Goal: Task Accomplishment & Management: Manage account settings

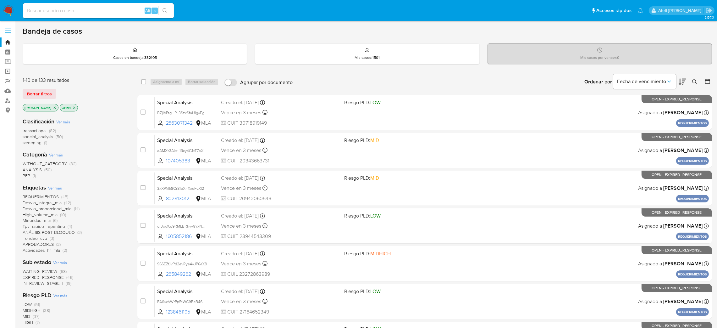
click at [97, 9] on input at bounding box center [98, 11] width 151 height 8
paste input "fetdCpIyc9ouTUAXk5whVY6j"
type input "fetdCpIyc9ouTUAXk5whVY6j"
click at [108, 9] on input "fetdCpIyc9ouTUAXk5whVY6j" at bounding box center [98, 11] width 151 height 8
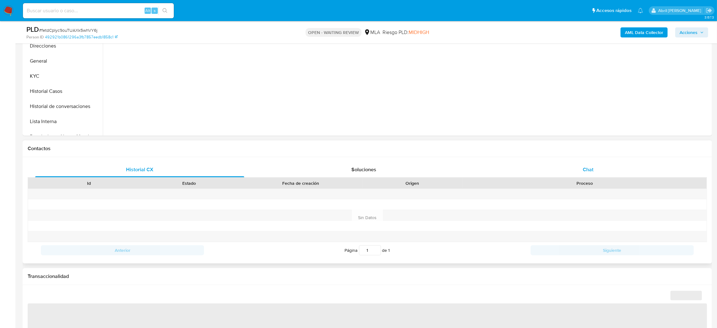
click at [596, 171] on div "Chat" at bounding box center [588, 169] width 209 height 15
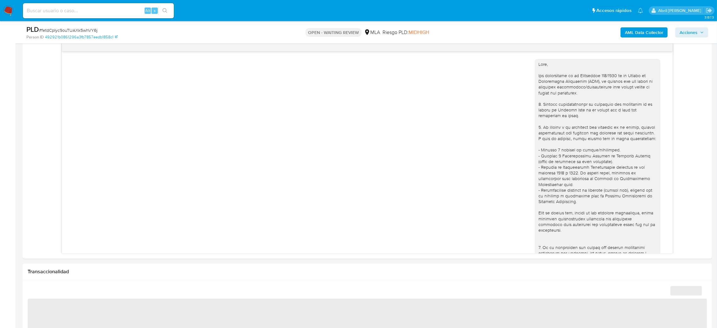
scroll to position [531, 0]
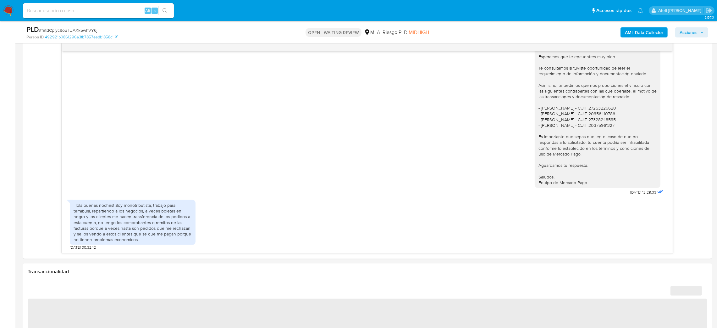
select select "10"
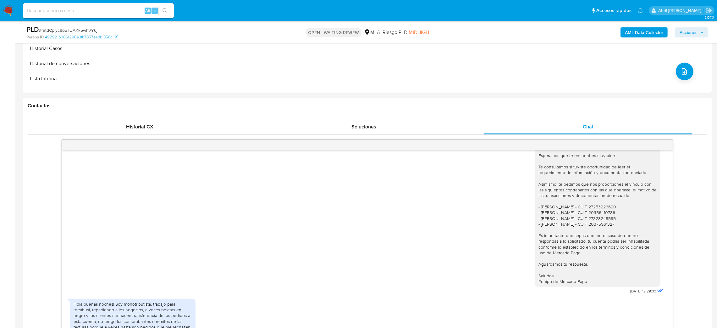
scroll to position [47, 0]
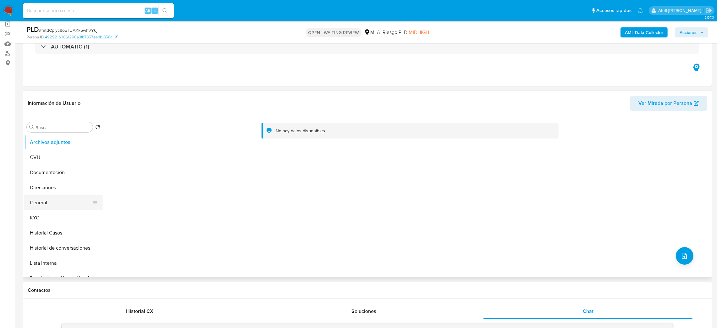
click at [59, 200] on button "General" at bounding box center [61, 202] width 74 height 15
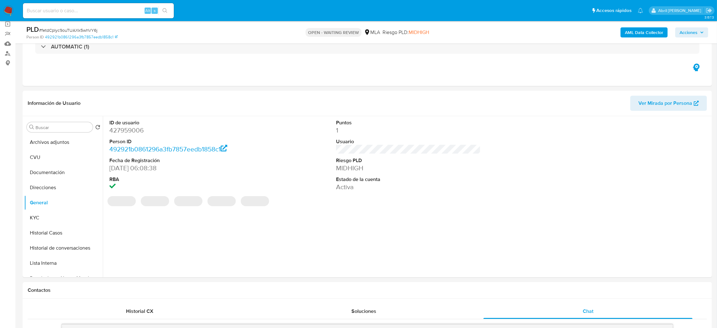
click at [128, 134] on dd "427959006" at bounding box center [181, 130] width 145 height 9
copy dd "427959006"
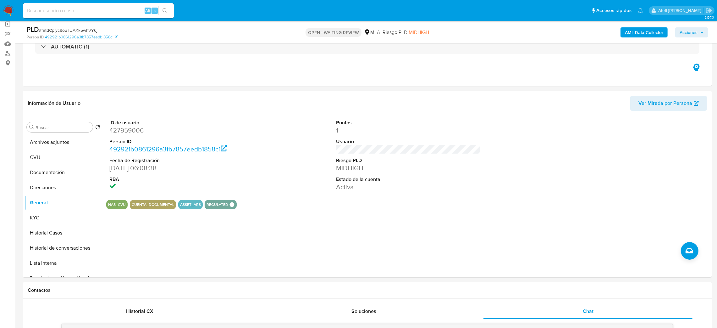
click at [78, 32] on span "# fetdCpIyc9ouTUAXk5whVY6j" at bounding box center [68, 30] width 59 height 6
copy span "fetdCpIyc9ouTUAXk5whVY6j"
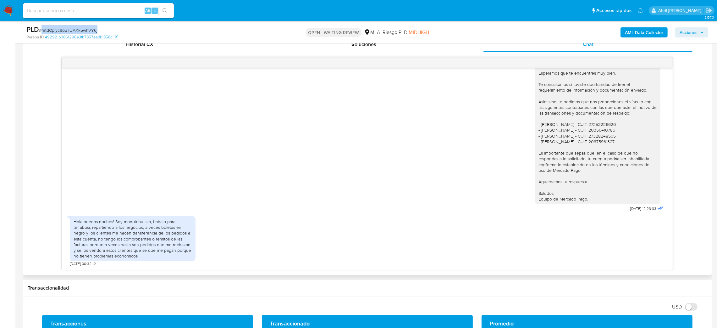
scroll to position [330, 0]
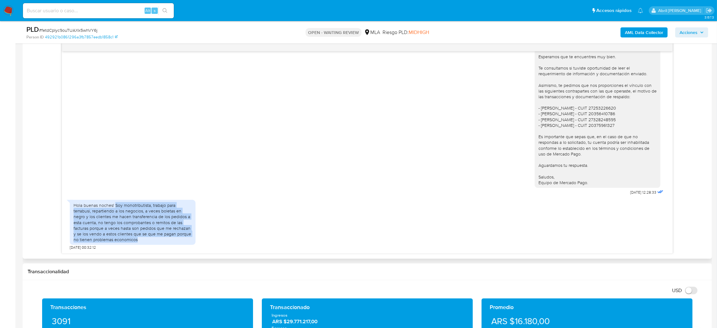
drag, startPoint x: 114, startPoint y: 204, endPoint x: 168, endPoint y: 245, distance: 66.9
click at [168, 245] on div "Hola buenas noches! Soy monotributista, trabajo para terrabusi, repartiendo a l…" at bounding box center [133, 222] width 126 height 45
copy div "Soy monotributista, trabajo para terrabusi, repartiendo a los negocios, a veces…"
click at [167, 244] on div "Hola buenas noches! Soy monotributista, trabajo para terrabusi, repartiendo a l…" at bounding box center [133, 222] width 126 height 45
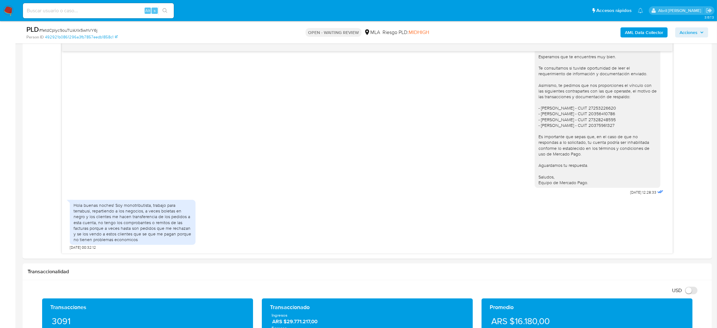
click at [70, 30] on span "# fetdCpIyc9ouTUAXk5whVY6j" at bounding box center [68, 30] width 59 height 6
copy span "fetdCpIyc9ouTUAXk5whVY6j"
click at [5, 9] on img at bounding box center [8, 10] width 11 height 11
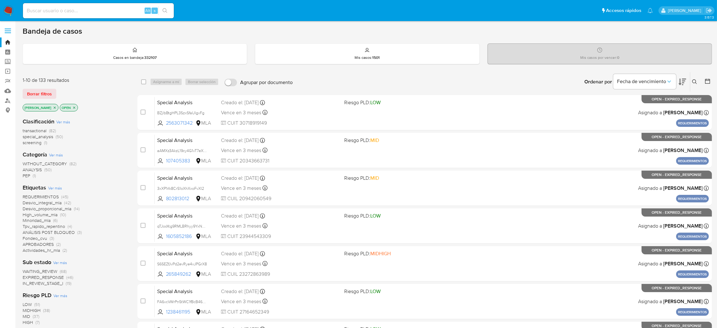
click at [696, 81] on icon at bounding box center [695, 81] width 5 height 5
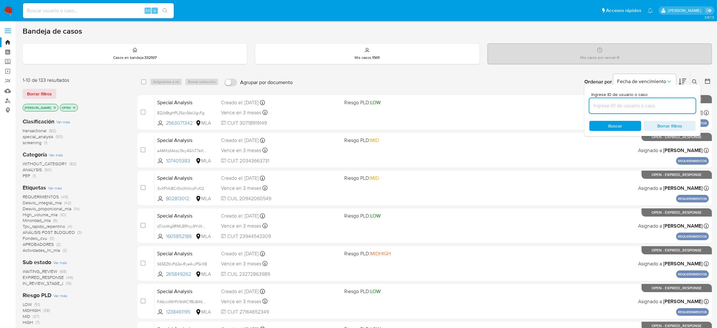
click at [648, 107] on input at bounding box center [643, 106] width 106 height 8
type input "fetdCpIyc9ouTUAXk5whVY6j"
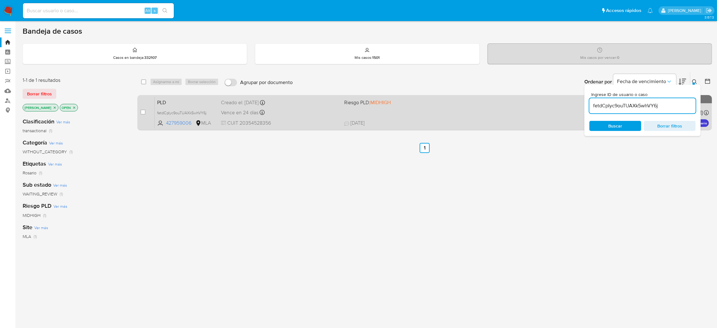
click at [143, 111] on input "checkbox" at bounding box center [143, 111] width 5 height 5
checkbox input "true"
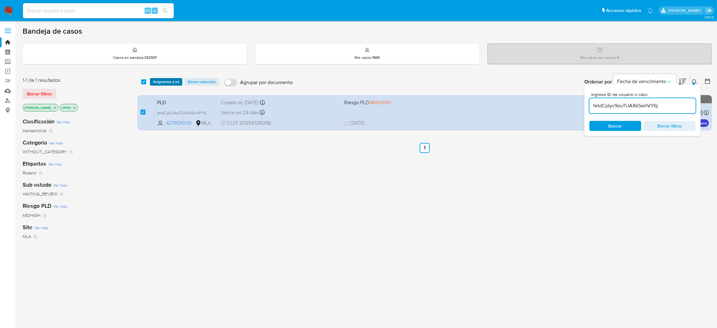
click at [167, 83] on span "Asignarme a mí" at bounding box center [166, 82] width 26 height 6
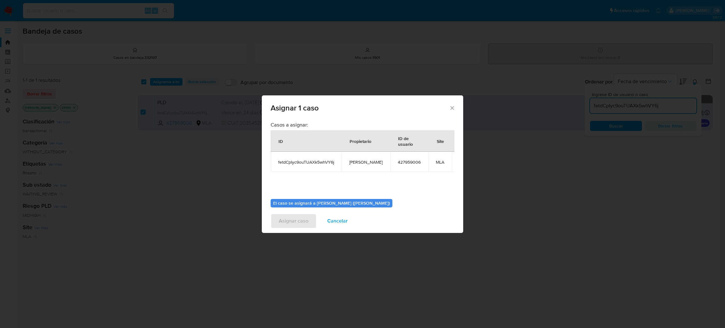
click at [356, 162] on span "[PERSON_NAME]" at bounding box center [365, 162] width 33 height 6
copy span "[PERSON_NAME]"
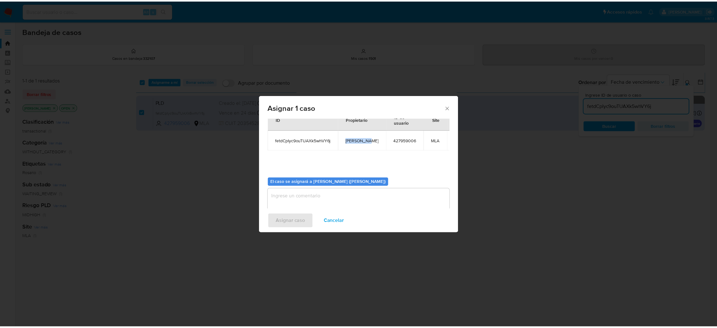
scroll to position [32, 0]
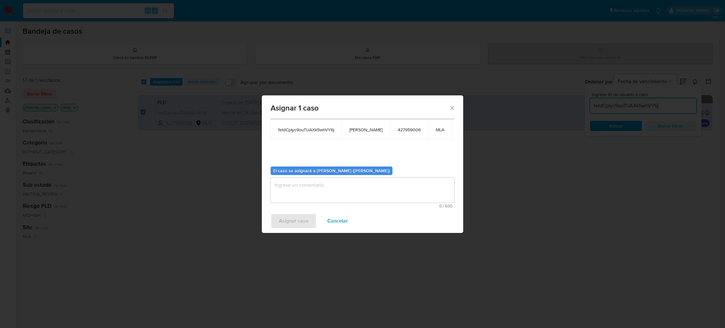
click at [305, 200] on textarea "assign-modal" at bounding box center [362, 189] width 184 height 25
paste textarea "[PERSON_NAME]"
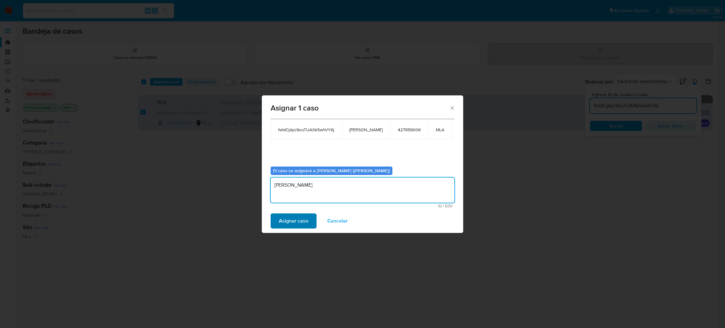
type textarea "[PERSON_NAME]"
click at [282, 227] on span "Asignar caso" at bounding box center [294, 221] width 30 height 14
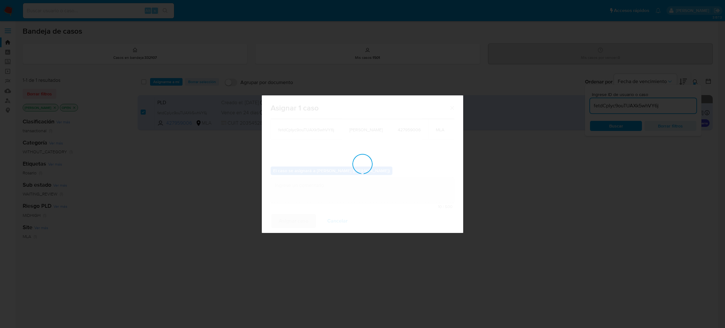
checkbox input "false"
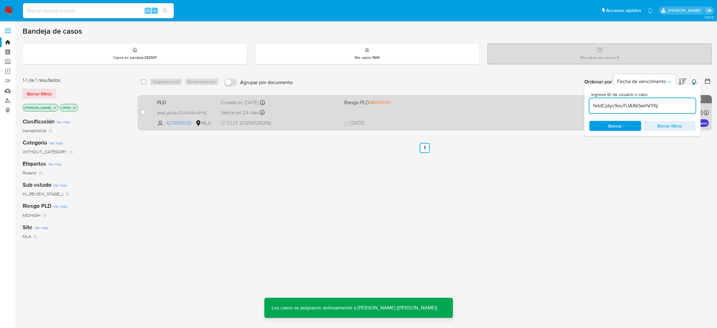
click at [204, 103] on span "PLD" at bounding box center [186, 102] width 59 height 8
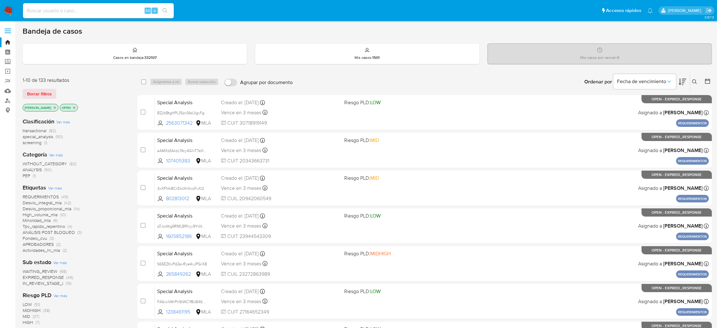
click at [483, 82] on button at bounding box center [696, 82] width 10 height 8
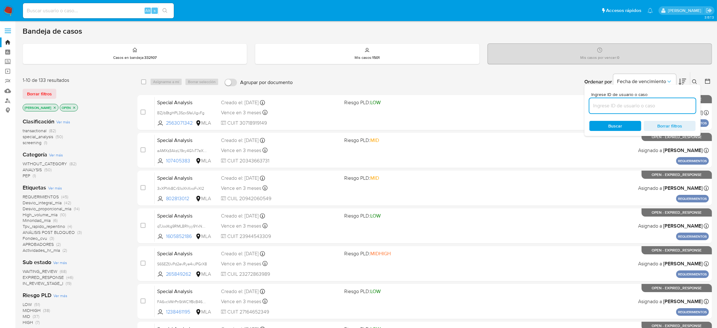
click at [483, 103] on input at bounding box center [643, 106] width 106 height 8
type input "fetdCpIyc9ouTUAXk5whVY6j"
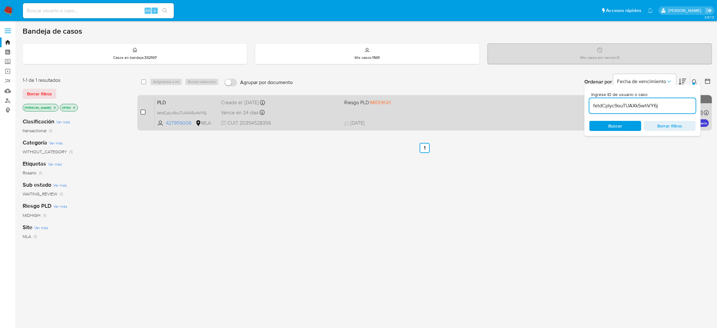
click at [145, 112] on input "checkbox" at bounding box center [143, 111] width 5 height 5
checkbox input "true"
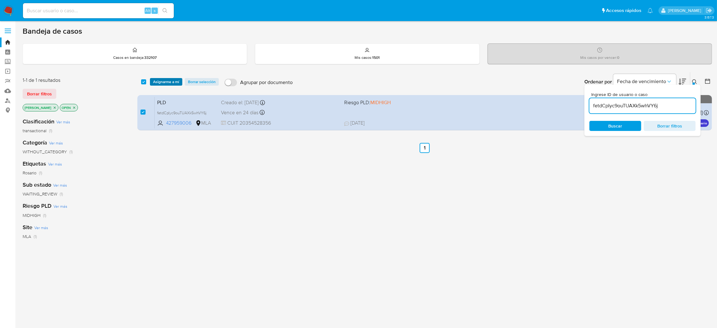
click at [170, 82] on span "Asignarme a mí" at bounding box center [166, 82] width 26 height 6
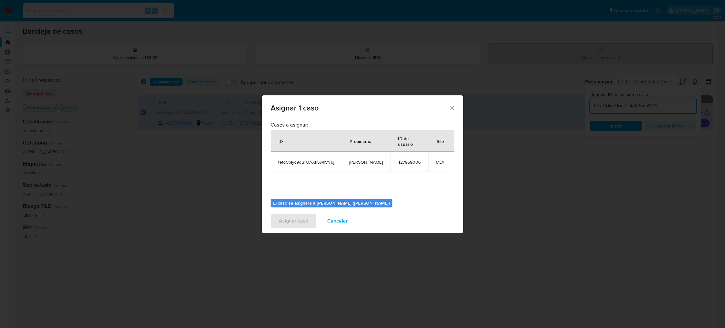
click at [364, 159] on span "[PERSON_NAME]" at bounding box center [365, 162] width 33 height 6
copy span "[PERSON_NAME]"
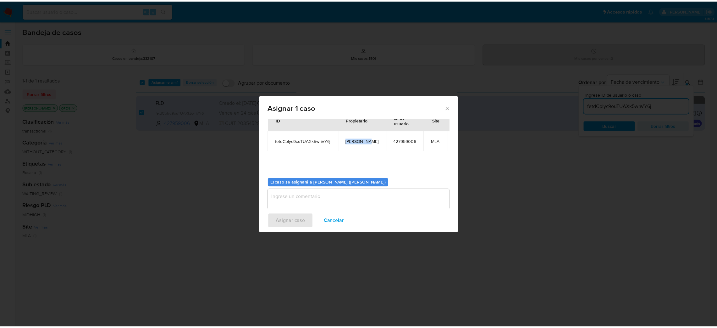
scroll to position [32, 0]
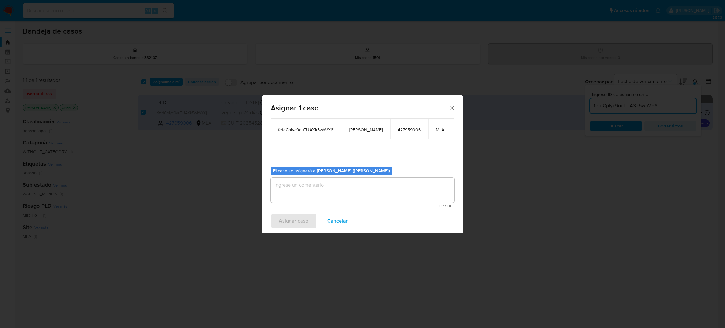
click at [305, 194] on textarea "assign-modal" at bounding box center [362, 189] width 184 height 25
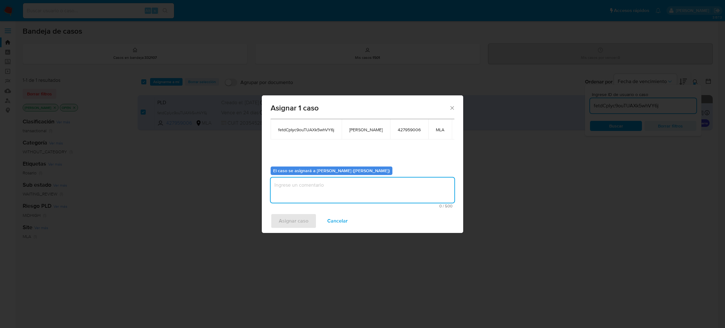
paste textarea "[PERSON_NAME]"
type textarea "[PERSON_NAME]"
click at [291, 218] on span "Asignar caso" at bounding box center [294, 221] width 30 height 14
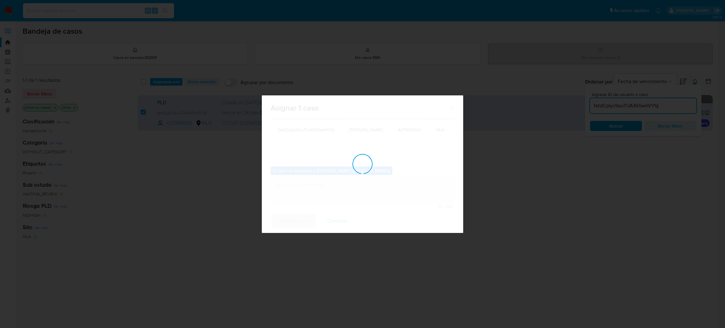
checkbox input "false"
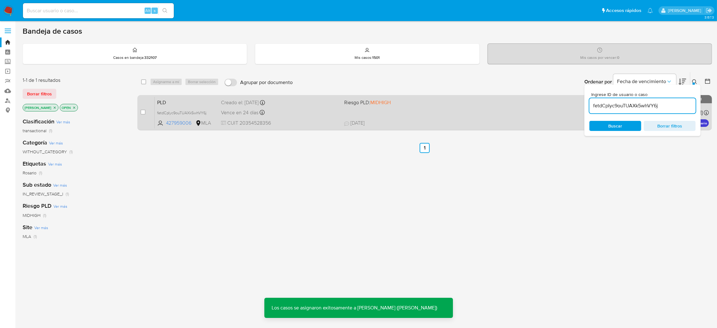
click at [184, 99] on span "PLD" at bounding box center [186, 102] width 59 height 8
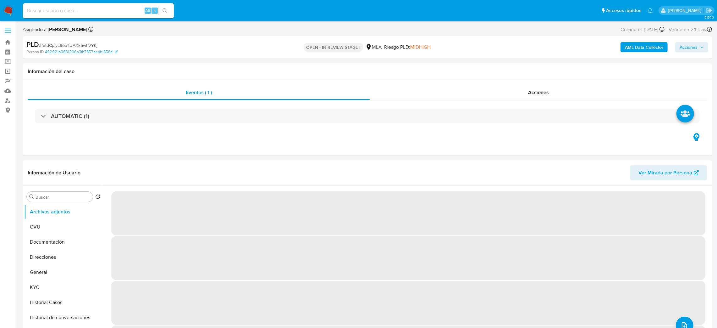
select select "10"
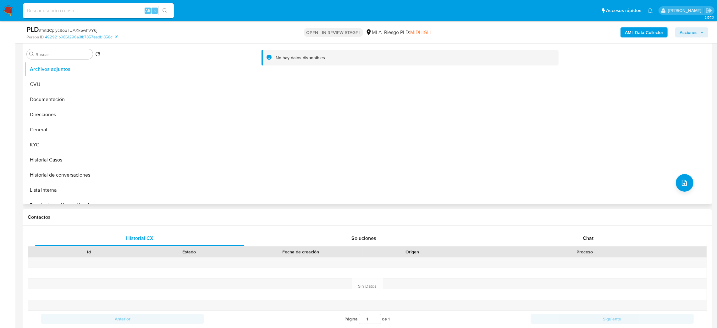
scroll to position [141, 0]
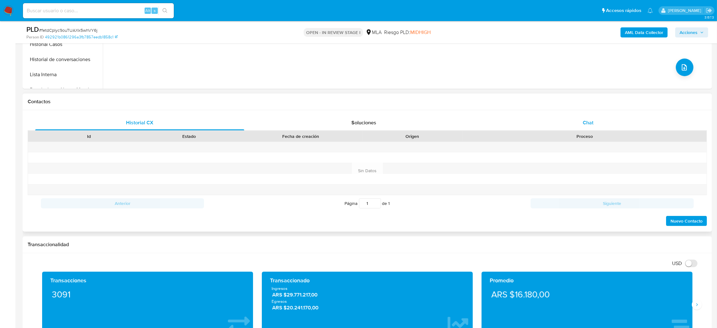
drag, startPoint x: 620, startPoint y: 120, endPoint x: 607, endPoint y: 119, distance: 13.2
click at [620, 119] on div "Chat" at bounding box center [588, 122] width 209 height 15
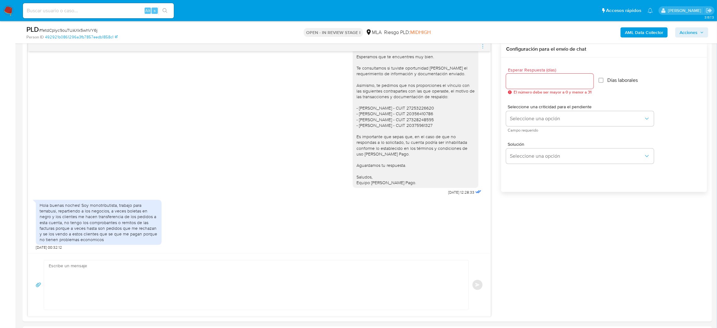
scroll to position [377, 0]
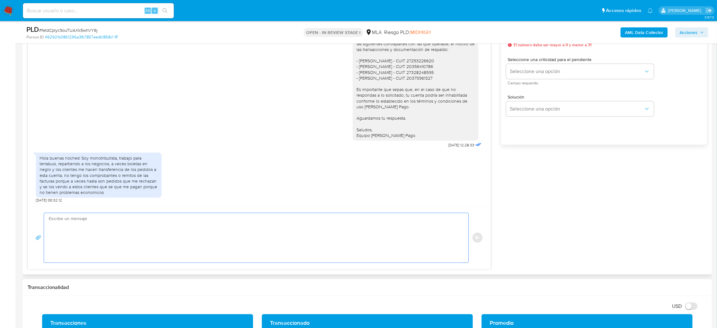
click at [87, 220] on textarea at bounding box center [255, 237] width 412 height 49
paste textarea "Hola, Muchas gracias por la respuesta. Analizamos tu caso y notamos que la info…"
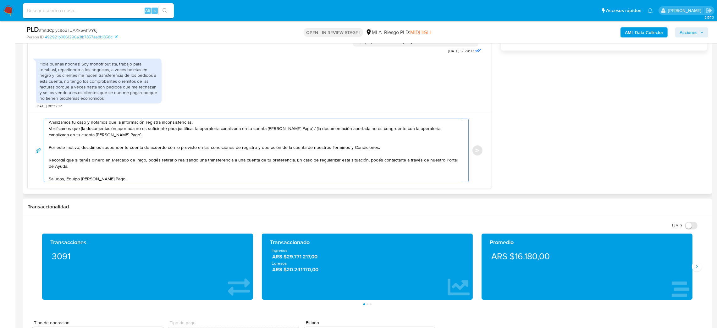
scroll to position [0, 0]
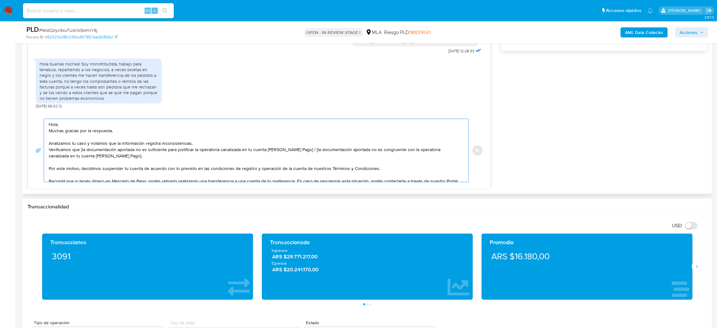
drag, startPoint x: 117, startPoint y: 157, endPoint x: 301, endPoint y: 153, distance: 183.4
click at [301, 153] on textarea "Hola, Muchas gracias por la respuesta. Analizamos tu caso y notamos que la info…" at bounding box center [255, 150] width 412 height 63
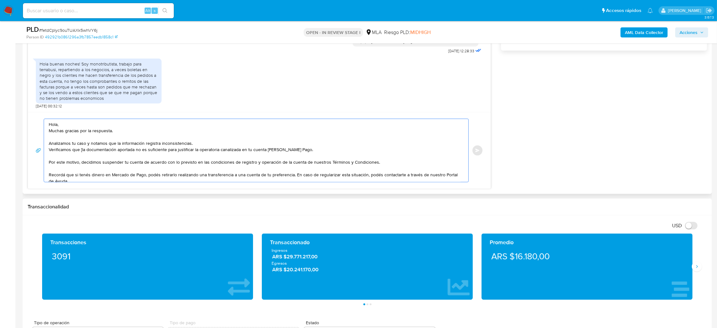
drag, startPoint x: 82, startPoint y: 152, endPoint x: 88, endPoint y: 152, distance: 6.3
click at [82, 152] on textarea "Hola, Muchas gracias por la respuesta. Analizamos tu caso y notamos que la info…" at bounding box center [255, 150] width 412 height 63
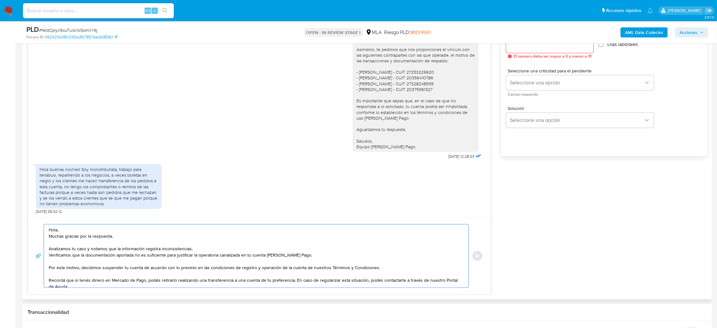
scroll to position [330, 0]
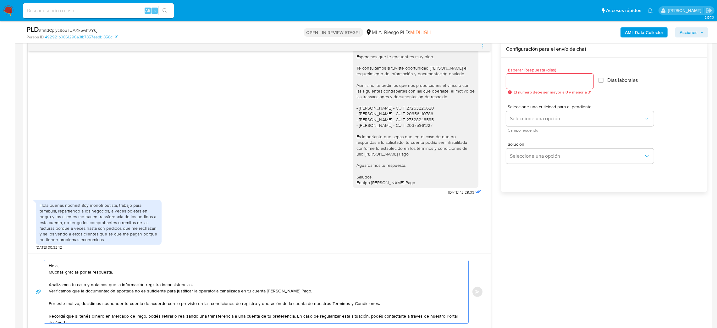
type textarea "Hola, Muchas gracias por la respuesta. Analizamos tu caso y notamos que la info…"
click at [526, 86] on div at bounding box center [549, 81] width 87 height 15
click at [523, 78] on input "Esperar Respuesta (días)" at bounding box center [549, 81] width 87 height 8
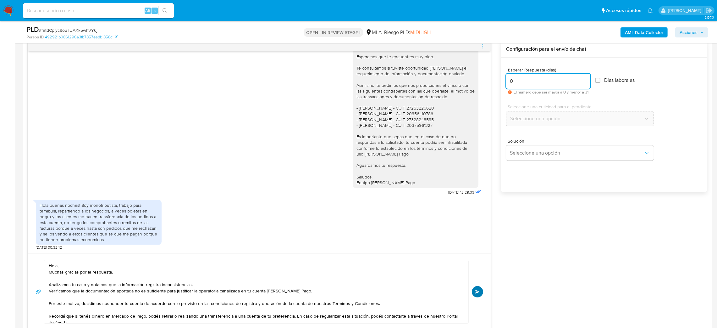
type input "0"
click at [475, 288] on button "Enviar" at bounding box center [477, 291] width 11 height 11
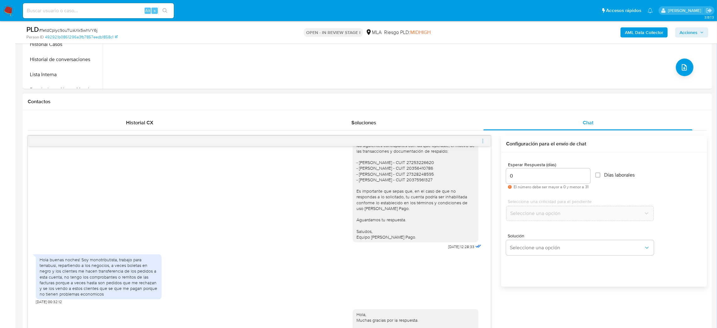
scroll to position [663, 0]
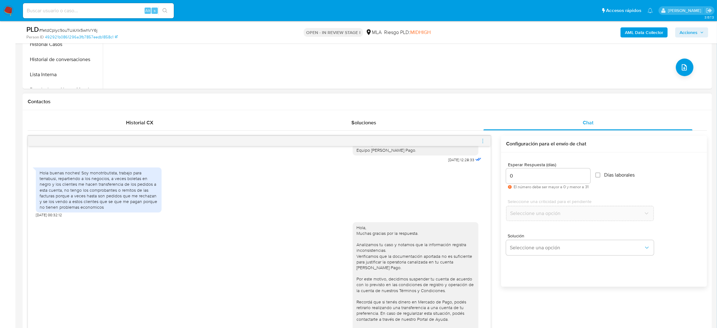
click at [482, 140] on icon "menu-action" at bounding box center [483, 141] width 6 height 6
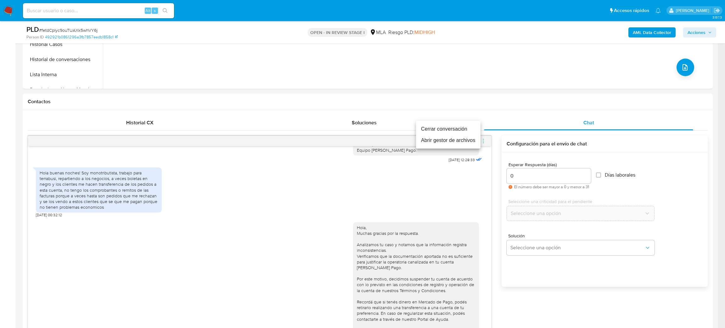
click at [429, 122] on ul "Cerrar conversación Abrir gestor de archivos" at bounding box center [448, 135] width 64 height 28
click at [433, 125] on li "Cerrar conversación" at bounding box center [448, 128] width 64 height 11
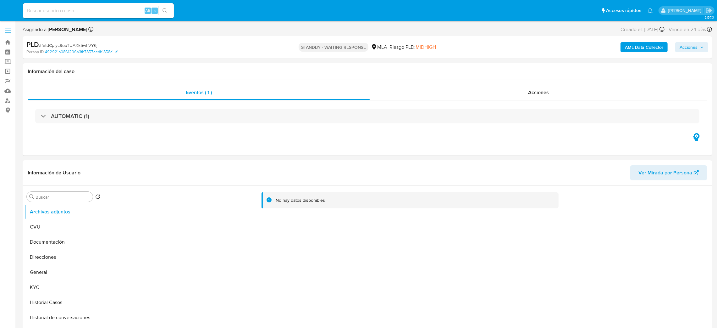
select select "10"
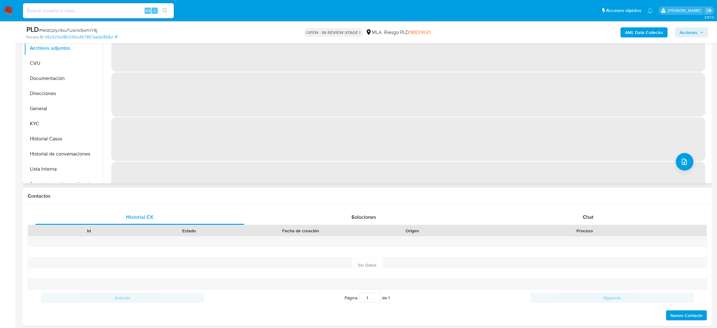
select select "10"
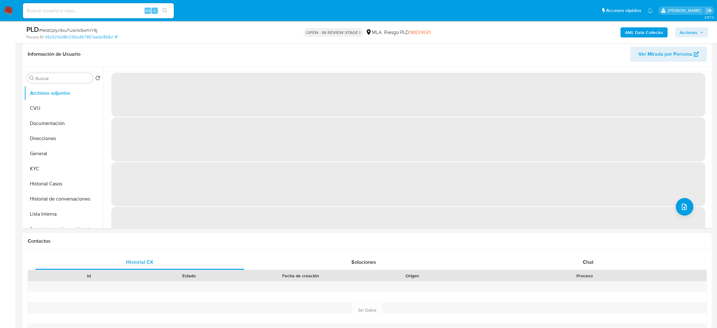
scroll to position [94, 0]
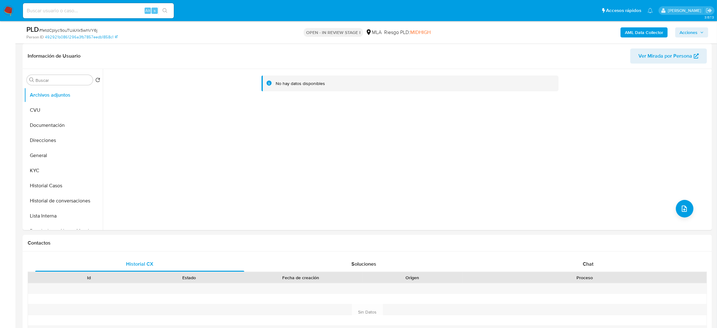
click at [630, 34] on b "AML Data Collector" at bounding box center [644, 32] width 38 height 10
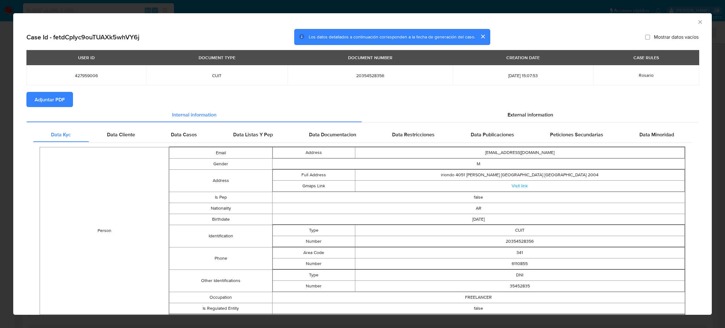
click at [54, 101] on span "Adjuntar PDF" at bounding box center [50, 99] width 30 height 14
click at [698, 22] on icon "Cerrar ventana" at bounding box center [699, 21] width 3 height 3
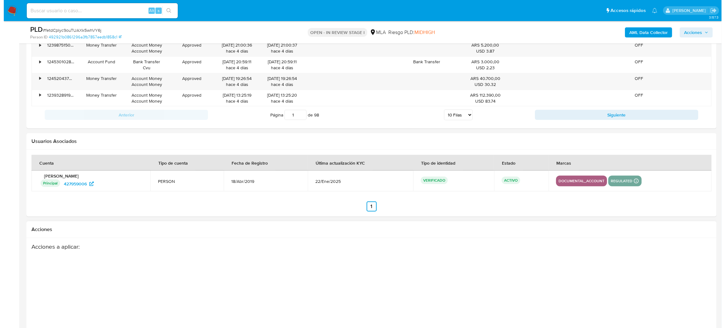
scroll to position [924, 0]
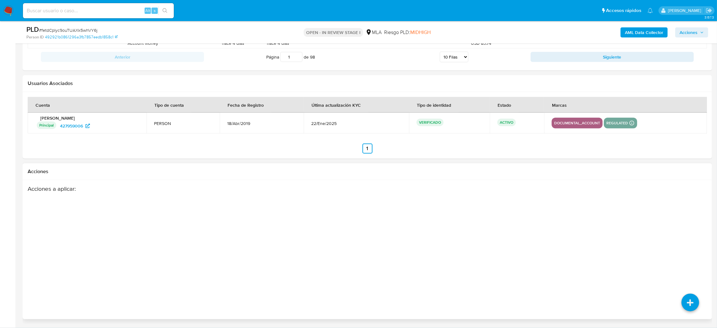
click at [683, 258] on div "Acciones a aplicar :" at bounding box center [368, 235] width 680 height 101
click at [689, 259] on icon at bounding box center [691, 258] width 18 height 18
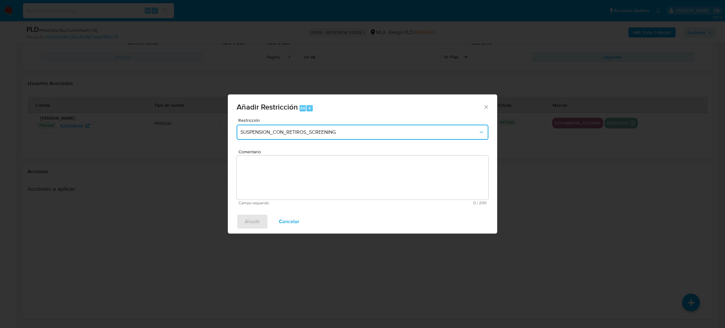
click at [279, 132] on span "SUSPENSION_CON_RETIROS_SCREENING" at bounding box center [359, 132] width 238 height 6
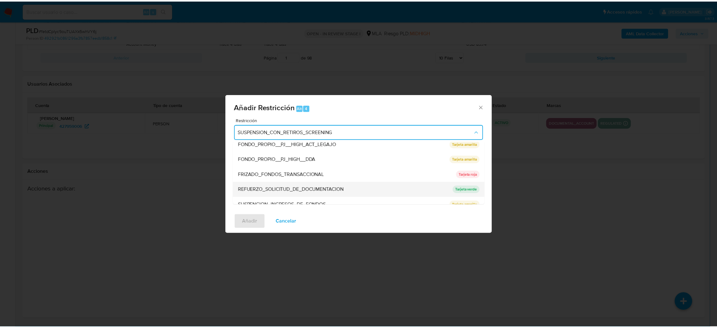
scroll to position [133, 0]
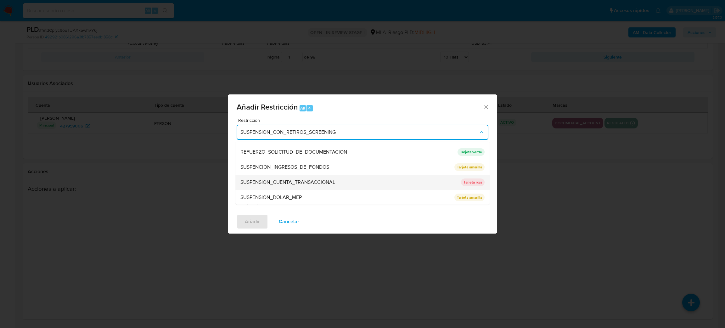
click at [286, 176] on div "SUSPENSION_CUENTA_TRANSACCIONAL" at bounding box center [348, 182] width 217 height 15
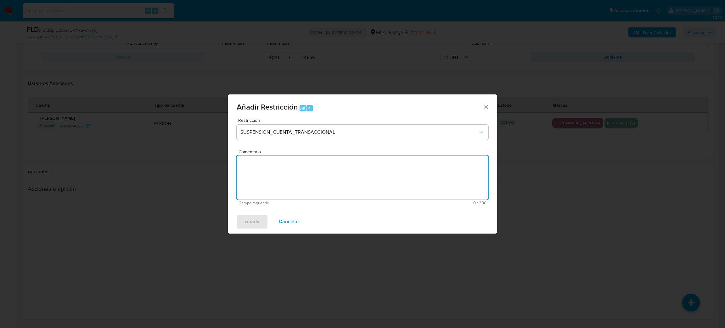
click at [286, 176] on textarea "Comentario" at bounding box center [363, 177] width 252 height 44
type textarea "AML"
click at [241, 216] on button "Añadir" at bounding box center [252, 221] width 31 height 15
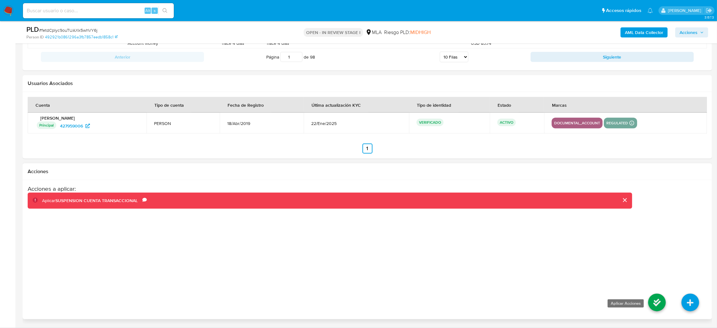
click at [653, 306] on icon at bounding box center [658, 302] width 18 height 18
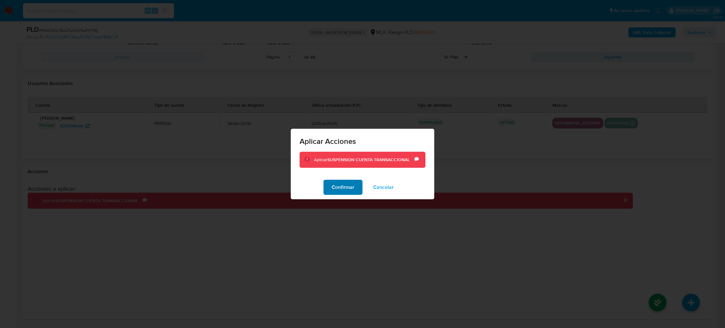
click at [337, 181] on span "Confirmar" at bounding box center [343, 187] width 23 height 14
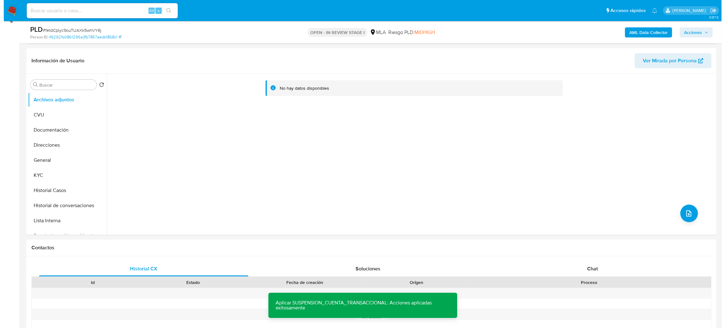
scroll to position [75, 0]
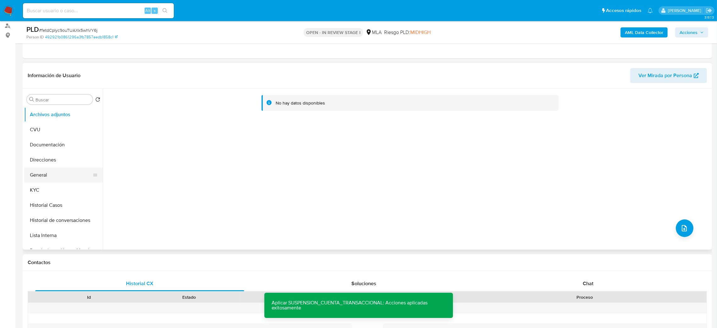
click at [56, 171] on button "General" at bounding box center [61, 174] width 74 height 15
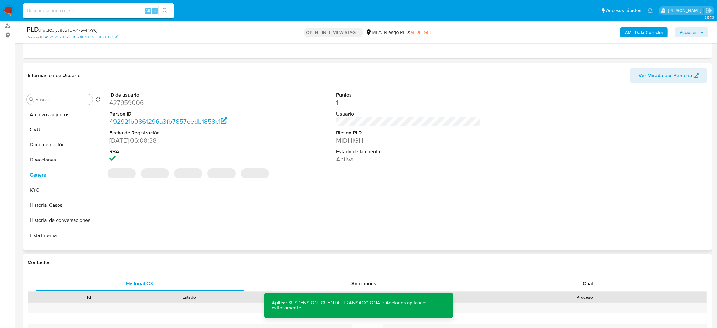
click at [126, 104] on dd "427959006" at bounding box center [181, 102] width 145 height 9
copy dd "427959006"
click at [58, 107] on button "Archivos adjuntos" at bounding box center [61, 114] width 74 height 15
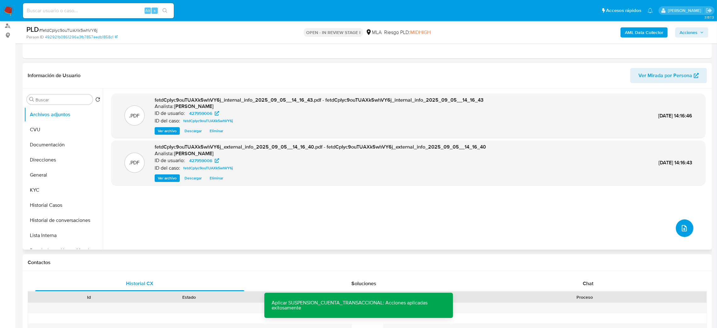
click at [681, 226] on icon "upload-file" at bounding box center [685, 228] width 8 height 8
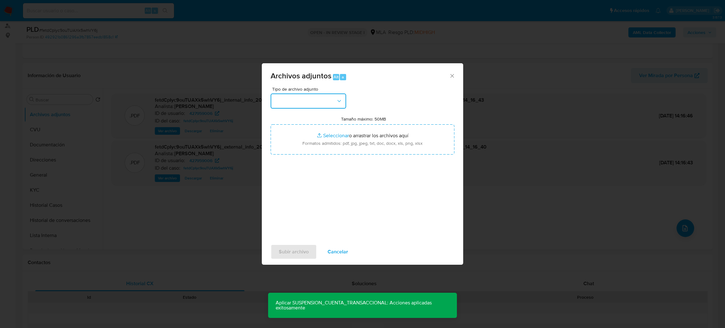
click at [316, 102] on button "button" at bounding box center [307, 100] width 75 height 15
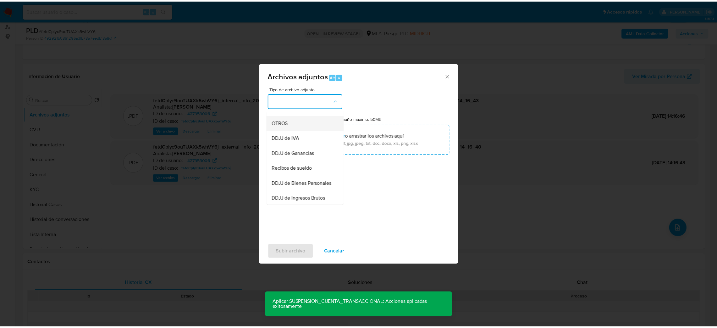
scroll to position [94, 0]
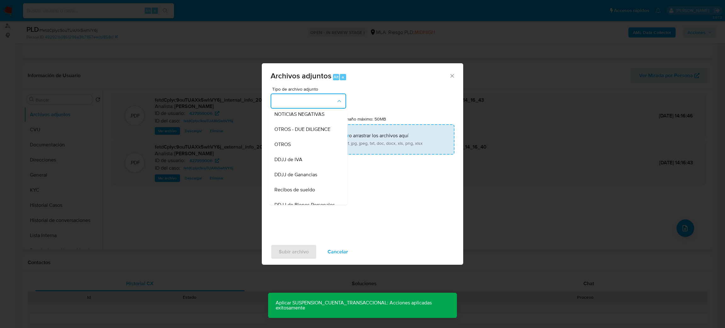
drag, startPoint x: 298, startPoint y: 148, endPoint x: 309, endPoint y: 148, distance: 10.4
click at [298, 148] on div "OTROS" at bounding box center [306, 144] width 64 height 15
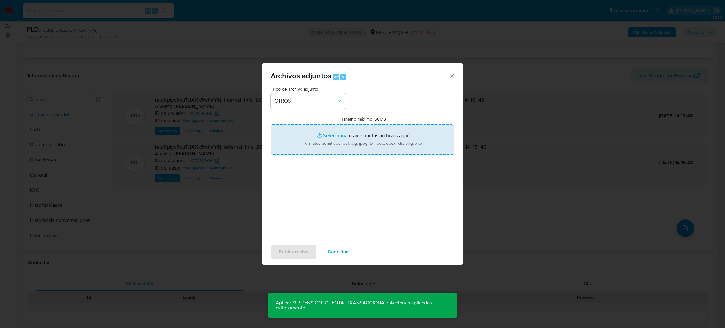
click at [350, 137] on input "Tamaño máximo: 50MB Seleccionar archivos" at bounding box center [362, 139] width 184 height 30
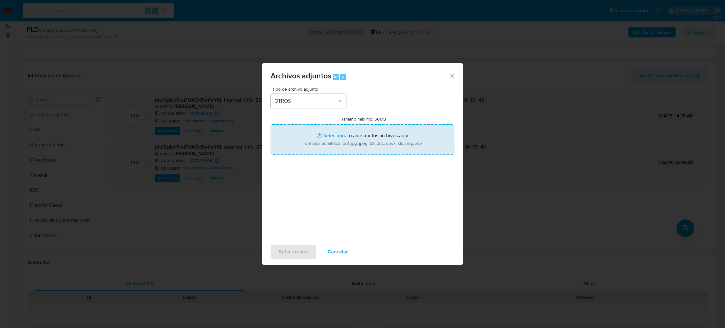
type input "C:\fakepath\Caselog fetdCpIyc9ouTUAXk5whVY6j_2025_08_19_15_06_12.docx"
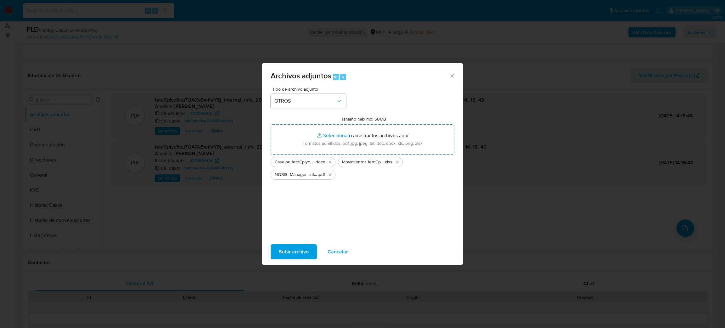
click at [276, 249] on button "Subir archivo" at bounding box center [293, 251] width 46 height 15
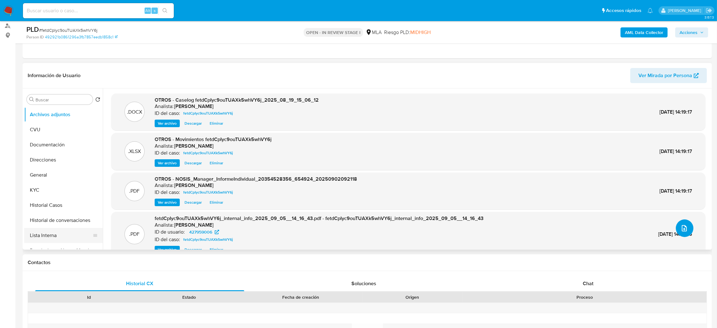
scroll to position [47, 0]
click at [63, 203] on button "Restricciones Nuevo Mundo" at bounding box center [61, 203] width 74 height 15
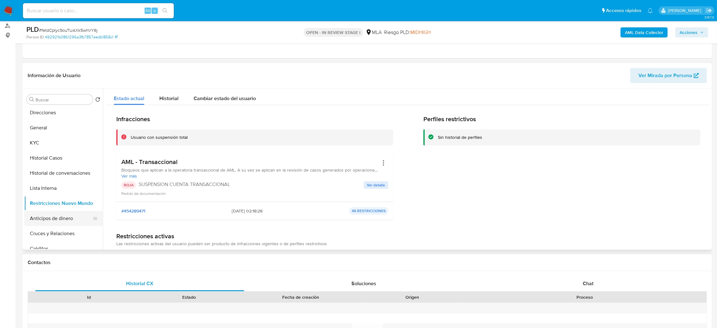
scroll to position [0, 0]
click at [45, 172] on button "General" at bounding box center [61, 174] width 74 height 15
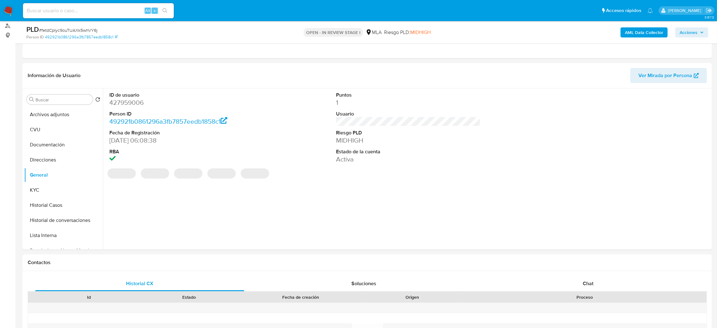
click at [126, 107] on dd "427959006" at bounding box center [181, 102] width 145 height 9
copy dd "427959006"
click at [697, 32] on span "Acciones" at bounding box center [689, 32] width 18 height 10
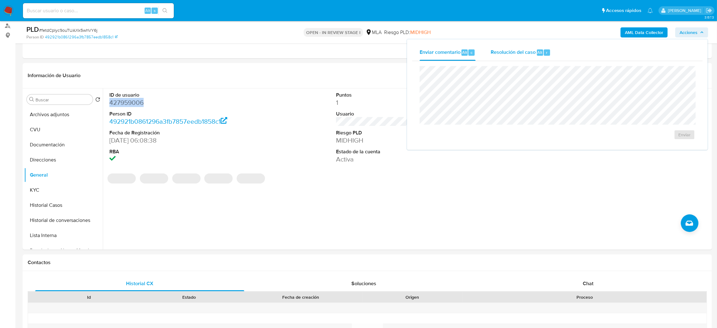
click at [504, 49] on span "Resolución del caso" at bounding box center [513, 51] width 45 height 7
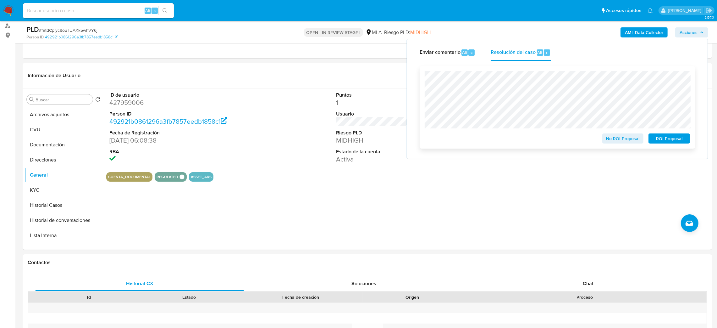
click at [683, 137] on span "ROI Proposal" at bounding box center [669, 138] width 33 height 9
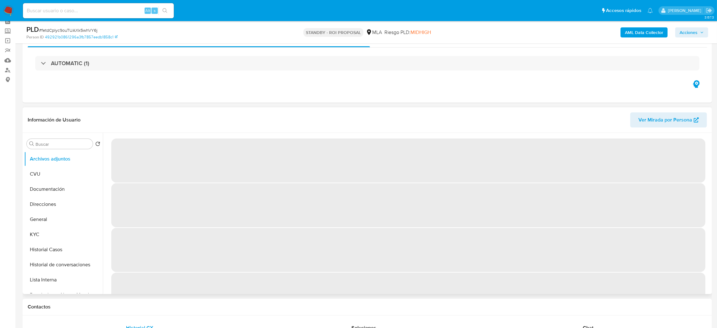
scroll to position [47, 0]
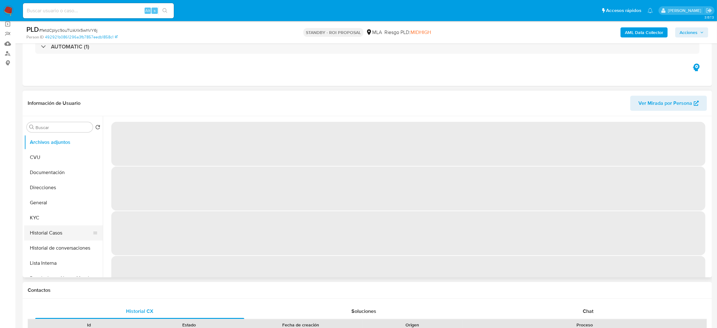
select select "10"
click at [48, 231] on button "Historial Casos" at bounding box center [61, 232] width 74 height 15
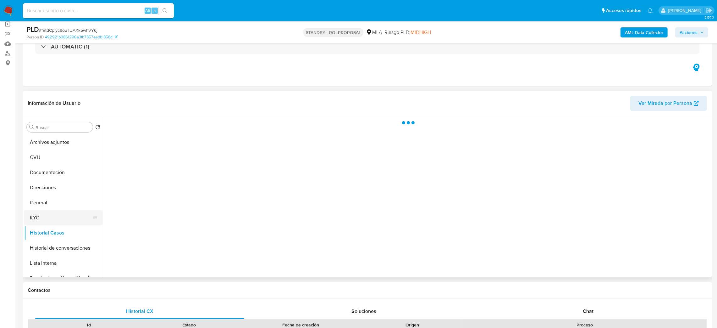
click at [50, 222] on button "KYC" at bounding box center [61, 217] width 74 height 15
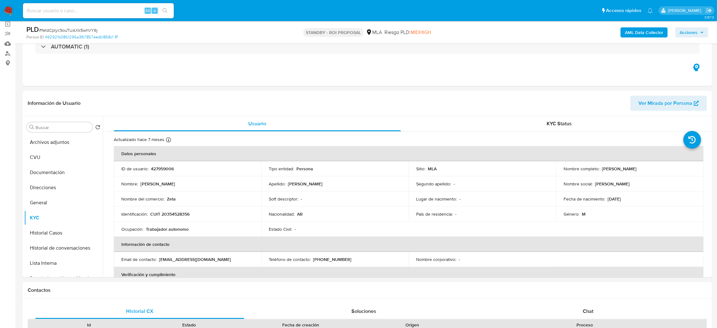
click at [59, 12] on input at bounding box center [98, 11] width 151 height 8
paste input "IYNFYKtD8sVfcFsak3HZXvjX"
type input "IYNFYKtD8sVfcFsak3HZXvjX"
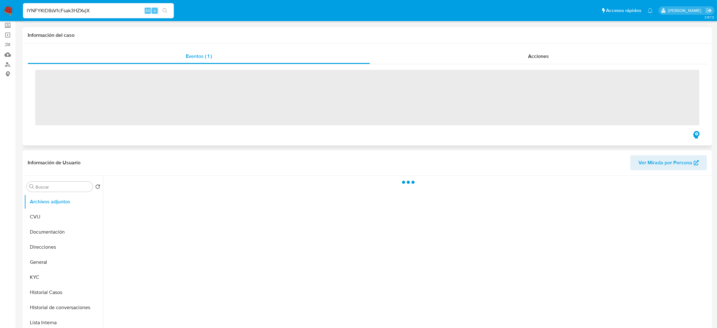
scroll to position [94, 0]
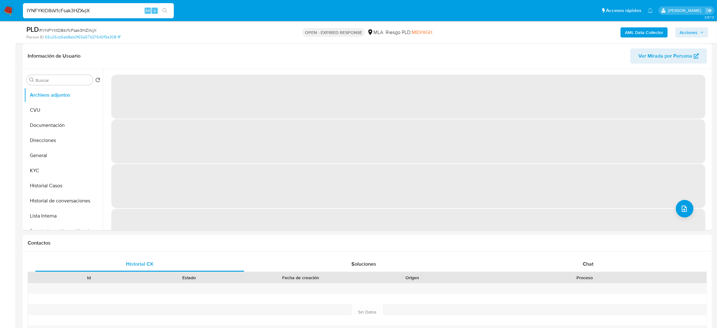
select select "10"
click at [56, 29] on span "# IYNFYKtD8sVfcFsak3HZXvjX" at bounding box center [68, 30] width 58 height 6
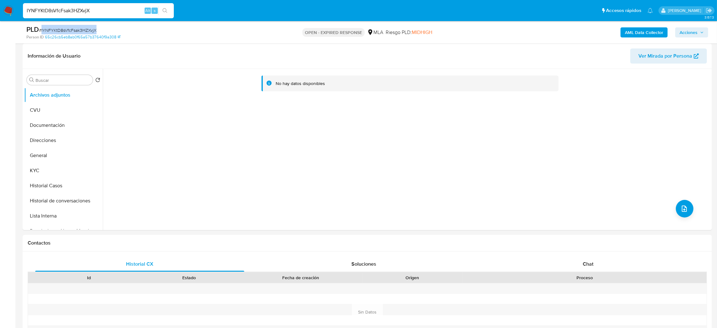
click at [56, 29] on span "# IYNFYKtD8sVfcFsak3HZXvjX" at bounding box center [68, 30] width 58 height 6
copy span "IYNFYKtD8sVfcFsak3HZXvjX"
click at [10, 12] on img at bounding box center [8, 10] width 11 height 11
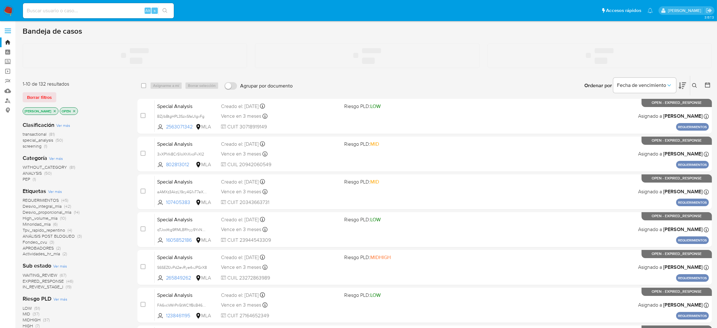
click at [695, 85] on icon at bounding box center [695, 85] width 5 height 5
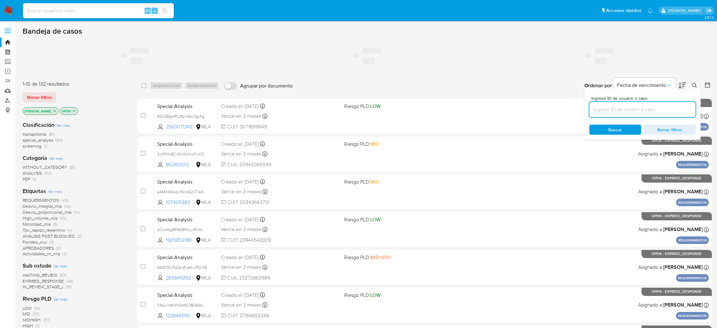
click at [660, 108] on input at bounding box center [643, 109] width 106 height 8
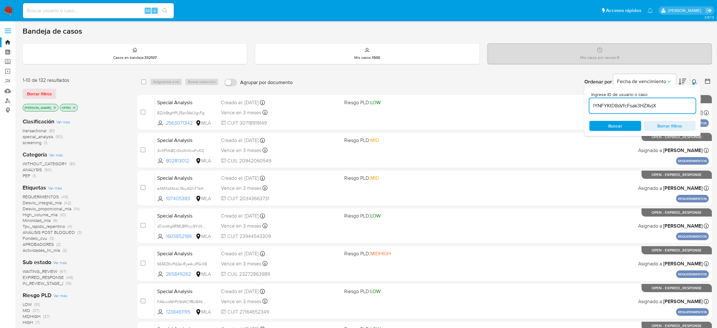
type input "IYNFYKtD8sVfcFsak3HZXvjX"
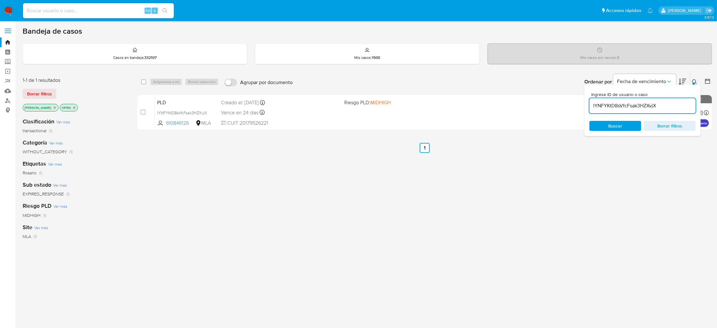
click at [142, 109] on input "checkbox" at bounding box center [143, 111] width 5 height 5
checkbox input "true"
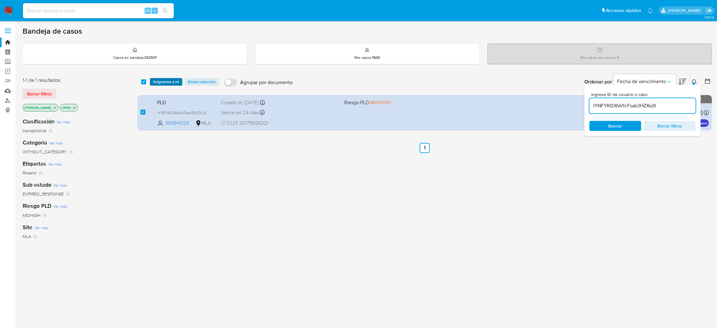
click at [172, 79] on span "Asignarme a mí" at bounding box center [166, 82] width 26 height 6
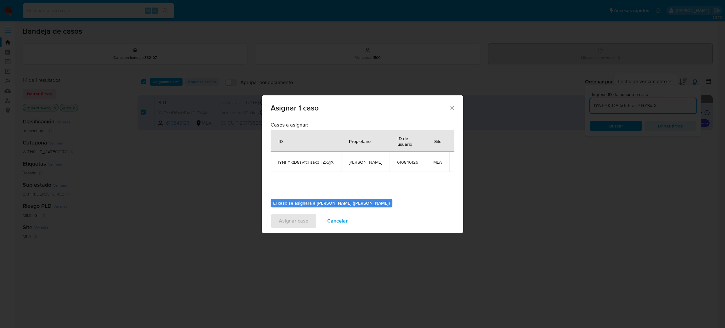
click at [354, 159] on span "[PERSON_NAME]" at bounding box center [364, 162] width 33 height 6
copy span "[PERSON_NAME]"
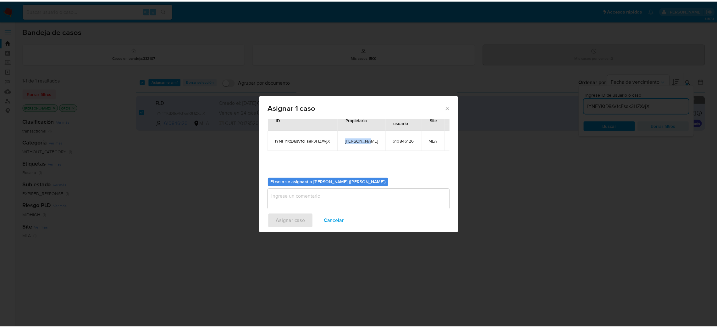
scroll to position [32, 0]
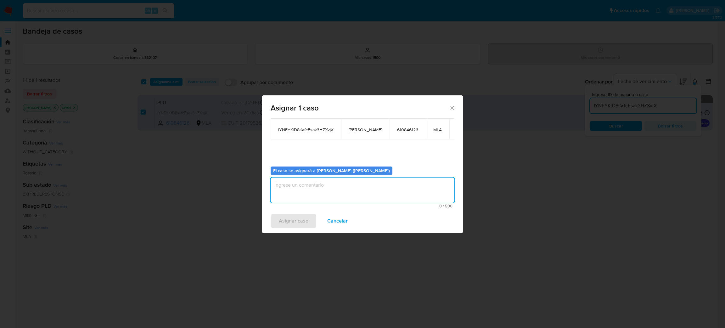
click at [320, 187] on textarea "assign-modal" at bounding box center [362, 189] width 184 height 25
paste textarea "[PERSON_NAME]"
type textarea "[PERSON_NAME]"
click at [290, 220] on span "Asignar caso" at bounding box center [294, 221] width 30 height 14
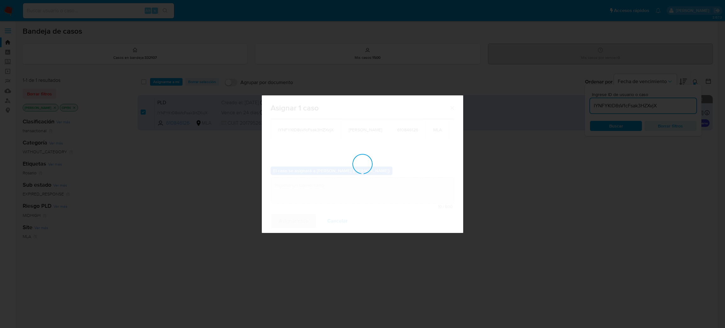
checkbox input "false"
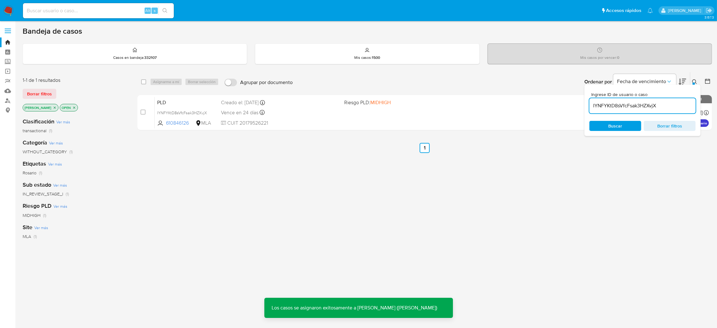
click at [216, 102] on span "PLD" at bounding box center [186, 102] width 59 height 8
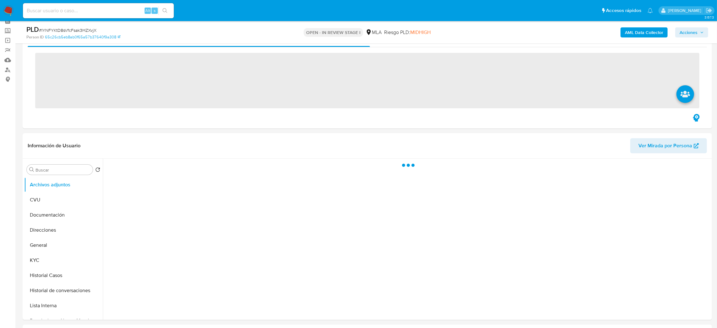
scroll to position [47, 0]
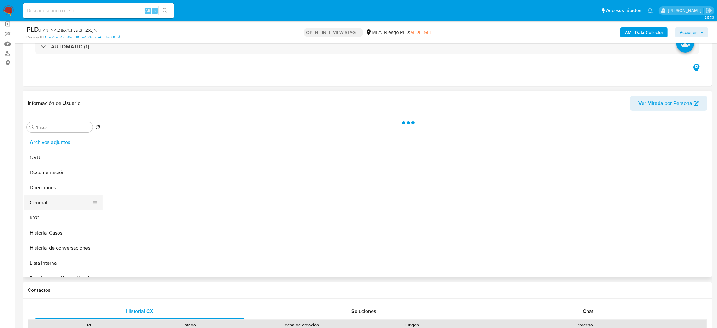
click at [37, 203] on button "General" at bounding box center [61, 202] width 74 height 15
select select "10"
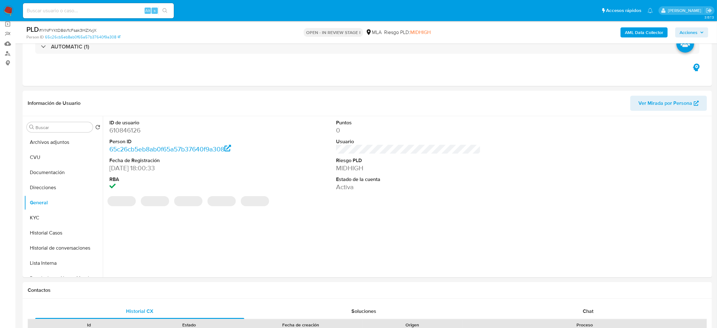
click at [121, 128] on dd "610846126" at bounding box center [181, 130] width 145 height 9
copy dd "610846126"
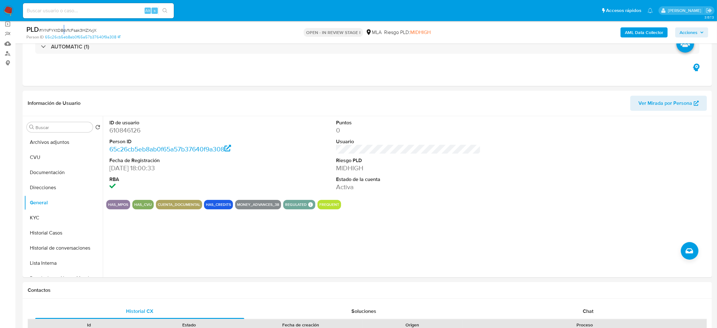
click at [63, 33] on span "# IYNFYKtD8sVfcFsak3HZXvjX" at bounding box center [68, 30] width 58 height 6
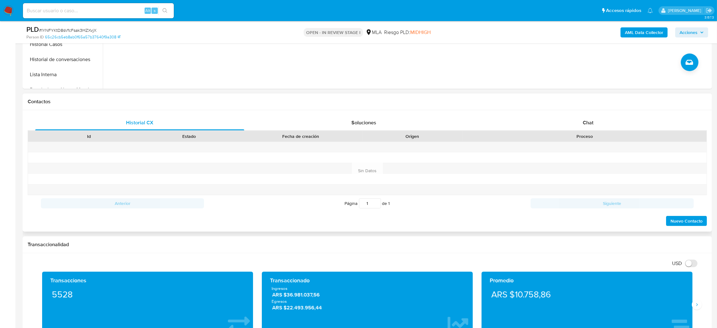
click at [624, 128] on div "Chat" at bounding box center [588, 122] width 209 height 15
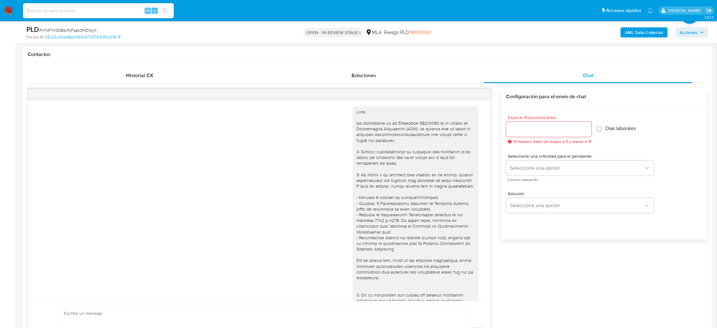
scroll to position [454, 0]
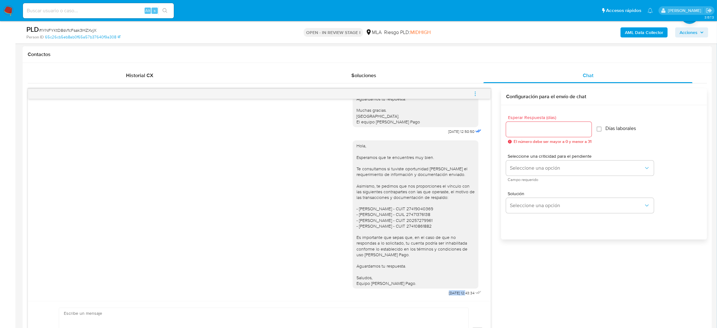
drag, startPoint x: 430, startPoint y: 294, endPoint x: 453, endPoint y: 293, distance: 22.7
click at [453, 293] on div "Hola, Esperamos que te encuentres muy bien. Te consultamos si tuviste oportunid…" at bounding box center [418, 216] width 130 height 161
copy span "[DATE]"
drag, startPoint x: 474, startPoint y: 93, endPoint x: 447, endPoint y: 90, distance: 27.6
click at [474, 93] on icon "menu-action" at bounding box center [476, 94] width 6 height 6
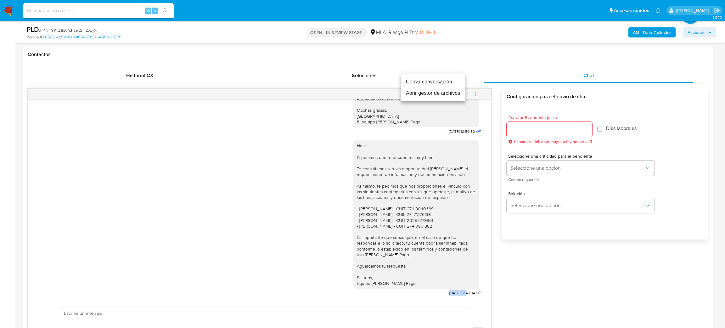
click at [432, 82] on li "Cerrar conversación" at bounding box center [433, 81] width 64 height 11
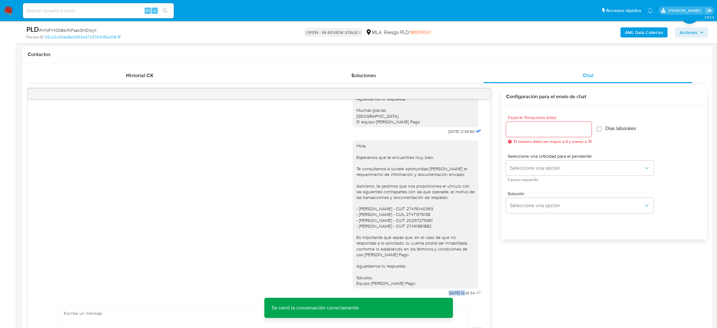
click at [625, 30] on button "AML Data Collector" at bounding box center [644, 32] width 47 height 10
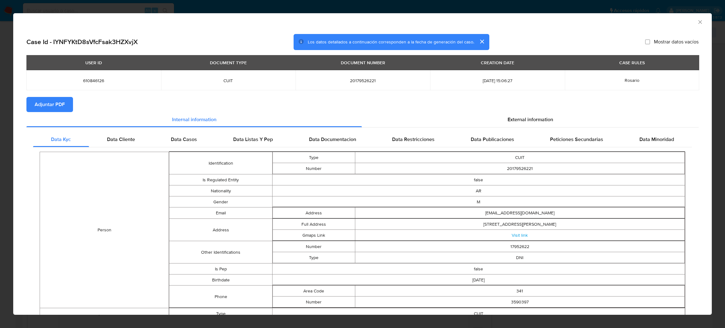
click at [53, 106] on span "Adjuntar PDF" at bounding box center [50, 105] width 30 height 14
click at [697, 24] on icon "Cerrar ventana" at bounding box center [700, 22] width 6 height 6
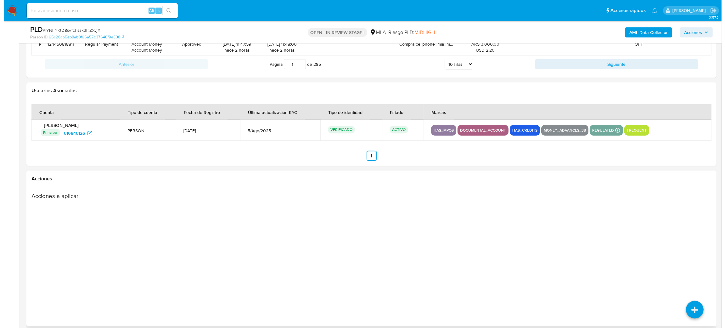
scroll to position [1108, 0]
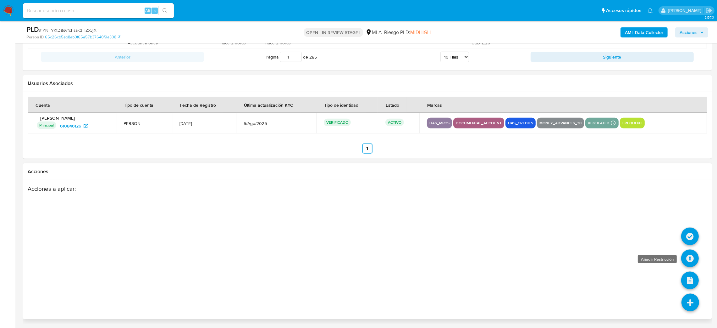
click at [690, 259] on icon at bounding box center [691, 258] width 18 height 18
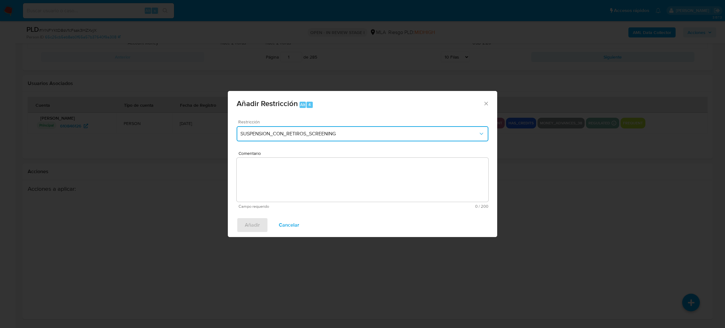
click at [310, 132] on span "SUSPENSION_CON_RETIROS_SCREENING" at bounding box center [359, 134] width 238 height 6
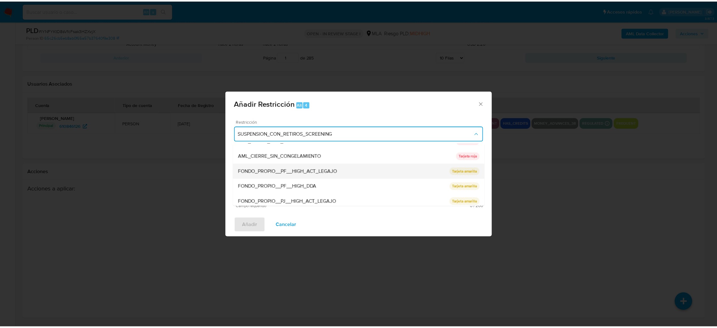
scroll to position [133, 0]
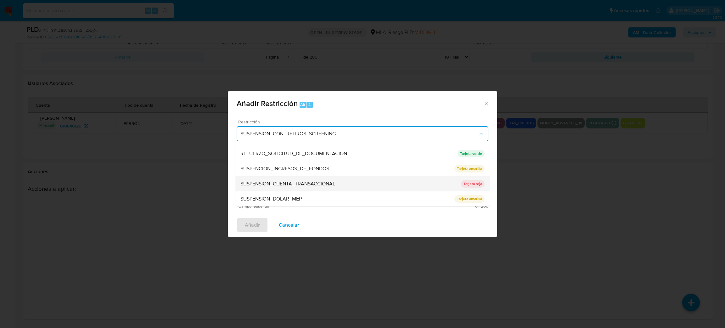
click at [271, 182] on span "SUSPENSION_CUENTA_TRANSACCIONAL" at bounding box center [287, 184] width 95 height 6
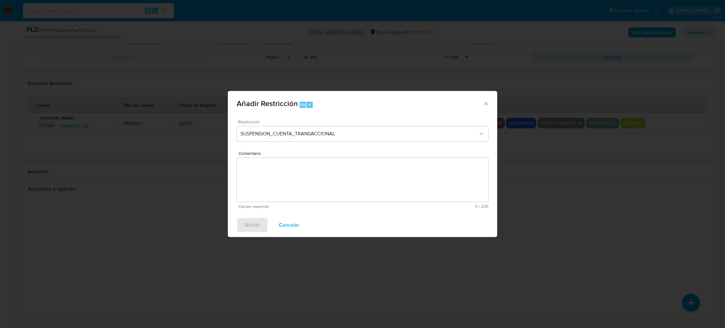
click at [271, 182] on textarea "Comentario" at bounding box center [363, 180] width 252 height 44
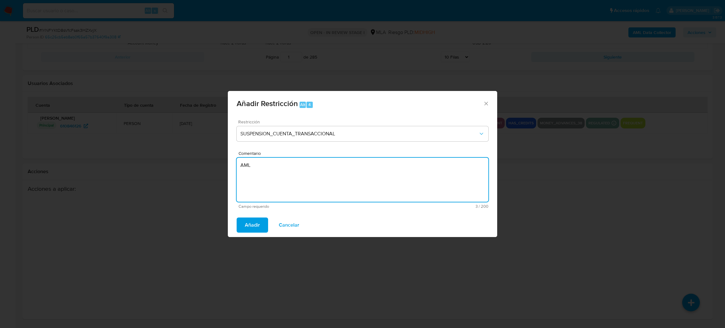
type textarea "AML"
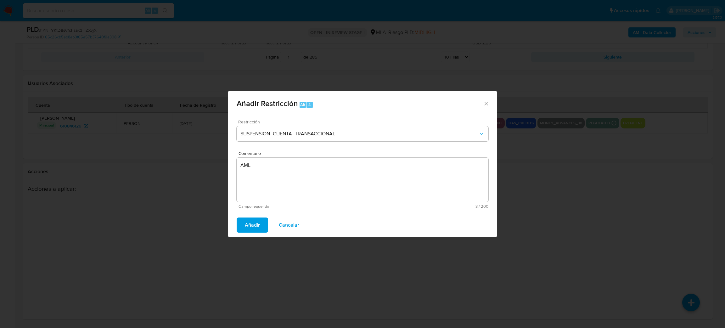
click at [248, 214] on div "Añadir Cancelar" at bounding box center [362, 225] width 269 height 24
click at [248, 222] on span "Añadir" at bounding box center [252, 225] width 15 height 14
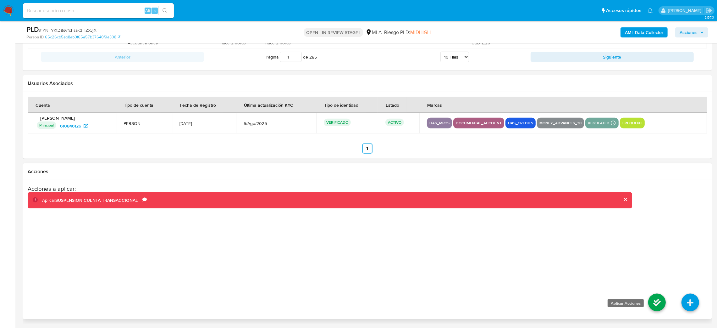
click at [649, 295] on icon at bounding box center [658, 302] width 18 height 18
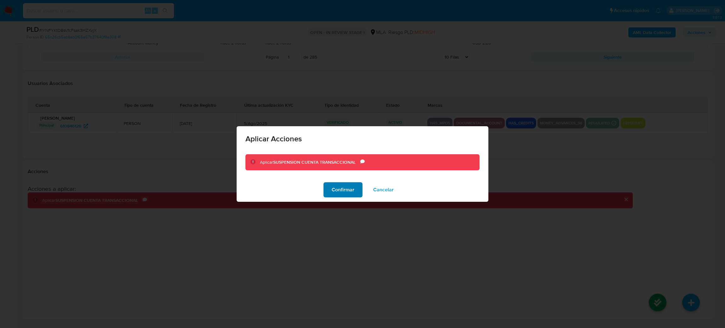
click at [348, 192] on span "Confirmar" at bounding box center [343, 190] width 23 height 14
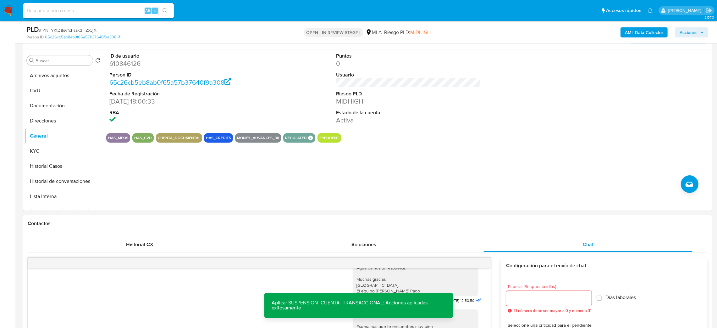
scroll to position [0, 0]
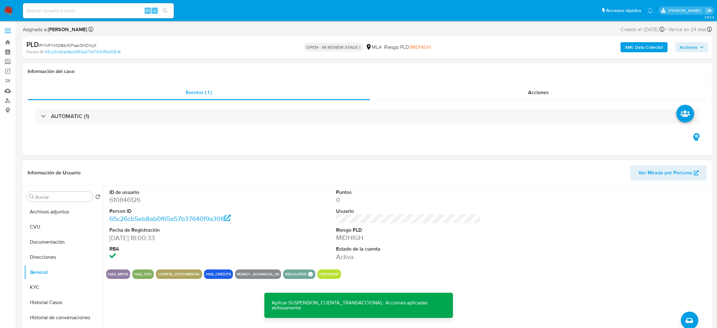
click at [119, 198] on dd "610846126" at bounding box center [181, 199] width 145 height 9
copy dd "610846126"
click at [44, 213] on button "Archivos adjuntos" at bounding box center [61, 211] width 74 height 15
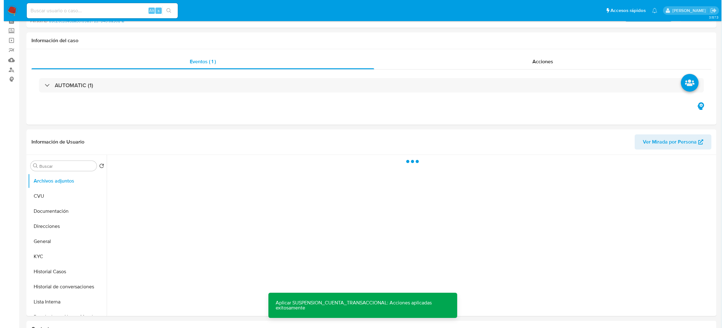
scroll to position [47, 0]
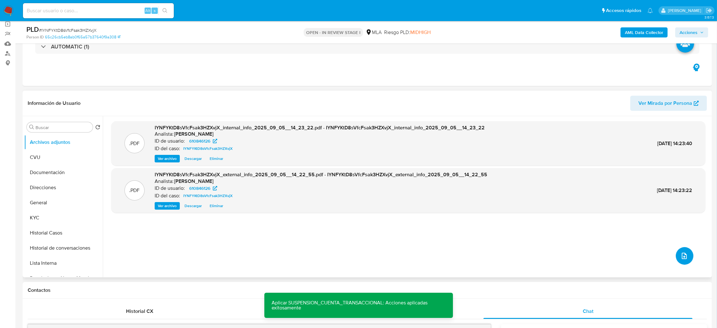
click at [683, 258] on icon "upload-file" at bounding box center [685, 256] width 8 height 8
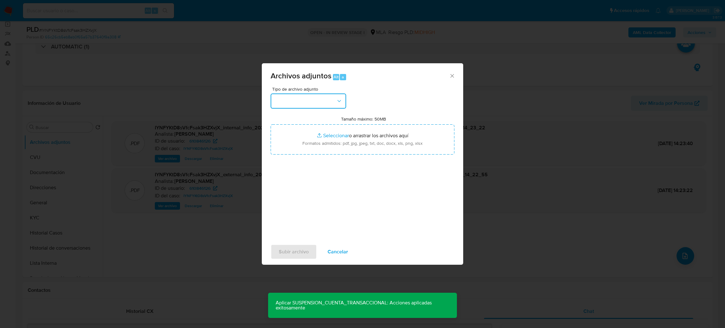
click at [299, 101] on button "button" at bounding box center [307, 100] width 75 height 15
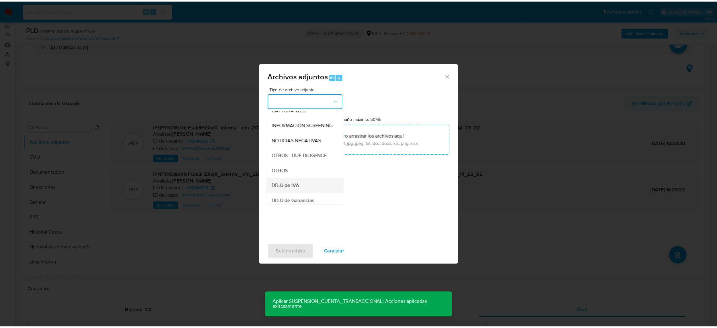
scroll to position [94, 0]
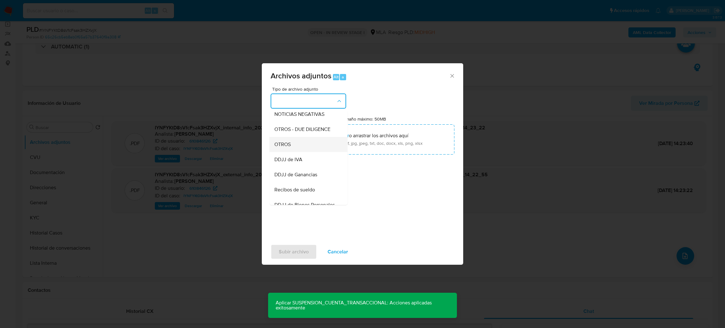
click at [298, 152] on div "OTROS" at bounding box center [306, 144] width 64 height 15
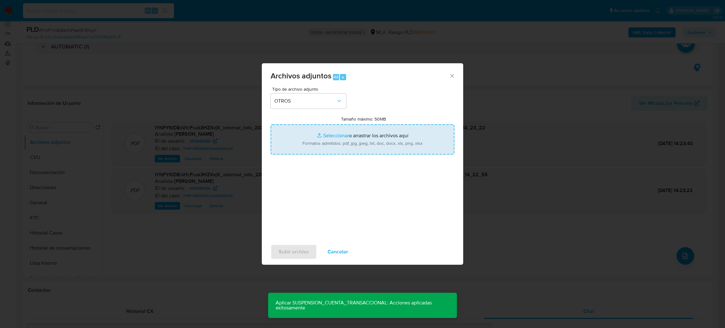
click at [329, 144] on input "Tamaño máximo: 50MB Seleccionar archivos" at bounding box center [362, 139] width 184 height 30
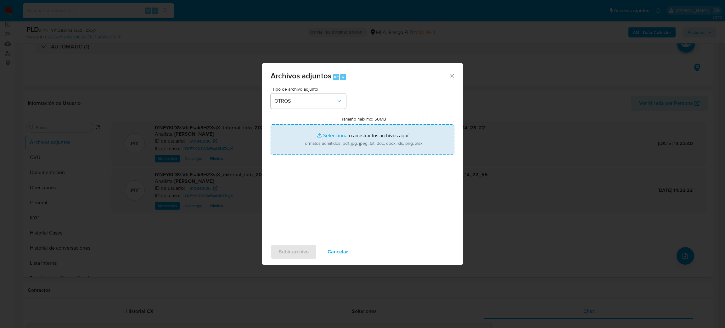
type input "C:\fakepath\Caselog IYNFYKtD8sVfcFsak3HZXvjX_2025_08_19_14_18_26.docx"
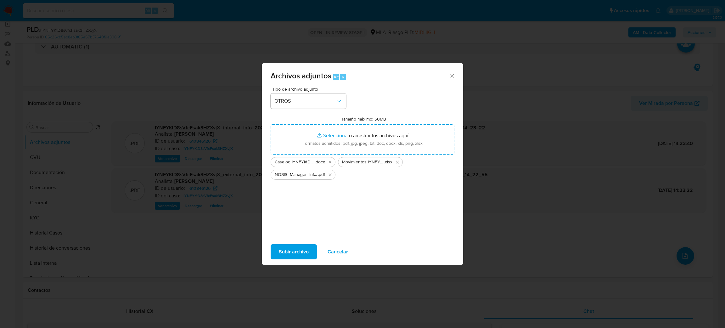
click at [289, 254] on span "Subir archivo" at bounding box center [294, 252] width 30 height 14
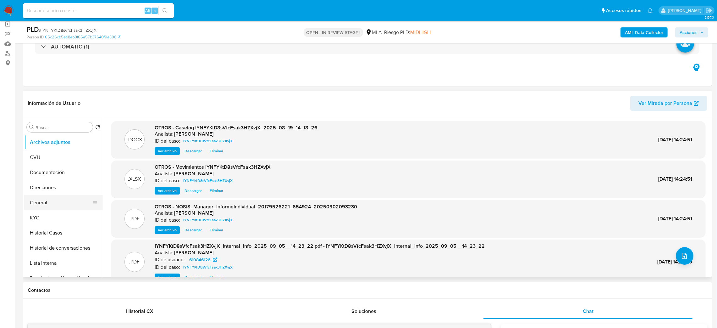
click at [58, 206] on button "General" at bounding box center [61, 202] width 74 height 15
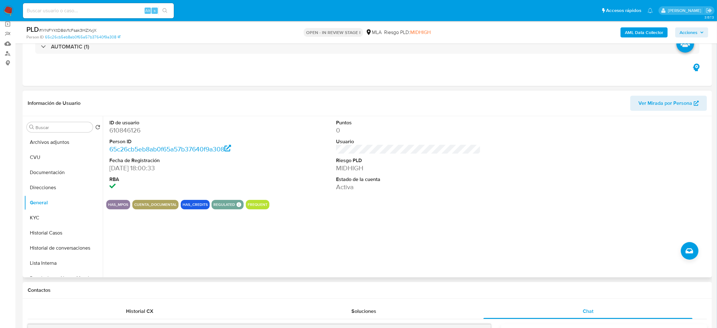
click at [111, 126] on dd "610846126" at bounding box center [181, 130] width 145 height 9
copy dd "610846126"
drag, startPoint x: 36, startPoint y: 222, endPoint x: 14, endPoint y: 224, distance: 22.7
click at [31, 222] on button "KYC" at bounding box center [63, 217] width 79 height 15
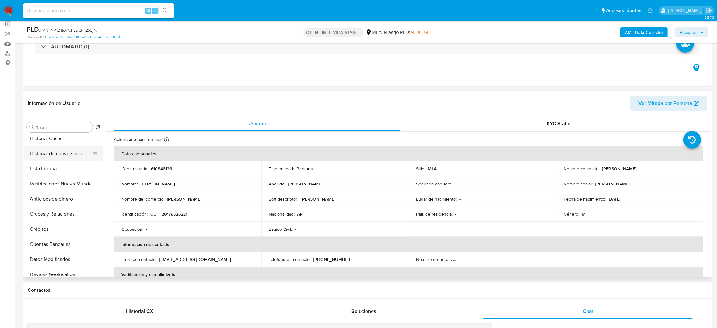
click at [48, 150] on button "Historial de conversaciones" at bounding box center [61, 153] width 74 height 15
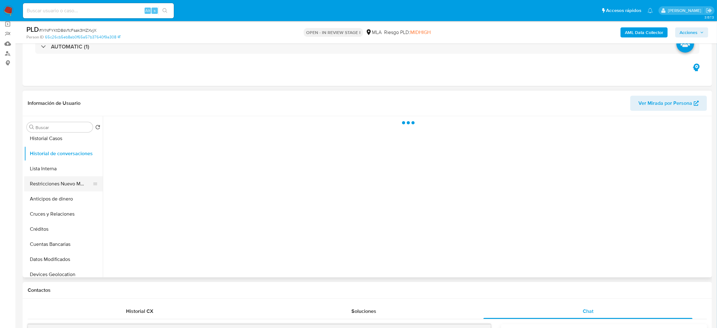
click at [52, 181] on button "Restricciones Nuevo Mundo" at bounding box center [61, 183] width 74 height 15
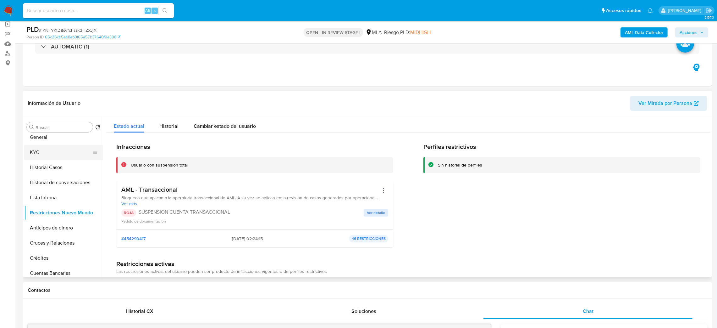
scroll to position [0, 0]
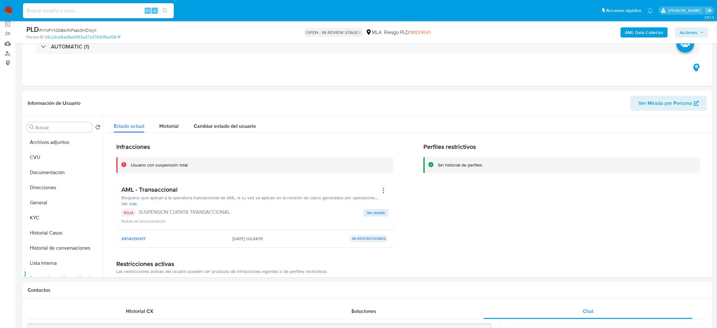
click at [699, 33] on span "Acciones" at bounding box center [692, 32] width 24 height 9
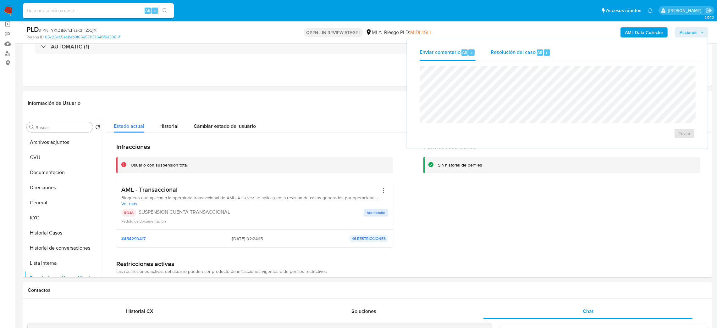
click at [541, 50] on span "Alt" at bounding box center [540, 52] width 5 height 6
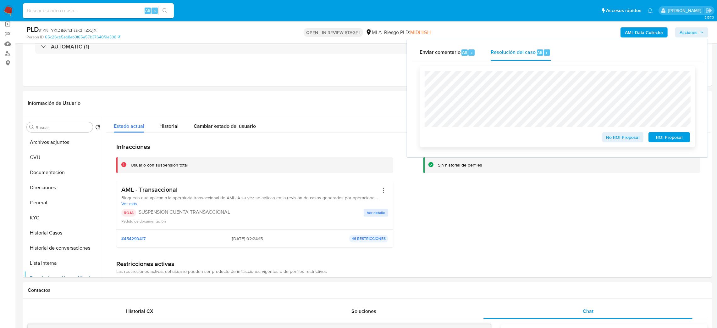
click at [678, 132] on div "ROI Proposal" at bounding box center [668, 136] width 44 height 13
click at [683, 142] on button "ROI Proposal" at bounding box center [670, 137] width 42 height 10
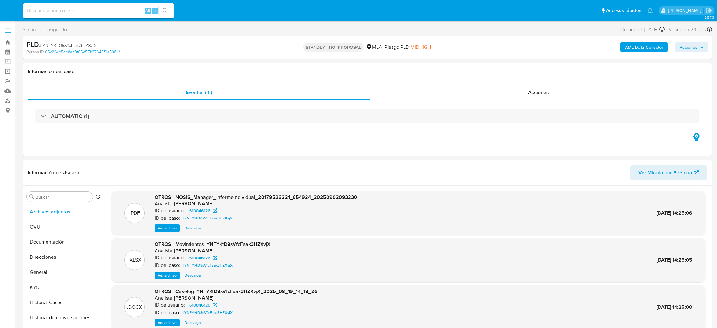
select select "10"
click at [55, 8] on input at bounding box center [98, 11] width 151 height 8
paste input "fetdCpIyc9ouTUAXk5whVY6j"
type input "fetdCpIyc9ouTUAXk5whVY6j"
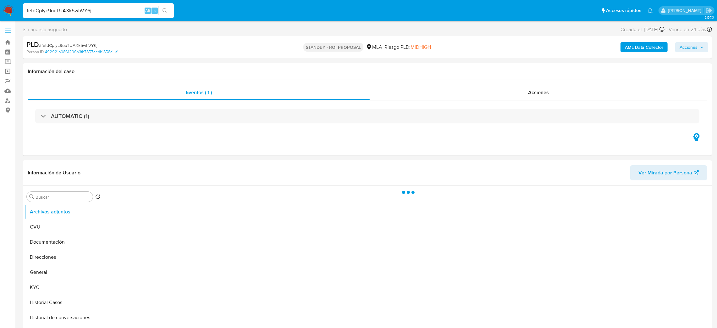
click at [1, 5] on nav "Pausado Ver notificaciones fetdCpIyc9ouTUAXk5whVY6j Alt s Accesos rápidos Presi…" at bounding box center [358, 10] width 717 height 21
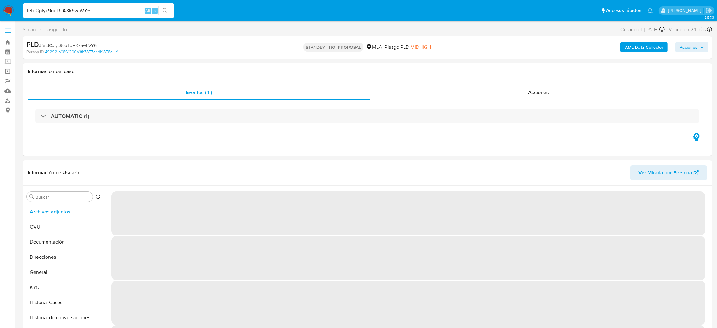
select select "10"
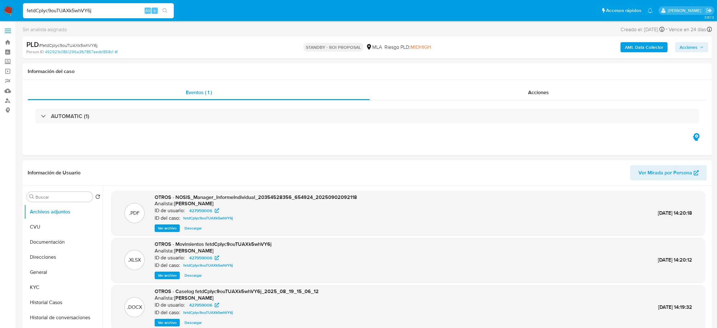
drag, startPoint x: 99, startPoint y: 9, endPoint x: 0, endPoint y: 28, distance: 100.6
paste input "4rE96vuUqHgAfbXO1EJExa9s"
type input "4rE96vuUqHgAfbXO1EJExa9s"
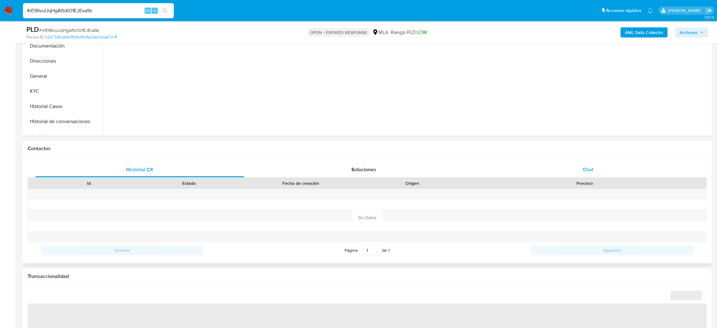
click at [599, 169] on div "Chat" at bounding box center [588, 169] width 209 height 15
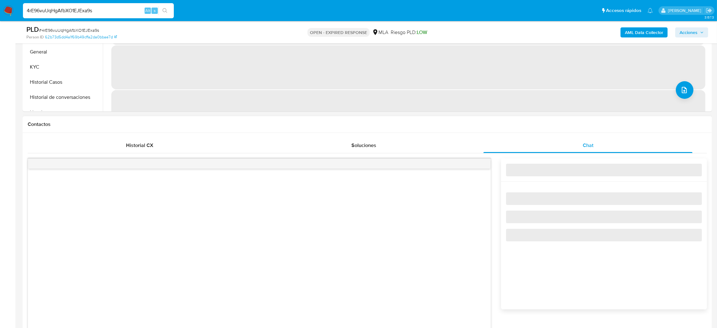
scroll to position [283, 0]
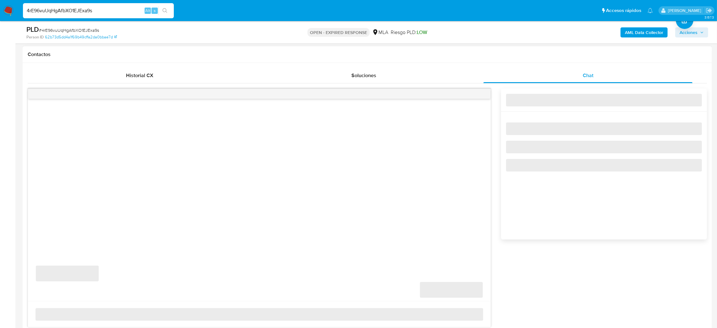
select select "10"
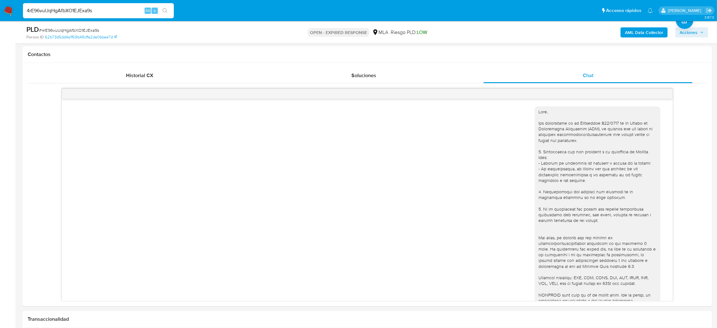
scroll to position [395, 0]
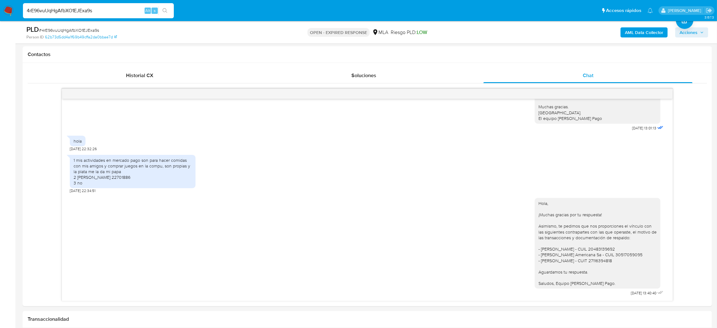
drag, startPoint x: 102, startPoint y: 10, endPoint x: 0, endPoint y: 24, distance: 102.5
click at [0, 24] on div "Pausado Ver notificaciones 4rE96vuUqHgAfbXO1EJExa9s Alt s Accesos rápidos Presi…" at bounding box center [358, 323] width 717 height 1212
paste input "wTWQQwJa77Yndm1WaJgXgydh"
type input "wTWQQwJa77Yndm1WaJgXgydh"
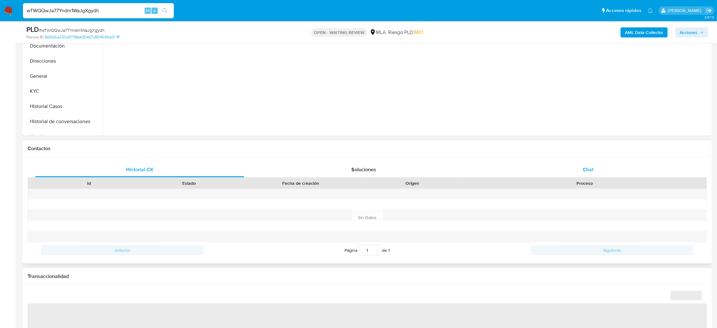
click at [588, 164] on div "Chat" at bounding box center [588, 169] width 209 height 15
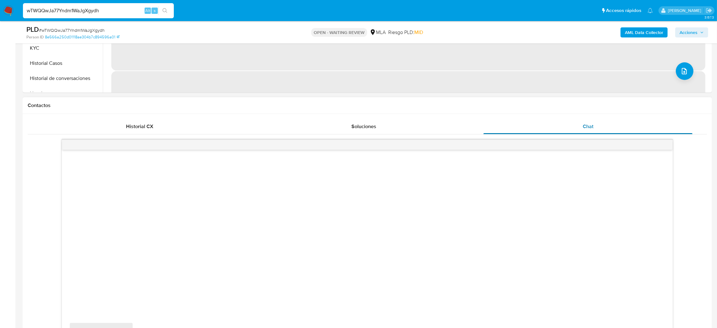
scroll to position [283, 0]
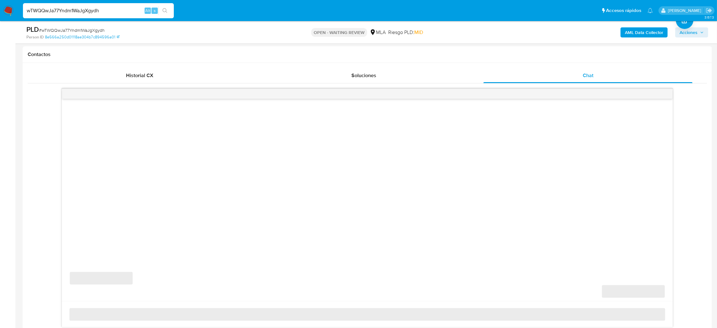
select select "10"
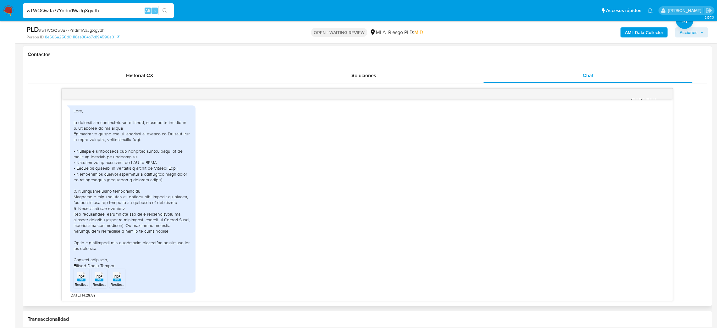
scroll to position [94, 0]
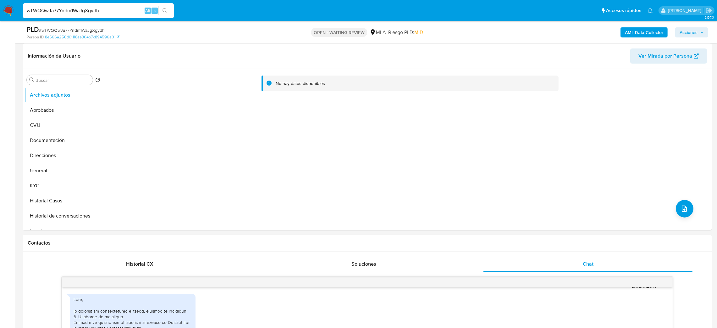
drag, startPoint x: 108, startPoint y: 14, endPoint x: 0, endPoint y: 37, distance: 110.5
paste input "Ww7kFkRUpl2zq6BOXv8KO0l"
type input "wWw7kFkRUpl2zq6BOXv8KO0l"
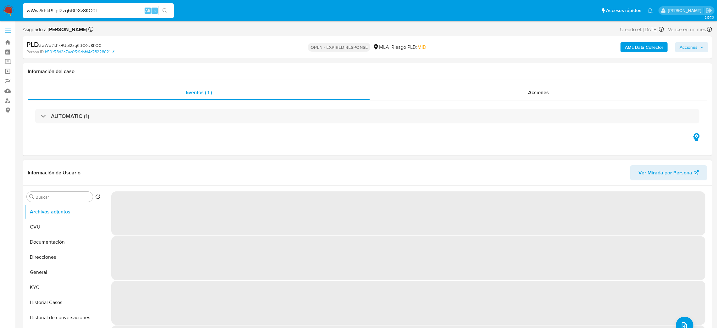
select select "10"
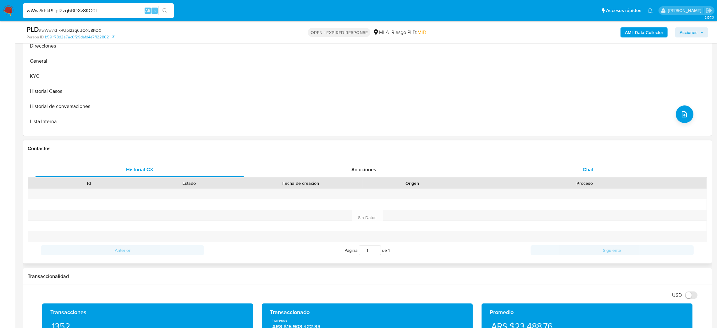
click at [616, 171] on div "Chat" at bounding box center [588, 169] width 209 height 15
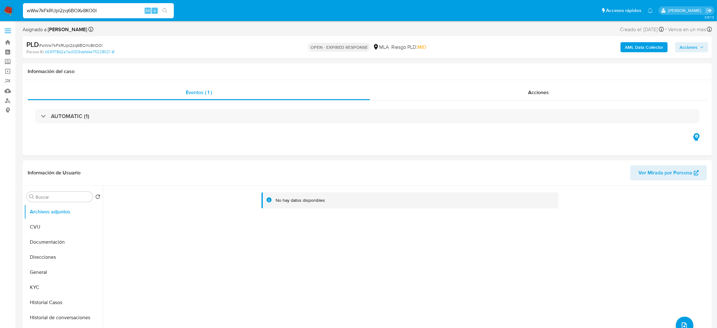
click at [74, 47] on span "# wWw7kFkRUpl2zq6BOXv8KO0l" at bounding box center [71, 45] width 64 height 6
copy span "wWw7kFkRUpl2zq6BOXv8KO0l"
drag, startPoint x: 10, startPoint y: 12, endPoint x: 11, endPoint y: 4, distance: 7.6
click at [10, 12] on img at bounding box center [8, 10] width 11 height 11
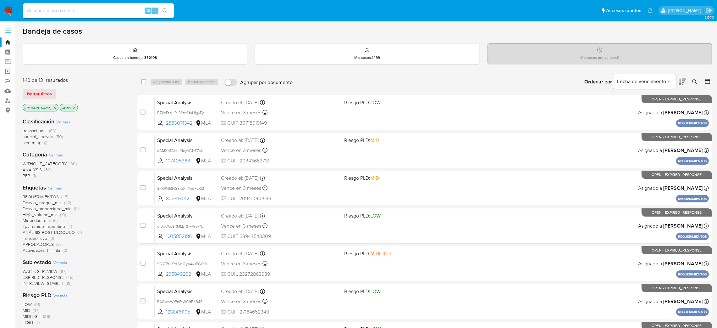
click at [697, 81] on icon at bounding box center [695, 81] width 5 height 5
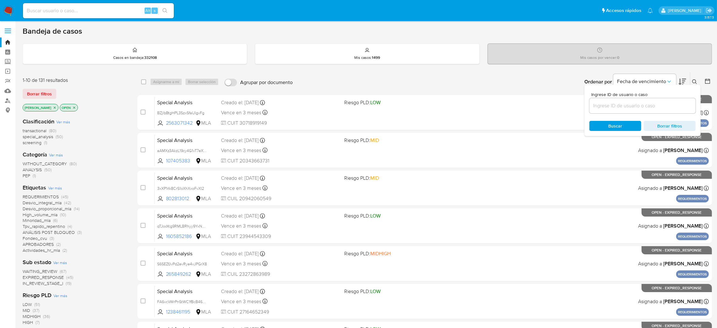
click at [626, 103] on input at bounding box center [643, 106] width 106 height 8
type input "wWw7kFkRUpl2zq6BOXv8KO0l"
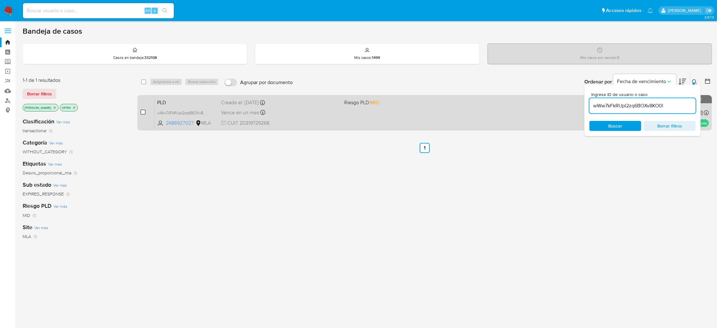
click at [142, 112] on input "checkbox" at bounding box center [143, 111] width 5 height 5
checkbox input "true"
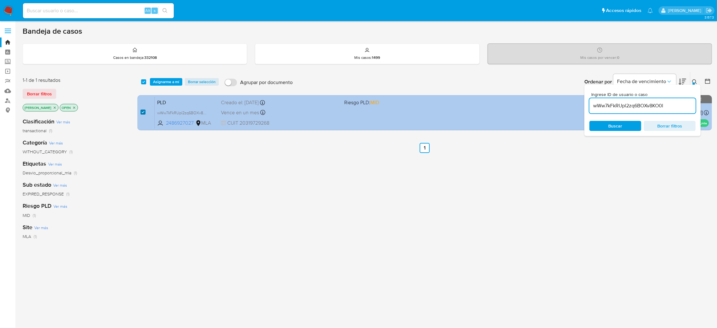
checkbox input "true"
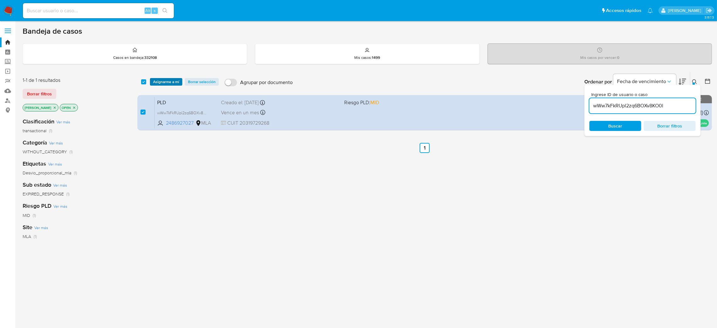
click at [169, 85] on span "Asignarme a mí" at bounding box center [166, 82] width 26 height 6
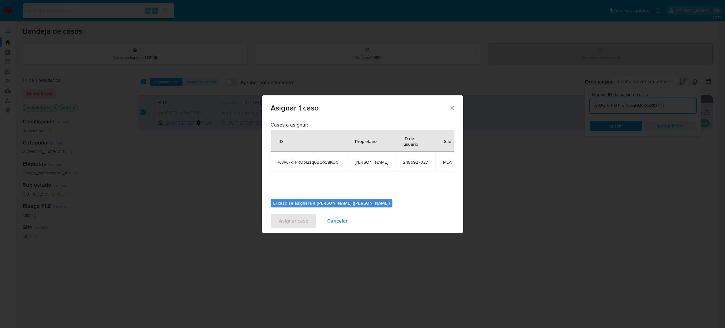
click at [364, 162] on span "[PERSON_NAME]" at bounding box center [370, 162] width 33 height 6
copy span "[PERSON_NAME]"
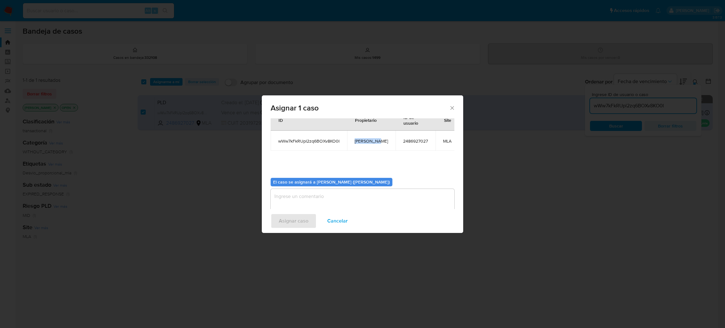
scroll to position [39, 0]
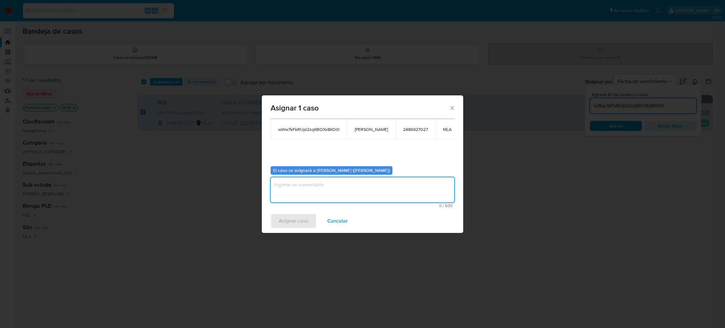
click at [301, 190] on textarea "assign-modal" at bounding box center [362, 189] width 184 height 25
paste textarea "[PERSON_NAME]"
type textarea "[PERSON_NAME]"
click at [287, 216] on span "Asignar caso" at bounding box center [294, 221] width 30 height 14
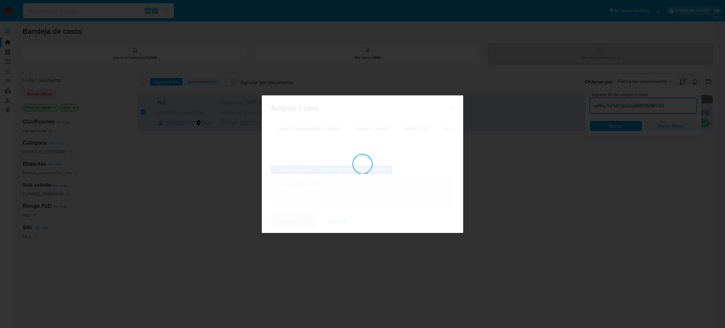
checkbox input "false"
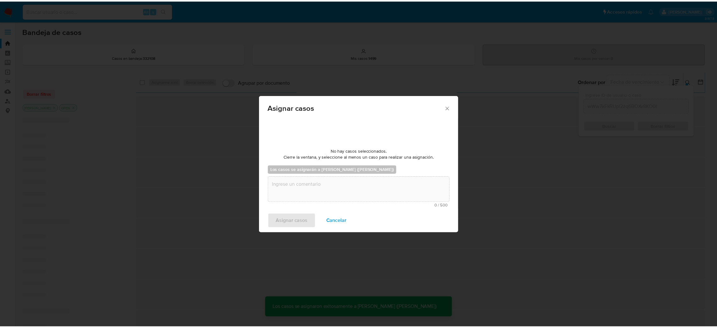
scroll to position [38, 0]
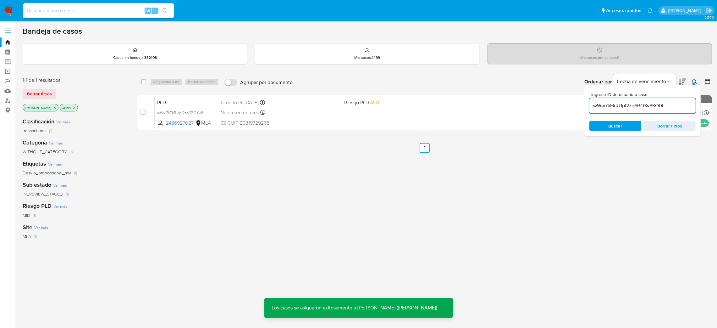
click at [204, 98] on span "PLD" at bounding box center [186, 102] width 59 height 8
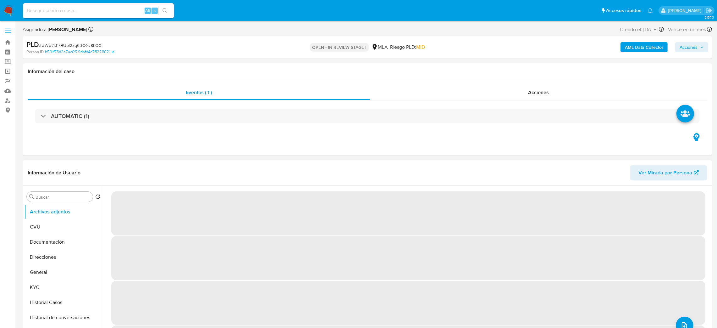
select select "10"
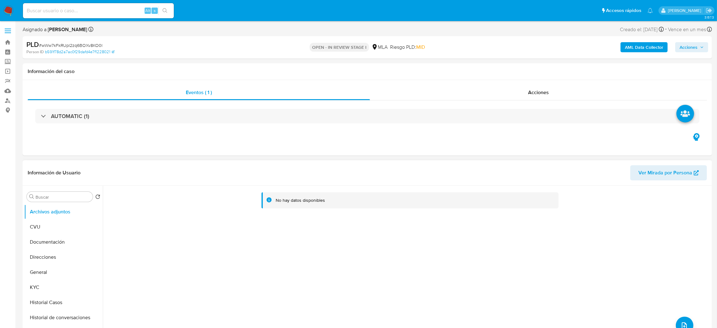
drag, startPoint x: 0, startPoint y: 209, endPoint x: 3, endPoint y: 210, distance: 3.7
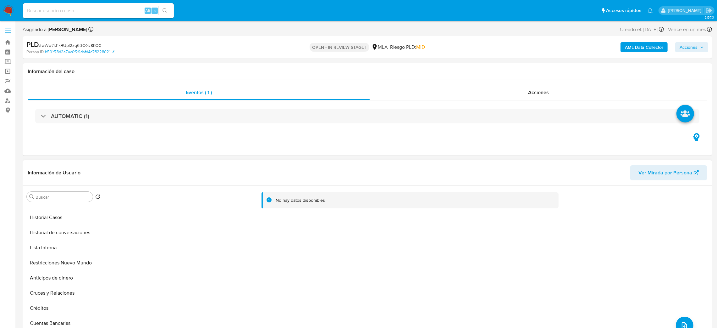
scroll to position [189, 0]
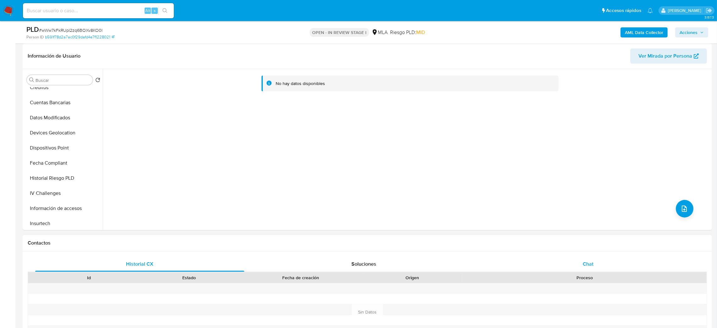
click at [590, 261] on div "Chat" at bounding box center [588, 263] width 209 height 15
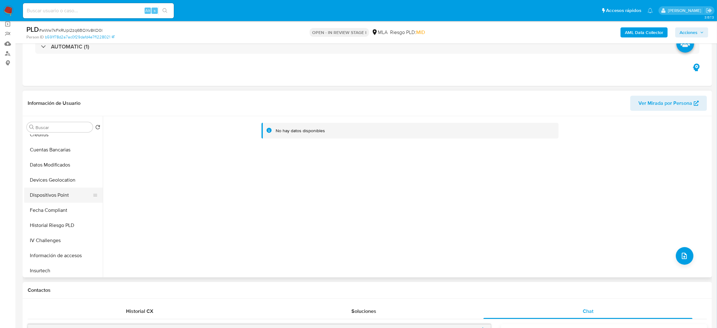
scroll to position [0, 0]
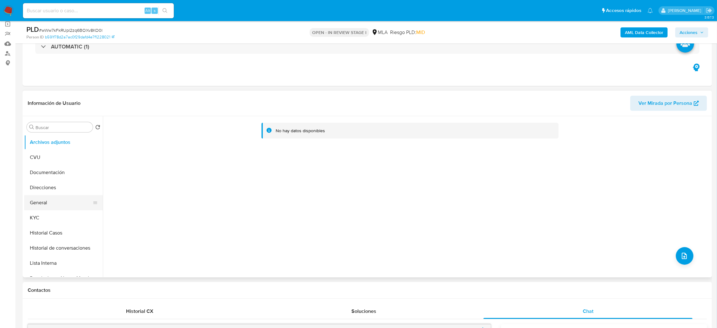
drag, startPoint x: 46, startPoint y: 201, endPoint x: 101, endPoint y: 171, distance: 62.8
click at [46, 201] on button "General" at bounding box center [63, 202] width 79 height 15
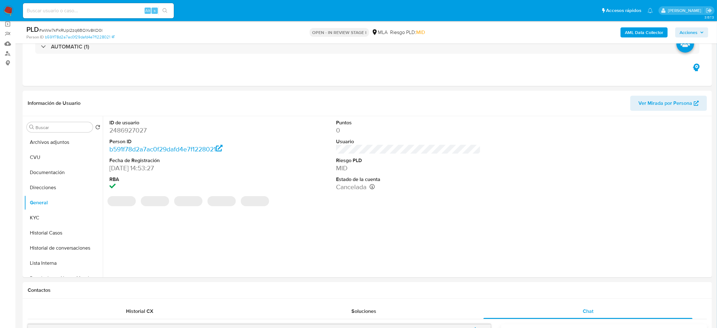
click at [114, 129] on dd "2486927027" at bounding box center [181, 130] width 145 height 9
copy dd "2486927027"
click at [81, 26] on div "PLD # wWw7kFkRUpl2zq6BOXv8KO0l" at bounding box center [138, 29] width 225 height 9
click at [80, 28] on span "# wWw7kFkRUpl2zq6BOXv8KO0l" at bounding box center [71, 30] width 64 height 6
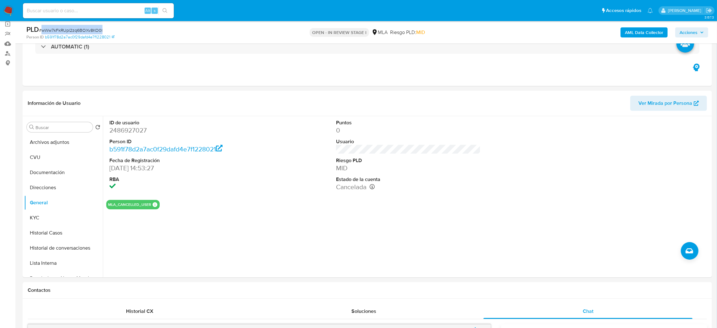
click at [80, 28] on span "# wWw7kFkRUpl2zq6BOXv8KO0l" at bounding box center [71, 30] width 64 height 6
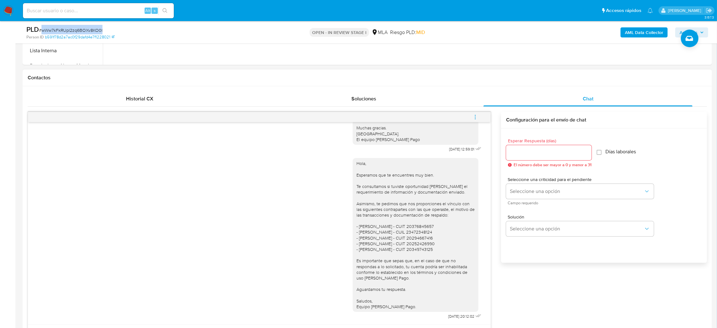
scroll to position [377, 0]
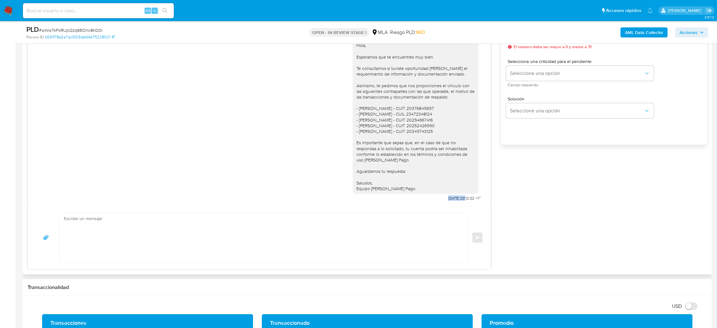
drag, startPoint x: 441, startPoint y: 199, endPoint x: 451, endPoint y: 199, distance: 10.4
click at [451, 199] on div "Hola, Esperamos que te encuentres muy bien. Te consultamos si tuviste oportunid…" at bounding box center [418, 119] width 130 height 167
copy span "[DATE]"
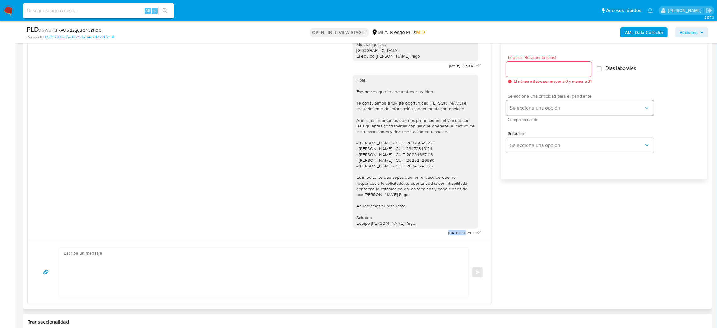
scroll to position [283, 0]
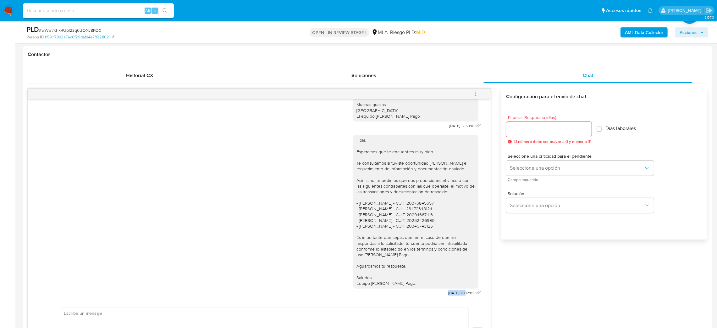
click at [475, 92] on icon "menu-action" at bounding box center [476, 94] width 6 height 6
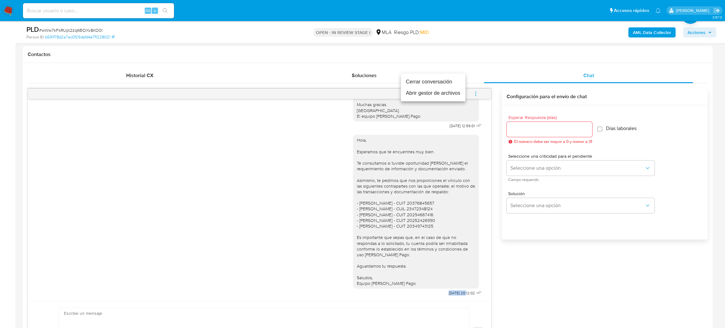
click at [432, 82] on li "Cerrar conversación" at bounding box center [433, 81] width 64 height 11
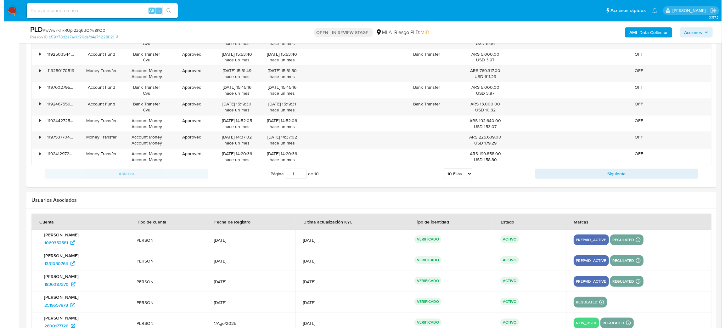
scroll to position [1275, 0]
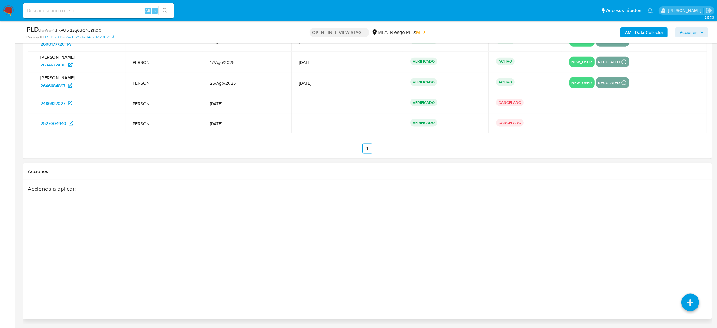
drag, startPoint x: 697, startPoint y: 305, endPoint x: 675, endPoint y: 250, distance: 58.8
click at [697, 304] on icon at bounding box center [691, 302] width 18 height 18
click at [686, 256] on icon at bounding box center [691, 258] width 18 height 18
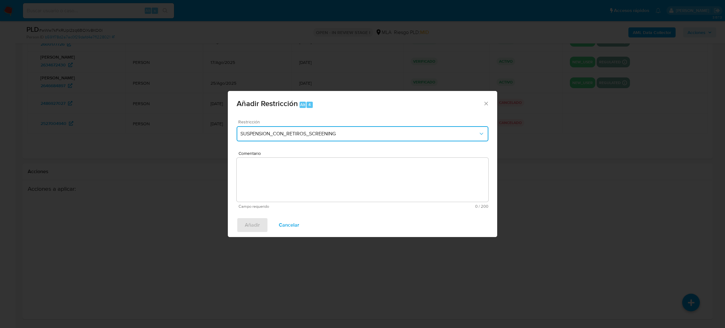
click at [270, 131] on span "SUSPENSION_CON_RETIROS_SCREENING" at bounding box center [359, 134] width 238 height 6
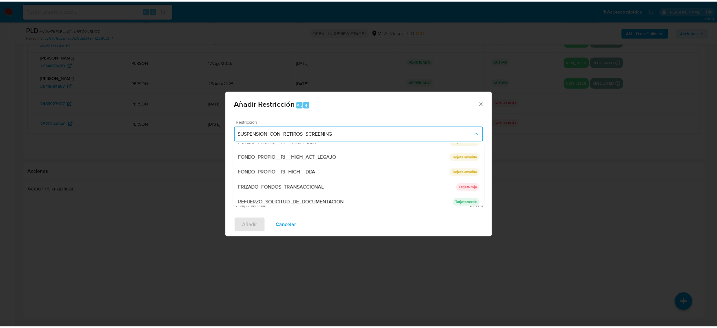
scroll to position [133, 0]
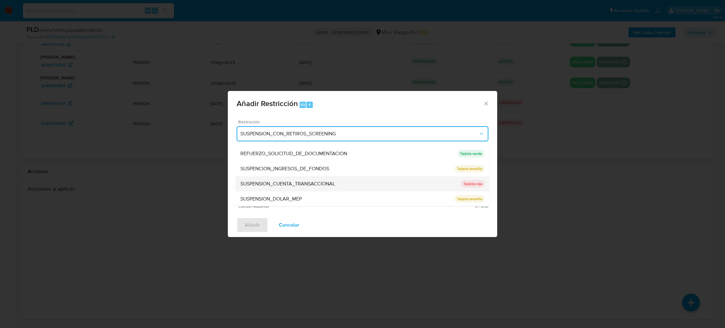
click at [287, 185] on span "SUSPENSION_CUENTA_TRANSACCIONAL" at bounding box center [287, 184] width 95 height 6
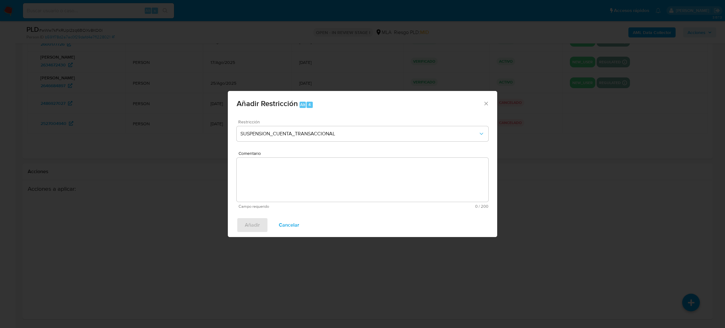
click at [287, 185] on textarea "Comentario" at bounding box center [363, 180] width 252 height 44
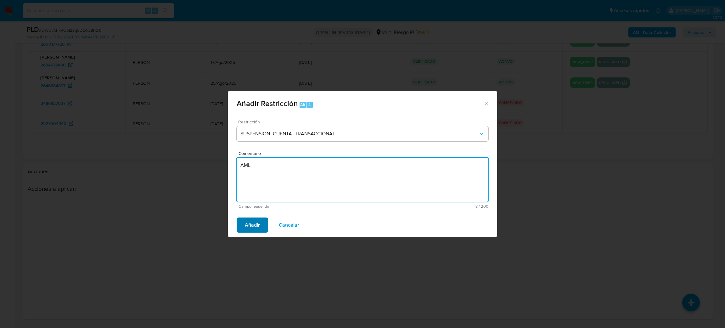
type textarea "AML"
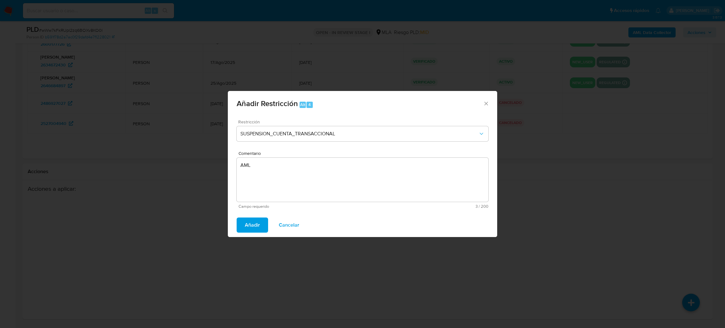
click at [258, 224] on span "Añadir" at bounding box center [252, 225] width 15 height 14
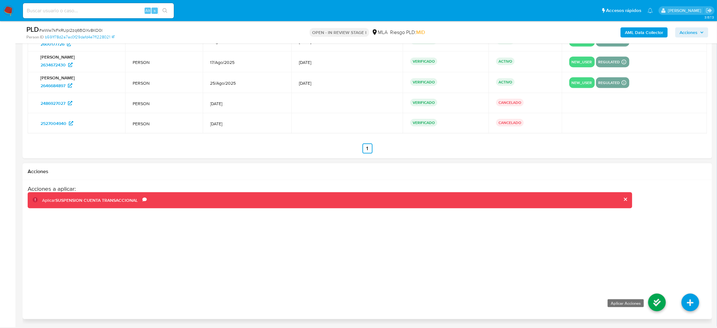
click at [656, 303] on icon at bounding box center [658, 302] width 18 height 18
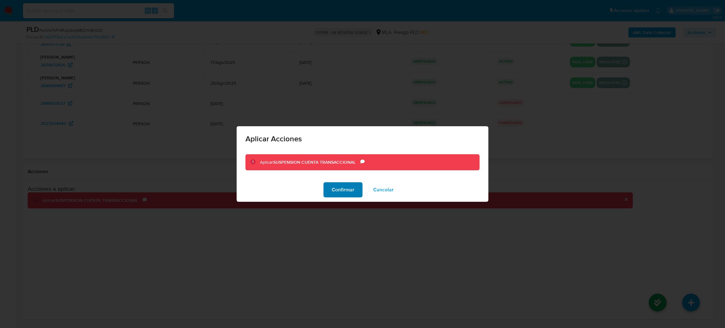
click at [341, 187] on span "Confirmar" at bounding box center [343, 190] width 23 height 14
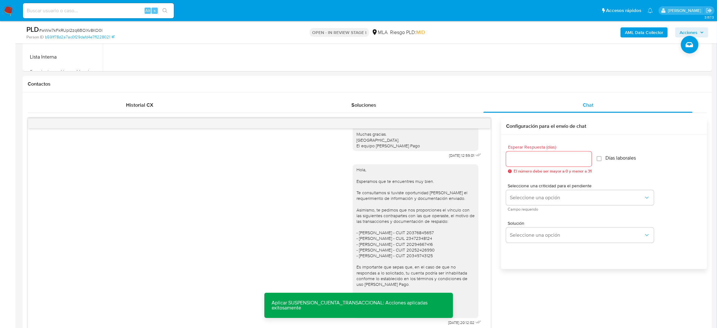
scroll to position [237, 0]
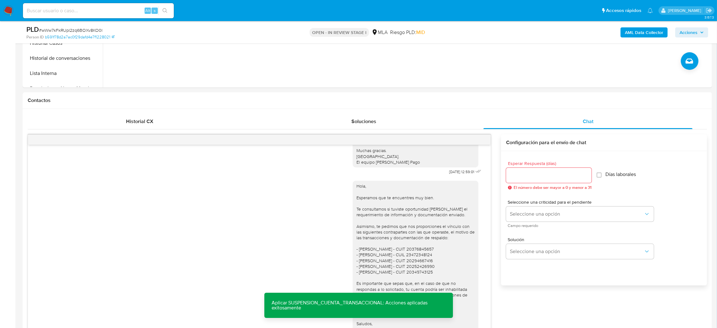
click at [622, 33] on button "AML Data Collector" at bounding box center [644, 32] width 47 height 10
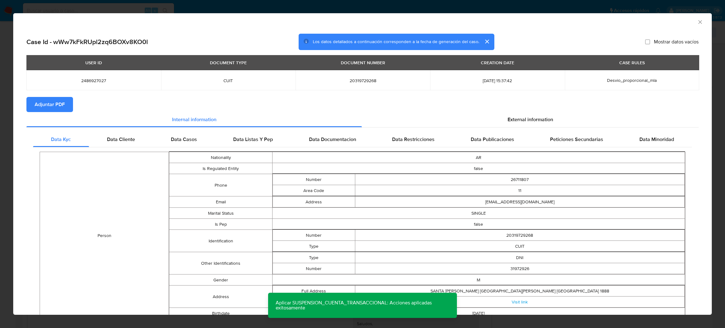
drag, startPoint x: 56, startPoint y: 102, endPoint x: 59, endPoint y: 102, distance: 3.8
click at [56, 103] on span "Adjuntar PDF" at bounding box center [50, 105] width 30 height 14
click at [697, 24] on icon "Cerrar ventana" at bounding box center [700, 22] width 6 height 6
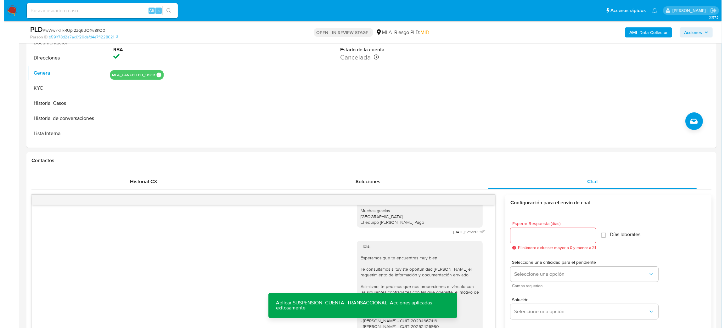
scroll to position [48, 0]
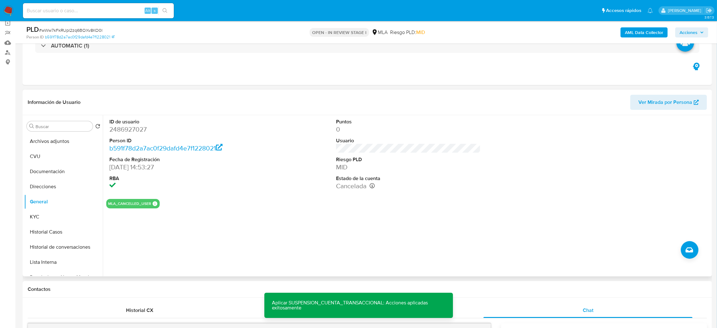
click at [122, 127] on dd "2486927027" at bounding box center [181, 129] width 145 height 9
copy dd "2486927027"
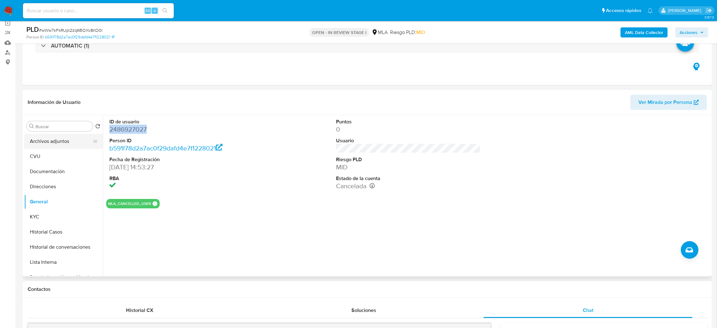
click at [58, 135] on button "Archivos adjuntos" at bounding box center [61, 141] width 74 height 15
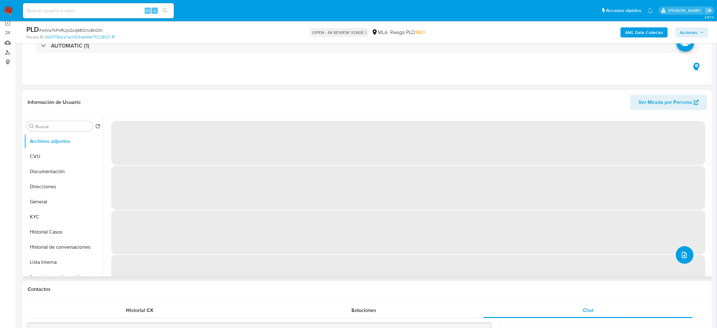
click at [682, 255] on icon "upload-file" at bounding box center [684, 255] width 5 height 6
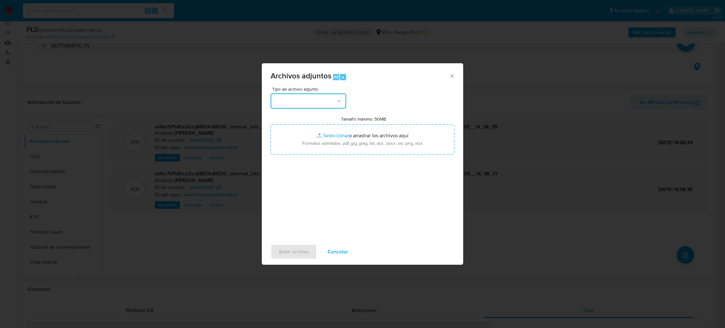
click at [300, 108] on button "button" at bounding box center [307, 100] width 75 height 15
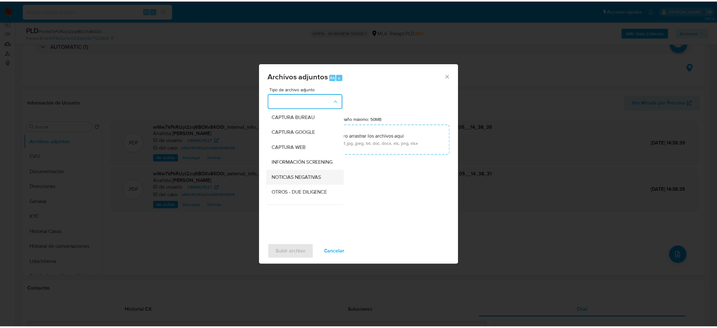
scroll to position [47, 0]
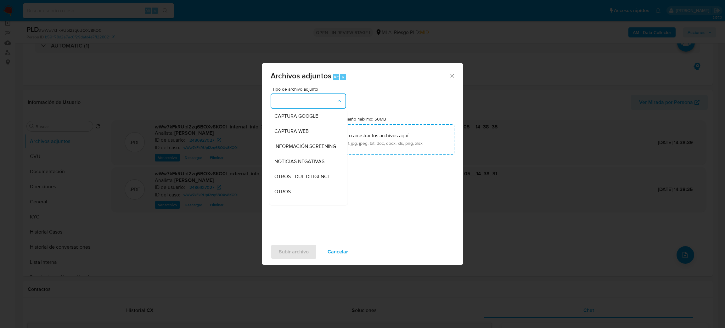
click at [309, 195] on div "OTROS" at bounding box center [306, 191] width 64 height 15
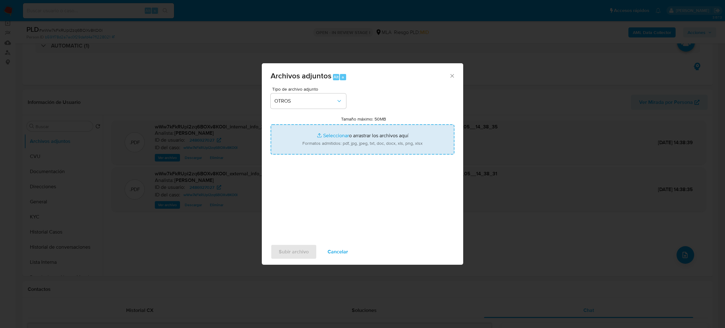
click at [346, 144] on input "Tamaño máximo: 50MB Seleccionar archivos" at bounding box center [362, 139] width 184 height 30
type input "C:\fakepath\Caselog wWw7kFkRUpl2zq6BOXv8KO0l_2025_08_19_20_03_48.docx"
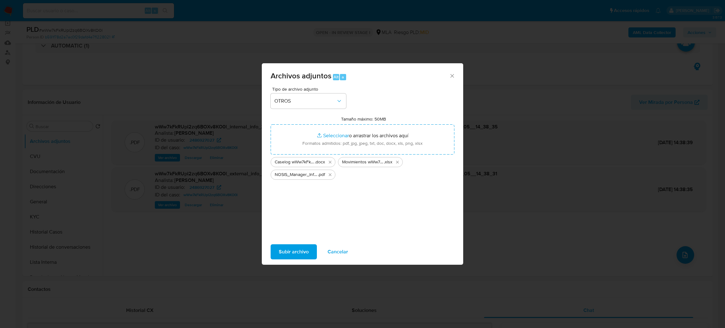
click at [292, 248] on span "Subir archivo" at bounding box center [294, 252] width 30 height 14
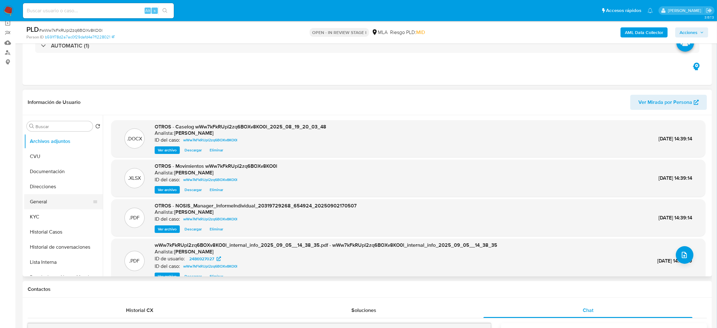
click at [72, 202] on button "General" at bounding box center [61, 201] width 74 height 15
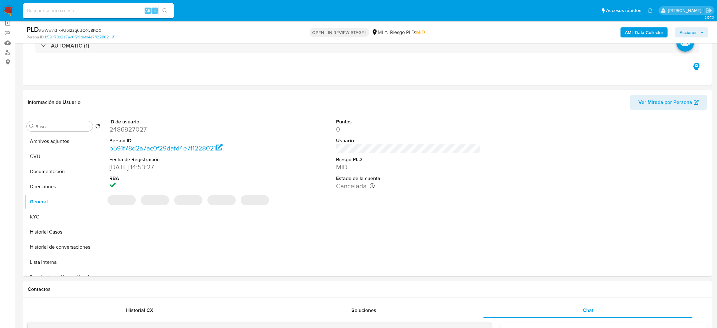
click at [116, 129] on dd "2486927027" at bounding box center [181, 129] width 145 height 9
copy dd "2486927027"
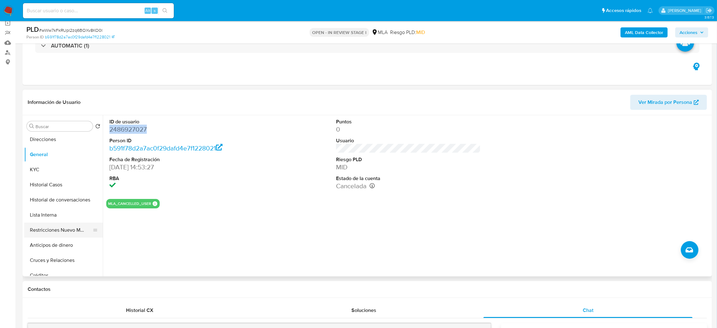
click at [54, 232] on button "Restricciones Nuevo Mundo" at bounding box center [61, 229] width 74 height 15
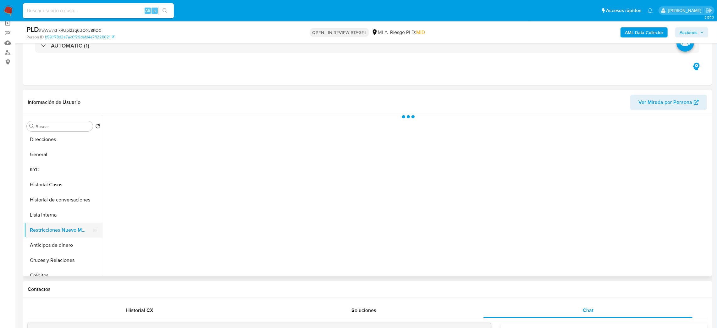
scroll to position [0, 0]
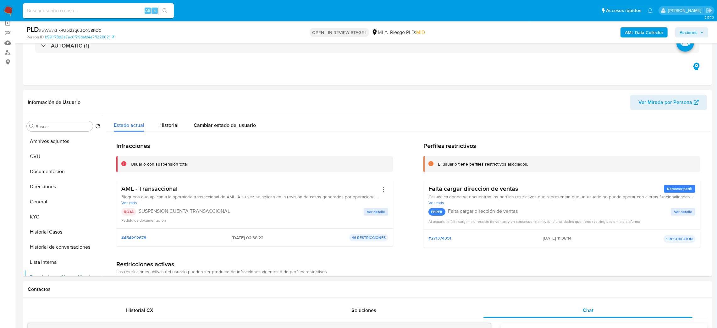
click at [683, 32] on span "Acciones" at bounding box center [689, 32] width 18 height 10
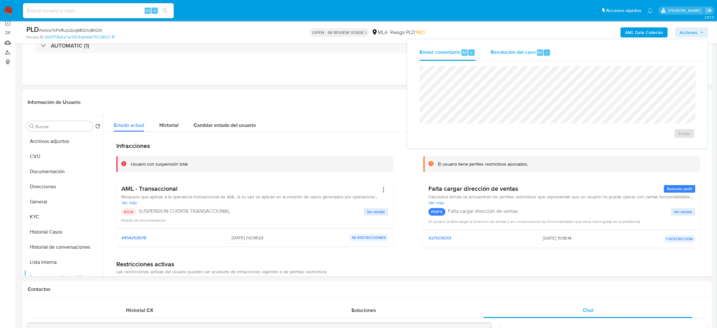
click at [534, 45] on div "Resolución del caso Alt r" at bounding box center [521, 52] width 60 height 16
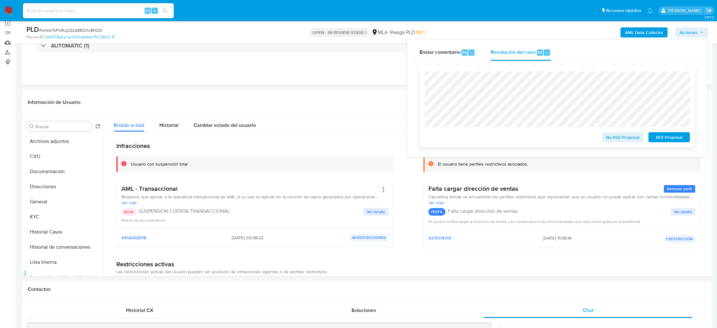
click at [680, 136] on span "ROI Proposal" at bounding box center [669, 137] width 33 height 9
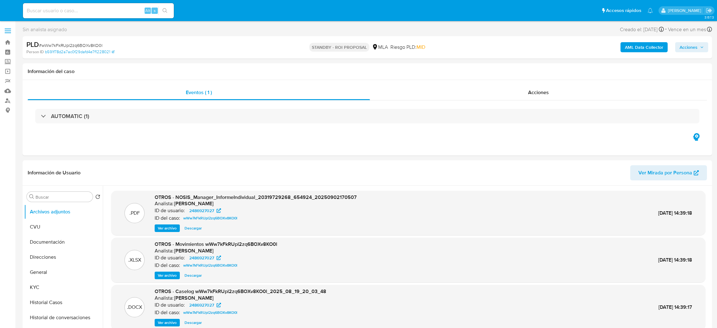
select select "10"
click at [123, 9] on input at bounding box center [98, 11] width 151 height 8
paste input "R8L4TifphNaS5dnQTeiEBHD4"
type input "R8L4TifphNaS5dnQTeiEBHD4"
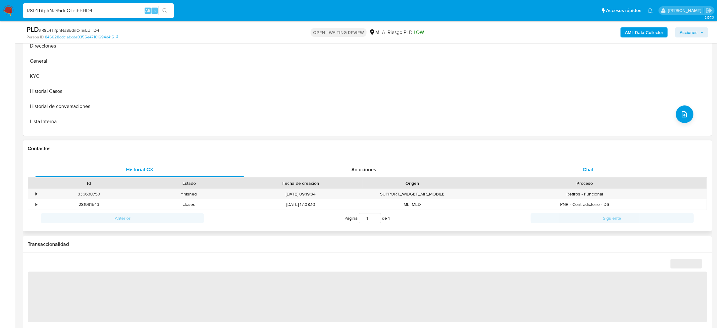
click at [583, 176] on div "Chat" at bounding box center [588, 169] width 209 height 15
select select "10"
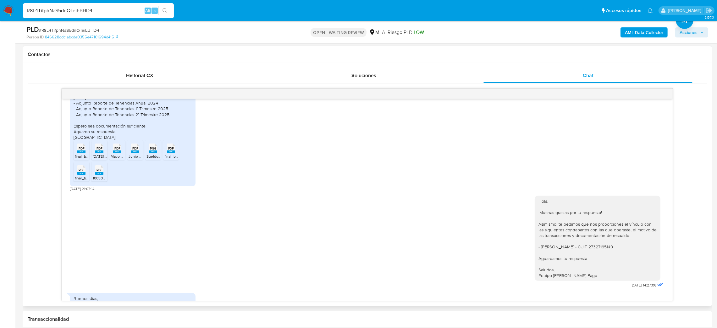
scroll to position [579, 0]
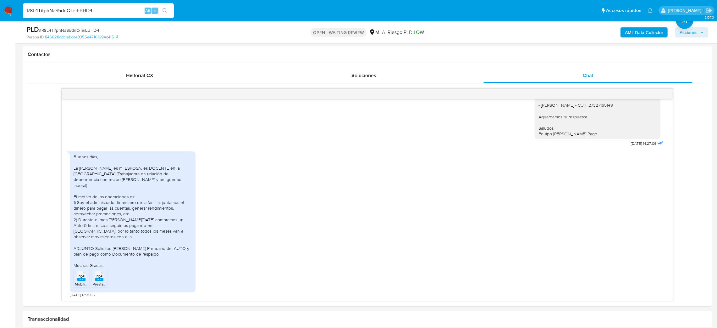
drag, startPoint x: 120, startPoint y: 10, endPoint x: 0, endPoint y: 18, distance: 119.8
click at [0, 18] on nav "Pausado Ver notificaciones R8L4TifphNaS5dnQTeiEBHD4 Alt s Accesos rápidos Presi…" at bounding box center [358, 10] width 717 height 21
paste input "lOuDAoZLuzT9eCbYbfrsDvBP"
type input "lOuDAoZLuzT9eCbYbfrsDvBP"
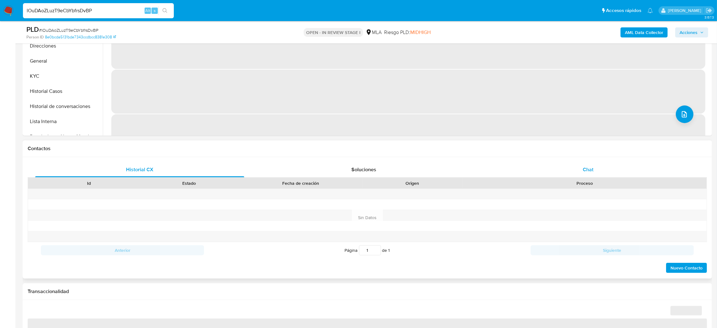
click at [594, 176] on div "Chat" at bounding box center [588, 169] width 209 height 15
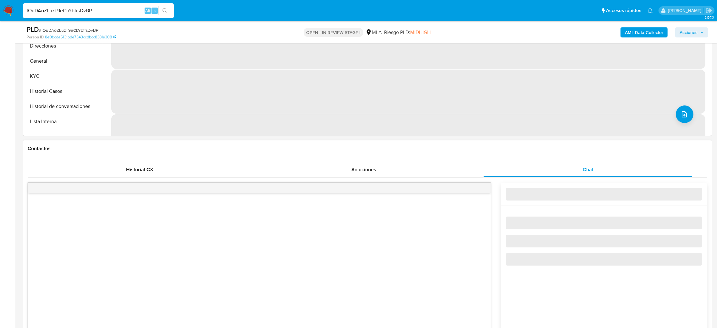
select select "10"
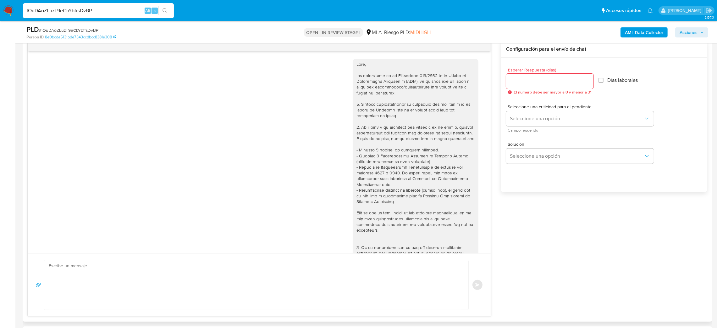
scroll to position [318, 0]
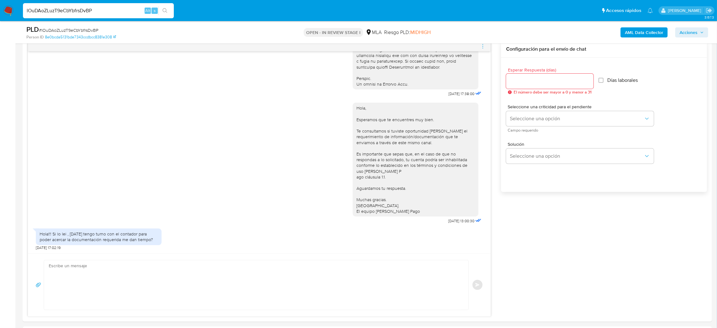
drag, startPoint x: 118, startPoint y: 9, endPoint x: 0, endPoint y: 17, distance: 118.2
click at [0, 17] on nav "Pausado Ver notificaciones lOuDAoZLuzT9eCbYbfrsDvBP Alt s Accesos rápidos Presi…" at bounding box center [358, 10] width 717 height 21
paste input "t2oRNK00VcdqGQwKIAHIcTfB"
type input "t2oRNK00VcdqGQwKIAHIcTfB"
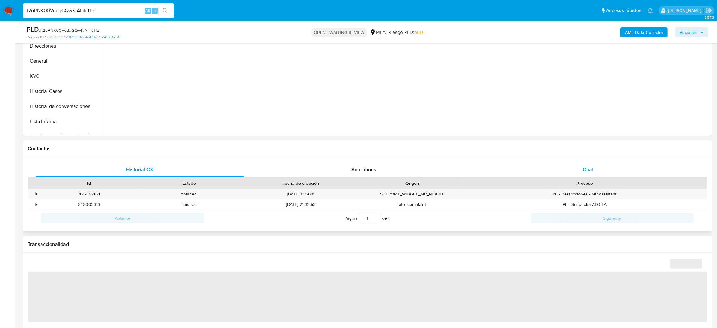
click at [589, 173] on div "Chat" at bounding box center [588, 169] width 209 height 15
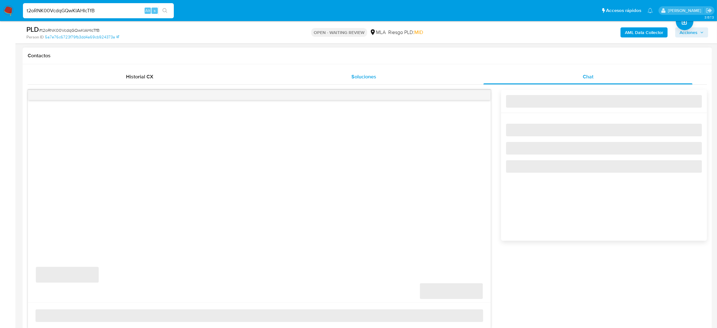
select select "10"
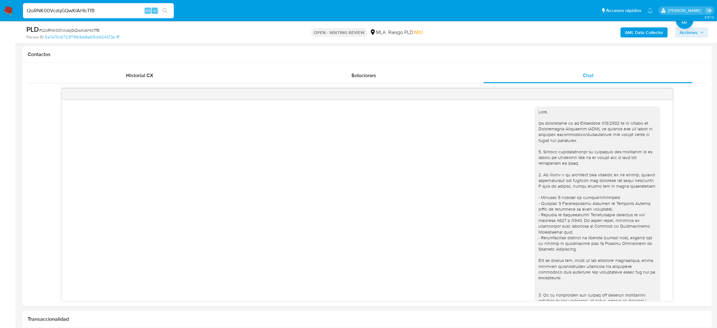
scroll to position [252, 0]
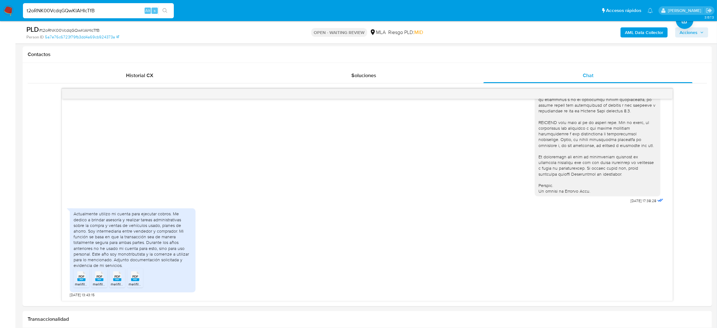
drag, startPoint x: 107, startPoint y: 15, endPoint x: 0, endPoint y: 35, distance: 108.5
click at [0, 35] on div "Pausado Ver notificaciones t2oRNK00VcdqGQwKIAHIcTfB Alt s Accesos rápidos Presi…" at bounding box center [358, 333] width 717 height 1232
paste input "zjm8lOZXdtrAdE4WI1WksDHf"
type input "zjm8lOZXdtrAdE4WI1WksDHf"
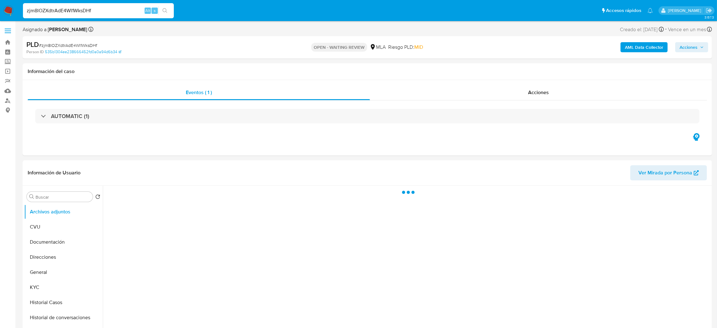
select select "10"
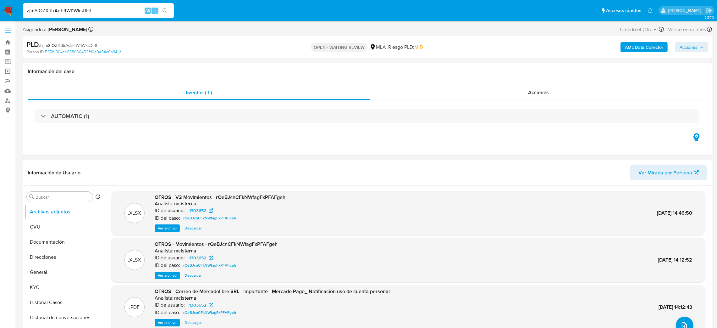
drag, startPoint x: 30, startPoint y: 11, endPoint x: 0, endPoint y: 20, distance: 31.3
click at [0, 20] on nav "Pausado Ver notificaciones zjm8lOZXdtrAdE4WI1WksDHf Alt s Accesos rápidos Presi…" at bounding box center [358, 10] width 717 height 21
paste input "85Rszf7ab32nhTgJv234Cdax"
type input "85Rszf7ab32nhTgJv234Cdax"
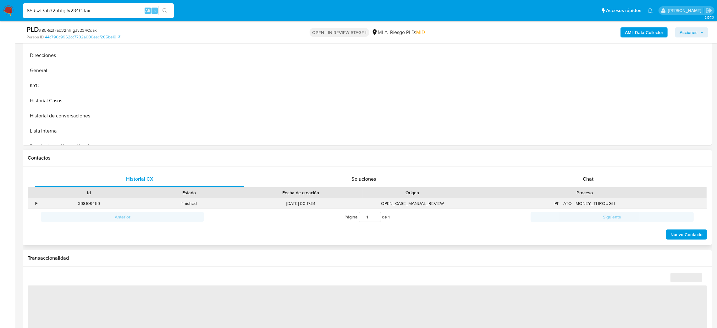
scroll to position [189, 0]
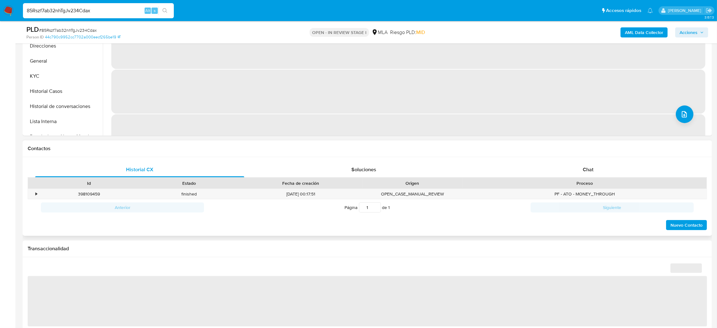
click at [575, 180] on div "Proceso" at bounding box center [585, 183] width 236 height 6
drag, startPoint x: 567, startPoint y: 171, endPoint x: 552, endPoint y: 170, distance: 15.2
click at [567, 171] on div "Chat" at bounding box center [588, 169] width 209 height 15
select select "10"
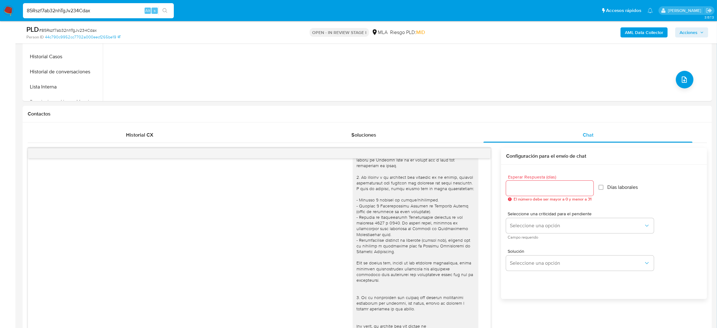
scroll to position [94, 0]
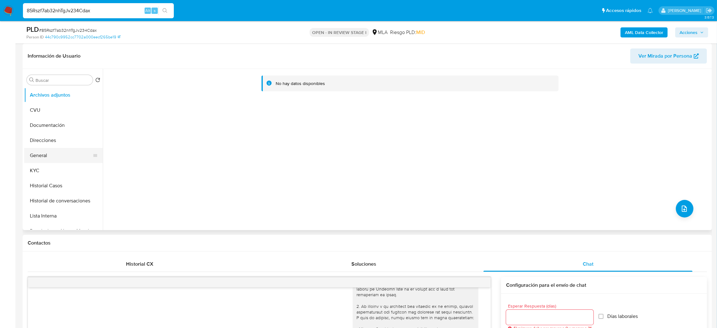
click at [62, 157] on button "General" at bounding box center [61, 155] width 74 height 15
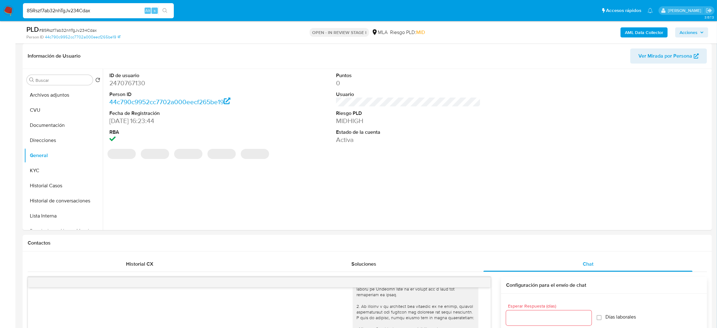
click at [128, 83] on dd "2470767130" at bounding box center [181, 83] width 145 height 9
copy dd "2470767130"
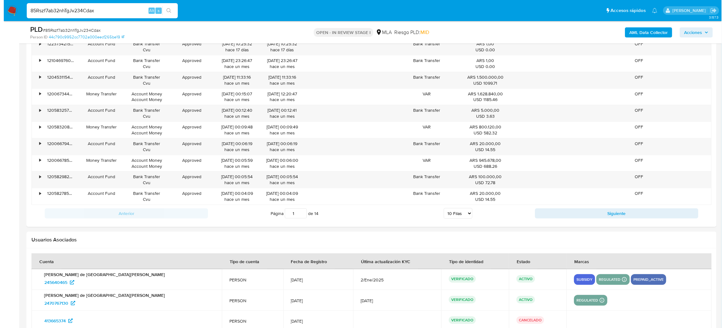
scroll to position [1150, 0]
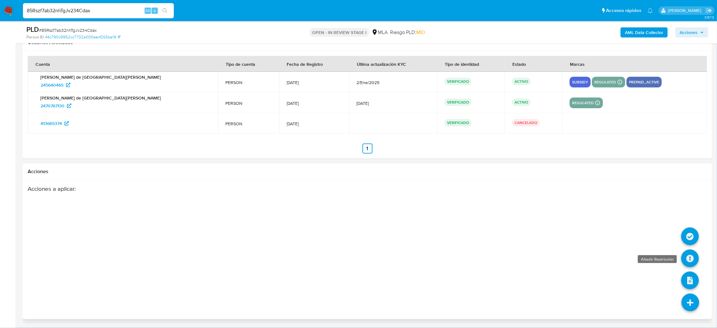
click at [688, 260] on icon at bounding box center [691, 258] width 18 height 18
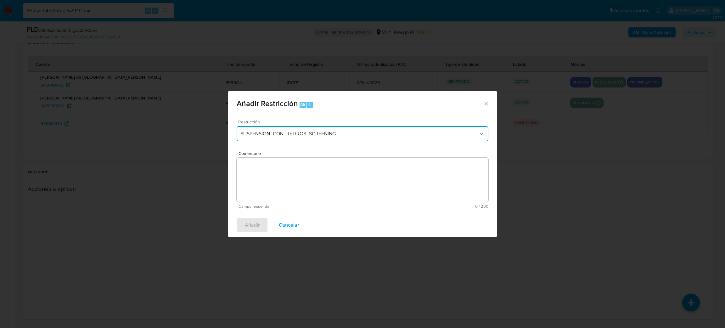
click at [275, 128] on button "SUSPENSION_CON_RETIROS_SCREENING" at bounding box center [363, 133] width 252 height 15
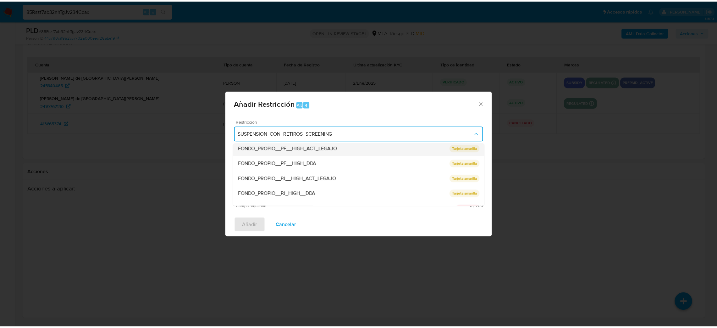
scroll to position [133, 0]
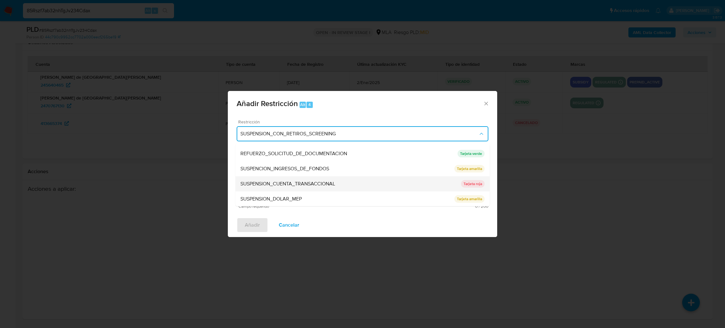
click at [290, 182] on span "SUSPENSION_CUENTA_TRANSACCIONAL" at bounding box center [287, 184] width 95 height 6
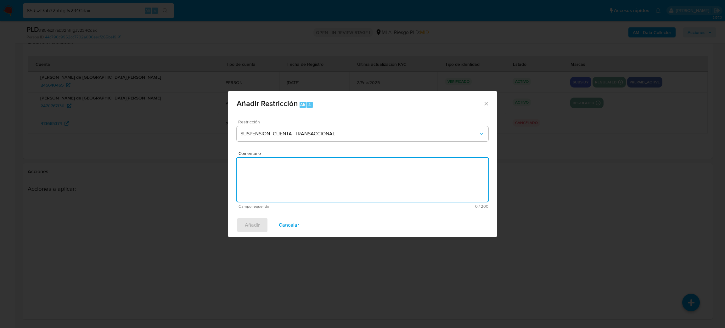
click at [290, 182] on textarea "Comentario" at bounding box center [363, 180] width 252 height 44
type textarea "AML"
click at [250, 224] on span "Añadir" at bounding box center [252, 225] width 15 height 14
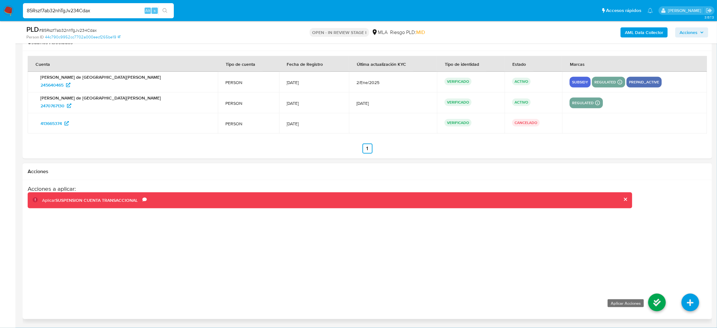
click at [651, 300] on icon at bounding box center [658, 302] width 18 height 18
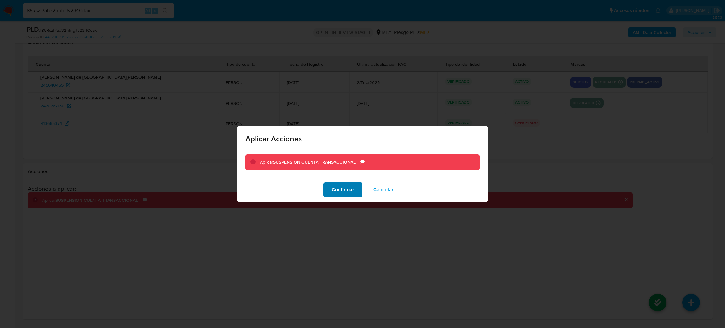
click at [334, 194] on span "Confirmar" at bounding box center [343, 190] width 23 height 14
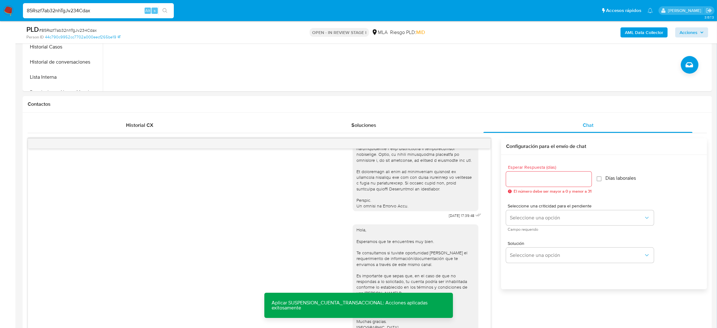
scroll to position [159, 0]
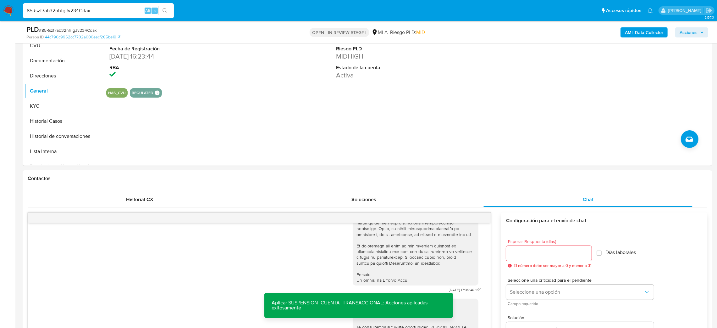
click at [643, 35] on b "AML Data Collector" at bounding box center [644, 32] width 38 height 10
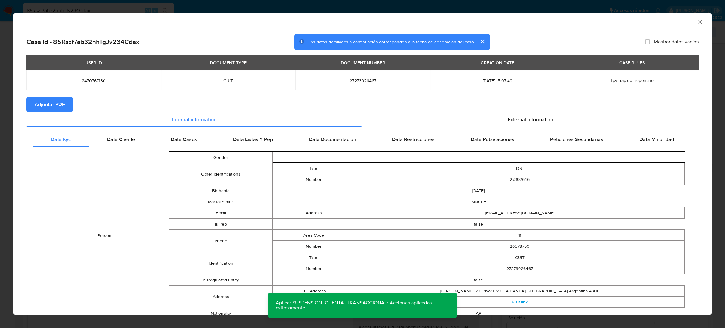
click at [52, 104] on span "Adjuntar PDF" at bounding box center [50, 105] width 30 height 14
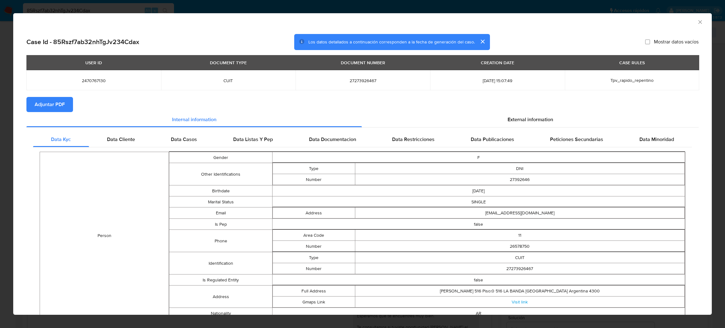
click at [697, 19] on div "AML Data Collector" at bounding box center [362, 21] width 698 height 16
click at [697, 20] on icon "Cerrar ventana" at bounding box center [700, 22] width 6 height 6
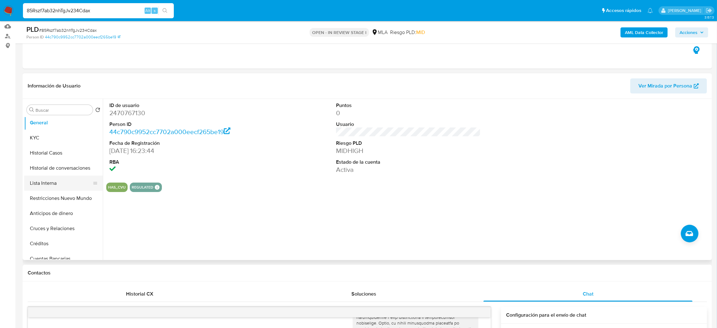
scroll to position [47, 0]
click at [65, 211] on button "Restricciones Nuevo Mundo" at bounding box center [61, 213] width 74 height 15
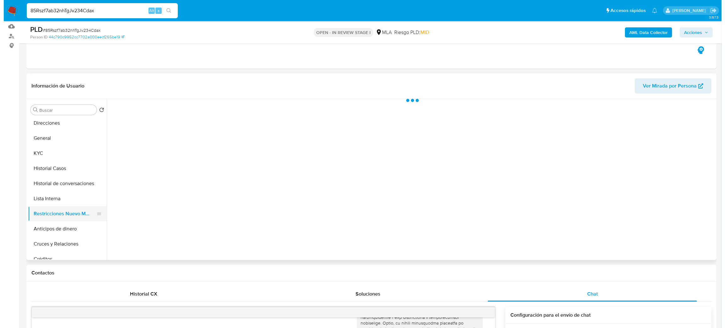
scroll to position [0, 0]
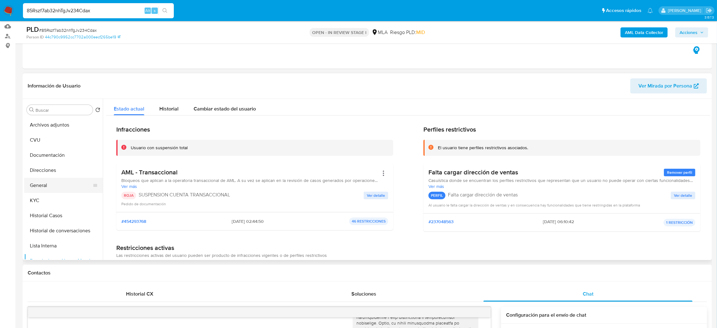
click at [56, 181] on button "General" at bounding box center [61, 185] width 74 height 15
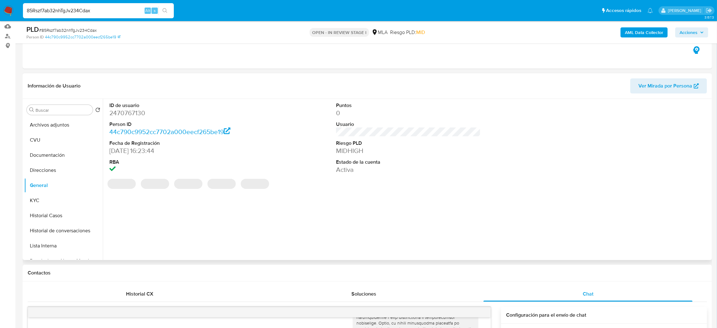
click at [126, 115] on dd "2470767130" at bounding box center [181, 113] width 145 height 9
copy dd "2470767130"
drag, startPoint x: 53, startPoint y: 121, endPoint x: 59, endPoint y: 118, distance: 7.2
click at [53, 120] on button "Archivos adjuntos" at bounding box center [61, 124] width 74 height 15
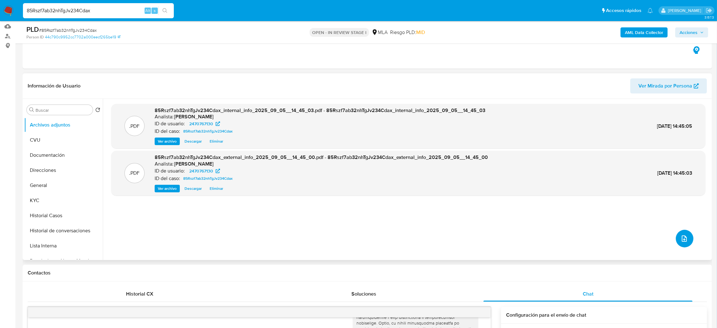
click at [683, 237] on icon "upload-file" at bounding box center [685, 239] width 8 height 8
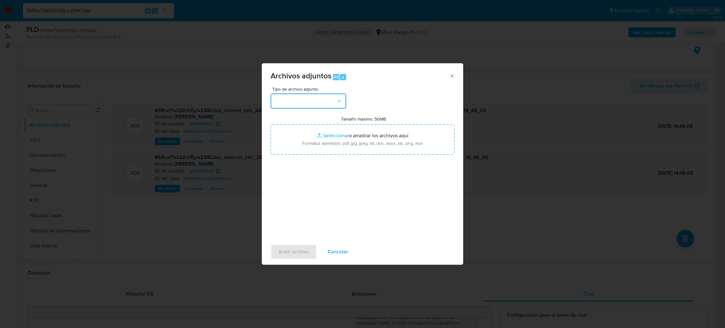
click at [323, 102] on button "button" at bounding box center [307, 100] width 75 height 15
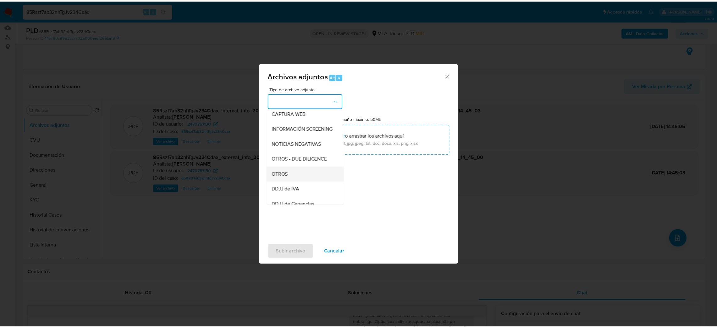
scroll to position [94, 0]
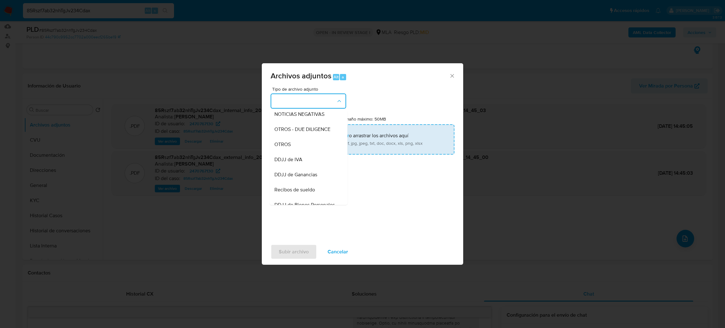
drag, startPoint x: 303, startPoint y: 150, endPoint x: 346, endPoint y: 143, distance: 43.7
click at [303, 151] on div "OTROS" at bounding box center [306, 144] width 64 height 15
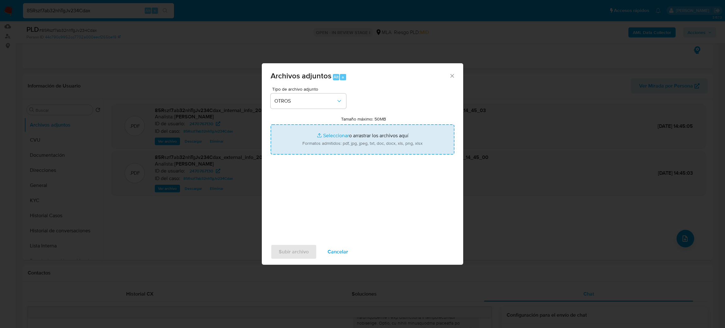
click at [350, 143] on input "Tamaño máximo: 50MB Seleccionar archivos" at bounding box center [362, 139] width 184 height 30
type input "C:\fakepath\Caselog 85Rszf7ab32nhTgJv234Cdax_2025_08_19_07_21_56.docx"
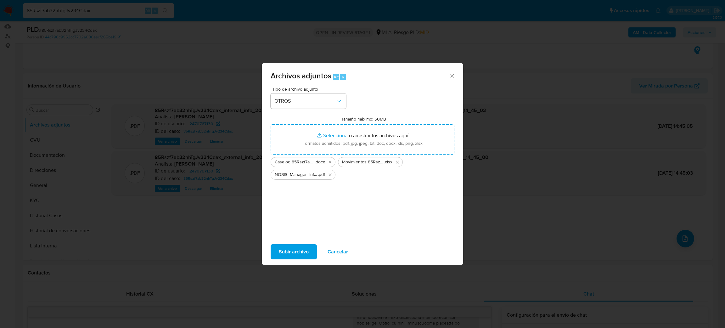
click at [278, 252] on button "Subir archivo" at bounding box center [293, 251] width 46 height 15
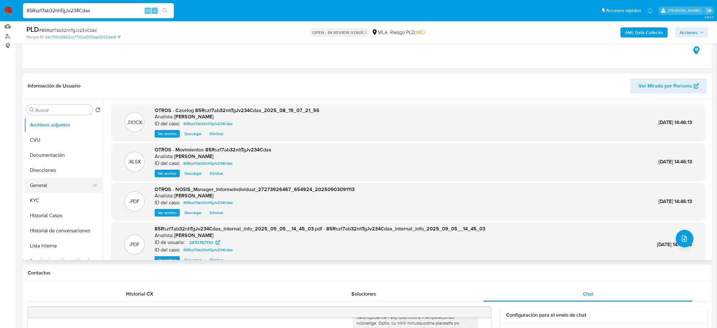
drag, startPoint x: 33, startPoint y: 191, endPoint x: 42, endPoint y: 187, distance: 9.3
click at [34, 191] on button "General" at bounding box center [61, 185] width 74 height 15
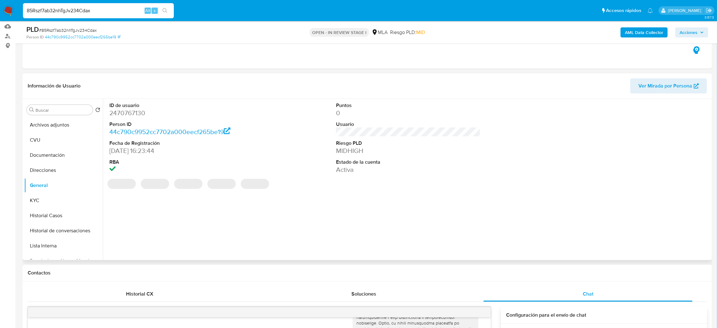
click at [124, 114] on dd "2470767130" at bounding box center [181, 113] width 145 height 9
copy dd "2470767130"
click at [695, 34] on span "Acciones" at bounding box center [689, 32] width 18 height 10
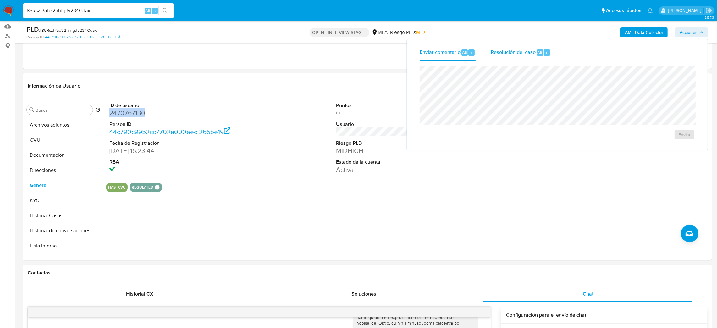
click at [527, 56] on div "Resolución del caso Alt r" at bounding box center [521, 52] width 60 height 16
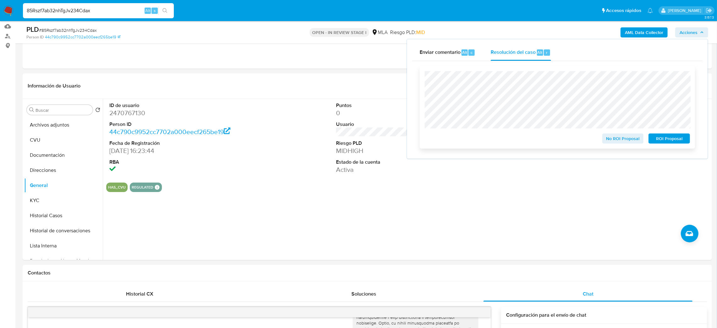
click at [678, 136] on span "ROI Proposal" at bounding box center [669, 138] width 33 height 9
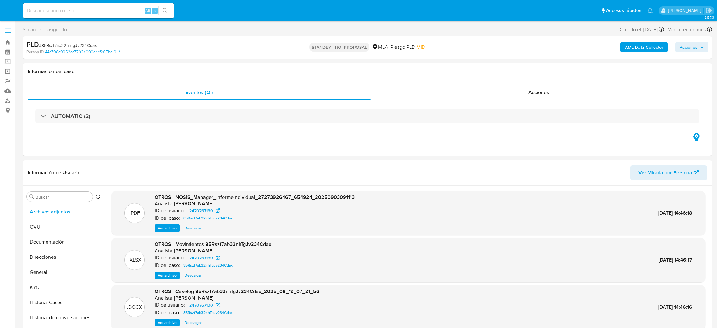
select select "10"
click at [93, 12] on input at bounding box center [98, 11] width 151 height 8
paste input "kHnTmicBfJNCSjjc65n2g1Cg"
type input "kHnTmicBfJNCSjjc65n2g1Cg"
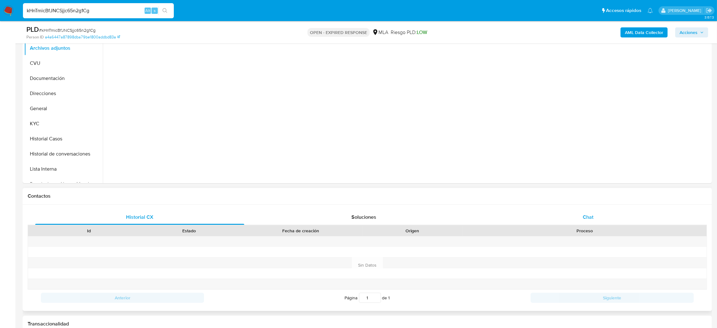
click at [609, 217] on div "Chat" at bounding box center [588, 216] width 209 height 15
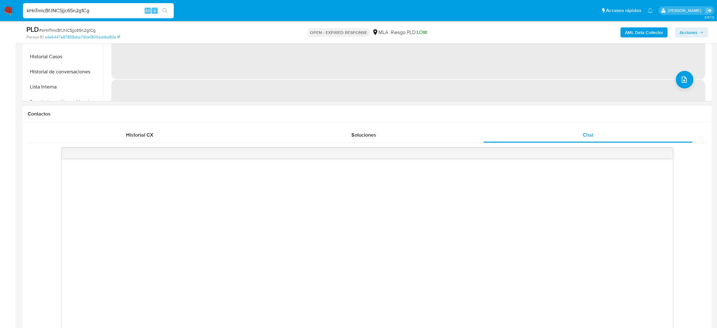
scroll to position [283, 0]
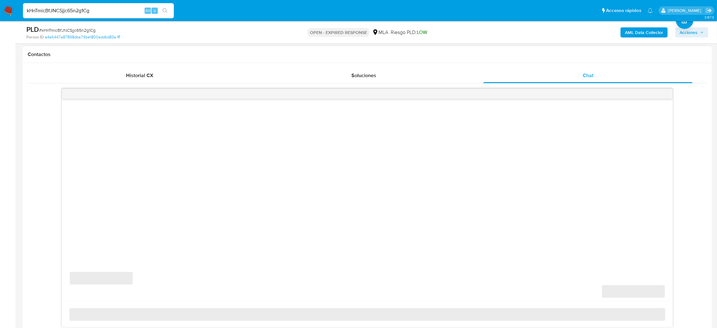
select select "10"
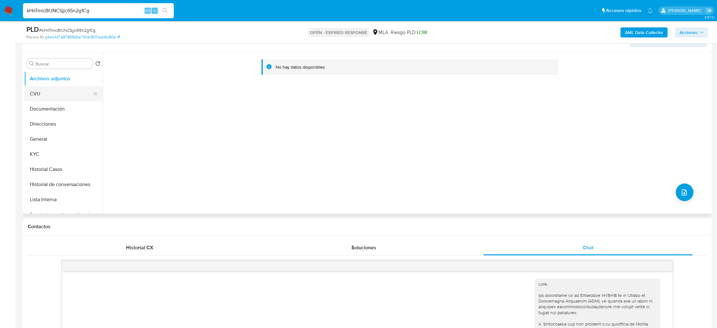
scroll to position [94, 0]
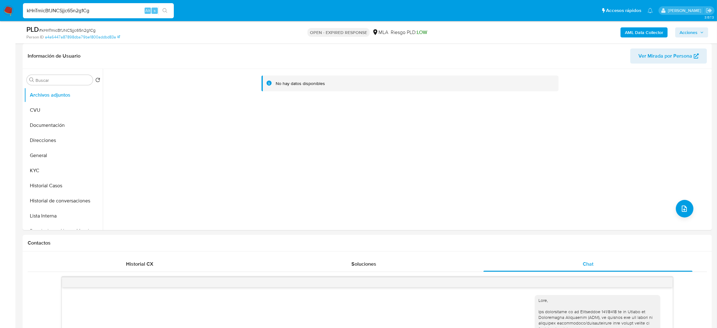
click at [76, 28] on span "# kHnTmicBfJNCSjjc65n2g1Cg" at bounding box center [67, 30] width 57 height 6
click at [76, 29] on span "# kHnTmicBfJNCSjjc65n2g1Cg" at bounding box center [67, 30] width 57 height 6
copy span "kHnTmicBfJNCSjjc65n2g1Cg"
click at [8, 10] on img at bounding box center [8, 10] width 11 height 11
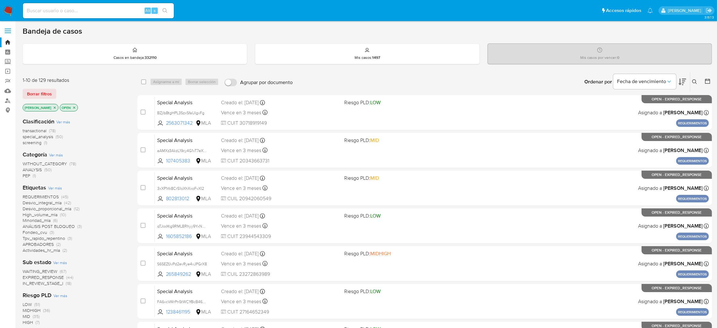
click at [694, 82] on icon at bounding box center [695, 81] width 5 height 5
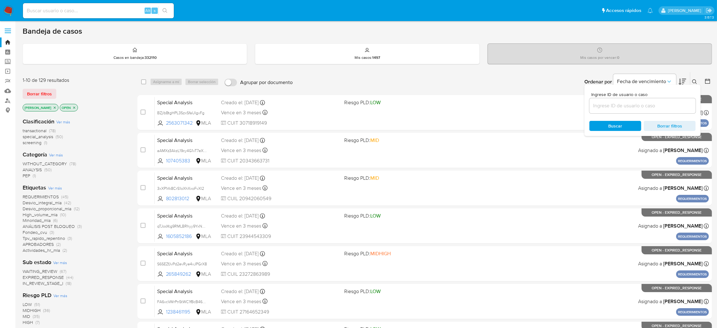
click at [667, 102] on input at bounding box center [643, 106] width 106 height 8
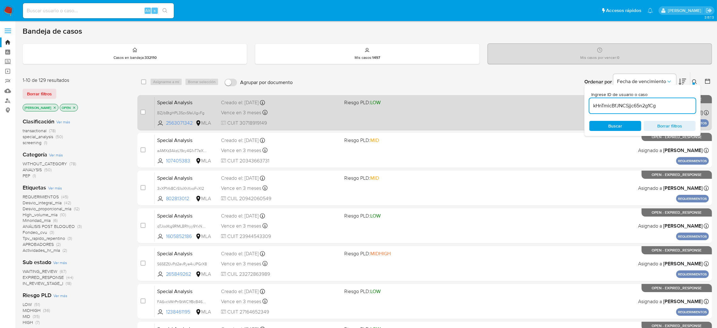
type input "kHnTmicBfJNCSjjc65n2g1Cg"
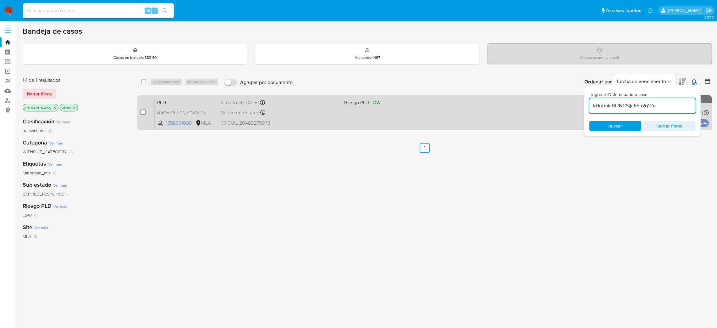
click at [143, 110] on input "checkbox" at bounding box center [143, 111] width 5 height 5
checkbox input "true"
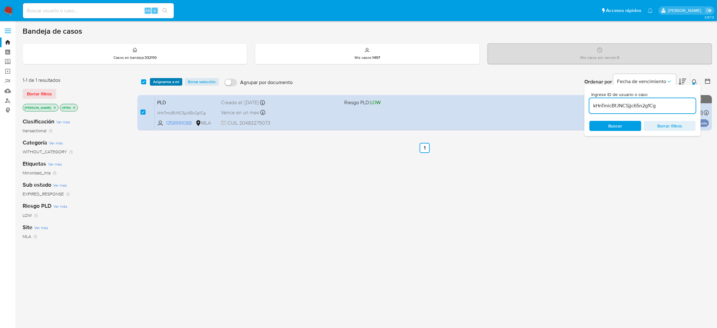
click at [162, 83] on span "Asignarme a mí" at bounding box center [166, 82] width 26 height 6
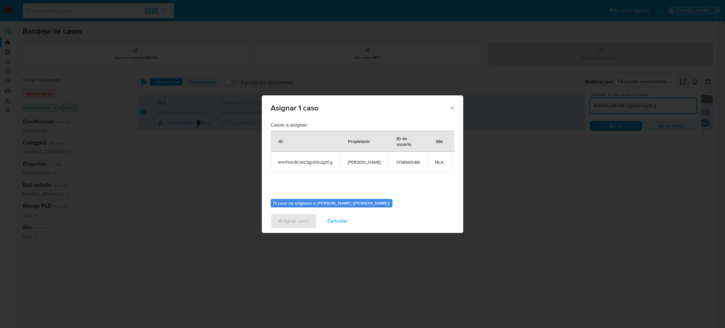
click at [366, 163] on span "[PERSON_NAME]" at bounding box center [364, 162] width 33 height 6
copy span "[PERSON_NAME]"
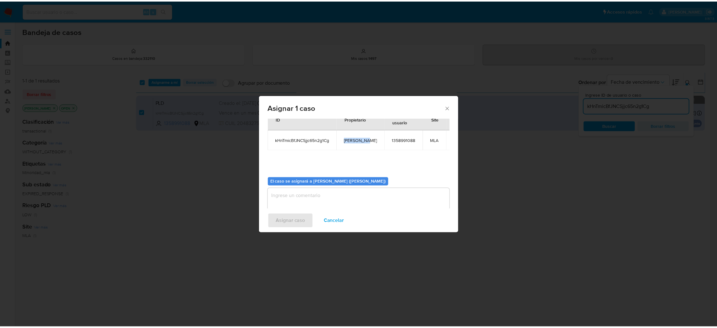
scroll to position [32, 0]
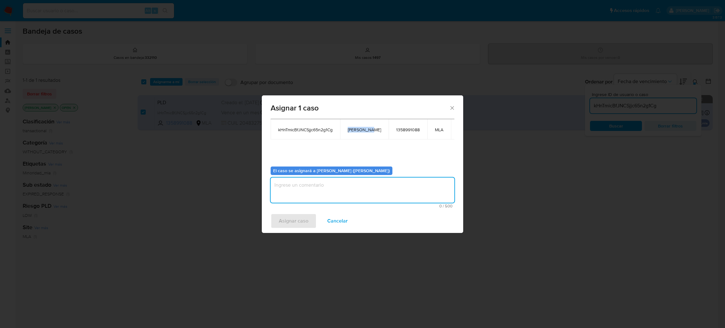
click at [308, 187] on textarea "assign-modal" at bounding box center [362, 189] width 184 height 25
paste textarea "[PERSON_NAME]"
type textarea "[PERSON_NAME]"
click at [304, 222] on span "Asignar caso" at bounding box center [294, 221] width 30 height 14
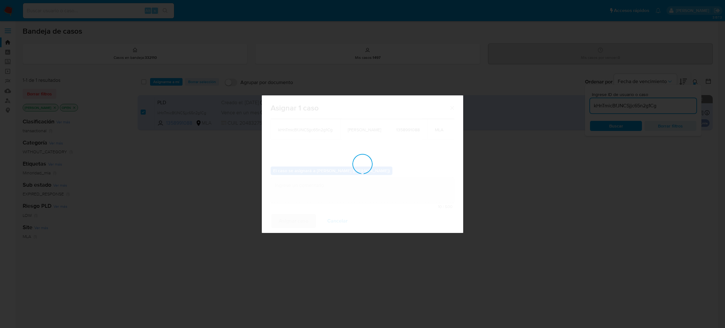
checkbox input "false"
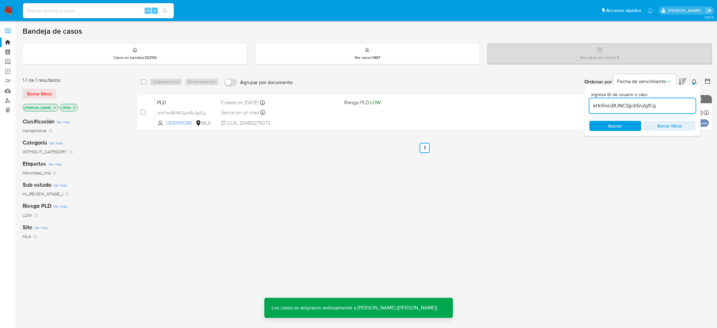
click at [200, 103] on span "PLD" at bounding box center [186, 102] width 59 height 8
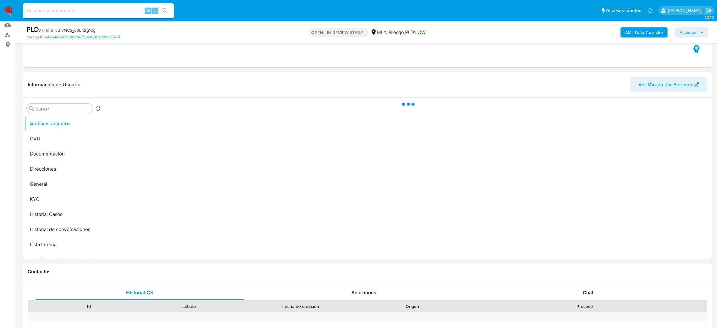
scroll to position [236, 0]
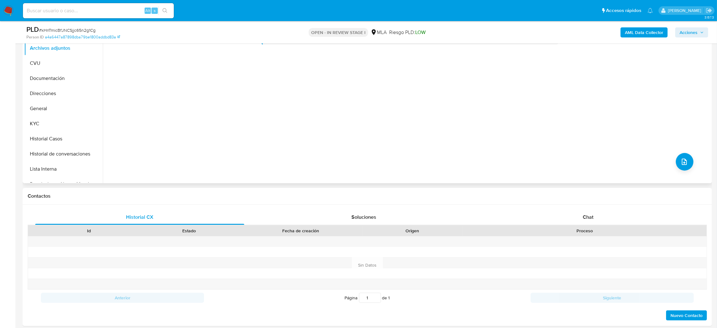
click at [54, 107] on button "General" at bounding box center [63, 108] width 79 height 15
select select "10"
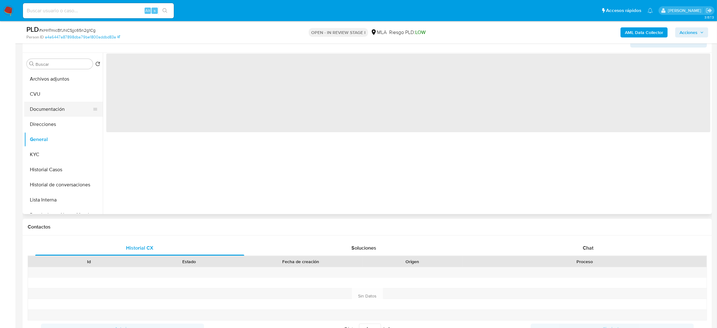
scroll to position [94, 0]
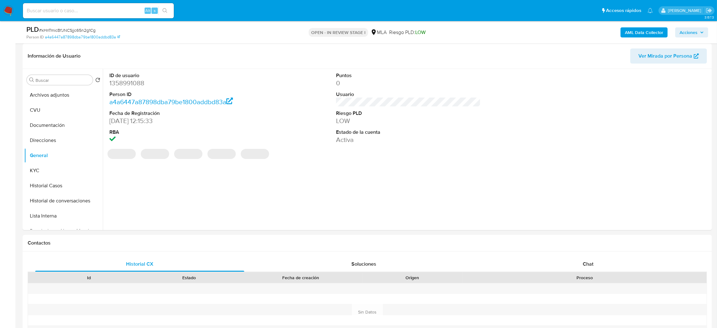
click at [119, 84] on dd "1358991088" at bounding box center [181, 83] width 145 height 9
click at [118, 84] on dd "1358991088" at bounding box center [181, 83] width 145 height 9
copy dd "1358991088"
click at [79, 28] on span "# kHnTmicBfJNCSjjc65n2g1Cg" at bounding box center [67, 30] width 57 height 6
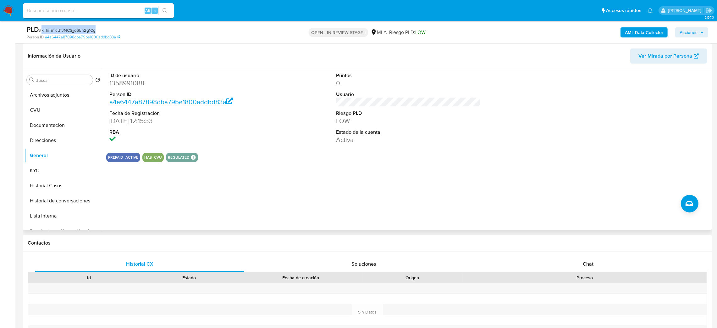
copy span "kHnTmicBfJNCSjjc65n2g1Cg"
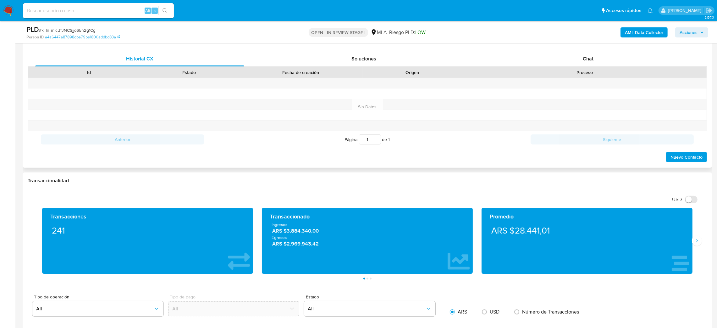
scroll to position [283, 0]
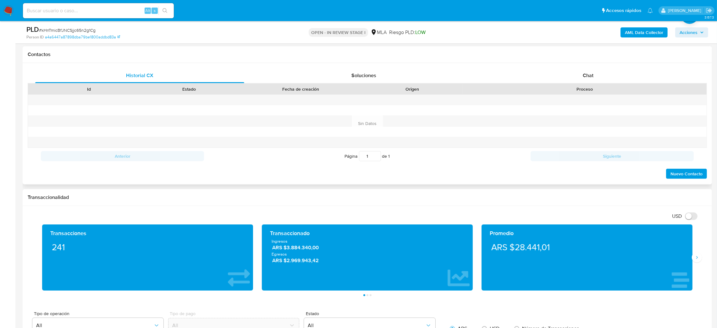
drag, startPoint x: 585, startPoint y: 77, endPoint x: 539, endPoint y: 87, distance: 46.5
click at [585, 77] on span "Chat" at bounding box center [588, 75] width 11 height 7
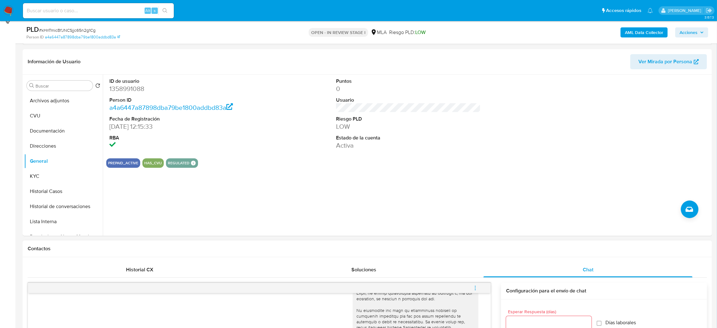
scroll to position [94, 0]
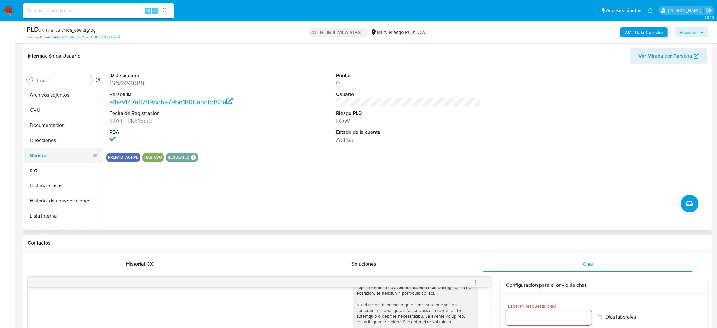
drag, startPoint x: 61, startPoint y: 170, endPoint x: 81, endPoint y: 162, distance: 21.1
click at [61, 170] on button "KYC" at bounding box center [63, 170] width 79 height 15
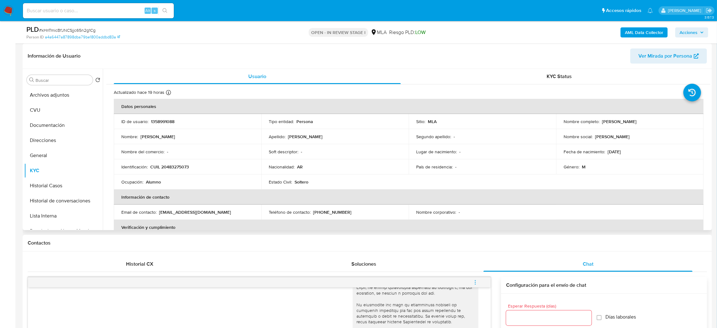
click at [178, 164] on p "CUIL 20483275073" at bounding box center [169, 167] width 39 height 6
copy p "20483275073"
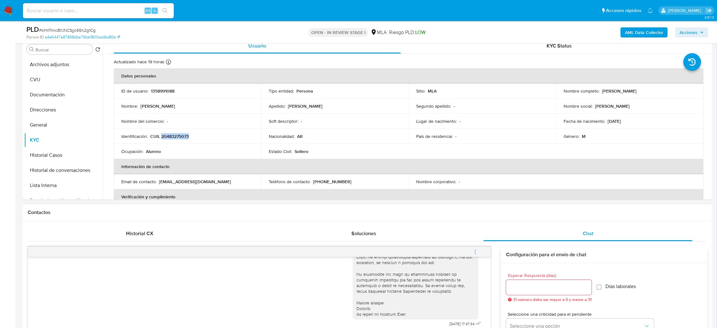
scroll to position [141, 0]
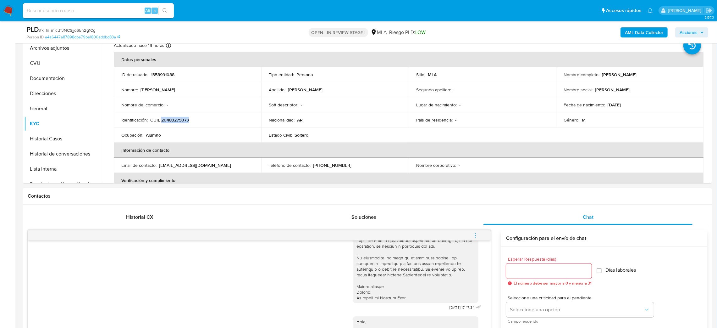
drag, startPoint x: 471, startPoint y: 234, endPoint x: 439, endPoint y: 218, distance: 36.3
click at [472, 234] on button "menu-action" at bounding box center [475, 235] width 21 height 15
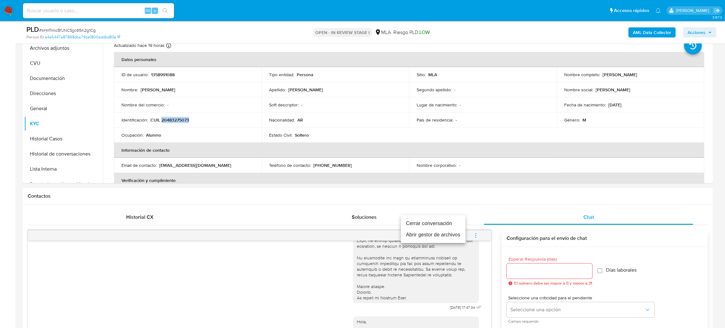
click at [437, 220] on li "Cerrar conversación" at bounding box center [433, 223] width 64 height 11
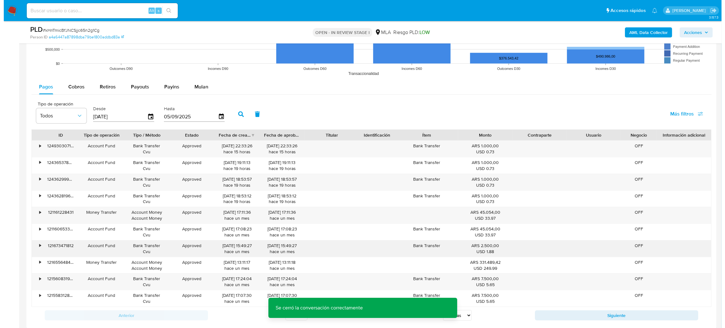
scroll to position [1108, 0]
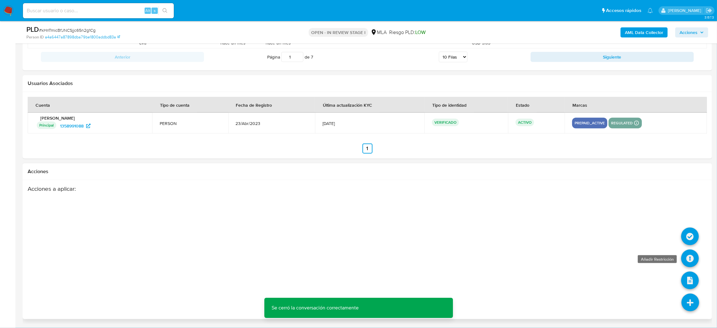
click at [692, 260] on icon at bounding box center [691, 258] width 18 height 18
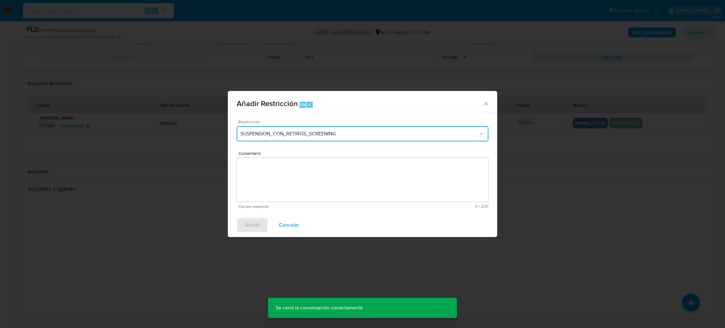
click at [305, 131] on span "SUSPENSION_CON_RETIROS_SCREENING" at bounding box center [359, 134] width 238 height 6
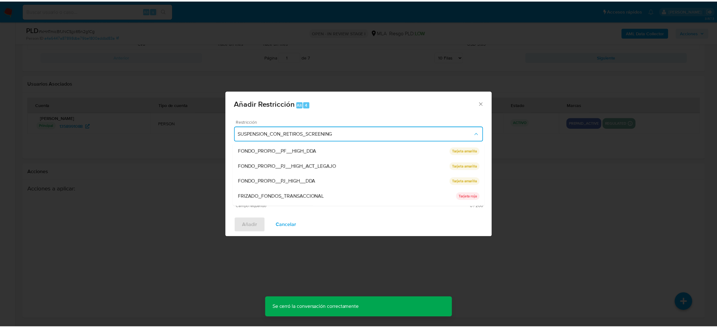
scroll to position [133, 0]
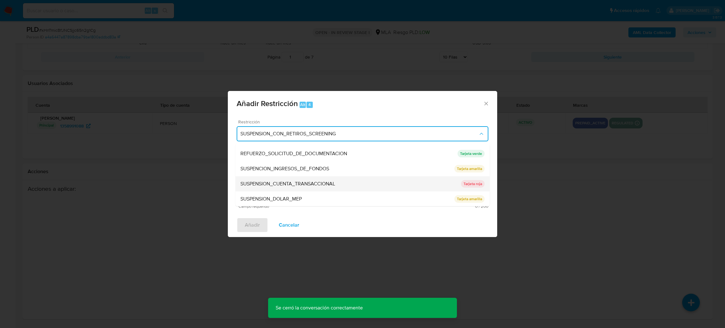
click at [340, 183] on div "SUSPENSION_CUENTA_TRANSACCIONAL" at bounding box center [350, 183] width 220 height 15
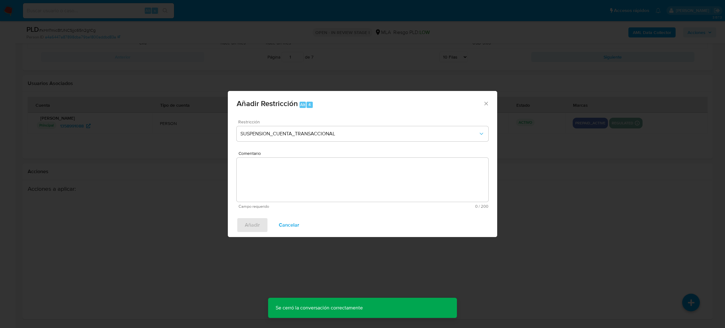
click at [340, 183] on textarea "Comentario" at bounding box center [363, 180] width 252 height 44
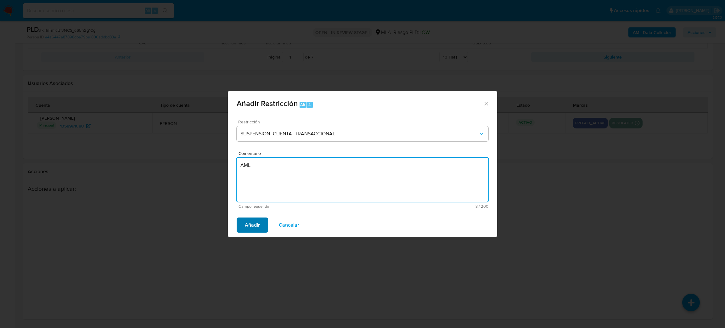
type textarea "AML"
click at [246, 225] on span "Añadir" at bounding box center [252, 225] width 15 height 14
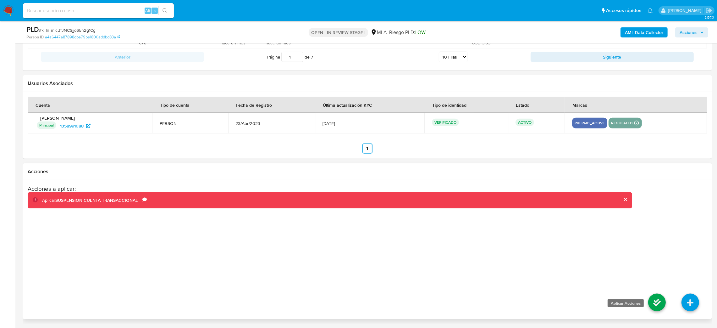
click at [650, 300] on icon at bounding box center [658, 302] width 18 height 18
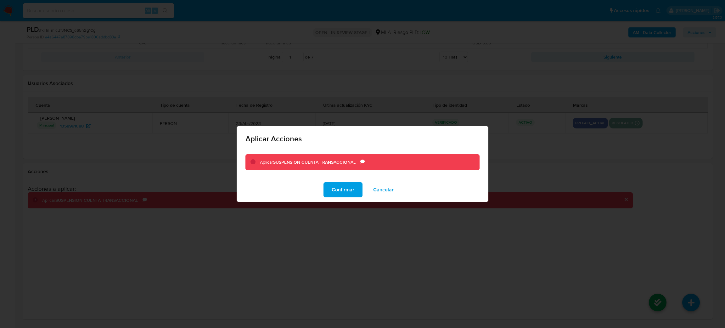
drag, startPoint x: 346, startPoint y: 189, endPoint x: 292, endPoint y: 189, distance: 53.8
click at [346, 189] on span "Confirmar" at bounding box center [343, 190] width 23 height 14
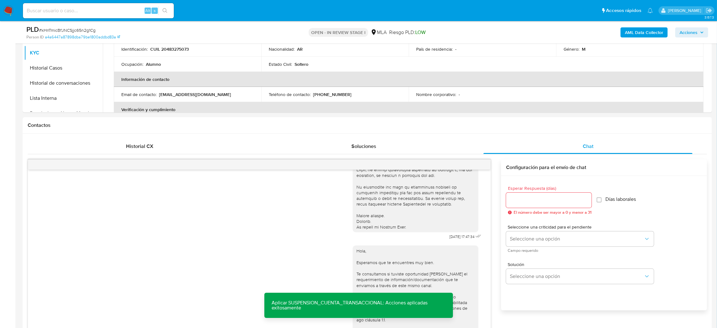
scroll to position [0, 0]
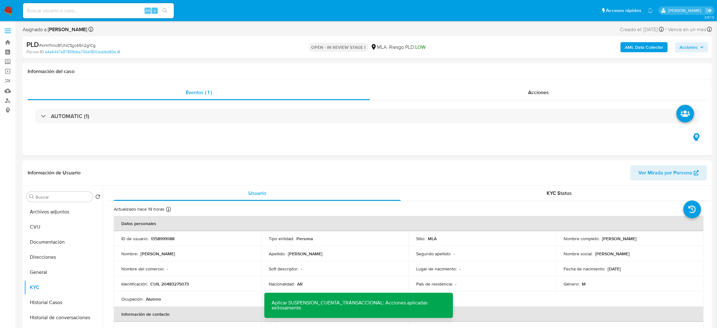
click at [630, 47] on b "AML Data Collector" at bounding box center [644, 47] width 38 height 10
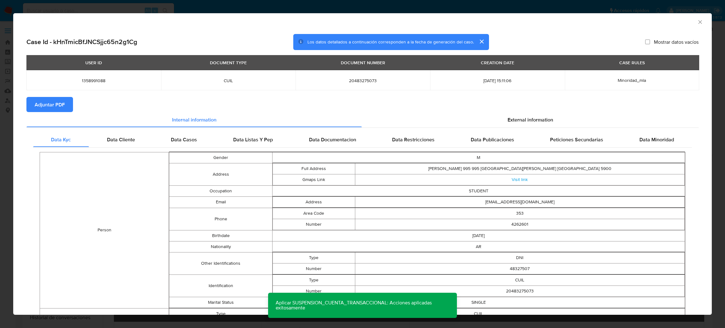
click at [57, 100] on span "Adjuntar PDF" at bounding box center [50, 105] width 30 height 14
click at [697, 23] on icon "Cerrar ventana" at bounding box center [700, 22] width 6 height 6
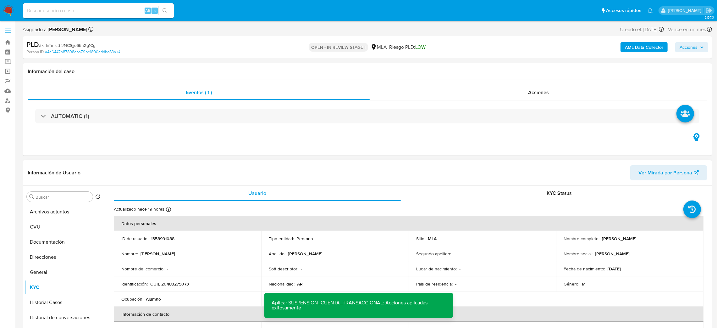
click at [160, 237] on p "1358991088" at bounding box center [163, 239] width 24 height 6
copy p "1358991088"
click at [35, 216] on button "Archivos adjuntos" at bounding box center [61, 211] width 74 height 15
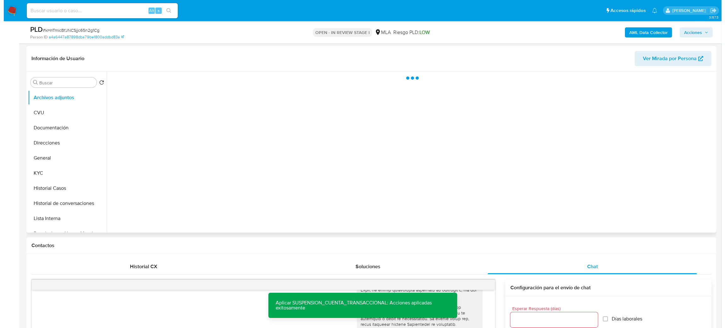
scroll to position [94, 0]
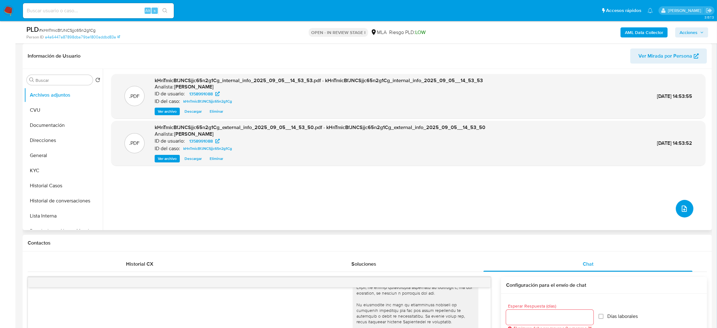
click at [681, 207] on icon "upload-file" at bounding box center [685, 209] width 8 height 8
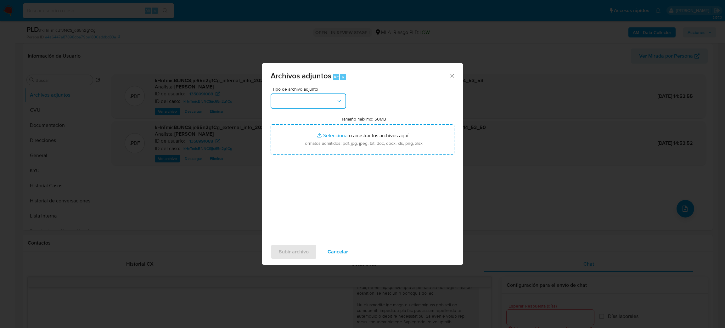
click at [297, 106] on button "button" at bounding box center [307, 100] width 75 height 15
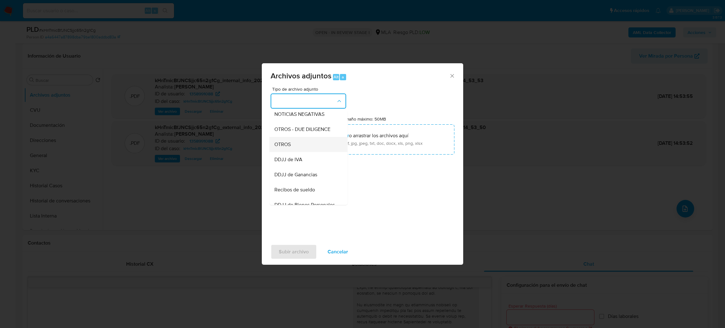
click at [298, 148] on div "OTROS" at bounding box center [306, 144] width 64 height 15
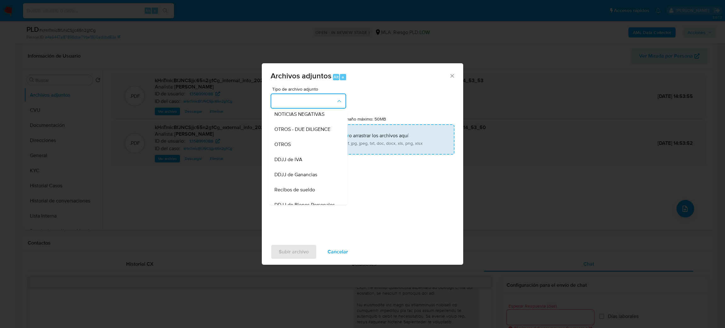
click at [335, 148] on input "Tamaño máximo: 50MB Seleccionar archivos" at bounding box center [362, 139] width 184 height 30
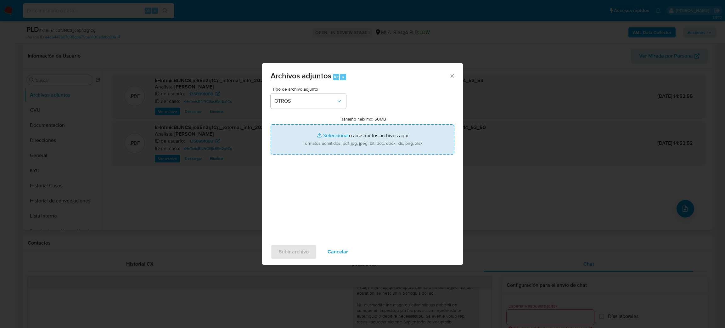
type input "C:\fakepath\Caselog kHnTmicBfJNCSjjc65n2g1Cg_2025_08_19_13_08_15.docx"
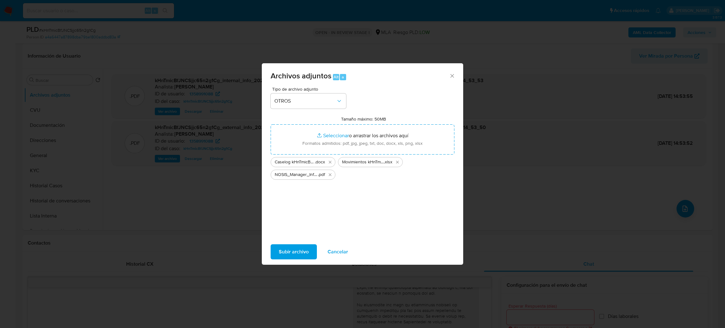
click at [298, 248] on span "Subir archivo" at bounding box center [294, 252] width 30 height 14
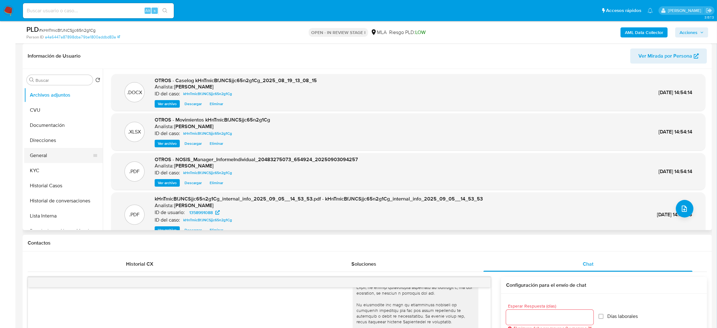
click at [27, 153] on button "General" at bounding box center [61, 155] width 74 height 15
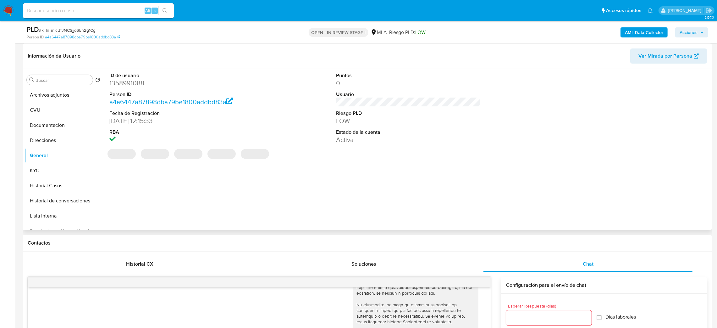
click at [120, 81] on dd "1358991088" at bounding box center [181, 83] width 145 height 9
copy dd "1358991088"
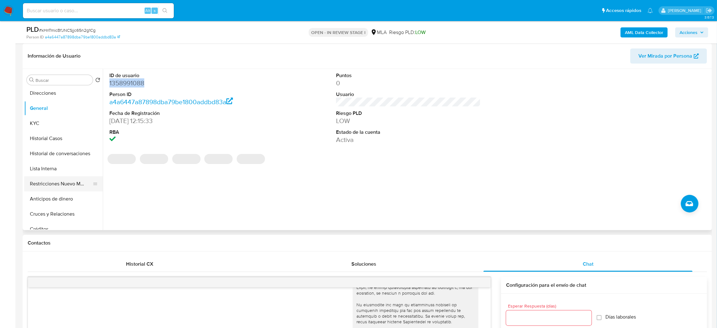
click at [53, 181] on button "Restricciones Nuevo Mundo" at bounding box center [61, 183] width 74 height 15
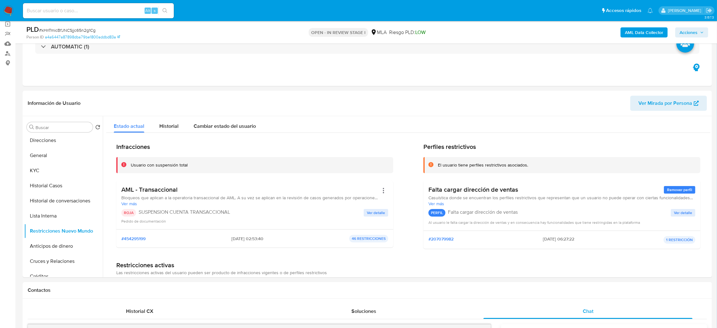
click at [693, 22] on div "PLD # kHnTmicBfJNCSjjc65n2g1Cg Person ID a4a6447a87898dba79be1800addbd83a OPEN …" at bounding box center [368, 32] width 690 height 22
click at [692, 26] on div "AML Data Collector Acciones" at bounding box center [596, 32] width 226 height 15
click at [684, 32] on span "Acciones" at bounding box center [689, 32] width 18 height 10
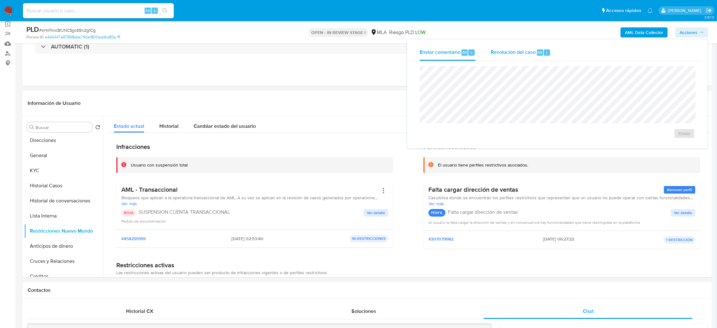
click at [520, 53] on span "Resolución del caso" at bounding box center [513, 51] width 45 height 7
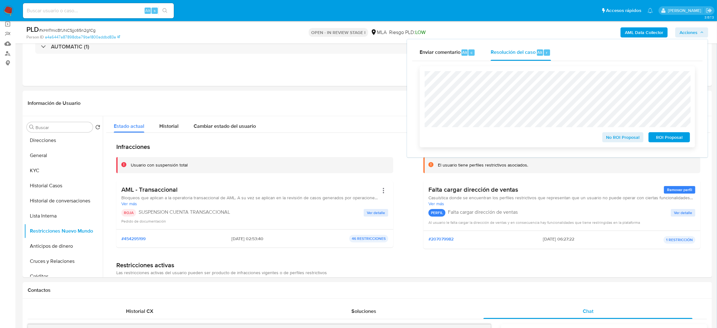
click at [677, 135] on span "ROI Proposal" at bounding box center [669, 137] width 33 height 9
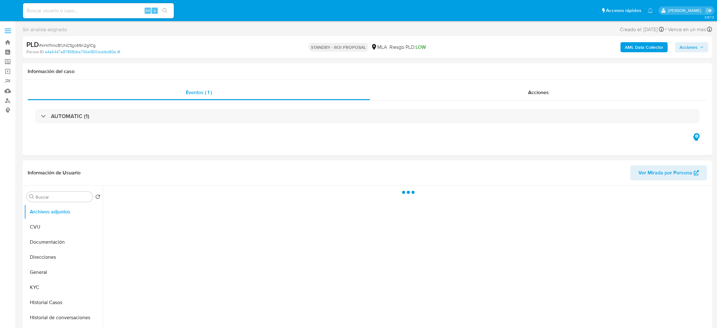
select select "10"
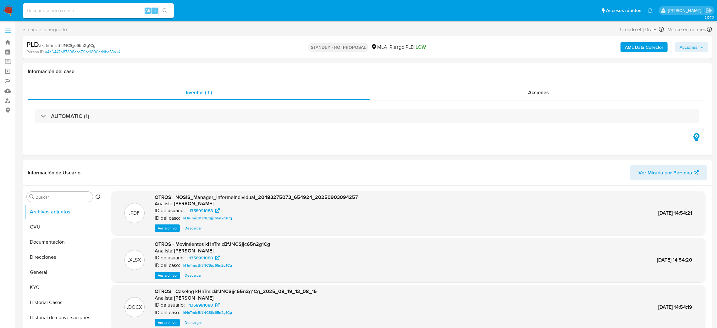
click at [75, 8] on input at bounding box center [98, 11] width 151 height 8
paste input "Xfoz5SeJqSkxNvjqEV2pYiSi"
type input "Xfoz5SeJqSkxNvjqEV2pYiSi"
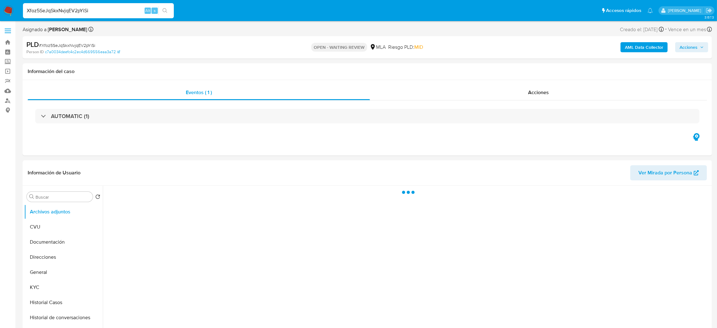
select select "10"
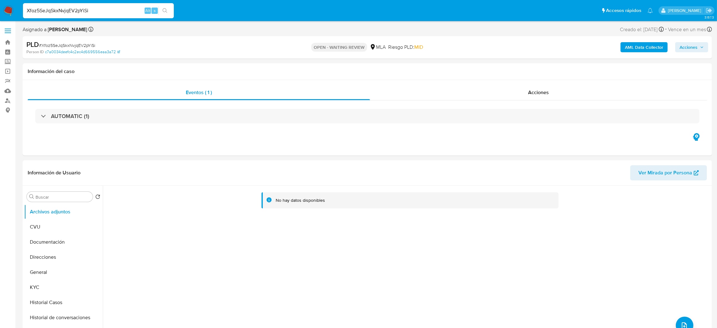
drag, startPoint x: 98, startPoint y: 9, endPoint x: 0, endPoint y: 21, distance: 99.1
paste input "MqZQfhGqeyGxwJGyGEb4QMSv"
type input "MqZQfhGqeyGxwJGyGEb4QMSv"
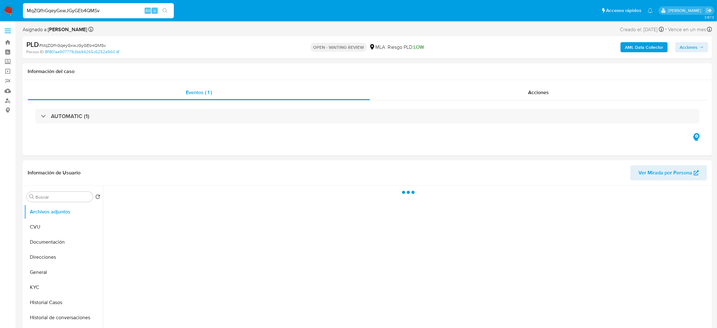
select select "10"
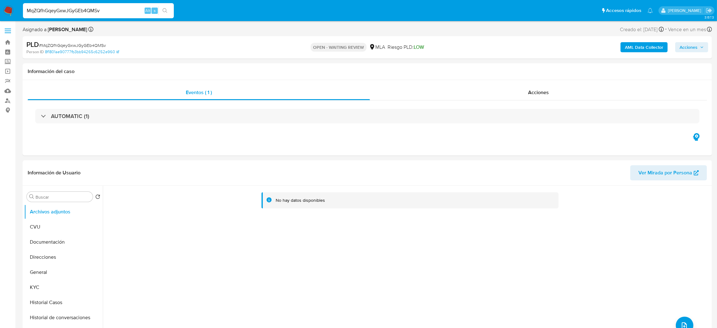
drag, startPoint x: 114, startPoint y: 12, endPoint x: 0, endPoint y: 25, distance: 114.2
paste input "30ntOFINgKg4lIDtEZDZoCXC"
type input "30ntOFINgKg4lIDtEZDZoCXC"
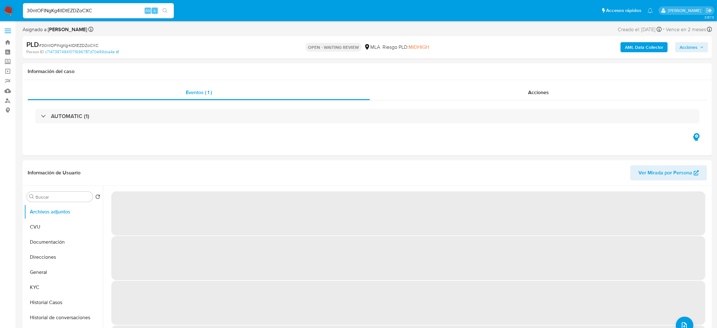
select select "10"
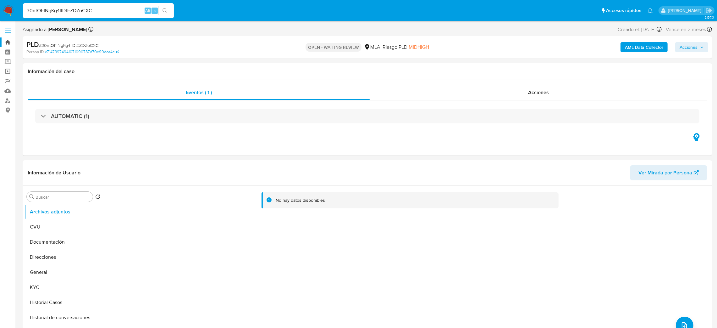
drag, startPoint x: 88, startPoint y: 15, endPoint x: 0, endPoint y: 39, distance: 91.6
paste input "CXuMtavznA5brrYI7bppL398"
type input "CXuMtavznA5brrYI7bppL398"
select select "10"
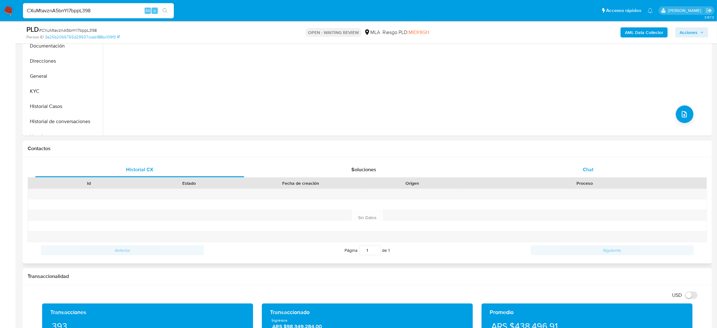
click at [582, 170] on div "Chat" at bounding box center [588, 169] width 209 height 15
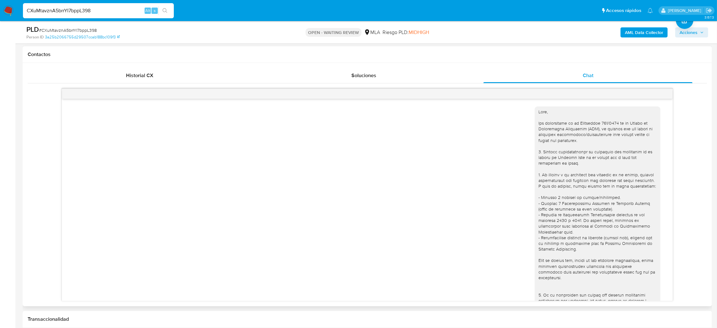
scroll to position [411, 0]
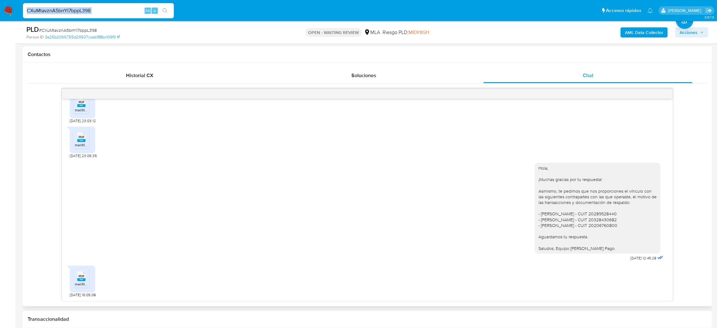
drag, startPoint x: 98, startPoint y: 15, endPoint x: 27, endPoint y: 20, distance: 70.6
click at [27, 21] on nav "Pausado Ver notificaciones CXuMtavznA5brrYI7bppL398 Alt s Accesos rápidos Presi…" at bounding box center [358, 10] width 717 height 21
click at [102, 18] on div "CXuMtavznA5brrYI7bppL398 Alt s" at bounding box center [98, 10] width 151 height 15
drag, startPoint x: 97, startPoint y: 12, endPoint x: 0, endPoint y: 14, distance: 97.2
click at [0, 14] on nav "Pausado Ver notificaciones CXuMtavznA5brrYI7bppL398 Alt s Accesos rápidos Presi…" at bounding box center [358, 10] width 717 height 21
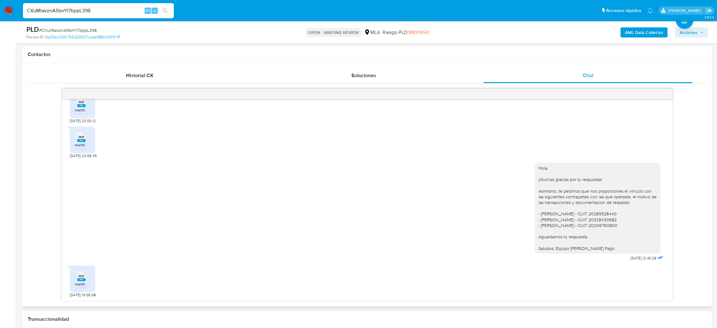
paste input "LLIAf8VxJ8smxPlk75jp6pTv"
type input "LLIAf8VxJ8smxPlk75jp6pTv"
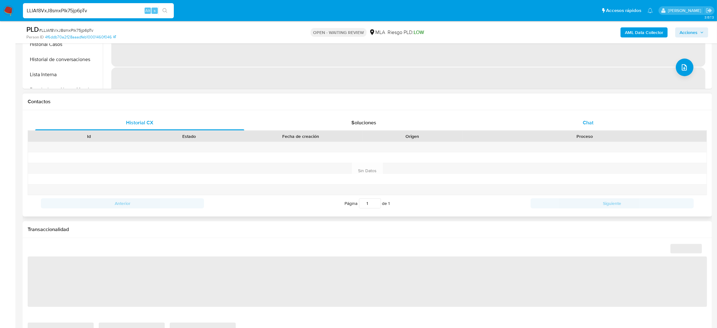
click at [586, 116] on div "Chat" at bounding box center [588, 122] width 209 height 15
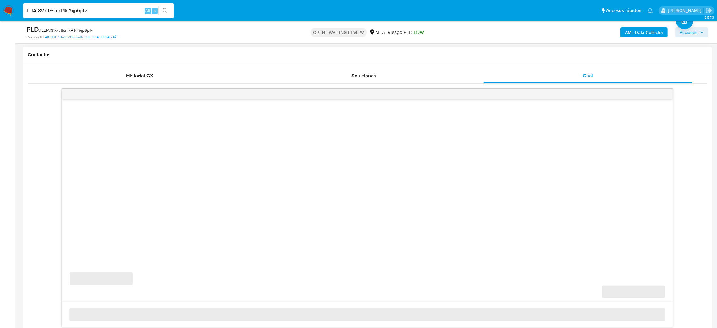
scroll to position [283, 0]
select select "10"
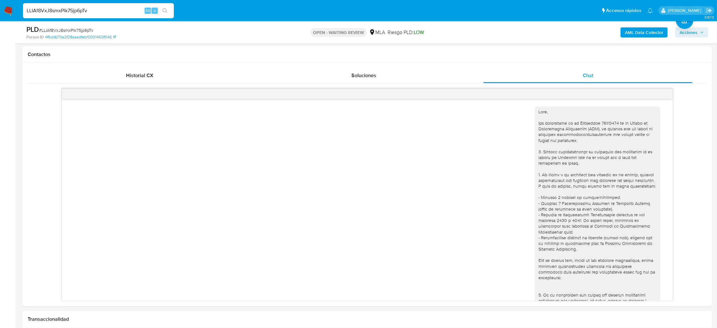
scroll to position [417, 0]
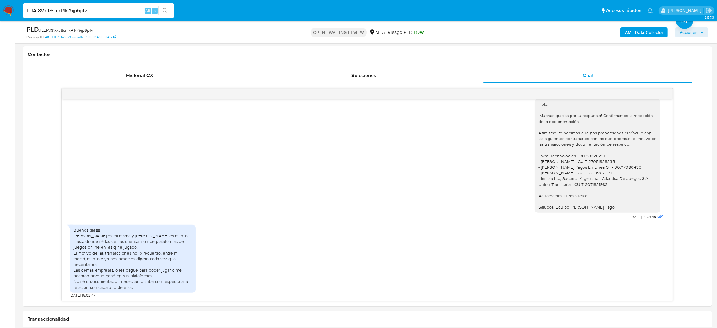
drag, startPoint x: 98, startPoint y: 11, endPoint x: 0, endPoint y: 13, distance: 97.8
click at [0, 13] on nav "Pausado Ver notificaciones LLIAf8VxJ8smxPlk75jp6pTv Alt s Accesos rápidos Presi…" at bounding box center [358, 10] width 717 height 21
paste input "10JcIJpsWpRv2x6zmGnhqWyR"
type input "10JcIJpsWpRv2x6zmGnhqWyR"
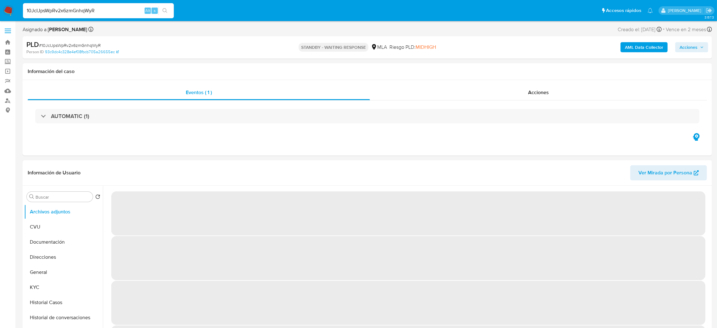
select select "10"
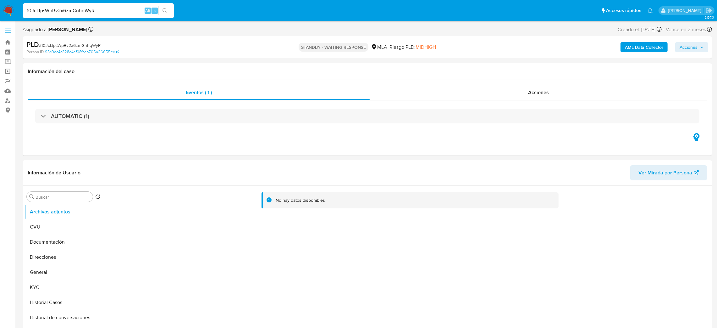
drag, startPoint x: 108, startPoint y: 8, endPoint x: 0, endPoint y: 20, distance: 108.4
click at [0, 20] on nav "Pausado Ver notificaciones 10JcIJpsWpRv2x6zmGnhqWyR Alt s Accesos rápidos Presi…" at bounding box center [358, 10] width 717 height 21
paste input "E3a2XXQbihhDoc0iyRivfBdn"
type input "E3a2XXQbihhDoc0iyRivfBdn"
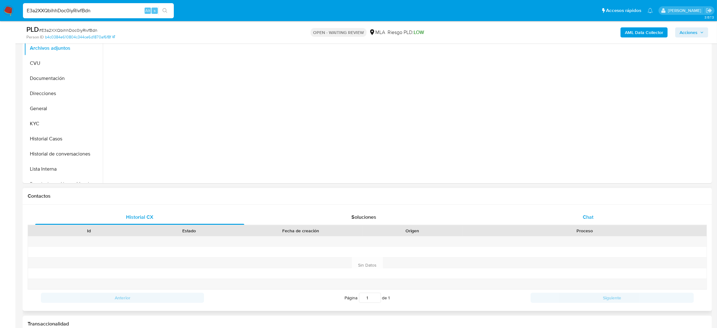
click at [594, 213] on div "Chat" at bounding box center [588, 216] width 209 height 15
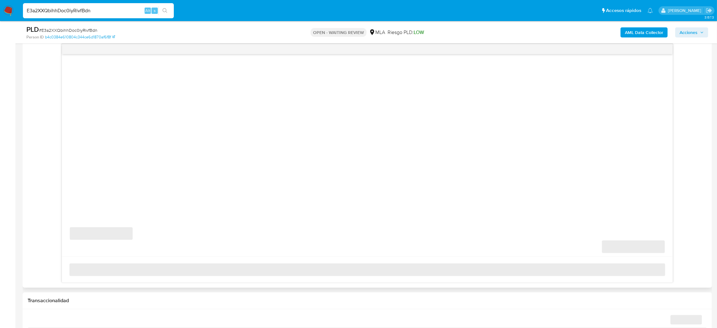
scroll to position [330, 0]
select select "10"
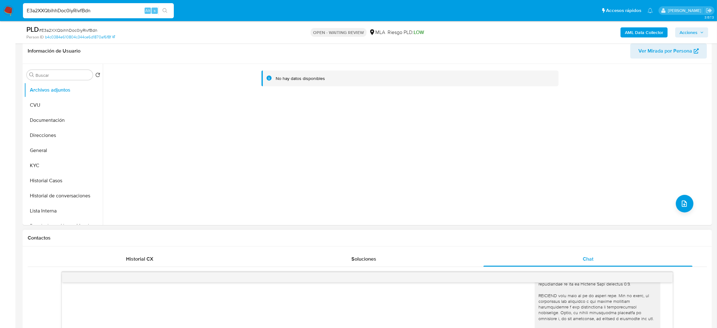
scroll to position [94, 0]
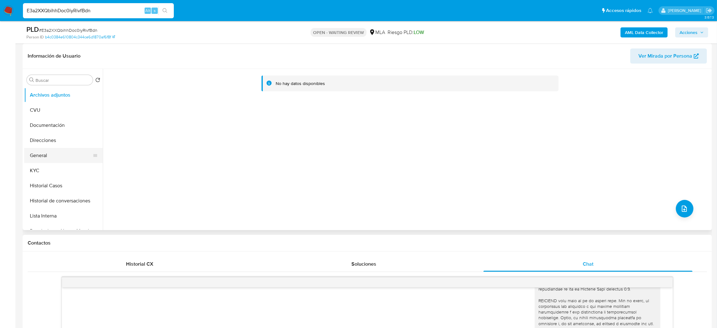
click at [42, 152] on button "General" at bounding box center [61, 155] width 74 height 15
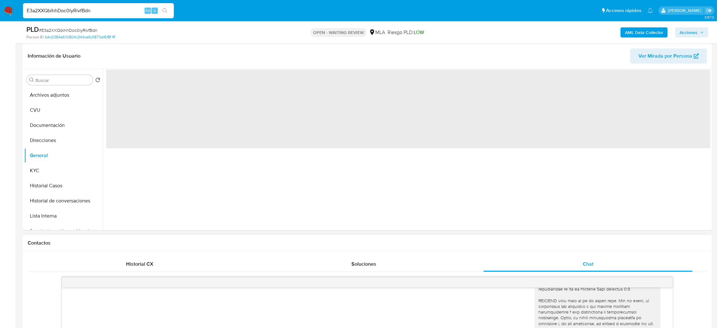
scroll to position [47, 0]
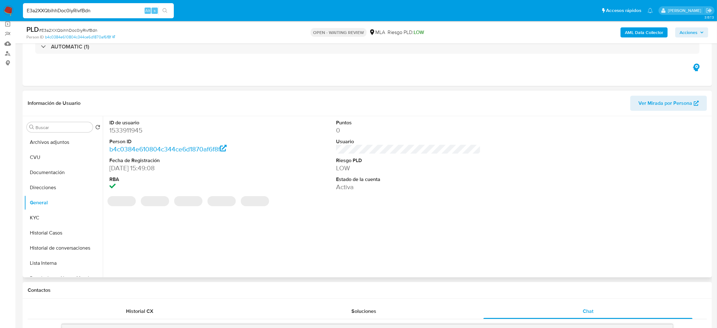
click at [130, 128] on dd "1533911945" at bounding box center [181, 130] width 145 height 9
copy dd "1533911945"
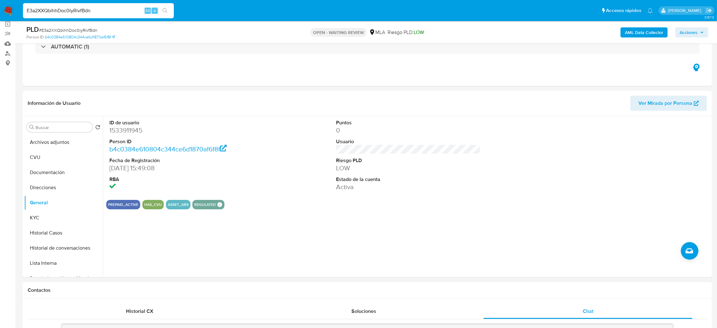
click at [75, 28] on span "# E3a2XXQbihhDoc0iyRivfBdn" at bounding box center [68, 30] width 59 height 6
copy span "E3a2XXQbihhDoc0iyRivfBdn"
click at [12, 10] on img at bounding box center [8, 10] width 11 height 11
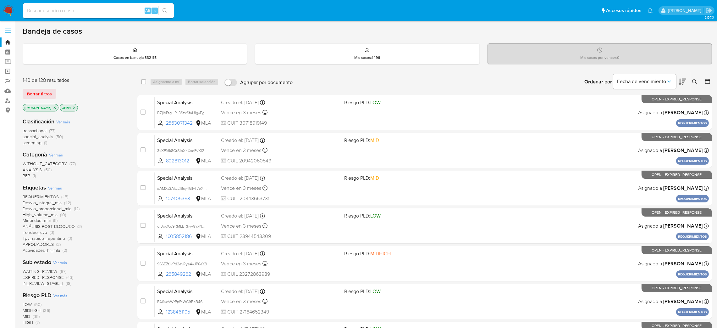
drag, startPoint x: 698, startPoint y: 81, endPoint x: 644, endPoint y: 98, distance: 56.1
click at [483, 81] on button at bounding box center [696, 82] width 10 height 8
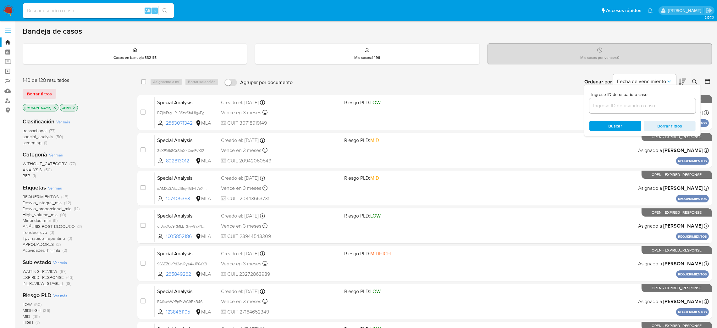
click at [483, 105] on input at bounding box center [643, 106] width 106 height 8
type input "E3a2XXQbihhDoc0iyRivfBdn"
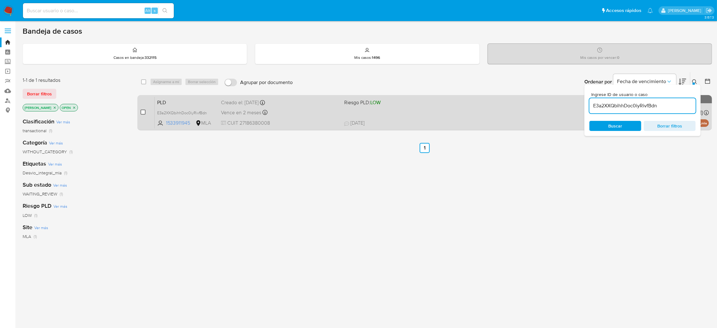
click at [143, 113] on input "checkbox" at bounding box center [143, 111] width 5 height 5
checkbox input "true"
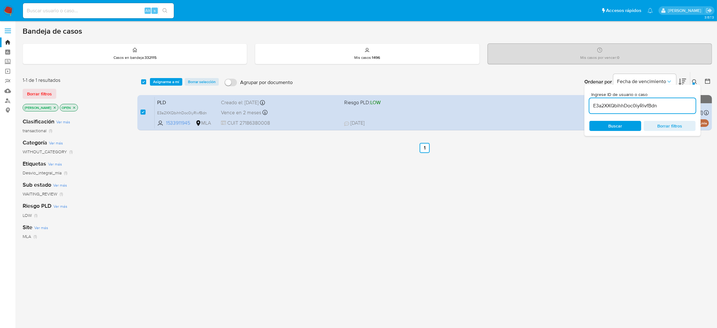
click at [159, 86] on div "select-all-cases-checkbox Asignarme a mí Borrar selección Agrupar por documento…" at bounding box center [424, 82] width 575 height 20
click at [172, 84] on span "Asignarme a mí" at bounding box center [166, 82] width 26 height 6
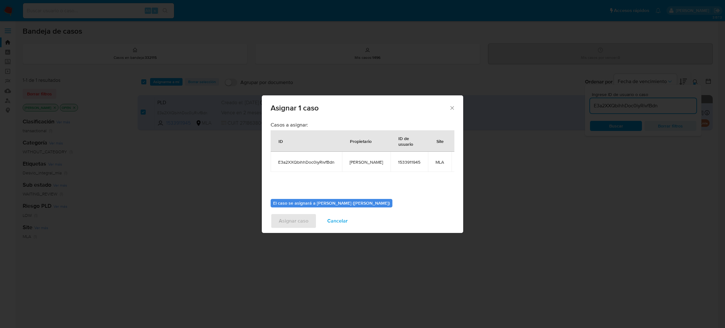
click at [350, 160] on span "[PERSON_NAME]" at bounding box center [365, 162] width 33 height 6
copy span "[PERSON_NAME]"
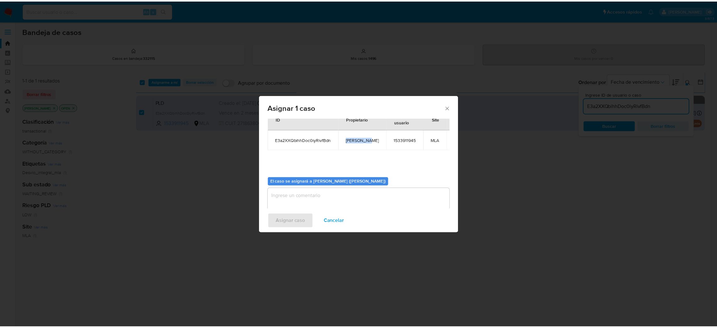
scroll to position [32, 0]
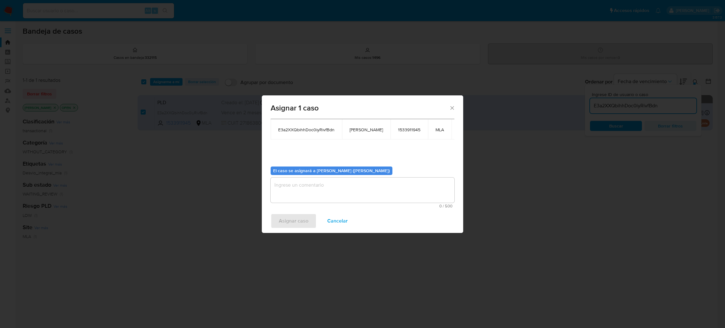
click at [327, 186] on textarea "assign-modal" at bounding box center [362, 189] width 184 height 25
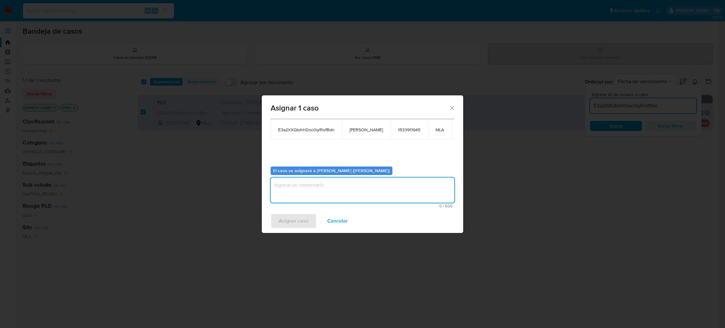
paste textarea "[PERSON_NAME]"
type textarea "[PERSON_NAME]"
click at [292, 217] on span "Asignar caso" at bounding box center [294, 221] width 30 height 14
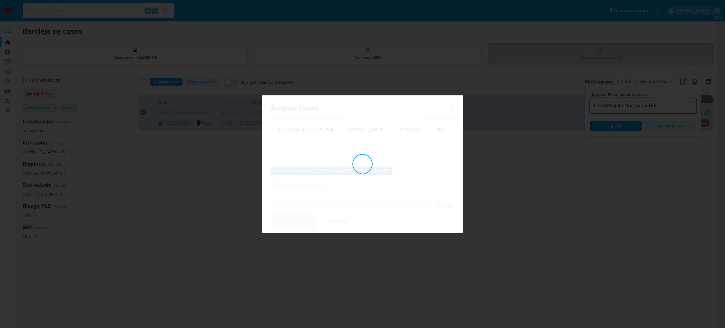
checkbox input "false"
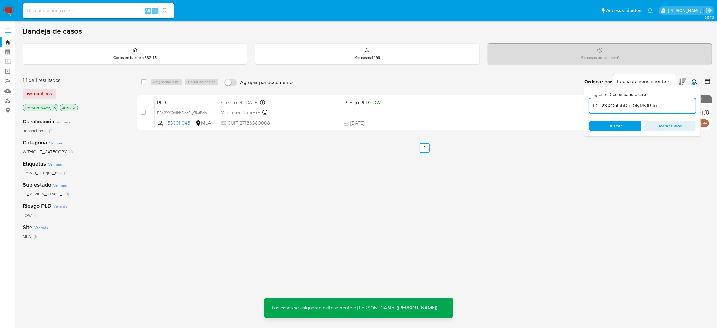
click at [198, 101] on span "PLD" at bounding box center [186, 102] width 59 height 8
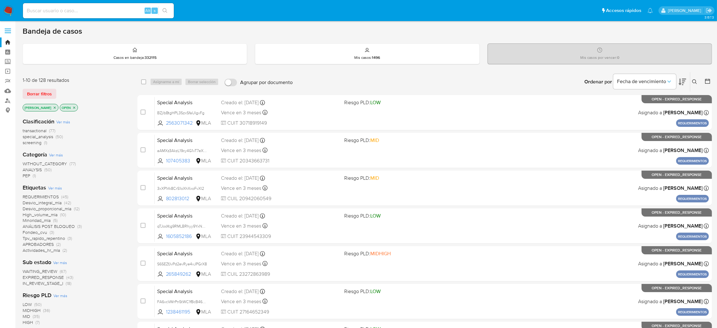
click at [694, 84] on icon at bounding box center [695, 81] width 5 height 5
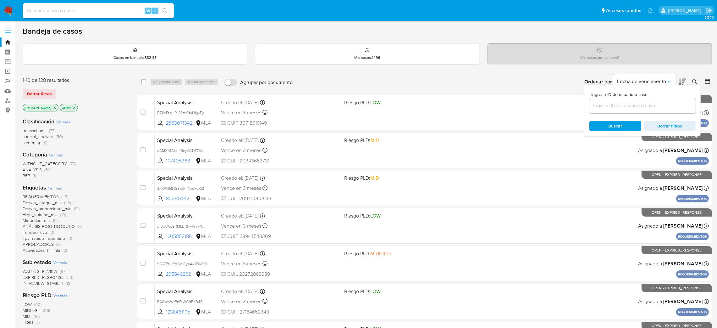
click at [629, 109] on input at bounding box center [643, 106] width 106 height 8
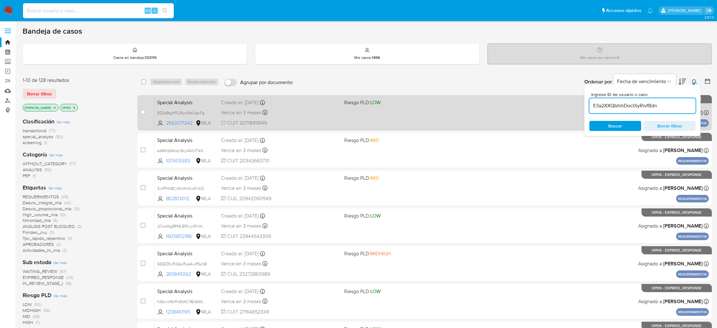
type input "E3a2XXQbihhDoc0iyRivfBdn"
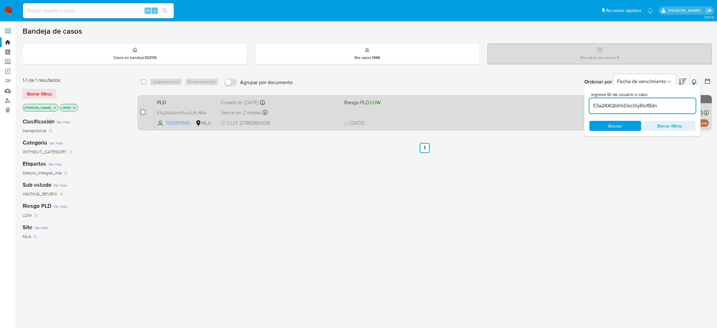
click at [142, 111] on input "checkbox" at bounding box center [143, 111] width 5 height 5
checkbox input "true"
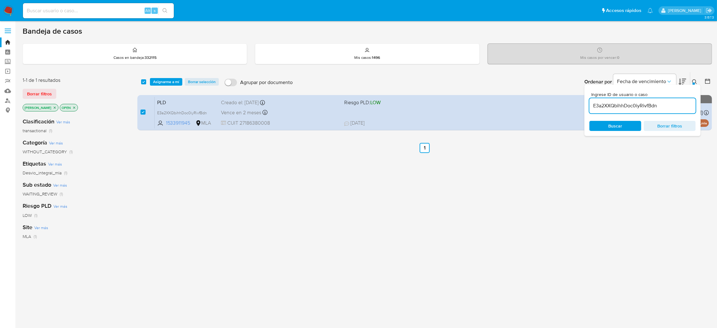
click at [157, 86] on div "select-all-cases-checkbox Asignarme a mí Borrar selección Agrupar por documento…" at bounding box center [424, 82] width 575 height 20
click at [158, 82] on span "Asignarme a mí" at bounding box center [166, 82] width 26 height 6
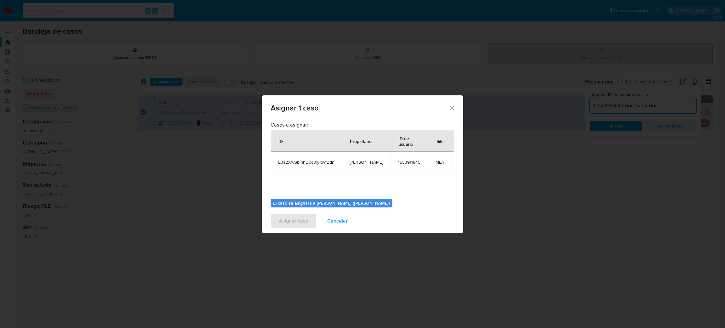
click at [368, 160] on span "[PERSON_NAME]" at bounding box center [365, 162] width 33 height 6
click at [368, 159] on span "[PERSON_NAME]" at bounding box center [365, 162] width 33 height 6
copy span "[PERSON_NAME]"
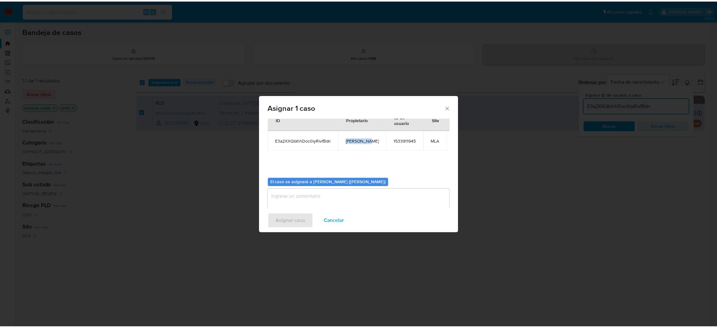
scroll to position [32, 0]
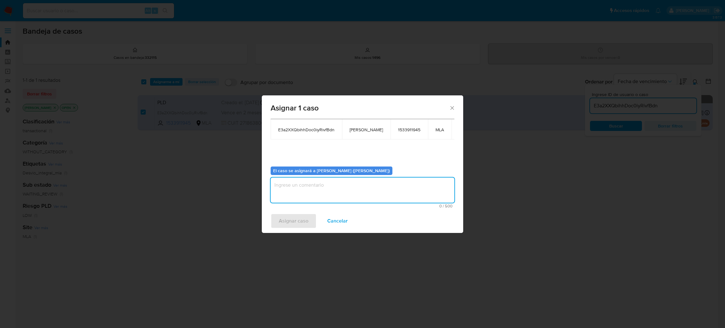
click at [313, 186] on textarea "assign-modal" at bounding box center [362, 189] width 184 height 25
paste textarea "[PERSON_NAME]"
type textarea "[PERSON_NAME]"
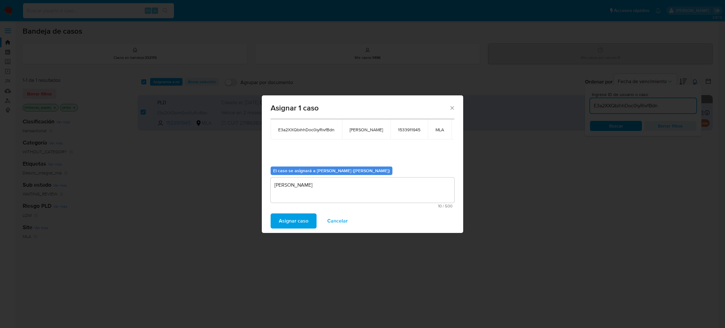
click at [306, 130] on span "E3a2XXQbihhDoc0iyRivfBdn" at bounding box center [306, 130] width 56 height 6
copy span "E3a2XXQbihhDoc0iyRivfBdn"
click at [287, 220] on span "Asignar caso" at bounding box center [294, 221] width 30 height 14
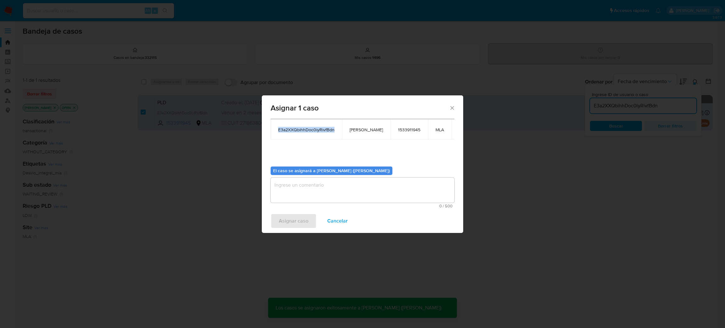
checkbox input "false"
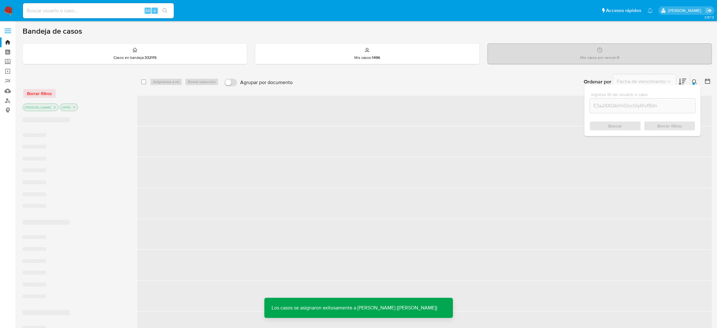
click at [191, 98] on span "‌" at bounding box center [424, 111] width 575 height 30
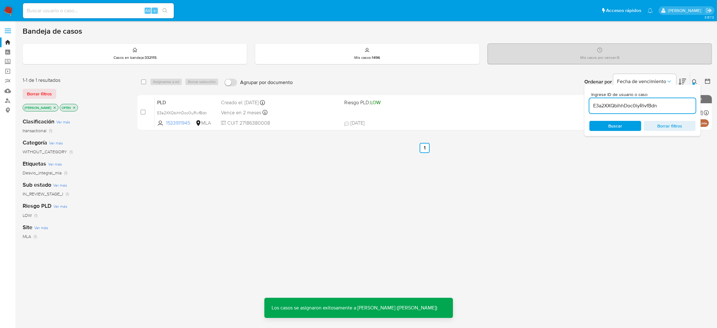
click at [191, 98] on span "PLD" at bounding box center [186, 102] width 59 height 8
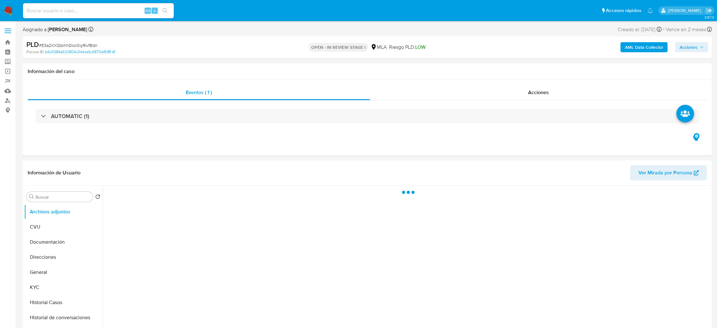
select select "10"
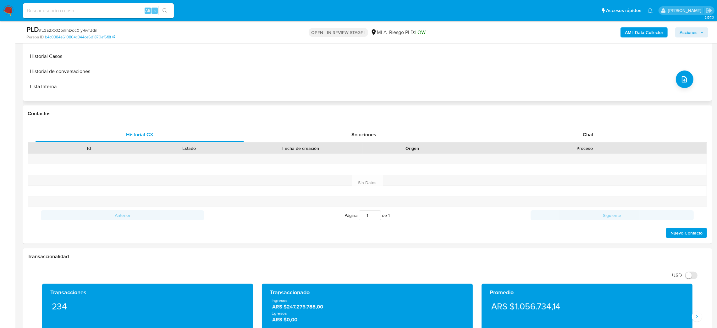
scroll to position [94, 0]
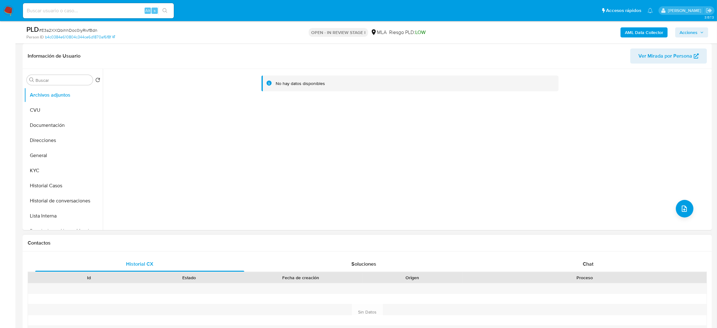
click at [591, 255] on div "Historial CX Soluciones Chat Id Estado Fecha de creación Origen Proceso Anterio…" at bounding box center [368, 311] width 690 height 121
click at [580, 262] on div "Chat" at bounding box center [588, 263] width 209 height 15
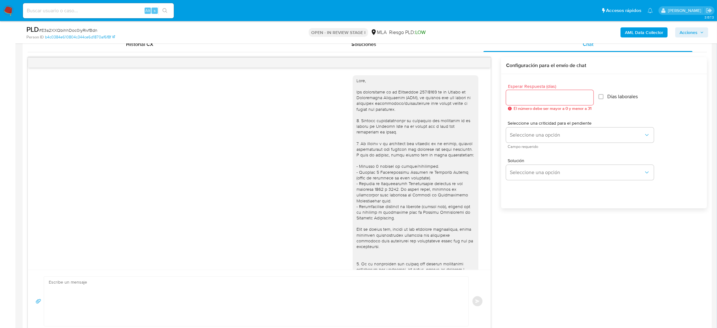
scroll to position [263, 0]
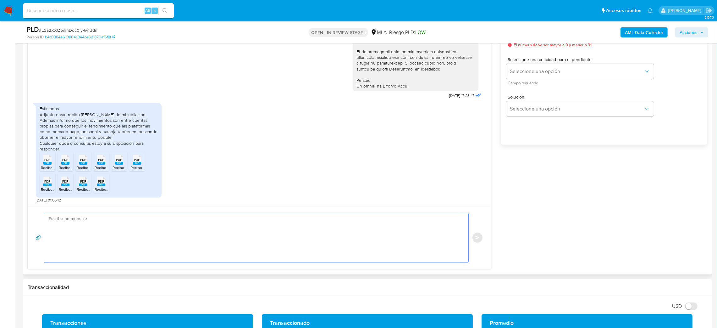
click at [59, 242] on textarea at bounding box center [255, 237] width 412 height 49
paste textarea "Hola, ¡Muchas gracias por tu respuesta! Confirmamos la recepción de la document…"
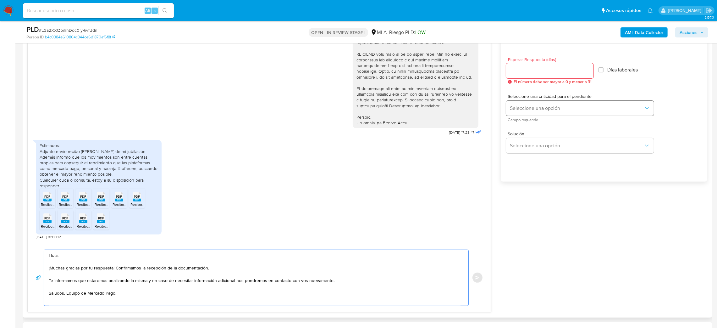
scroll to position [330, 0]
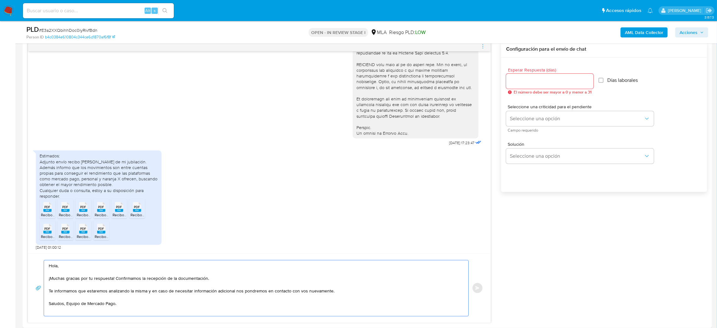
type textarea "Hola, ¡Muchas gracias por tu respuesta! Confirmamos la recepción de la document…"
click input "Esperar Respuesta (días)"
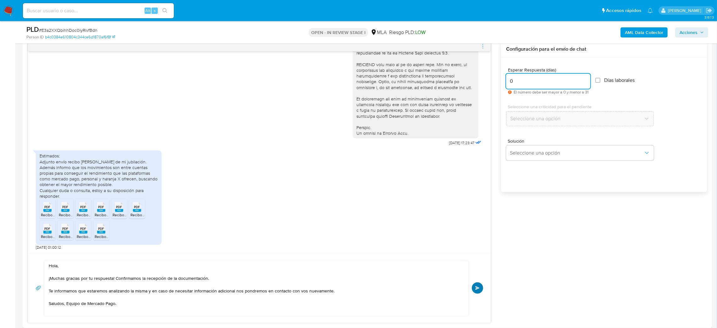
type input "0"
click button "Enviar"
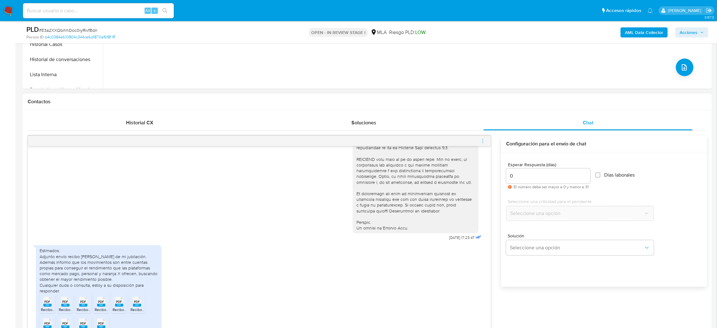
scroll to position [338, 0]
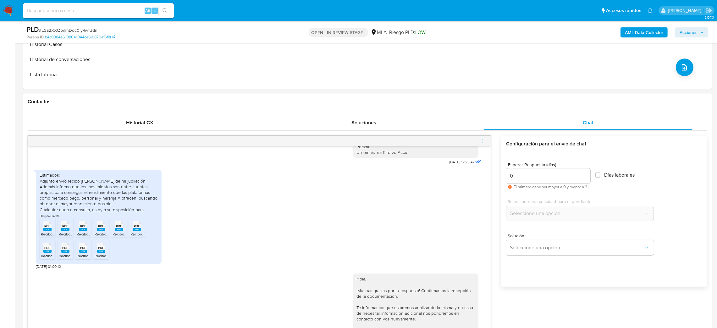
click icon "menu-action"
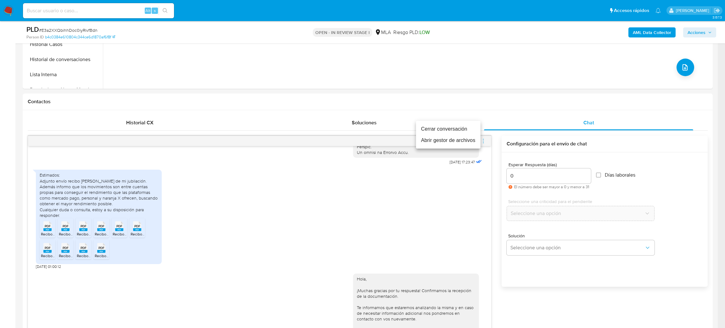
click li "Cerrar conversación"
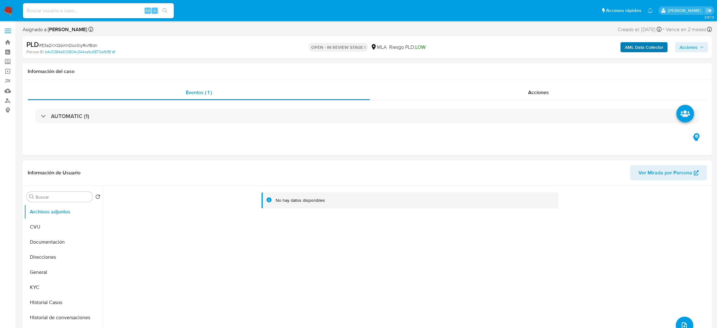
select select "10"
click at [652, 45] on b "AML Data Collector" at bounding box center [644, 47] width 38 height 10
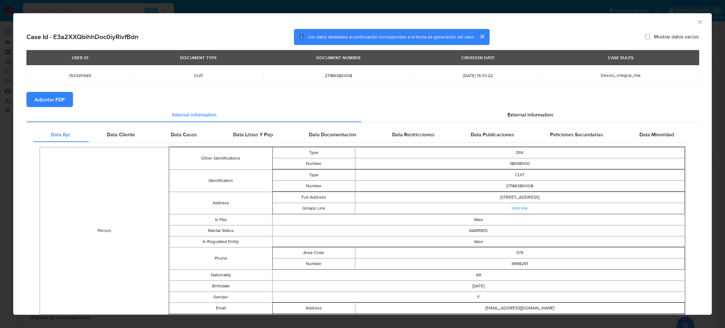
click at [37, 102] on span "Adjuntar PDF" at bounding box center [50, 99] width 30 height 14
click at [697, 23] on icon "Cerrar ventana" at bounding box center [700, 22] width 6 height 6
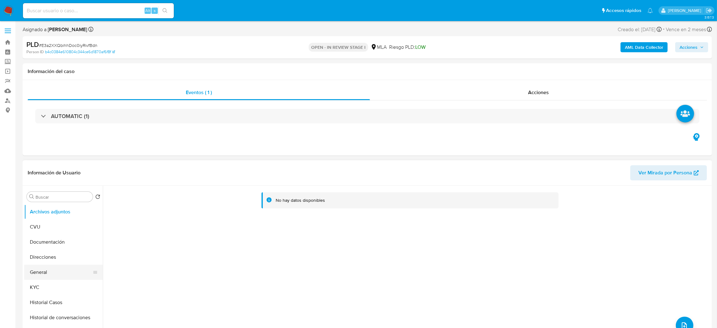
click at [55, 278] on button "General" at bounding box center [61, 272] width 74 height 15
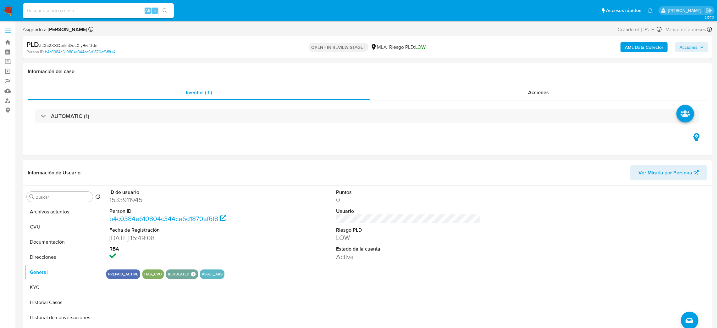
click at [131, 202] on dd "1533911945" at bounding box center [181, 199] width 145 height 9
copy dd "1533911945"
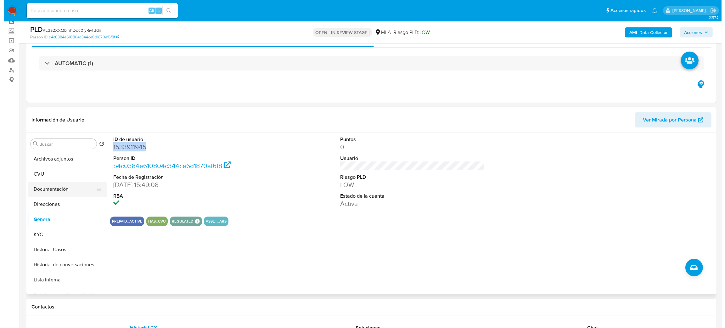
scroll to position [47, 0]
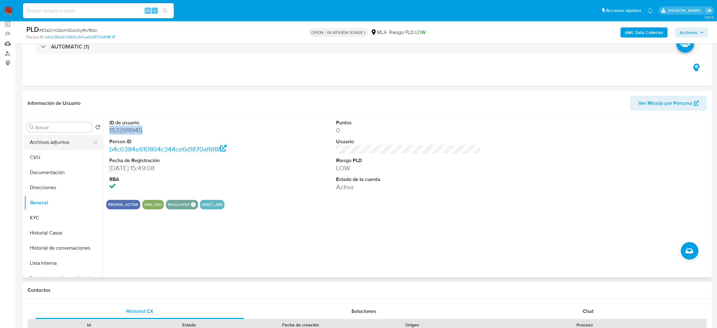
click at [44, 140] on button "Archivos adjuntos" at bounding box center [61, 142] width 74 height 15
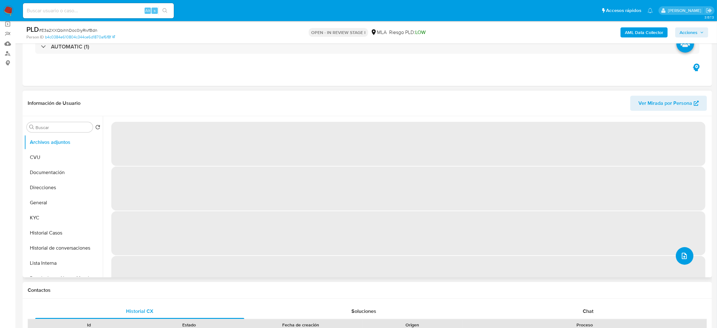
click at [684, 254] on icon "upload-file" at bounding box center [685, 256] width 8 height 8
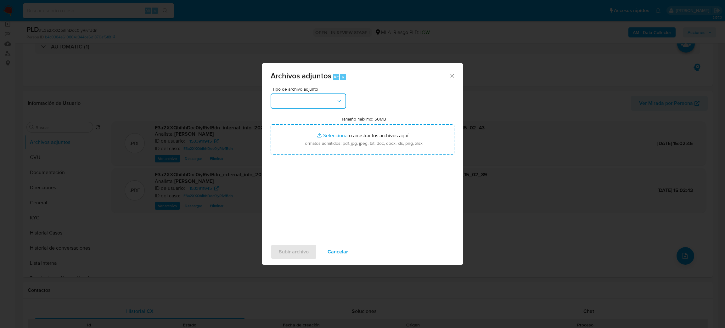
click at [323, 103] on button "button" at bounding box center [307, 100] width 75 height 15
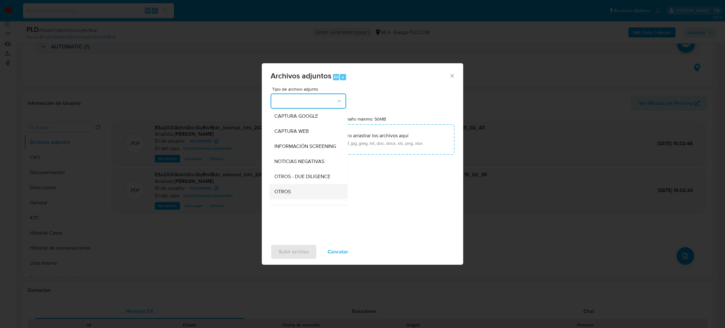
click at [296, 194] on div "OTROS" at bounding box center [306, 191] width 64 height 15
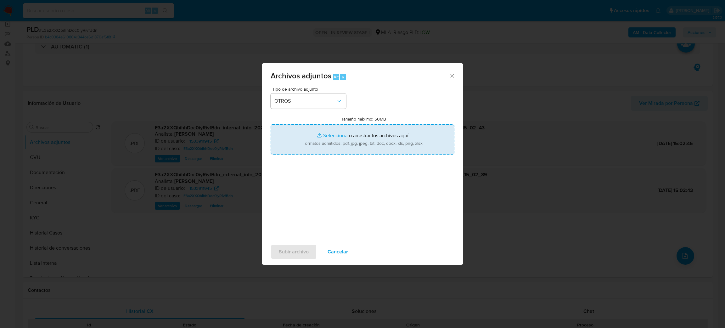
click at [333, 143] on input "Tamaño máximo: 50MB Seleccionar archivos" at bounding box center [362, 139] width 184 height 30
type input "C:\fakepath\Caselog E3a2XXQbihhDoc0iyRivfBdn_2025_08_18_18_44_01.docx"
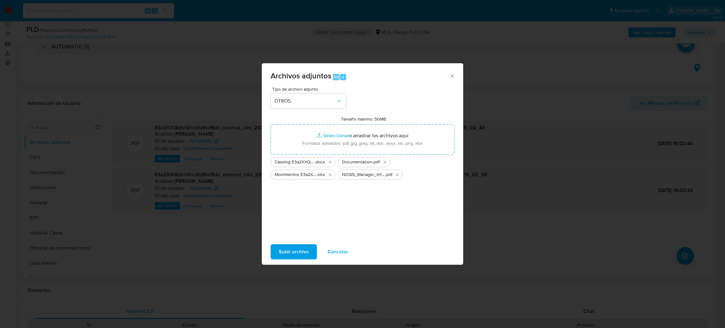
click at [286, 253] on span "Subir archivo" at bounding box center [294, 252] width 30 height 14
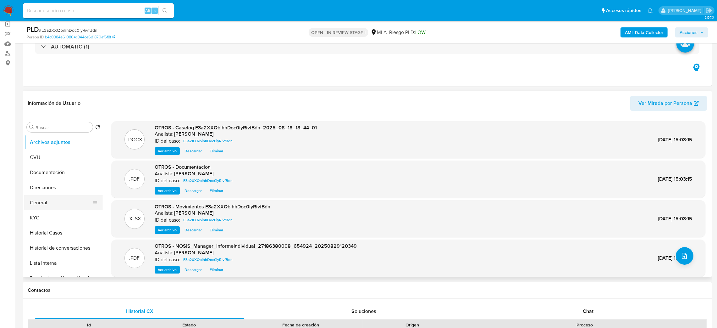
click at [42, 202] on button "General" at bounding box center [61, 202] width 74 height 15
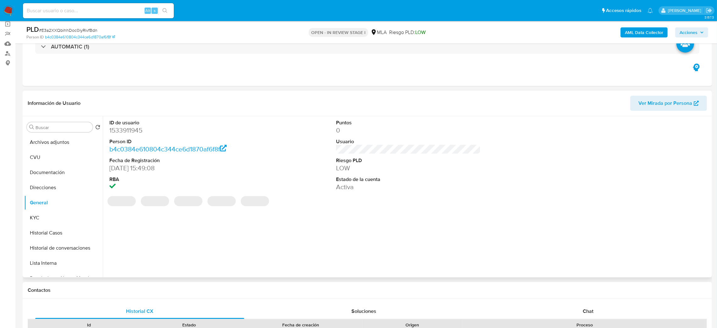
click at [119, 128] on dd "1533911945" at bounding box center [181, 130] width 145 height 9
copy dd "1533911945"
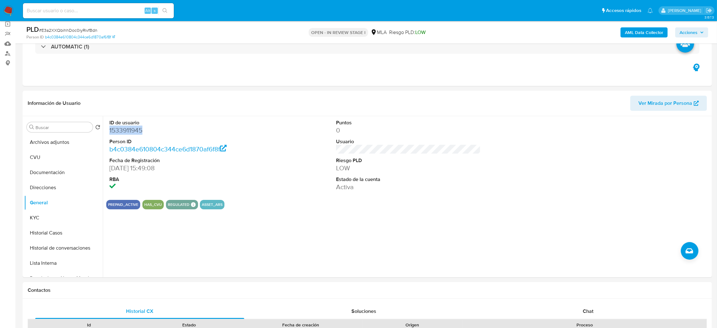
click at [699, 28] on span "Acciones" at bounding box center [692, 32] width 24 height 9
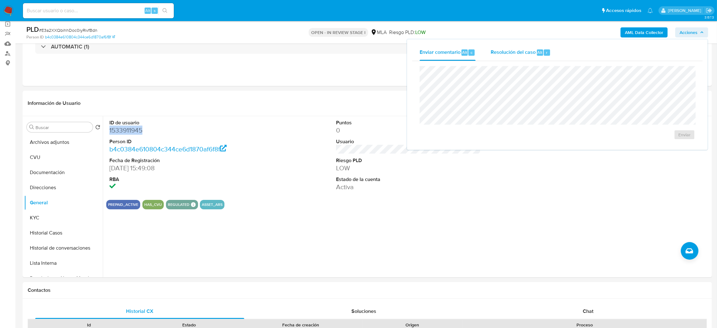
click at [520, 54] on span "Resolución del caso" at bounding box center [513, 51] width 45 height 7
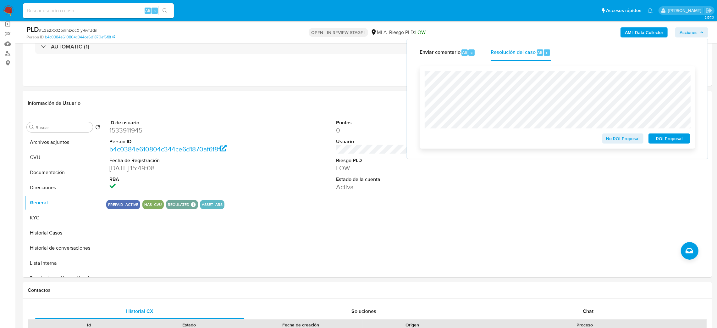
click at [606, 136] on button "No ROI Proposal" at bounding box center [624, 138] width 42 height 10
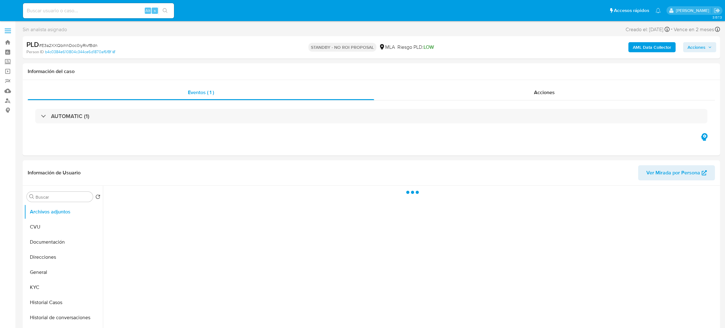
select select "10"
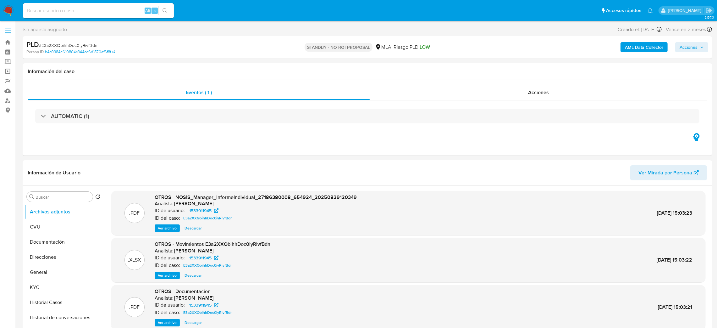
click at [103, 11] on input at bounding box center [98, 11] width 151 height 8
paste input "10JcIJpsWpRv2x6zmGnhqWyR"
type input "10JcIJpsWpRv2x6zmGnhqWyR"
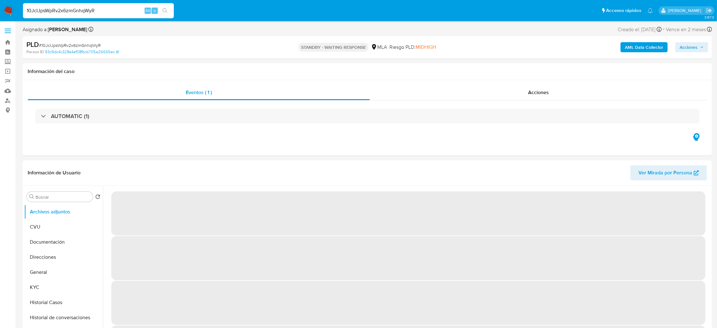
select select "10"
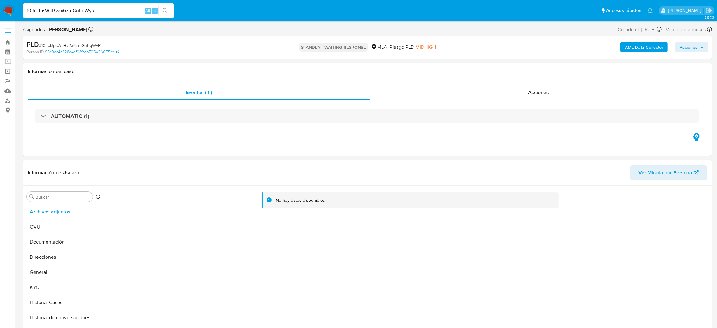
drag, startPoint x: 99, startPoint y: 10, endPoint x: 0, endPoint y: 20, distance: 99.5
click at [0, 20] on nav "Pausado Ver notificaciones 10JcIJpsWpRv2x6zmGnhqWyR Alt s Accesos rápidos Presi…" at bounding box center [358, 10] width 717 height 21
paste input "W8m2nJNKvVYgHyJd3WS5s34E"
type input "W8m2nJNKvVYgHyJd3WS5s34E"
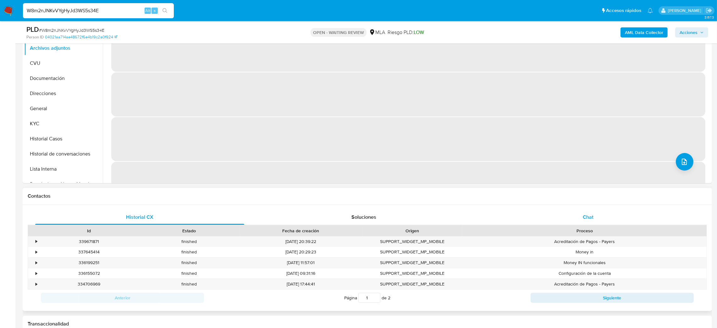
click at [592, 217] on span "Chat" at bounding box center [588, 216] width 11 height 7
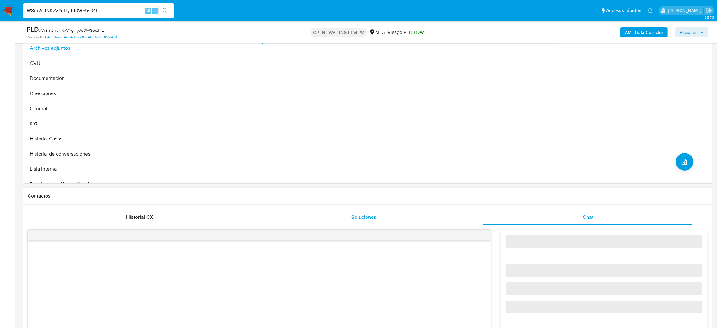
select select "10"
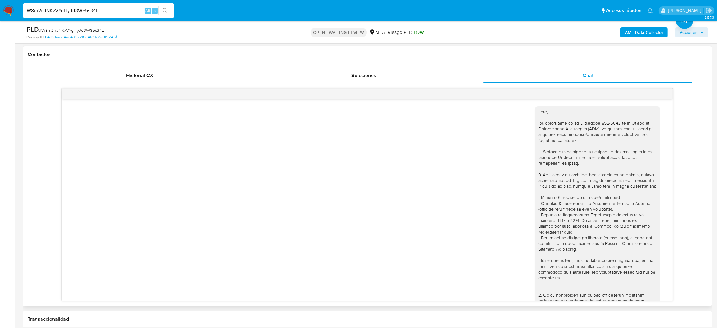
scroll to position [480, 0]
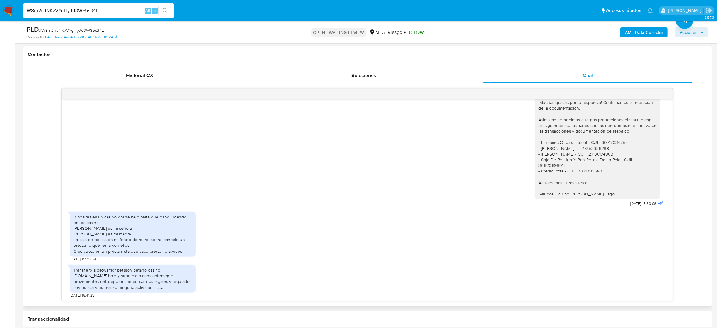
drag, startPoint x: 119, startPoint y: 12, endPoint x: 0, endPoint y: 14, distance: 118.6
click at [0, 14] on nav "Pausado Ver notificaciones W8m2nJNKvVYgHyJd3WS5s34E Alt s Accesos rápidos Presi…" at bounding box center [358, 10] width 717 height 21
paste input "DYR4q2F1Z1CTAbFmK8huykzp"
type input "DYR4q2F1Z1CTAbFmK8huykzp"
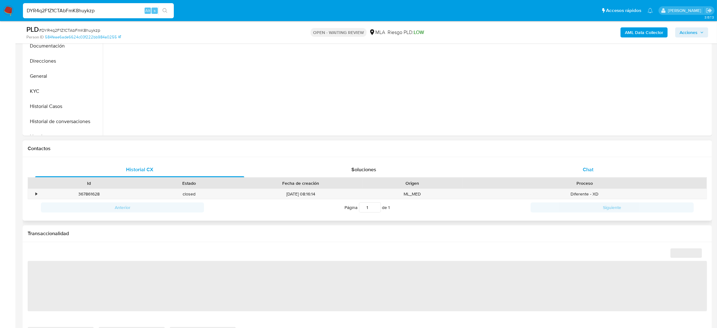
click at [578, 166] on div "Chat" at bounding box center [588, 169] width 209 height 15
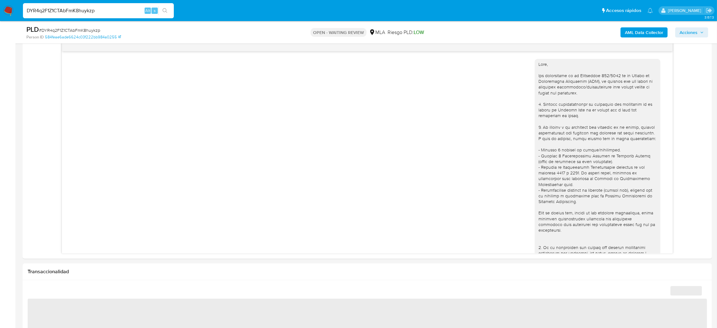
scroll to position [396, 0]
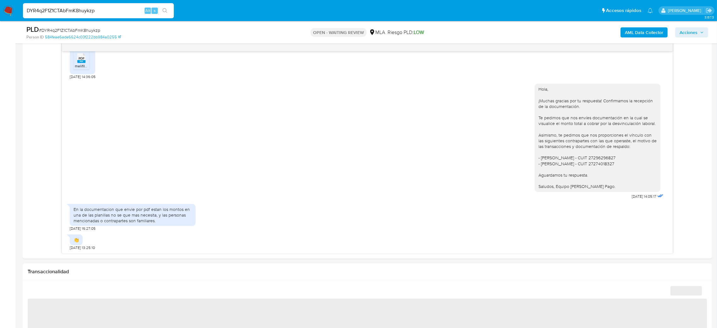
select select "10"
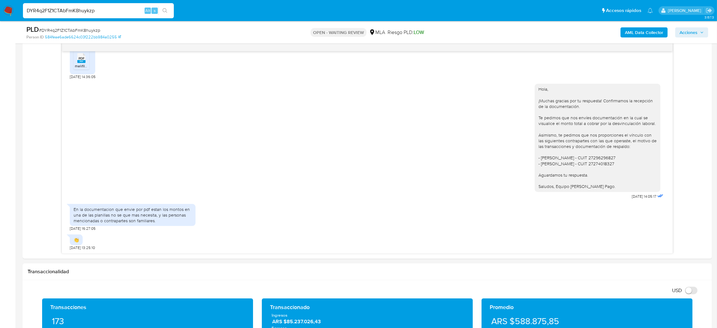
drag, startPoint x: 73, startPoint y: 13, endPoint x: 0, endPoint y: 16, distance: 73.1
click at [0, 16] on nav "Pausado Ver notificaciones DYR4q2F1Z1CTAbFmK8huykzp Alt s Accesos rápidos Presi…" at bounding box center [358, 10] width 717 height 21
paste input "di5KOP7EJjixEyIGwNPThF2H"
type input "di5KOP7EJjixEyIGwNPThF2H"
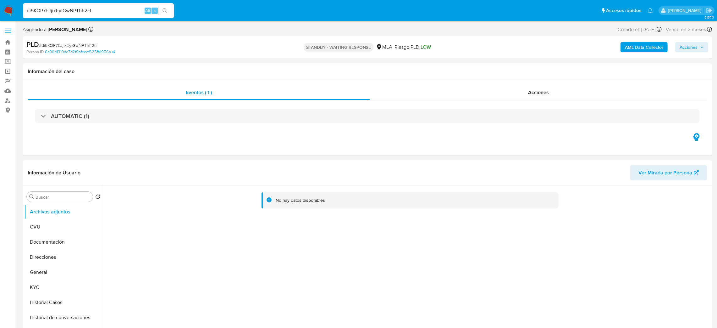
select select "10"
drag, startPoint x: 106, startPoint y: 13, endPoint x: 0, endPoint y: 20, distance: 106.6
click at [0, 20] on nav "Pausado Ver notificaciones di5KOP7EJjixEyIGwNPThF2H Alt s Accesos rápidos Presi…" at bounding box center [358, 10] width 717 height 21
paste input "7iaTTO78ffj0c9TXaERWWnzj"
type input "7iaTTO78ffj0c9TXaERWWnzj"
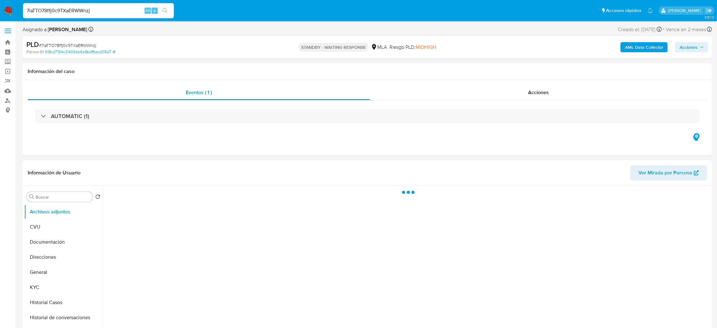
select select "10"
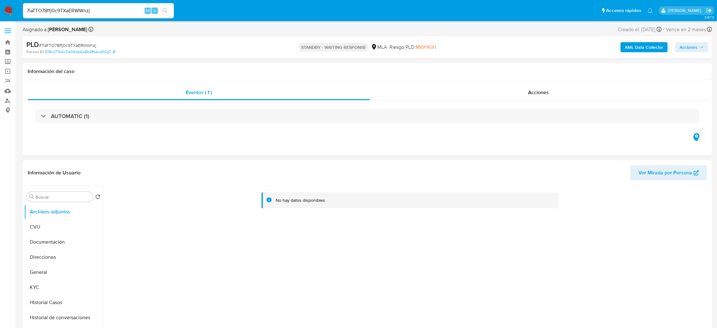
drag, startPoint x: 116, startPoint y: 11, endPoint x: 0, endPoint y: 33, distance: 118.4
paste input "dtlJYUomsYkd4G8qvfCE6SDK"
type input "dtlJYUomsYkd4G8qvfCE6SDK"
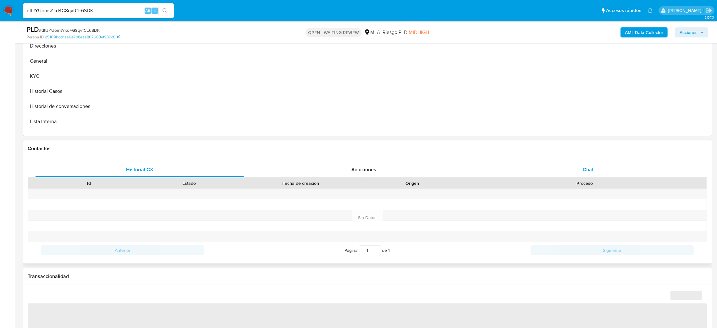
click at [616, 169] on div "Chat" at bounding box center [588, 169] width 209 height 15
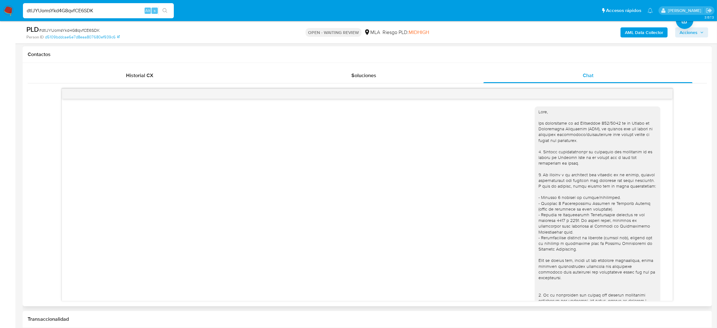
scroll to position [514, 0]
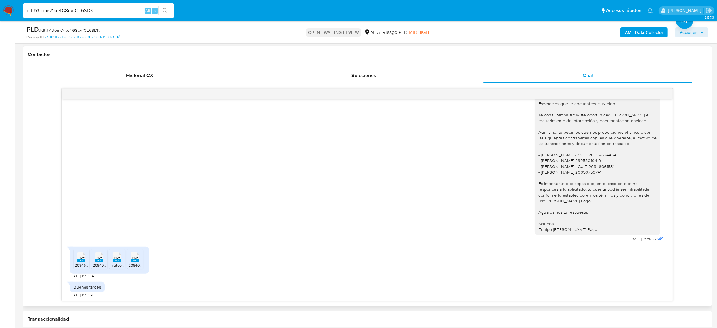
select select "10"
drag, startPoint x: 106, startPoint y: 9, endPoint x: 0, endPoint y: 29, distance: 107.8
paste input "wxPMLfrJ2xObyCcNc7QQmHbb"
type input "wxPMLfrJ2xObyCcNc7QQmHbb"
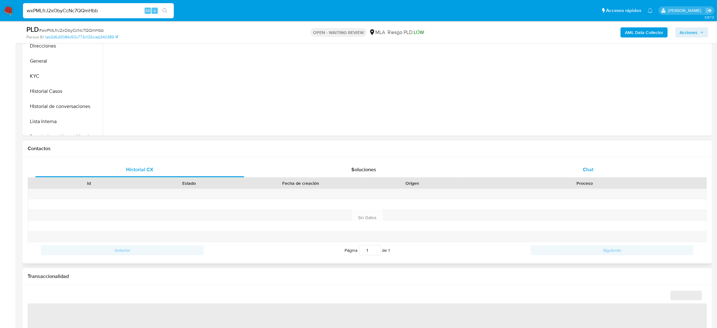
click at [577, 166] on div "Chat" at bounding box center [588, 169] width 209 height 15
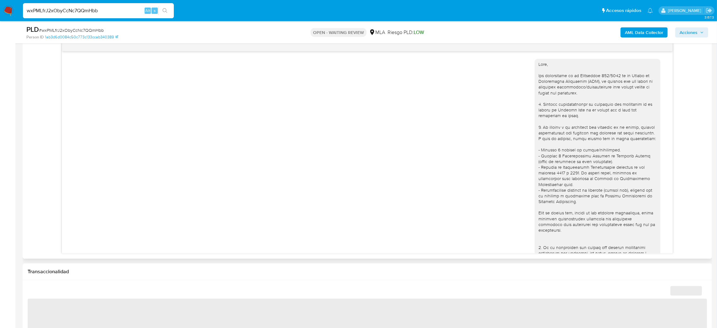
scroll to position [461, 0]
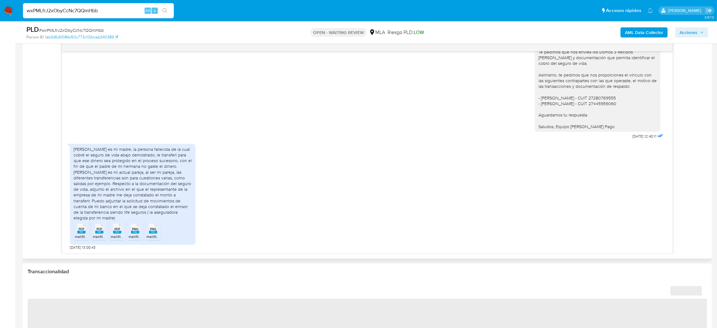
select select "10"
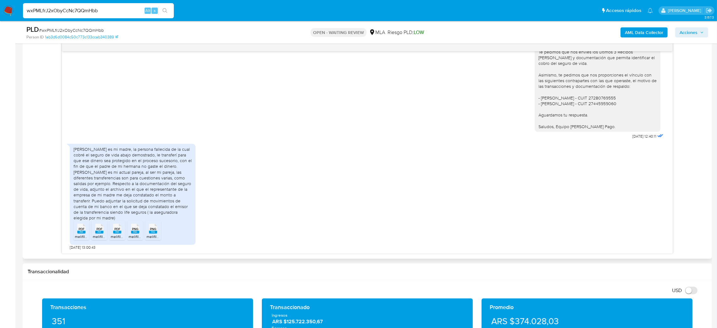
drag, startPoint x: 114, startPoint y: 8, endPoint x: 0, endPoint y: 16, distance: 113.8
click at [0, 16] on nav "Pausado Ver notificaciones wxPMLfrJ2xObyCcNc7QQmHbb Alt s Accesos rápidos Presi…" at bounding box center [358, 10] width 717 height 21
paste input "02mmf5YiqSQL63ITNY35RDiW"
type input "02mmf5YiqSQL63ITNY35RDiW"
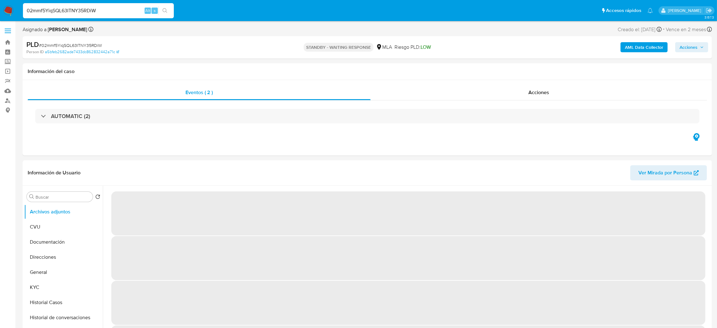
select select "10"
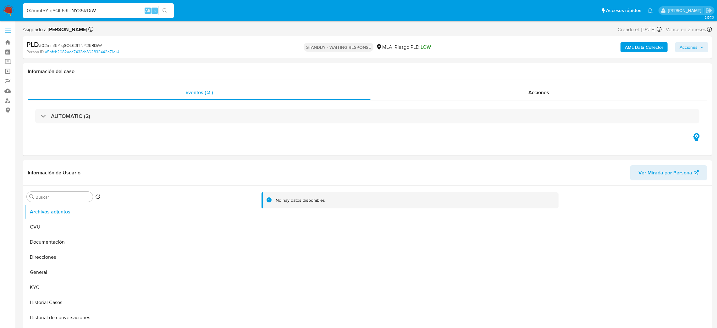
drag, startPoint x: 96, startPoint y: 9, endPoint x: 0, endPoint y: 26, distance: 97.1
paste input "CUbcqRHuy1GGr3syezDeQamy"
type input "CUbcqRHuy1GGr3syezDeQamy"
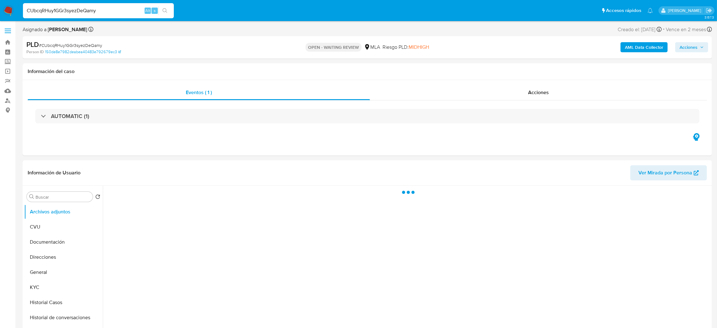
select select "10"
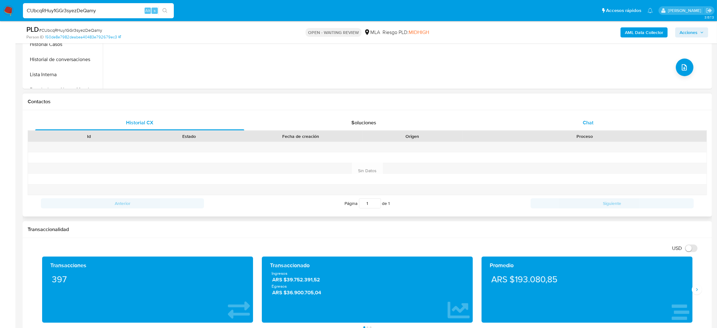
click at [578, 123] on div "Chat" at bounding box center [588, 122] width 209 height 15
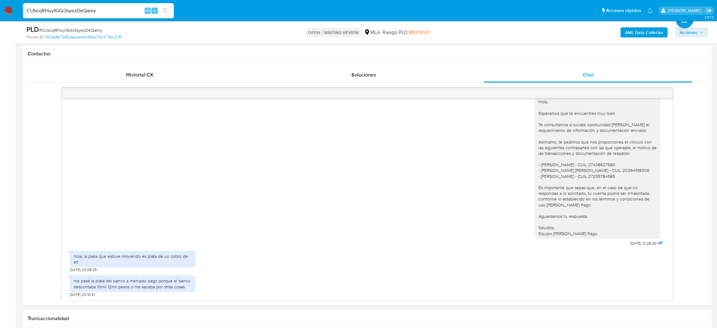
scroll to position [283, 0]
click at [106, 5] on div "CUbcqRHuy1GGr3syezDeQamy Alt s" at bounding box center [98, 10] width 151 height 15
drag, startPoint x: 107, startPoint y: 10, endPoint x: 0, endPoint y: 21, distance: 107.8
click at [0, 21] on nav "Pausado Ver notificaciones CUbcqRHuy1GGr3syezDeQamy Alt s Accesos rápidos Presi…" at bounding box center [358, 10] width 717 height 21
paste input "FN8znjjC2QmeSvCLaD5kjFZT"
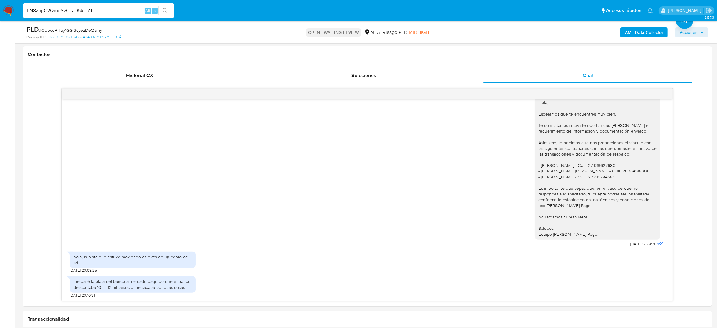
type input "FN8znjjC2QmeSvCLaD5kjFZT"
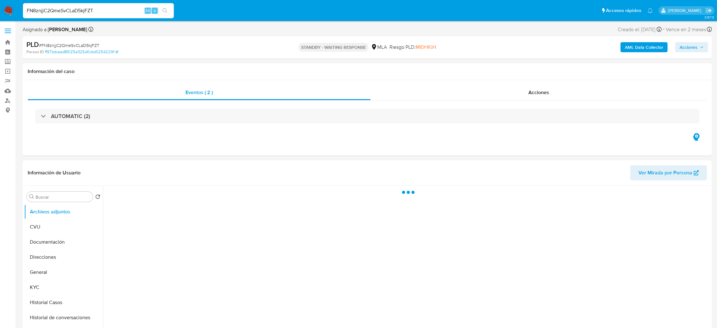
select select "10"
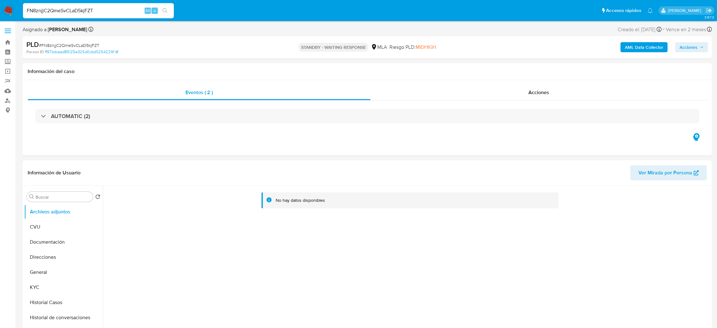
drag, startPoint x: 119, startPoint y: 11, endPoint x: 0, endPoint y: 22, distance: 119.7
paste input "tkhiv78BySrRRtYR72ctR8xi"
type input "tkhiv78BySrRRtYR72ctR8xi"
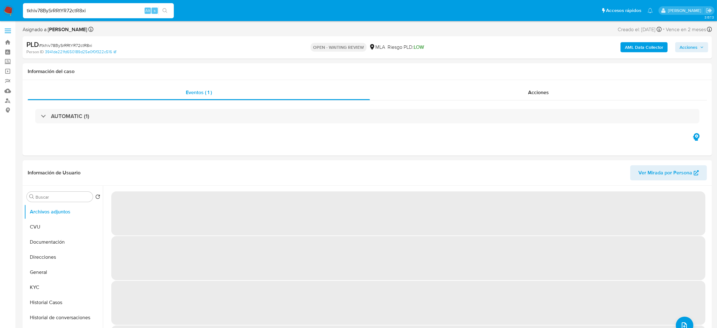
select select "10"
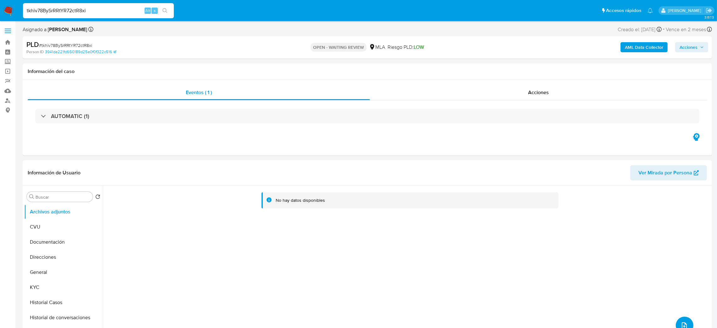
drag, startPoint x: 118, startPoint y: 8, endPoint x: 0, endPoint y: 13, distance: 118.4
click at [0, 13] on nav "Pausado Ver notificaciones tkhiv78BySrRRtYR72ctR8xi Alt s Accesos rápidos Presi…" at bounding box center [358, 10] width 717 height 21
paste input "PQOZABizuktgAWzCZhOglXv7"
type input "PQOZABizuktgAWzCZhOglXv7"
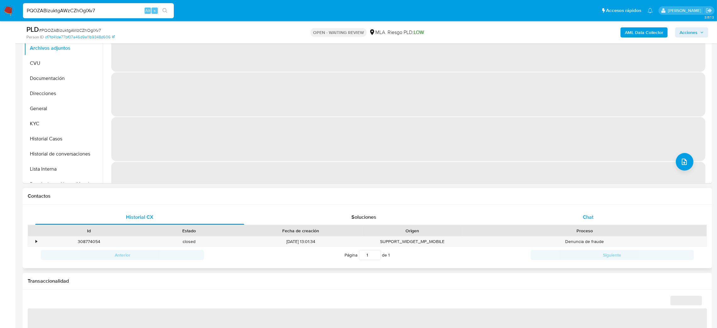
click at [608, 211] on div "Chat" at bounding box center [588, 216] width 209 height 15
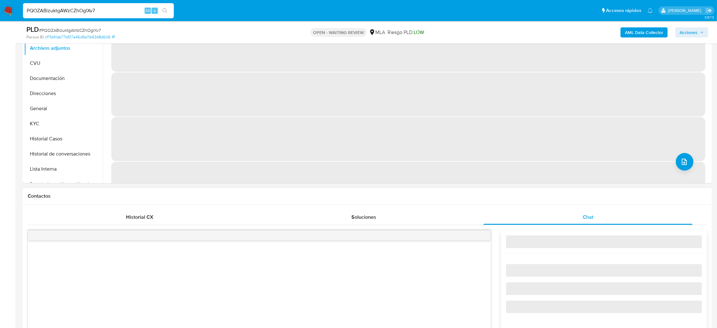
scroll to position [283, 0]
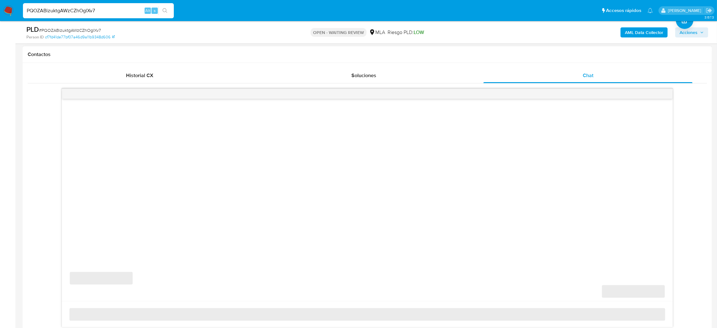
select select "10"
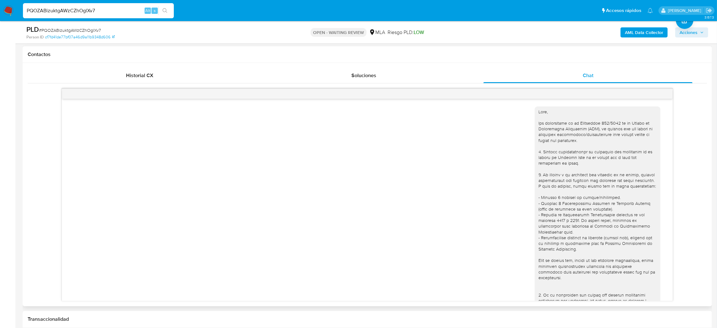
scroll to position [505, 0]
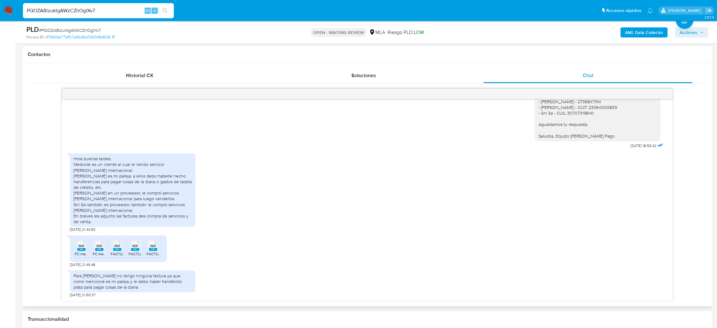
drag, startPoint x: 103, startPoint y: 8, endPoint x: 0, endPoint y: 20, distance: 103.7
click at [0, 20] on nav "Pausado Ver notificaciones PQOZABizuktgAWzCZhOglXv7 Alt s Accesos rápidos Presi…" at bounding box center [358, 10] width 717 height 21
paste input "HYeuUE0TgayFVaCLmc6VvWYi"
type input "HYeuUE0TgayFVaCLmc6VvWYi"
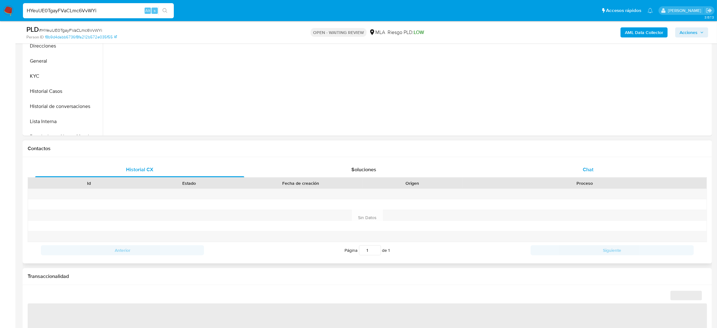
click at [602, 167] on div "Chat" at bounding box center [588, 169] width 209 height 15
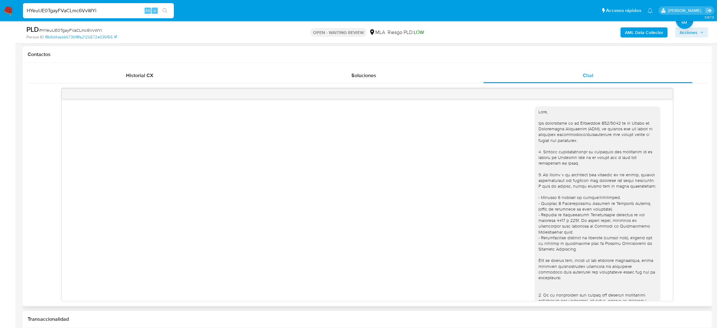
scroll to position [421, 0]
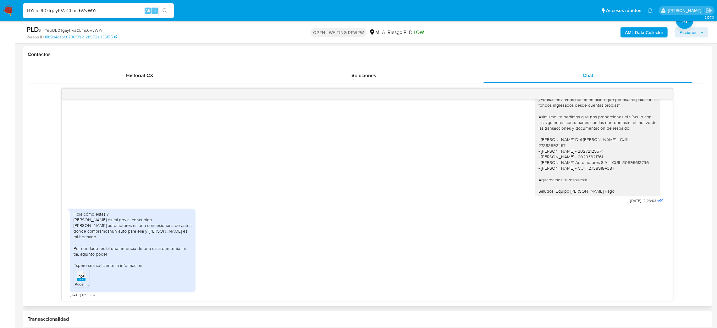
select select "10"
drag, startPoint x: 105, startPoint y: 7, endPoint x: 0, endPoint y: 20, distance: 106.1
click at [0, 20] on nav "Pausado Ver notificaciones HYeuUE0TgayFVaCLmc6VvWYi Alt s Accesos rápidos Presi…" at bounding box center [358, 10] width 717 height 21
paste input "PCXM1RHtNh0Cr1ct2xuIgs7q"
type input "PCXM1RHtNh0Cr1ct2xuIgs7q"
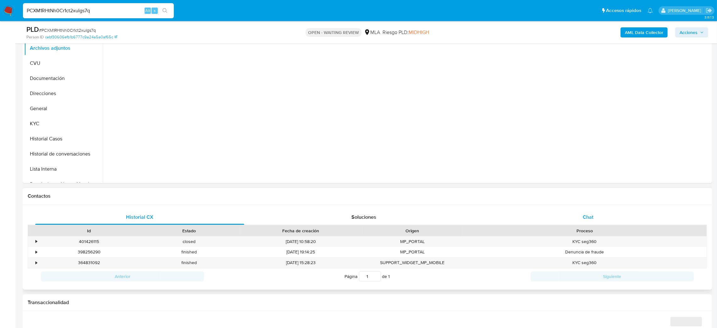
click at [607, 217] on div "Chat" at bounding box center [588, 216] width 209 height 15
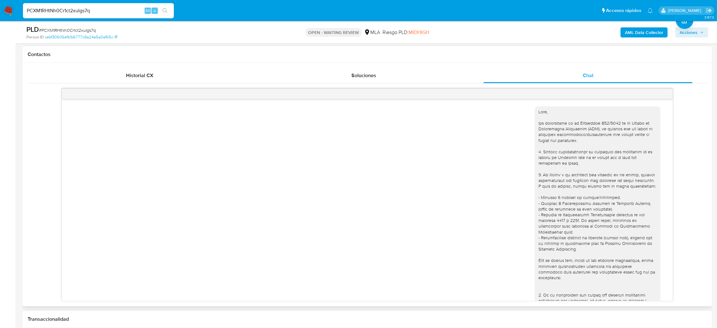
scroll to position [427, 0]
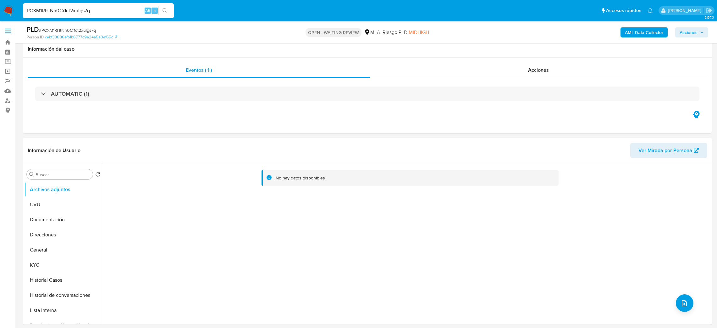
select select "10"
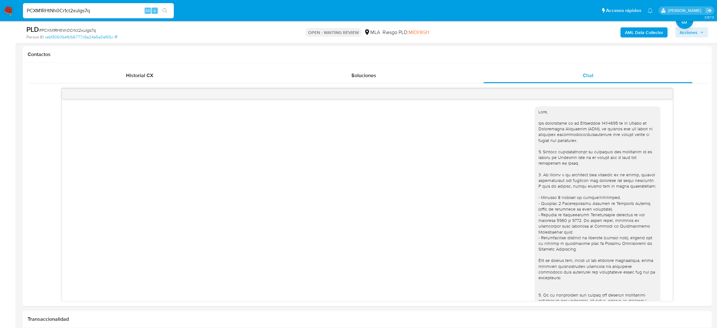
scroll to position [427, 0]
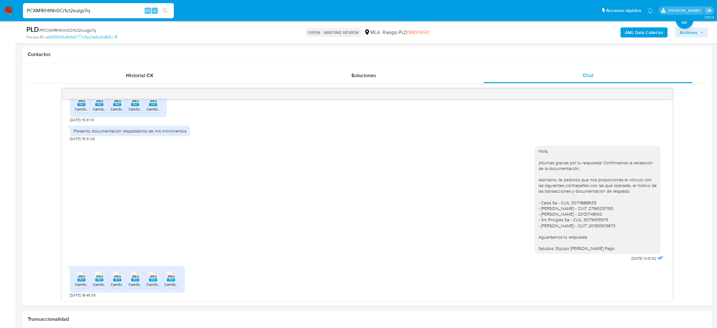
drag, startPoint x: 102, startPoint y: 9, endPoint x: 0, endPoint y: 18, distance: 102.6
click at [0, 16] on nav "Pausado Ver notificaciones PCXM1RHtNh0Cr1ct2xuIgs7q Alt s Accesos rápidos Presi…" at bounding box center [358, 10] width 717 height 21
paste input "bBDSOMtUzGs0TLEP4jPYhvI2"
type input "bBDSOMtUzGs0TLEP4jPYhvI2"
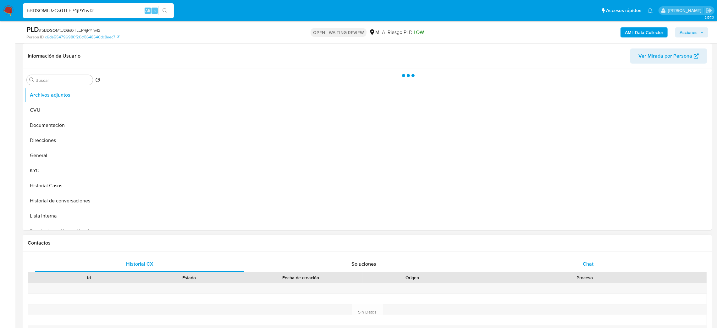
click at [605, 256] on div "Chat" at bounding box center [588, 263] width 209 height 15
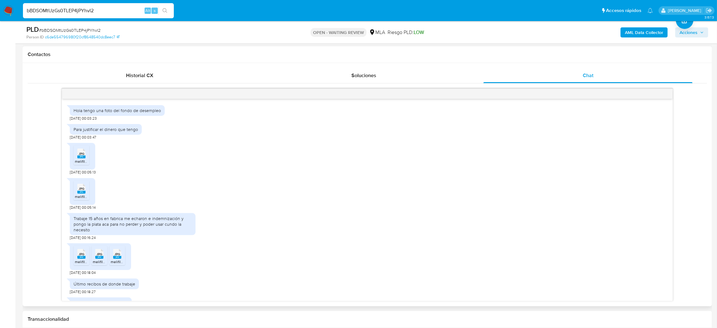
scroll to position [161, 0]
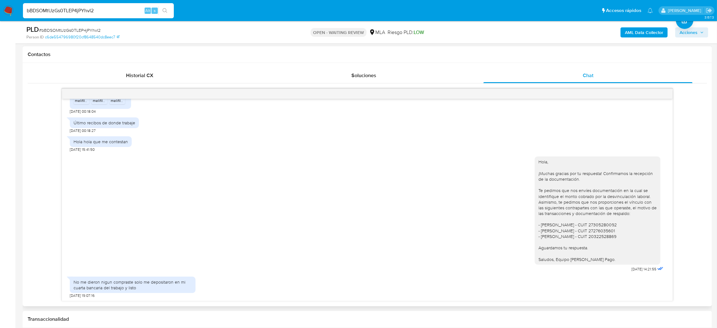
select select "10"
drag, startPoint x: 113, startPoint y: 7, endPoint x: 0, endPoint y: 12, distance: 112.7
click at [0, 12] on nav "Pausado Ver notificaciones bBDSOMtUzGs0TLEP4jPYhvI2 Alt s Accesos rápidos Presi…" at bounding box center [358, 10] width 717 height 21
paste input "wTWQQwJa77Yndm1WaJgXgydh"
type input "wTWQQwJa77Yndm1WaJgXgydh"
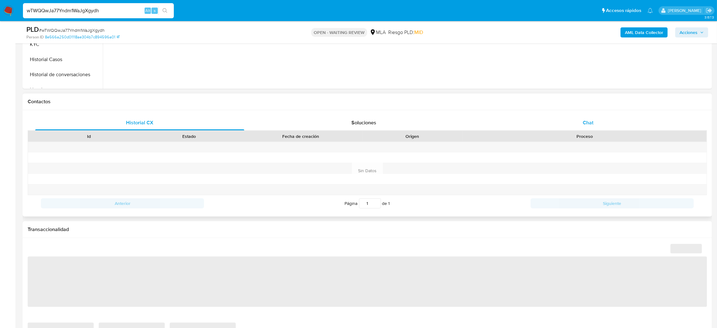
click at [586, 126] on span "Chat" at bounding box center [588, 122] width 11 height 7
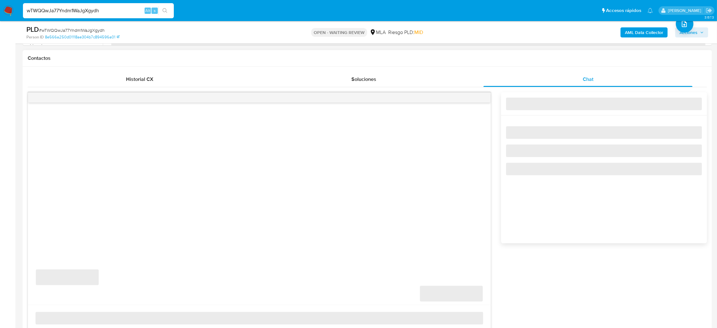
scroll to position [330, 0]
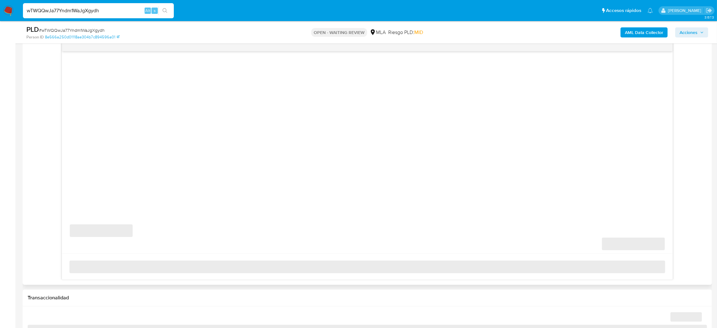
select select "10"
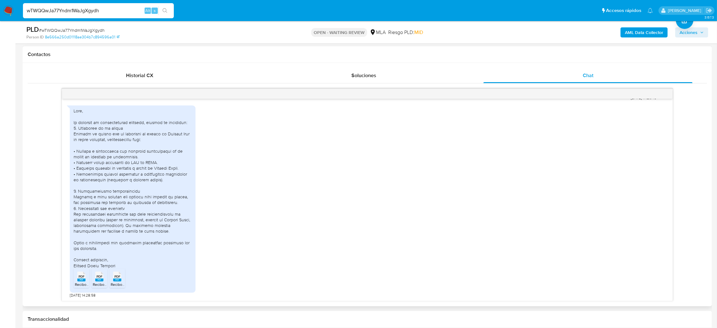
scroll to position [94, 0]
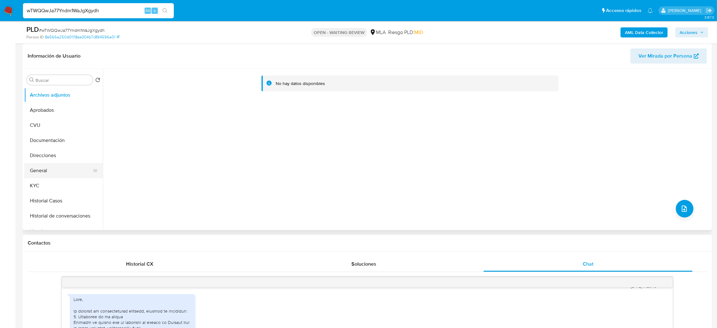
click at [48, 168] on button "General" at bounding box center [61, 170] width 74 height 15
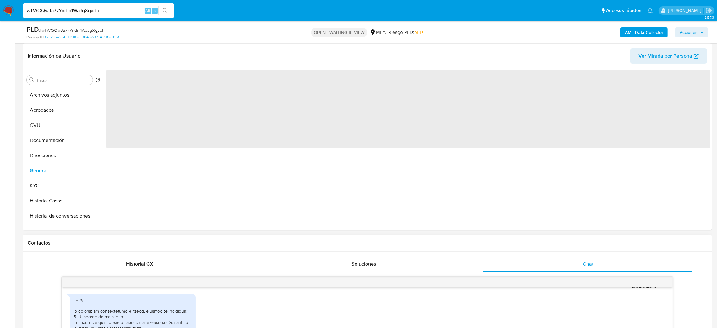
scroll to position [47, 0]
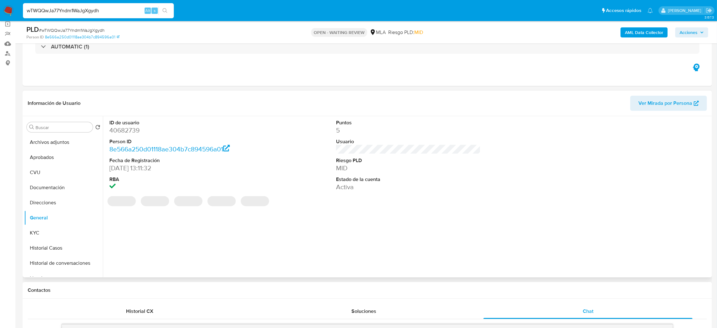
click at [123, 131] on dd "40682739" at bounding box center [181, 130] width 145 height 9
copy dd "40682739"
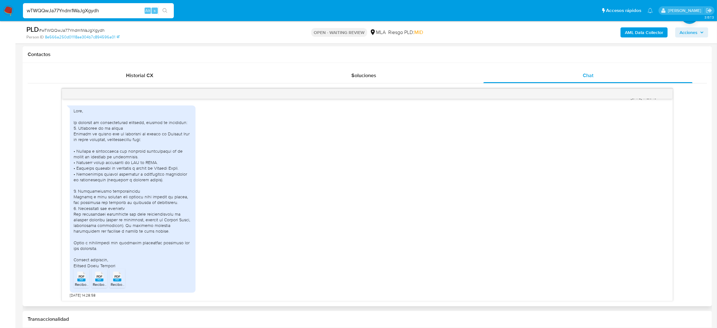
scroll to position [361, 0]
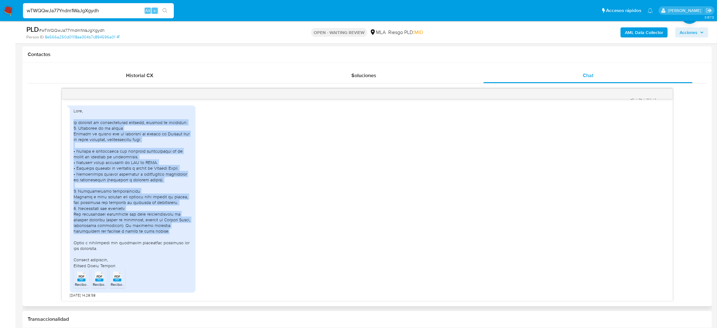
drag, startPoint x: 74, startPoint y: 118, endPoint x: 185, endPoint y: 226, distance: 155.2
click at [185, 226] on div at bounding box center [133, 188] width 118 height 160
copy div "En relación al requerimiento recibido, informo lo siguiente: 1. Actividad en la…"
click at [185, 226] on div at bounding box center [133, 188] width 118 height 160
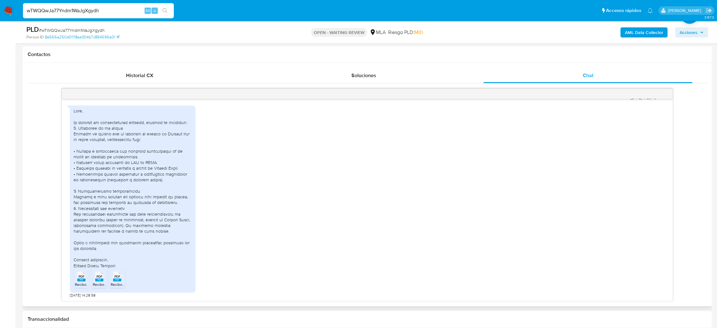
click at [86, 282] on div "PDF PDF" at bounding box center [81, 276] width 13 height 12
click at [102, 278] on span "PDF" at bounding box center [100, 276] width 6 height 4
click at [112, 277] on div "PDF PDF" at bounding box center [117, 276] width 13 height 12
drag, startPoint x: 110, startPoint y: 13, endPoint x: 0, endPoint y: 20, distance: 110.6
click at [0, 20] on nav "Pausado Ver notificaciones wTWQQwJa77Yndm1WaJgXgydh Alt s Accesos rápidos Presi…" at bounding box center [358, 10] width 717 height 21
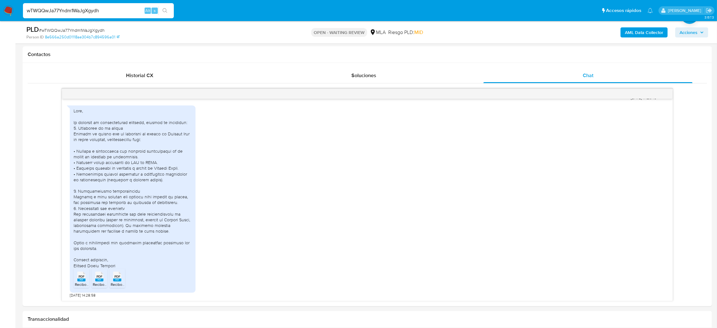
paste input "R8L4TifphNaS5dnQTeiEBHD4"
type input "R8L4TifphNaS5dnQTeiEBHD4"
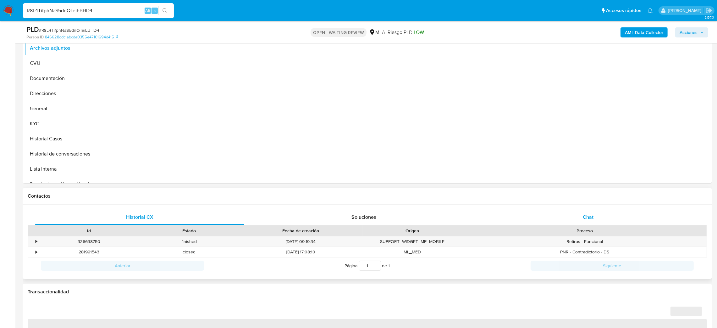
click at [594, 211] on div "Chat" at bounding box center [588, 216] width 209 height 15
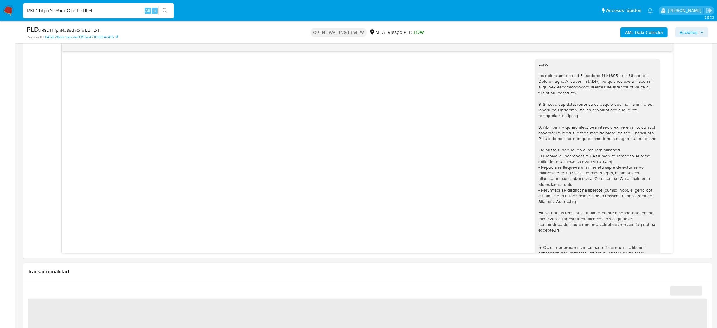
scroll to position [579, 0]
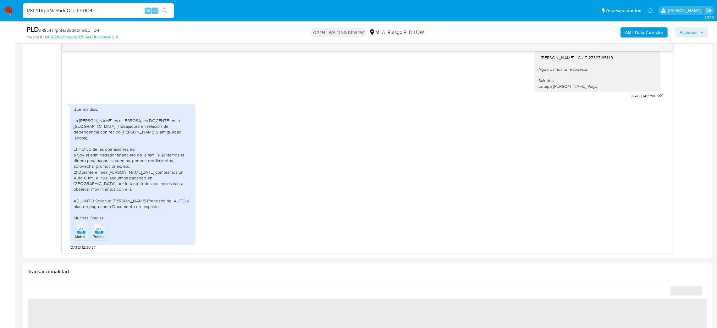
select select "10"
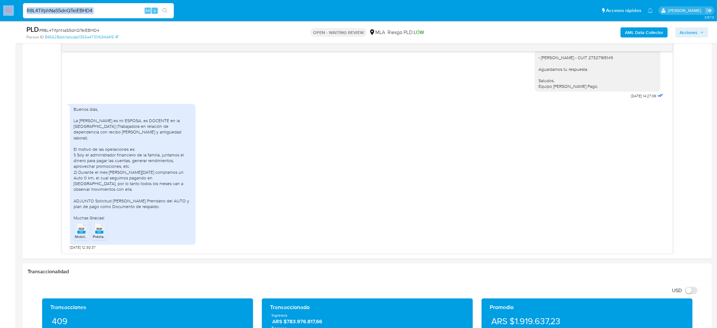
drag, startPoint x: 113, startPoint y: 6, endPoint x: 0, endPoint y: 17, distance: 113.1
click at [0, 17] on nav "Pausado Ver notificaciones R8L4TifphNaS5dnQTeiEBHD4 Alt s Accesos rápidos Presi…" at bounding box center [358, 10] width 717 height 21
click at [103, 14] on input "R8L4TifphNaS5dnQTeiEBHD4" at bounding box center [98, 11] width 151 height 8
click at [13, 62] on aside "Bandeja Tablero Screening Búsqueda en Listas Watchlist Herramientas Operaciones…" at bounding box center [7, 276] width 15 height 1212
drag, startPoint x: 111, startPoint y: 12, endPoint x: 0, endPoint y: 20, distance: 111.0
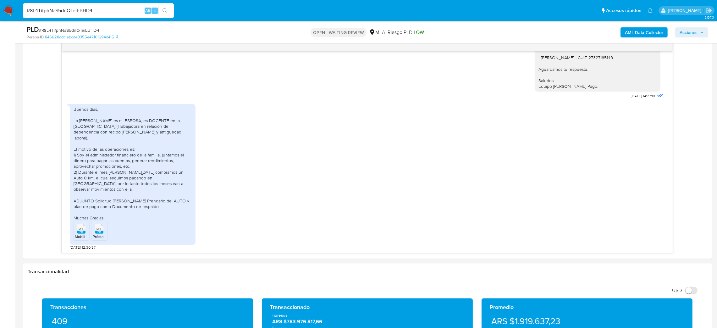
click at [0, 20] on nav "Pausado Ver notificaciones R8L4TifphNaS5dnQTeiEBHD4 Alt s Accesos rápidos Presi…" at bounding box center [358, 10] width 717 height 21
paste input "3oQPnUAEwzcJL4bU06XzUon6"
type input "3oQPnUAEwzcJL4bU06XzUon6"
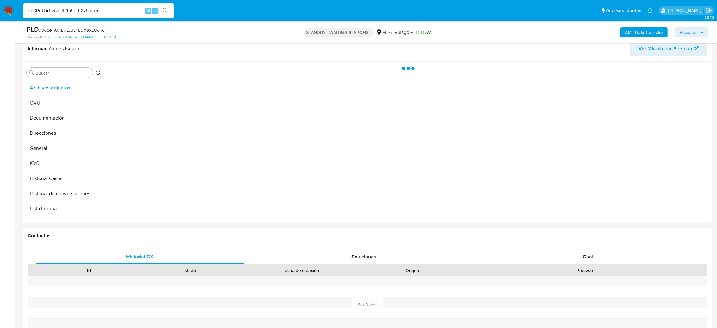
scroll to position [141, 0]
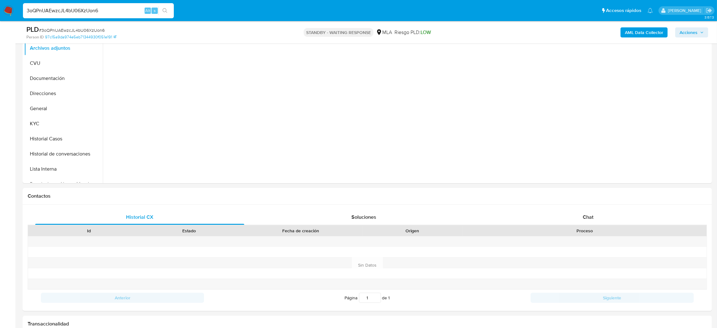
select select "10"
drag, startPoint x: 101, startPoint y: 8, endPoint x: 0, endPoint y: 13, distance: 101.1
click at [0, 13] on nav "Pausado Ver notificaciones 3oQPnUAEwzcJL4bU06XzUon6 Alt s Accesos rápidos Presi…" at bounding box center [358, 10] width 717 height 21
paste input "wJUdwwUdljyz9OcmwpuqjnSc"
type input "wJUdwwUdljyz9OcmwpuqjnSc"
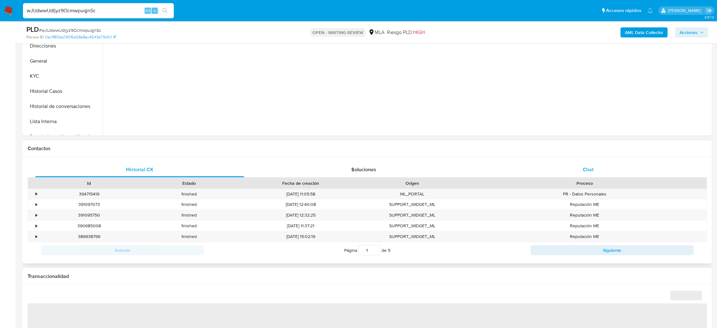
click at [605, 175] on div "Chat" at bounding box center [588, 169] width 209 height 15
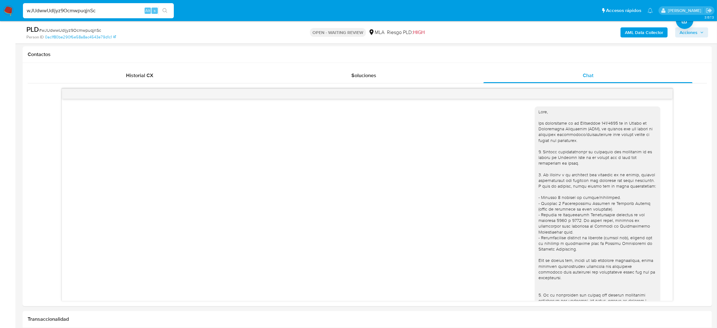
scroll to position [468, 0]
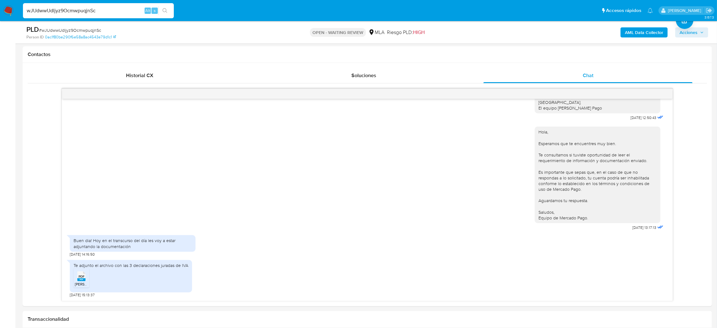
select select "10"
click at [82, 282] on span "IVA PEREZ.pdf" at bounding box center [93, 283] width 36 height 5
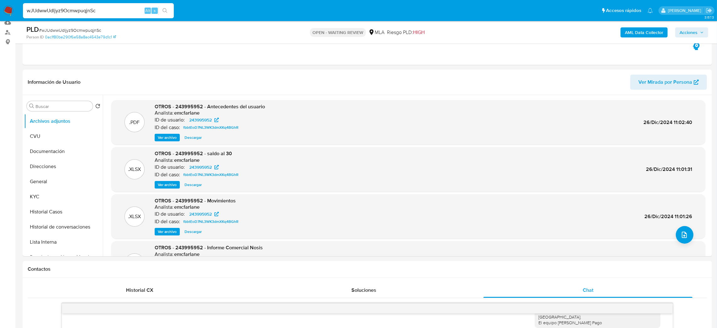
scroll to position [47, 0]
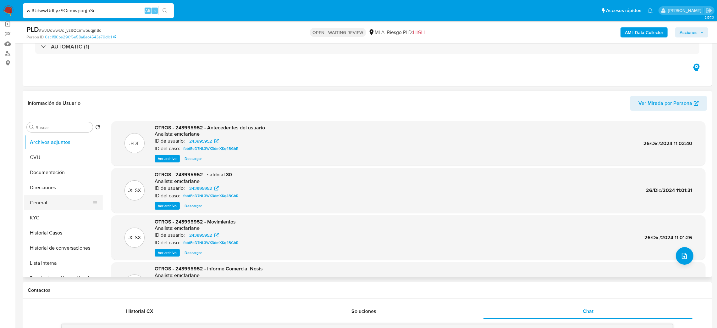
click at [59, 205] on button "General" at bounding box center [61, 202] width 74 height 15
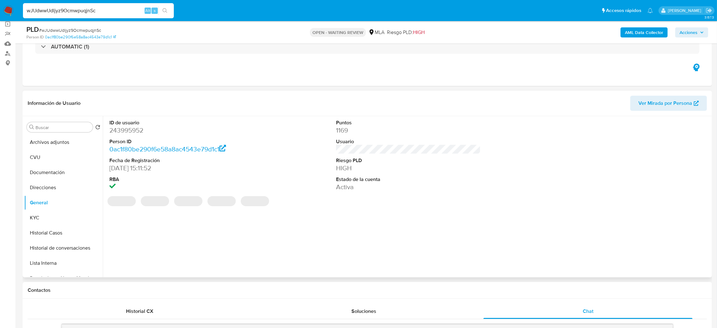
click at [112, 126] on dd "243995952" at bounding box center [181, 130] width 145 height 9
copy dd "243995952"
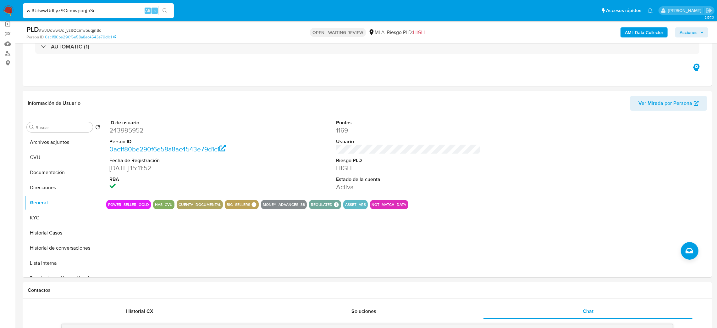
click at [59, 29] on span "# wJUdwwUdljyz9OcmwpuqjnSc" at bounding box center [70, 30] width 62 height 6
copy span "wJUdwwUdljyz9OcmwpuqjnSc"
drag, startPoint x: 0, startPoint y: 163, endPoint x: 187, endPoint y: 110, distance: 194.8
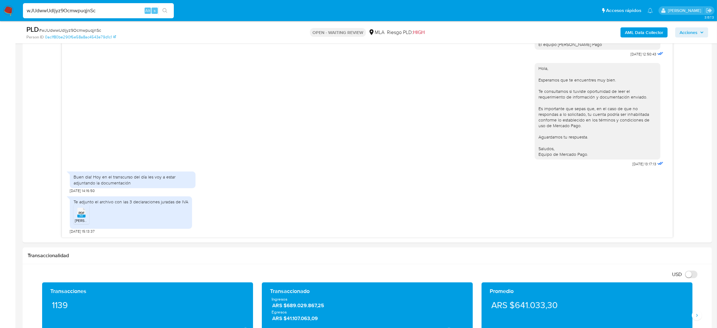
scroll to position [330, 0]
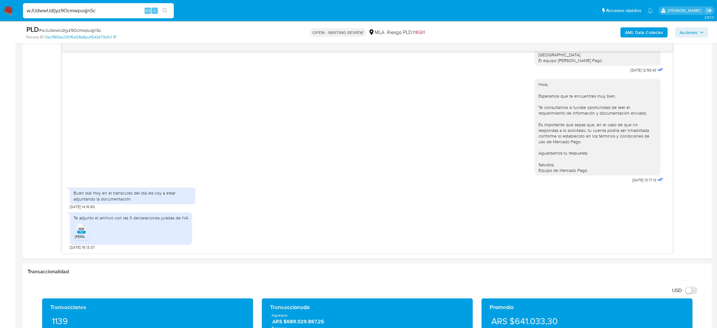
drag, startPoint x: 114, startPoint y: 12, endPoint x: 0, endPoint y: 20, distance: 113.8
click at [0, 20] on nav "Pausado Ver notificaciones wJUdwwUdljyz9OcmwpuqjnSc Alt s Accesos rápidos Presi…" at bounding box center [358, 10] width 717 height 21
drag, startPoint x: 5, startPoint y: 5, endPoint x: 8, endPoint y: 14, distance: 9.3
click at [6, 5] on img at bounding box center [8, 10] width 11 height 11
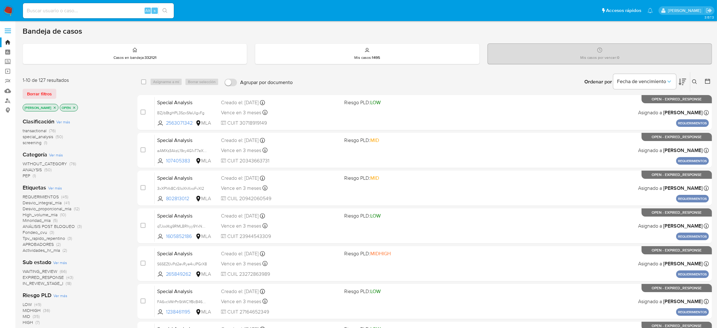
click at [0, 219] on aside "Bandeja Tablero Screening Búsqueda en Listas Watchlist Herramientas Operaciones…" at bounding box center [7, 248] width 15 height 497
click at [694, 83] on icon at bounding box center [695, 81] width 5 height 5
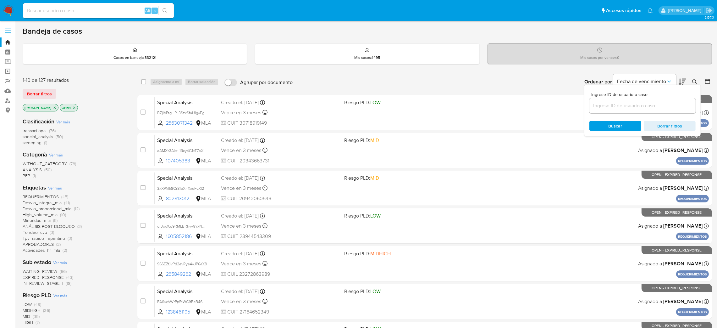
click at [628, 105] on input at bounding box center [643, 106] width 106 height 8
type input "wJUdwwUdljyz9OcmwpuqjnSc"
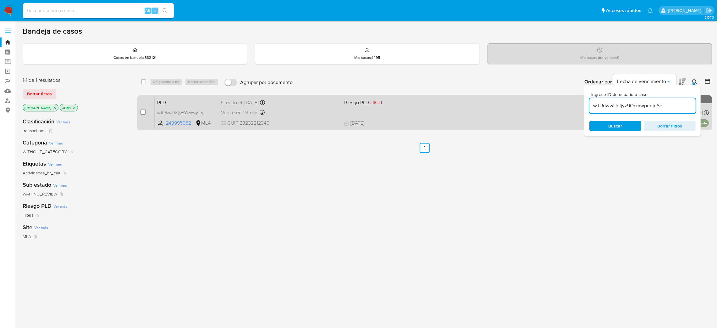
click at [144, 113] on input "checkbox" at bounding box center [143, 111] width 5 height 5
checkbox input "true"
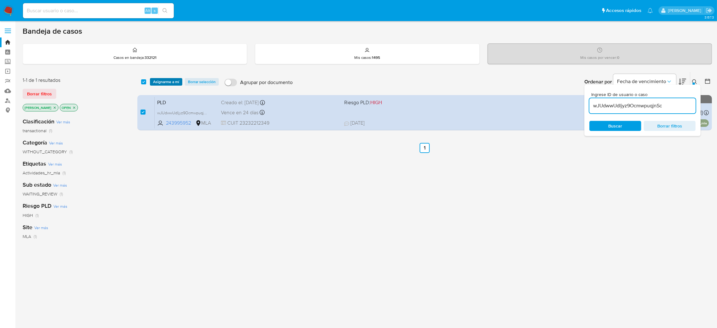
click at [163, 82] on span "Asignarme a mí" at bounding box center [166, 82] width 26 height 6
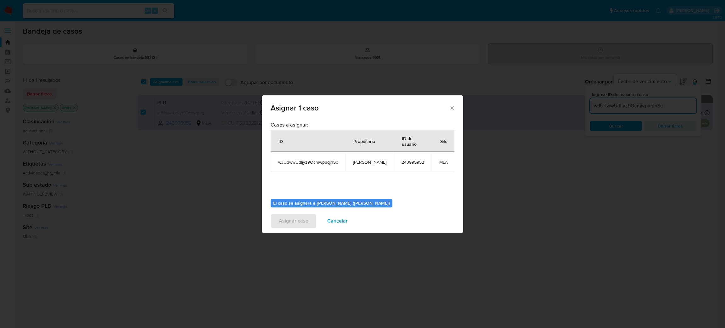
click at [361, 164] on span "[PERSON_NAME]" at bounding box center [369, 162] width 33 height 6
copy span "[PERSON_NAME]"
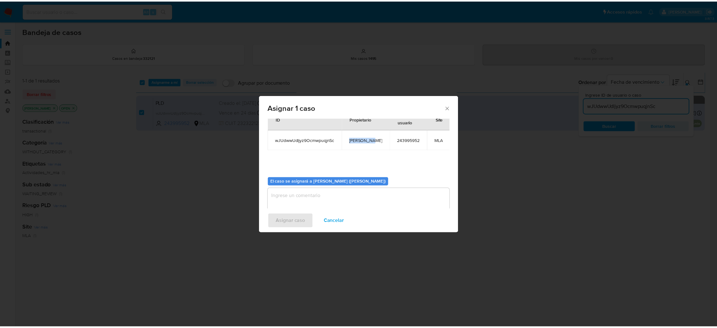
scroll to position [32, 0]
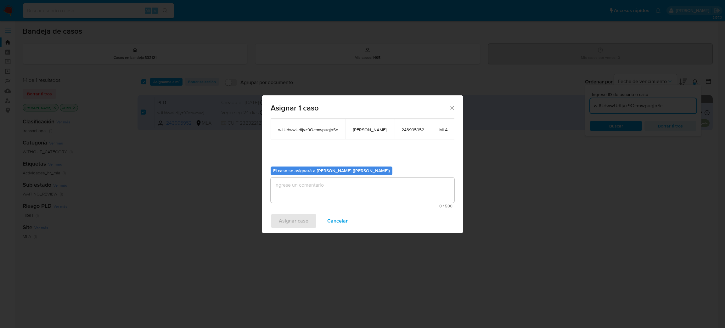
click at [319, 187] on textarea "assign-modal" at bounding box center [362, 189] width 184 height 25
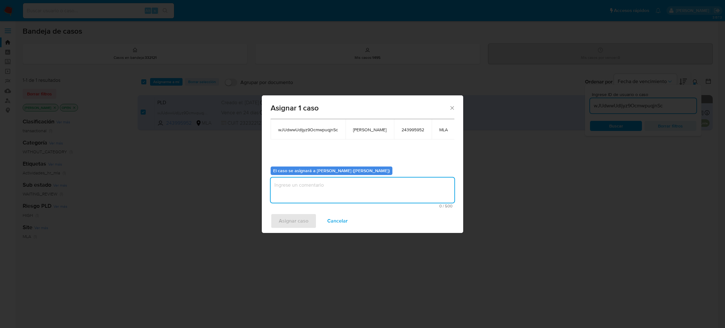
paste textarea "[PERSON_NAME]"
type textarea "[PERSON_NAME]"
drag, startPoint x: 288, startPoint y: 226, endPoint x: 290, endPoint y: 233, distance: 7.7
click at [289, 226] on span "Asignar caso" at bounding box center [294, 221] width 30 height 14
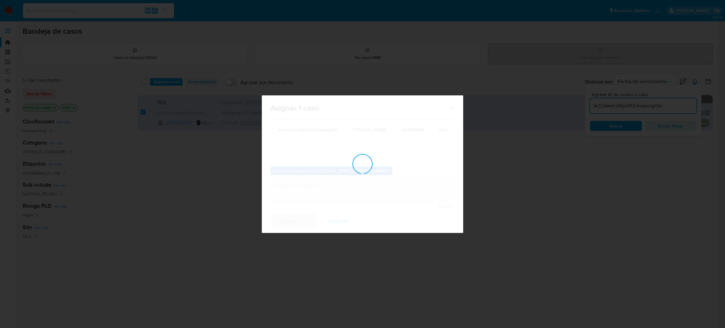
checkbox input "false"
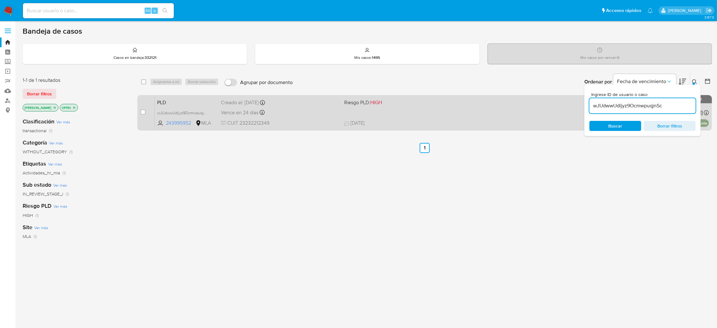
click at [319, 117] on div "PLD wJUdwwUdljyz9OcmwpuqjnSc 243995952 MLA Riesgo PLD: HIGH Creado el: [DATE] C…" at bounding box center [432, 113] width 555 height 32
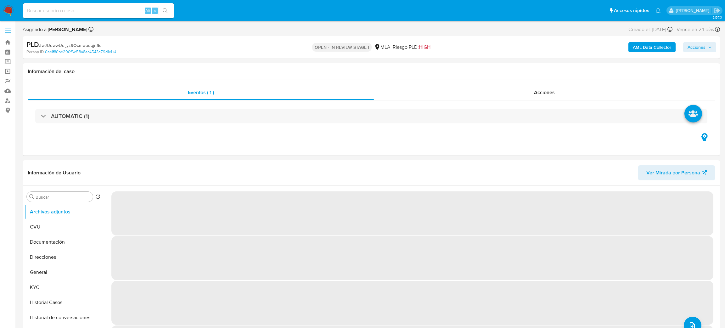
select select "10"
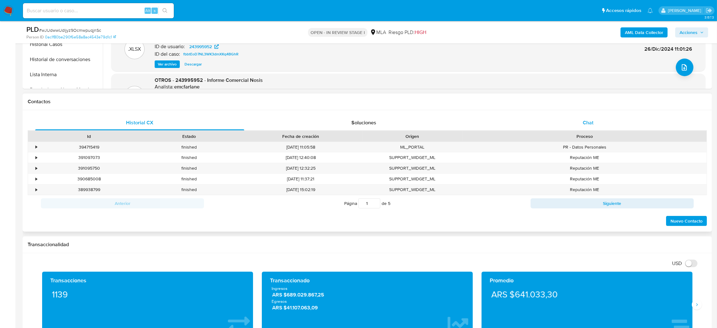
click at [591, 115] on div "Chat" at bounding box center [588, 122] width 209 height 15
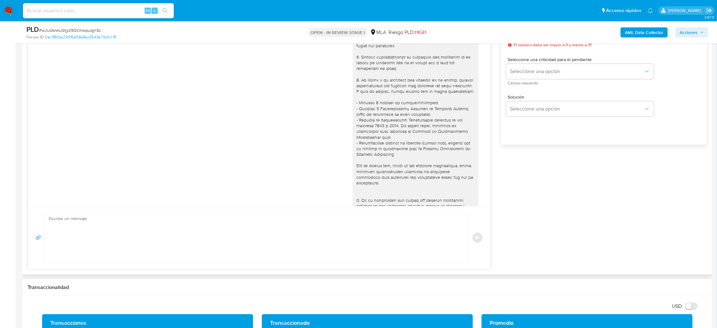
scroll to position [468, 0]
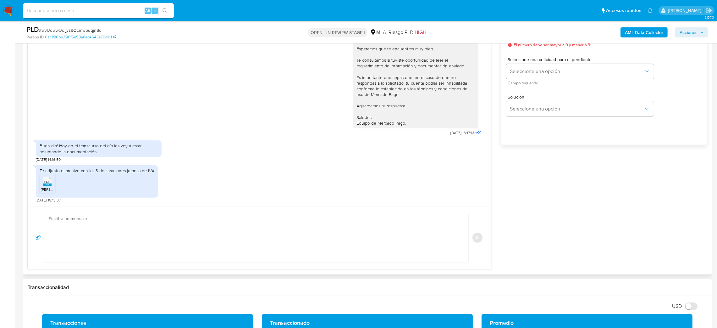
click at [76, 209] on div "Enviar" at bounding box center [259, 237] width 463 height 63
click at [64, 230] on textarea at bounding box center [255, 237] width 412 height 49
paste textarea "Hola, ¡Muchas gracias por tu respuesta! Confirmamos la recepción de la document…"
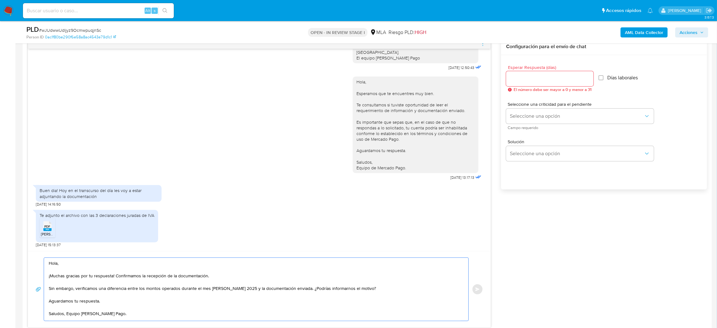
scroll to position [283, 0]
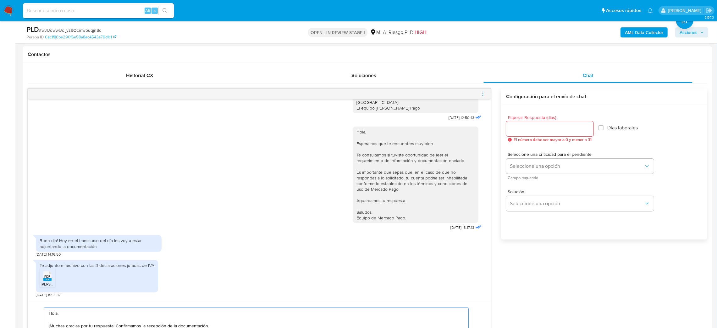
type textarea "Hola, ¡Muchas gracias por tu respuesta! Confirmamos la recepción de la document…"
click at [525, 126] on input "Esperar Respuesta (días)" at bounding box center [549, 129] width 87 height 8
type input "2"
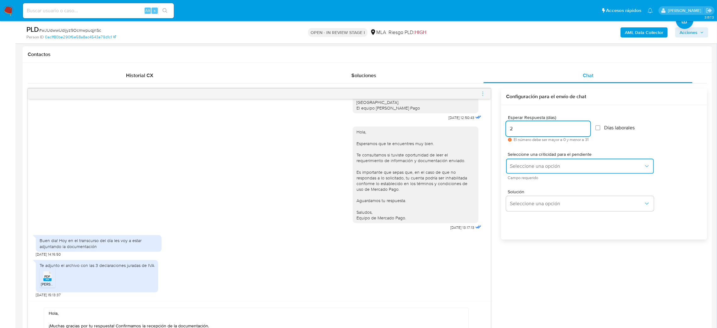
click at [515, 167] on span "Seleccione una opción" at bounding box center [577, 166] width 134 height 6
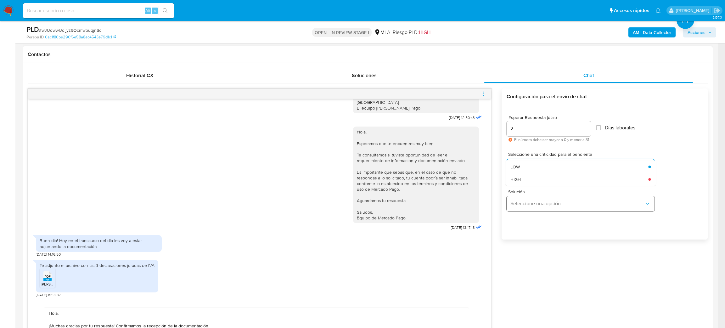
drag, startPoint x: 516, startPoint y: 180, endPoint x: 508, endPoint y: 198, distance: 19.9
click at [516, 179] on span "HIGH" at bounding box center [515, 179] width 10 height 6
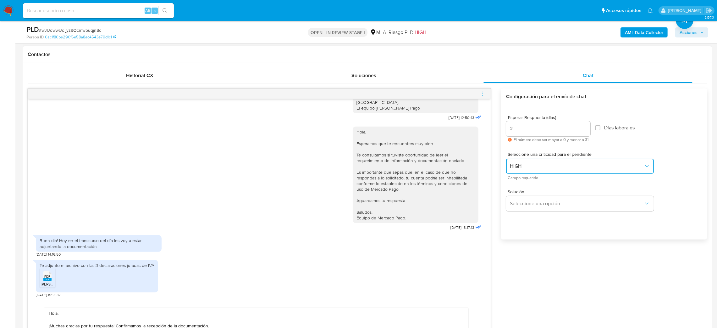
scroll to position [330, 0]
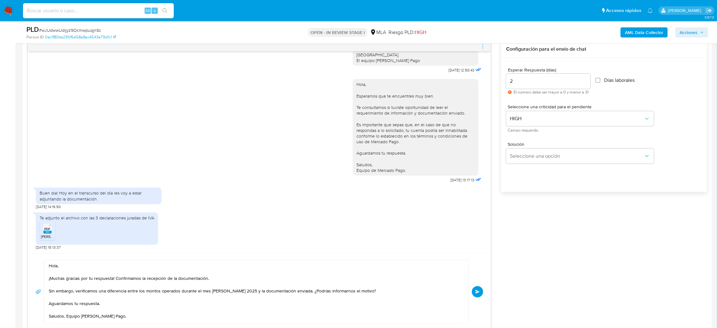
click at [478, 293] on span "Enviar" at bounding box center [478, 292] width 4 height 4
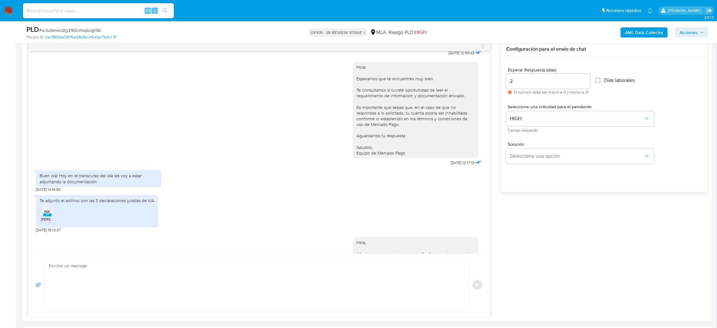
scroll to position [561, 0]
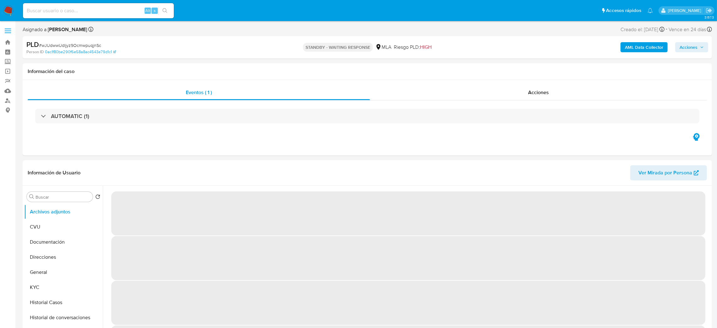
click at [112, 14] on div "Alt s" at bounding box center [98, 10] width 151 height 15
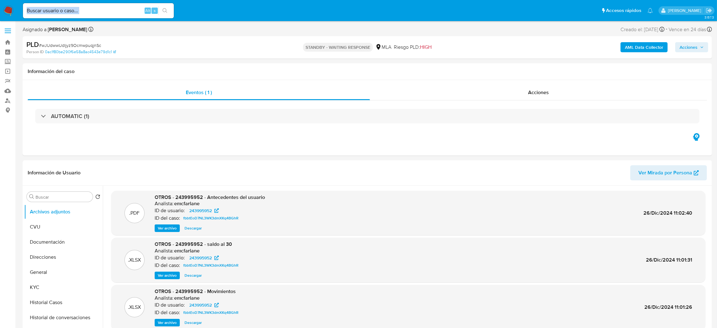
click at [105, 10] on input at bounding box center [98, 11] width 151 height 8
select select "10"
paste input "2cxYJzFHjkK7GEfLDAnhVQlI"
type input "2cxYJzFHjkK7GEfLDAnhVQlI"
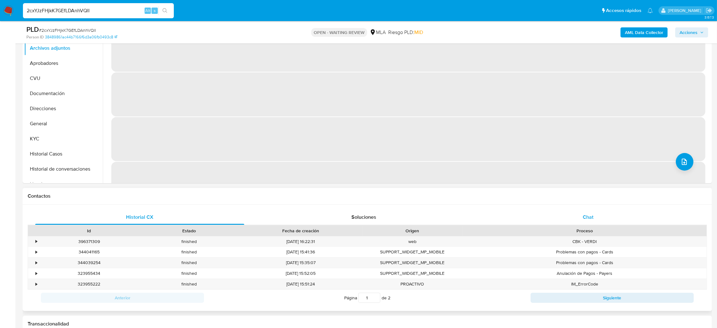
click at [577, 215] on div "Chat" at bounding box center [588, 216] width 209 height 15
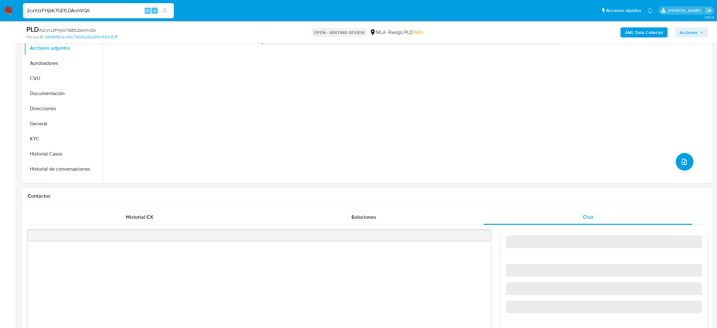
scroll to position [330, 0]
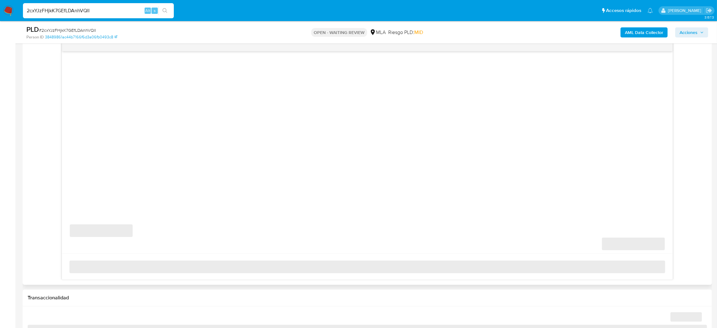
select select "10"
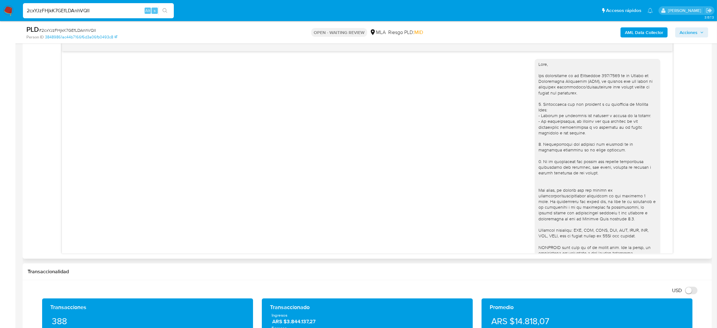
scroll to position [399, 0]
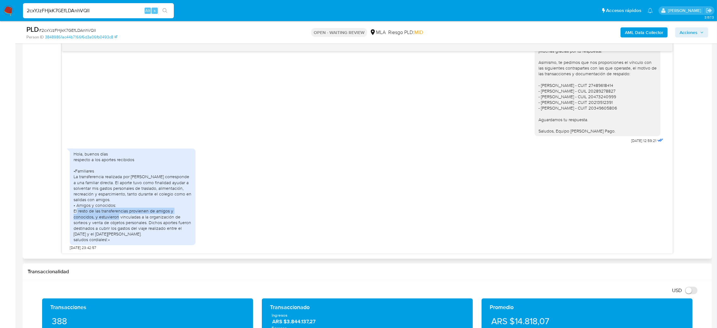
drag, startPoint x: 74, startPoint y: 212, endPoint x: 117, endPoint y: 220, distance: 43.1
click at [117, 220] on div "Hola, buenos días respecto a los aportes recibidos •Familiares La transferencia…" at bounding box center [133, 197] width 118 height 92
click at [135, 230] on div "Hola, buenos días respecto a los aportes recibidos •Familiares La transferencia…" at bounding box center [133, 197] width 118 height 92
drag, startPoint x: 92, startPoint y: 10, endPoint x: 0, endPoint y: 20, distance: 92.7
click nav "Pausado Ver notificaciones 2cxYJzFHjkK7GEfLDAnhVQlI Alt s Accesos rápidos Presi…"
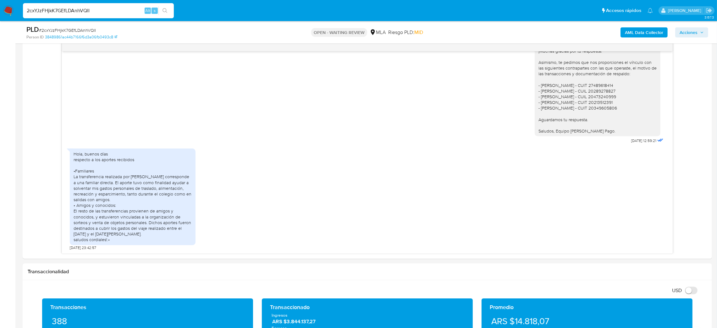
paste input "4rE96vuUqHgAfbXO1EJExa9s"
type input "4rE96vuUqHgAfbXO1EJExa9s"
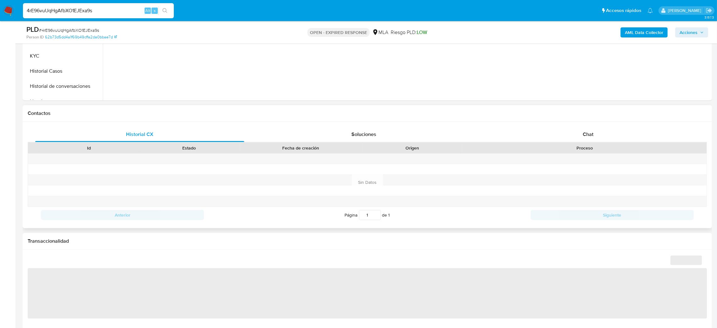
scroll to position [236, 0]
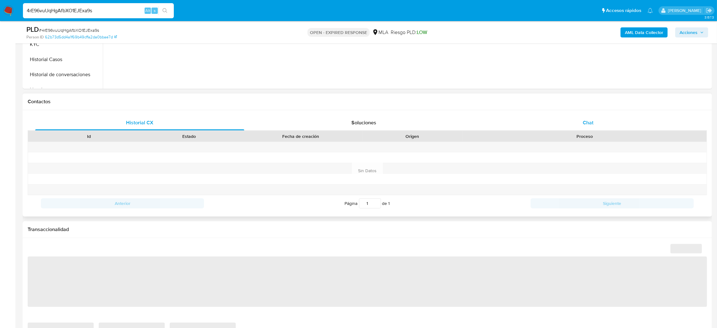
click div "Chat"
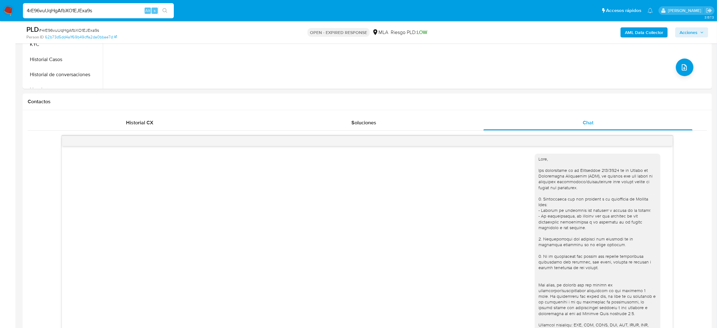
scroll to position [395, 0]
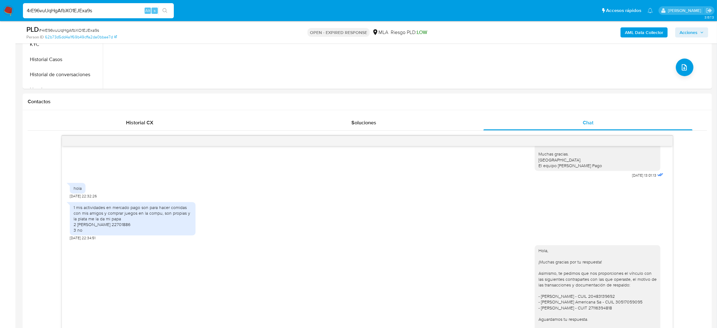
select select "10"
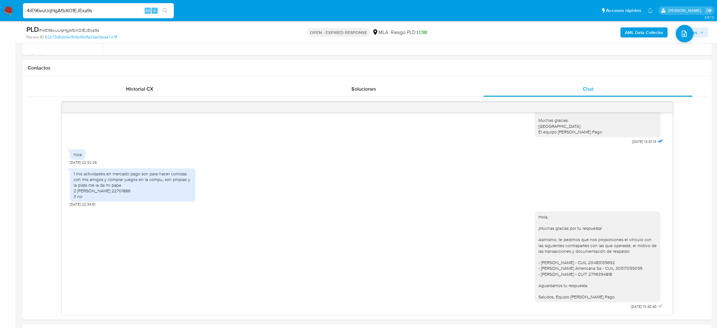
scroll to position [330, 0]
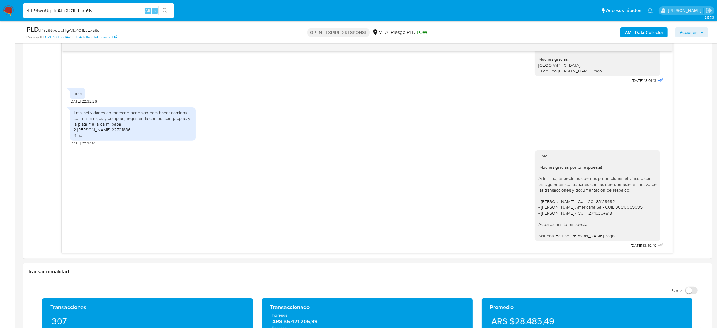
drag, startPoint x: 105, startPoint y: 8, endPoint x: 0, endPoint y: 18, distance: 105.8
click nav "Pausado Ver notificaciones 4rE96vuUqHgAfbXO1EJExa9s Alt s Accesos rápidos Presi…"
paste input "wTWQQwJa77Yndm1WaJgXgydh"
type input "wTWQQwJa77Yndm1WaJgXgydh"
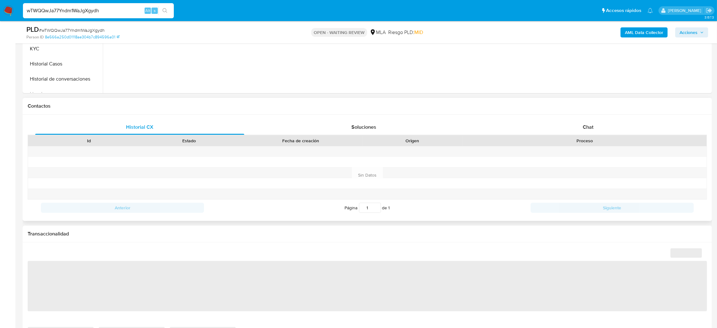
scroll to position [236, 0]
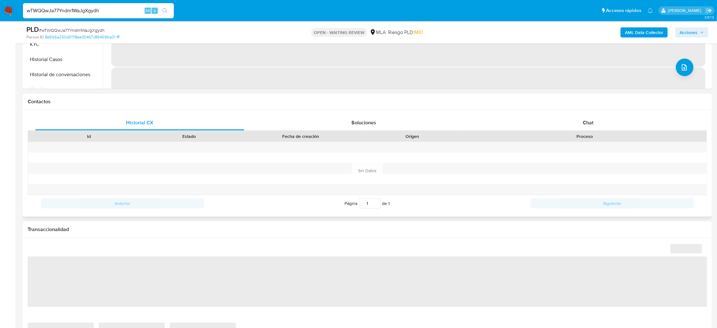
click div "Contactos"
click span "Chat"
select select "10"
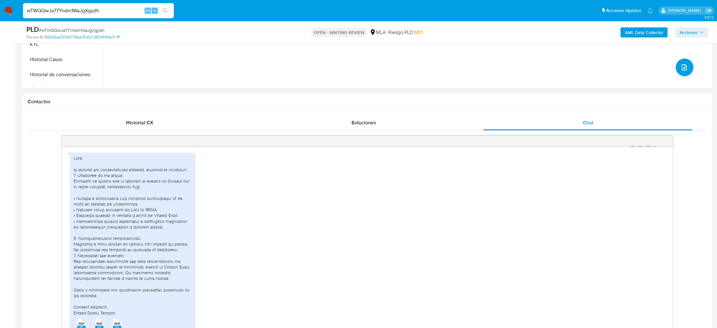
click span "# wTWQQwJa77Yndm1WaJgXgydh"
copy span "wTWQQwJa77Yndm1WaJgXgydh"
click nav "Pausado Ver notificaciones wTWQQwJa77Yndm1WaJgXgydh Alt s Accesos rápidos Presi…"
click img
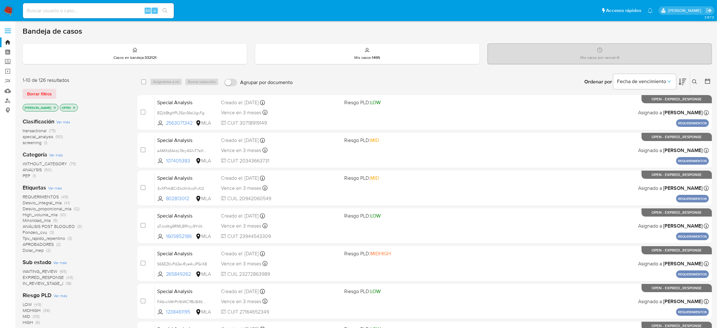
click at [692, 80] on button at bounding box center [696, 82] width 10 height 8
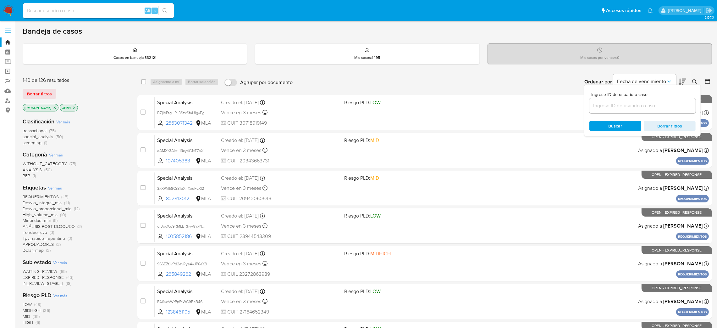
click at [666, 103] on input at bounding box center [643, 106] width 106 height 8
type input "wTWQQwJa77Yndm1WaJgXgydh"
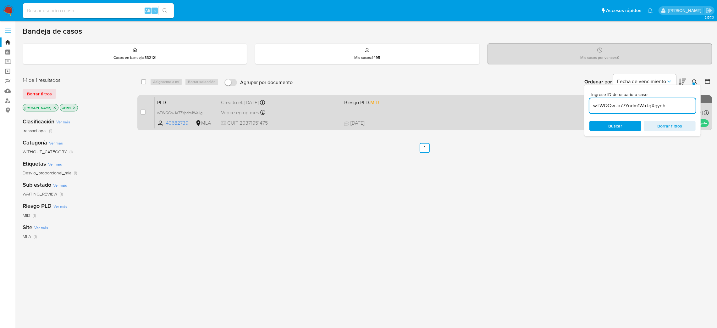
drag, startPoint x: 141, startPoint y: 113, endPoint x: 156, endPoint y: 95, distance: 23.0
click at [141, 112] on input "checkbox" at bounding box center [143, 111] width 5 height 5
checkbox input "true"
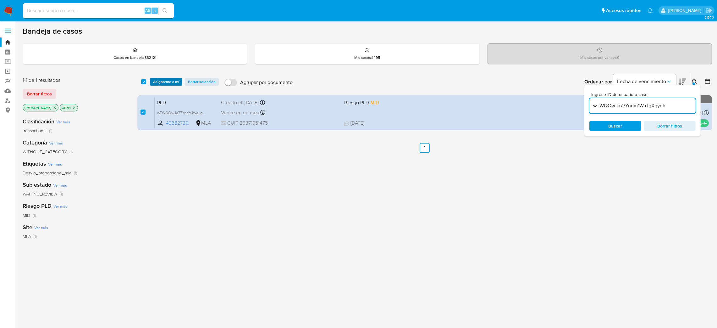
click at [166, 82] on span "Asignarme a mí" at bounding box center [166, 82] width 26 height 6
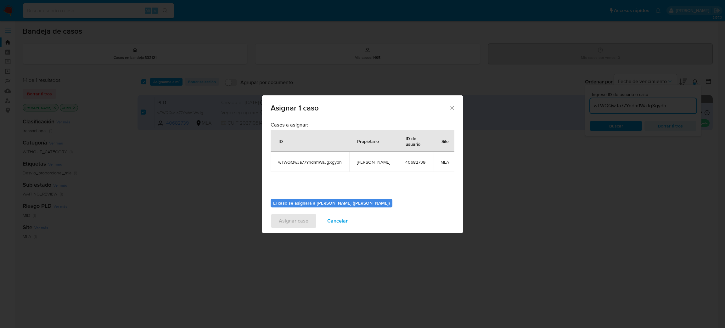
click at [371, 161] on span "[PERSON_NAME]" at bounding box center [373, 162] width 33 height 6
copy span "[PERSON_NAME]"
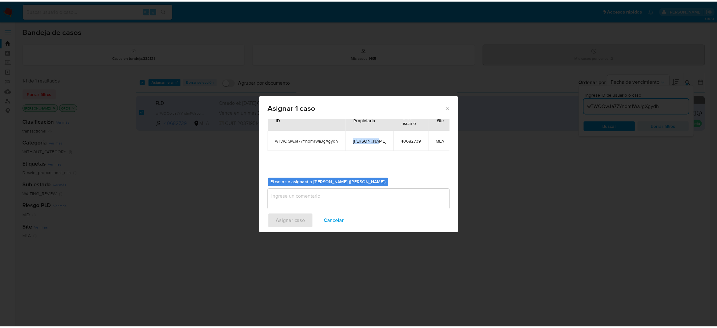
scroll to position [32, 0]
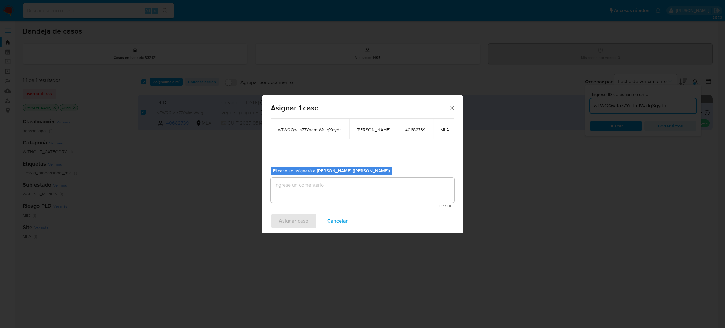
click at [316, 190] on textarea "assign-modal" at bounding box center [362, 189] width 184 height 25
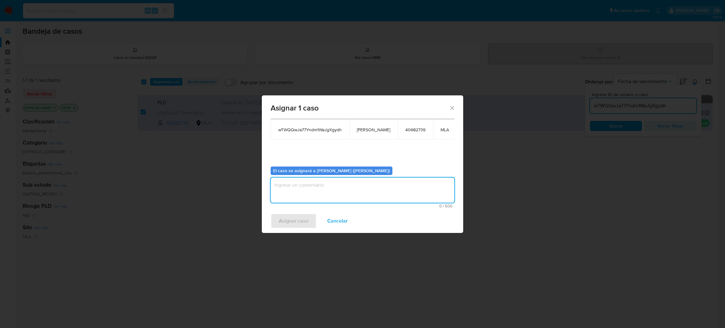
paste textarea "[PERSON_NAME]"
type textarea "[PERSON_NAME]"
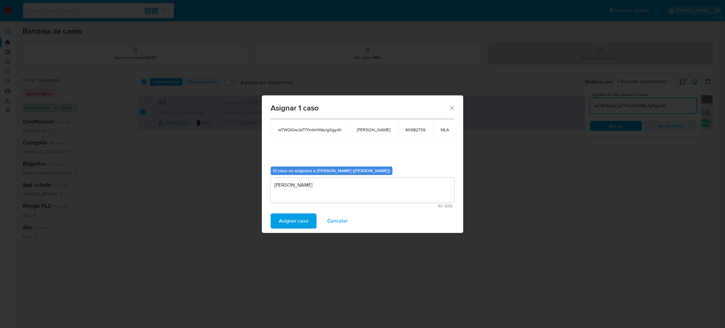
click at [302, 223] on span "Asignar caso" at bounding box center [294, 221] width 30 height 14
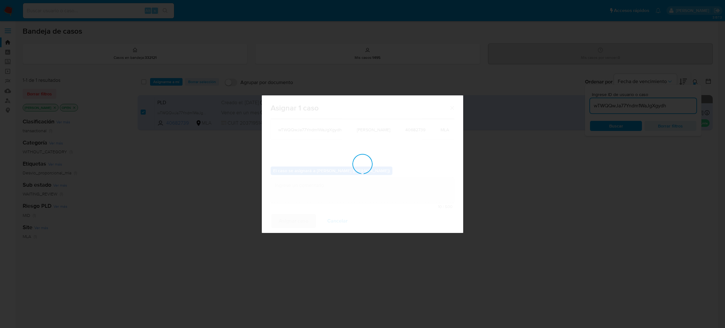
checkbox input "false"
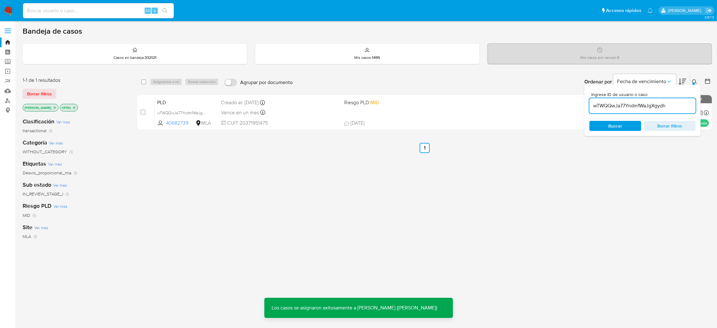
click at [203, 103] on span "PLD" at bounding box center [186, 102] width 59 height 8
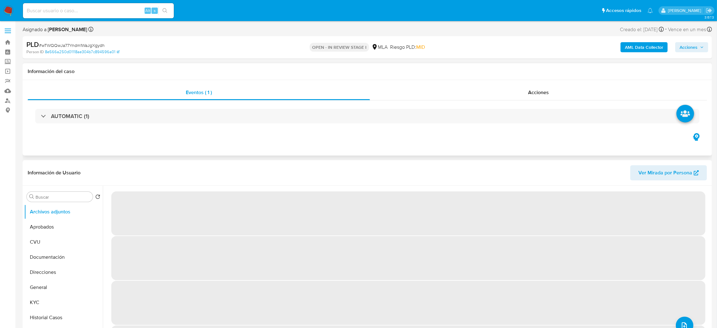
select select "10"
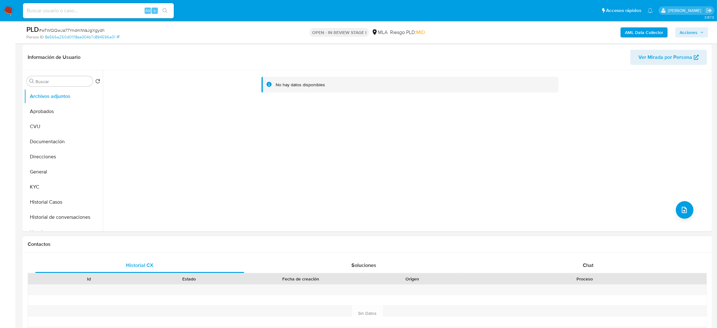
scroll to position [236, 0]
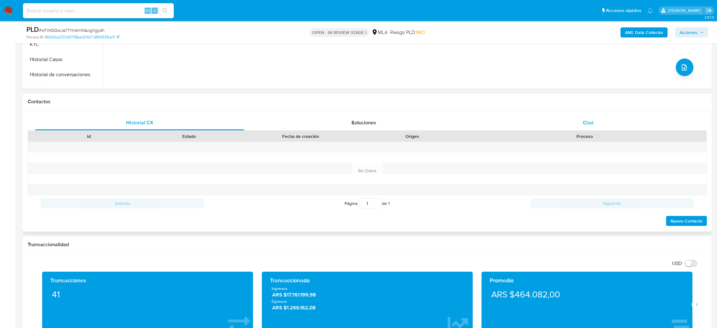
click at [586, 115] on div "Chat" at bounding box center [588, 122] width 209 height 15
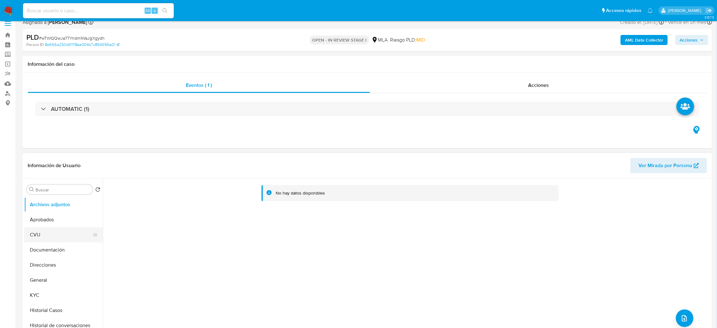
scroll to position [0, 0]
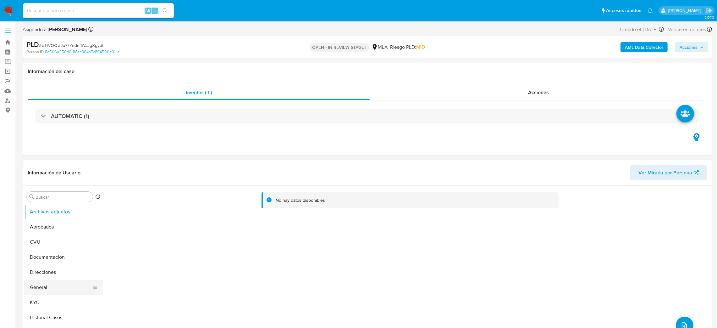
click at [62, 288] on button "General" at bounding box center [61, 287] width 74 height 15
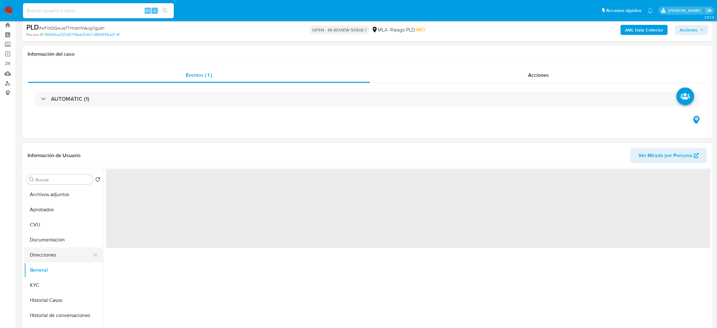
scroll to position [47, 0]
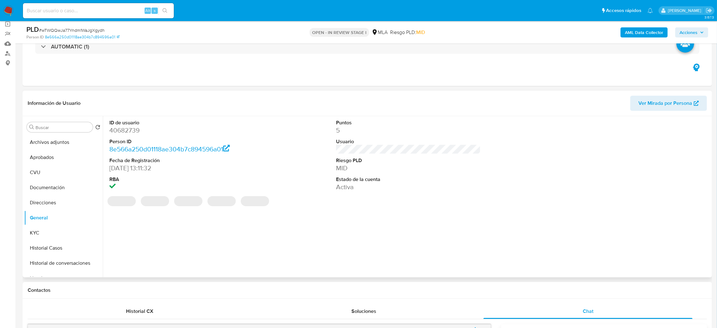
click at [118, 132] on dd "40682739" at bounding box center [181, 130] width 145 height 9
copy dd "40682739"
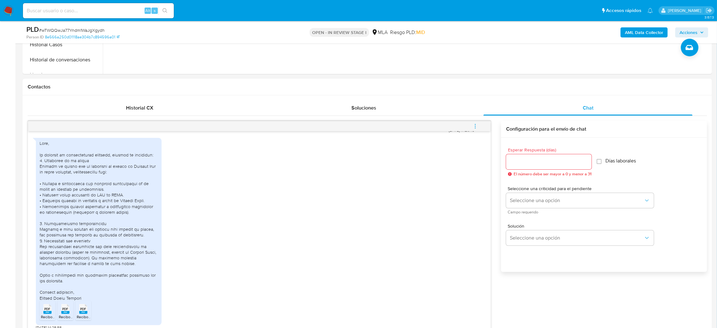
scroll to position [330, 0]
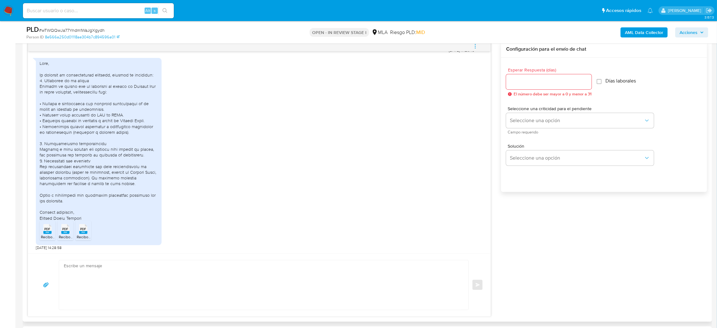
click at [101, 279] on textarea at bounding box center [262, 284] width 397 height 49
paste textarea "Hola, ¡Muchas gracias por tu respuesta! Asimismo, te pedimos que nos proporcion…"
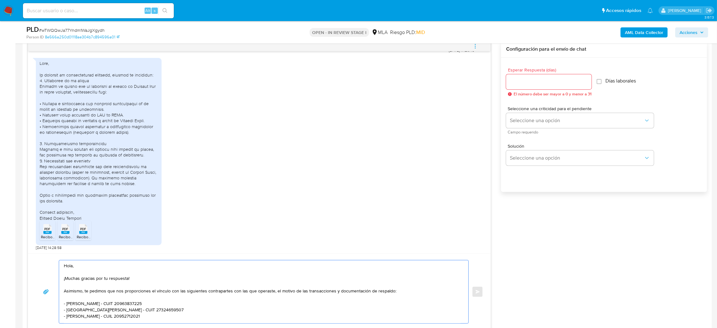
scroll to position [29, 0]
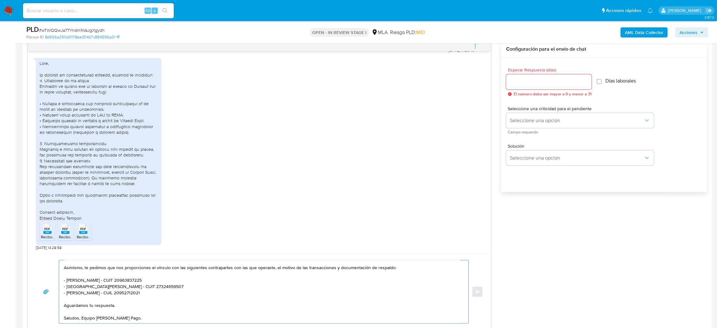
type textarea "Hola, ¡Muchas gracias por tu respuesta! Asimismo, te pedimos que nos proporcion…"
click at [533, 87] on div at bounding box center [549, 81] width 86 height 15
click at [527, 82] on input "Esperar Respuesta (días)" at bounding box center [549, 82] width 86 height 8
type input "2"
click at [516, 119] on span "Seleccione una opción" at bounding box center [577, 120] width 134 height 6
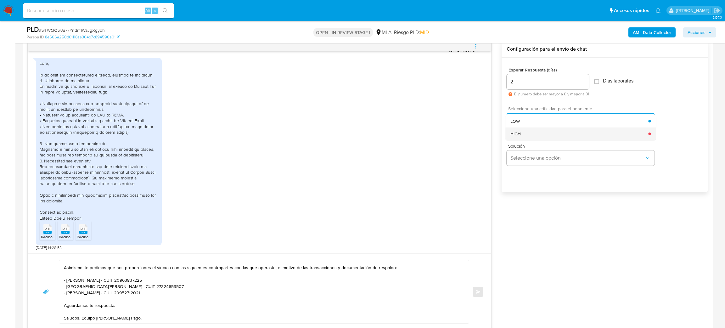
click at [520, 137] on div "HIGH" at bounding box center [579, 133] width 138 height 13
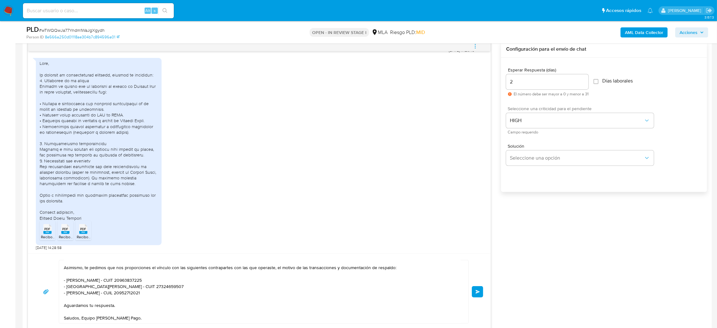
click at [479, 292] on span "Enviar" at bounding box center [478, 292] width 4 height 4
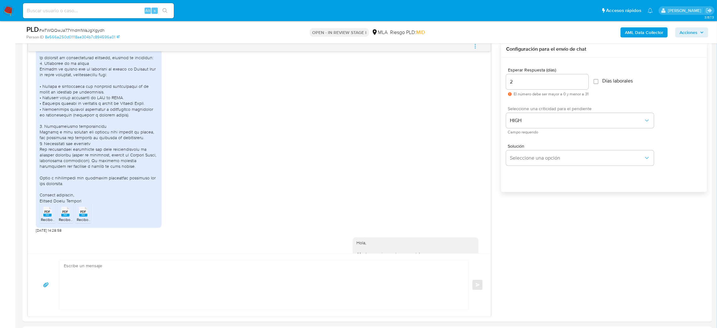
scroll to position [465, 0]
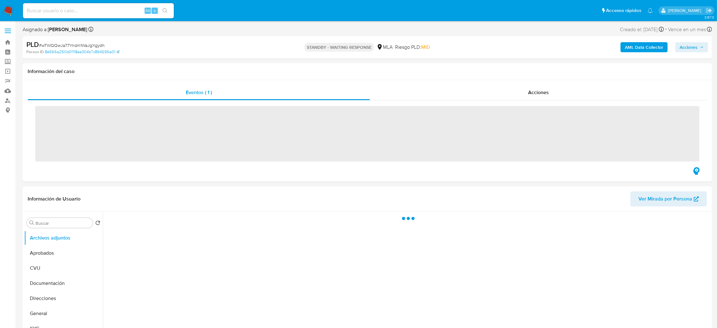
click at [91, 12] on input at bounding box center [98, 11] width 151 height 8
paste input "3oQPnUAEwzcJL4bU06XzUon6"
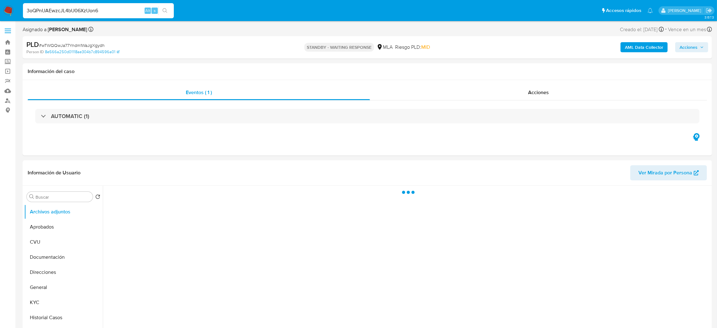
type input "3oQPnUAEwzcJL4bU06XzUon6"
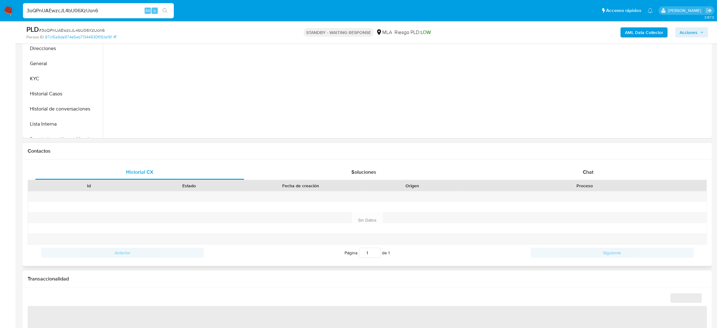
scroll to position [189, 0]
select select "10"
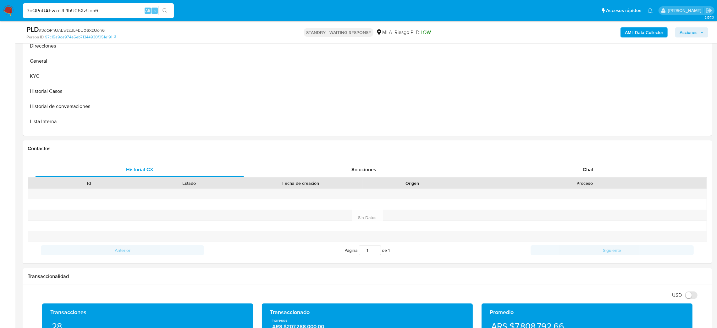
drag, startPoint x: 106, startPoint y: 10, endPoint x: 0, endPoint y: 15, distance: 106.1
click at [0, 16] on nav "Pausado Ver notificaciones 3oQPnUAEwzcJL4bU06XzUon6 Alt s Accesos rápidos Presi…" at bounding box center [358, 10] width 717 height 21
paste input "mk0Jpmr0F0W06GKWzOfQCOOm"
type input "mk0Jpmr0F0W06GKWzOfQCOOm"
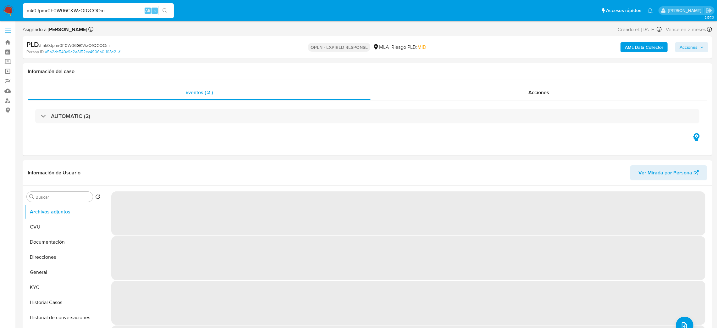
select select "10"
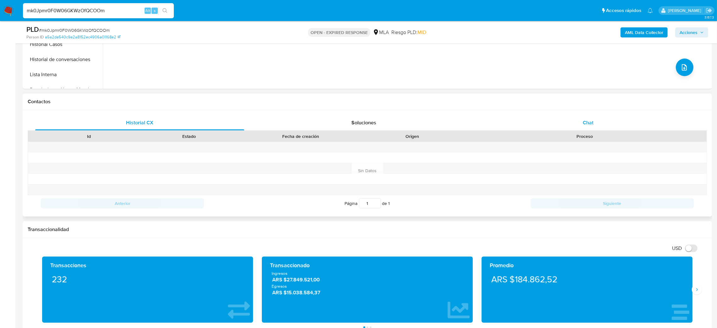
click at [580, 123] on div "Chat" at bounding box center [588, 122] width 209 height 15
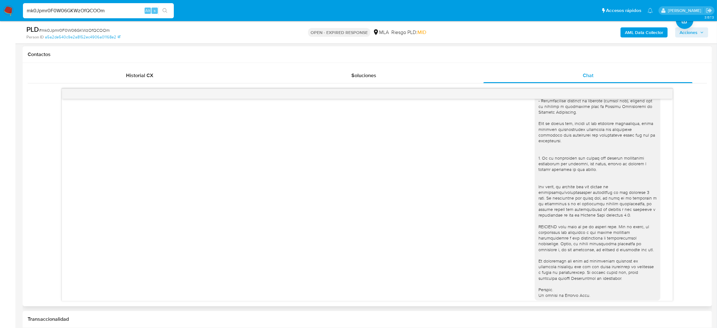
scroll to position [293, 0]
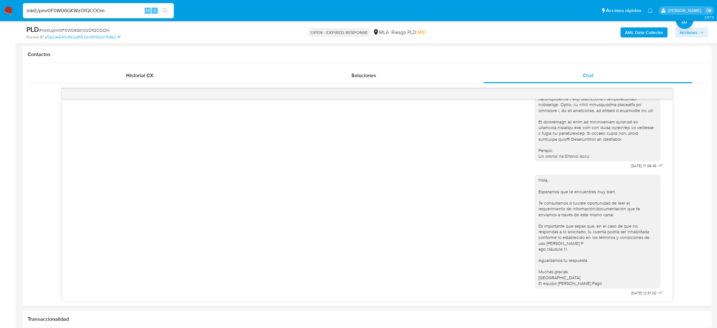
drag, startPoint x: 103, startPoint y: 8, endPoint x: 0, endPoint y: 19, distance: 104.0
click at [0, 19] on nav "Pausado Ver notificaciones mk0Jpmr0F0W06GKWzOfQCOOm Alt s Accesos rápidos Presi…" at bounding box center [358, 10] width 717 height 21
paste input "3oQPnUAEwzcJL4bU06XzUon6"
type input "3oQPnUAEwzcJL4bU06XzUon6"
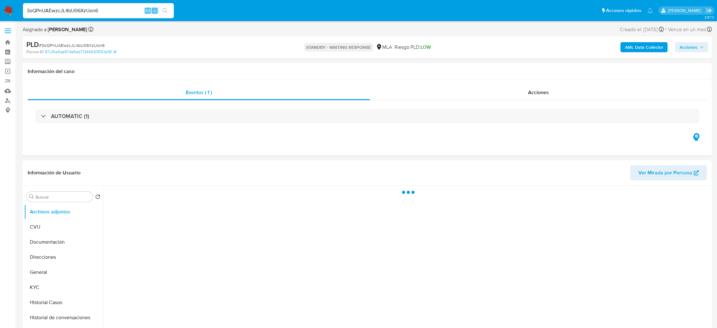
select select "10"
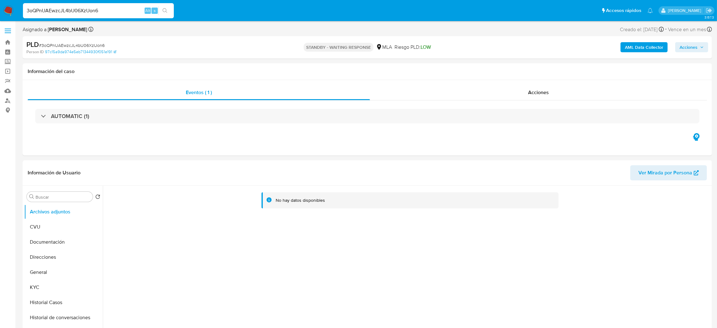
drag, startPoint x: 120, startPoint y: 10, endPoint x: 0, endPoint y: 20, distance: 120.6
click at [0, 21] on nav "Pausado Ver notificaciones 3oQPnUAEwzcJL4bU06XzUon6 Alt s Accesos rápidos Presi…" at bounding box center [358, 10] width 717 height 21
paste input "mk0Jpmr0F0W06GKWzOfQCOOm"
type input "mk0Jpmr0F0W06GKWzOfQCOOm"
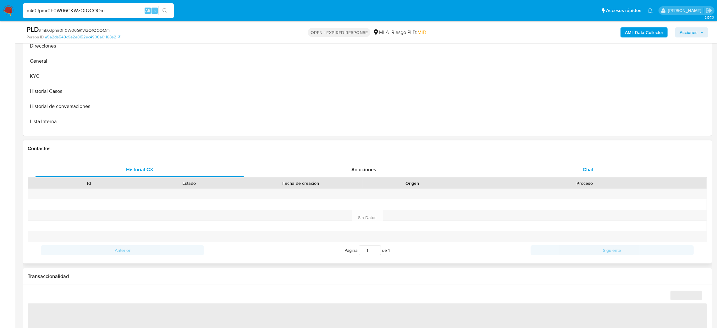
click at [592, 172] on span "Chat" at bounding box center [588, 169] width 11 height 7
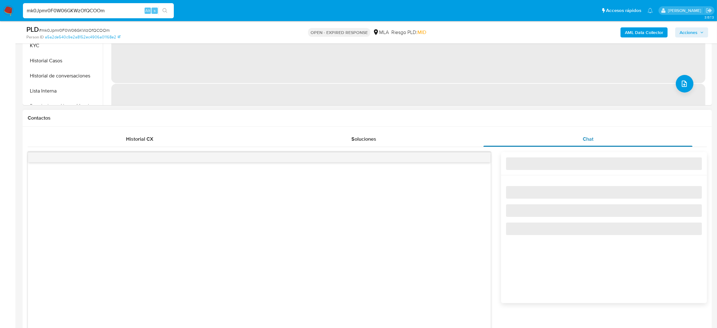
scroll to position [283, 0]
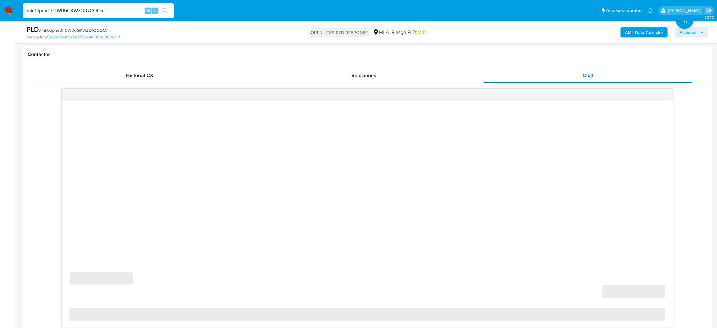
select select "10"
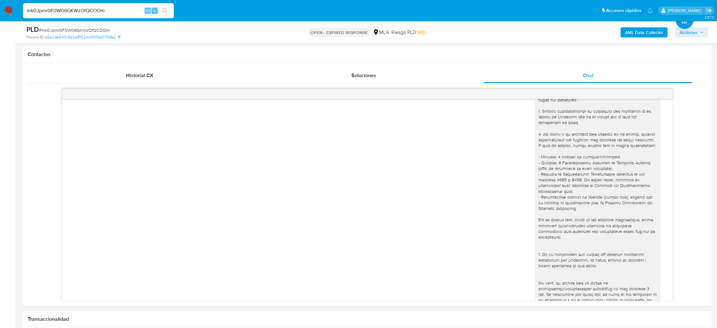
scroll to position [0, 0]
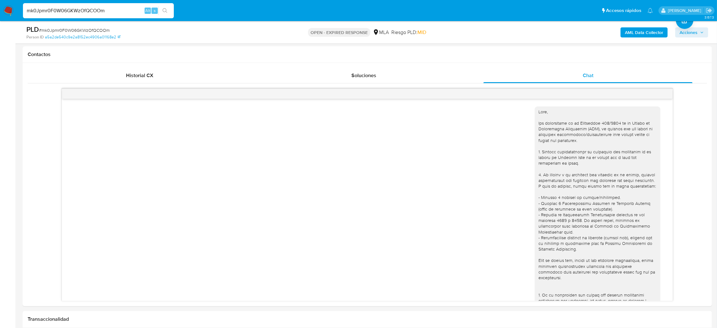
click at [69, 25] on div "PLD # mk0Jpmr0F0W06GKWzOfQCOOm" at bounding box center [138, 29] width 225 height 9
click at [68, 29] on span "# mk0Jpmr0F0W06GKWzOfQCOOm" at bounding box center [74, 30] width 71 height 6
click at [11, 12] on img at bounding box center [8, 10] width 11 height 11
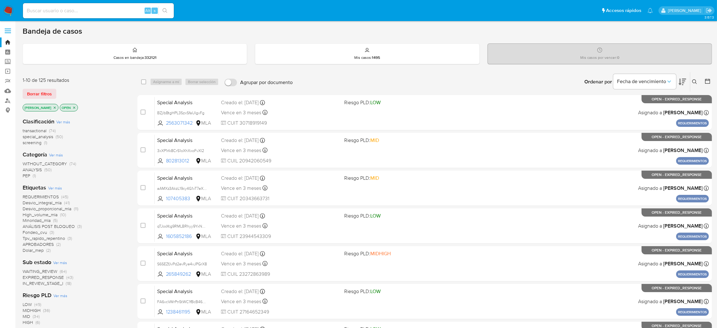
click at [697, 79] on icon at bounding box center [695, 81] width 5 height 5
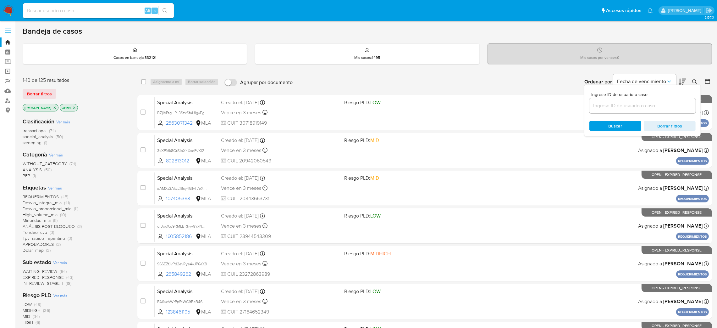
click at [646, 108] on input at bounding box center [643, 106] width 106 height 8
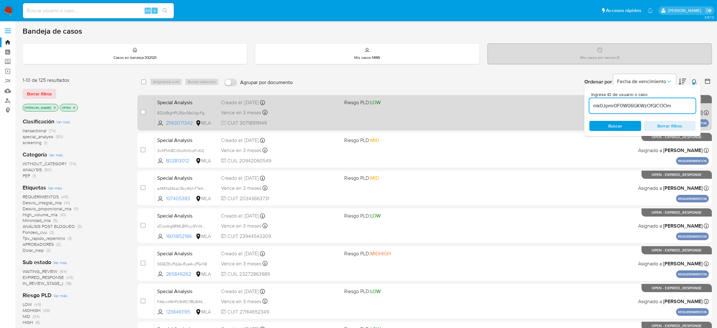
type input "mk0Jpmr0F0W06GKWzOfQCOOm"
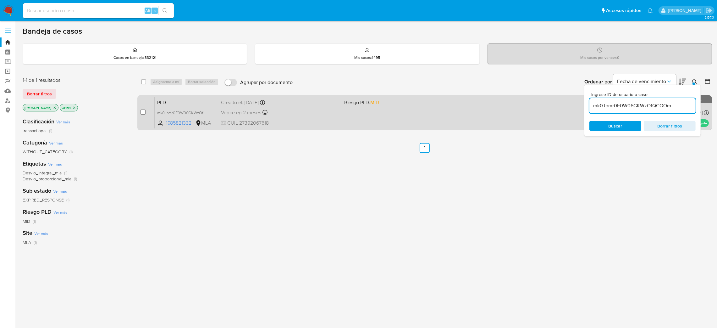
click at [140, 114] on div "case-item-checkbox No es posible asignar el caso PLD mk0Jpmr0F0W06GKWzOfQCOOm 1…" at bounding box center [424, 112] width 575 height 35
click at [146, 112] on div "case-item-checkbox No es posible asignar el caso" at bounding box center [148, 113] width 14 height 32
click at [144, 113] on input "checkbox" at bounding box center [143, 111] width 5 height 5
checkbox input "true"
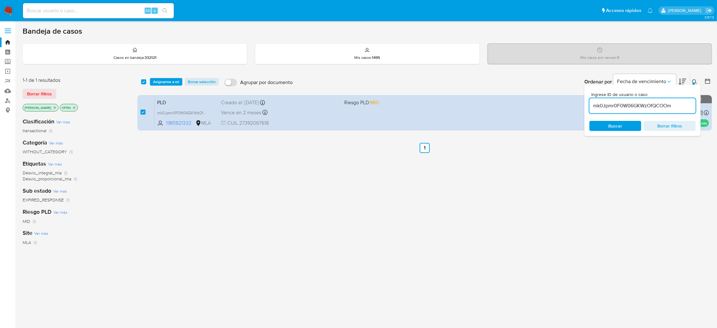
click at [165, 72] on div "select-all-cases-checkbox Asignarme a mí Borrar selección Agrupar por documento…" at bounding box center [424, 82] width 575 height 20
click at [167, 83] on span "Asignarme a mí" at bounding box center [166, 82] width 26 height 6
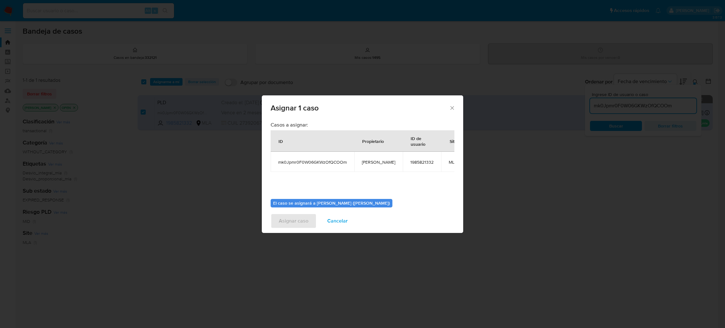
click at [371, 159] on span "[PERSON_NAME]" at bounding box center [378, 162] width 33 height 6
copy span "[PERSON_NAME]"
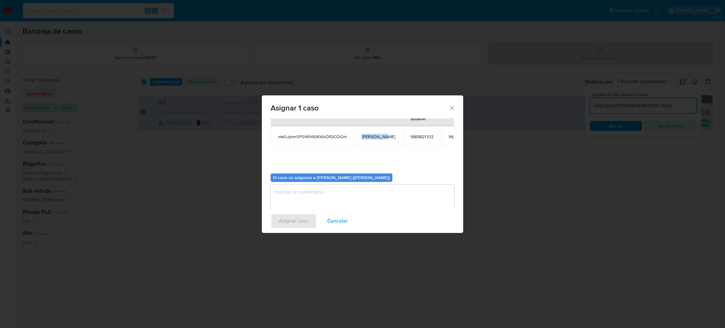
scroll to position [39, 0]
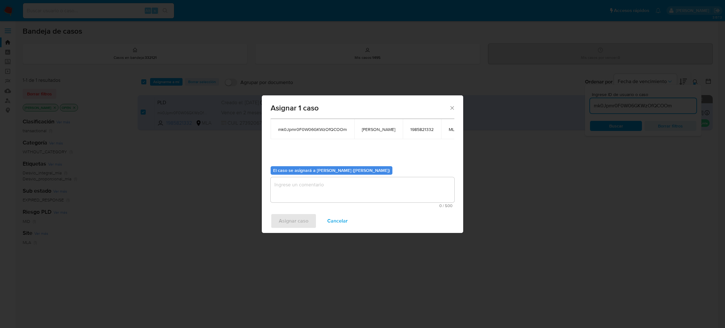
click at [307, 192] on textarea "assign-modal" at bounding box center [362, 189] width 184 height 25
paste textarea "[PERSON_NAME]"
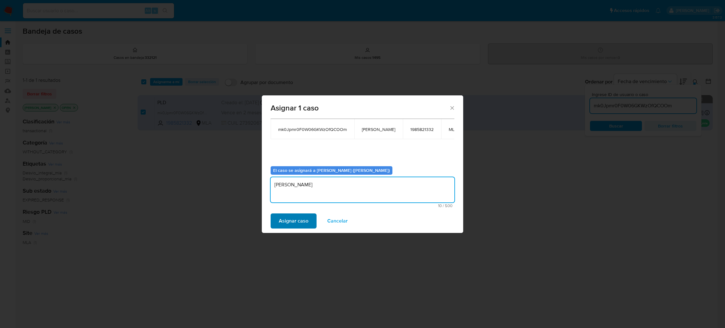
type textarea "[PERSON_NAME]"
click at [295, 215] on span "Asignar caso" at bounding box center [294, 221] width 30 height 14
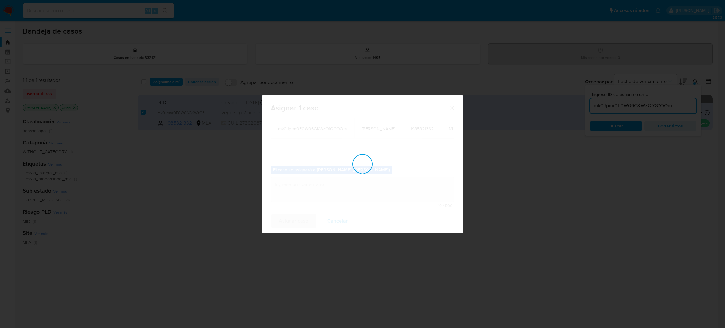
checkbox input "false"
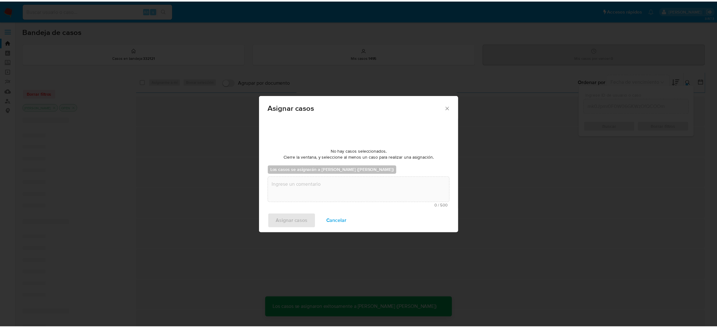
scroll to position [38, 0]
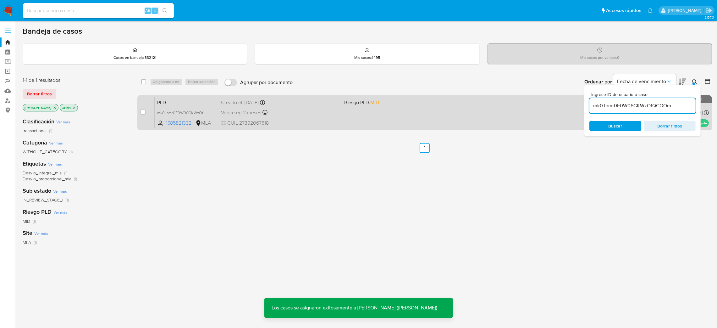
click at [204, 99] on span "PLD" at bounding box center [186, 102] width 59 height 8
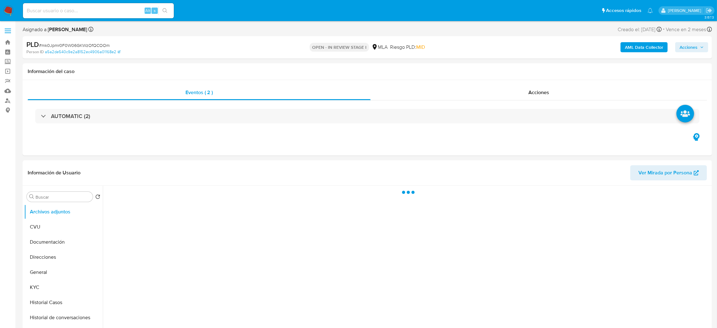
select select "10"
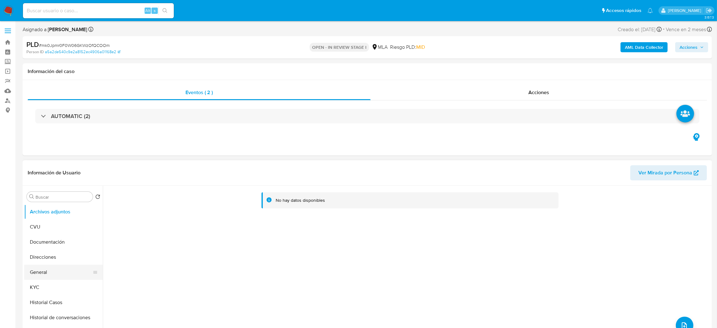
drag, startPoint x: 64, startPoint y: 277, endPoint x: 68, endPoint y: 274, distance: 6.0
click at [64, 277] on button "General" at bounding box center [61, 272] width 74 height 15
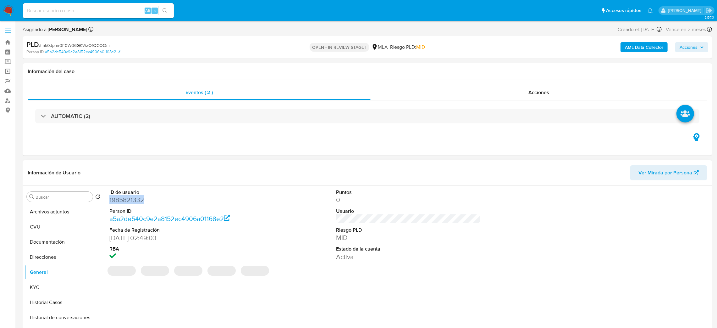
click at [122, 197] on dd "1985821332" at bounding box center [181, 199] width 145 height 9
copy dd "1985821332"
click at [75, 42] on span "# mk0Jpmr0F0W06GKWzOfQCOOm" at bounding box center [74, 45] width 71 height 6
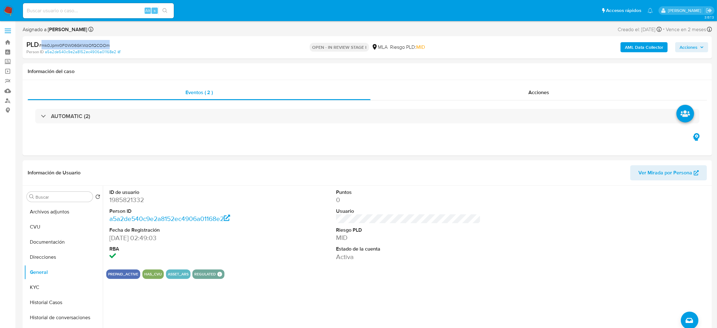
click at [75, 42] on span "# mk0Jpmr0F0W06GKWzOfQCOOm" at bounding box center [74, 45] width 71 height 6
copy span "mk0Jpmr0F0W06GKWzOfQCOOm"
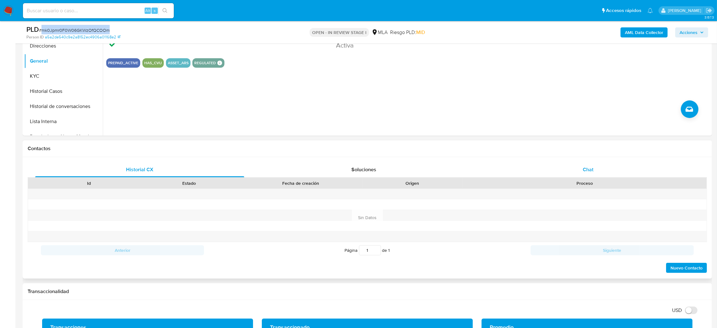
click at [593, 172] on span "Chat" at bounding box center [588, 169] width 11 height 7
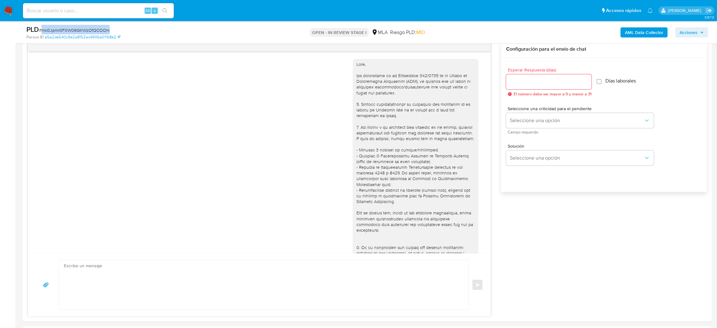
scroll to position [293, 0]
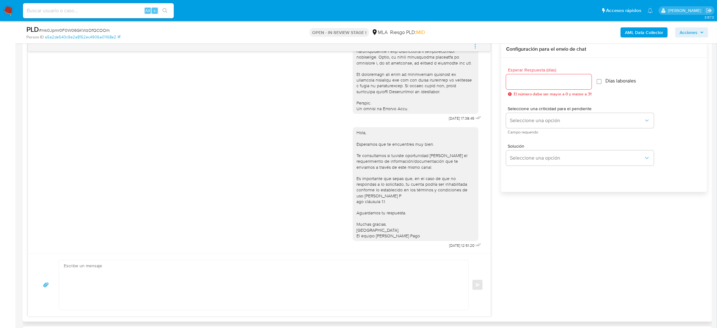
click at [141, 298] on textarea at bounding box center [262, 284] width 397 height 49
paste textarea "Hola, Esperamos que te encuentres muy bien. Te consultamos si tuviste oportunid…"
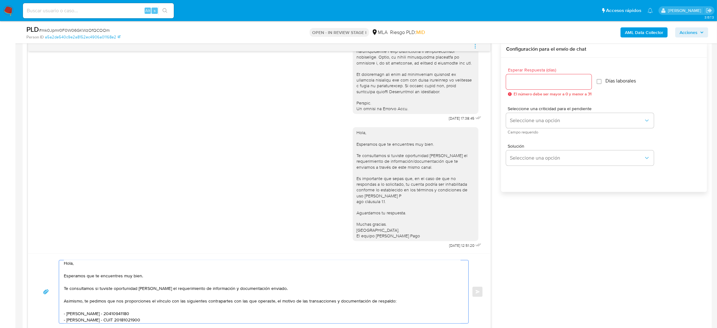
scroll to position [0, 0]
type textarea "Hola, Esperamos que te encuentres muy bien. Te consultamos si tuviste oportunid…"
click at [527, 83] on input "Esperar Respuesta (días)" at bounding box center [549, 82] width 86 height 8
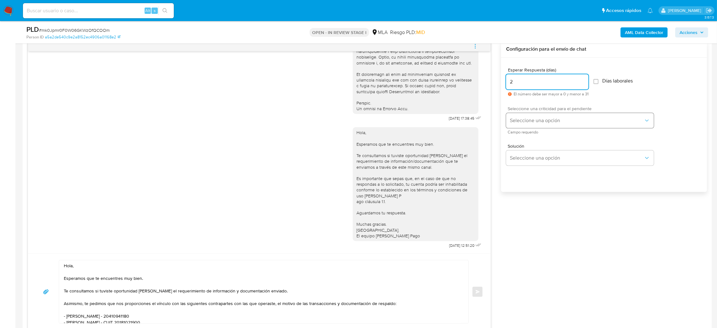
type input "2"
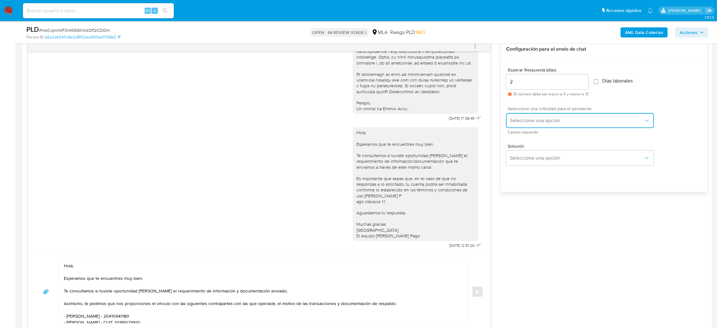
click at [518, 122] on span "Seleccione una opción" at bounding box center [577, 120] width 134 height 6
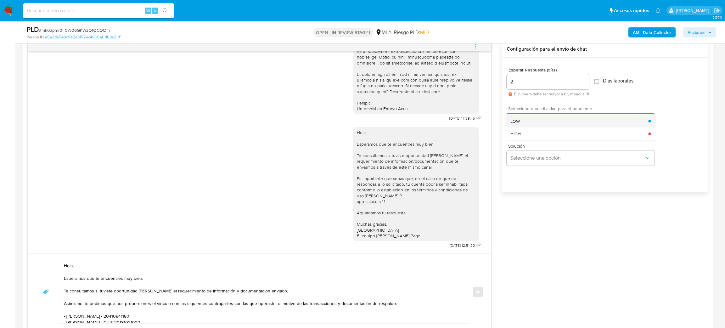
click at [519, 117] on div "LOW" at bounding box center [579, 121] width 138 height 13
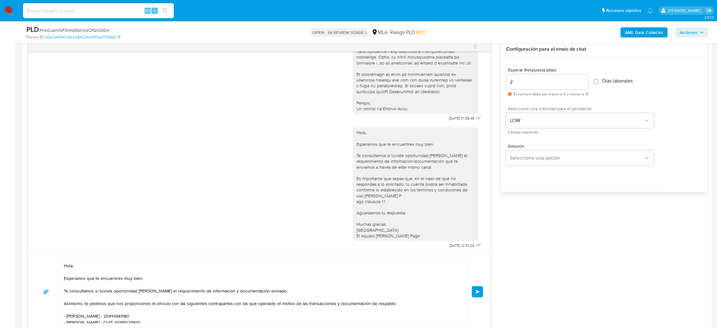
click at [474, 296] on button "Enviar" at bounding box center [477, 291] width 11 height 11
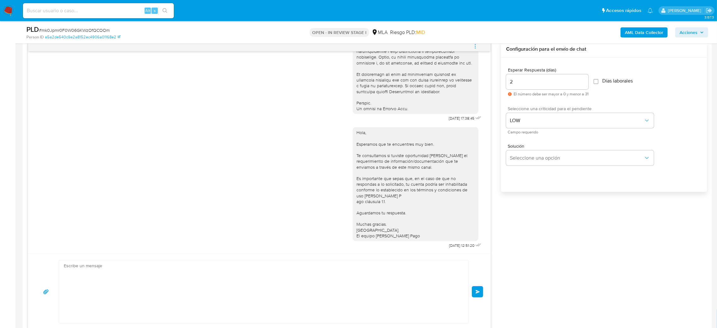
scroll to position [449, 0]
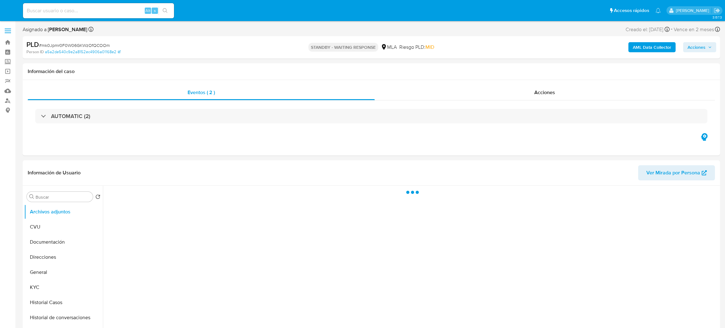
select select "10"
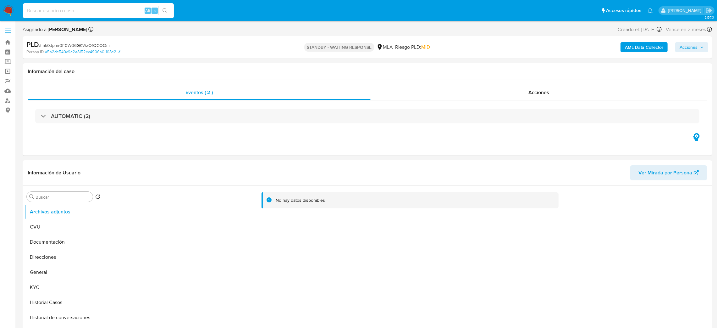
click at [71, 13] on input at bounding box center [98, 11] width 151 height 8
paste input "zjm8lOZXdtrAdE4WI1WksDHf"
type input "zjm8lOZXdtrAdE4WI1WksDHf"
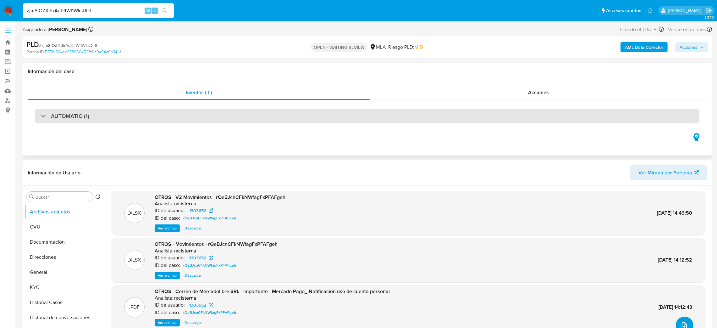
select select "10"
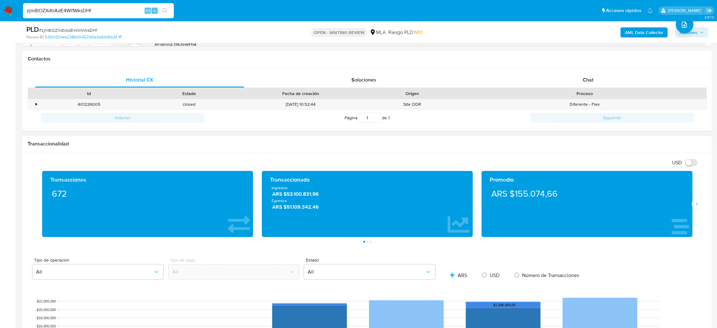
scroll to position [283, 0]
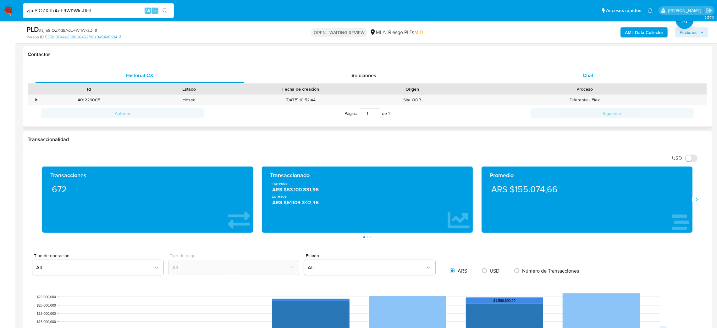
click at [605, 77] on div "Chat" at bounding box center [588, 75] width 209 height 15
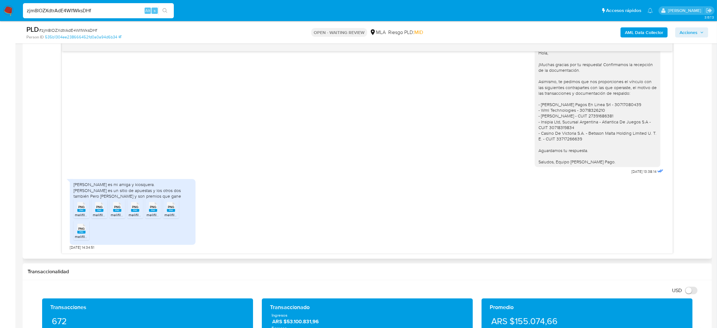
scroll to position [430, 0]
drag, startPoint x: 132, startPoint y: 8, endPoint x: 0, endPoint y: 18, distance: 132.8
click at [0, 18] on nav "Pausado Ver notificaciones zjm8lOZXdtrAdE4WI1WksDHf Alt s Accesos rápidos Presi…" at bounding box center [358, 10] width 717 height 21
paste input "Xfoz5SeJqSkxNvjqEV2pYiSi"
type input "Xfoz5SeJqSkxNvjqEV2pYiSi"
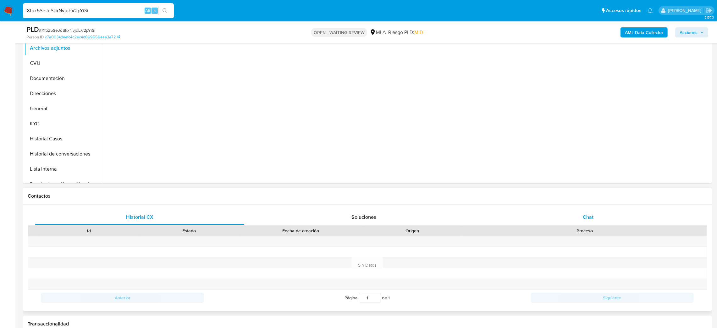
click at [603, 216] on div "Chat" at bounding box center [588, 216] width 209 height 15
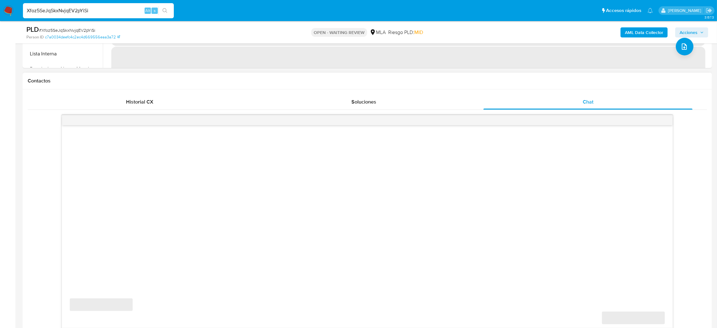
scroll to position [283, 0]
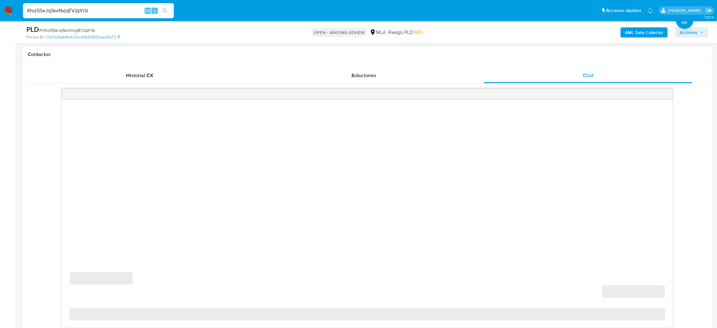
select select "10"
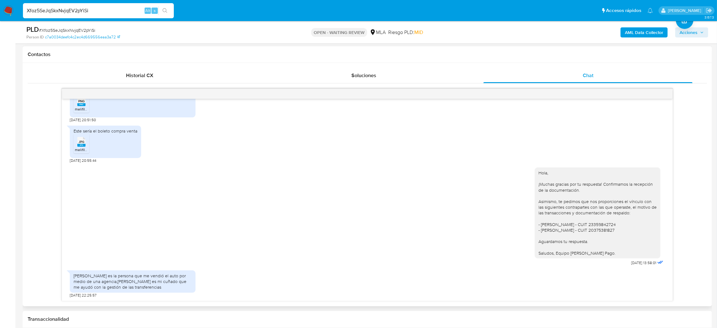
scroll to position [722, 0]
drag, startPoint x: 122, startPoint y: 8, endPoint x: 0, endPoint y: 21, distance: 122.7
click at [0, 21] on div "Pausado Ver notificaciones Xfoz5SeJqSkxNvjqEV2pYiSi Alt s Accesos rápidos Presi…" at bounding box center [358, 333] width 717 height 1232
paste input "gzKovlXtZANpf2G9jJYXnPTN"
type input "gzKovlXtZANpf2G9jJYXnPTN"
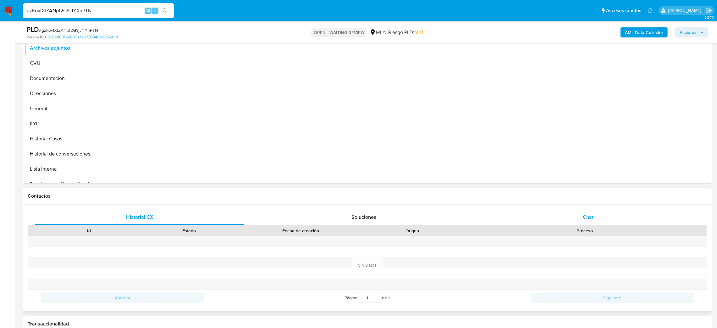
click at [618, 218] on div "Chat" at bounding box center [588, 216] width 209 height 15
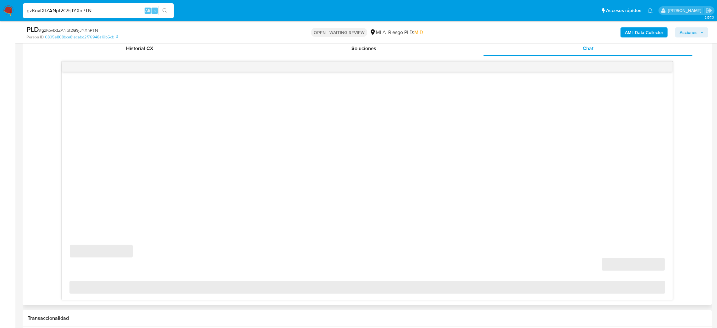
scroll to position [330, 0]
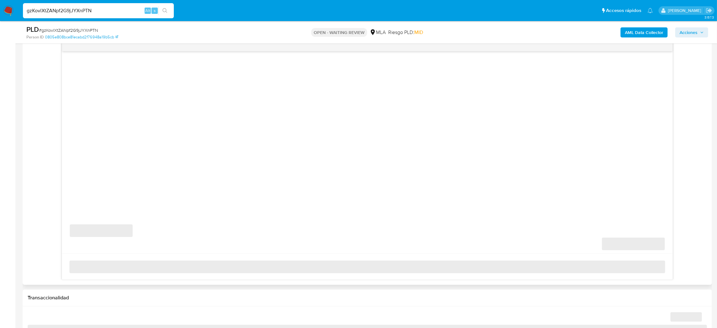
select select "10"
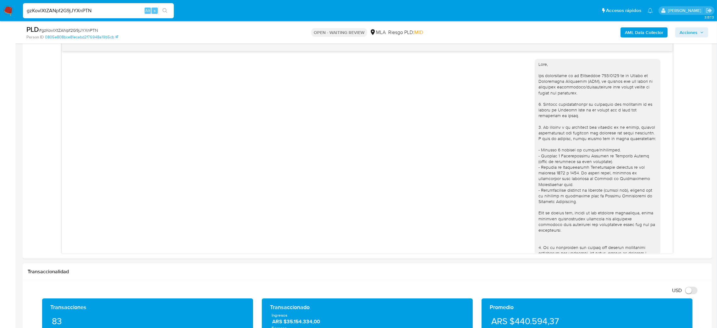
scroll to position [390, 0]
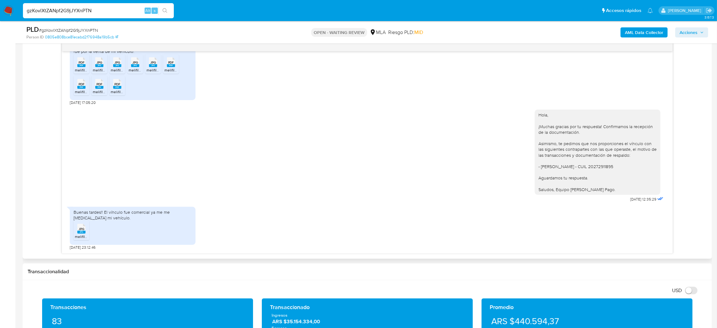
click at [79, 237] on span "melifile42640014124662638.jpg" at bounding box center [102, 236] width 54 height 5
drag, startPoint x: 112, startPoint y: 8, endPoint x: 0, endPoint y: 22, distance: 112.7
click at [0, 22] on div "Pausado Ver notificaciones gzKovlXtZANpf2G9jJYXnPTN Alt s Accesos rápidos Presi…" at bounding box center [358, 276] width 717 height 1212
paste input "MqZQfhGqeyGxwJGyGEb4QMSv"
type input "MqZQfhGqeyGxwJGyGEb4QMSv"
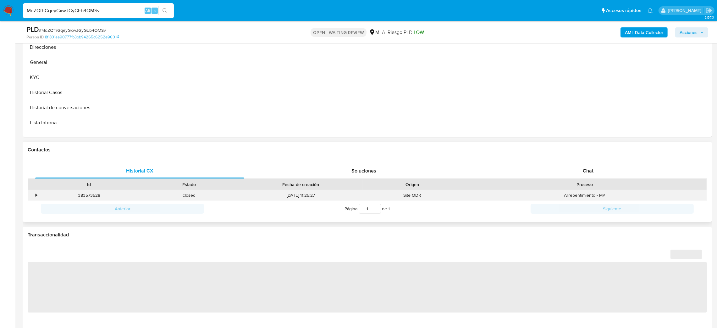
scroll to position [189, 0]
click at [621, 160] on div "Historial CX Soluciones Chat Id Estado Fecha de creación Origen Proceso • 38357…" at bounding box center [368, 189] width 690 height 64
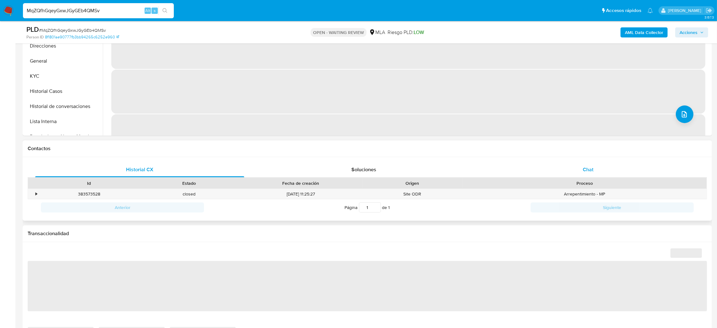
click at [591, 170] on span "Chat" at bounding box center [588, 169] width 11 height 7
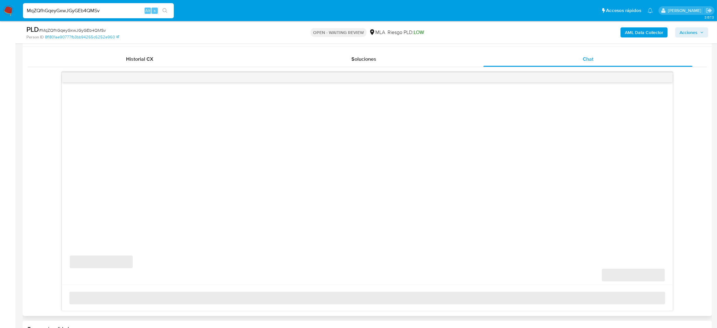
scroll to position [330, 0]
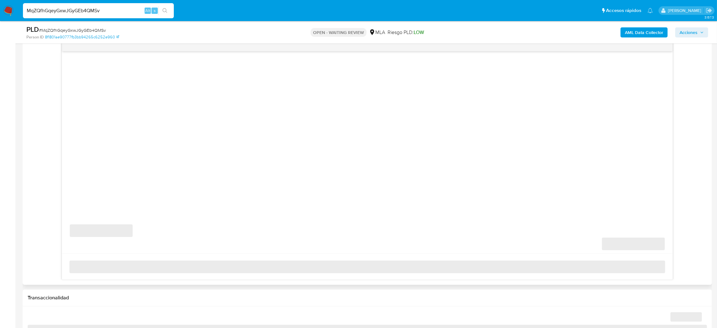
select select "10"
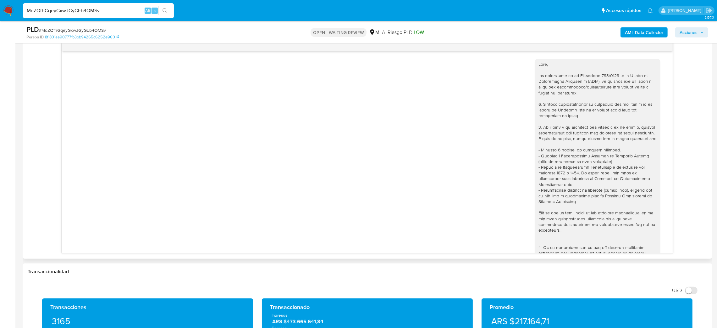
scroll to position [284, 0]
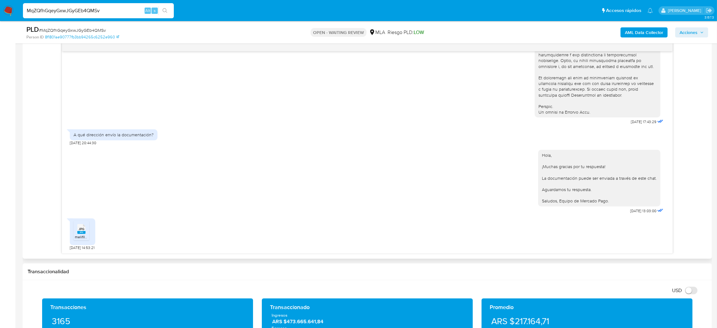
click at [82, 234] on icon "JPG" at bounding box center [81, 228] width 8 height 11
click at [78, 232] on rect at bounding box center [81, 232] width 8 height 3
click at [0, 166] on aside "Bandeja Tablero Screening Búsqueda en Listas Watchlist Herramientas Operaciones…" at bounding box center [7, 286] width 15 height 1232
drag, startPoint x: 122, startPoint y: 7, endPoint x: 0, endPoint y: 20, distance: 122.3
click at [0, 20] on nav "Pausado Ver notificaciones MqZQfhGqeyGxwJGyGEb4QMSv Alt s Accesos rápidos Presi…" at bounding box center [358, 10] width 717 height 21
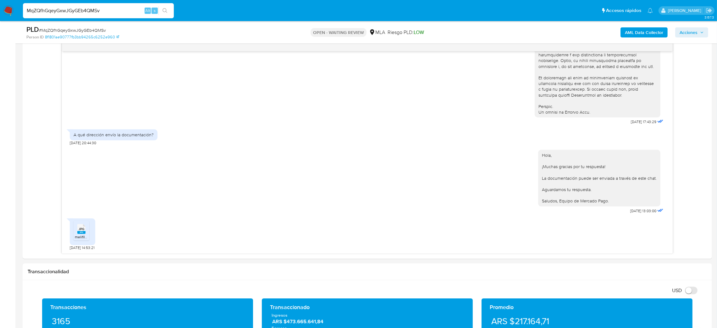
paste input "R8L4TifphNaS5dnQTeiEBHD4"
type input "R8L4TifphNaS5dnQTeiEBHD4"
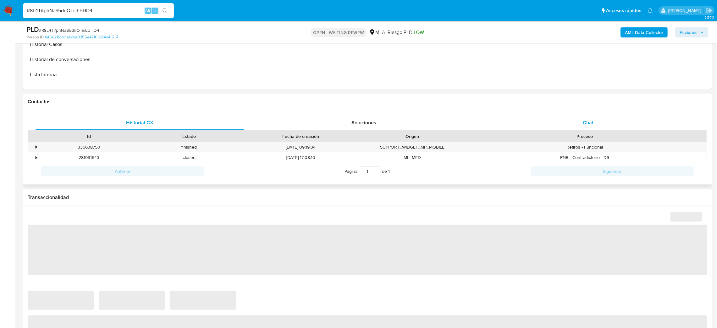
click at [576, 120] on div "Chat" at bounding box center [588, 122] width 209 height 15
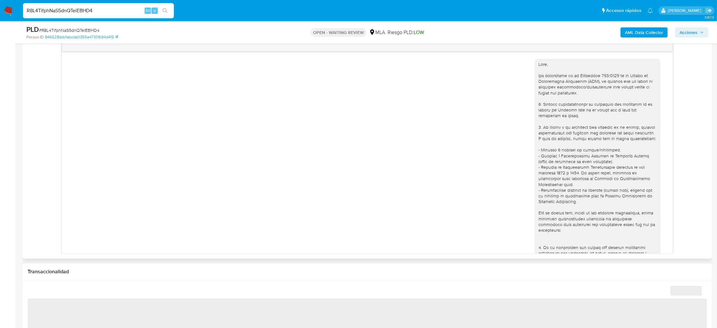
scroll to position [579, 0]
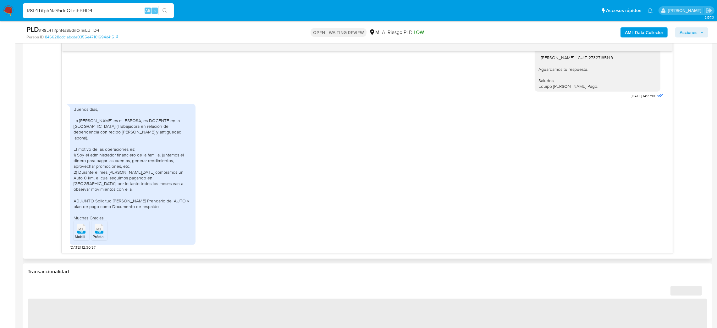
select select "10"
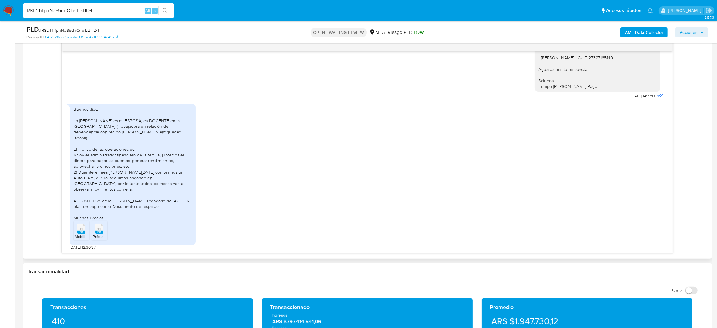
click at [81, 229] on span "PDF" at bounding box center [82, 229] width 6 height 4
click at [95, 230] on icon "PDF" at bounding box center [99, 228] width 8 height 11
drag, startPoint x: 118, startPoint y: 10, endPoint x: 0, endPoint y: 20, distance: 118.4
click at [0, 20] on nav "Pausado Ver notificaciones R8L4TifphNaS5dnQTeiEBHD4 Alt s Accesos rápidos Presi…" at bounding box center [358, 10] width 717 height 21
paste input "XnNwVgfdsWtMoakt3wjb9Fiu"
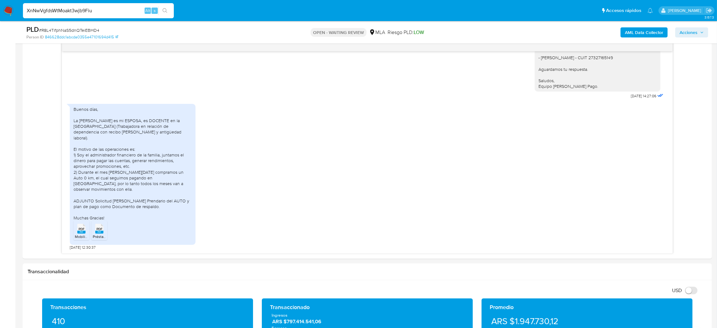
type input "XnNwVgfdsWtMoakt3wjb9Fiu"
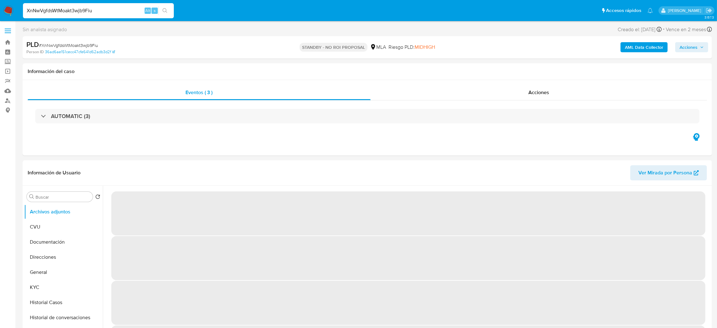
select select "10"
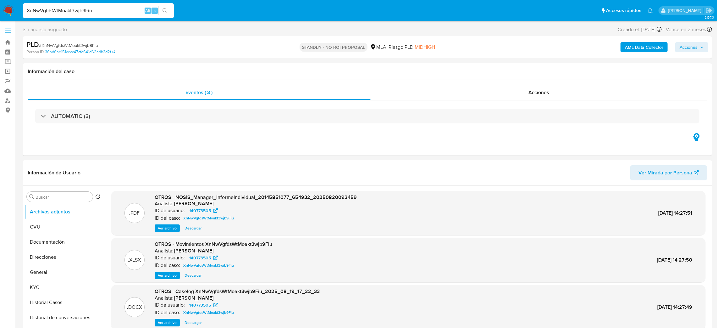
drag, startPoint x: 97, startPoint y: 9, endPoint x: 0, endPoint y: 20, distance: 97.7
click at [0, 20] on nav "Pausado Ver notificaciones XnNwVgfdsWtMoakt3wjb9Fiu Alt s Accesos rápidos Presi…" at bounding box center [358, 10] width 717 height 21
paste input "QwXeCqMUXrwiDClHckU7O3D2"
type input "QwXeCqMUXrwiDClHckU7O3D2"
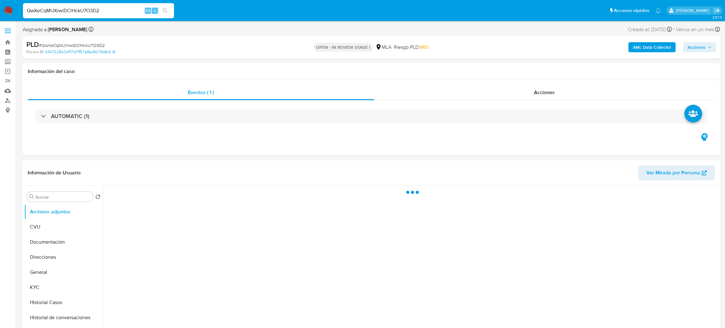
select select "10"
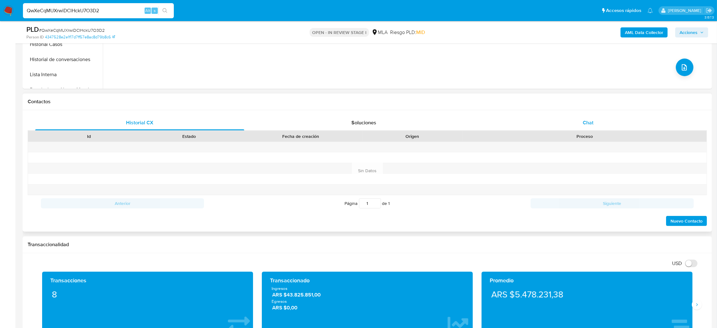
click at [605, 124] on div "Chat" at bounding box center [588, 122] width 209 height 15
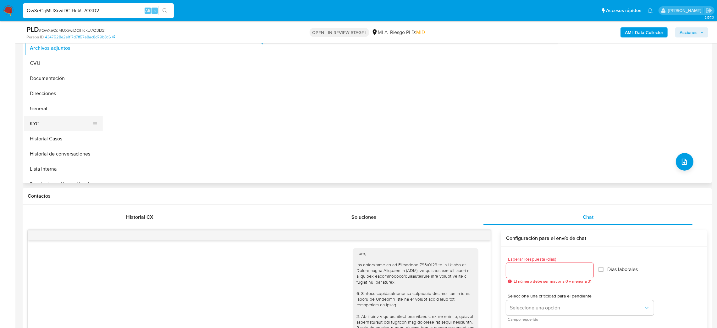
scroll to position [94, 0]
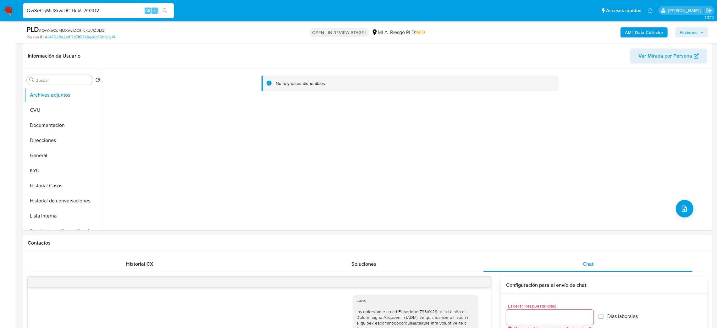
drag, startPoint x: 117, startPoint y: 10, endPoint x: 0, endPoint y: 24, distance: 117.5
paste input "MqZQfhGqeyGxwJGyGEb4QMSv"
type input "MqZQfhGqeyGxwJGyGEb4QMSv"
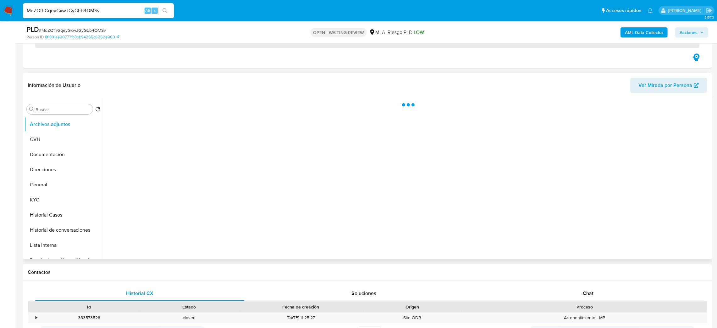
scroll to position [189, 0]
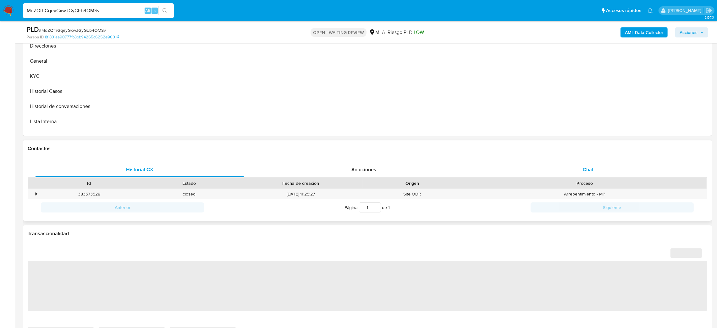
click at [604, 171] on div "Chat" at bounding box center [588, 169] width 209 height 15
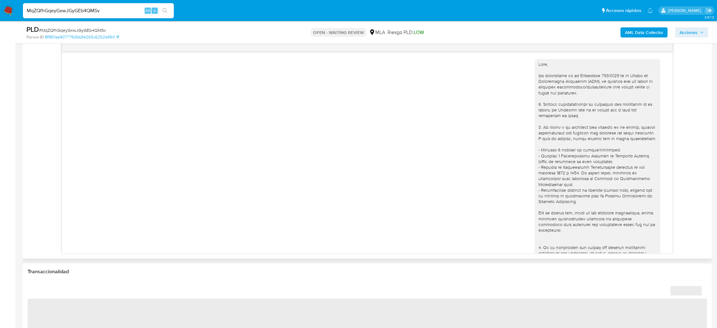
scroll to position [284, 0]
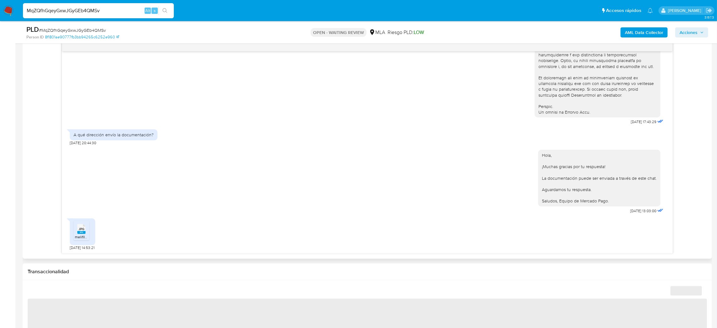
select select "10"
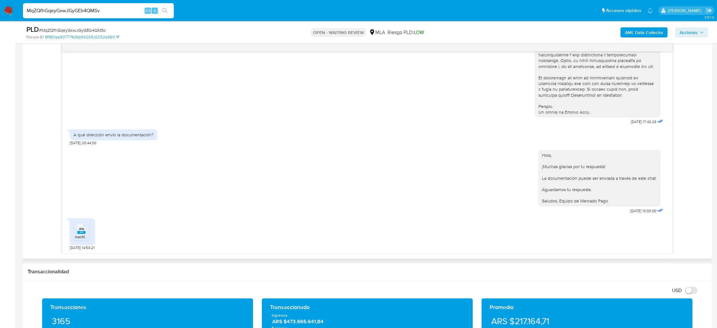
click at [82, 234] on icon "JPG" at bounding box center [81, 228] width 8 height 11
drag, startPoint x: 100, startPoint y: 14, endPoint x: 0, endPoint y: 24, distance: 100.9
click at [0, 24] on div "Pausado Ver notificaciones MqZQfhGqeyGxwJGyGEb4QMSv Alt s Accesos rápidos Presi…" at bounding box center [358, 286] width 717 height 1232
paste input "lOuDAoZLuzT9eCbYbfrsDvBP"
type input "lOuDAoZLuzT9eCbYbfrsDvBP"
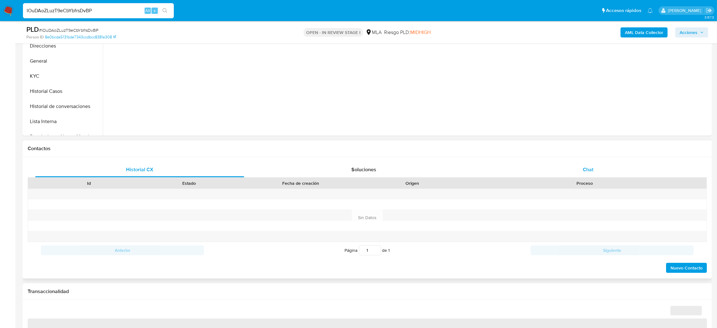
click at [588, 163] on div "Chat" at bounding box center [588, 169] width 209 height 15
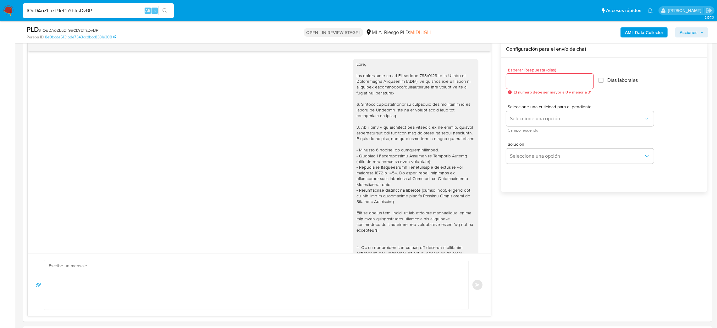
scroll to position [318, 0]
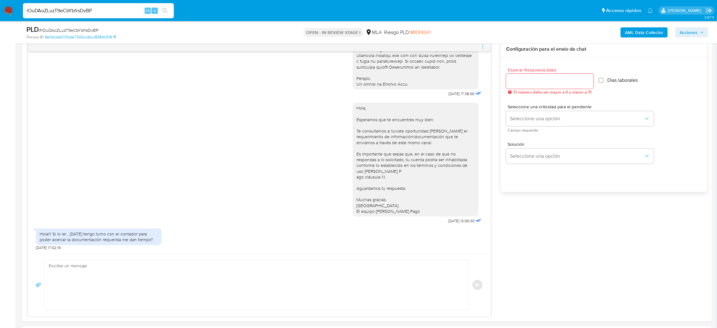
select select "10"
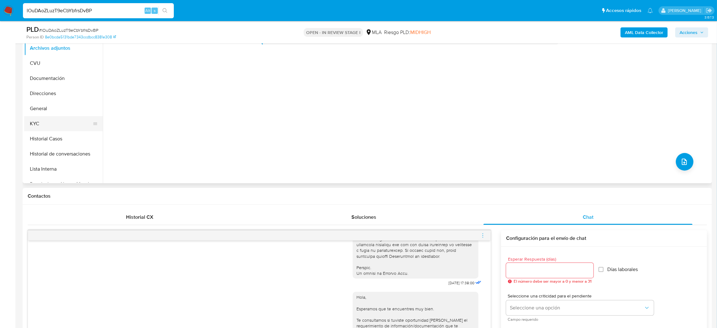
scroll to position [94, 0]
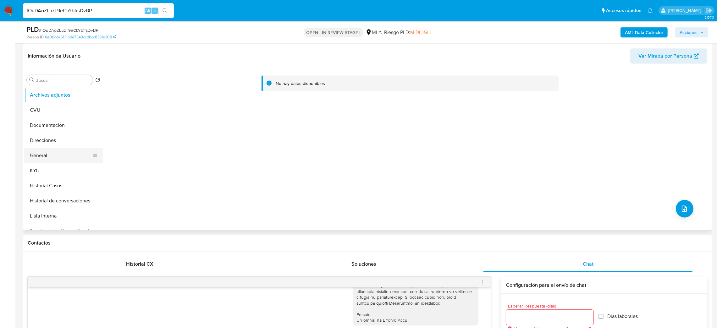
click at [63, 157] on button "General" at bounding box center [61, 155] width 74 height 15
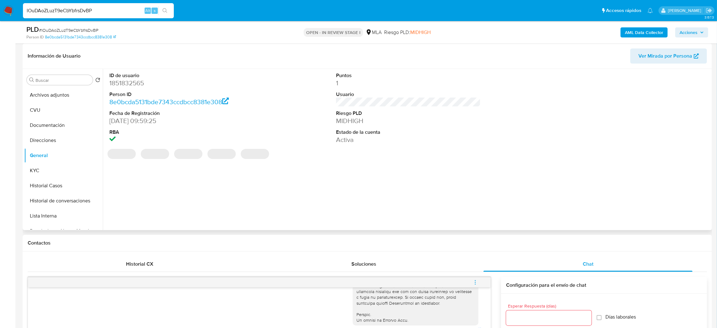
click at [118, 82] on dd "1851832565" at bounding box center [181, 83] width 145 height 9
copy dd "1851832565"
click at [90, 31] on span "# lOuDAoZLuzT9eCbYbfrsDvBP" at bounding box center [68, 30] width 59 height 6
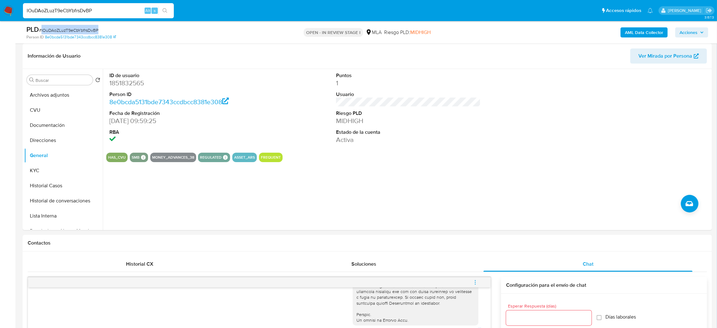
click at [90, 31] on span "# lOuDAoZLuzT9eCbYbfrsDvBP" at bounding box center [68, 30] width 59 height 6
copy span "lOuDAoZLuzT9eCbYbfrsDvBP"
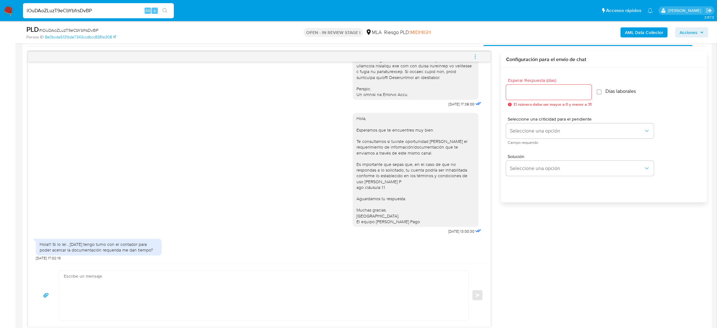
scroll to position [377, 0]
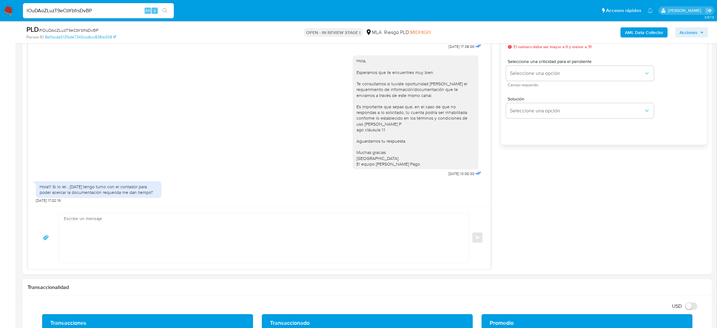
drag, startPoint x: 95, startPoint y: 12, endPoint x: 0, endPoint y: 16, distance: 94.8
click at [0, 16] on nav "Pausado Ver notificaciones lOuDAoZLuzT9eCbYbfrsDvBP Alt s Accesos rápidos Presi…" at bounding box center [358, 10] width 717 height 21
paste input "t2oRNK00VcdqGQwKIAHIcTfB"
type input "t2oRNK00VcdqGQwKIAHIcTfB"
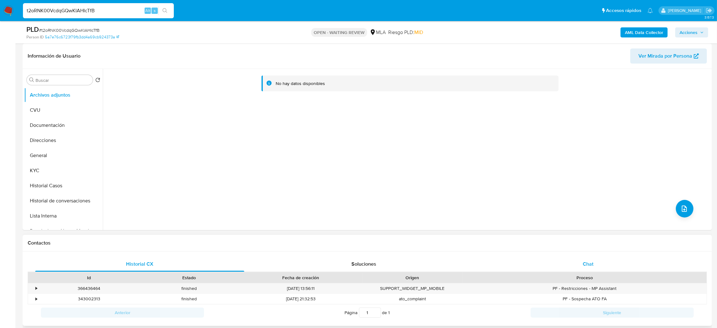
click at [600, 267] on div "Chat" at bounding box center [588, 263] width 209 height 15
select select "10"
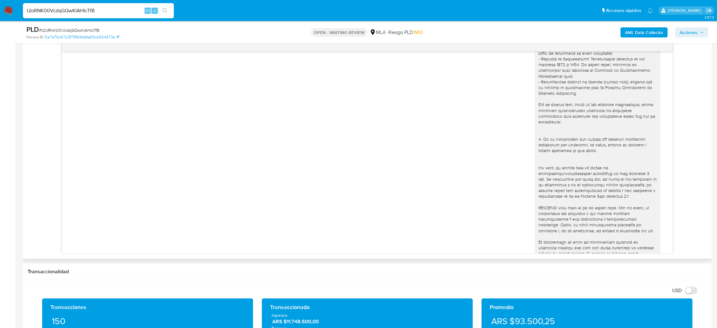
scroll to position [252, 0]
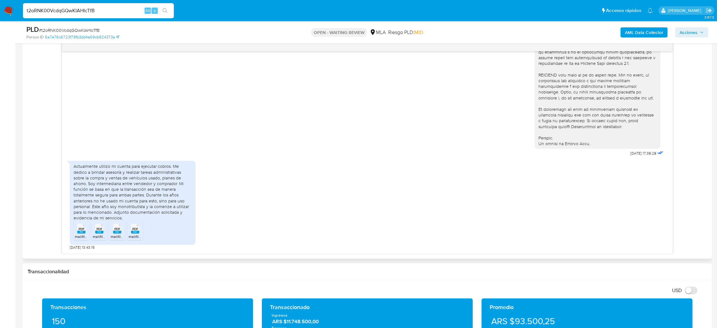
drag, startPoint x: 82, startPoint y: 234, endPoint x: 90, endPoint y: 232, distance: 8.5
click at [82, 234] on icon "PDF" at bounding box center [81, 228] width 8 height 11
click at [96, 231] on icon at bounding box center [99, 229] width 8 height 10
drag, startPoint x: 117, startPoint y: 231, endPoint x: 133, endPoint y: 231, distance: 16.0
click at [117, 231] on rect at bounding box center [117, 232] width 8 height 3
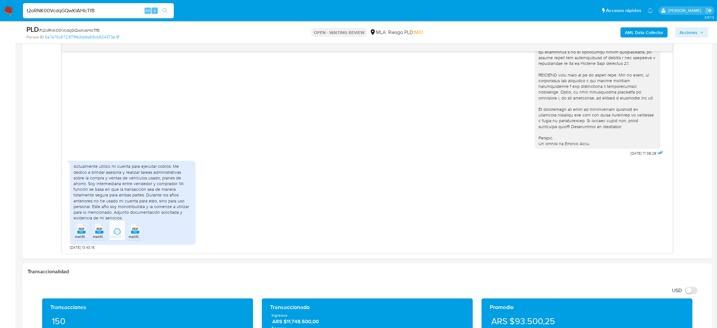
drag, startPoint x: 135, startPoint y: 231, endPoint x: 0, endPoint y: 226, distance: 134.7
click at [135, 231] on span "PDF" at bounding box center [135, 229] width 6 height 4
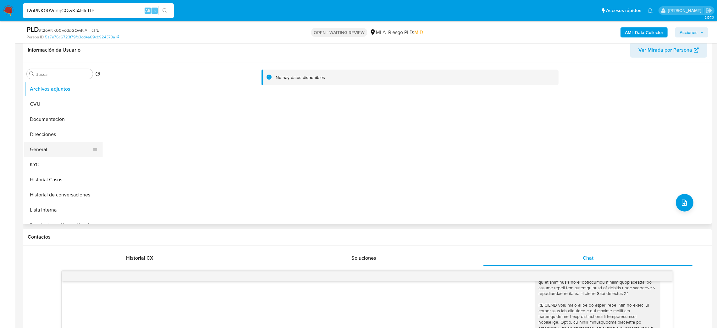
scroll to position [94, 0]
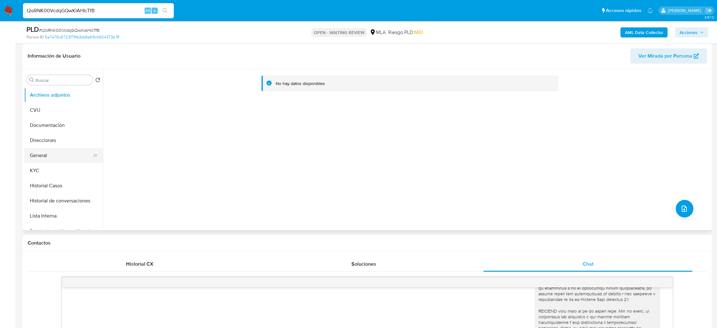
drag, startPoint x: 47, startPoint y: 164, endPoint x: 50, endPoint y: 158, distance: 6.9
click at [47, 164] on button "KYC" at bounding box center [63, 170] width 79 height 15
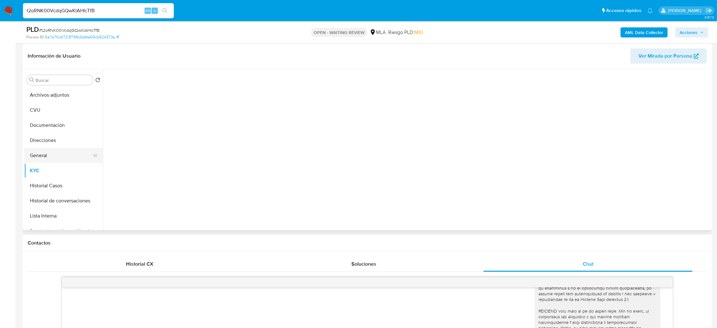
click at [50, 157] on button "General" at bounding box center [61, 155] width 74 height 15
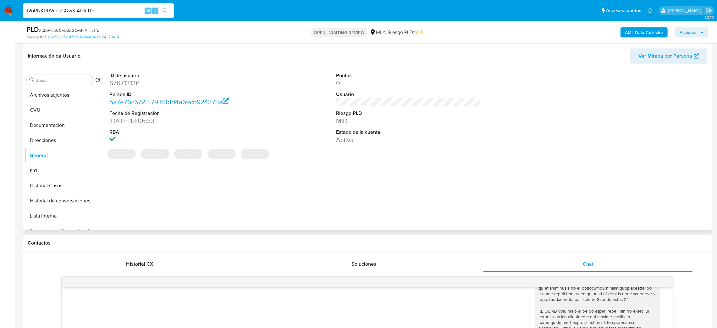
click at [123, 84] on dd "676713136" at bounding box center [181, 83] width 145 height 9
drag, startPoint x: 123, startPoint y: 84, endPoint x: 136, endPoint y: 91, distance: 14.3
click at [123, 84] on dd "676713136" at bounding box center [181, 83] width 145 height 9
copy dd "676713136"
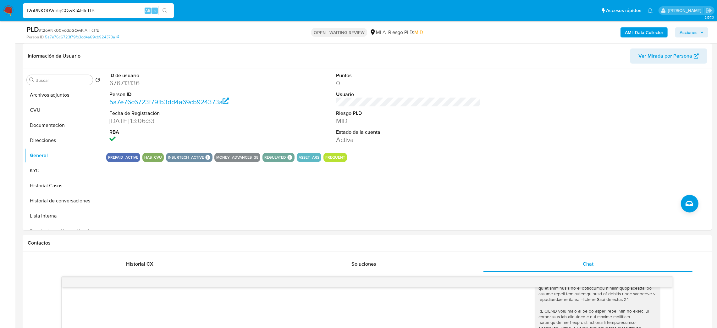
drag, startPoint x: 105, startPoint y: 10, endPoint x: 0, endPoint y: 18, distance: 105.0
click at [0, 18] on nav "Pausado Ver notificaciones t2oRNK00VcdqGQwKIAHIcTfB Alt s Accesos rápidos Presi…" at bounding box center [358, 10] width 717 height 21
paste input "HYeuUE0TgayFVaCLmc6VvWYi"
type input "HYeuUE0TgayFVaCLmc6VvWYi"
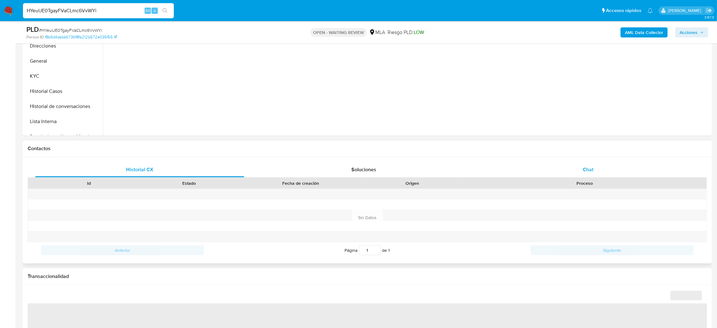
click at [579, 170] on div "Chat" at bounding box center [588, 169] width 209 height 15
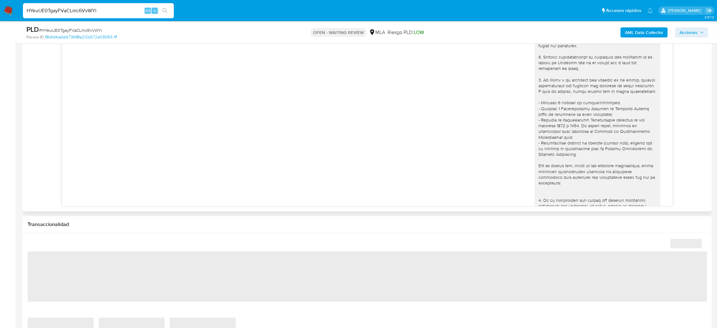
scroll to position [421, 0]
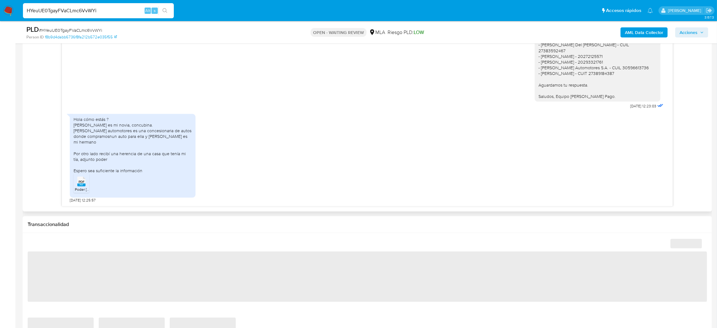
select select "10"
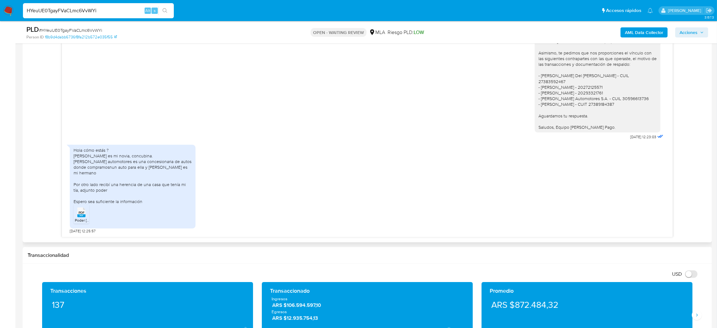
scroll to position [330, 0]
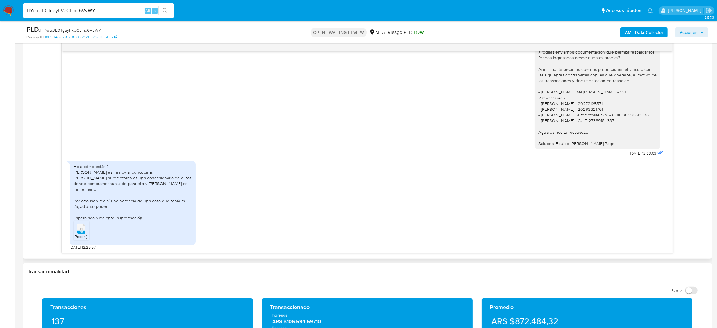
click at [82, 232] on rect at bounding box center [81, 232] width 8 height 3
drag, startPoint x: 100, startPoint y: 14, endPoint x: 0, endPoint y: 18, distance: 100.4
click at [0, 18] on nav "Pausado Ver notificaciones HYeuUE0TgayFVaCLmc6VvWYi Alt s Accesos rápidos Presi…" at bounding box center [358, 10] width 717 height 21
paste input "Vr4Uq30IP0mqb50KUkHmgHoE"
type input "Vr4Uq30IP0mqb50KUkHmgHoE"
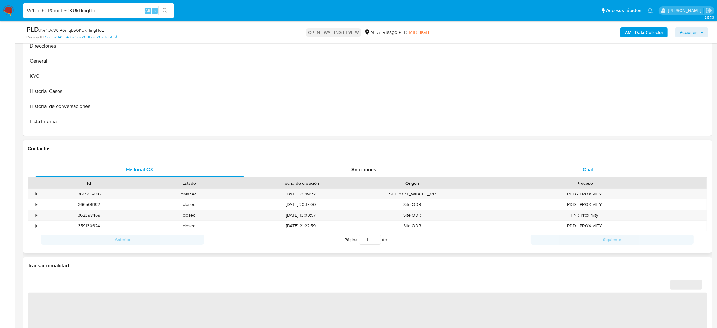
click at [588, 166] on span "Chat" at bounding box center [588, 169] width 11 height 7
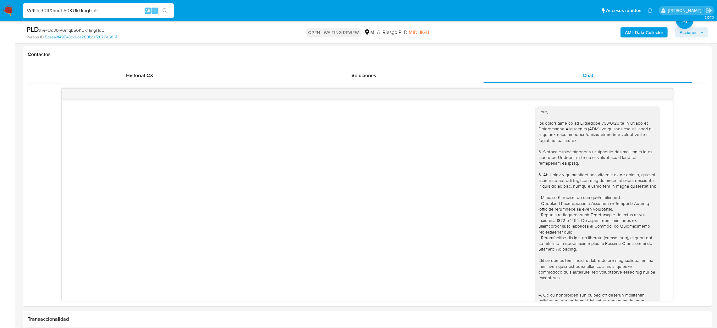
scroll to position [314, 0]
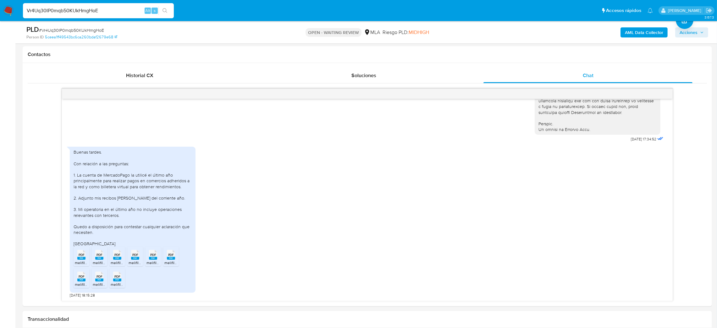
select select "10"
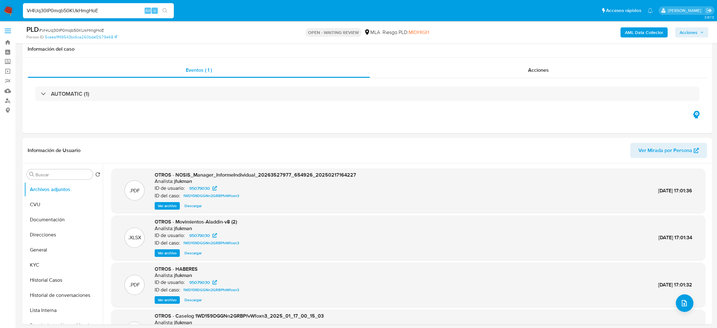
select select "10"
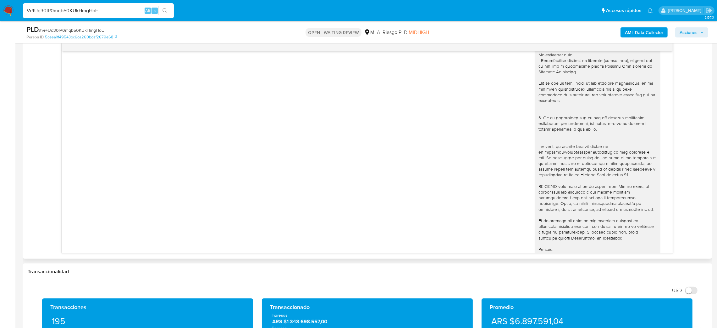
scroll to position [314, 0]
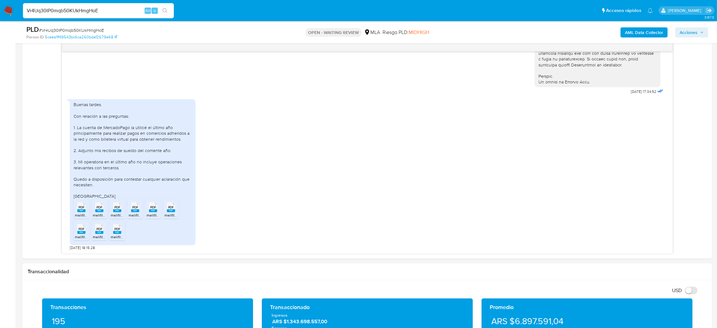
drag, startPoint x: 107, startPoint y: 16, endPoint x: 98, endPoint y: 11, distance: 10.3
click div "Vr4Uq30IP0mqb50KUkHmgHoE Alt s"
drag, startPoint x: 98, startPoint y: 9, endPoint x: 0, endPoint y: 18, distance: 98.2
click nav "Pausado Ver notificaciones Vr4Uq30IP0mqb50KUkHmgHoE Alt s Accesos rápidos Presi…"
paste input "02mmf5YiqSQL63ITNY35RDiW"
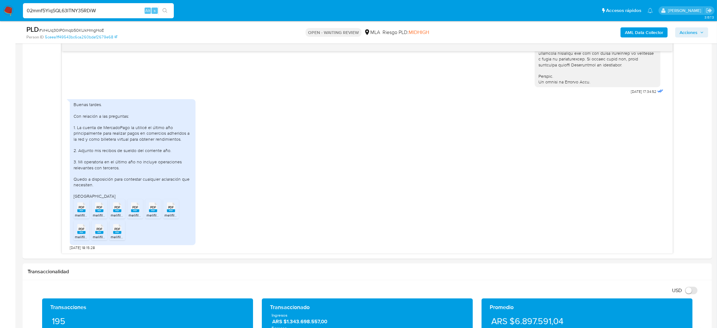
type input "02mmf5YiqSQL63ITNY35RDiW"
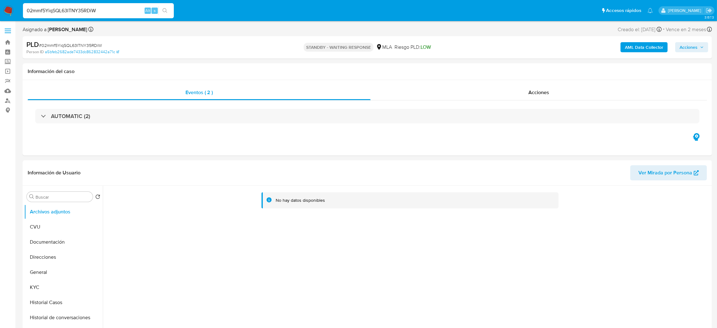
select select "10"
drag, startPoint x: 103, startPoint y: 10, endPoint x: 0, endPoint y: 15, distance: 102.7
click nav "Pausado Ver notificaciones 02mmf5YiqSQL63ITNY35RDiW Alt s Accesos rápidos Presi…"
paste input "30ntOFINgKg4lIDtEZDZoCXC"
type input "30ntOFINgKg4lIDtEZDZoCXC"
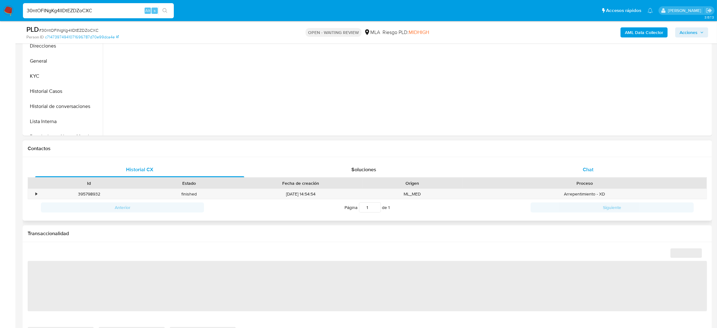
drag, startPoint x: 567, startPoint y: 160, endPoint x: 571, endPoint y: 162, distance: 3.9
click div "Historial CX Soluciones Chat Id Estado Fecha de creación Origen Proceso • 39579…"
click div "Chat"
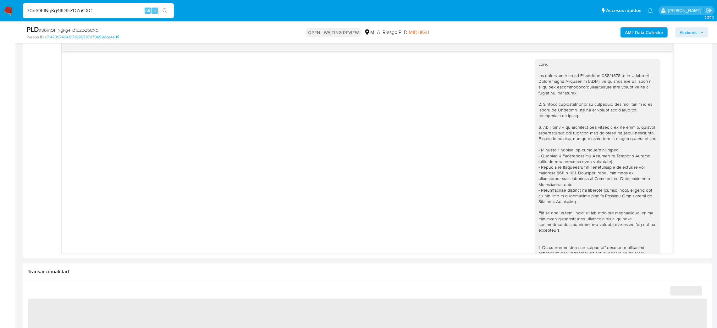
scroll to position [361, 0]
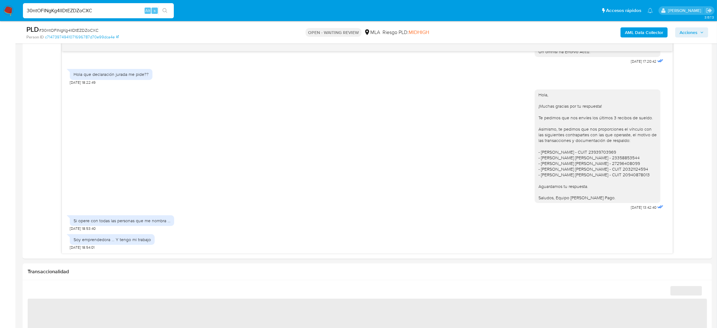
select select "10"
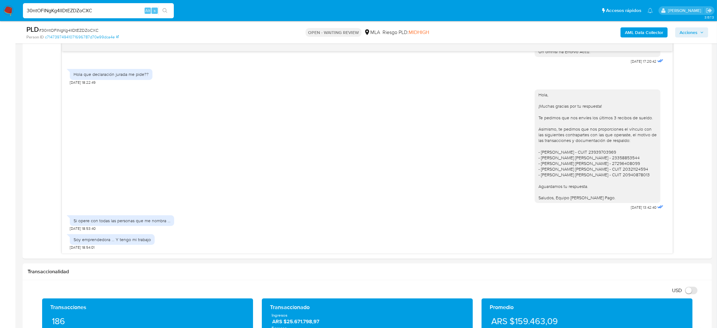
click div "PLD # 30ntOFINgKg4lIDtEZDZoCXC"
click span "# 30ntOFINgKg4lIDtEZDZoCXC"
copy span "30ntOFINgKg4lIDtEZDZoCXC"
click img
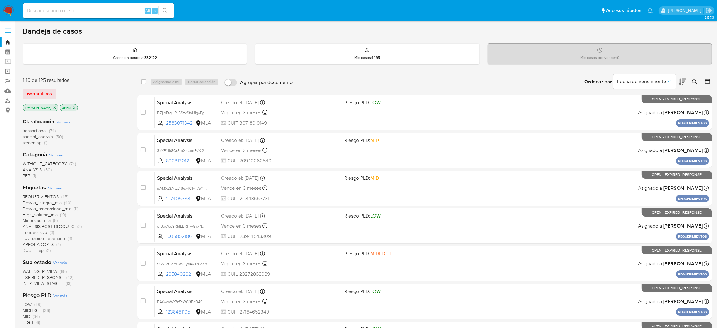
click at [697, 80] on icon at bounding box center [695, 81] width 5 height 5
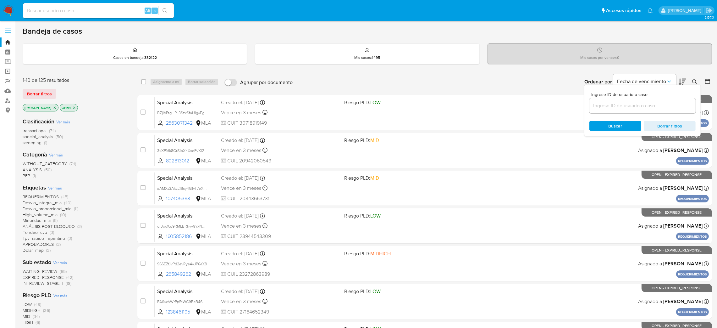
click at [634, 109] on input at bounding box center [643, 106] width 106 height 8
type input "30ntOFINgKg4lIDtEZDZoCXC"
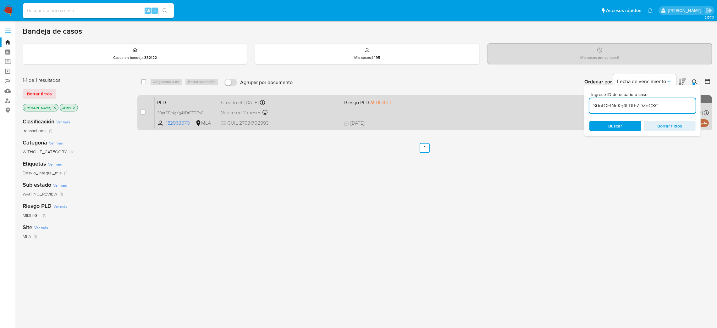
click at [144, 112] on input "checkbox" at bounding box center [143, 111] width 5 height 5
checkbox input "true"
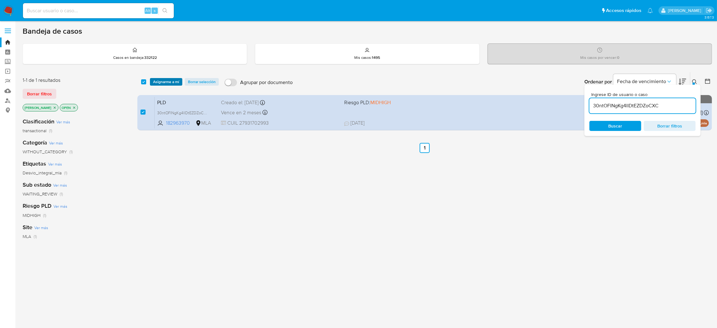
click at [172, 80] on span "Asignarme a mí" at bounding box center [166, 82] width 26 height 6
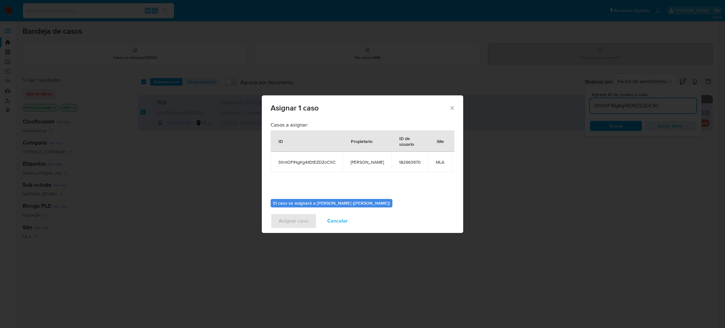
click at [364, 160] on span "[PERSON_NAME]" at bounding box center [366, 162] width 33 height 6
copy span "[PERSON_NAME]"
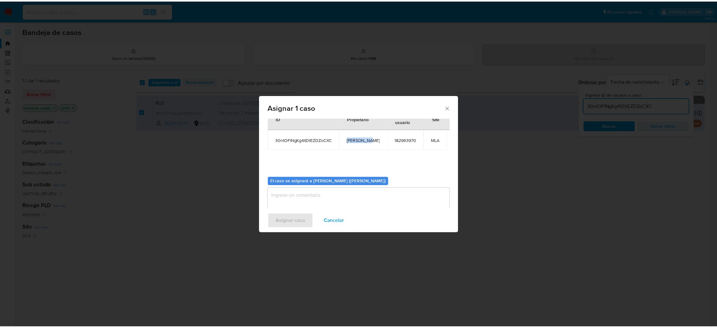
scroll to position [32, 0]
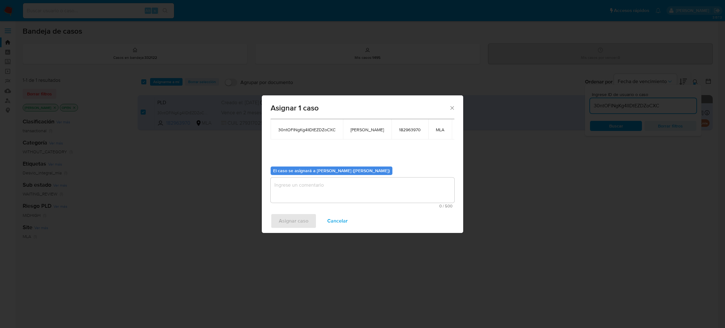
click at [315, 181] on textarea "assign-modal" at bounding box center [362, 189] width 184 height 25
paste textarea "[PERSON_NAME]"
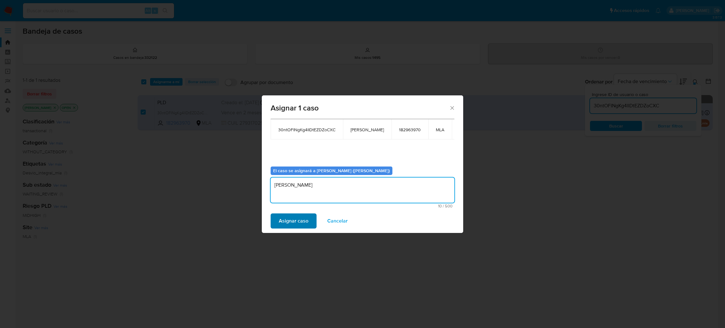
type textarea "[PERSON_NAME]"
click at [297, 218] on span "Asignar caso" at bounding box center [294, 221] width 30 height 14
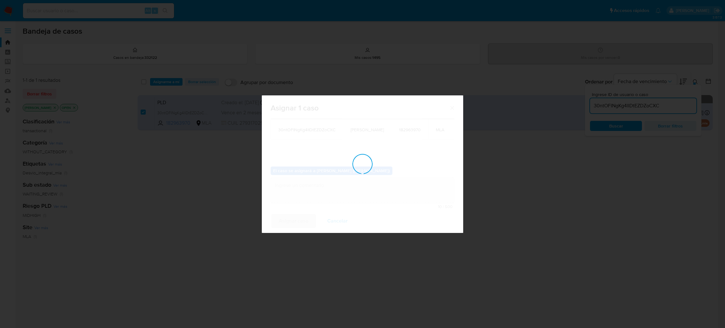
checkbox input "false"
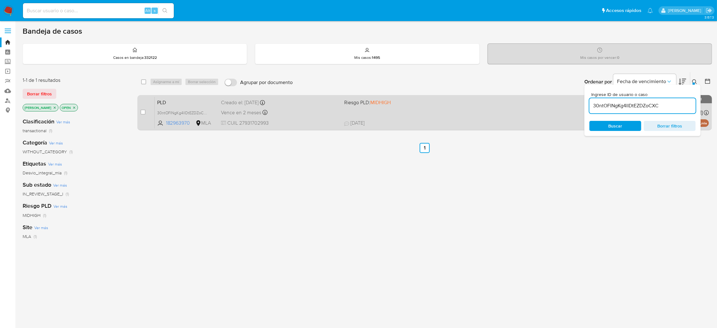
click at [297, 118] on div "PLD 30ntOFINgKg4lIDtEZDZoCXC 182963970 MLA Riesgo PLD: MIDHIGH Creado el: [DATE…" at bounding box center [432, 113] width 555 height 32
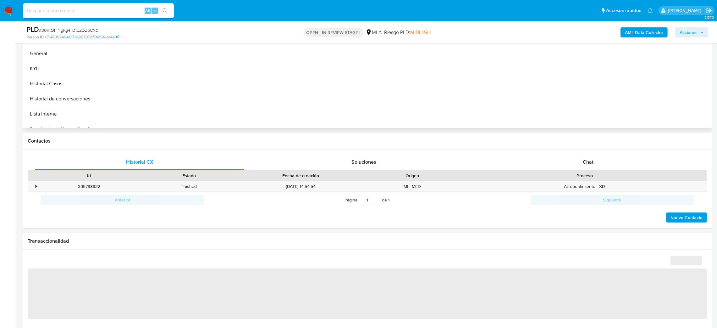
scroll to position [236, 0]
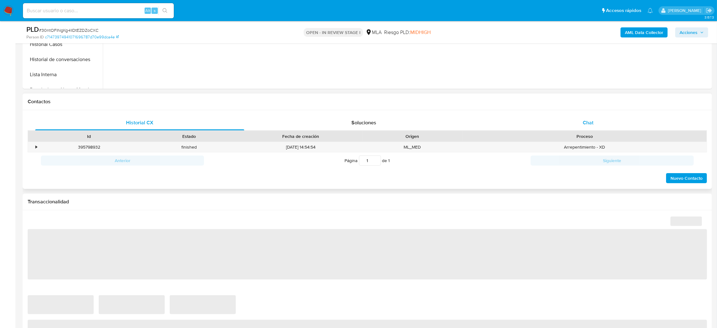
click at [588, 125] on span "Chat" at bounding box center [588, 122] width 11 height 7
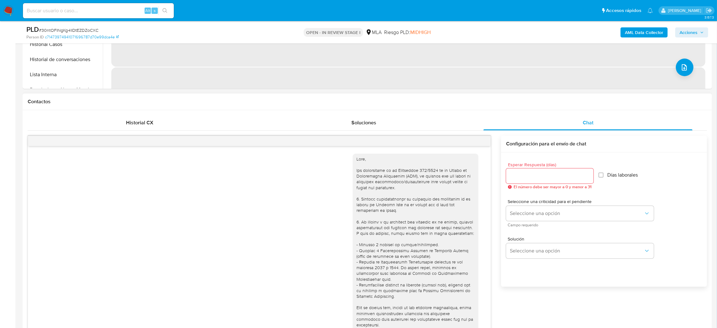
scroll to position [361, 0]
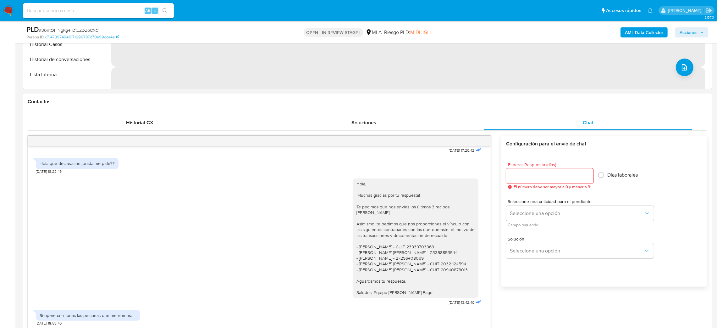
select select "10"
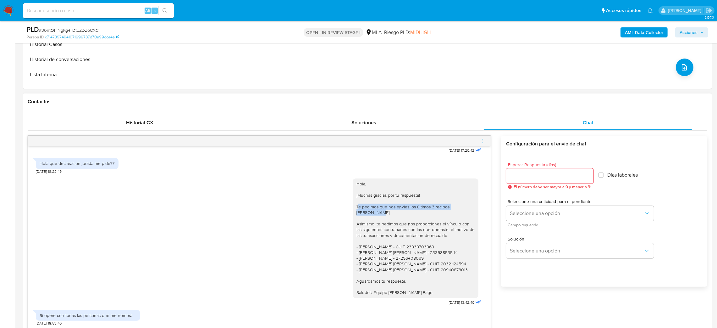
drag, startPoint x: 350, startPoint y: 201, endPoint x: 466, endPoint y: 199, distance: 116.7
click at [466, 199] on div "Hola, ¡Muchas gracias por tu respuesta! Te pedimos que nos envíes los últimos 3…" at bounding box center [416, 238] width 118 height 114
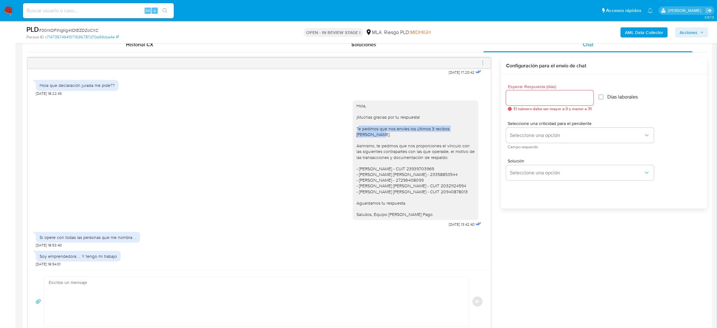
scroll to position [424, 0]
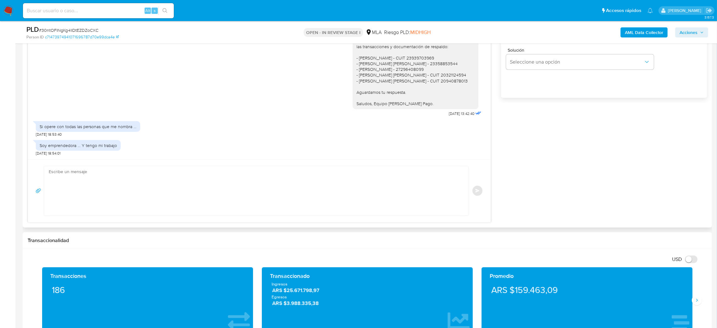
click at [88, 183] on textarea at bounding box center [255, 190] width 412 height 49
paste textarea "Hola, ¡Muchas gracias por tu respuesta! ¿Podrías confirmarnos qué tipo de opera…"
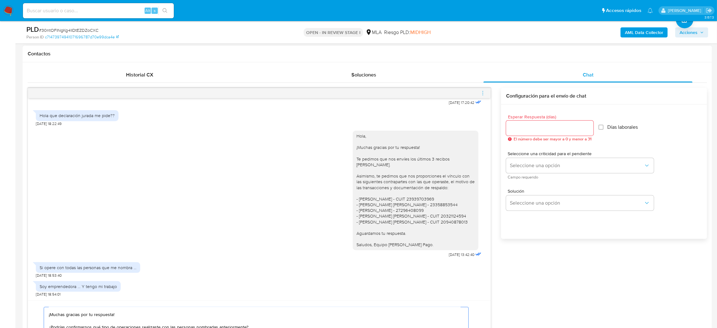
scroll to position [283, 0]
type textarea "Hola, ¡Muchas gracias por tu respuesta! ¿Podrías confirmarnos qué tipo de opera…"
click at [524, 128] on input "Esperar Respuesta (días)" at bounding box center [549, 129] width 87 height 8
type input "2"
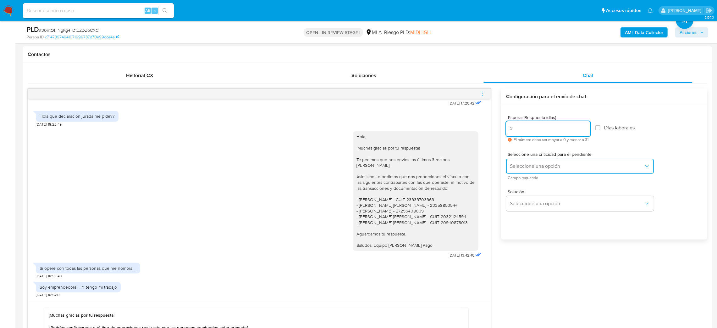
click at [521, 164] on span "Seleccione una opción" at bounding box center [577, 166] width 134 height 6
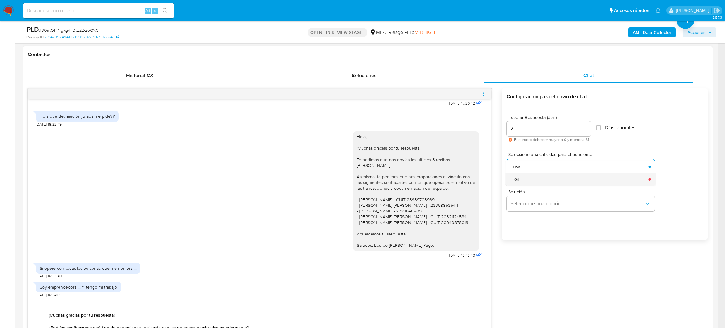
click at [521, 177] on div "HIGH" at bounding box center [577, 179] width 134 height 13
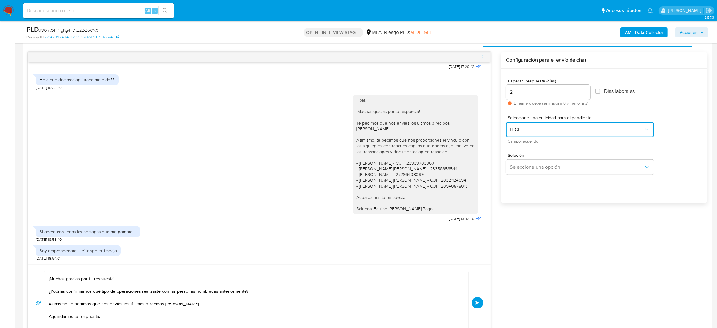
scroll to position [377, 0]
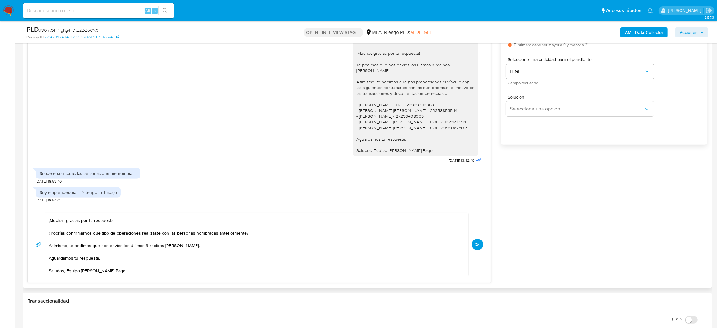
click at [478, 248] on button "Enviar" at bounding box center [477, 244] width 11 height 11
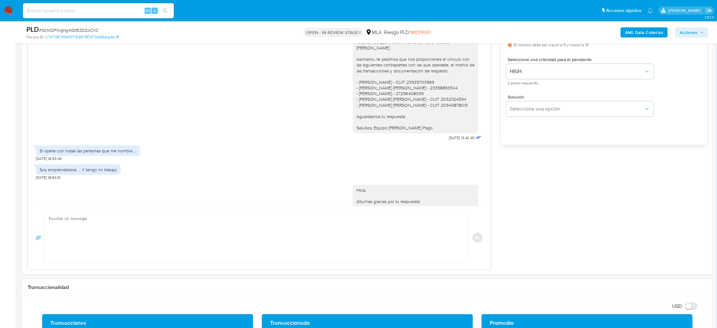
scroll to position [465, 0]
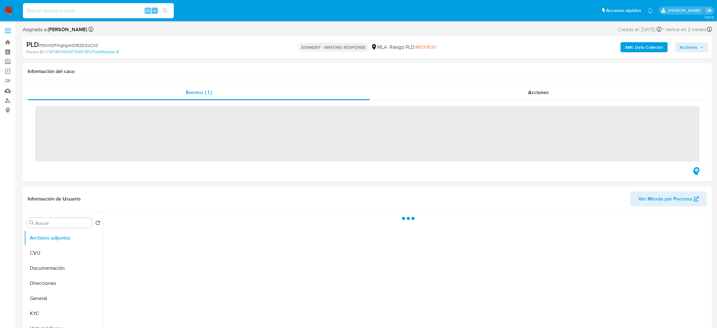
click at [104, 12] on input at bounding box center [98, 11] width 151 height 8
paste input "8BKuNfhGqselxA0ct5prLnK5"
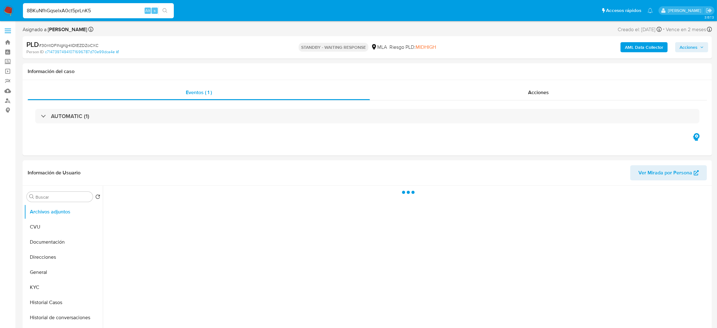
type input "8BKuNfhGqselxA0ct5prLnK5"
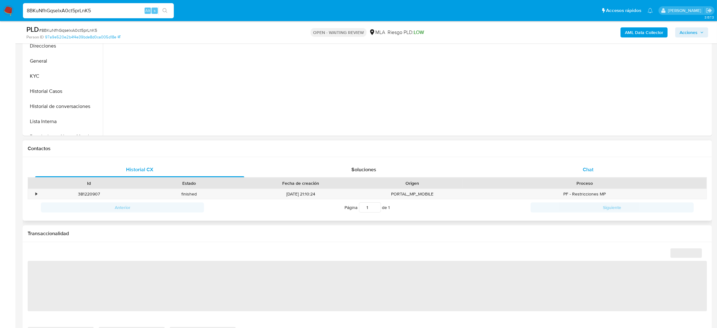
click at [607, 169] on div "Chat" at bounding box center [588, 169] width 209 height 15
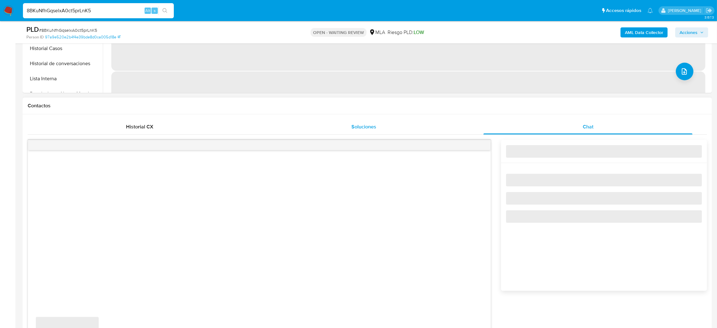
select select "10"
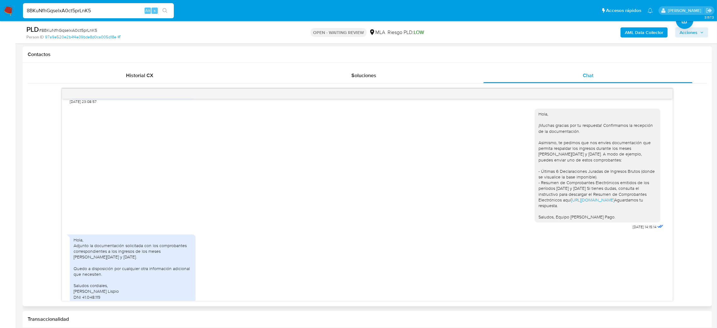
scroll to position [535, 0]
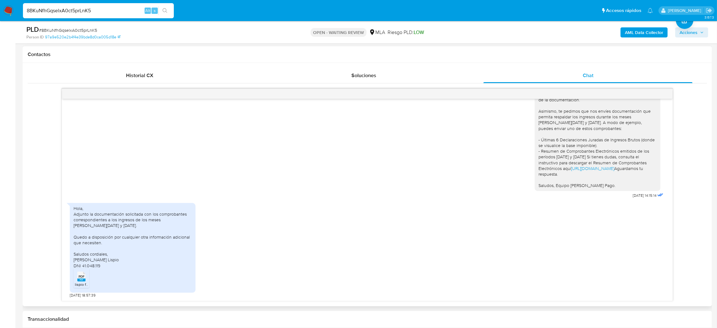
click at [80, 279] on rect at bounding box center [81, 279] width 8 height 3
drag, startPoint x: 634, startPoint y: 156, endPoint x: 541, endPoint y: 156, distance: 92.8
click at [541, 156] on div "Hola, ¡Muchas gracias por tu respuesta! Confirmamos la recepción de la document…" at bounding box center [598, 134] width 118 height 109
click at [64, 26] on div "PLD # 8BKuNfhGqselxA0ct5prLnK5" at bounding box center [138, 29] width 225 height 9
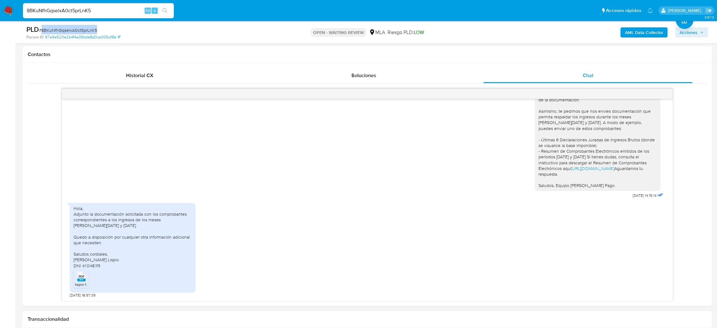
copy span "8BKuNfhGqselxA0ct5prLnK5"
click at [5, 11] on img at bounding box center [8, 10] width 11 height 11
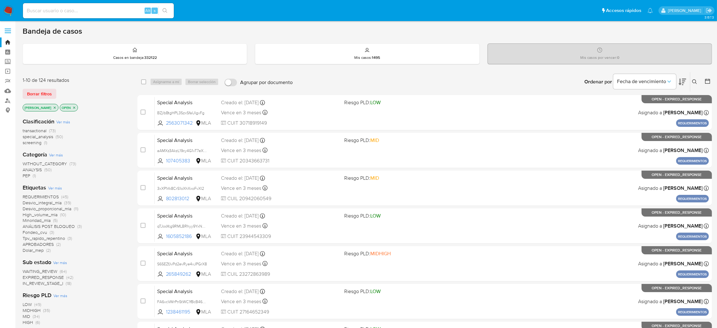
click at [692, 80] on button at bounding box center [696, 82] width 10 height 8
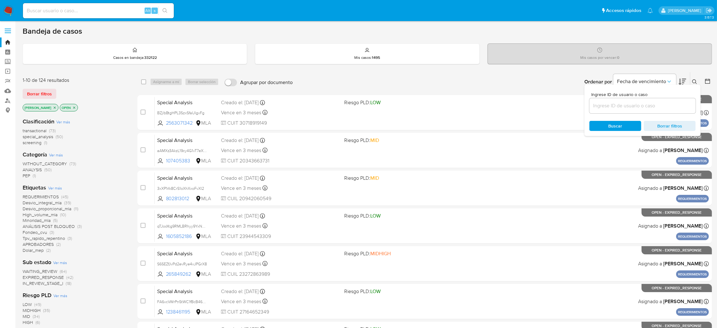
click at [676, 103] on input at bounding box center [643, 106] width 106 height 8
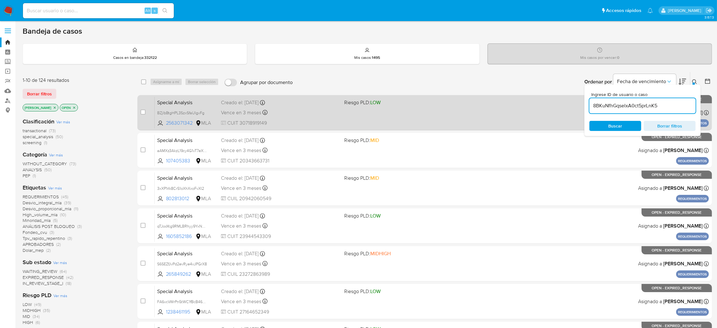
type input "8BKuNfhGqselxA0ct5prLnK5"
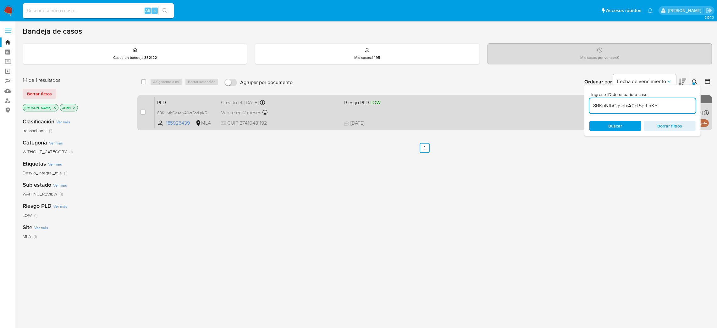
click at [145, 109] on input "checkbox" at bounding box center [143, 111] width 5 height 5
checkbox input "true"
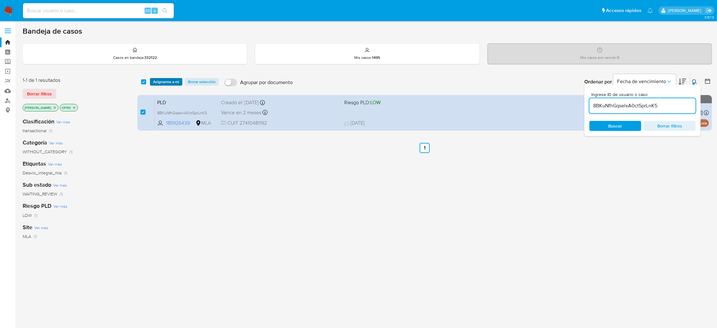
click at [172, 81] on span "Asignarme a mí" at bounding box center [166, 82] width 26 height 6
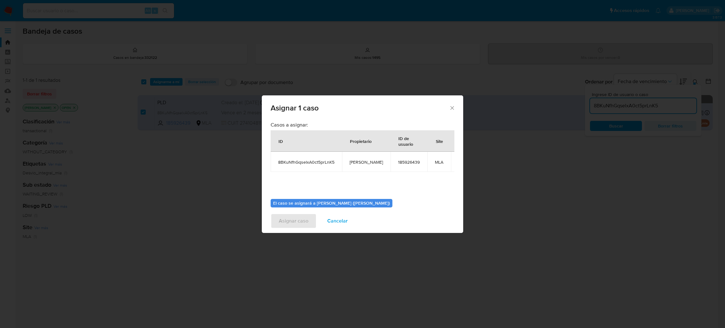
click at [357, 161] on span "[PERSON_NAME]" at bounding box center [365, 162] width 33 height 6
click at [357, 160] on span "[PERSON_NAME]" at bounding box center [365, 162] width 33 height 6
copy span "[PERSON_NAME]"
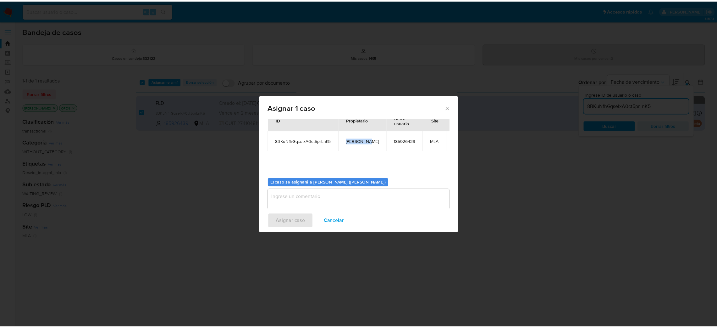
scroll to position [32, 0]
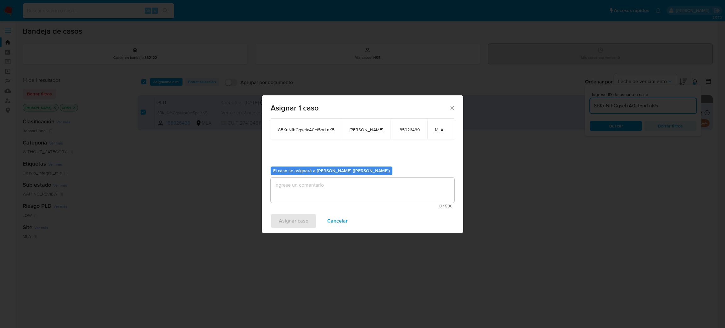
click at [320, 195] on textarea "assign-modal" at bounding box center [362, 189] width 184 height 25
paste textarea "[PERSON_NAME]"
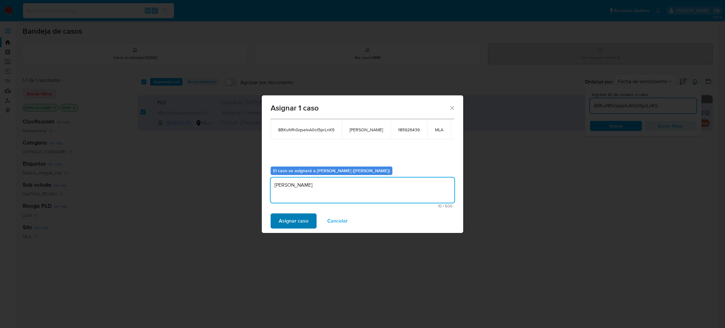
type textarea "[PERSON_NAME]"
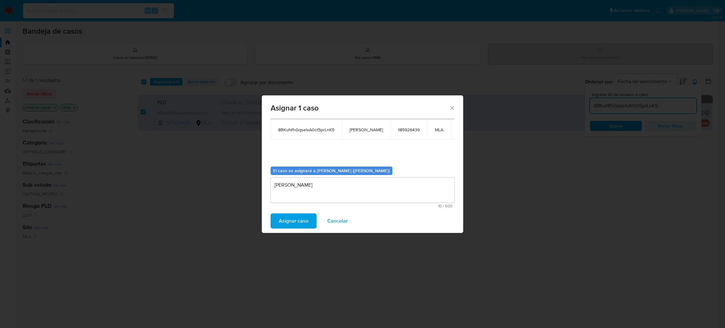
click at [298, 218] on span "Asignar caso" at bounding box center [294, 221] width 30 height 14
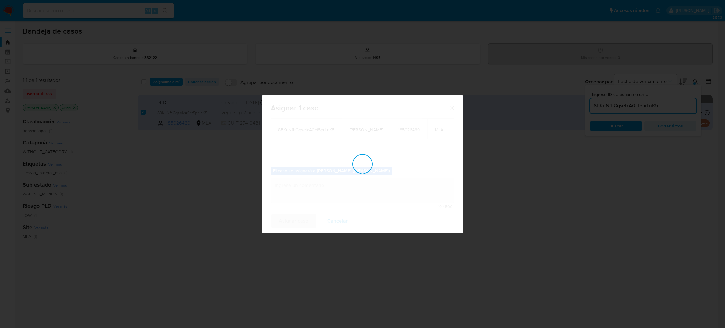
checkbox input "false"
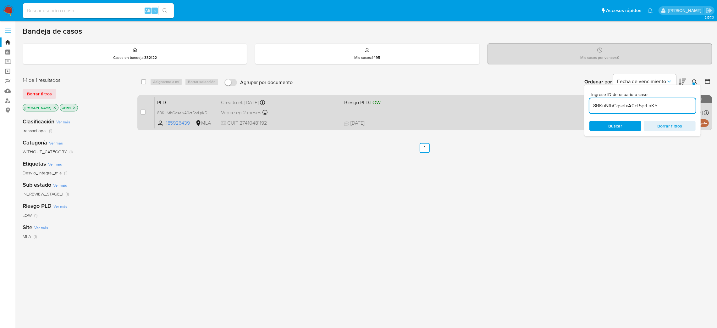
click at [292, 120] on span "CUIT 27410481192" at bounding box center [280, 123] width 118 height 7
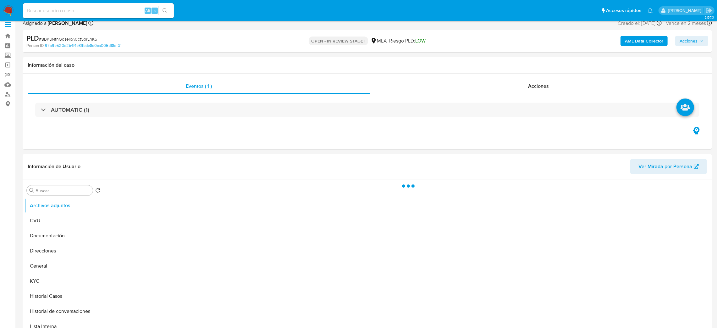
scroll to position [189, 0]
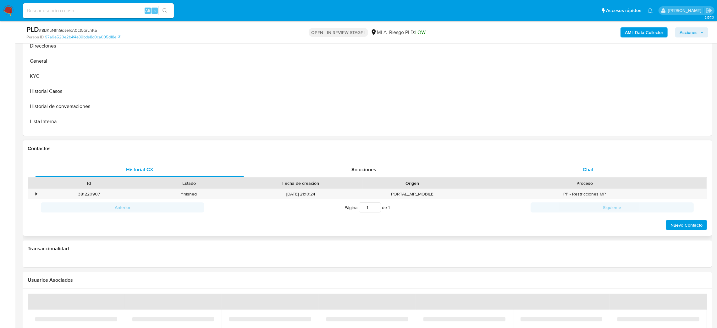
click at [592, 170] on span "Chat" at bounding box center [588, 169] width 11 height 7
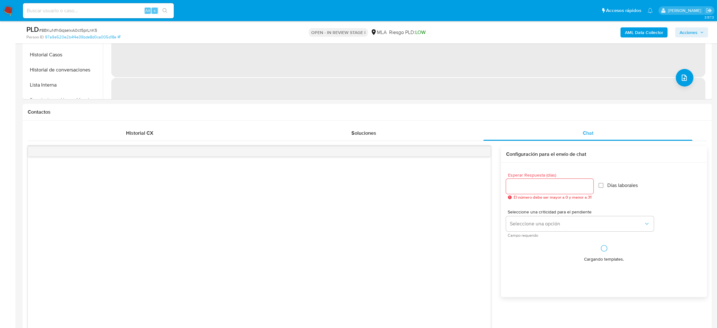
select select "10"
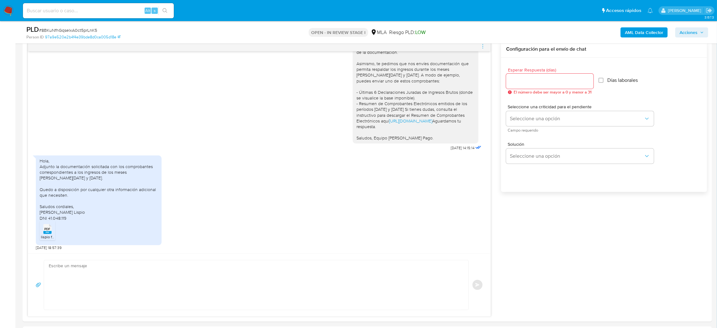
scroll to position [377, 0]
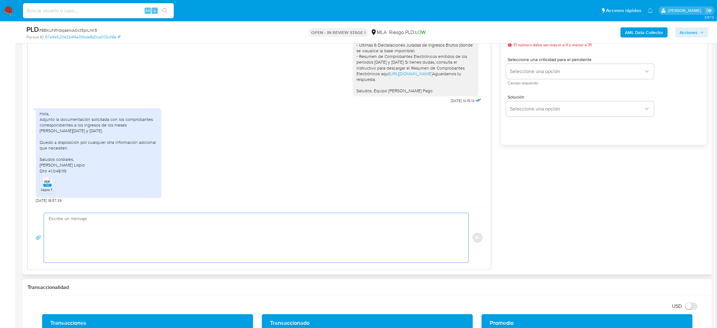
click at [177, 216] on textarea at bounding box center [255, 237] width 412 height 49
paste textarea "Hola, ¡Muchas gracias por tu respuesta! Te enviamos el link para poder descarga…"
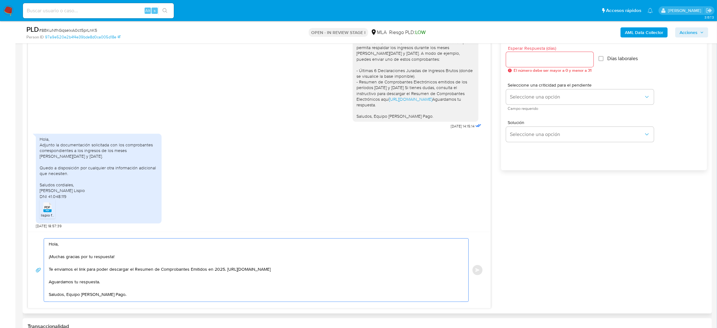
scroll to position [330, 0]
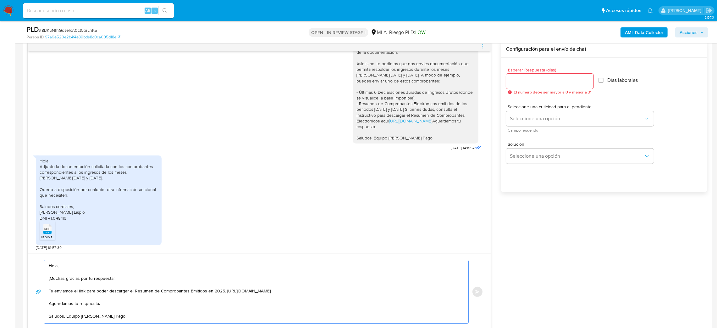
type textarea "Hola, ¡Muchas gracias por tu respuesta! Te enviamos el link para poder descarga…"
drag, startPoint x: 515, startPoint y: 79, endPoint x: 515, endPoint y: 99, distance: 20.4
click at [515, 78] on input "Esperar Respuesta (días)" at bounding box center [549, 81] width 87 height 8
type input "2"
click at [520, 120] on span "Seleccione una opción" at bounding box center [577, 118] width 134 height 6
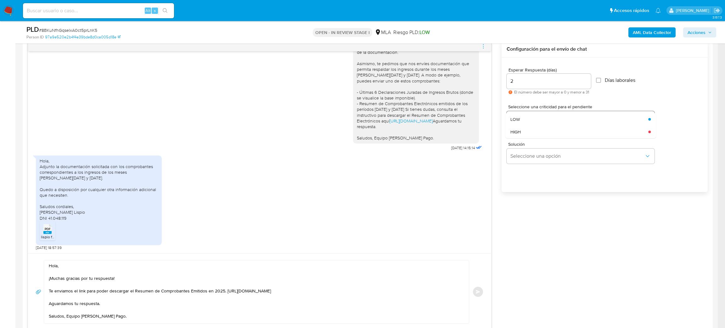
click at [523, 133] on div "HIGH" at bounding box center [577, 131] width 134 height 13
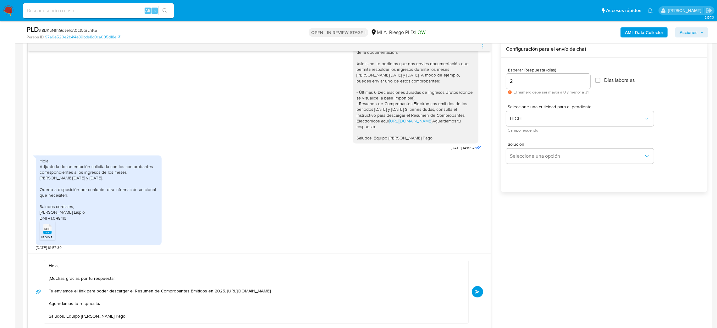
drag, startPoint x: 476, startPoint y: 292, endPoint x: 487, endPoint y: 290, distance: 10.6
click at [476, 291] on span "Enviar" at bounding box center [478, 292] width 4 height 4
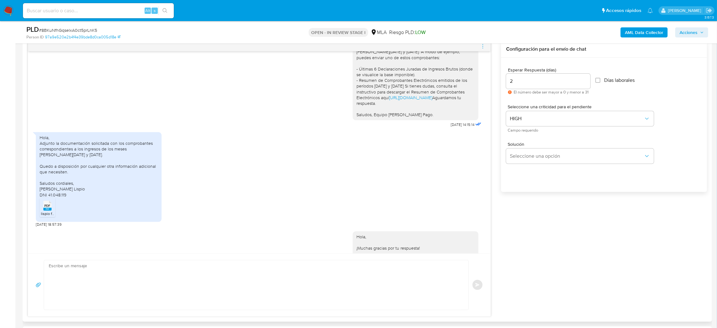
scroll to position [621, 0]
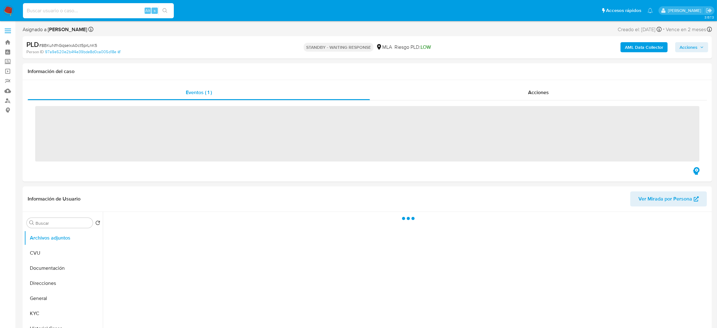
click at [98, 10] on input at bounding box center [98, 11] width 151 height 8
paste input "uo6A1B28pwF5w6EQpboyF30D"
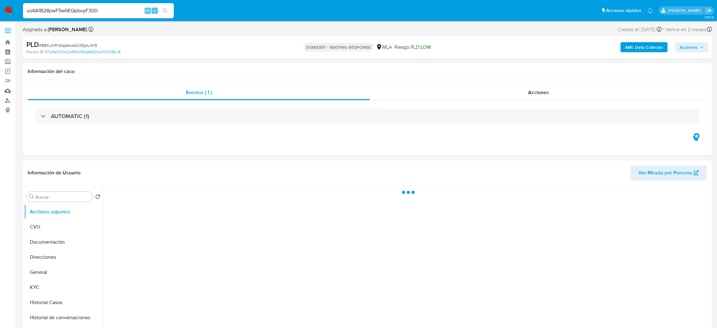
type input "uo6A1B28pwF5w6EQpboyF30D"
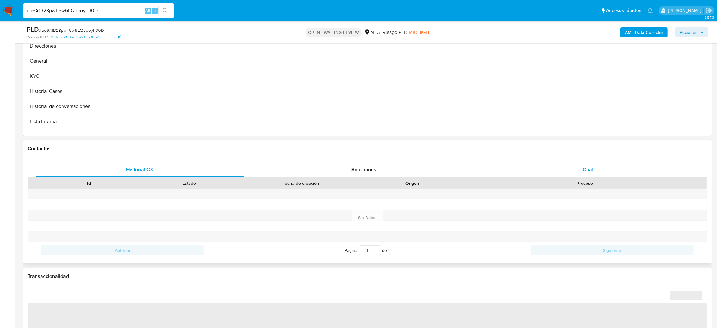
click at [592, 166] on span "Chat" at bounding box center [588, 169] width 11 height 7
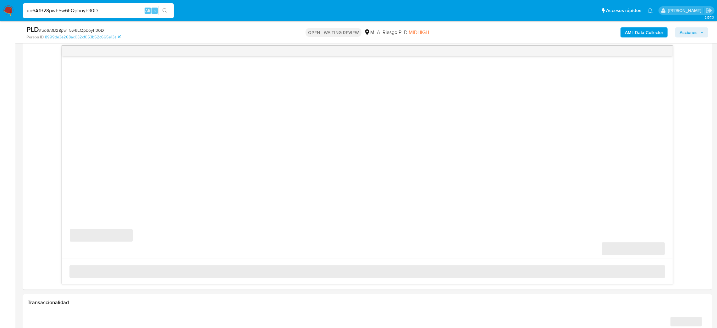
scroll to position [330, 0]
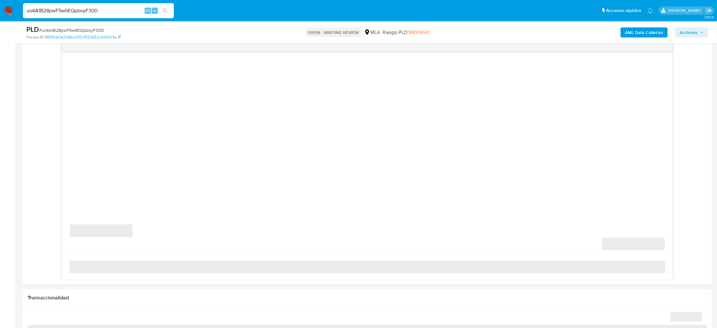
select select "10"
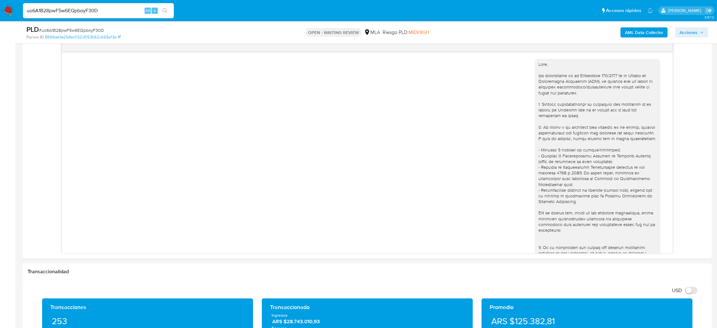
scroll to position [506, 0]
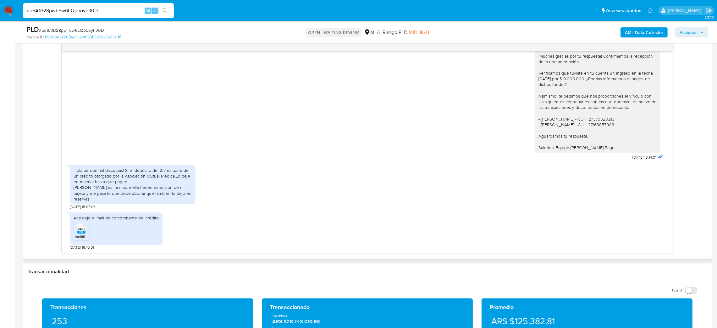
click at [86, 233] on div "PNG PNG" at bounding box center [81, 228] width 13 height 12
drag, startPoint x: 102, startPoint y: 16, endPoint x: 102, endPoint y: 11, distance: 4.8
click at [102, 13] on div "uo6A1B28pwF5w6EQpboyF30D Alt s" at bounding box center [98, 10] width 151 height 15
drag, startPoint x: 102, startPoint y: 11, endPoint x: 0, endPoint y: 13, distance: 102.2
click at [0, 13] on nav "Pausado Ver notificaciones uo6A1B28pwF5w6EQpboyF30D Alt s Accesos rápidos Presi…" at bounding box center [358, 10] width 717 height 21
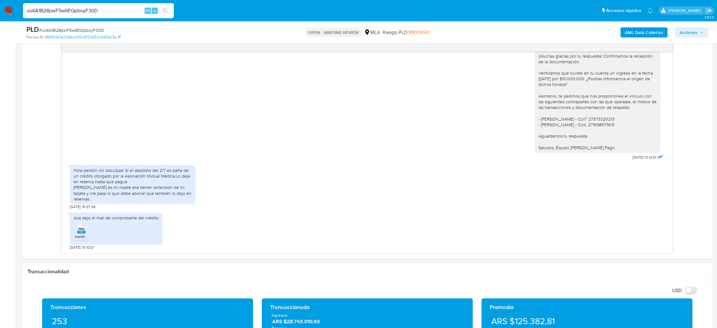
paste input "CXuMtavznA5brrYI7bppL398"
type input "CXuMtavznA5brrYI7bppL398"
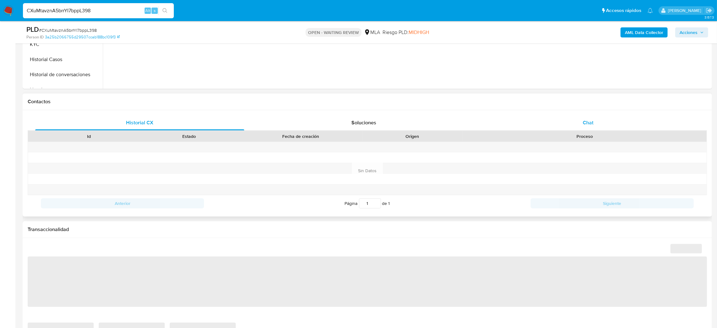
click at [608, 115] on div "Chat" at bounding box center [588, 122] width 209 height 15
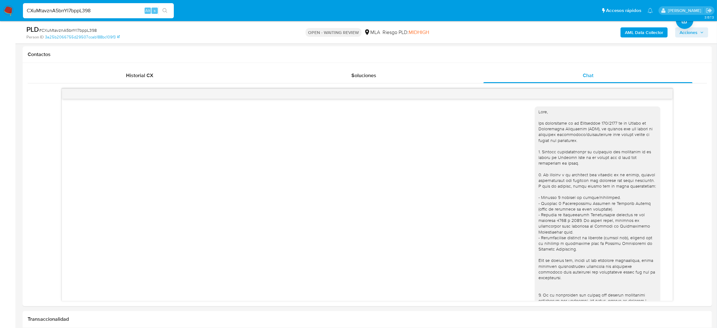
scroll to position [411, 0]
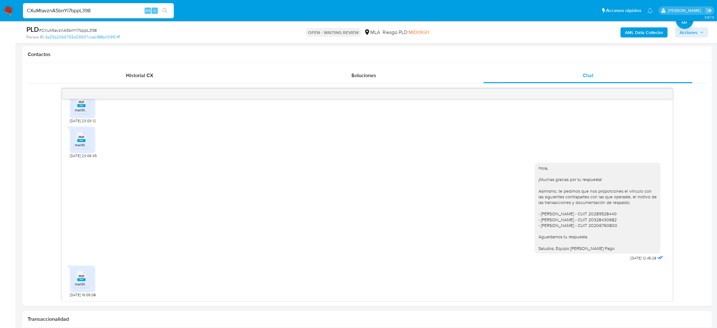
select select "10"
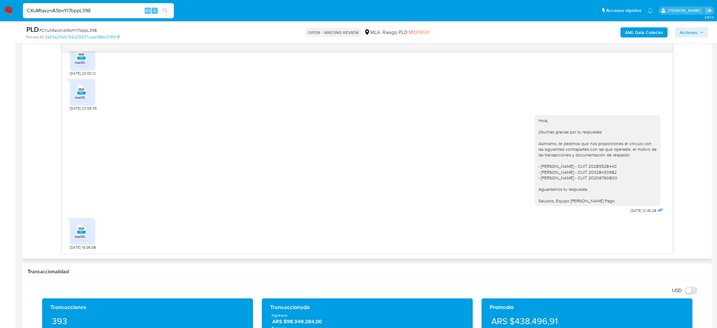
click at [74, 230] on li "PDF PDF melifile6642805273947490508.pdf" at bounding box center [82, 230] width 16 height 20
drag, startPoint x: 108, startPoint y: 13, endPoint x: 0, endPoint y: 21, distance: 108.5
click at [0, 21] on nav "Pausado Ver notificaciones CXuMtavznA5brrYI7bppL398 Alt s Accesos rápidos Presi…" at bounding box center [358, 10] width 717 height 21
paste input "1sueuL2ZwtS2OTwCbvdYPSeY"
type input "1sueuL2ZwtS2OTwCbvdYPSeY}"
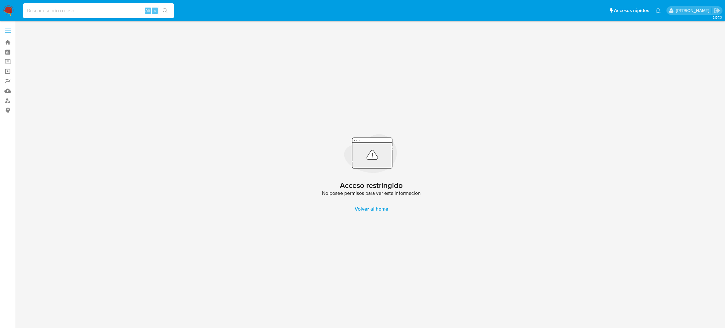
click at [101, 11] on input at bounding box center [98, 11] width 151 height 8
paste input "1sueuL2ZwtS2OTwCbvdYPSeY"
type input "1sueuL2ZwtS2OTwCbvdYPSeY"
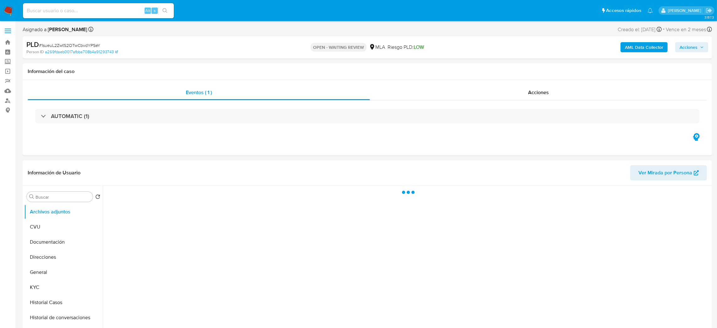
select select "10"
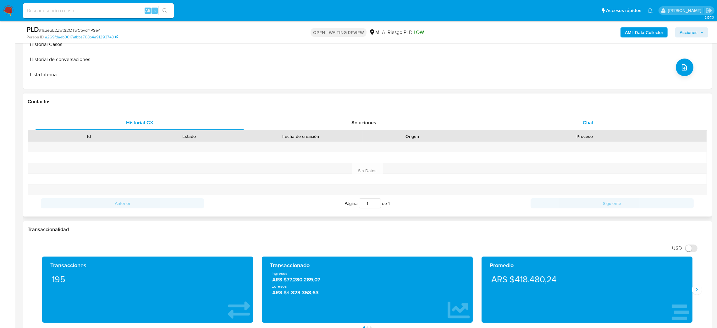
click at [595, 126] on div "Chat" at bounding box center [588, 122] width 209 height 15
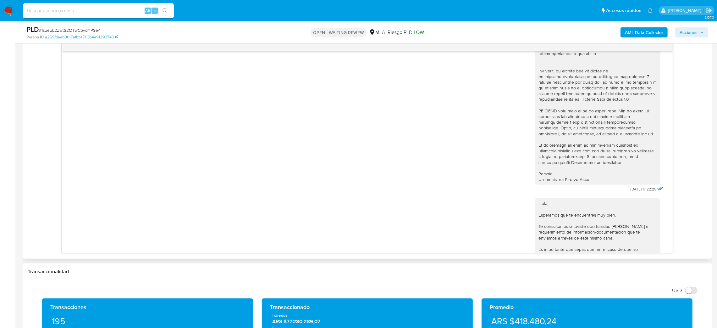
scroll to position [347, 0]
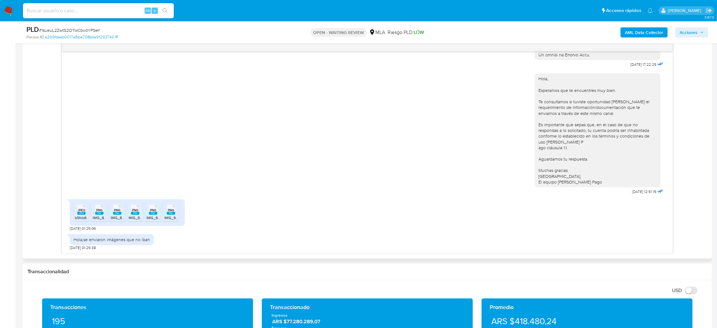
click at [83, 214] on rect at bounding box center [81, 213] width 8 height 3
click at [96, 215] on icon "PNG" at bounding box center [99, 209] width 8 height 11
click at [116, 215] on icon "PNG" at bounding box center [117, 209] width 8 height 11
drag, startPoint x: 131, startPoint y: 216, endPoint x: 156, endPoint y: 215, distance: 25.5
click at [131, 215] on icon "PNG" at bounding box center [135, 209] width 8 height 11
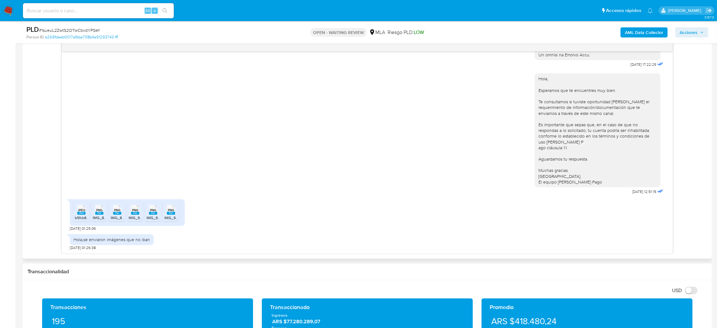
drag, startPoint x: 152, startPoint y: 215, endPoint x: 170, endPoint y: 214, distance: 17.3
click at [152, 215] on icon "PNG" at bounding box center [153, 209] width 8 height 11
click at [170, 213] on rect at bounding box center [171, 213] width 8 height 3
click at [0, 158] on aside "Bandeja Tablero Screening Búsqueda en Listas Watchlist Herramientas Operaciones…" at bounding box center [7, 276] width 15 height 1212
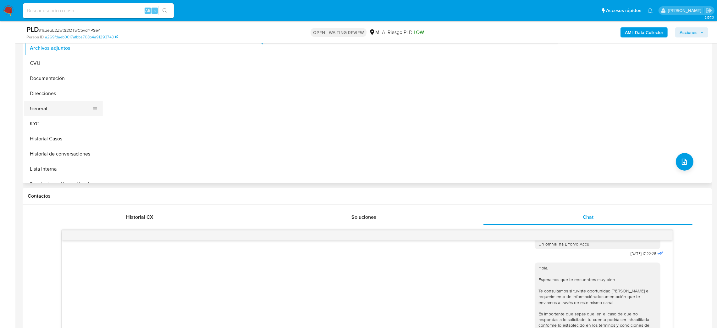
click at [60, 109] on button "General" at bounding box center [61, 108] width 74 height 15
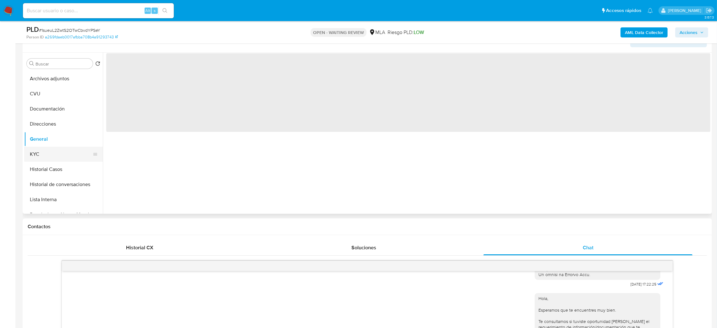
scroll to position [94, 0]
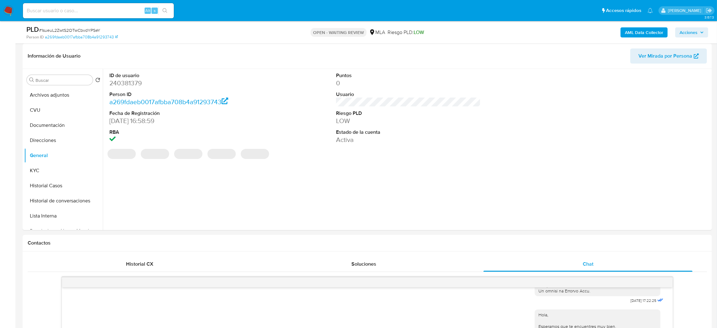
click at [127, 84] on dd "240381379" at bounding box center [181, 83] width 145 height 9
click at [127, 83] on dd "240381379" at bounding box center [181, 83] width 145 height 9
copy dd "240381379"
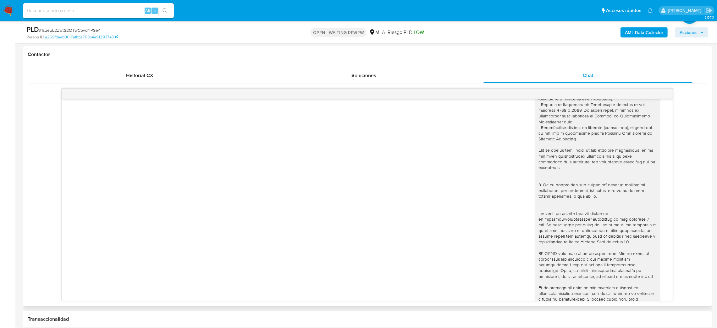
scroll to position [347, 0]
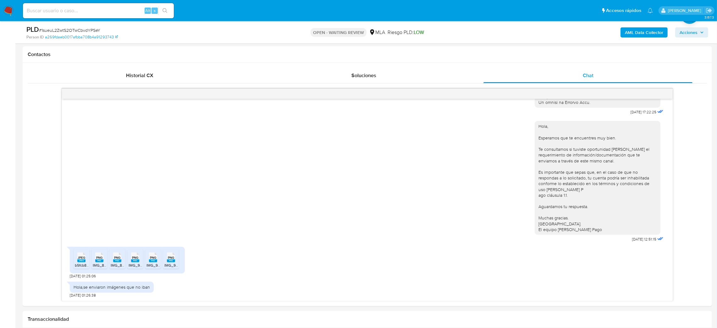
click at [81, 30] on span "# 1sueuL2ZwtS2OTwCbvdYPSeY" at bounding box center [69, 30] width 61 height 6
drag, startPoint x: 81, startPoint y: 30, endPoint x: 76, endPoint y: 30, distance: 4.7
click at [81, 30] on span "# 1sueuL2ZwtS2OTwCbvdYPSeY" at bounding box center [69, 30] width 61 height 6
copy span "1sueuL2ZwtS2OTwCbvdYPSeY"
click at [8, 14] on img at bounding box center [8, 10] width 11 height 11
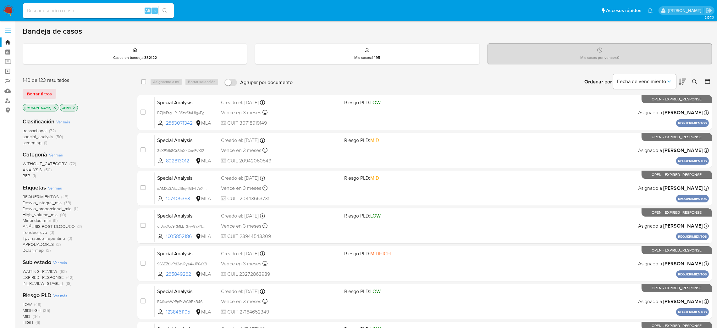
click at [695, 80] on icon at bounding box center [695, 81] width 5 height 5
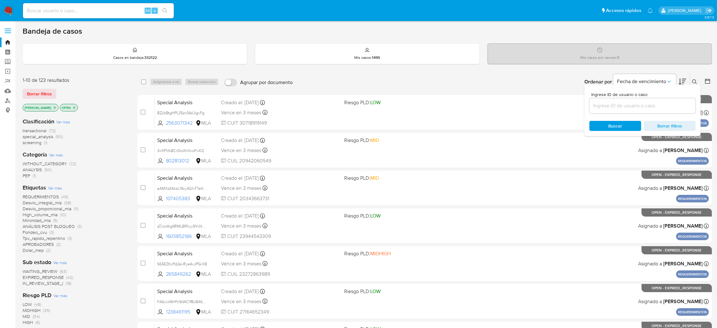
click at [610, 106] on input at bounding box center [643, 106] width 106 height 8
type input "1sueuL2ZwtS2OTwCbvdYPSeY"
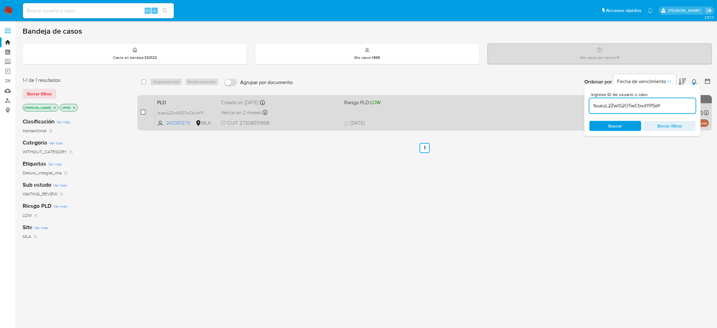
click at [142, 113] on input "checkbox" at bounding box center [143, 111] width 5 height 5
checkbox input "true"
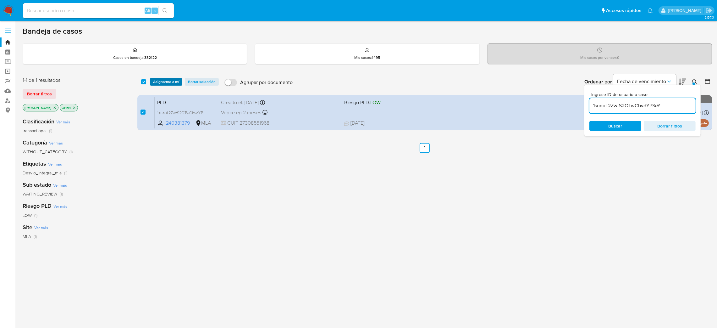
click at [166, 84] on span "Asignarme a mí" at bounding box center [166, 82] width 26 height 6
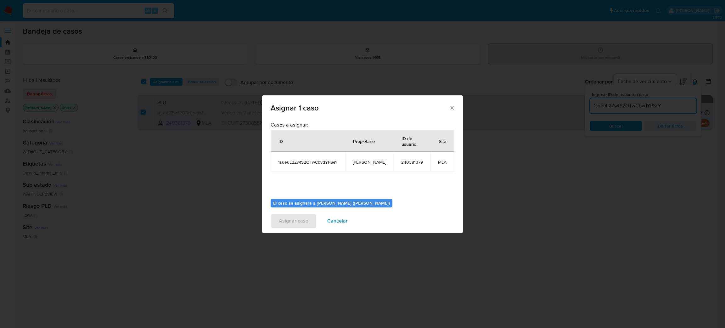
click at [358, 161] on span "[PERSON_NAME]" at bounding box center [369, 162] width 33 height 6
click at [371, 162] on span "[PERSON_NAME]" at bounding box center [369, 162] width 33 height 6
click at [371, 161] on span "[PERSON_NAME]" at bounding box center [369, 162] width 33 height 6
copy span "[PERSON_NAME]"
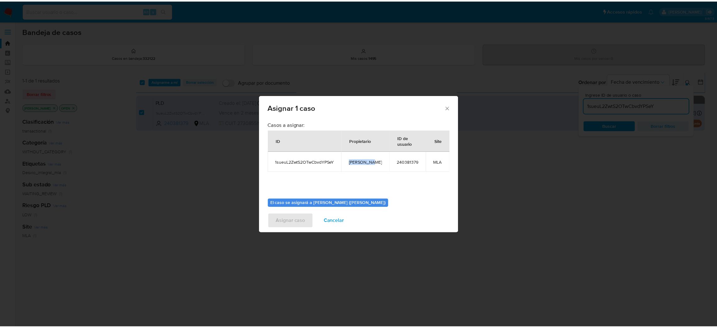
scroll to position [32, 0]
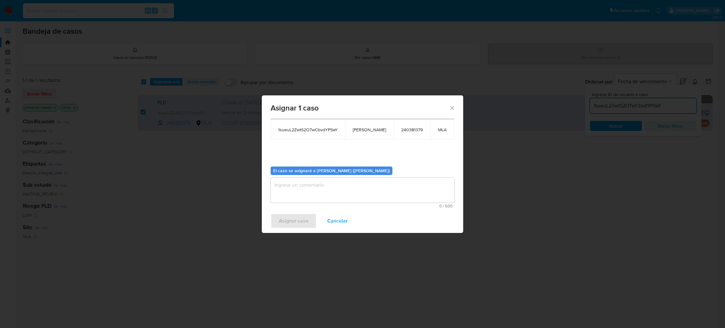
click at [305, 195] on textarea "assign-modal" at bounding box center [362, 189] width 184 height 25
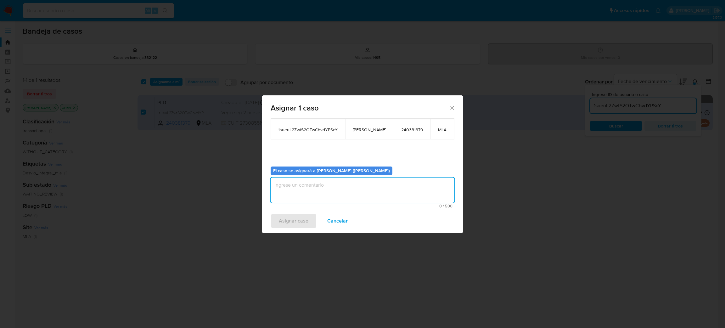
paste textarea "[PERSON_NAME]"
type textarea "[PERSON_NAME]"
click at [299, 220] on span "Asignar caso" at bounding box center [294, 221] width 30 height 14
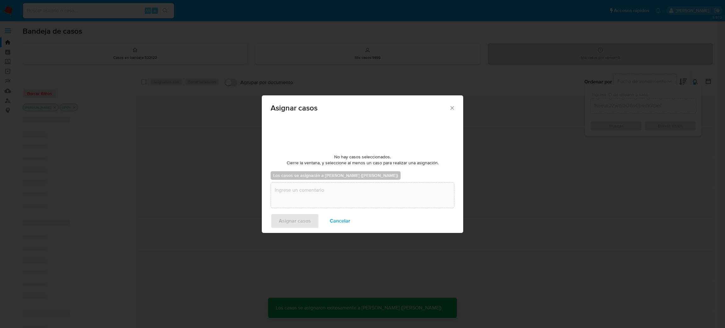
checkbox input "false"
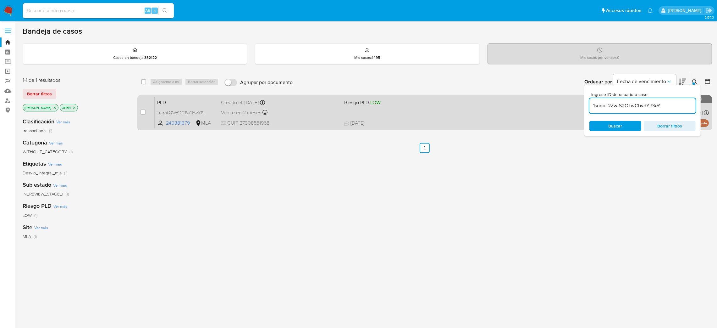
click at [320, 99] on div "Creado el: 12/08/2025 Creado el: 12/08/2025 12:13:36" at bounding box center [280, 102] width 118 height 7
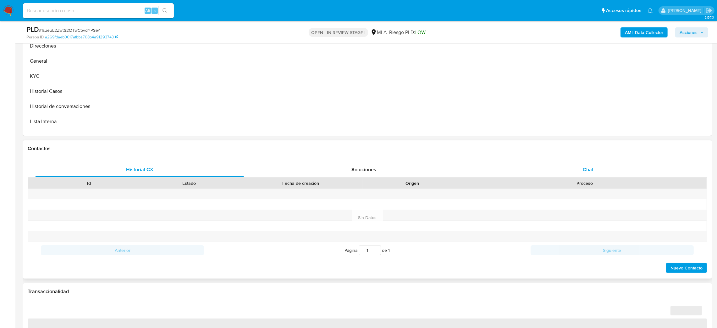
click at [592, 165] on div "Chat" at bounding box center [588, 169] width 209 height 15
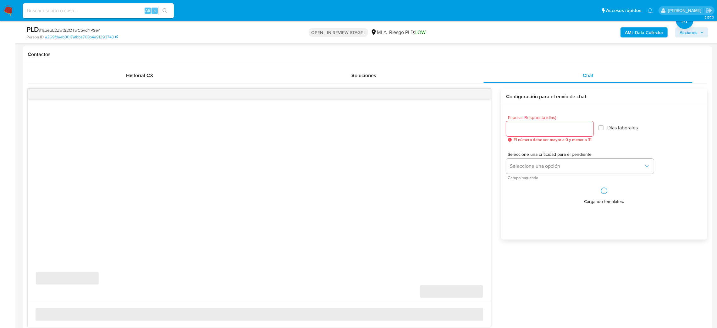
select select "10"
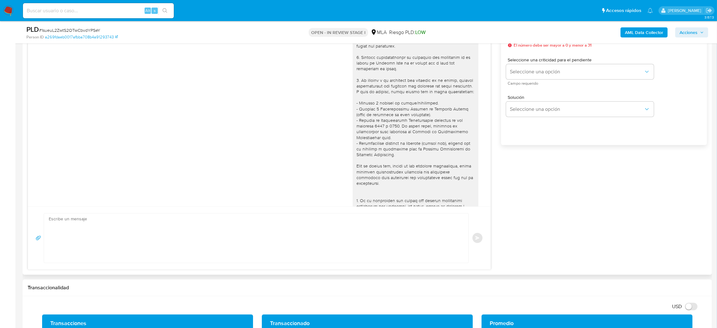
scroll to position [347, 0]
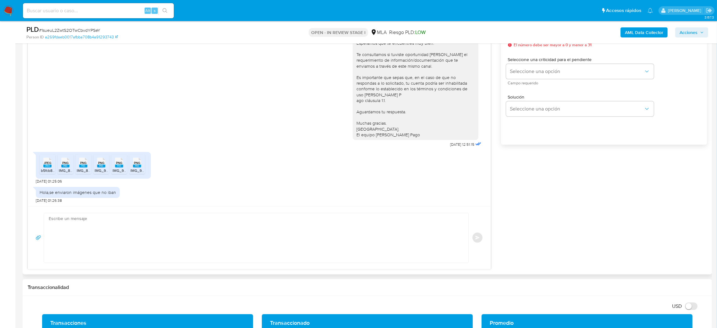
click at [92, 227] on textarea at bounding box center [255, 237] width 412 height 49
paste textarea "Hola, ¡Muchas gracias por tu respuesta! Asimismo, te pedimos que nos proporcion…"
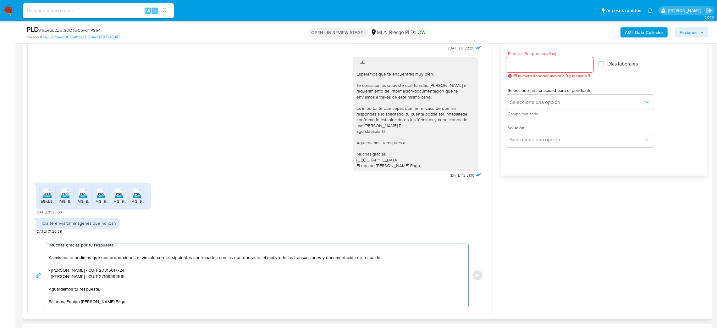
scroll to position [330, 0]
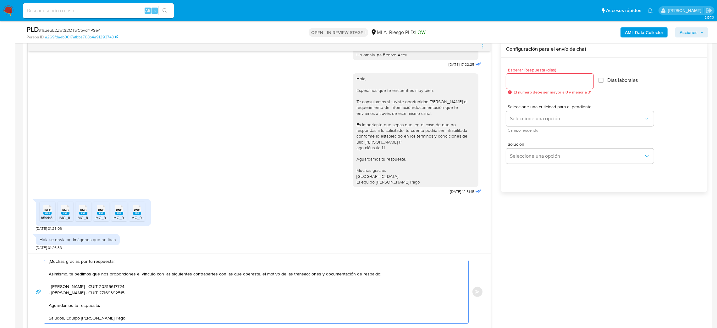
type textarea "Hola, ¡Muchas gracias por tu respuesta! Asimismo, te pedimos que nos proporcion…"
click at [522, 77] on input "Esperar Respuesta (días)" at bounding box center [549, 81] width 87 height 8
type input "2"
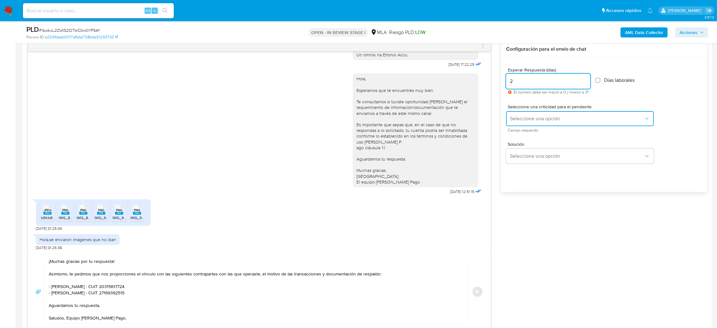
click at [519, 115] on button "Seleccione una opción" at bounding box center [580, 118] width 148 height 15
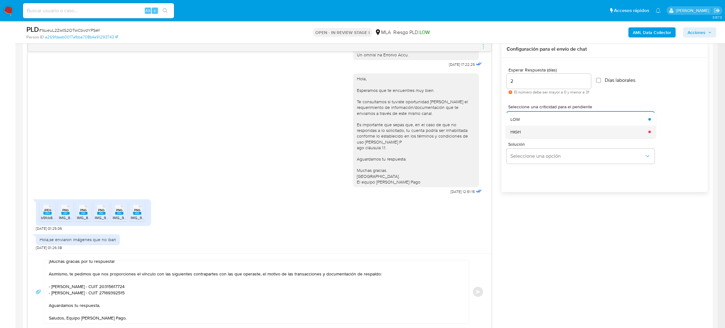
click at [520, 129] on span "HIGH" at bounding box center [515, 132] width 10 height 6
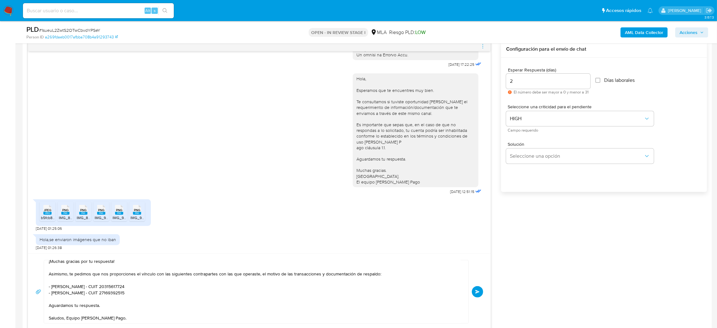
click at [479, 286] on div "Hola, ¡Muchas gracias por tu respuesta! Asimismo, te pedimos que nos proporcion…" at bounding box center [260, 292] width 448 height 64
click at [479, 289] on button "Enviar" at bounding box center [477, 291] width 11 height 11
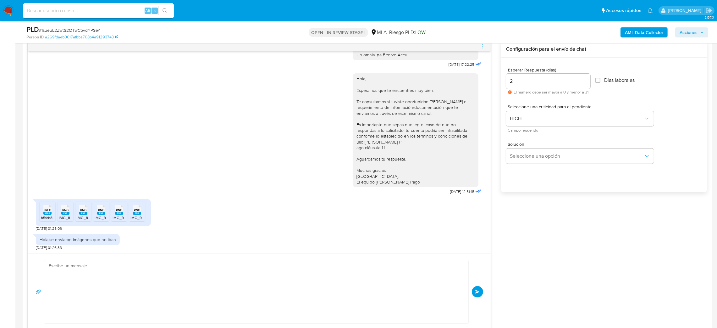
scroll to position [451, 0]
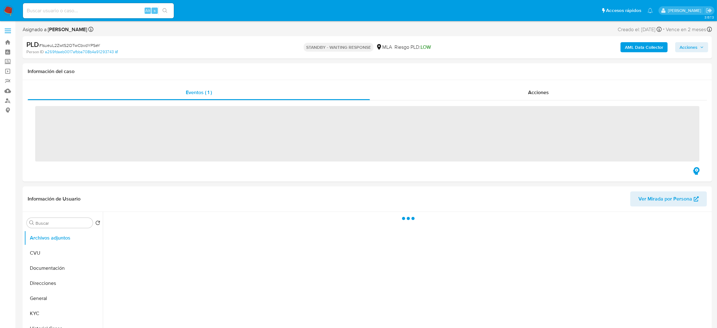
click at [71, 9] on input at bounding box center [98, 11] width 151 height 8
paste input "Rq4paCCreqONEF6f4hwsdhHV"
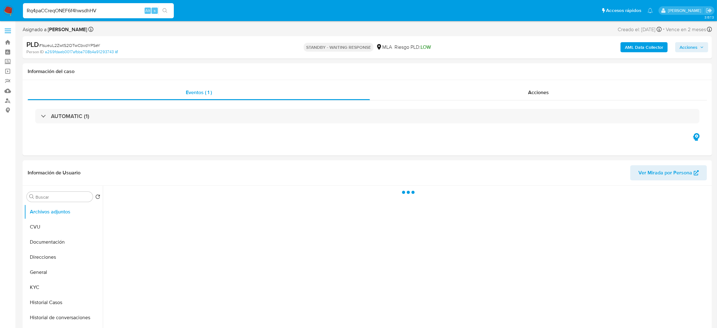
type input "Rq4paCCreqONEF6f4hwsdhHV"
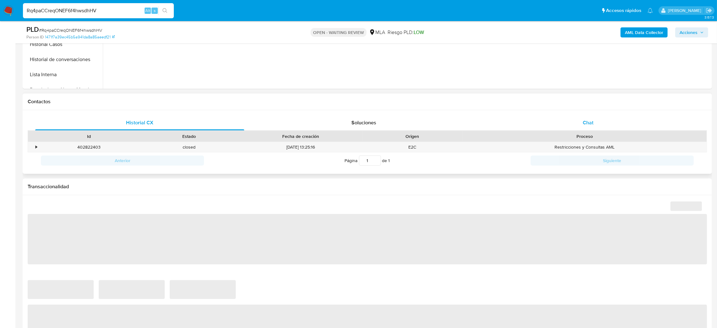
click at [592, 123] on span "Chat" at bounding box center [588, 122] width 11 height 7
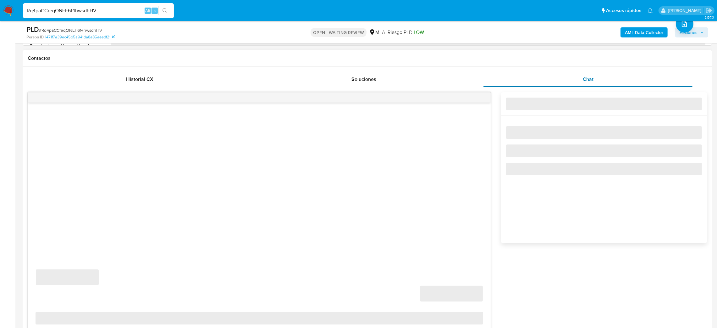
scroll to position [330, 0]
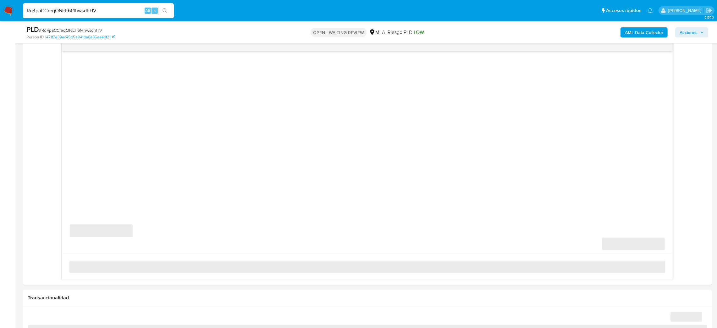
select select "10"
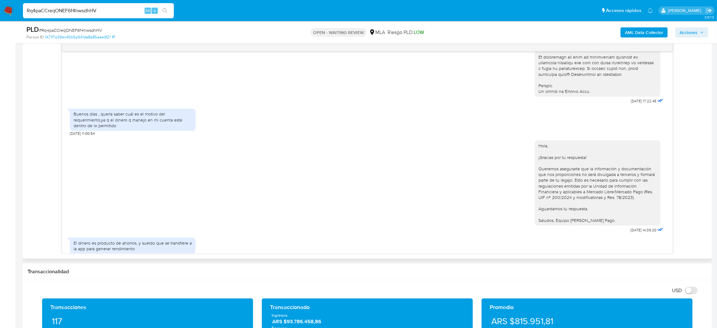
scroll to position [344, 0]
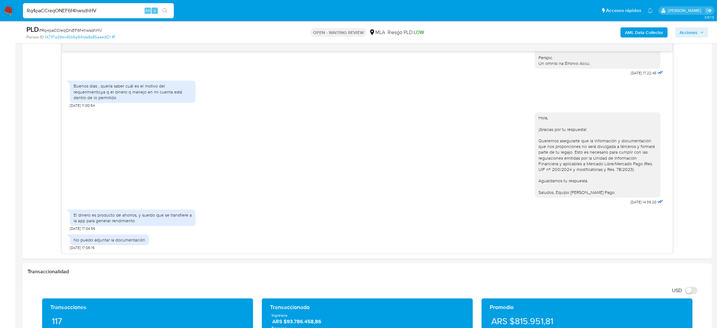
click at [86, 28] on span "# Rq4paCCreqONEF6f4hwsdhHV" at bounding box center [70, 30] width 63 height 6
copy span "Rq4paCCreqONEF6f4hwsdhHV"
click at [10, 11] on img at bounding box center [8, 10] width 11 height 11
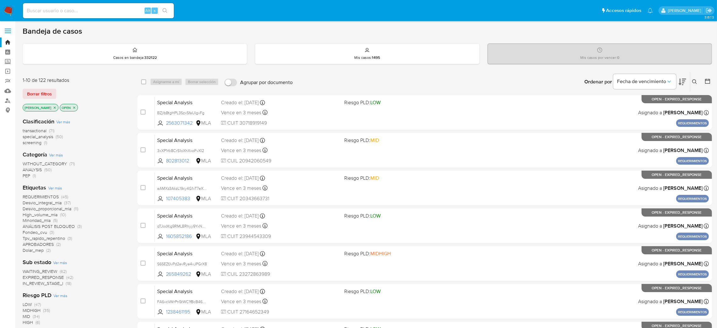
click at [697, 84] on icon at bounding box center [695, 81] width 5 height 5
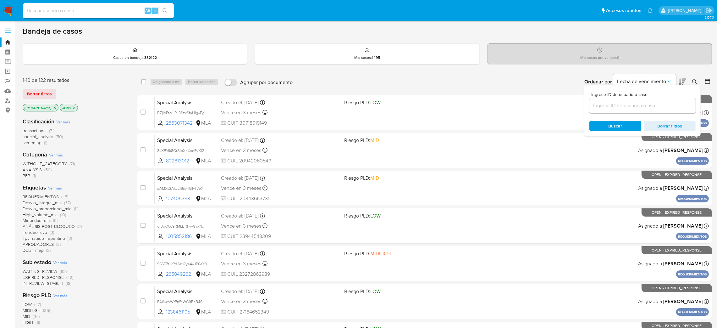
click at [659, 104] on input at bounding box center [643, 106] width 106 height 8
type input "Rq4paCCreqONEF6f4hwsdhHV"
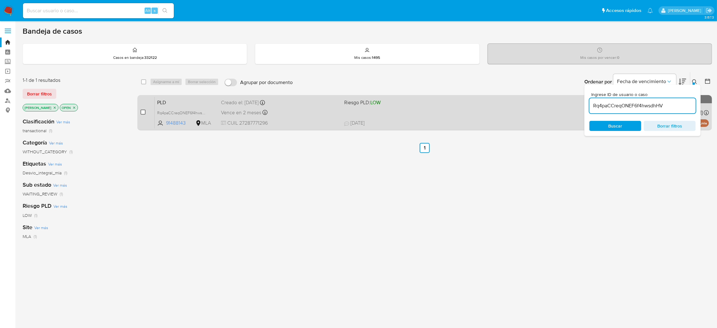
click at [141, 113] on input "checkbox" at bounding box center [143, 111] width 5 height 5
checkbox input "true"
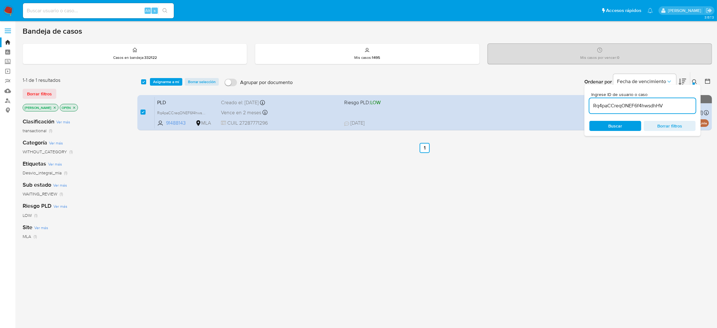
click at [166, 75] on div "select-all-cases-checkbox Asignarme a mí Borrar selección Agrupar por documento…" at bounding box center [424, 82] width 575 height 20
click at [166, 82] on span "Asignarme a mí" at bounding box center [166, 82] width 26 height 6
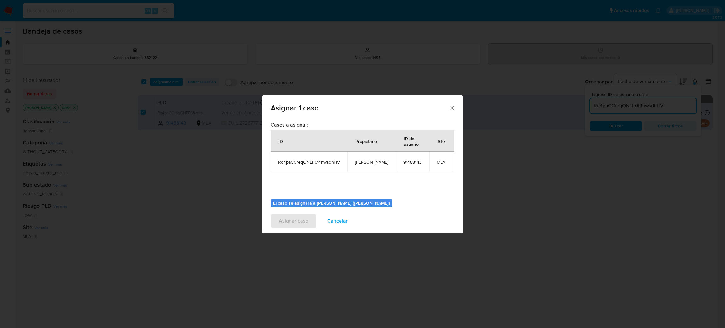
click at [367, 164] on span "[PERSON_NAME]" at bounding box center [371, 162] width 33 height 6
copy span "[PERSON_NAME]"
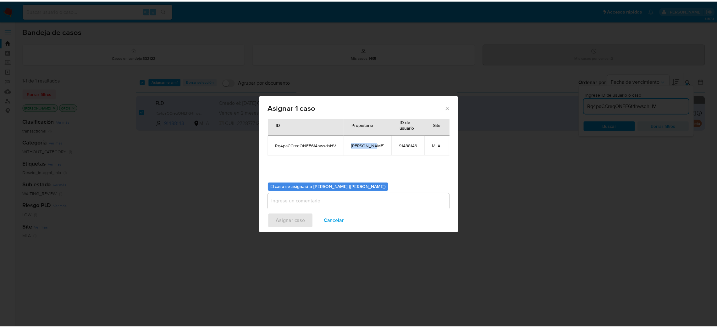
scroll to position [32, 0]
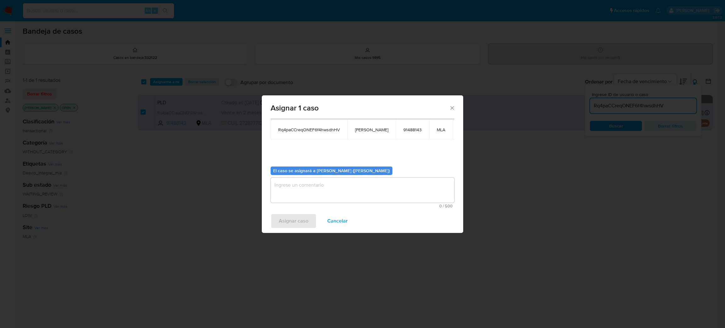
click at [325, 175] on div "El caso se asignará a Abril Karina Medzovich (amedzovich) 0 / 500 500 caractere…" at bounding box center [362, 184] width 184 height 47
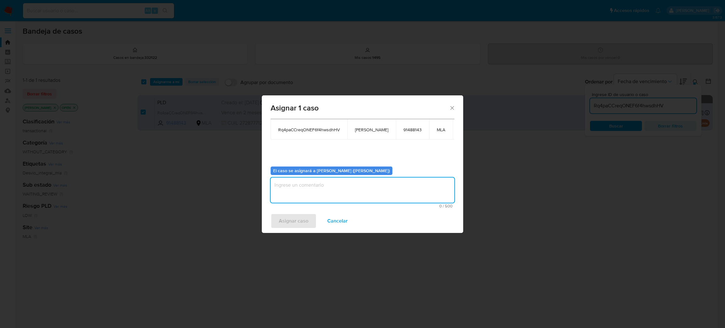
click at [308, 196] on textarea "assign-modal" at bounding box center [362, 189] width 184 height 25
paste textarea "[PERSON_NAME]"
type textarea "[PERSON_NAME]"
click at [299, 222] on span "Asignar caso" at bounding box center [294, 221] width 30 height 14
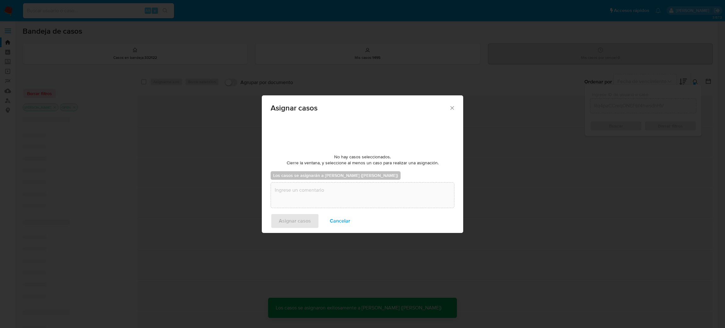
checkbox input "false"
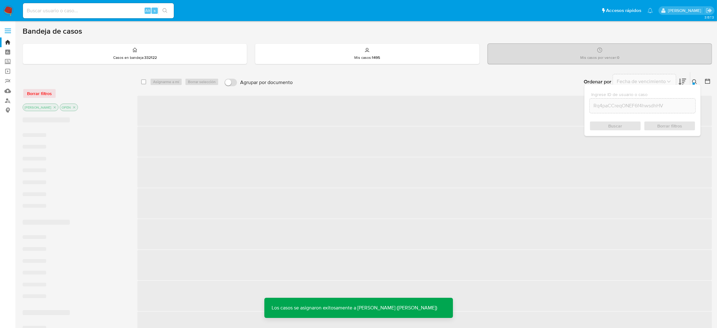
click at [191, 101] on span "‌" at bounding box center [424, 111] width 575 height 30
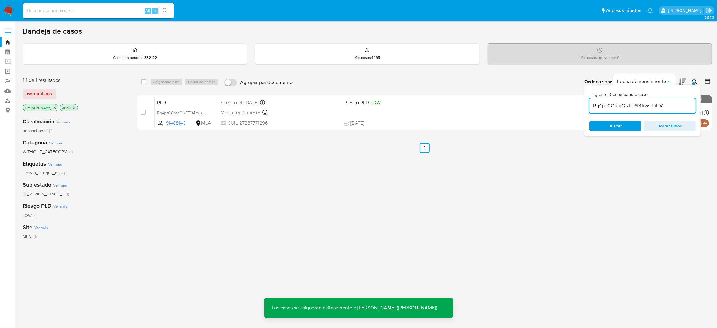
click at [191, 101] on span "PLD" at bounding box center [186, 102] width 59 height 8
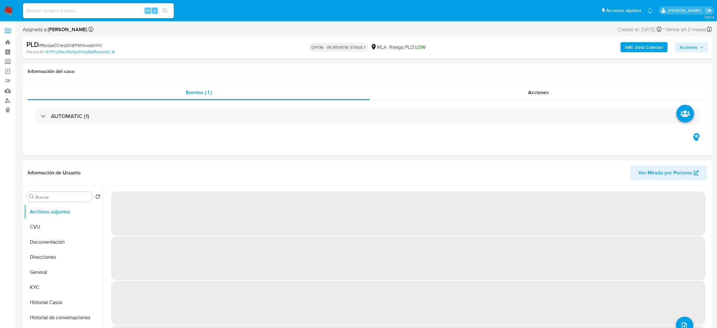
scroll to position [47, 0]
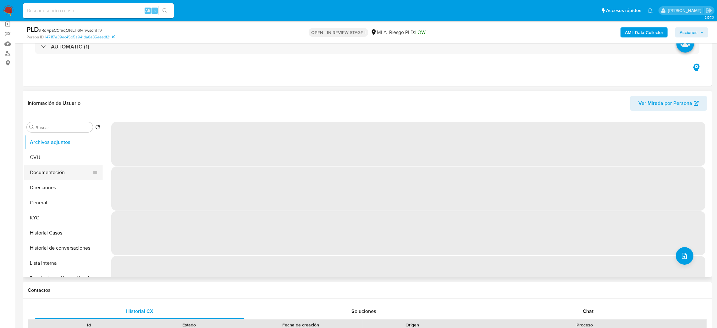
select select "10"
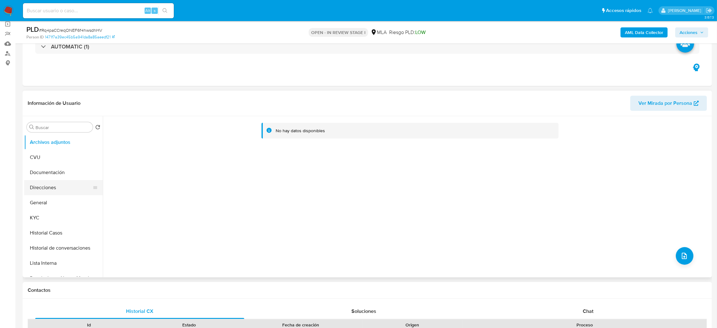
drag, startPoint x: 57, startPoint y: 196, endPoint x: 80, endPoint y: 188, distance: 24.1
click at [57, 196] on button "General" at bounding box center [63, 202] width 79 height 15
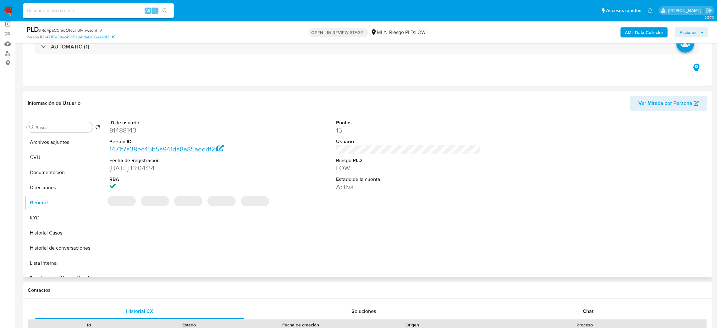
click at [124, 130] on dd "91488143" at bounding box center [181, 130] width 145 height 9
copy dd "91488143"
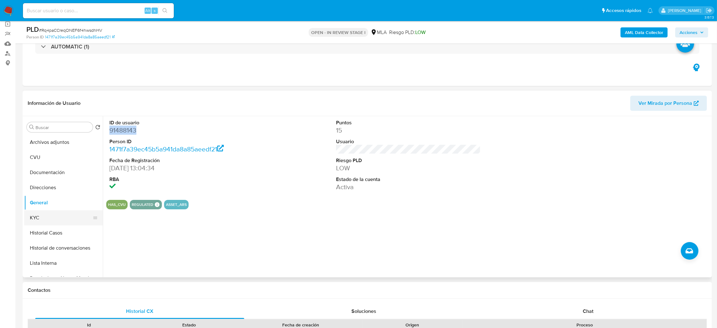
click at [33, 220] on button "KYC" at bounding box center [61, 217] width 74 height 15
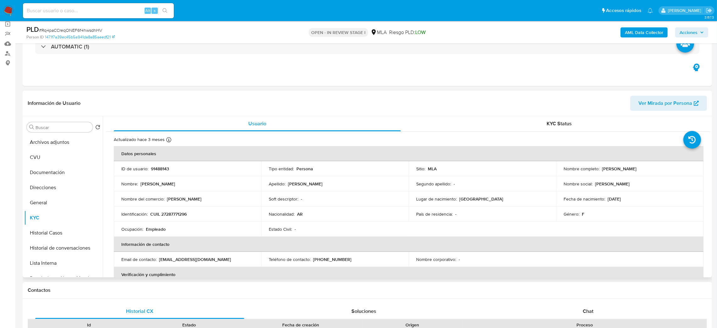
click at [176, 209] on td "Identificación : CUIL 27287771296" at bounding box center [188, 213] width 148 height 15
click at [175, 215] on p "CUIL 27287771296" at bounding box center [168, 214] width 36 height 6
copy p "27287771296"
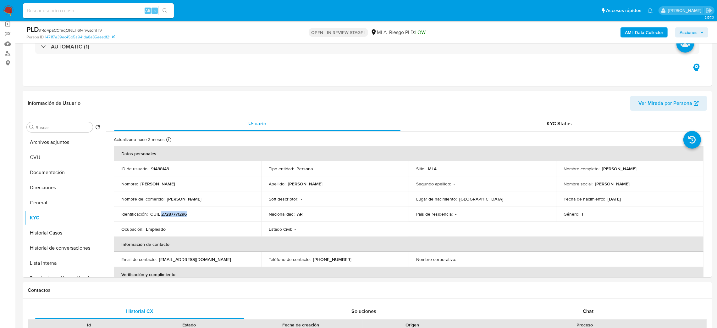
scroll to position [283, 0]
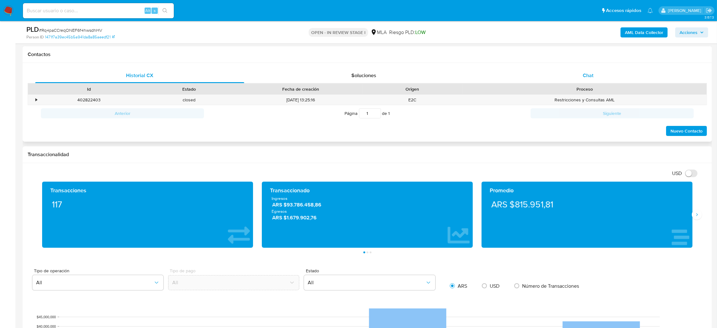
drag, startPoint x: 622, startPoint y: 64, endPoint x: 609, endPoint y: 71, distance: 14.5
click at [622, 64] on div "Historial CX Soluciones Chat Id Estado Fecha de creación Origen Proceso • 40282…" at bounding box center [368, 102] width 690 height 79
click at [597, 81] on div "Chat" at bounding box center [588, 75] width 209 height 15
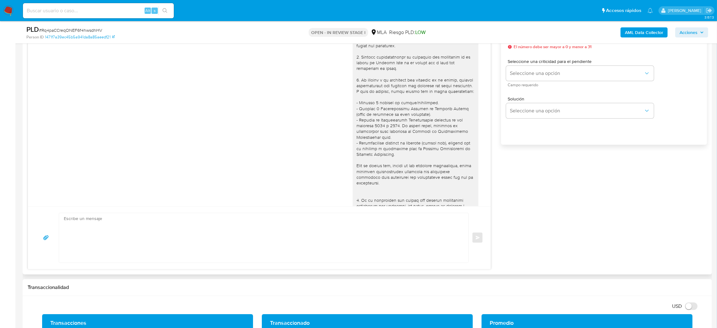
scroll to position [344, 0]
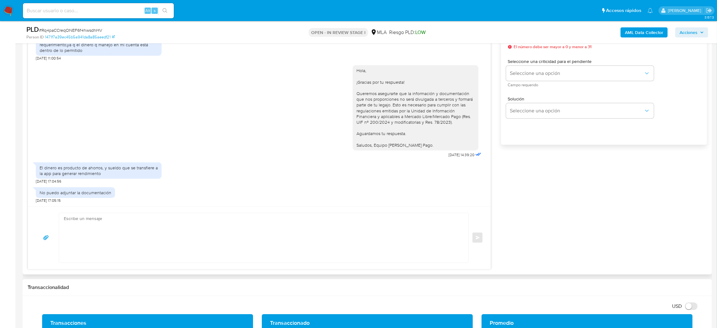
click at [82, 226] on textarea at bounding box center [262, 237] width 397 height 49
paste textarea "Hola, ¡Muchas gracias por tu respuesta! Te pedimos que nos envíes a través de e…"
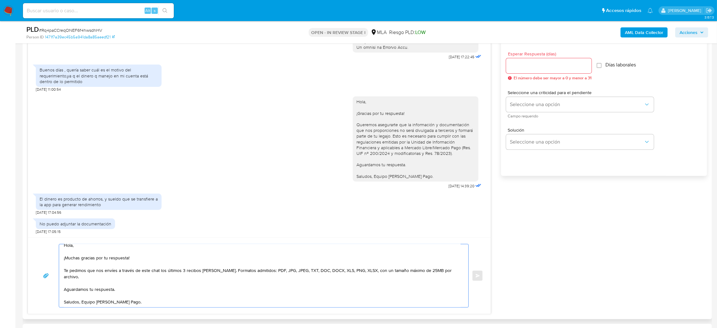
scroll to position [330, 0]
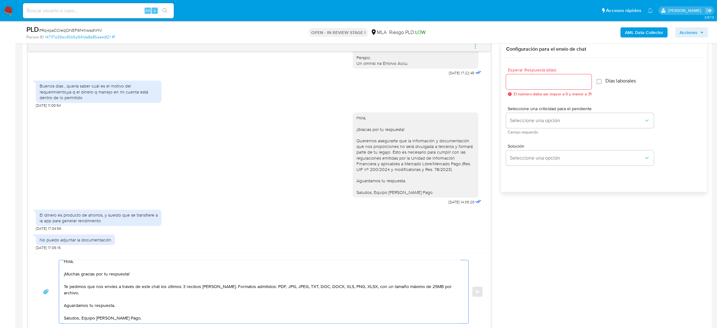
type textarea "Hola, ¡Muchas gracias por tu respuesta! Te pedimos que nos envíes a través de e…"
click at [533, 82] on input "Esperar Respuesta (días)" at bounding box center [549, 82] width 86 height 8
drag, startPoint x: 493, startPoint y: 84, endPoint x: 488, endPoint y: 85, distance: 5.1
click at [488, 85] on div "18/08/2025 17:22:45 Buenos días , quería saber cuál es el motivo del requerimie…" at bounding box center [368, 185] width 680 height 289
type input "2"
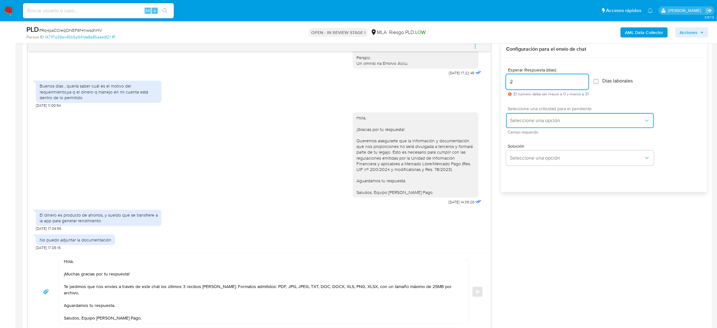
click at [522, 116] on button "Seleccione una opción" at bounding box center [580, 120] width 148 height 15
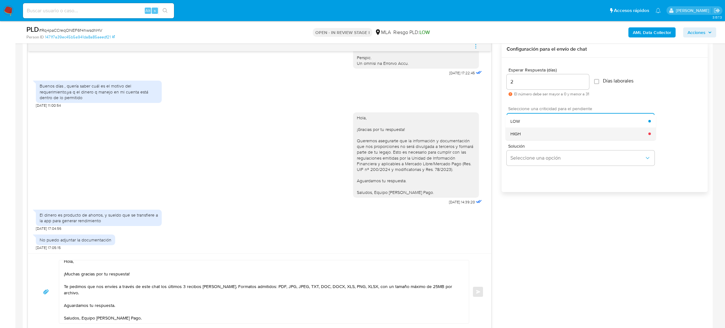
click at [526, 133] on div "HIGH" at bounding box center [579, 133] width 138 height 13
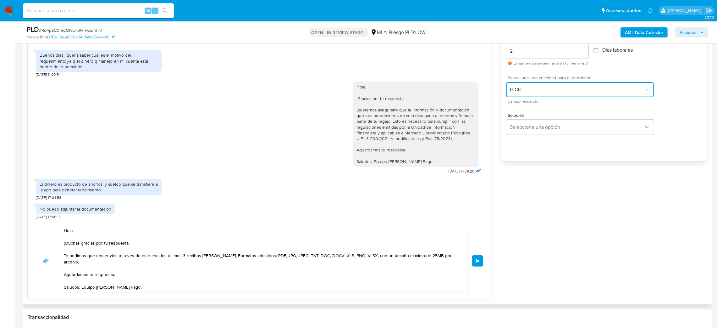
scroll to position [377, 0]
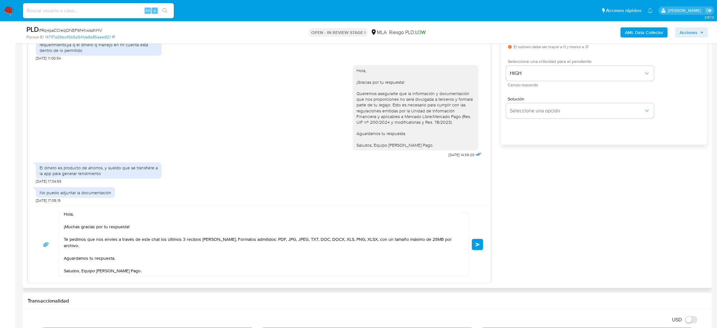
click at [478, 246] on span "Enviar" at bounding box center [478, 244] width 4 height 4
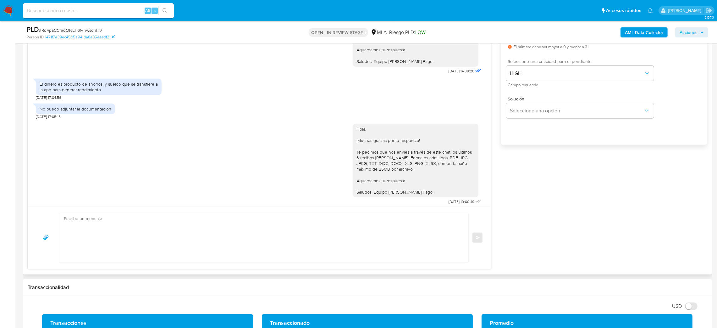
scroll to position [390, 0]
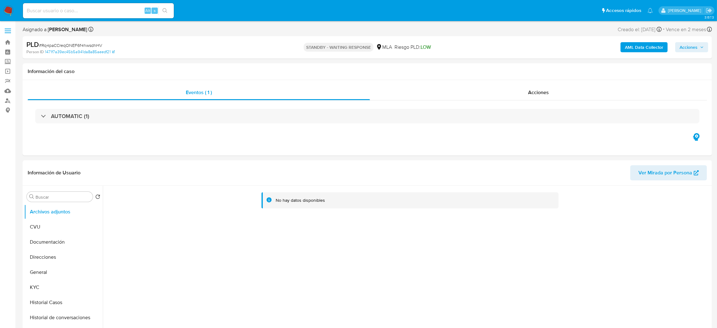
click at [85, 11] on input at bounding box center [98, 11] width 151 height 8
select select "10"
paste input "LLIAf8VxJ8smxPlk75jp6pTv"
type input "LLIAf8VxJ8smxPlk75jp6pTv"
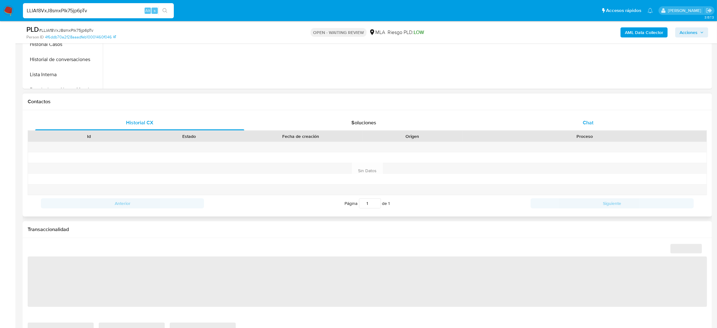
click at [599, 122] on div "Chat" at bounding box center [588, 122] width 209 height 15
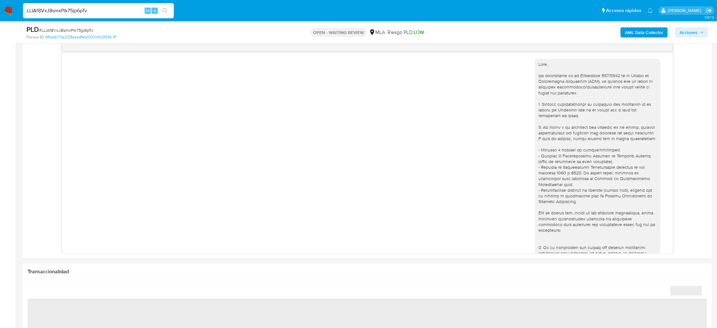
scroll to position [417, 0]
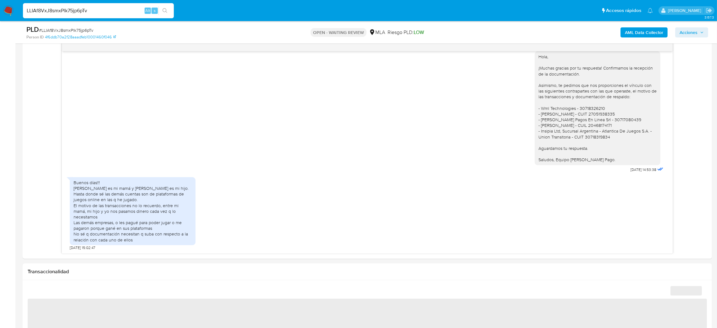
select select "10"
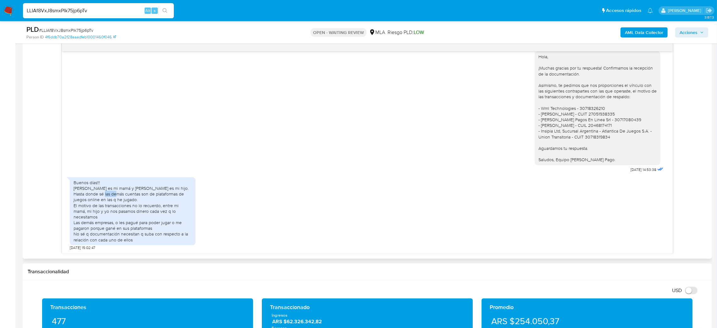
drag, startPoint x: 100, startPoint y: 200, endPoint x: 109, endPoint y: 203, distance: 9.9
click at [109, 203] on div "Buenos días!!! [PERSON_NAME] es mi mamá y [PERSON_NAME] es mi hijo. Hasta donde…" at bounding box center [133, 211] width 118 height 63
click at [118, 209] on div "Buenos días!!! [PERSON_NAME] es mi mamá y [PERSON_NAME] es mi hijo. Hasta donde…" at bounding box center [133, 211] width 118 height 63
drag, startPoint x: 77, startPoint y: 212, endPoint x: 152, endPoint y: 211, distance: 75.5
click at [152, 211] on div "Buenos días!!! [PERSON_NAME] es mi mamá y [PERSON_NAME] es mi hijo. Hasta donde…" at bounding box center [133, 211] width 118 height 63
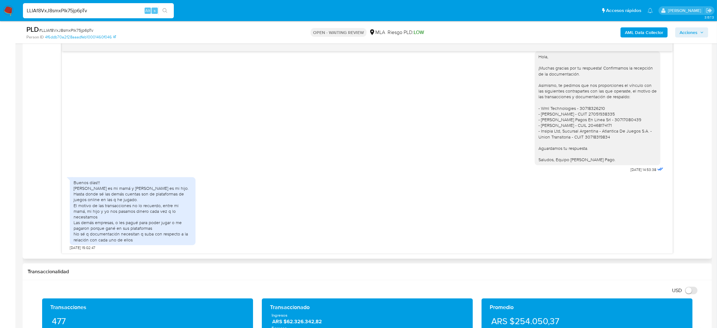
click at [166, 213] on div "Buenos días!!! [PERSON_NAME] es mi mamá y [PERSON_NAME] es mi hijo. Hasta donde…" at bounding box center [133, 211] width 118 height 63
drag, startPoint x: 103, startPoint y: 228, endPoint x: 124, endPoint y: 231, distance: 20.9
click at [124, 231] on div "Buenos días!!! [PERSON_NAME] es mi mamá y [PERSON_NAME] es mi hijo. Hasta donde…" at bounding box center [133, 211] width 118 height 63
click at [132, 232] on div "Buenos días!!! [PERSON_NAME] es mi mamá y [PERSON_NAME] es mi hijo. Hasta donde…" at bounding box center [133, 211] width 118 height 63
drag, startPoint x: 116, startPoint y: 8, endPoint x: 0, endPoint y: 9, distance: 116.4
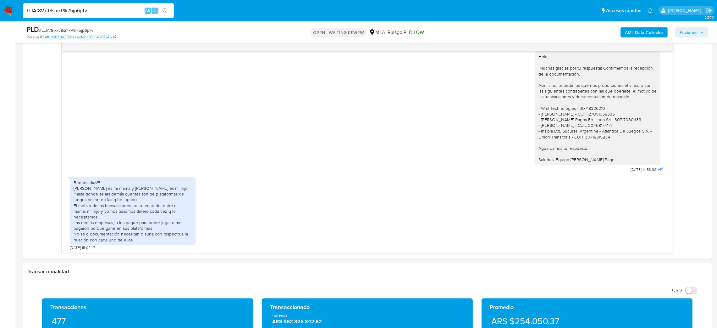
click at [0, 9] on nav "Pausado Ver notificaciones LLIAf8VxJ8smxPlk75jp6pTv Alt s Accesos rápidos Presi…" at bounding box center [358, 10] width 717 height 21
paste input "10JcIJpsWpRv2x6zmGnhqWyR"
type input "10JcIJpsWpRv2x6zmGnhqWyR"
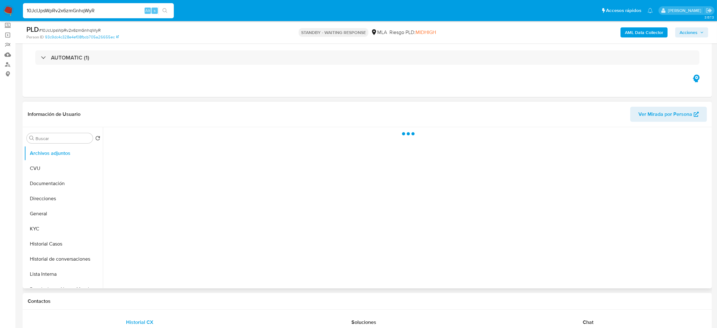
scroll to position [94, 0]
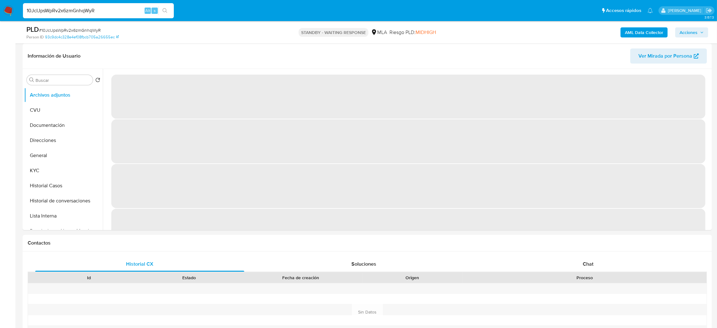
select select "10"
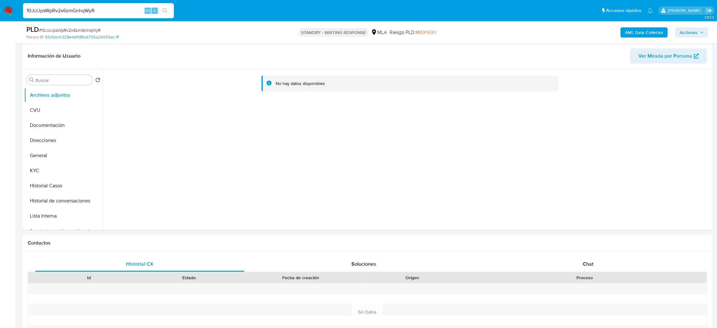
drag, startPoint x: 123, startPoint y: 11, endPoint x: 0, endPoint y: 11, distance: 123.3
click at [0, 11] on nav "Pausado Ver notificaciones 10JcIJpsWpRv2x6zmGnhqWyR Alt s Accesos rápidos Presi…" at bounding box center [358, 10] width 717 height 21
paste input "zgAg8ZJ8RrRwTaJO2WQC9Z7N"
type input "zgAg8ZJ8RrRwTaJO2WQC9Z7N"
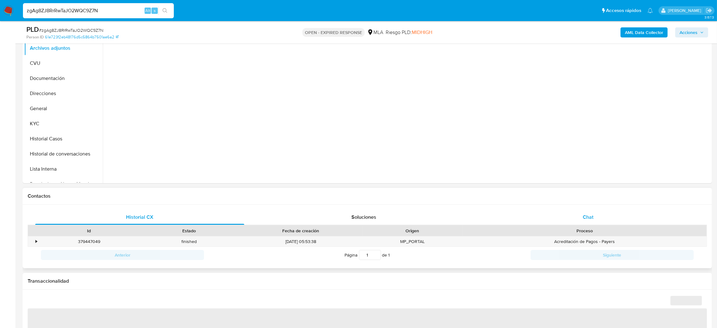
drag, startPoint x: 610, startPoint y: 216, endPoint x: 590, endPoint y: 216, distance: 19.8
click at [609, 218] on div "Chat" at bounding box center [588, 216] width 209 height 15
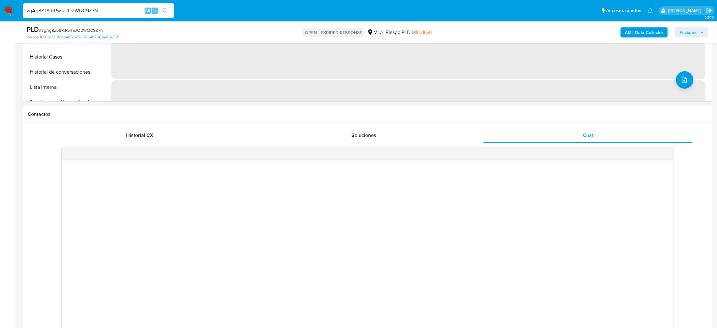
scroll to position [283, 0]
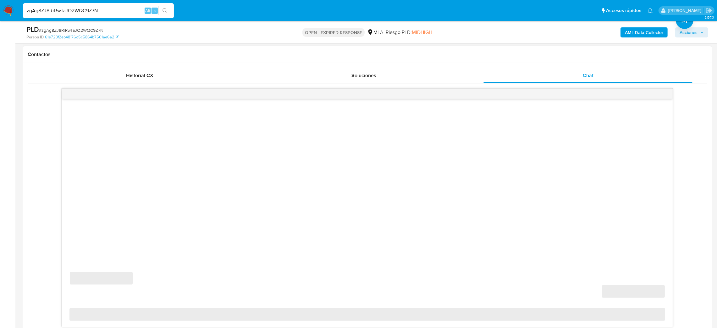
select select "10"
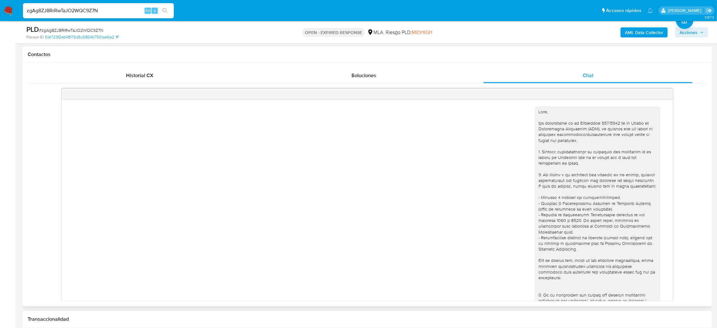
scroll to position [312, 0]
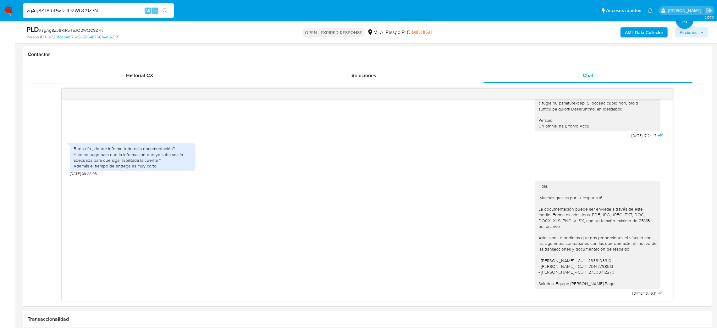
click at [71, 28] on span "# zgAg8ZJ8RrRwTaJO2WQC9Z7N" at bounding box center [71, 30] width 64 height 6
copy span "zgAg8ZJ8RrRwTaJO2WQC9Z7N"
click at [5, 9] on img at bounding box center [8, 10] width 11 height 11
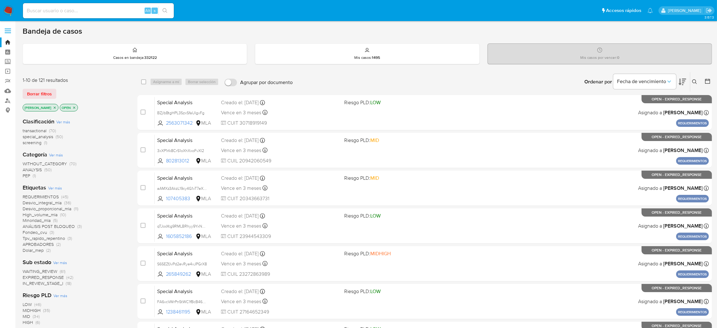
click at [692, 79] on button at bounding box center [696, 82] width 10 height 8
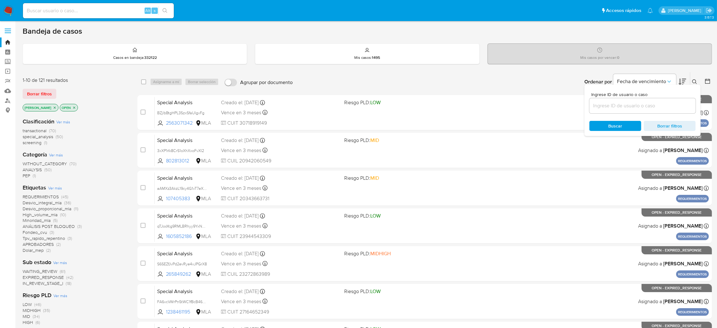
click at [635, 101] on div at bounding box center [643, 105] width 106 height 15
click at [633, 106] on input at bounding box center [643, 106] width 106 height 8
paste input "zgAg8ZJ8RrRwTaJO2WQC9Z7N"
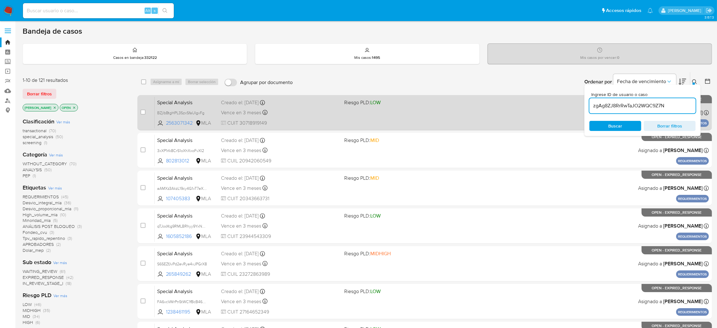
type input "zgAg8ZJ8RrRwTaJO2WQC9Z7N"
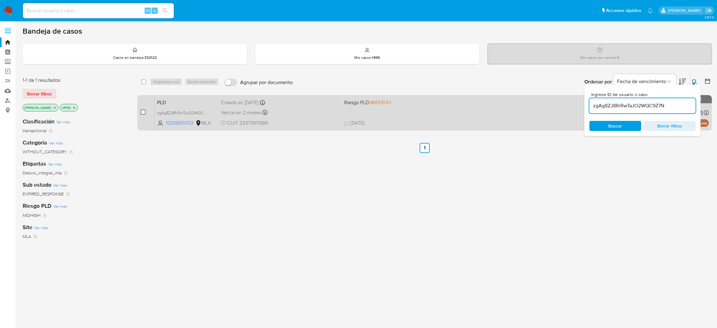
click at [144, 111] on input "checkbox" at bounding box center [143, 111] width 5 height 5
checkbox input "true"
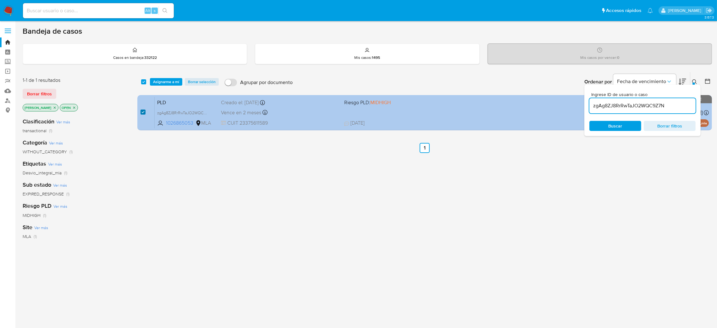
checkbox input "true"
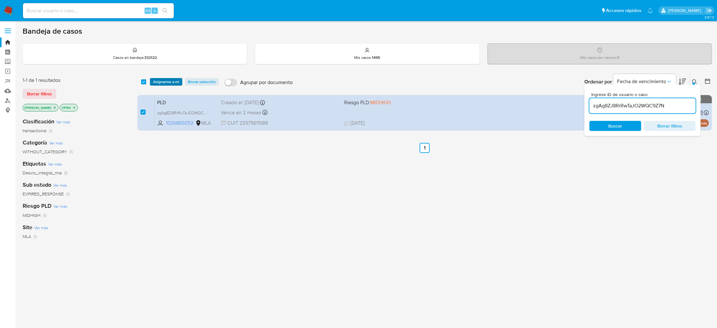
click at [168, 83] on span "Asignarme a mí" at bounding box center [166, 82] width 26 height 6
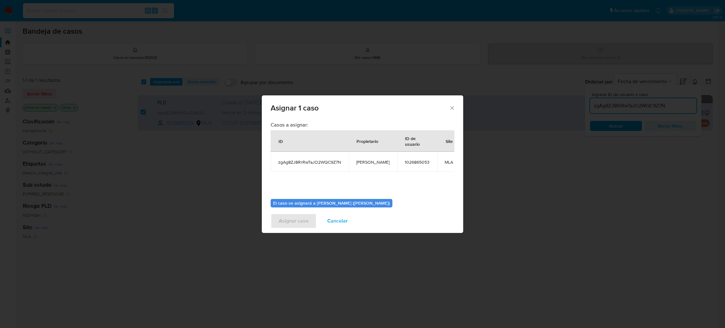
click at [361, 163] on span "[PERSON_NAME]" at bounding box center [372, 162] width 33 height 6
copy span "[PERSON_NAME]"
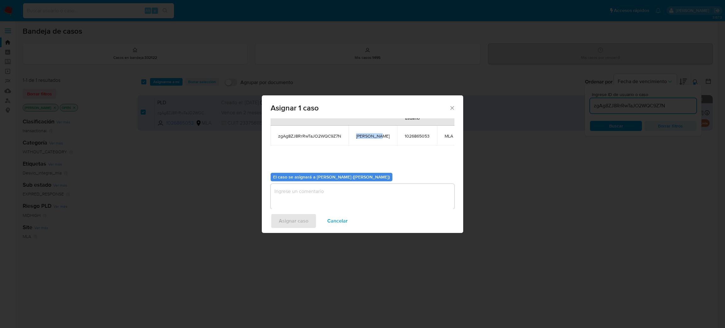
scroll to position [39, 0]
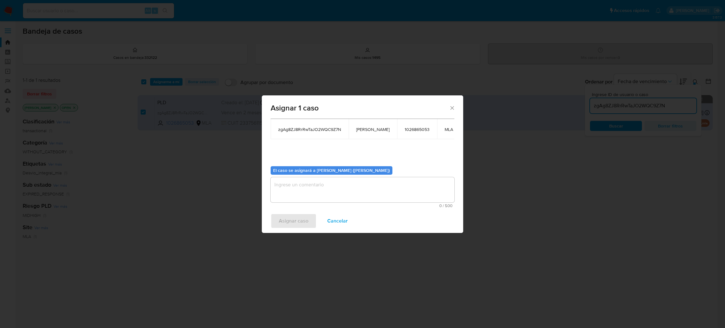
click at [311, 194] on textarea "assign-modal" at bounding box center [362, 189] width 184 height 25
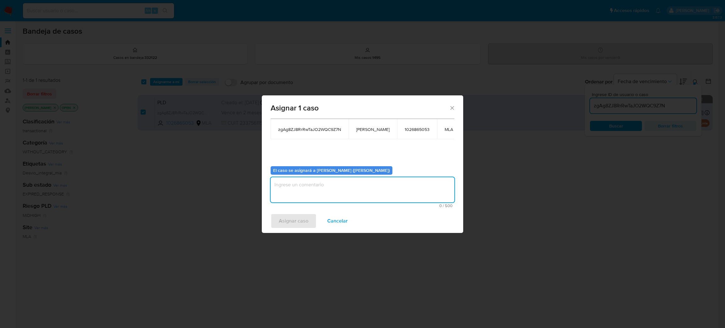
paste textarea "[PERSON_NAME]"
type textarea "[PERSON_NAME]"
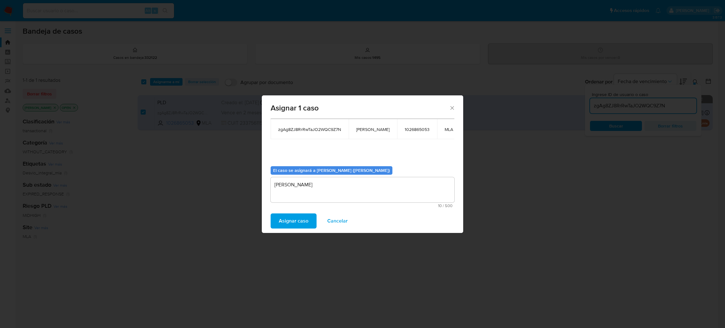
click at [295, 224] on span "Asignar caso" at bounding box center [294, 221] width 30 height 14
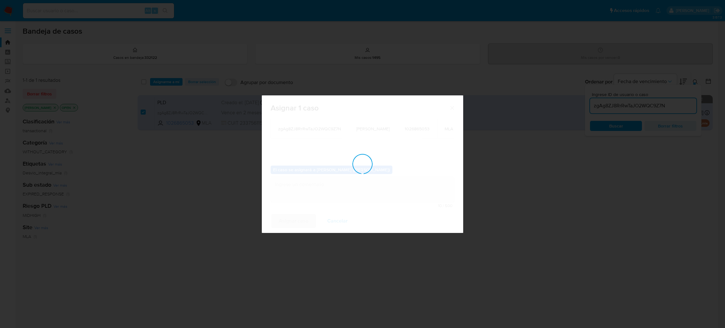
checkbox input "false"
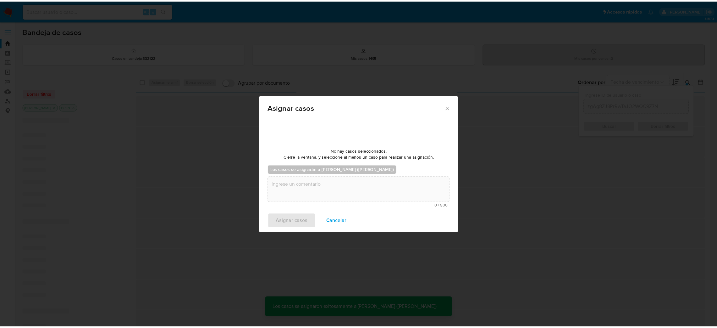
scroll to position [38, 0]
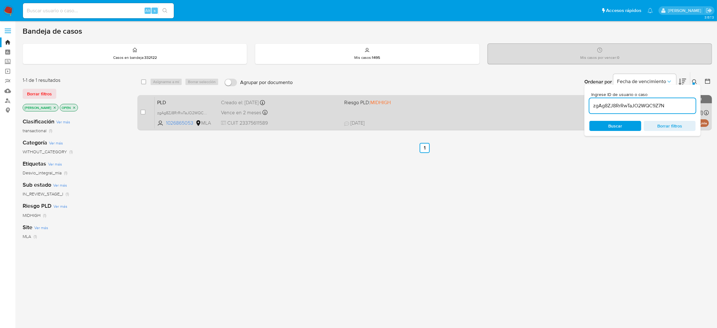
click at [306, 117] on div "PLD zgAg8ZJ8RrRwTaJO2WQC9Z7N 1026865053 MLA Riesgo PLD: MIDHIGH Creado el: 12/0…" at bounding box center [432, 113] width 555 height 32
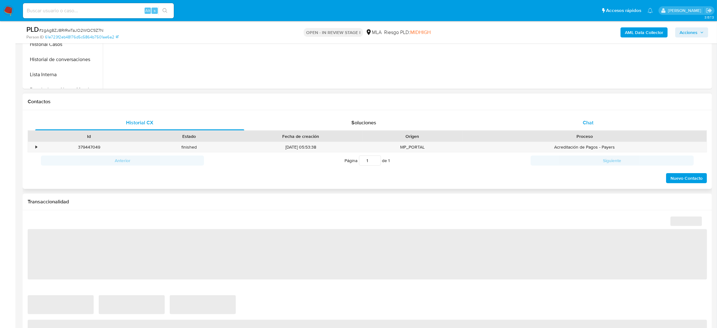
click at [590, 120] on span "Chat" at bounding box center [588, 122] width 11 height 7
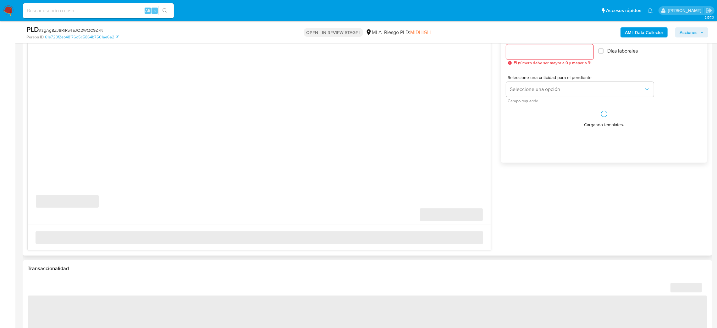
scroll to position [377, 0]
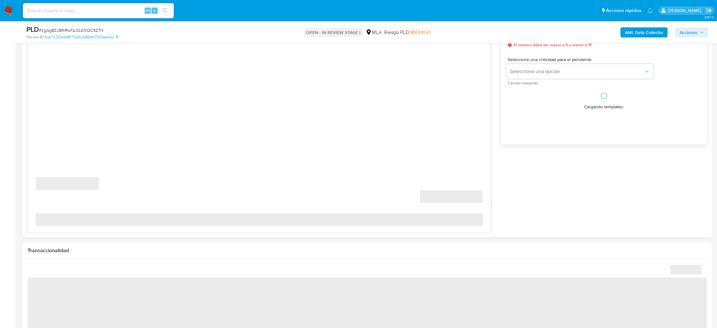
select select "10"
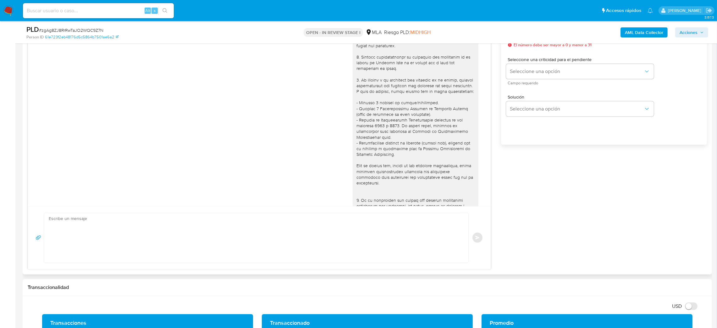
scroll to position [312, 0]
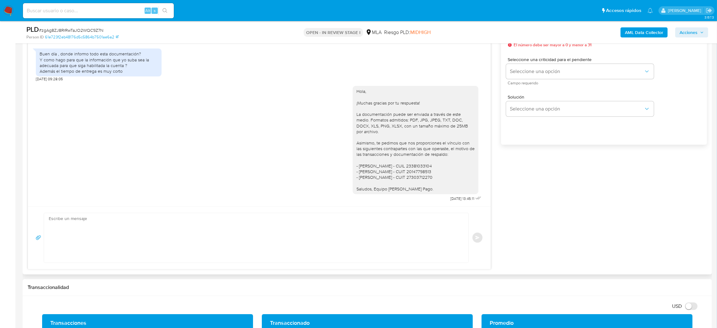
click at [82, 233] on textarea at bounding box center [255, 237] width 412 height 49
paste textarea "Hola, Esperamos que te encuentres muy bien. Te consultamos si tuviste oportunid…"
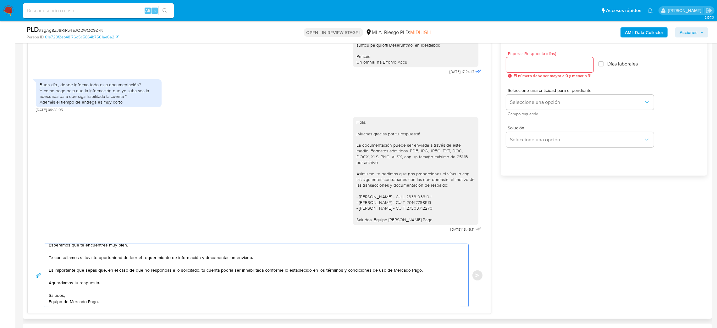
scroll to position [330, 0]
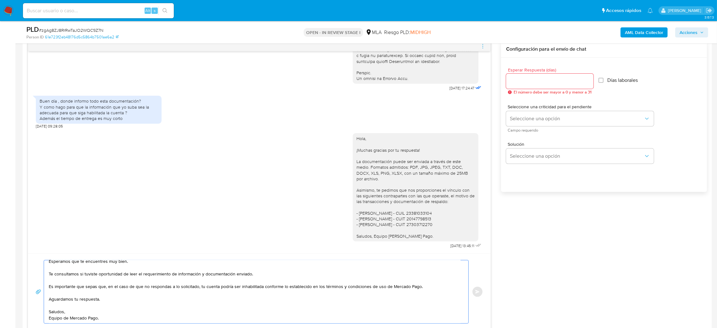
type textarea "Hola, Esperamos que te encuentres muy bien. Te consultamos si tuviste oportunid…"
click at [521, 84] on input "Esperar Respuesta (días)" at bounding box center [549, 81] width 87 height 8
type input "2"
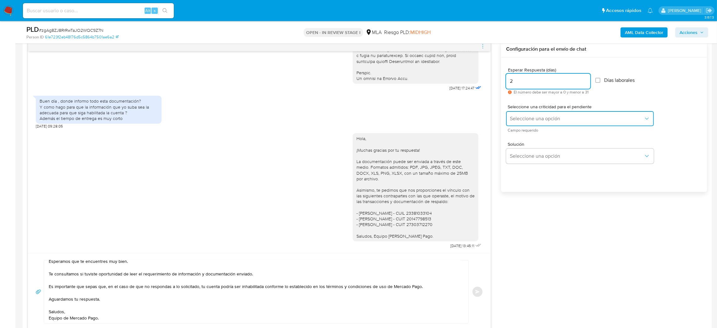
click at [515, 114] on button "Seleccione una opción" at bounding box center [580, 118] width 148 height 15
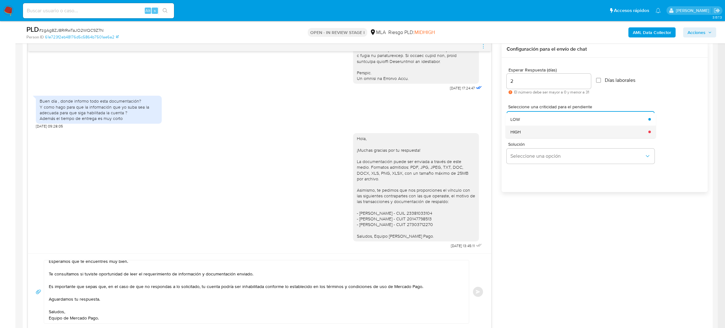
click at [522, 131] on div "HIGH" at bounding box center [577, 131] width 134 height 13
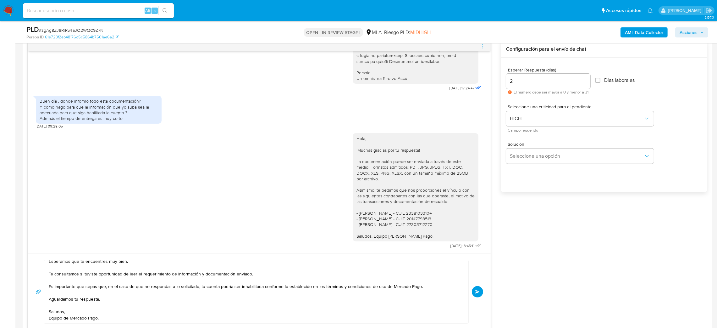
click at [475, 295] on button "Enviar" at bounding box center [477, 291] width 11 height 11
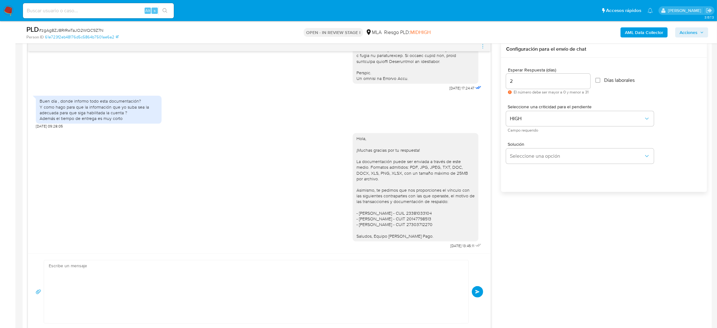
scroll to position [433, 0]
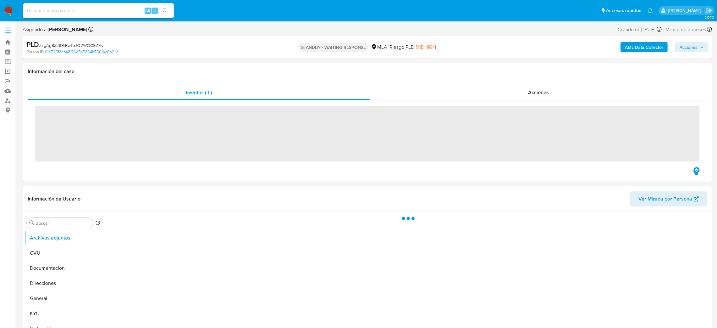
click at [88, 9] on input at bounding box center [98, 11] width 151 height 8
paste input "W8m2nJNKvVYgHyJd3WS5s34E"
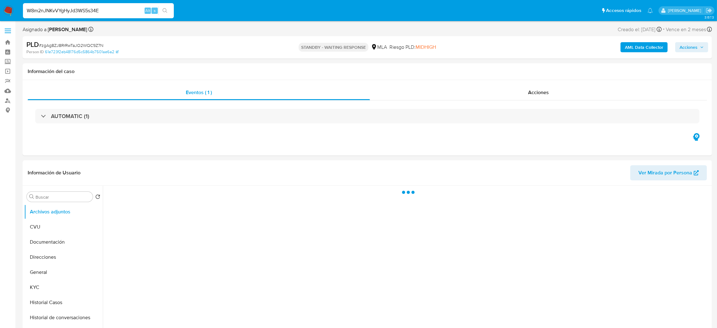
type input "W8m2nJNKvVYgHyJd3WS5s34E"
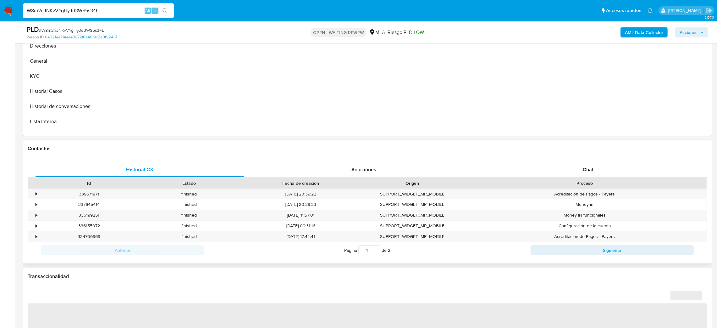
click at [596, 161] on div "Historial CX Soluciones Chat Id Estado Fecha de creación Origen Proceso • 33967…" at bounding box center [368, 210] width 690 height 106
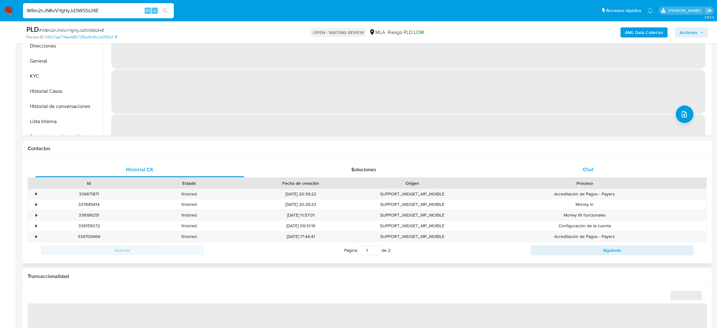
click at [597, 166] on div "Chat" at bounding box center [588, 169] width 209 height 15
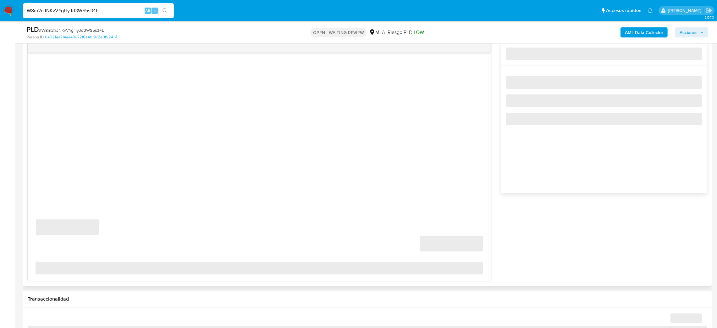
select select "10"
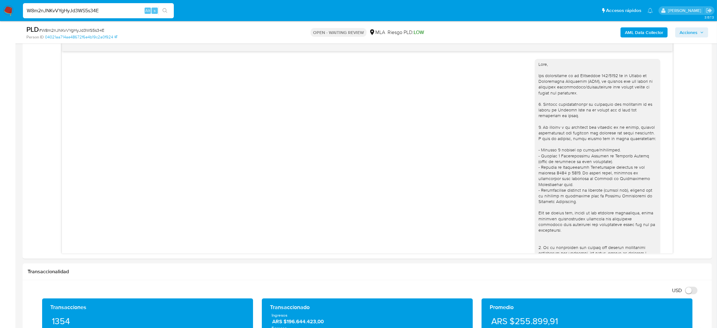
scroll to position [480, 0]
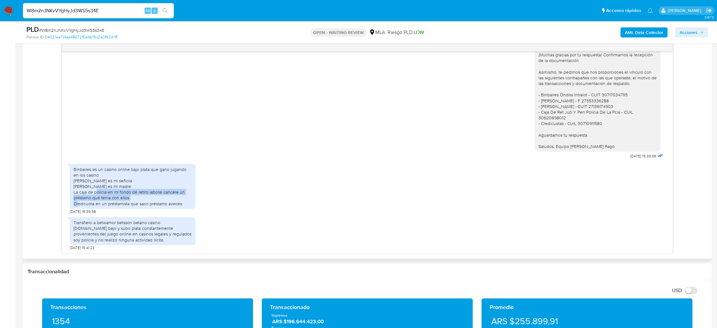
drag, startPoint x: 73, startPoint y: 192, endPoint x: 112, endPoint y: 201, distance: 40.4
click at [112, 201] on div "Binbaires es un casino online bajo plata que gano jugando en los casino [PERSON…" at bounding box center [133, 186] width 126 height 45
click at [126, 203] on div "Binbaires es un casino online bajo plata que gano jugando en los casino [PERSON…" at bounding box center [133, 186] width 118 height 40
drag, startPoint x: 101, startPoint y: 10, endPoint x: 0, endPoint y: 14, distance: 100.7
click at [0, 14] on nav "Pausado Ver notificaciones W8m2nJNKvVYgHyJd3WS5s34E Alt s Accesos rápidos Presi…" at bounding box center [358, 10] width 717 height 21
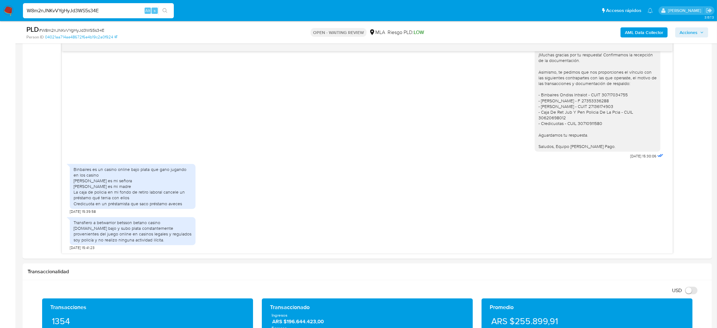
paste input "DYR4q2F1Z1CTAbFmK8huykzp"
type input "DYR4q2F1Z1CTAbFmK8huykzp"
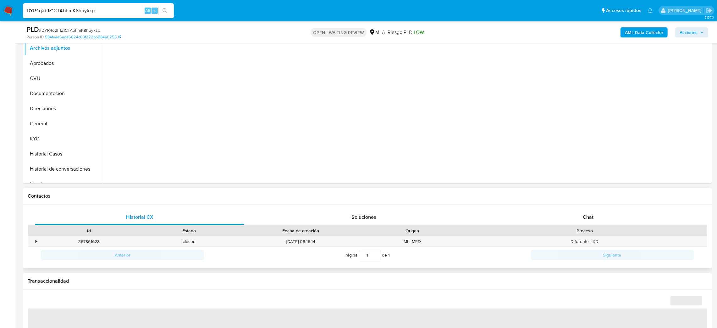
click at [590, 208] on div "Historial CX Soluciones Chat Id Estado Fecha de creación Origen Proceso • 36786…" at bounding box center [368, 236] width 690 height 64
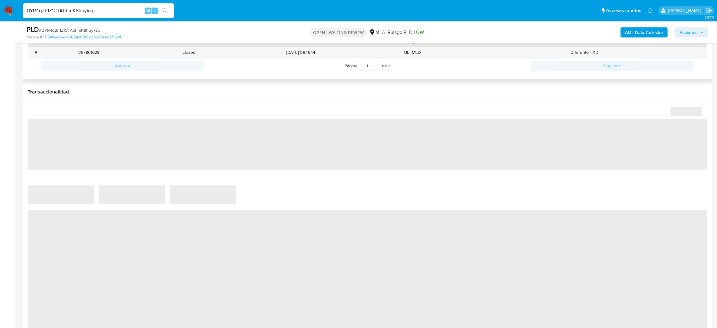
select select "10"
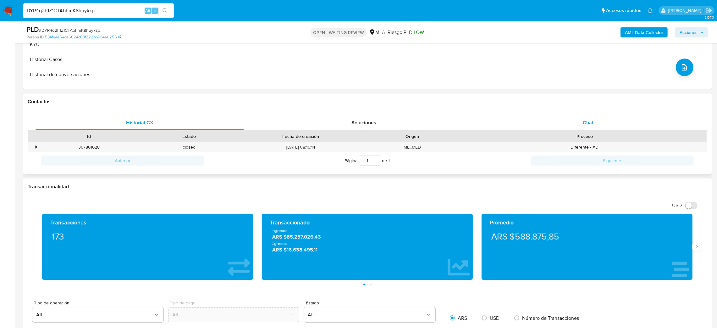
click at [601, 124] on div "Chat" at bounding box center [588, 122] width 209 height 15
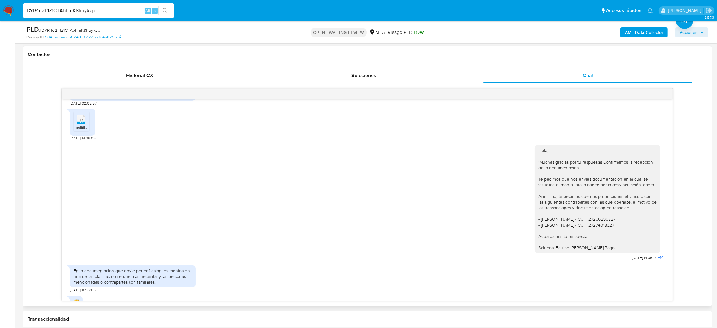
scroll to position [349, 0]
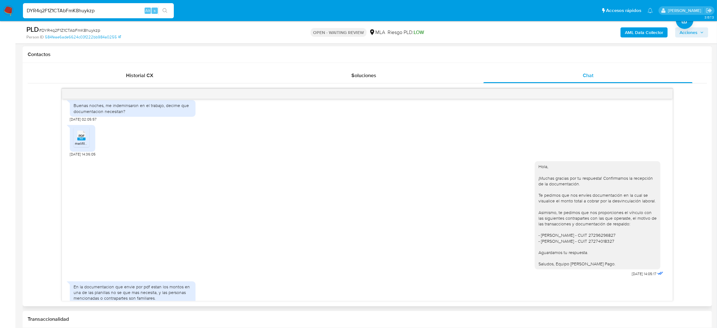
click at [83, 138] on span "PDF" at bounding box center [82, 136] width 6 height 4
click at [0, 127] on aside "Bandeja Tablero Screening Búsqueda en Listas Watchlist Herramientas Operaciones…" at bounding box center [7, 333] width 15 height 1232
drag, startPoint x: 109, startPoint y: 11, endPoint x: 0, endPoint y: 15, distance: 108.9
click at [0, 15] on nav "Pausado Ver notificaciones DYR4q2F1Z1CTAbFmK8huykzp Alt s Accesos rápidos Presi…" at bounding box center [358, 10] width 717 height 21
paste input "di5KOP7EJjixEyIGwNPThF2H"
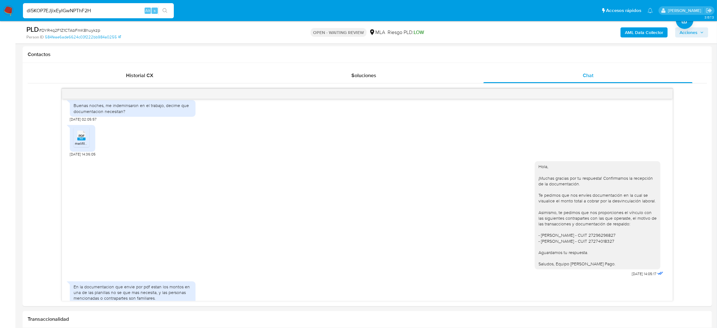
type input "di5KOP7EJjixEyIGwNPThF2H"
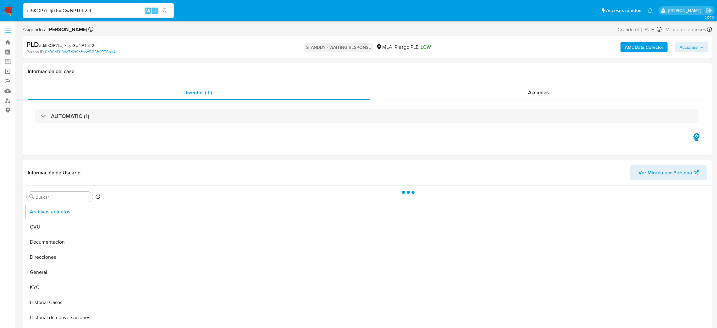
select select "10"
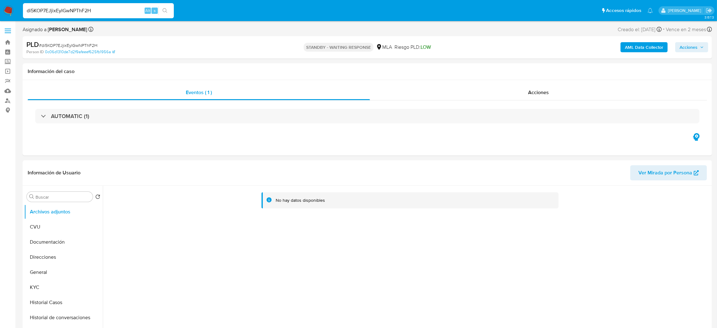
drag, startPoint x: 109, startPoint y: 12, endPoint x: 0, endPoint y: 23, distance: 109.7
paste input "7iaTTO78ffj0c9TXaERWWnzj"
type input "7iaTTO78ffj0c9TXaERWWnzj"
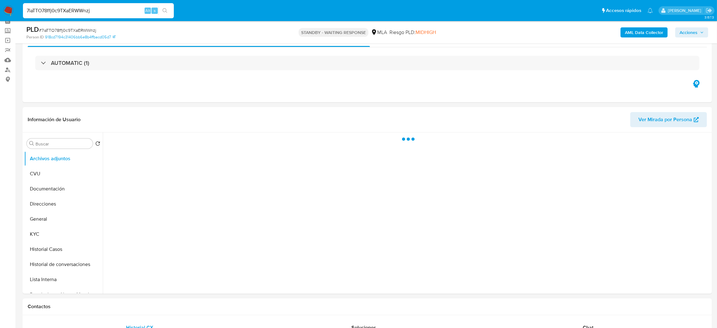
scroll to position [47, 0]
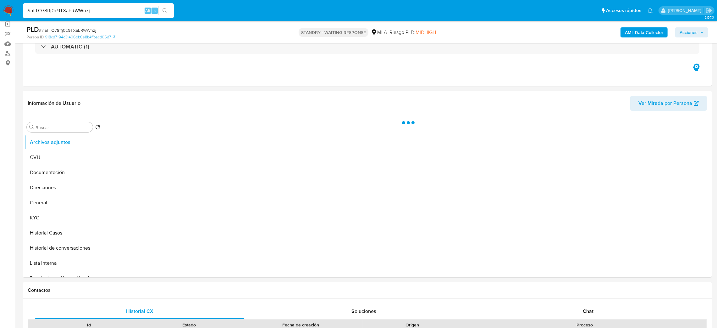
select select "10"
drag, startPoint x: 103, startPoint y: 10, endPoint x: 0, endPoint y: 16, distance: 103.6
click at [0, 16] on nav "Pausado Ver notificaciones 7iaTTO78ffj0c9TXaERWWnzj Alt s Accesos rápidos Presi…" at bounding box center [358, 10] width 717 height 21
paste input "dtlJYUomsYkd4G8qvfCE6SDK"
type input "dtlJYUomsYkd4G8qvfCE6SDK"
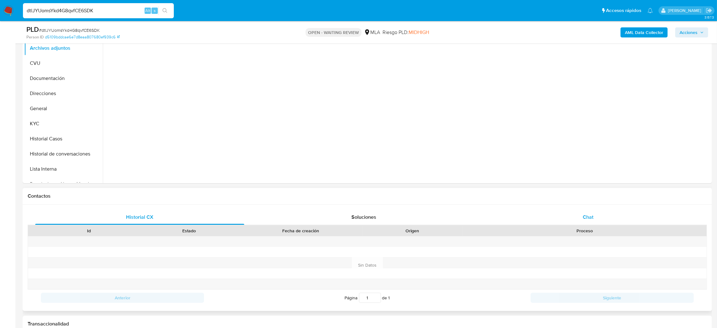
click at [592, 216] on span "Chat" at bounding box center [588, 216] width 11 height 7
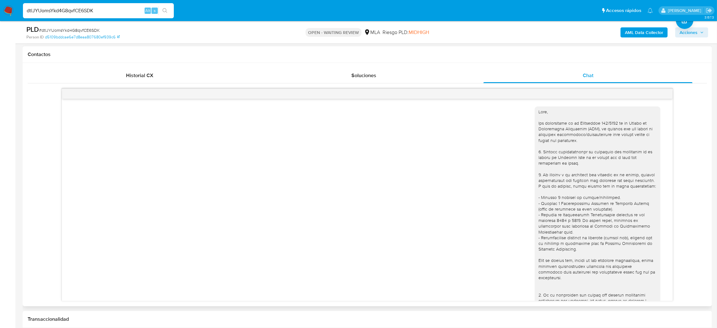
scroll to position [514, 0]
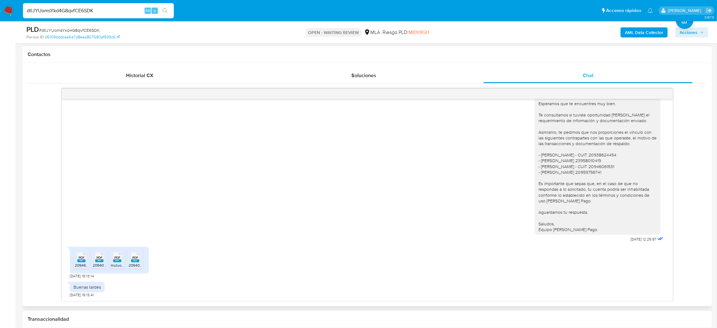
select select "10"
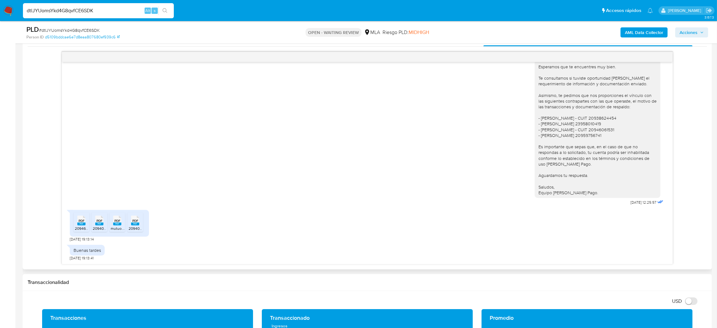
scroll to position [330, 0]
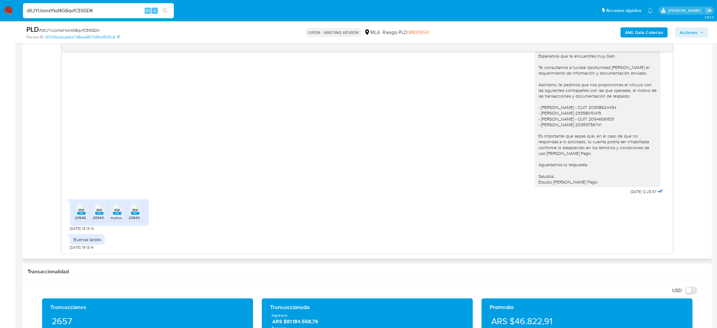
click at [82, 217] on span "20946061531_011_00001_00000001 (1).pdf" at bounding box center [110, 217] width 71 height 5
click at [95, 216] on span "20940405751_001_00008_00000001.pdf" at bounding box center [127, 217] width 69 height 5
click at [120, 215] on icon "PDF" at bounding box center [117, 209] width 8 height 11
drag, startPoint x: 131, startPoint y: 215, endPoint x: 119, endPoint y: 218, distance: 12.4
click at [131, 215] on rect at bounding box center [135, 213] width 8 height 3
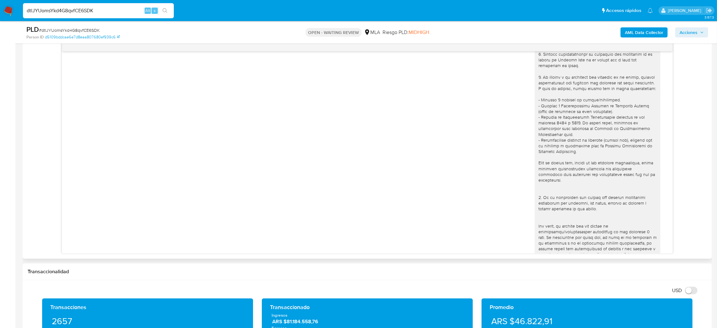
scroll to position [0, 0]
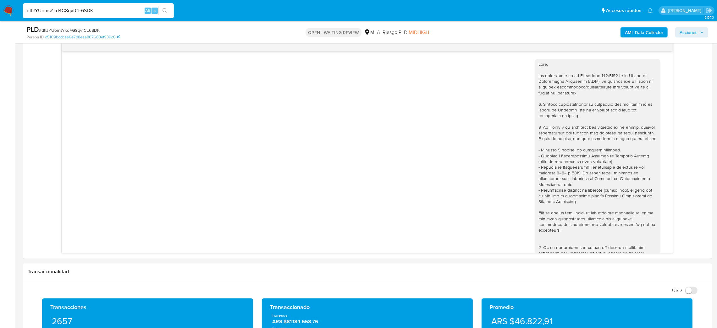
click at [88, 30] on span "# dtlJYUomsYkd4G8qvfCE6SDK" at bounding box center [69, 30] width 61 height 6
copy span "dtlJYUomsYkd4G8qvfCE6SDK"
drag, startPoint x: 5, startPoint y: 10, endPoint x: 7, endPoint y: 4, distance: 6.3
click at [5, 10] on img at bounding box center [8, 10] width 11 height 11
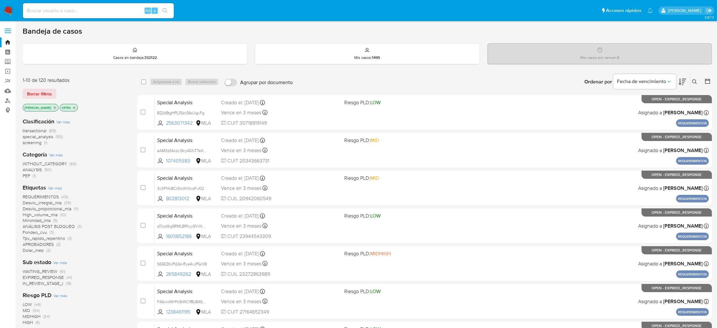
click at [695, 82] on icon at bounding box center [695, 81] width 5 height 5
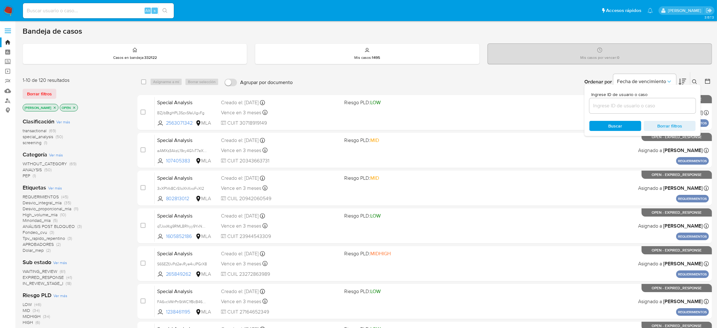
click at [653, 111] on div at bounding box center [643, 105] width 106 height 15
click at [650, 103] on input at bounding box center [643, 106] width 106 height 8
paste input "dtlJYUomsYkd4G8qvfCE6SDK"
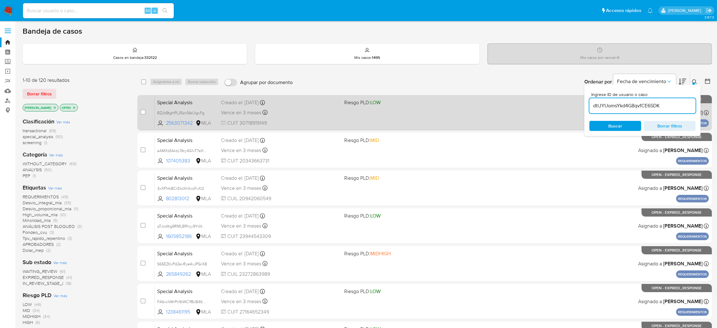
type input "dtlJYUomsYkd4G8qvfCE6SDK"
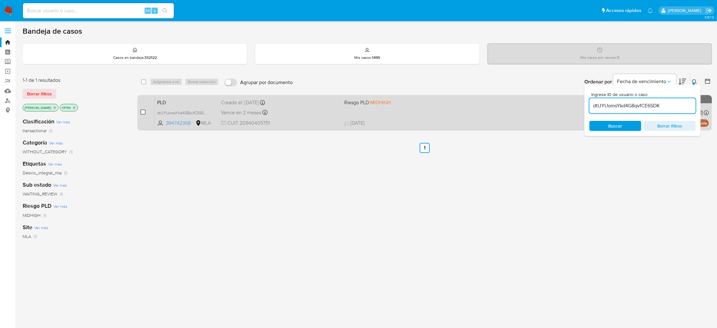
click at [143, 109] on input "checkbox" at bounding box center [143, 111] width 5 height 5
checkbox input "true"
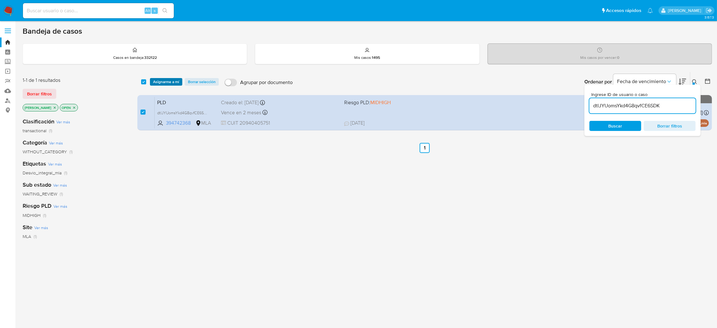
click at [167, 82] on span "Asignarme a mí" at bounding box center [166, 82] width 26 height 6
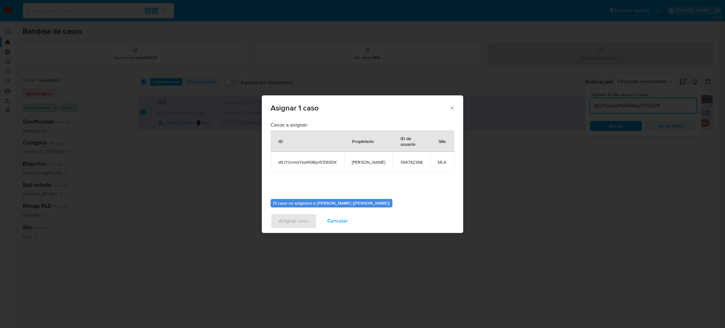
click at [353, 158] on td "[PERSON_NAME]" at bounding box center [368, 162] width 48 height 20
click at [361, 162] on span "[PERSON_NAME]" at bounding box center [368, 162] width 33 height 6
copy span "[PERSON_NAME]"
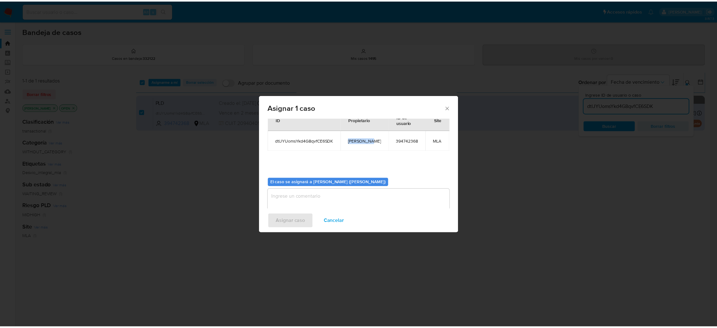
scroll to position [32, 0]
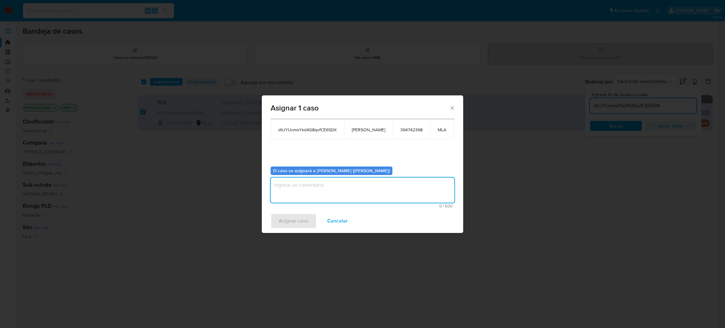
click at [320, 187] on textarea "assign-modal" at bounding box center [362, 189] width 184 height 25
paste textarea "[PERSON_NAME]"
type textarea "[PERSON_NAME]"
click at [301, 222] on span "Asignar caso" at bounding box center [294, 221] width 30 height 14
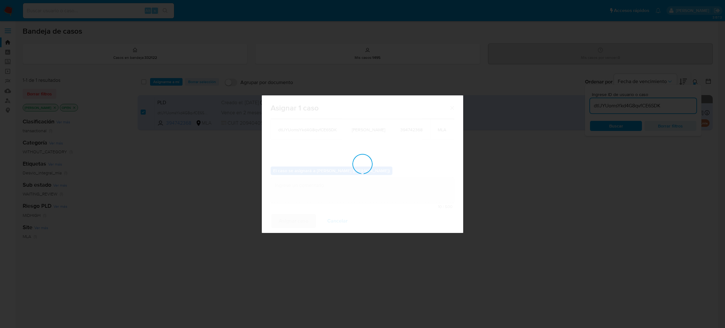
checkbox input "false"
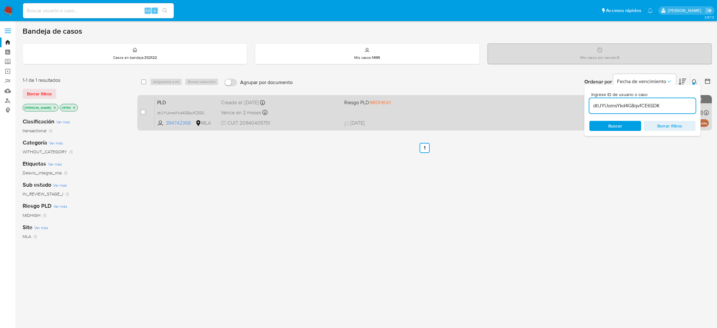
click at [313, 111] on div "Vence en 2 meses Vence el [DATE] 12:25:50" at bounding box center [280, 112] width 118 height 8
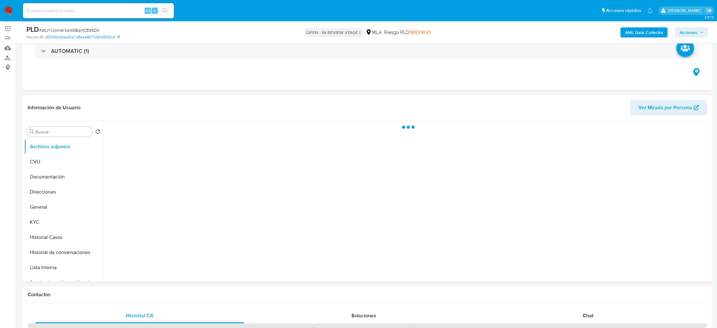
scroll to position [141, 0]
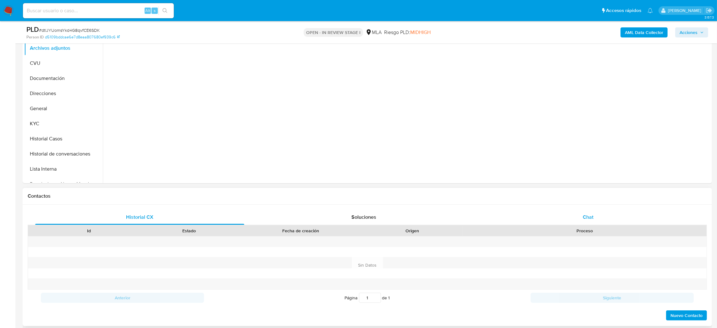
click at [589, 213] on span "Chat" at bounding box center [588, 216] width 11 height 7
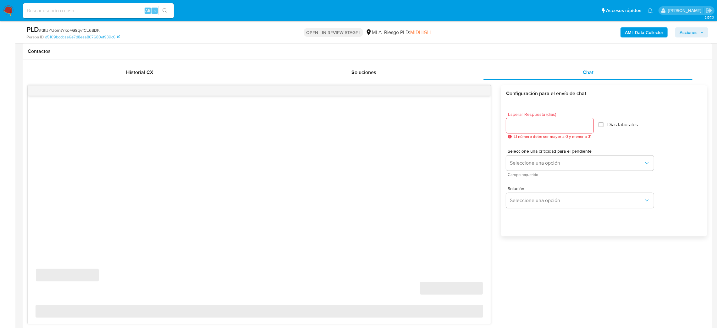
scroll to position [330, 0]
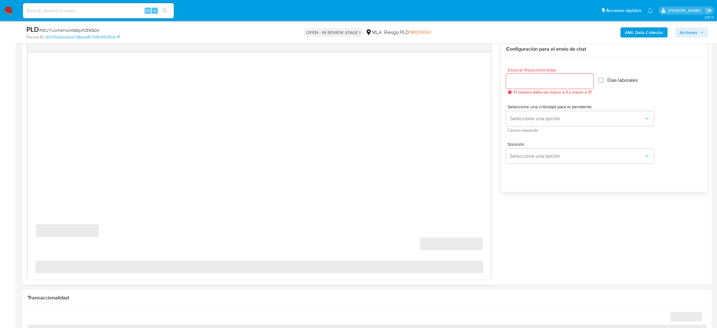
select select "10"
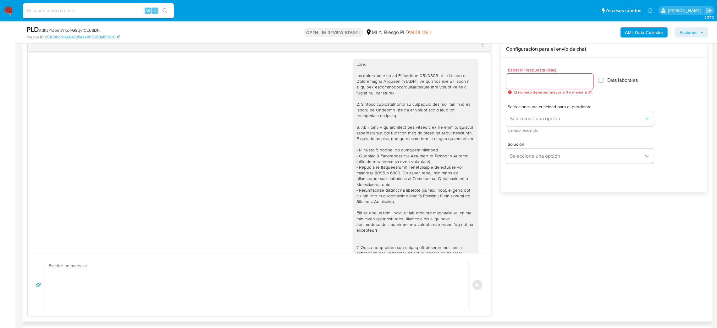
scroll to position [514, 0]
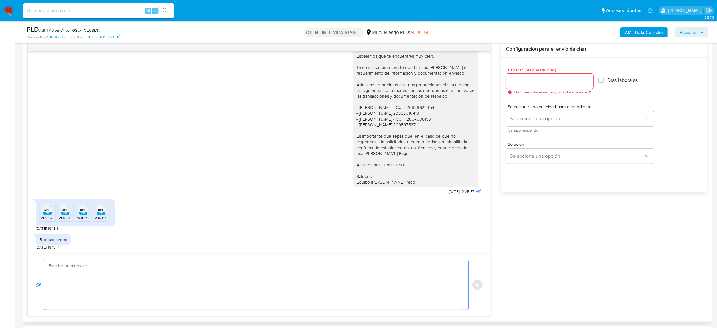
click at [92, 284] on textarea at bounding box center [255, 284] width 412 height 49
paste textarea "Hola, ¡Muchas gracias por tu respuesta! Te pedimos que nos envíes a través de e…"
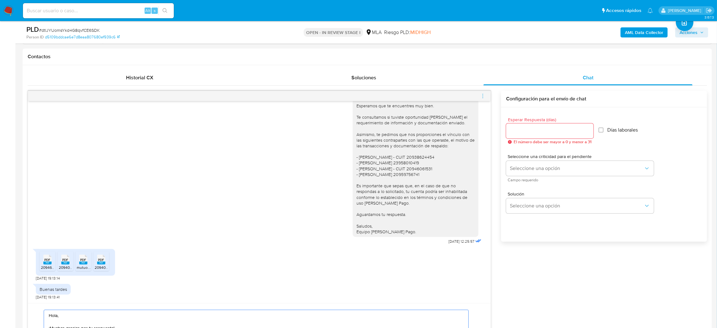
scroll to position [47, 0]
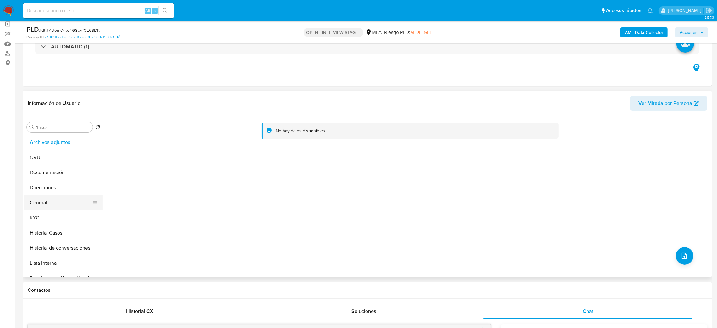
type textarea "Hola, ¡Muchas gracias por tu respuesta! Te pedimos que nos envíes a través de e…"
click at [43, 202] on button "General" at bounding box center [61, 202] width 74 height 15
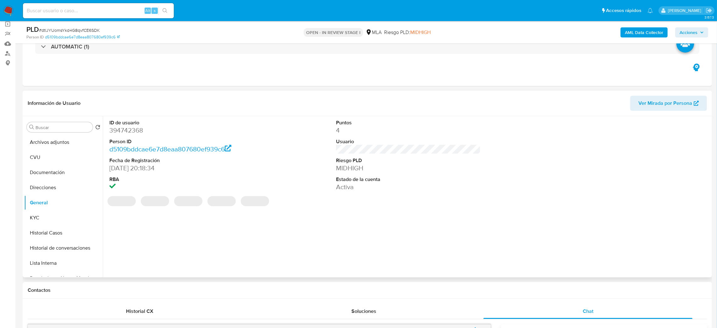
click at [126, 130] on dd "394742368" at bounding box center [181, 130] width 145 height 9
copy dd "394742368"
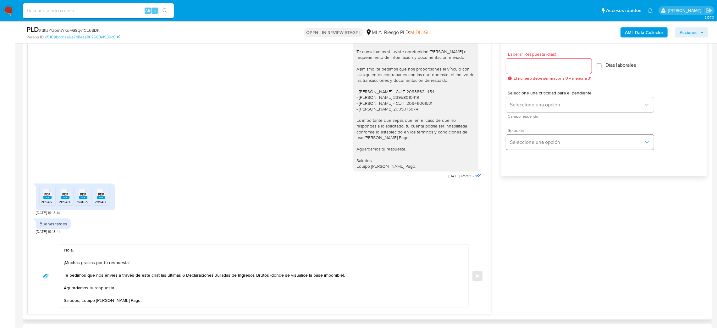
scroll to position [330, 0]
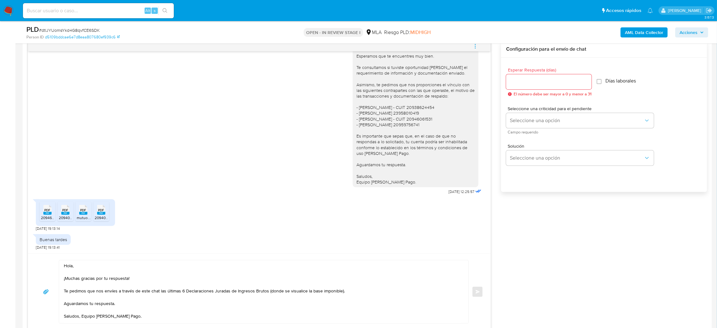
click at [520, 77] on div at bounding box center [549, 81] width 86 height 15
click at [516, 84] on input "Esperar Respuesta (días)" at bounding box center [549, 82] width 86 height 8
type input "2"
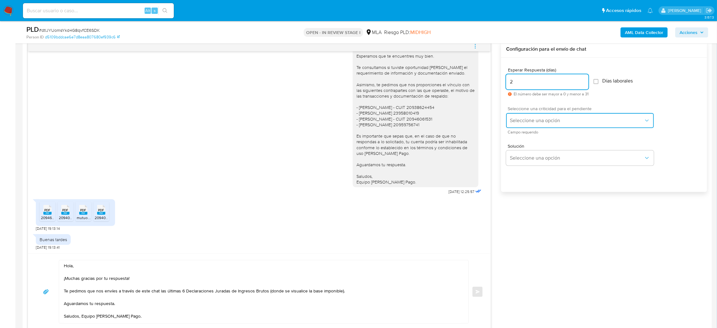
click at [524, 120] on span "Seleccione una opción" at bounding box center [577, 120] width 134 height 6
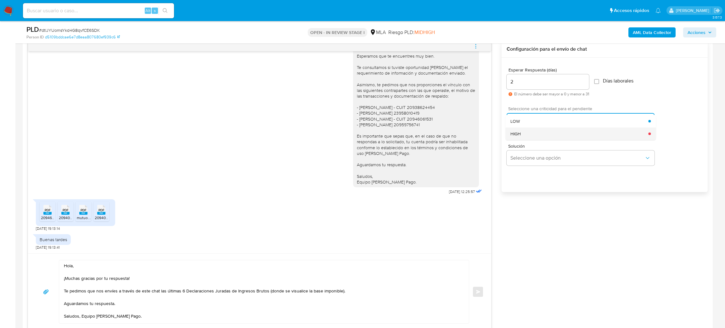
click at [525, 135] on div "HIGH" at bounding box center [579, 133] width 138 height 13
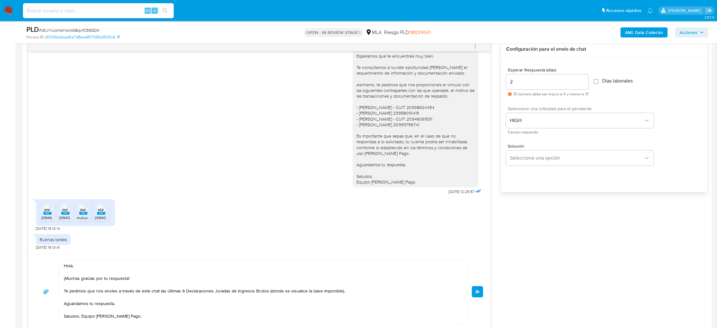
click at [477, 293] on span "Enviar" at bounding box center [478, 292] width 4 height 4
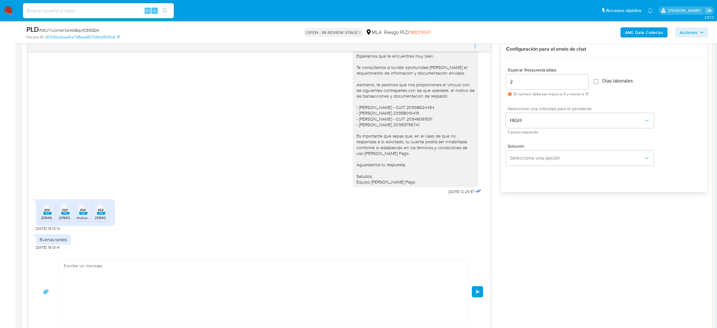
scroll to position [607, 0]
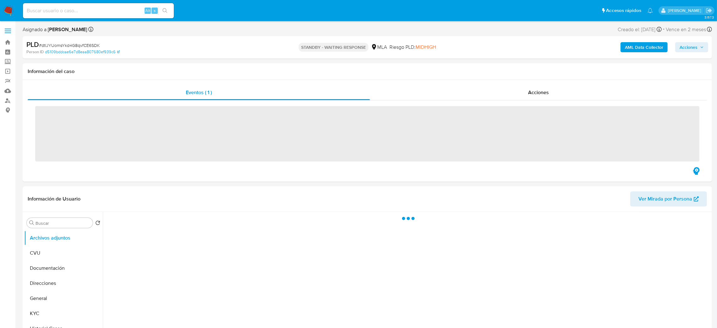
click at [93, 11] on input at bounding box center [98, 11] width 151 height 8
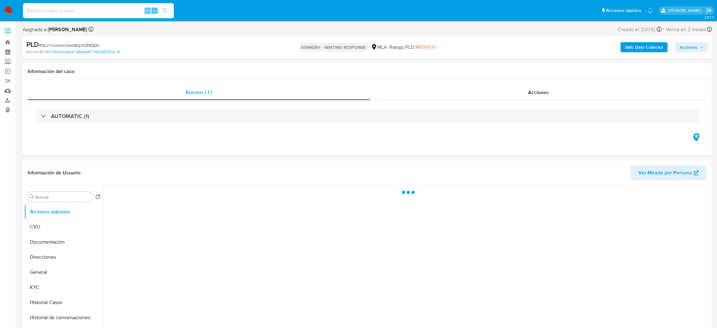
paste input "wxPMLfrJ2xObyCcNc7QQmHbb"
type input "wxPMLfrJ2xObyCcNc7QQmHbb"
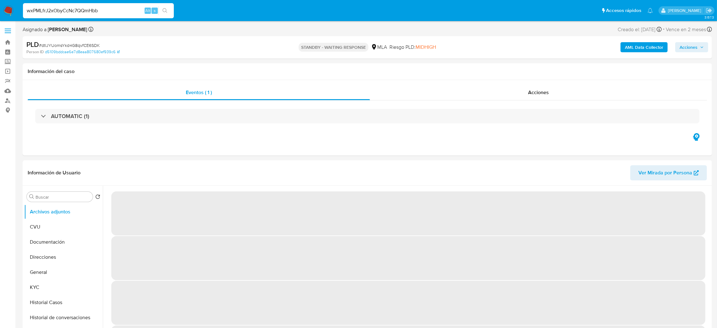
select select "10"
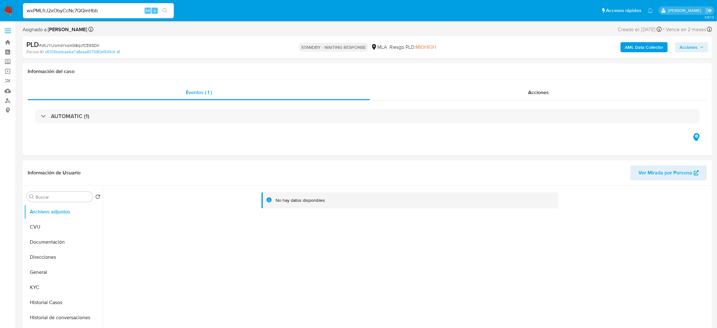
drag, startPoint x: 105, startPoint y: 10, endPoint x: 0, endPoint y: 13, distance: 105.1
click at [0, 13] on nav "Pausado Ver notificaciones wxPMLfrJ2xObyCcNc7QQmHbb Alt s Accesos rápidos Presi…" at bounding box center [358, 10] width 717 height 21
paste input "CUbcqRHuy1GGr3syezDeQamy"
type input "CUbcqRHuy1GGr3syezDeQamy"
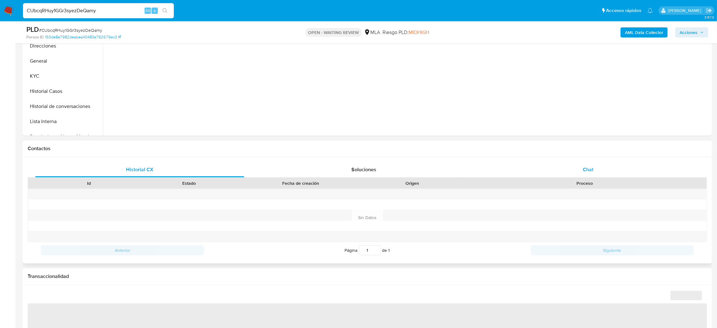
click at [590, 169] on span "Chat" at bounding box center [588, 169] width 11 height 7
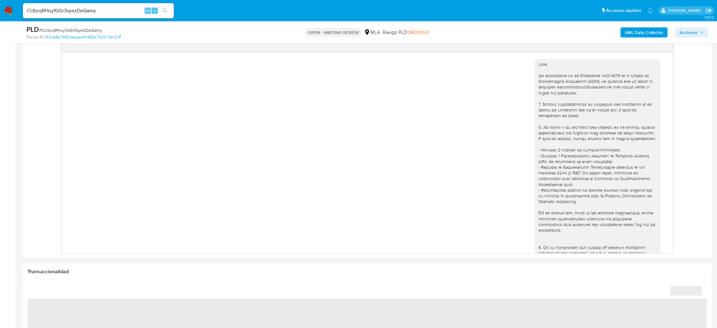
scroll to position [504, 0]
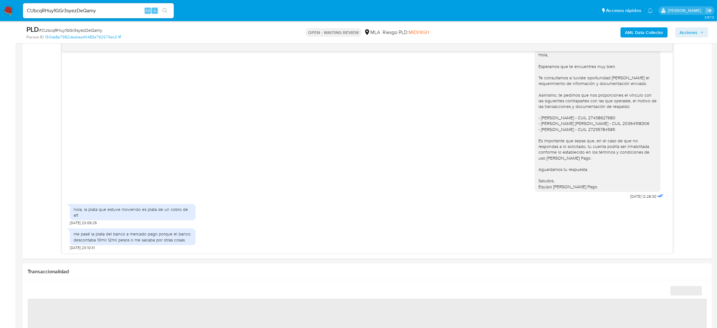
select select "10"
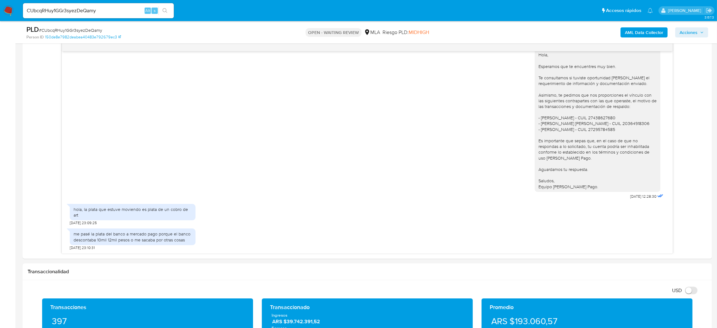
click at [97, 33] on span "# CUbcqRHuy1GGr3syezDeQamy" at bounding box center [70, 30] width 63 height 6
copy span "CUbcqRHuy1GGr3syezDeQamy"
drag, startPoint x: 1, startPoint y: 11, endPoint x: 9, endPoint y: 8, distance: 8.7
click at [1, 11] on nav "Pausado Ver notificaciones CUbcqRHuy1GGr3syezDeQamy Alt s Accesos rápidos Presi…" at bounding box center [358, 10] width 717 height 21
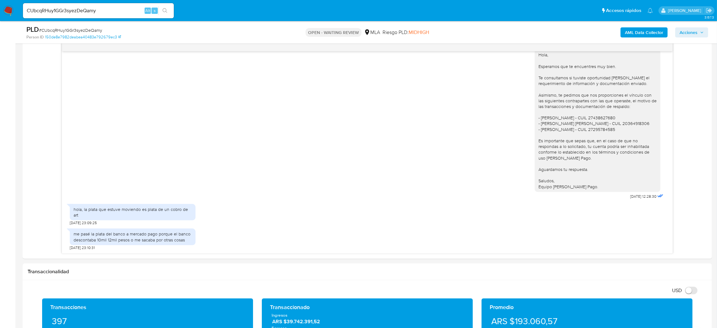
click at [9, 7] on img at bounding box center [8, 10] width 11 height 11
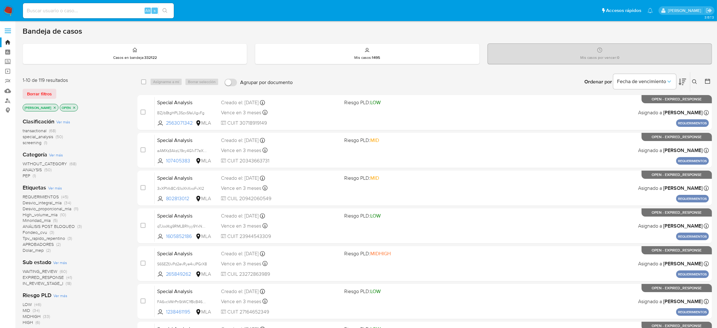
click at [694, 79] on icon at bounding box center [695, 81] width 5 height 5
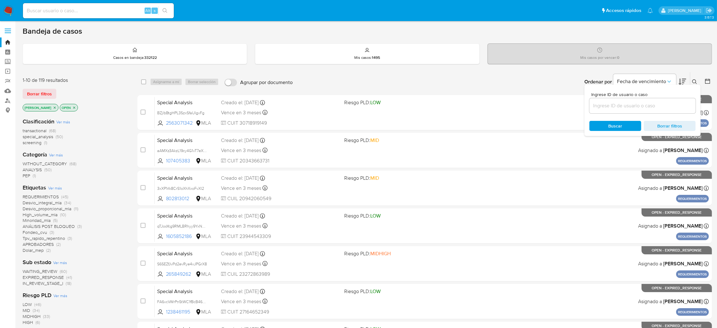
click at [667, 101] on div at bounding box center [643, 105] width 106 height 15
type input "CUbcqRHuy1GGr3syezDeQamy"
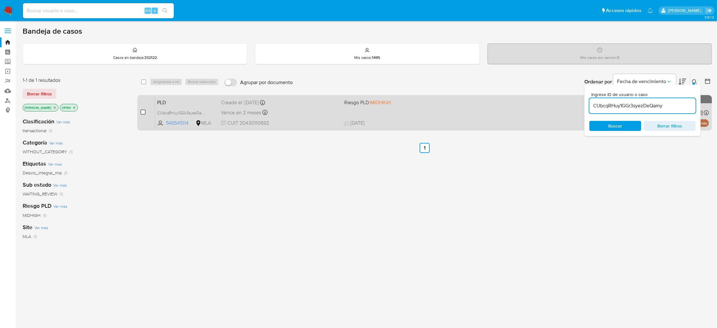
click at [143, 111] on input "checkbox" at bounding box center [143, 111] width 5 height 5
checkbox input "true"
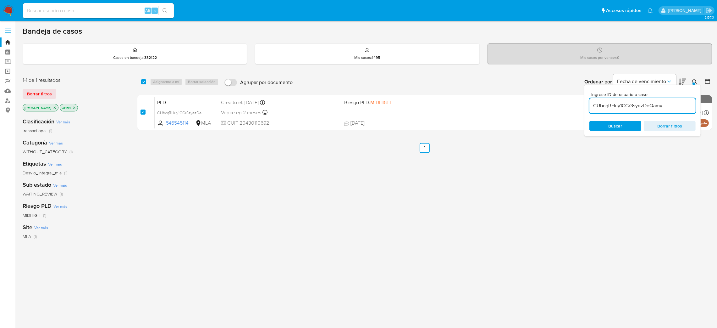
checkbox input "true"
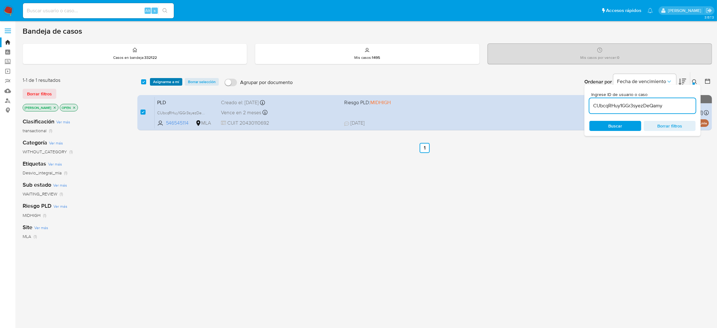
click at [172, 83] on span "Asignarme a mí" at bounding box center [166, 82] width 26 height 6
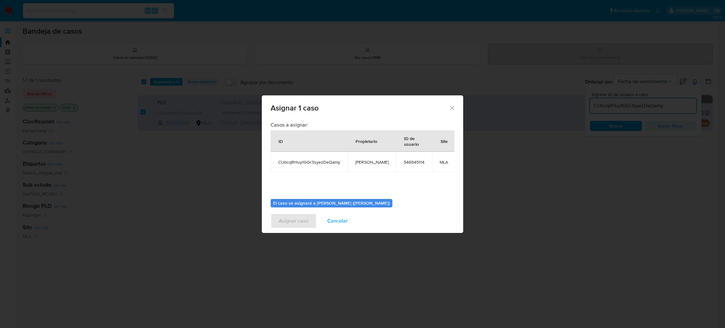
click at [365, 165] on td "[PERSON_NAME]" at bounding box center [372, 162] width 48 height 20
click at [365, 165] on span "[PERSON_NAME]" at bounding box center [371, 162] width 33 height 6
copy span "[PERSON_NAME]"
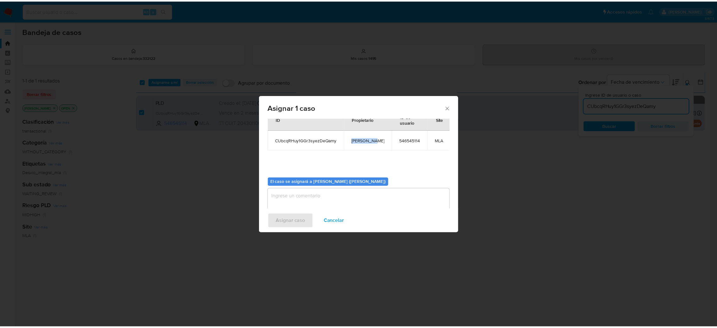
scroll to position [32, 0]
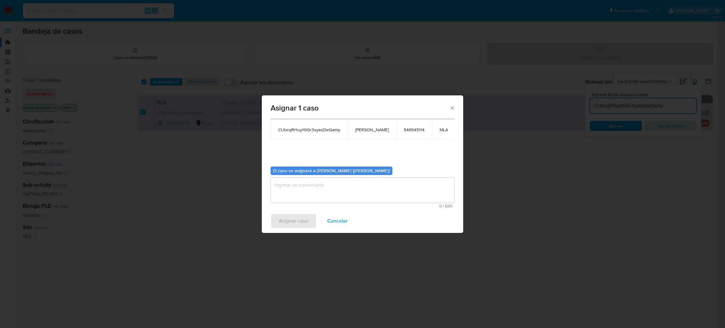
click at [320, 189] on textarea "assign-modal" at bounding box center [362, 189] width 184 height 25
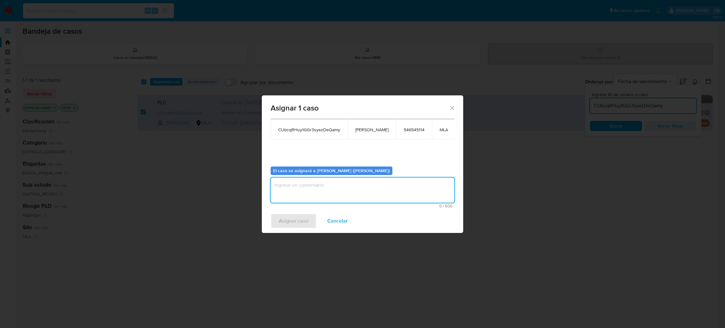
paste textarea "[PERSON_NAME]"
type textarea "[PERSON_NAME]"
click at [299, 222] on span "Asignar caso" at bounding box center [294, 221] width 30 height 14
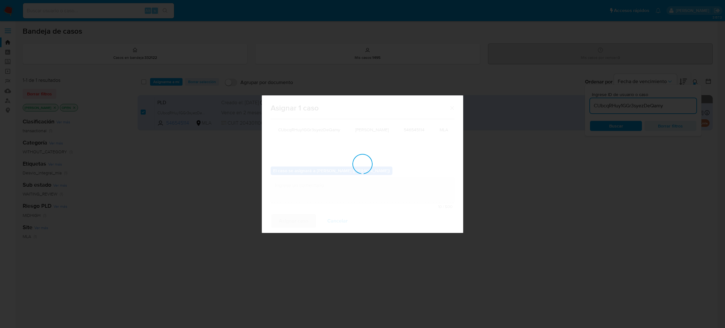
checkbox input "false"
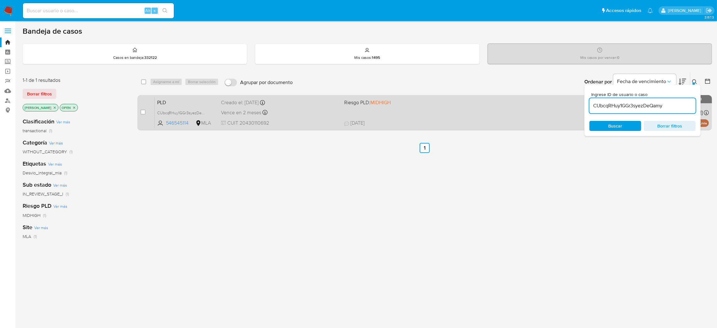
click at [304, 119] on div "PLD CUbcqRHuy1GGr3syezDeQamy 546545114 MLA Riesgo PLD: MIDHIGH Creado el: 12/08…" at bounding box center [432, 113] width 555 height 32
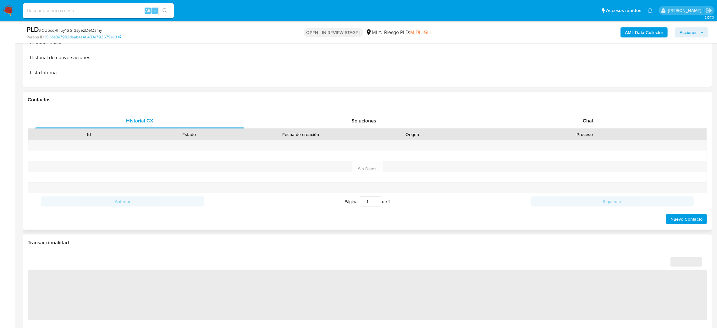
scroll to position [283, 0]
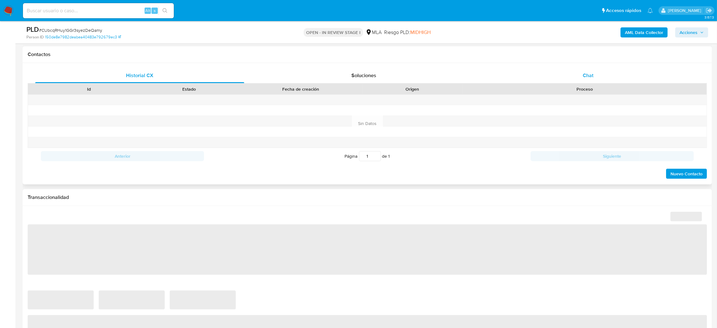
click at [586, 77] on span "Chat" at bounding box center [588, 75] width 11 height 7
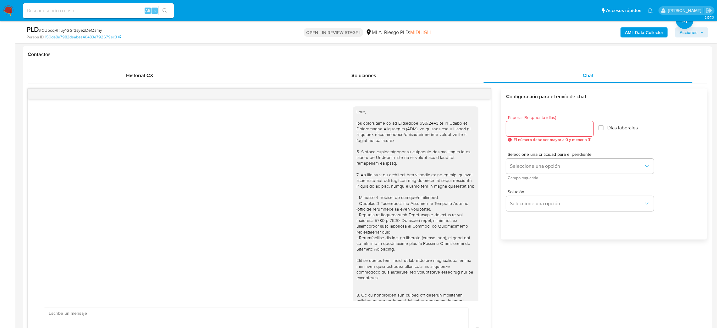
scroll to position [504, 0]
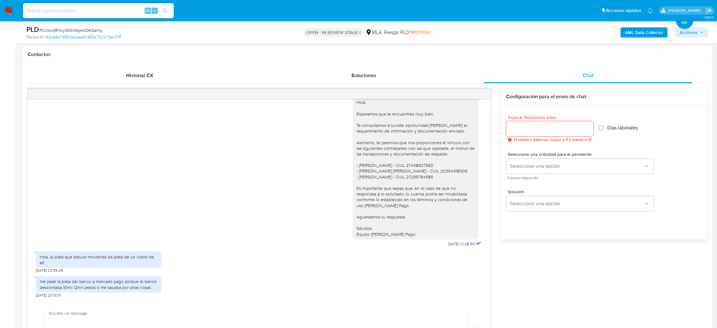
select select "10"
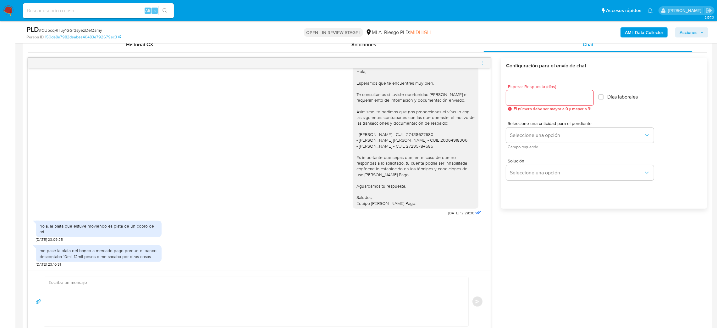
scroll to position [330, 0]
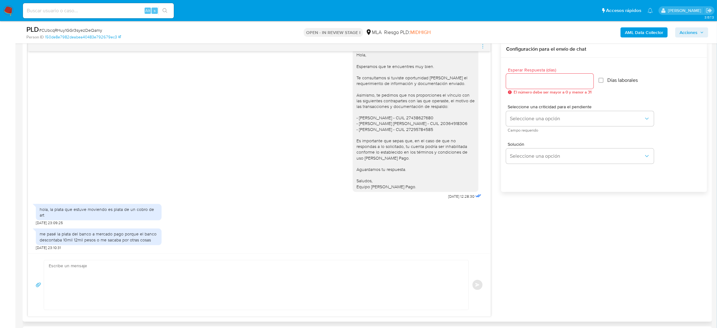
click at [106, 303] on textarea at bounding box center [255, 284] width 412 height 49
paste textarea "Hola, ¡Muchas gracias por tu respuesta! ¿Podrías enviarnos documentación en la …"
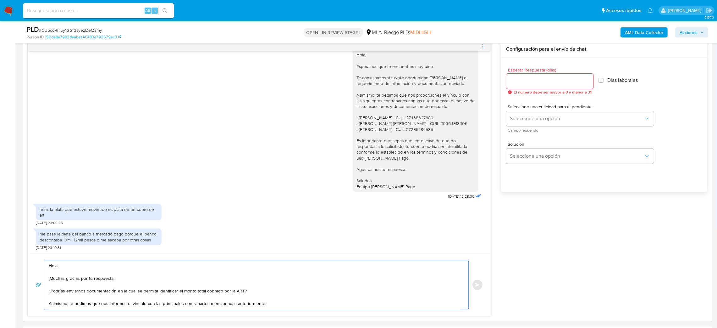
scroll to position [16, 0]
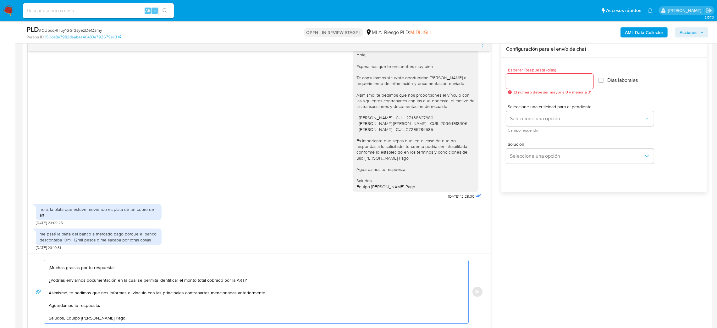
type textarea "Hola, ¡Muchas gracias por tu respuesta! ¿Podrías enviarnos documentación en la …"
click at [522, 77] on input "Esperar Respuesta (días)" at bounding box center [549, 81] width 87 height 8
type input "2"
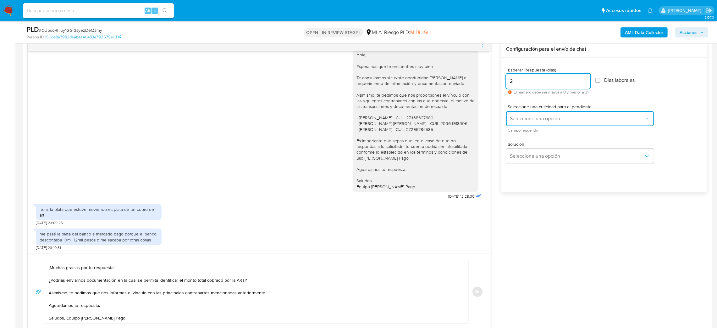
click at [516, 118] on span "Seleccione una opción" at bounding box center [577, 118] width 134 height 6
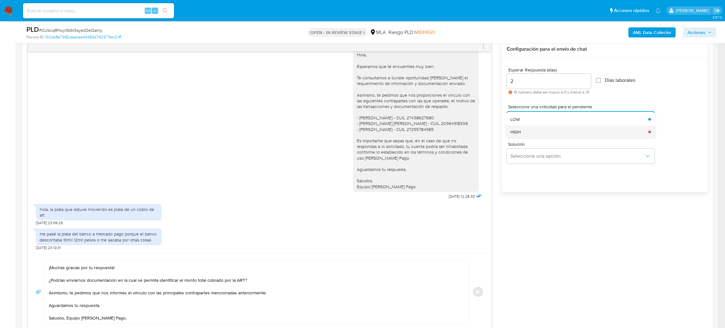
click at [517, 126] on div "HIGH" at bounding box center [577, 131] width 134 height 13
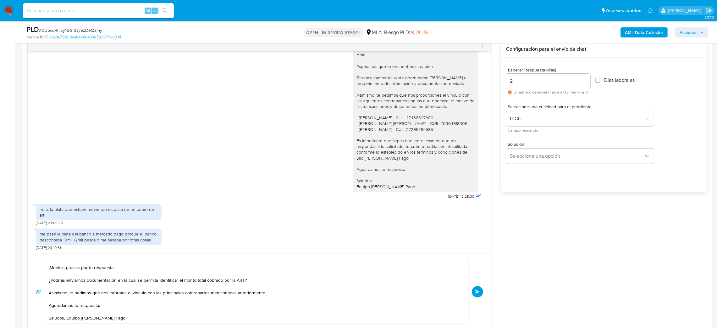
click at [480, 289] on button "Enviar" at bounding box center [477, 291] width 11 height 11
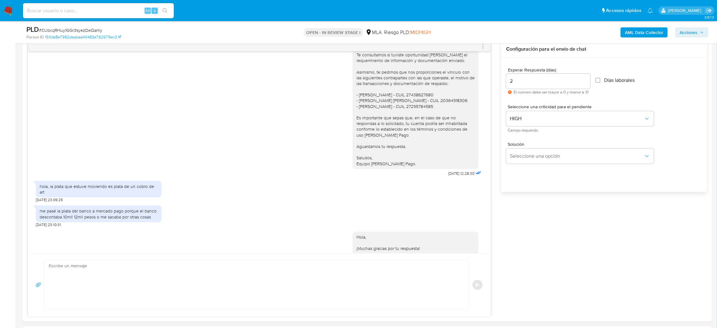
scroll to position [597, 0]
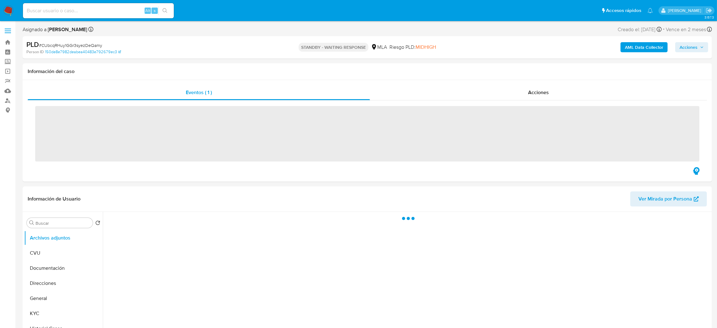
click at [99, 11] on input at bounding box center [98, 11] width 151 height 8
paste input "eGsl9TWGoJB4lwqsfEiWnsOv"
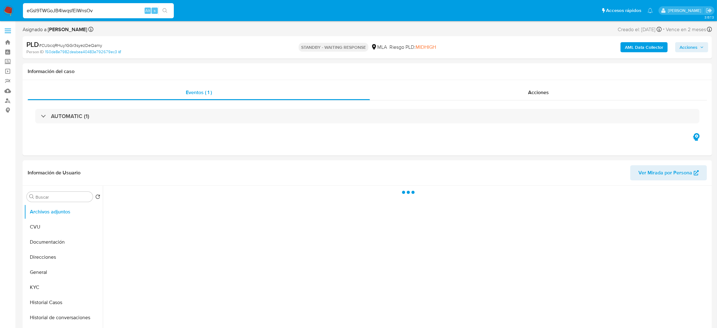
type input "eGsl9TWGoJB4lwqsfEiWnsOv"
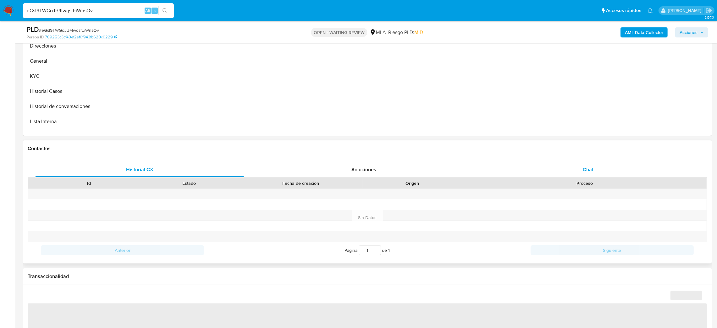
drag, startPoint x: 616, startPoint y: 167, endPoint x: 569, endPoint y: 167, distance: 47.2
click at [616, 167] on div "Chat" at bounding box center [588, 169] width 209 height 15
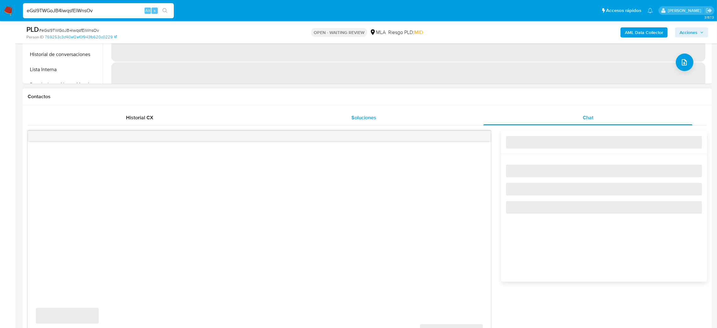
scroll to position [330, 0]
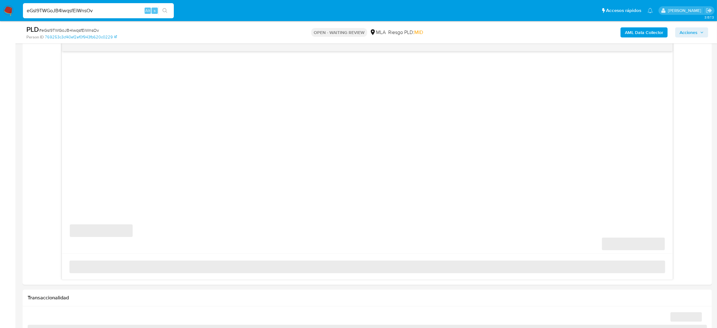
select select "10"
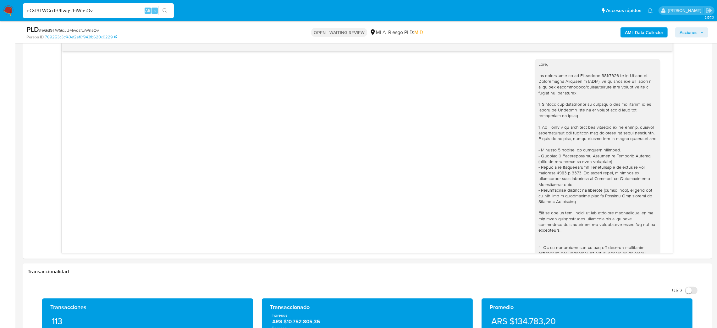
scroll to position [381, 0]
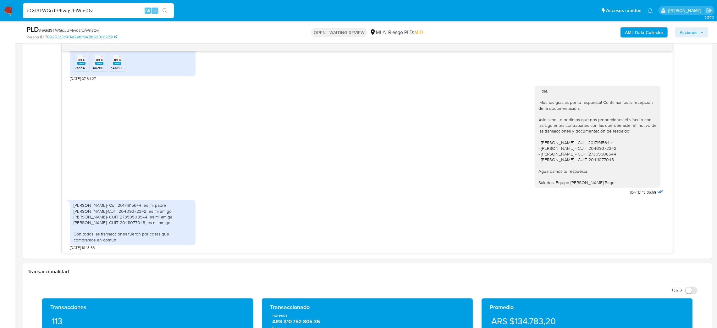
drag, startPoint x: 120, startPoint y: 9, endPoint x: 0, endPoint y: 15, distance: 120.6
click at [0, 15] on nav "Pausado Ver notificaciones eGsl9TWGoJB4lwqsfEiWnsOv Alt s Accesos rápidos Presi…" at bounding box center [358, 10] width 717 height 21
paste input "FN8znjjC2QmeSvCLaD5kjFZT"
type input "FN8znjjC2QmeSvCLaD5kjFZT"
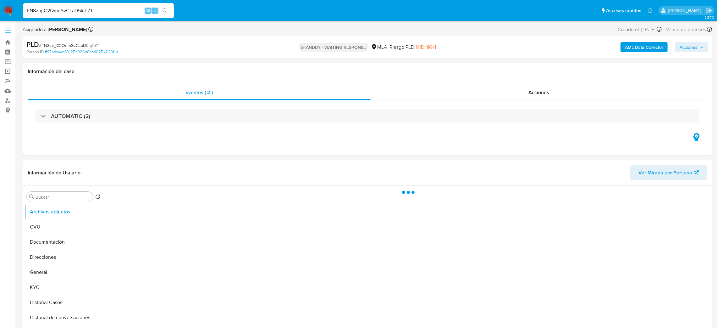
select select "10"
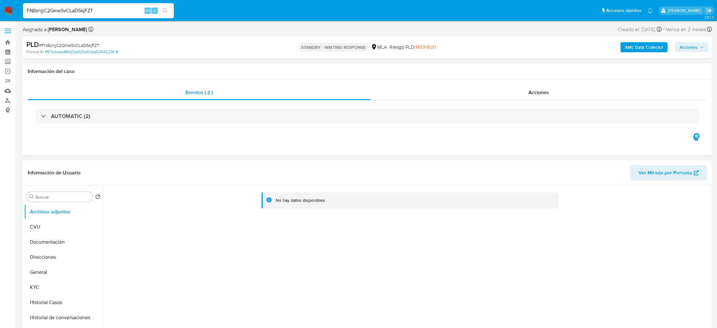
drag, startPoint x: 113, startPoint y: 15, endPoint x: 104, endPoint y: 9, distance: 10.2
click at [104, 9] on input "FN8znjjC2QmeSvCLaD5kjFZT" at bounding box center [98, 11] width 151 height 8
drag, startPoint x: 104, startPoint y: 9, endPoint x: 0, endPoint y: 12, distance: 104.1
click at [0, 12] on nav "Pausado Ver notificaciones FN8znjjC2QmeSvCLaD5kjFZT Alt s Accesos rápidos Presi…" at bounding box center [358, 10] width 717 height 21
paste input "tkhiv78BySrRRtYR72ctR8xi"
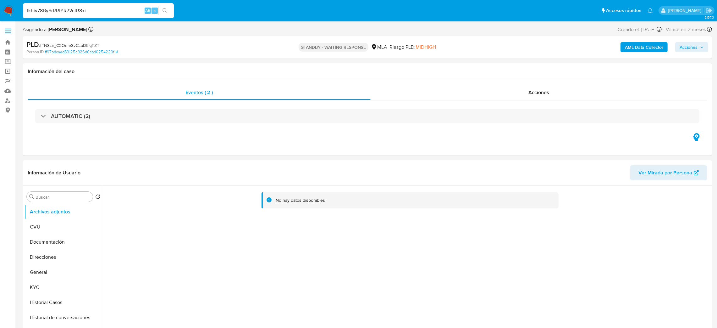
type input "tkhiv78BySrRRtYR72ctR8xi"
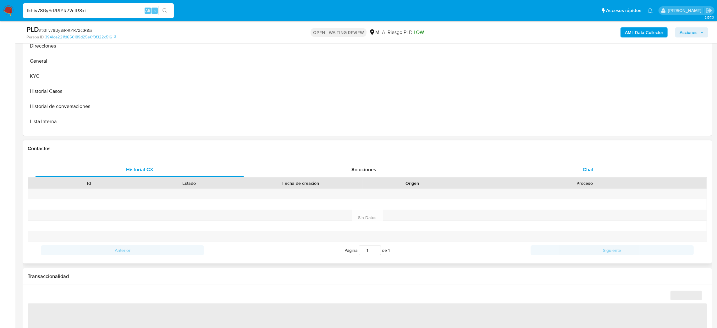
click at [601, 175] on div "Chat" at bounding box center [588, 169] width 209 height 15
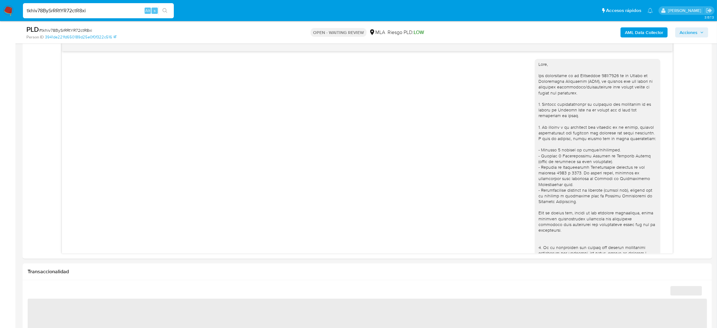
scroll to position [479, 0]
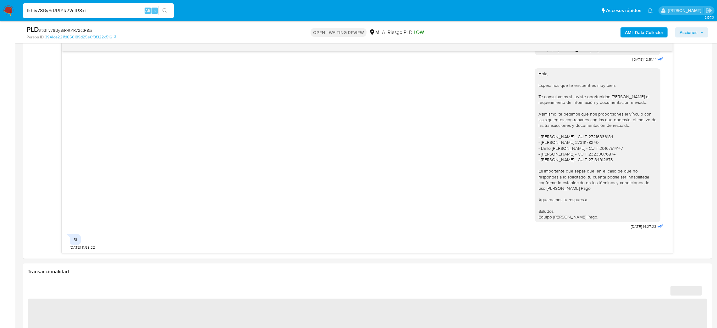
select select "10"
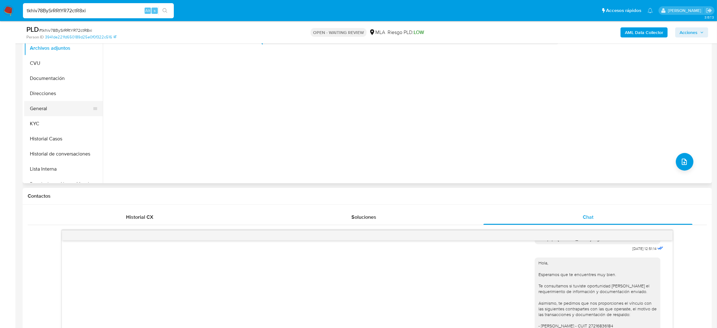
click at [45, 107] on button "General" at bounding box center [61, 108] width 74 height 15
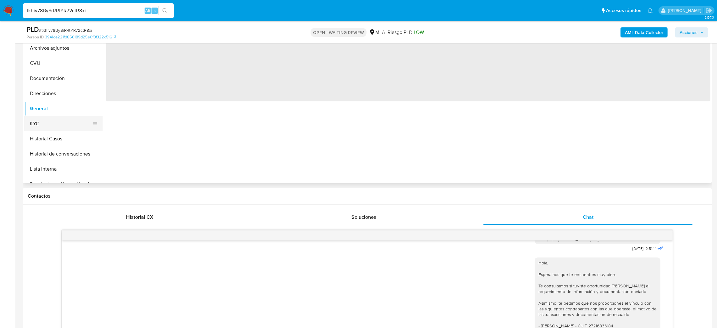
scroll to position [94, 0]
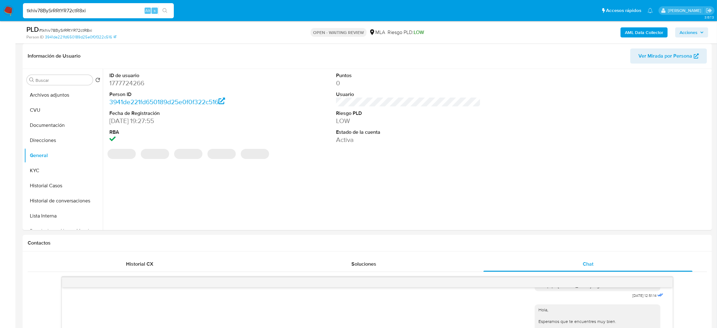
click at [123, 82] on dd "1777724266" at bounding box center [181, 83] width 145 height 9
copy dd "1777724266"
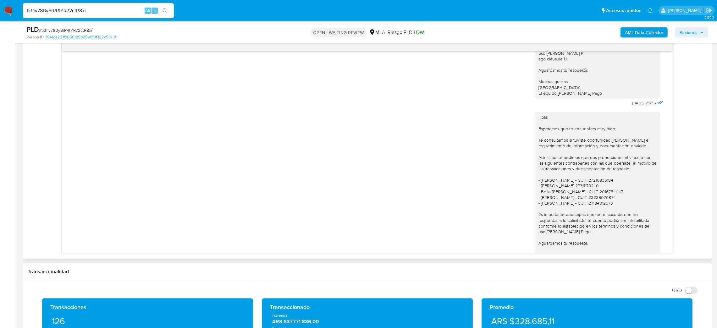
scroll to position [479, 0]
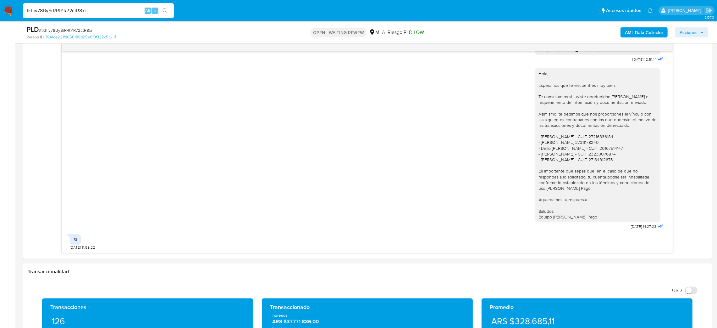
click at [78, 28] on span "# tkhiv78BySrRRtYR72ctR8xi" at bounding box center [65, 30] width 53 height 6
copy span "tkhiv78BySrRRtYR72ctR8xi"
click at [11, 9] on img at bounding box center [8, 10] width 11 height 11
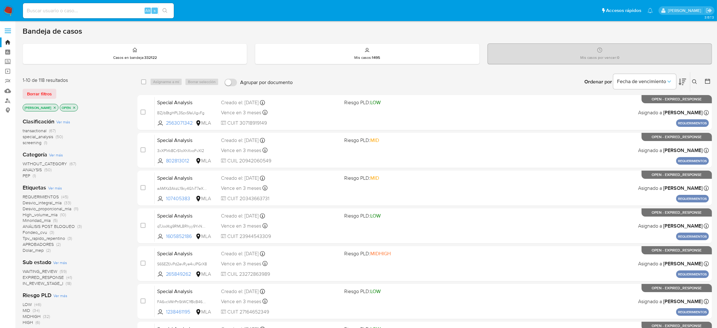
drag, startPoint x: 696, startPoint y: 80, endPoint x: 660, endPoint y: 99, distance: 40.7
click at [696, 80] on icon at bounding box center [695, 81] width 5 height 5
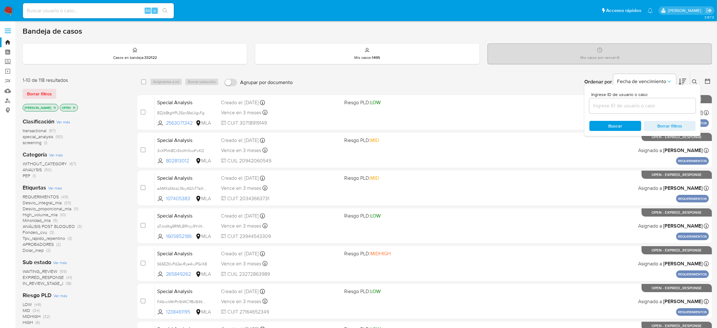
click at [644, 105] on input at bounding box center [643, 106] width 106 height 8
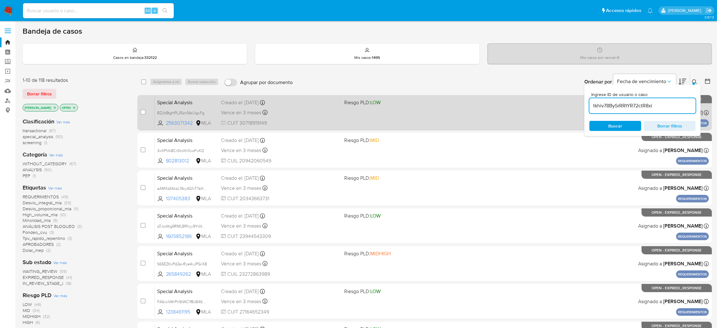
type input "tkhiv78BySrRRtYR72ctR8xi"
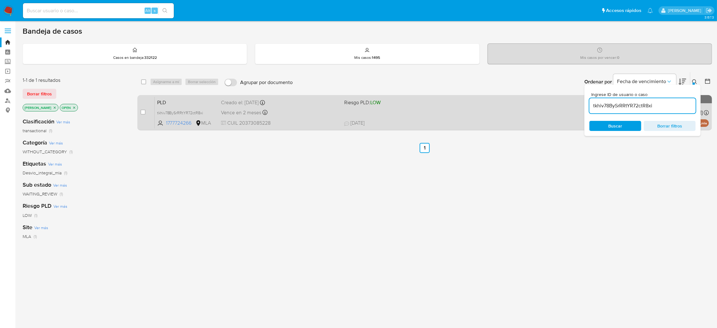
click at [146, 109] on div "case-item-checkbox" at bounding box center [143, 112] width 5 height 6
click at [143, 109] on input "checkbox" at bounding box center [143, 111] width 5 height 5
checkbox input "true"
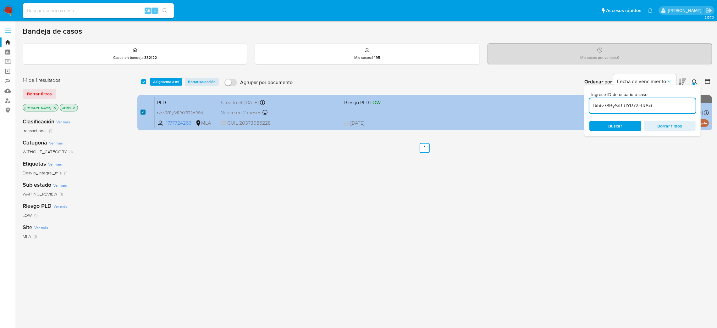
checkbox input "true"
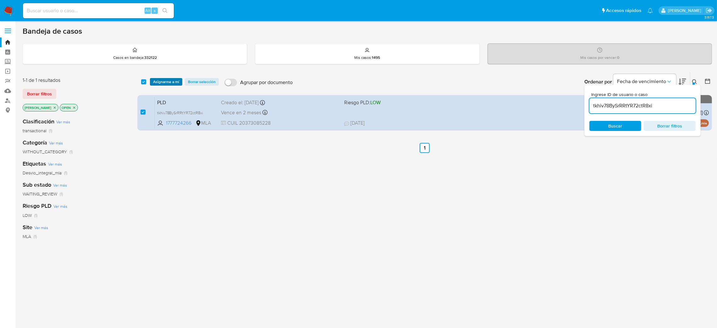
click at [166, 83] on span "Asignarme a mí" at bounding box center [166, 82] width 26 height 6
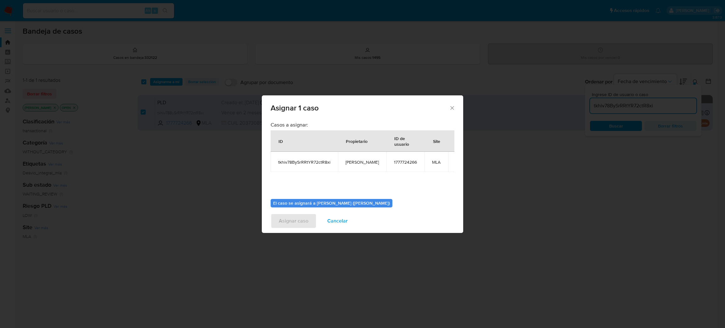
click at [355, 160] on span "[PERSON_NAME]" at bounding box center [361, 162] width 33 height 6
copy span "[PERSON_NAME]"
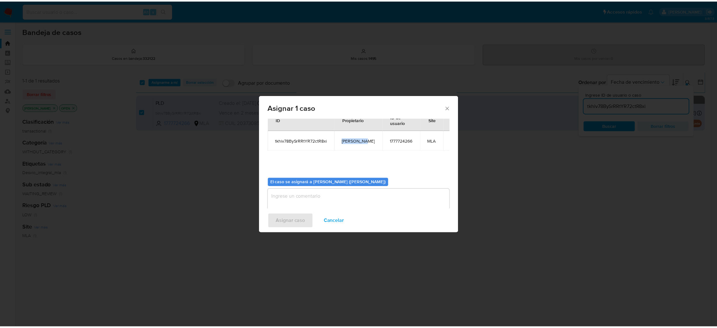
scroll to position [32, 0]
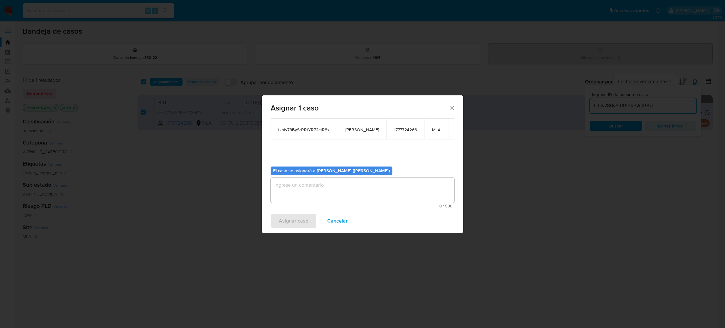
click at [297, 187] on textarea "assign-modal" at bounding box center [362, 189] width 184 height 25
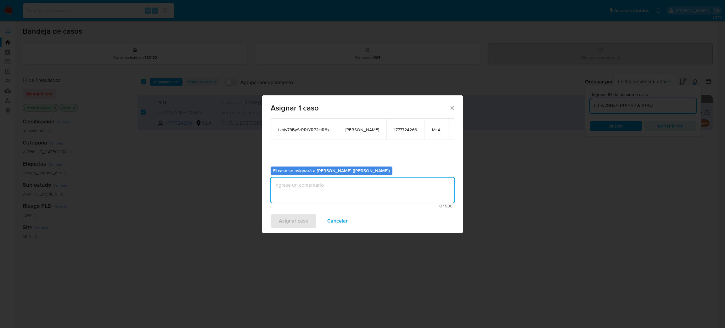
paste textarea "[PERSON_NAME]"
type textarea "[PERSON_NAME]"
click at [295, 222] on span "Asignar caso" at bounding box center [294, 221] width 30 height 14
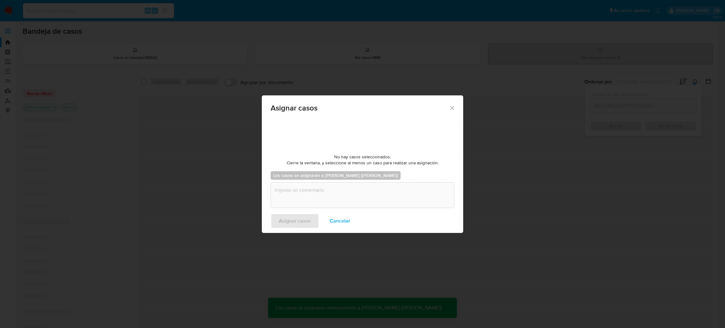
checkbox input "false"
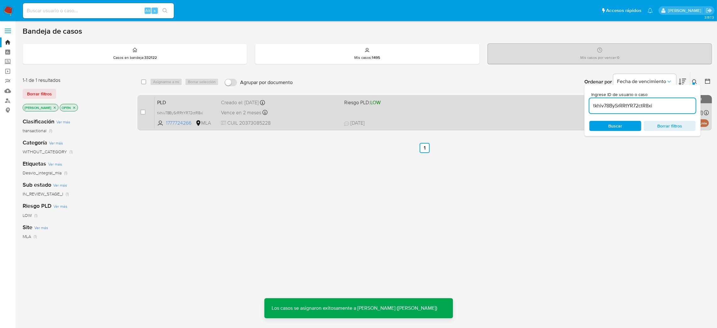
click at [297, 112] on div "Vence en 2 meses Vence el [DATE] 12:43:03" at bounding box center [280, 112] width 118 height 8
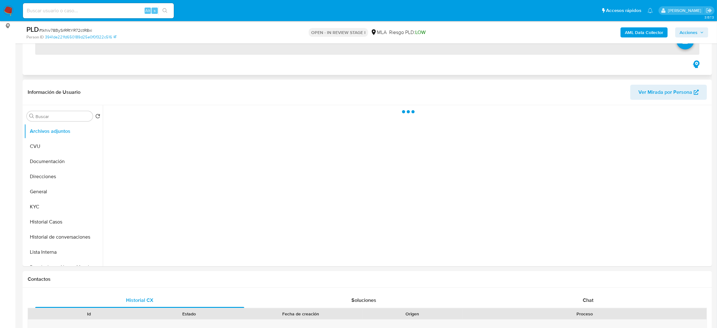
scroll to position [236, 0]
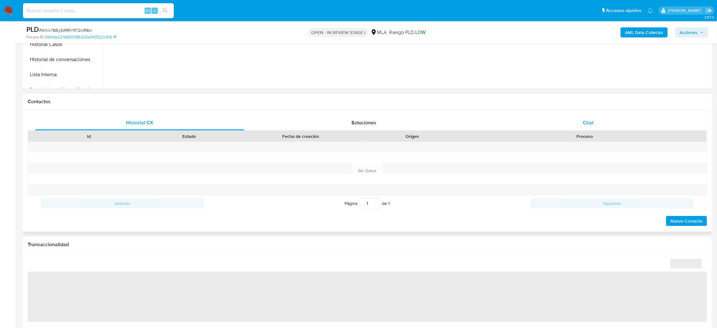
click at [594, 119] on div "Chat" at bounding box center [588, 122] width 209 height 15
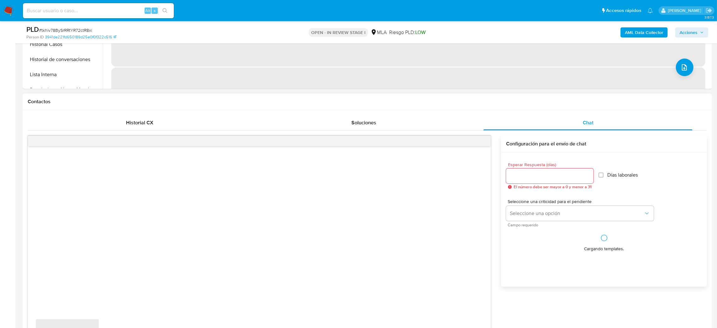
scroll to position [377, 0]
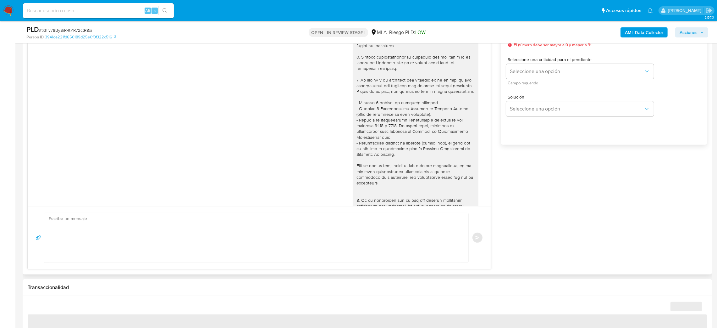
select select "10"
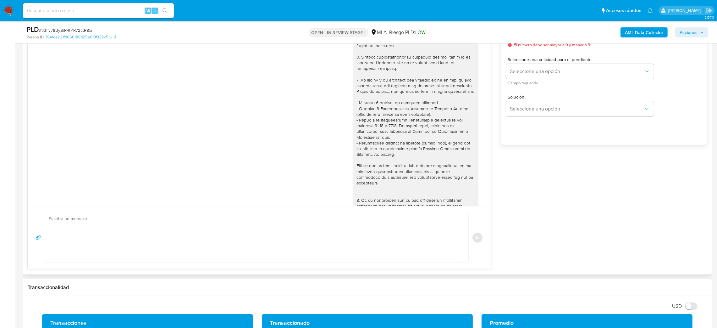
scroll to position [479, 0]
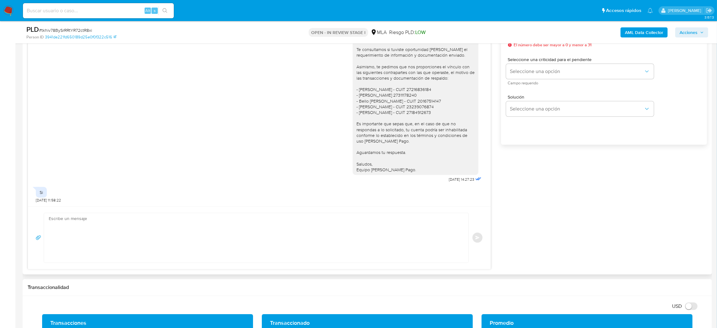
click at [105, 235] on textarea at bounding box center [255, 237] width 412 height 49
paste textarea "Hola, Esperamos que te encuentres muy bien. Te consultamos si tuviste oportunid…"
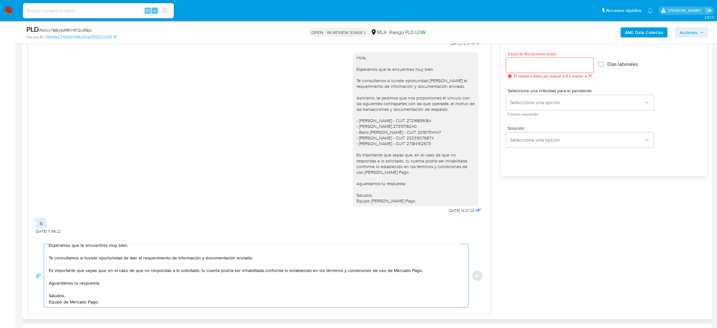
scroll to position [330, 0]
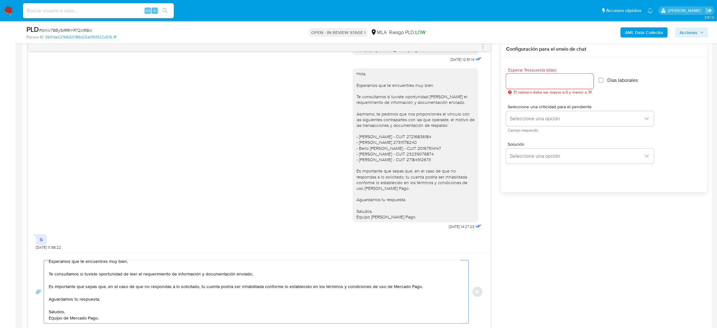
type textarea "Hola, Esperamos que te encuentres muy bien. Te consultamos si tuviste oportunid…"
click at [526, 78] on input "Esperar Respuesta (días)" at bounding box center [549, 81] width 87 height 8
type input "2"
click at [519, 114] on button "Seleccione una opción" at bounding box center [580, 118] width 148 height 15
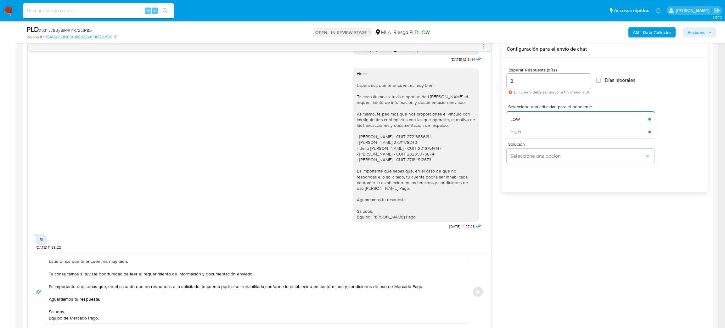
drag, startPoint x: 519, startPoint y: 115, endPoint x: 520, endPoint y: 133, distance: 18.0
click at [520, 133] on span "HIGH" at bounding box center [515, 132] width 10 height 6
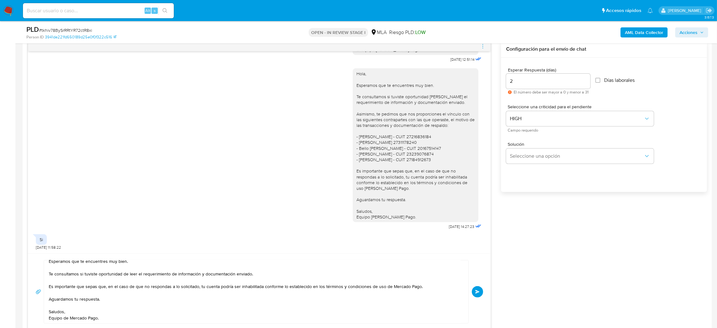
click at [475, 291] on button "Enviar" at bounding box center [477, 291] width 11 height 11
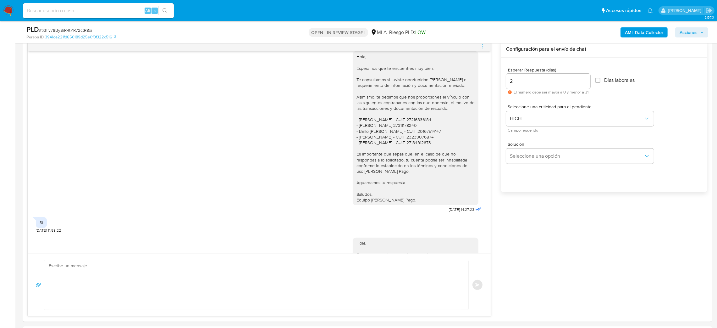
scroll to position [600, 0]
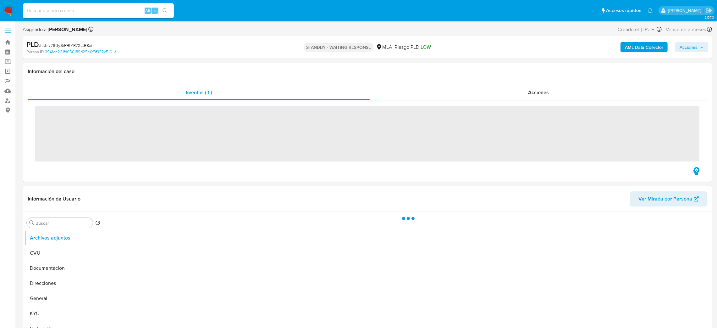
click at [80, 8] on input at bounding box center [98, 11] width 151 height 8
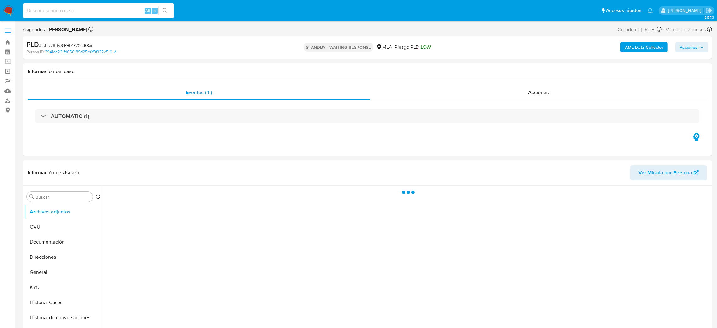
paste input "PQOZABizuktgAWzCZhOglXv7"
type input "PQOZABizuktgAWzCZhOglXv7"
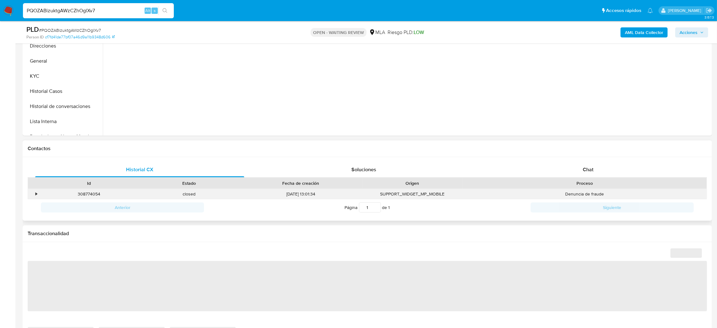
click at [597, 194] on div "Denuncia de fraude" at bounding box center [585, 194] width 244 height 10
click at [600, 175] on div "Chat" at bounding box center [588, 169] width 209 height 15
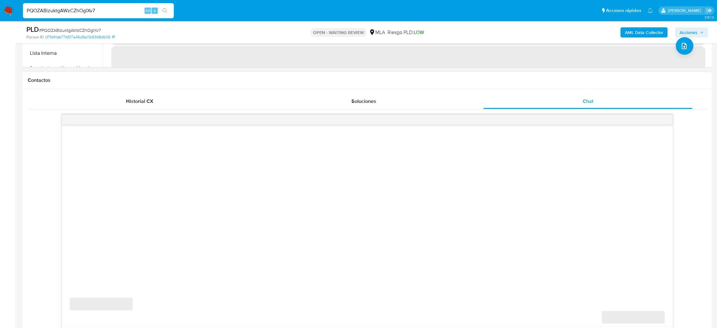
scroll to position [330, 0]
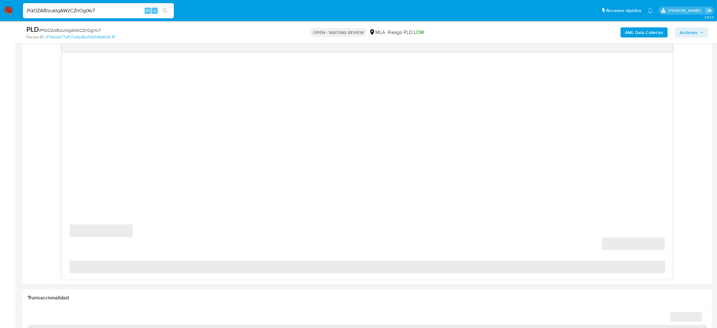
select select "10"
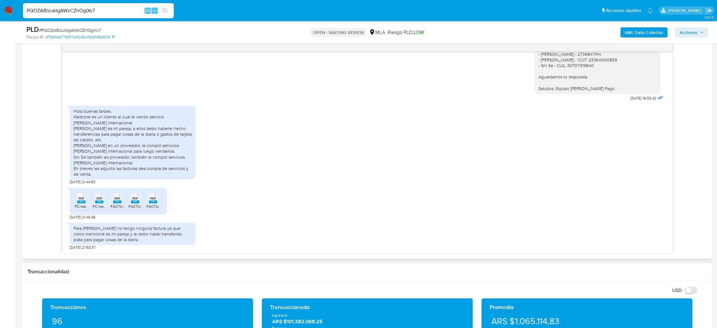
scroll to position [505, 0]
drag, startPoint x: 124, startPoint y: 12, endPoint x: 0, endPoint y: 17, distance: 123.7
click at [0, 17] on nav "Pausado Ver notificaciones PQOZABizuktgAWzCZhOglXv7 Alt s Accesos rápidos Presi…" at bounding box center [358, 10] width 717 height 21
paste input "EnO7JjFO3aeDAA5cCOK4OO8b"
type input "EnO7JjFO3aeDAA5cCOK4OO8b"
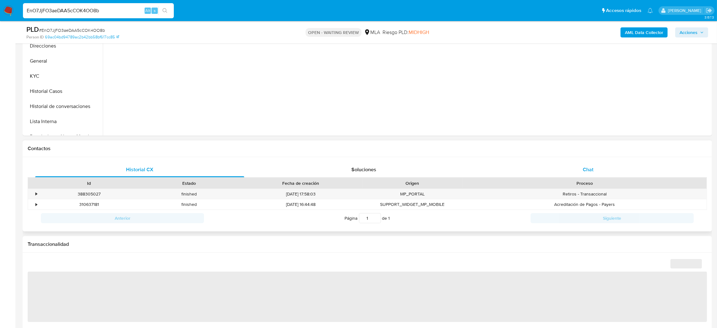
click at [586, 174] on div "Chat" at bounding box center [588, 169] width 209 height 15
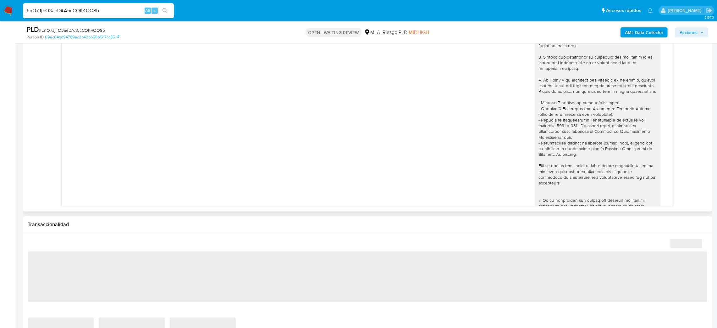
scroll to position [416, 0]
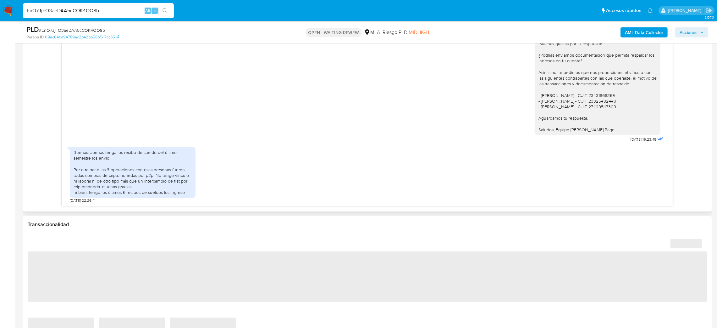
select select "10"
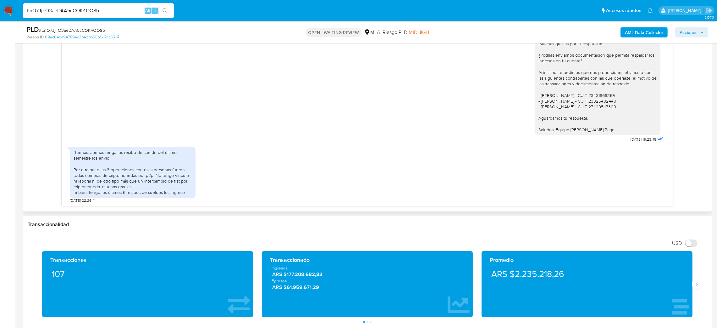
scroll to position [330, 0]
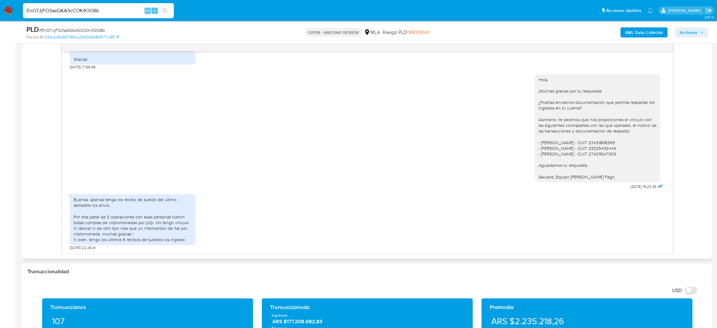
drag, startPoint x: 114, startPoint y: 13, endPoint x: 0, endPoint y: 16, distance: 114.5
click at [0, 16] on nav "Pausado Ver notificaciones EnO7JjFO3aeDAA5cCOK4OO8b Alt s Accesos rápidos Presi…" at bounding box center [358, 10] width 717 height 21
paste input "whzfTHqVkCBAsA664ETtt4xV"
type input "whzfTHqVkCBAsA664ETtt4xV"
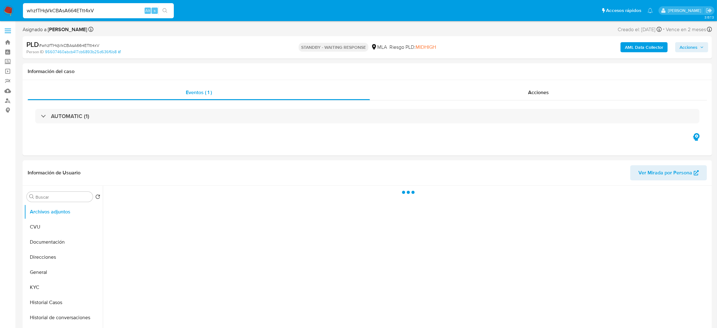
select select "10"
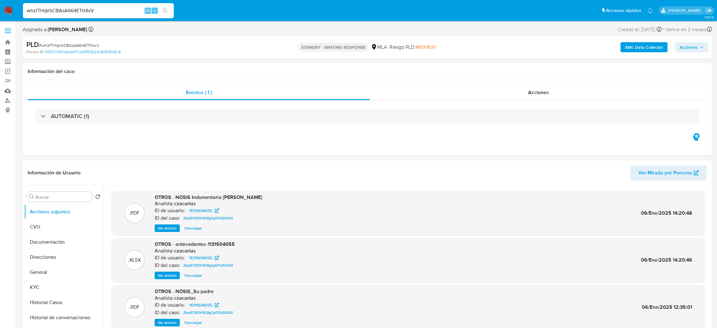
drag, startPoint x: 106, startPoint y: 14, endPoint x: 0, endPoint y: 18, distance: 106.1
click at [0, 18] on nav "Pausado Ver notificaciones whzfTHqVkCBAsA664ETtt4xV Alt s Accesos rápidos Presi…" at bounding box center [358, 10] width 717 height 21
paste input "g3rgGWqKHSZf8au39KBr2HM7"
type input "g3rgGWqKHSZf8au39KBr2HM7"
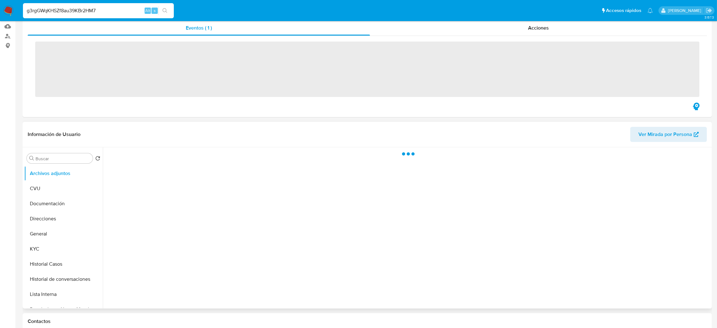
scroll to position [141, 0]
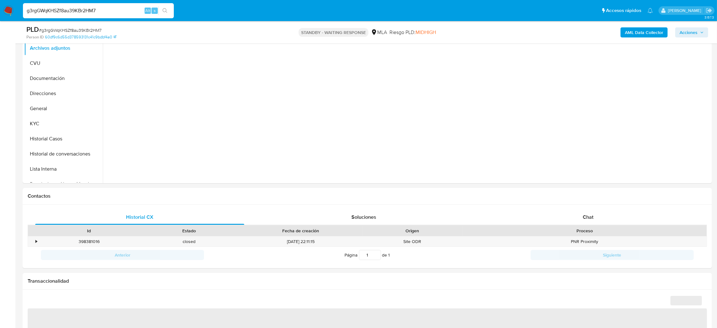
select select "10"
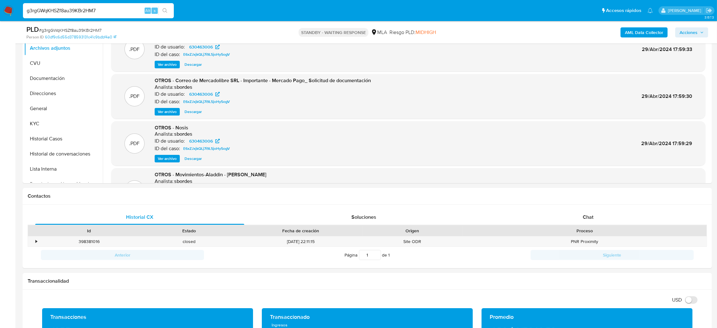
drag, startPoint x: 116, startPoint y: 12, endPoint x: 0, endPoint y: 16, distance: 115.8
click at [0, 16] on nav "Pausado Ver notificaciones g3rgGWqKHSZf8au39KBr2HM7 Alt s Accesos rápidos Presi…" at bounding box center [358, 10] width 717 height 21
paste input "vTDHazZ6ChhpxnfmCCNgFhKR"
type input "vTDHazZ6ChhpxnfmCCNgFhKR"
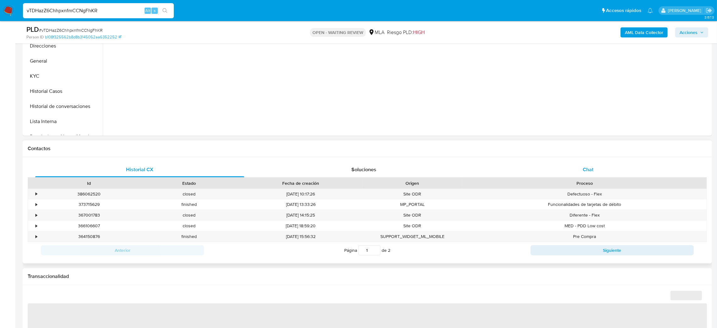
click at [616, 170] on div "Chat" at bounding box center [588, 169] width 209 height 15
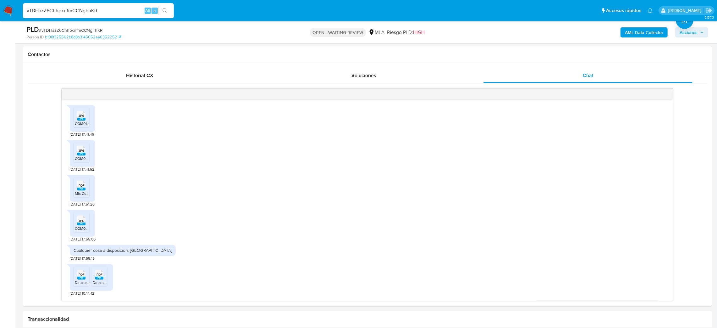
scroll to position [272, 0]
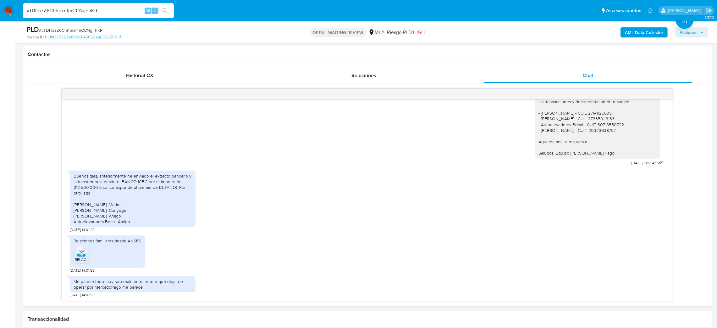
select select "10"
drag, startPoint x: 122, startPoint y: 11, endPoint x: 0, endPoint y: 16, distance: 122.2
click at [0, 16] on nav "Pausado Ver notificaciones vTDHazZ6ChhpxnfmCCNgFhKR Alt s Accesos rápidos Presi…" at bounding box center [358, 10] width 717 height 21
paste input "64yYmsPCKzCqLcYHB3bD5xNs"
type input "64yYmsPCKzCqLcYHB3bD5xNs"
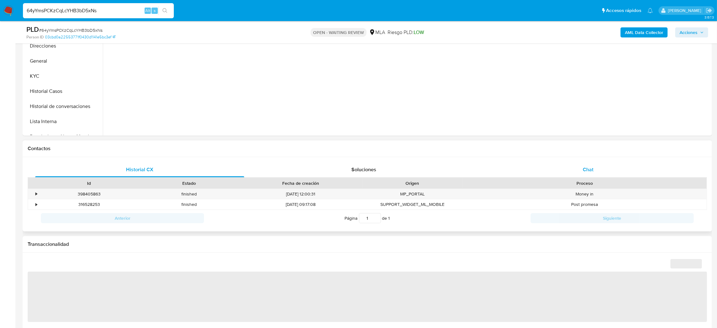
click at [591, 169] on span "Chat" at bounding box center [588, 169] width 11 height 7
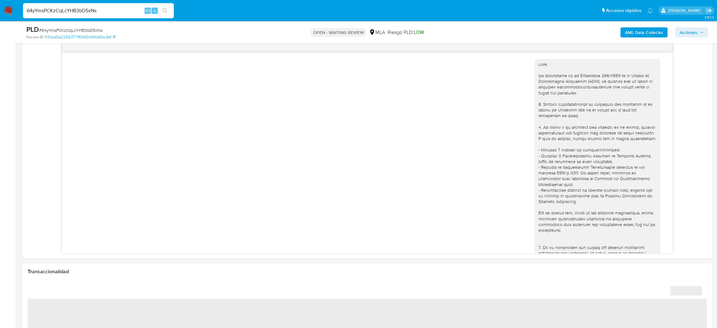
scroll to position [348, 0]
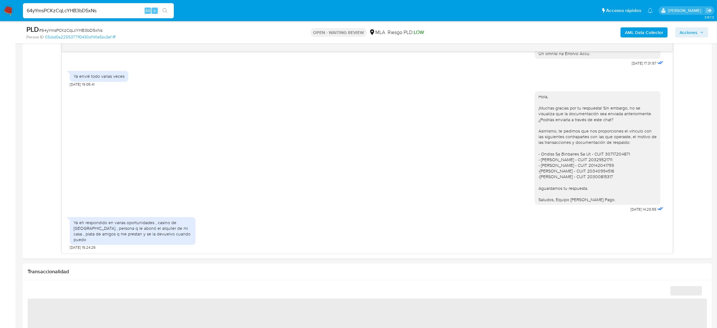
select select "10"
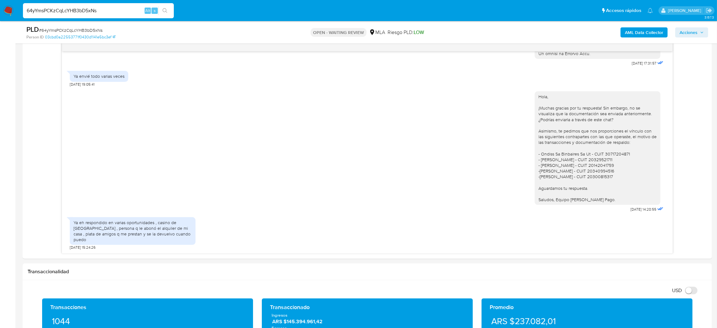
click at [92, 12] on input "64yYmsPCKzCqLcYHB3bD5xNs" at bounding box center [98, 11] width 151 height 8
drag, startPoint x: 101, startPoint y: 11, endPoint x: 0, endPoint y: 16, distance: 100.8
click at [0, 16] on nav "Pausado Ver notificaciones 64yYmsPCKzCqLcYHB3bD5xNs Alt s Accesos rápidos Presi…" at bounding box center [358, 10] width 717 height 21
paste input "nQh722b4TLXLcxCU5KUMx0ip"
type input "nQh722b4TLXLcxCU5KUMx0ip"
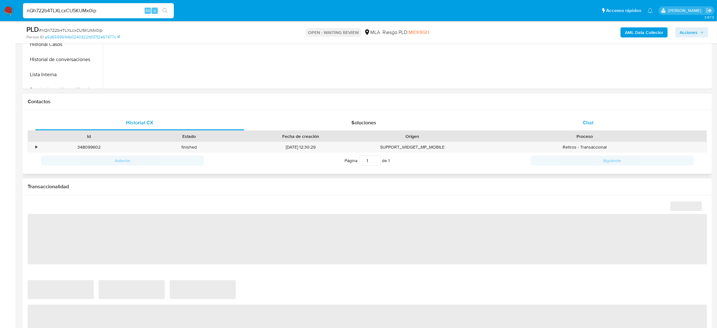
drag, startPoint x: 599, startPoint y: 124, endPoint x: 585, endPoint y: 125, distance: 14.8
click at [599, 124] on div "Chat" at bounding box center [588, 122] width 209 height 15
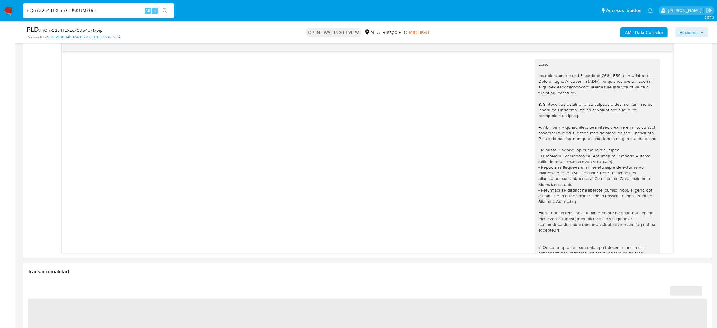
scroll to position [588, 0]
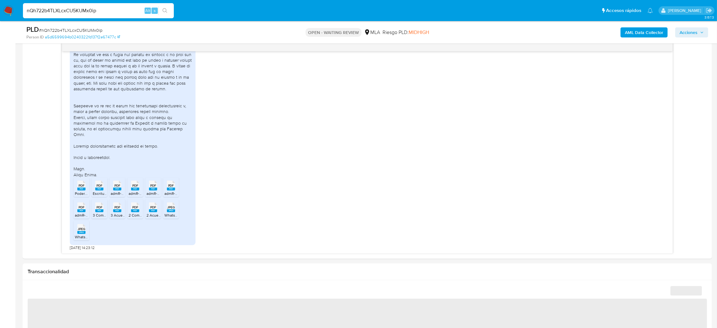
select select "10"
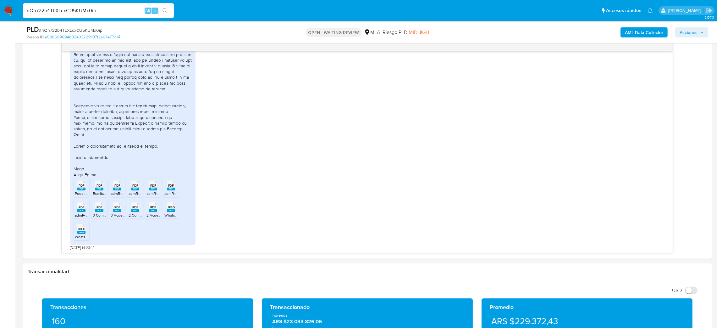
drag, startPoint x: 110, startPoint y: 10, endPoint x: 0, endPoint y: 25, distance: 110.8
click at [0, 26] on div "Pausado Ver notificaciones nQh722b4TLXLcxCU5KUMx0ip Alt s Accesos rápidos Presi…" at bounding box center [358, 286] width 717 height 1232
paste input "PCXM1RHtNh0Cr1ct2xuIgs7q"
type input "PCXM1RHtNh0Cr1ct2xuIgs7q"
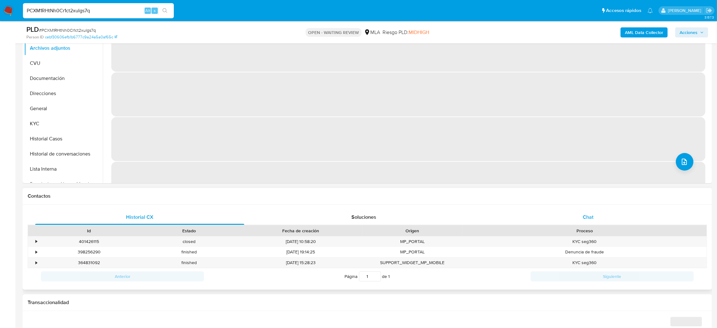
click at [610, 213] on div "Chat" at bounding box center [588, 216] width 209 height 15
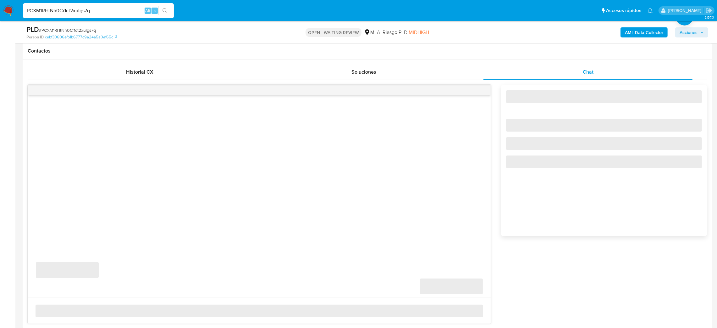
scroll to position [330, 0]
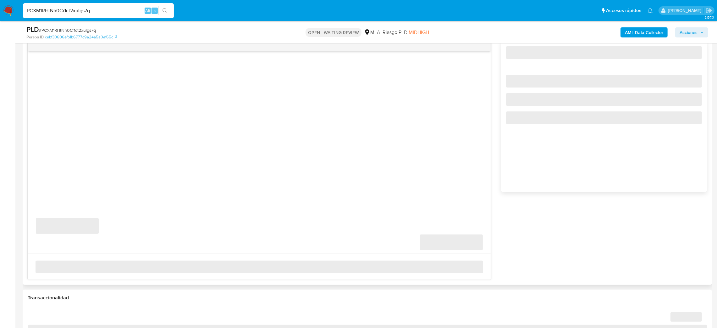
select select "10"
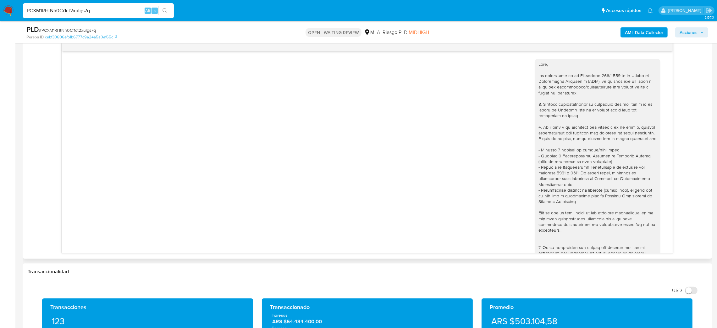
scroll to position [427, 0]
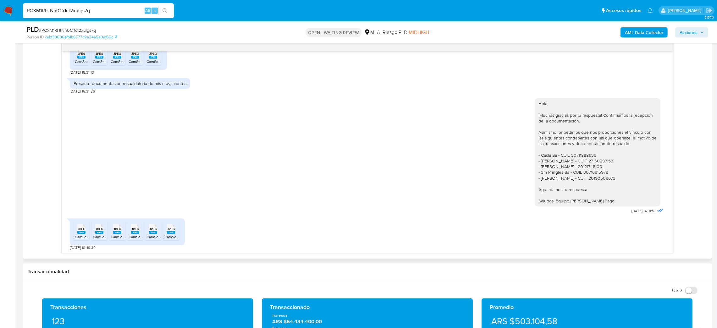
click at [79, 237] on span "CamScanner 1-9-25 15.47_6.jpeg" at bounding box center [103, 236] width 56 height 5
click at [97, 236] on span "CamScanner 1-9-25 15.47_2.jpeg" at bounding box center [121, 236] width 56 height 5
click at [124, 232] on div "JPEG JPEG" at bounding box center [117, 228] width 13 height 12
drag, startPoint x: 138, startPoint y: 232, endPoint x: 148, endPoint y: 233, distance: 9.5
click at [138, 232] on rect at bounding box center [135, 232] width 8 height 3
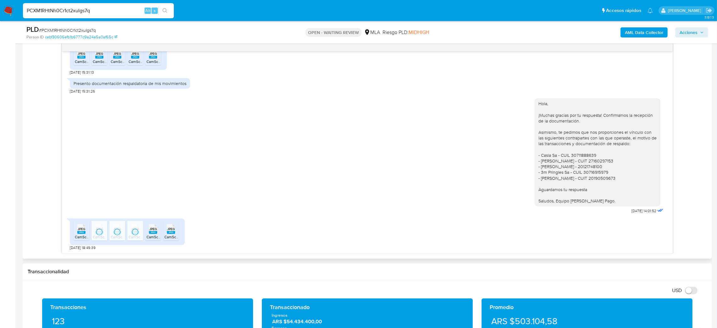
click at [151, 234] on rect at bounding box center [153, 232] width 8 height 3
click at [169, 233] on rect at bounding box center [171, 232] width 8 height 3
click at [0, 151] on aside "Bandeja Tablero Screening Búsqueda en Listas Watchlist Herramientas Operaciones…" at bounding box center [7, 276] width 15 height 1212
click at [80, 26] on div "PLD # PCXM1RHtNh0Cr1ct2xuIgs7q" at bounding box center [138, 29] width 225 height 9
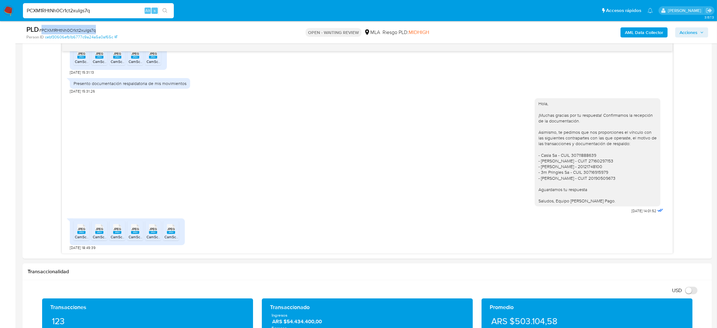
copy span "PCXM1RHtNh0Cr1ct2xuIgs7q"
click at [7, 10] on img at bounding box center [8, 10] width 11 height 11
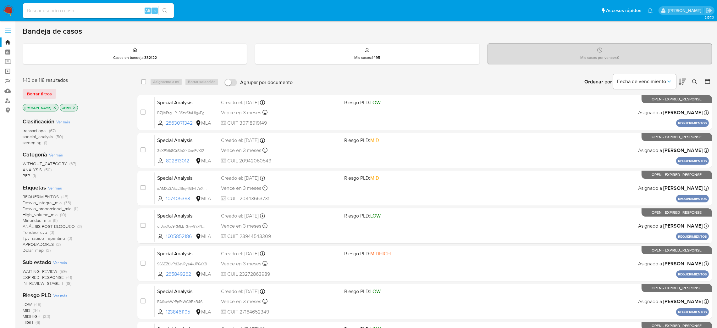
drag, startPoint x: 697, startPoint y: 79, endPoint x: 694, endPoint y: 81, distance: 3.5
click at [697, 78] on button at bounding box center [696, 82] width 10 height 8
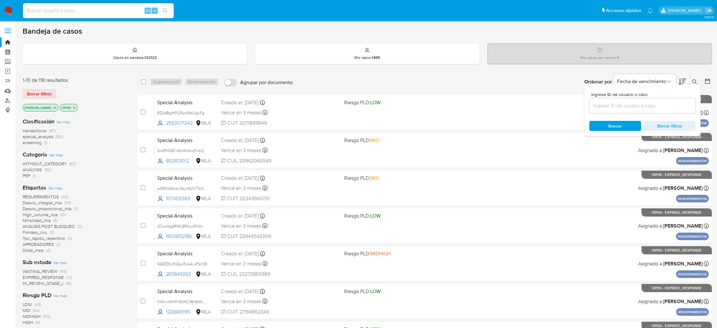
click at [648, 107] on input at bounding box center [643, 106] width 106 height 8
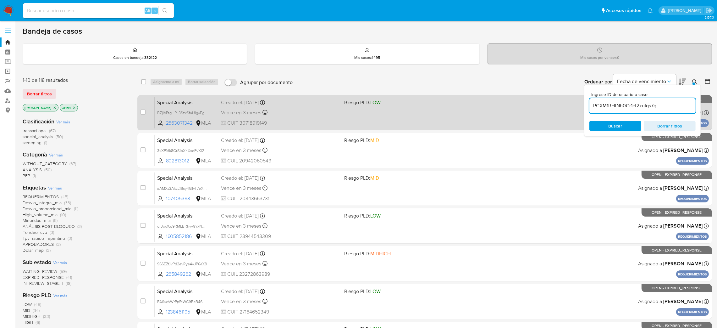
type input "PCXM1RHtNh0Cr1ct2xuIgs7q"
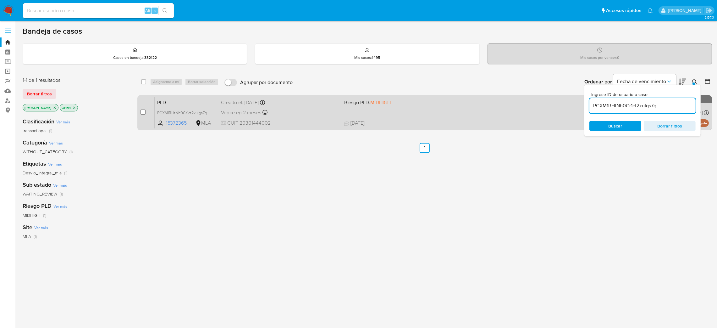
click at [144, 110] on input "checkbox" at bounding box center [143, 111] width 5 height 5
checkbox input "true"
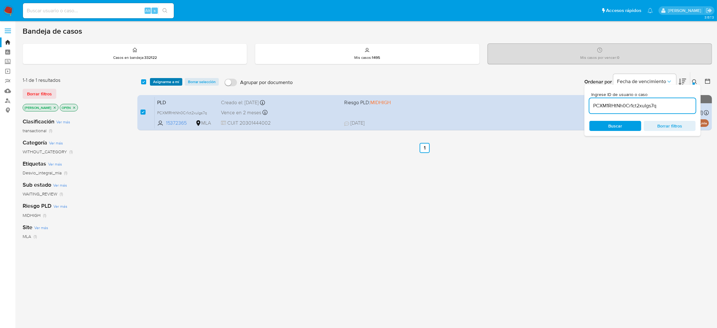
click at [166, 79] on span "Asignarme a mí" at bounding box center [166, 82] width 26 height 6
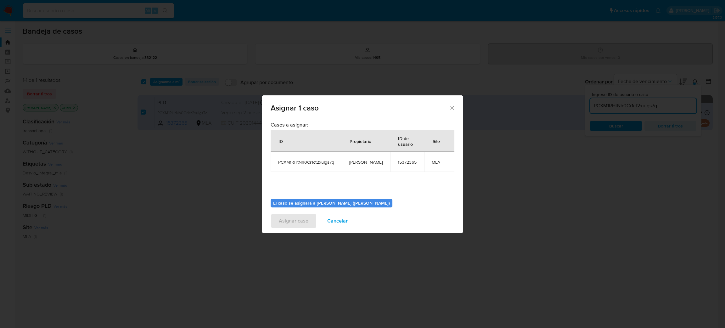
click at [359, 162] on span "[PERSON_NAME]" at bounding box center [365, 162] width 33 height 6
copy span "[PERSON_NAME]"
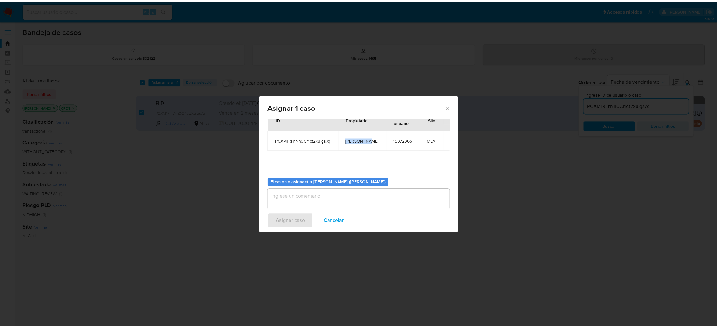
scroll to position [32, 0]
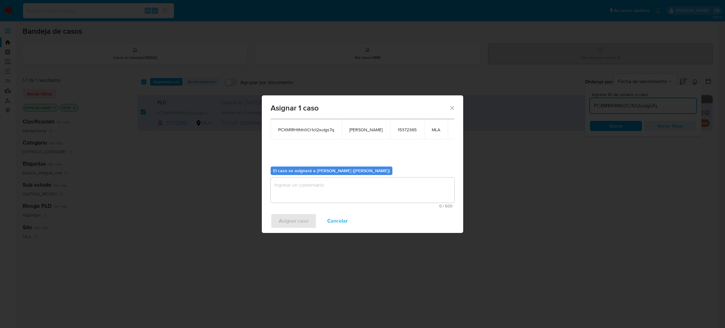
click at [310, 189] on textarea "assign-modal" at bounding box center [362, 189] width 184 height 25
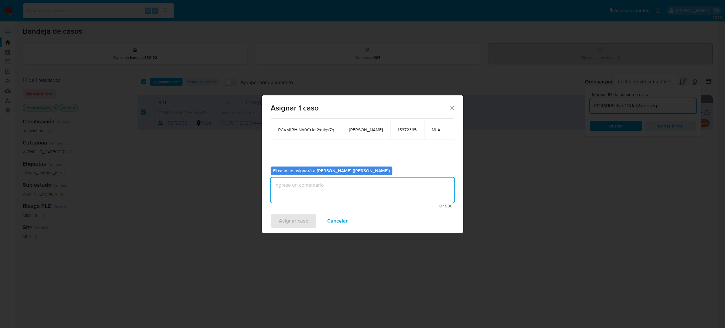
paste textarea "[PERSON_NAME]"
type textarea "[PERSON_NAME]"
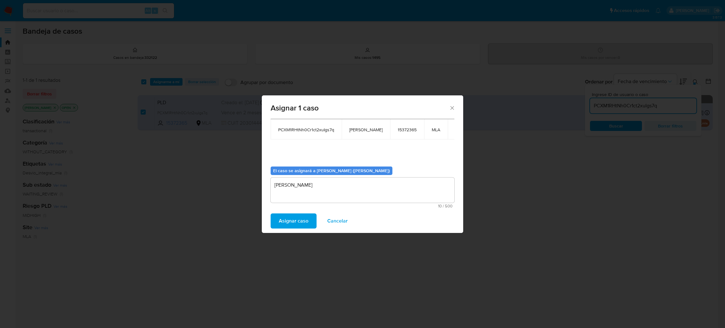
click at [279, 225] on span "Asignar caso" at bounding box center [294, 221] width 30 height 14
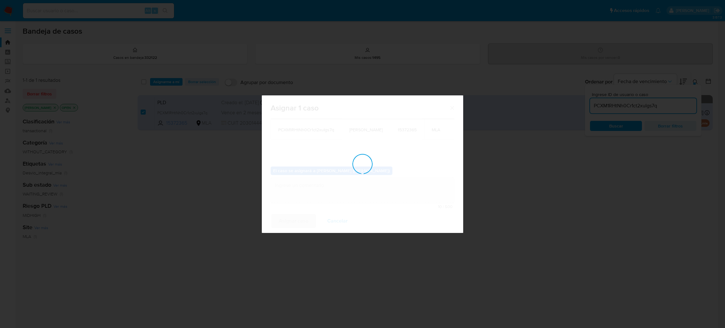
checkbox input "false"
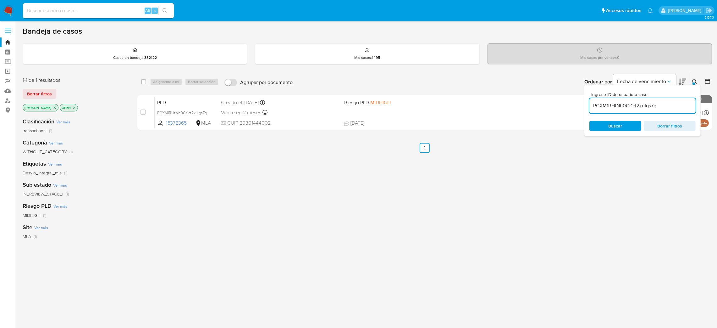
click at [171, 230] on div "select-all-cases-checkbox Asignarme a mí Borrar selección Agrupar por documento…" at bounding box center [424, 214] width 575 height 285
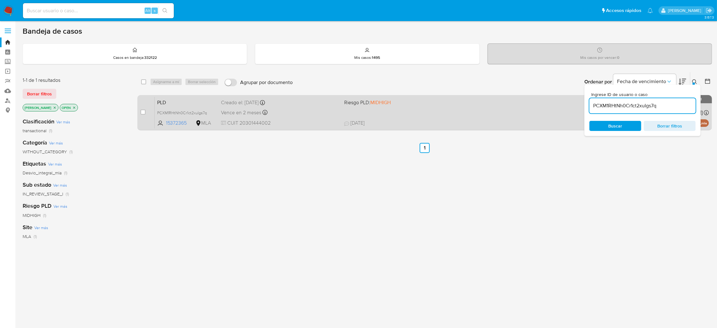
click at [301, 113] on div "Vence en 2 meses Vence el 29/10/2025 12:41:35" at bounding box center [280, 112] width 118 height 8
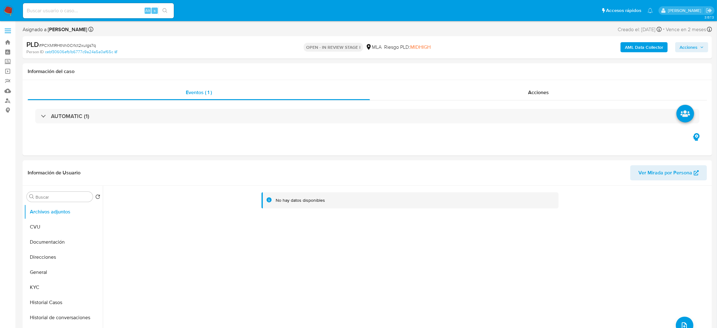
select select "10"
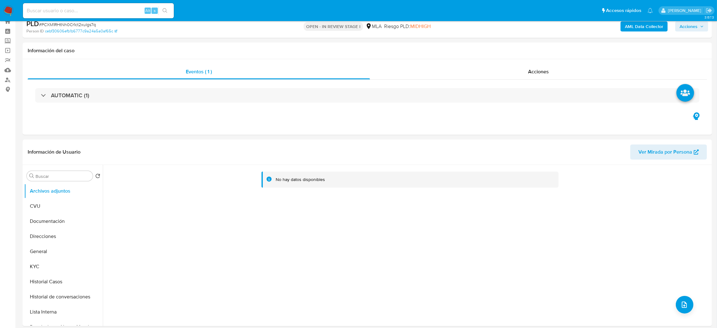
scroll to position [236, 0]
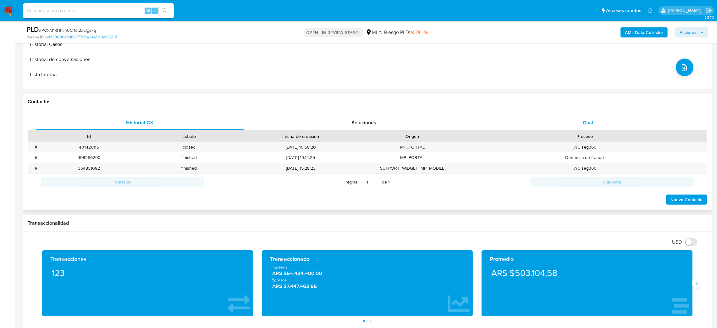
click at [571, 119] on div "Chat" at bounding box center [588, 122] width 209 height 15
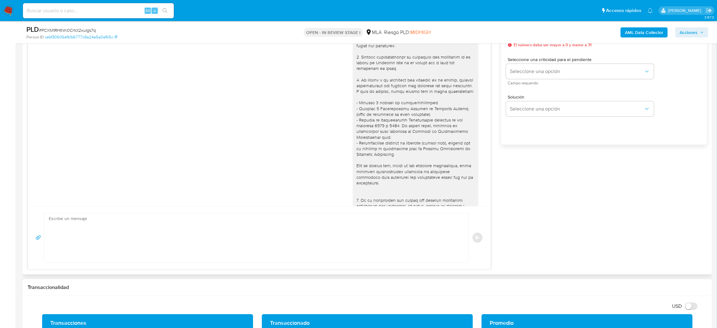
scroll to position [427, 0]
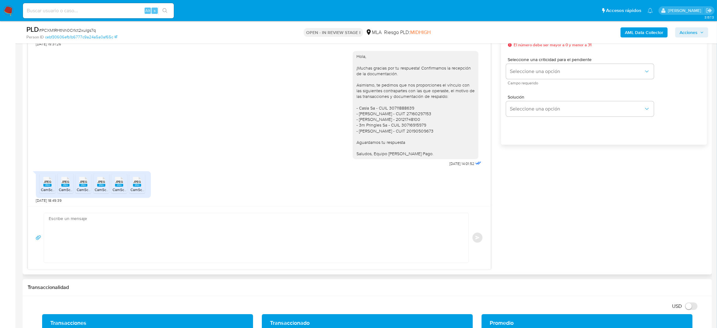
click at [102, 241] on textarea at bounding box center [255, 237] width 412 height 49
paste textarea "Hola, ¡Muchas gracias por tu respuesta! Asimismo, te pedimos que nos informes e…"
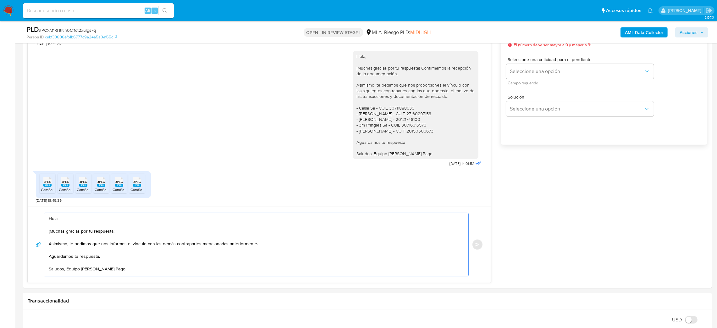
scroll to position [330, 0]
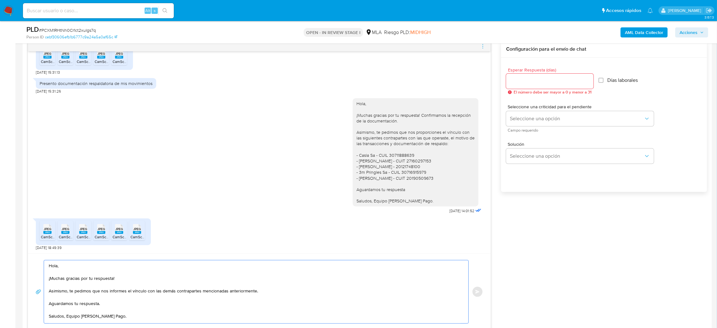
type textarea "Hola, ¡Muchas gracias por tu respuesta! Asimismo, te pedimos que nos informes e…"
click at [524, 84] on input "Esperar Respuesta (días)" at bounding box center [549, 81] width 87 height 8
type input "2"
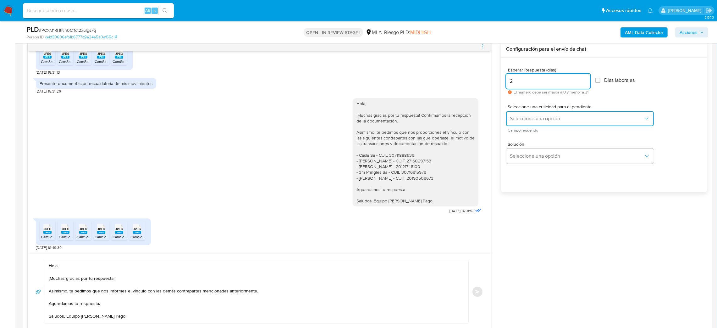
click at [514, 120] on span "Seleccione una opción" at bounding box center [577, 118] width 134 height 6
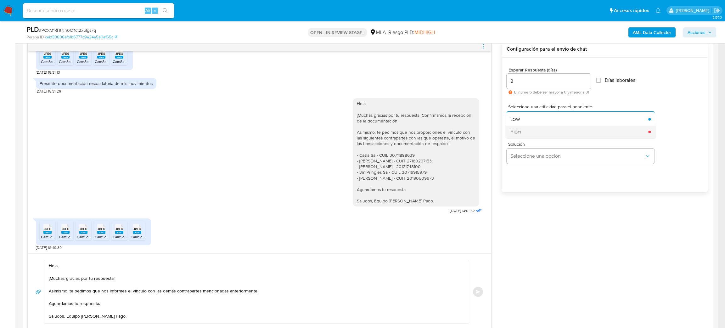
click at [518, 133] on span "HIGH" at bounding box center [515, 132] width 10 height 6
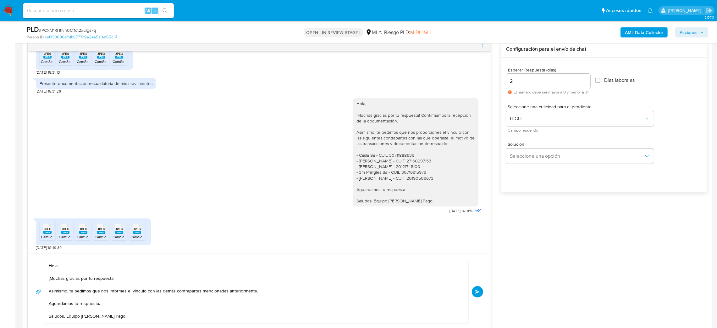
click at [477, 293] on span "Enviar" at bounding box center [478, 292] width 4 height 4
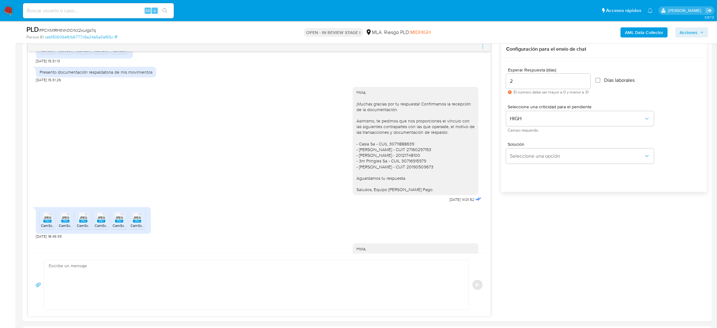
scroll to position [509, 0]
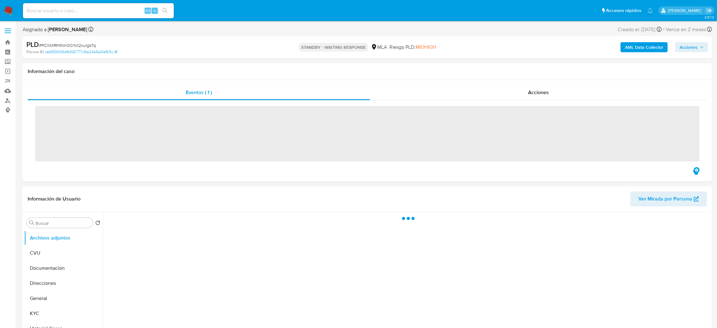
click at [70, 9] on input at bounding box center [98, 11] width 151 height 8
paste input "bBDSOMtUzGs0TLEP4jPYhvI2"
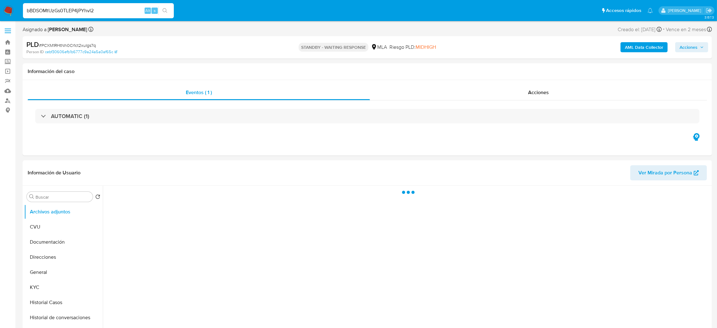
type input "bBDSOMtUzGs0TLEP4jPYhvI2"
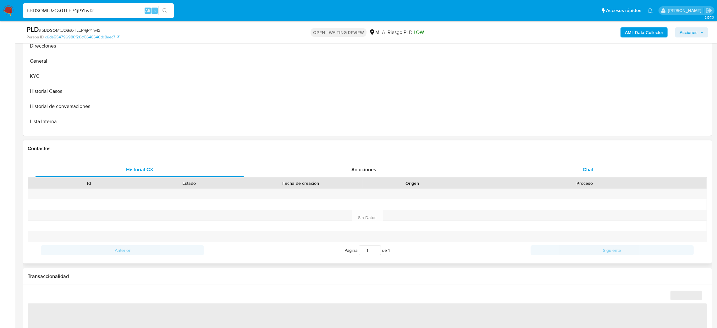
click at [582, 172] on div "Chat" at bounding box center [588, 169] width 209 height 15
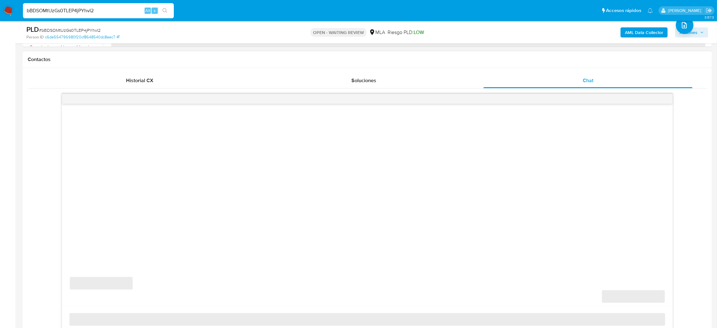
scroll to position [330, 0]
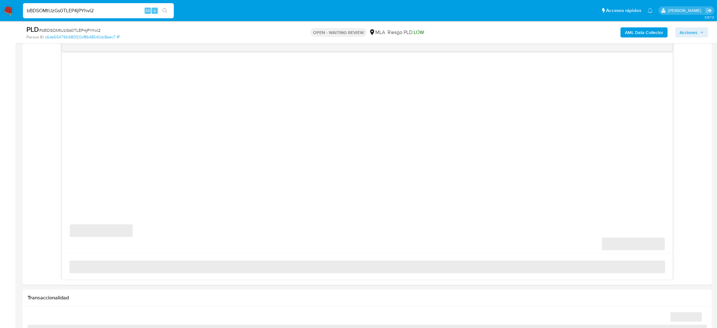
select select "10"
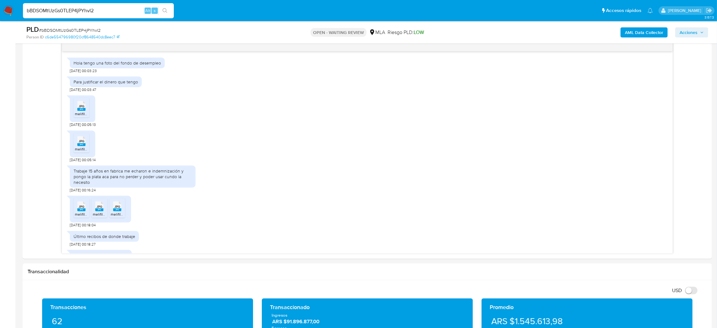
scroll to position [161, 0]
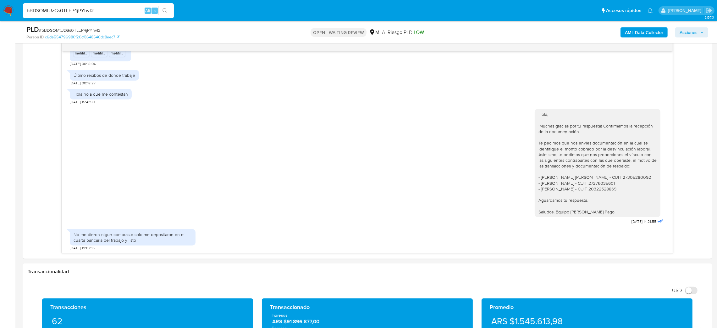
click at [92, 30] on span "# bBDSOMtUzGs0TLEP4jPYhvI2" at bounding box center [70, 30] width 62 height 6
copy span "bBDSOMtUzGs0TLEP4jPYhvI2"
click at [5, 8] on img at bounding box center [8, 10] width 11 height 11
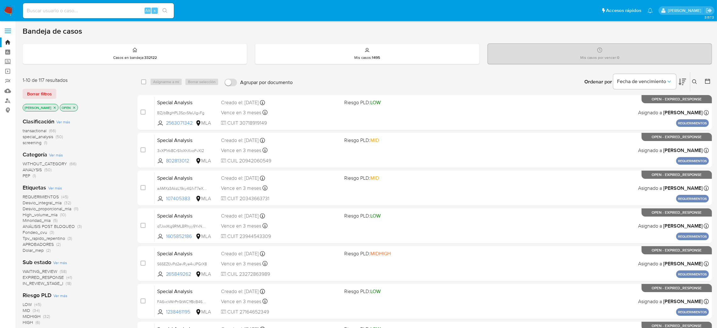
click at [694, 81] on icon at bounding box center [695, 81] width 5 height 5
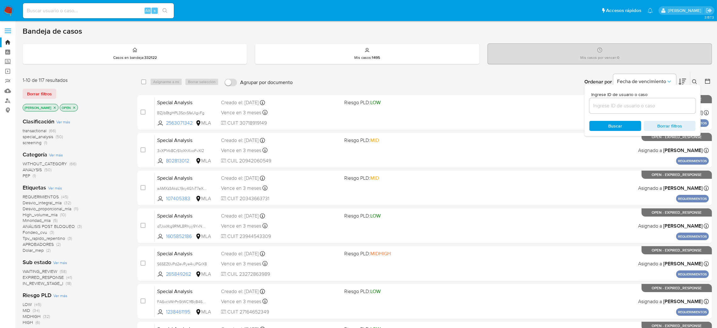
click at [655, 108] on input at bounding box center [643, 106] width 106 height 8
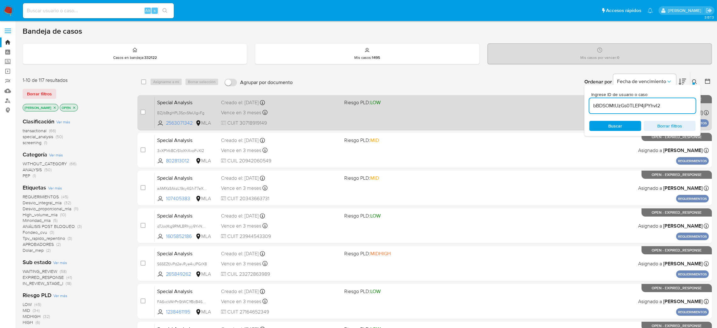
type input "bBDSOMtUzGs0TLEP4jPYhvI2"
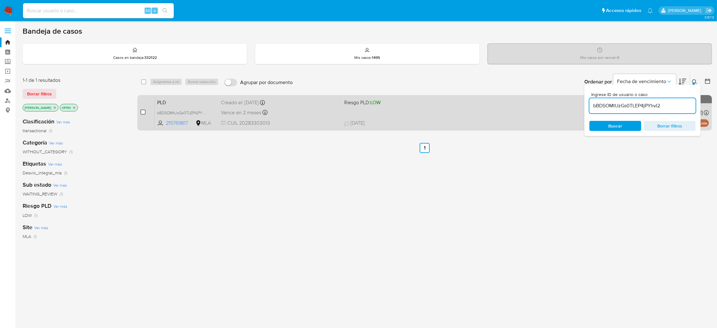
click at [143, 112] on input "checkbox" at bounding box center [143, 111] width 5 height 5
checkbox input "true"
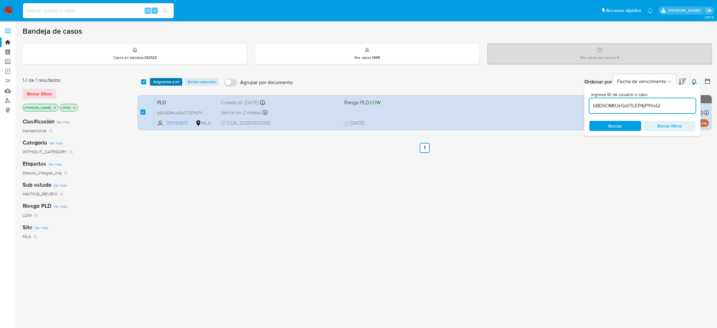
click at [177, 79] on span "Asignarme a mí" at bounding box center [166, 82] width 26 height 6
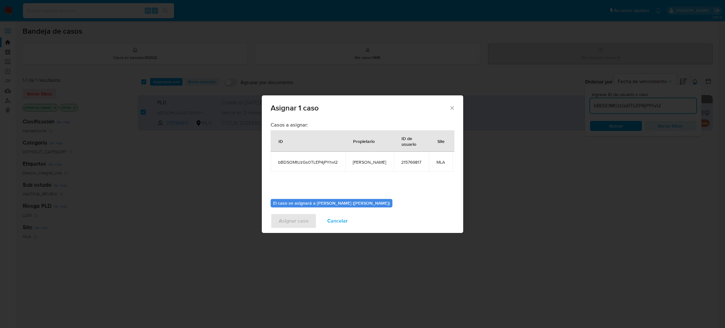
click at [359, 164] on span "[PERSON_NAME]" at bounding box center [369, 162] width 33 height 6
copy span "[PERSON_NAME]"
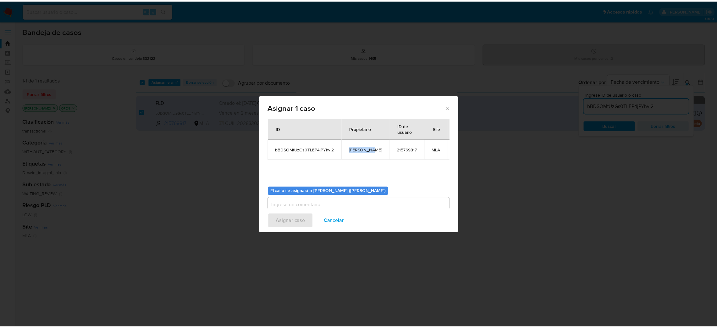
scroll to position [32, 0]
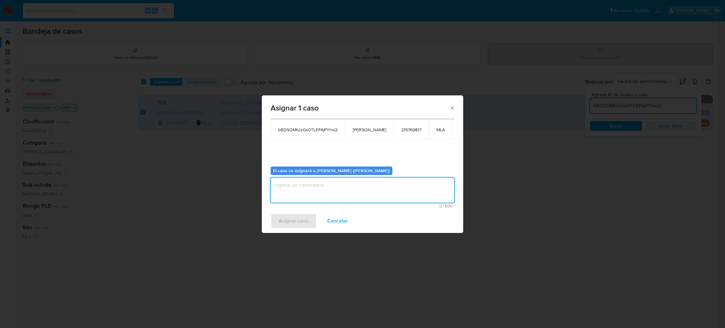
click at [320, 183] on textarea "assign-modal" at bounding box center [362, 189] width 184 height 25
paste textarea "[PERSON_NAME]"
type textarea "[PERSON_NAME]"
click at [302, 216] on span "Asignar caso" at bounding box center [294, 221] width 30 height 14
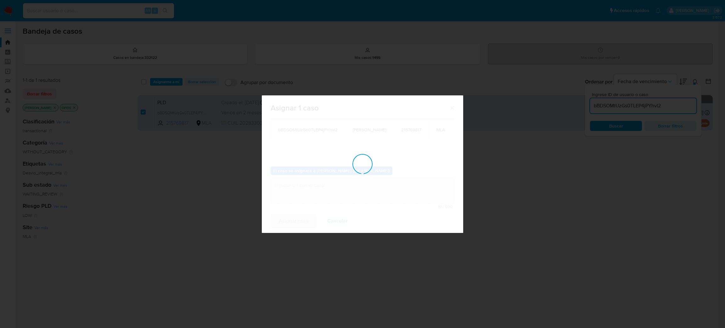
checkbox input "false"
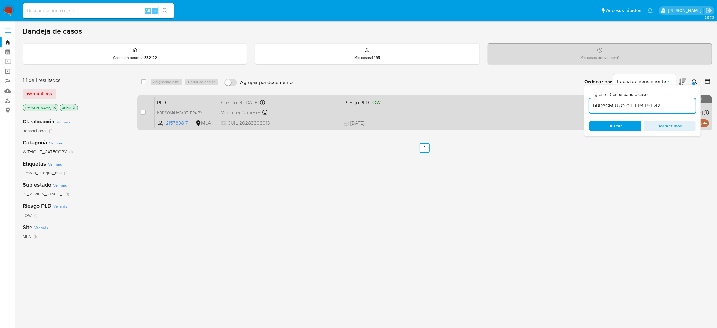
click at [314, 108] on div "Vence en 2 meses Vence el 29/10/2025 12:39:13" at bounding box center [280, 112] width 118 height 8
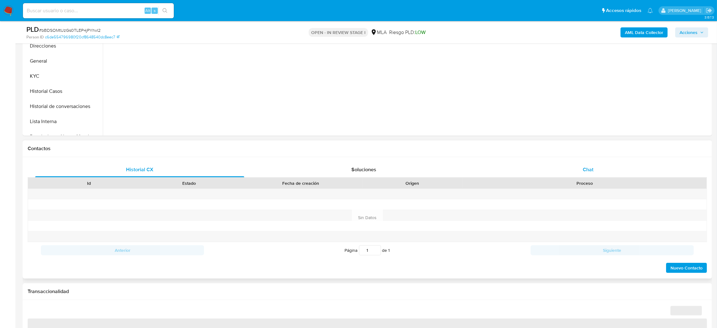
click at [607, 167] on div "Chat" at bounding box center [588, 169] width 209 height 15
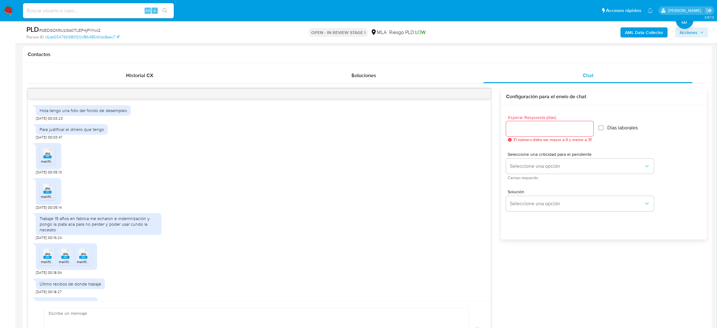
scroll to position [161, 0]
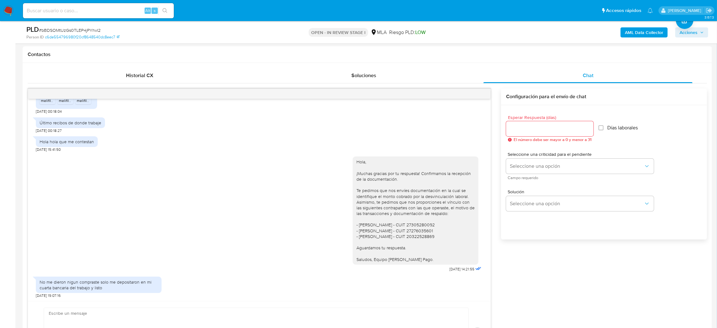
select select "10"
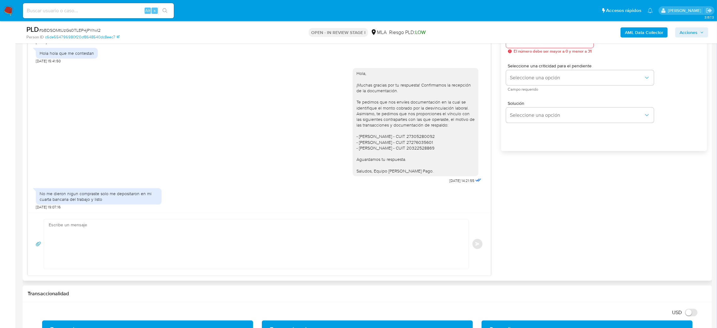
scroll to position [377, 0]
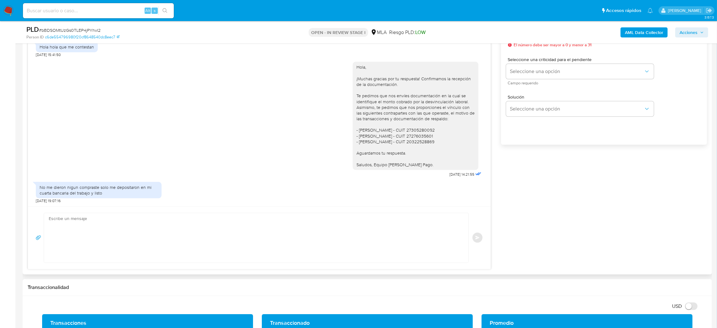
click at [62, 227] on textarea at bounding box center [255, 237] width 412 height 49
paste textarea "Hola, ¡Muchas gracias por tu respuesta! Asimismo, te pedimos que nos informes e…"
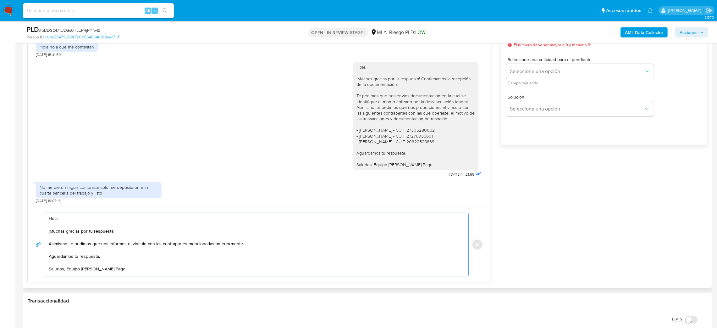
scroll to position [330, 0]
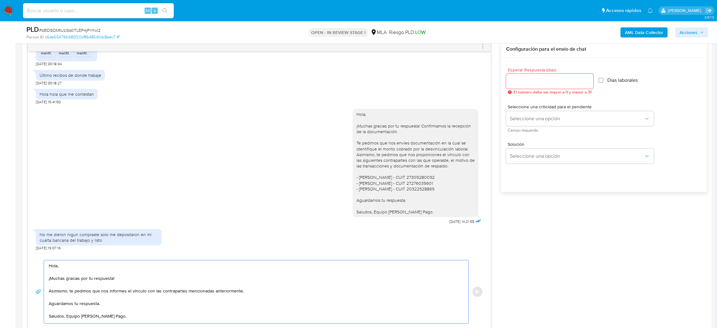
type textarea "Hola, ¡Muchas gracias por tu respuesta! Asimismo, te pedimos que nos informes e…"
click at [521, 82] on input "Esperar Respuesta (días)" at bounding box center [549, 81] width 87 height 8
type input "2"
click at [519, 122] on button "Seleccione una opción" at bounding box center [580, 118] width 148 height 15
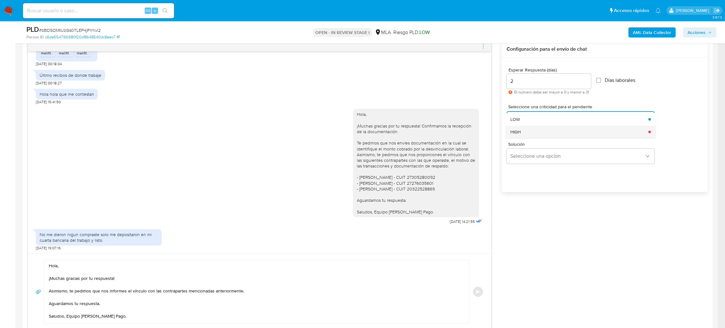
click at [522, 136] on div "HIGH" at bounding box center [577, 131] width 134 height 13
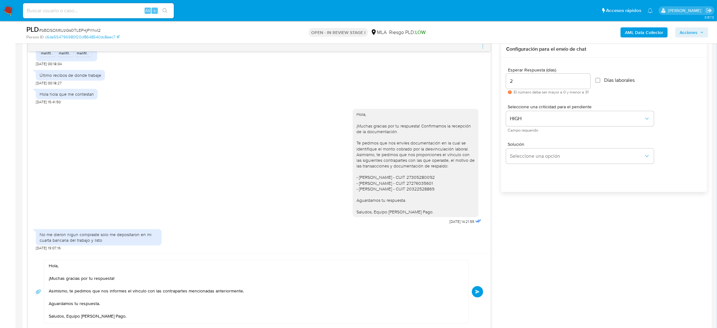
click at [480, 289] on button "Enviar" at bounding box center [477, 291] width 11 height 11
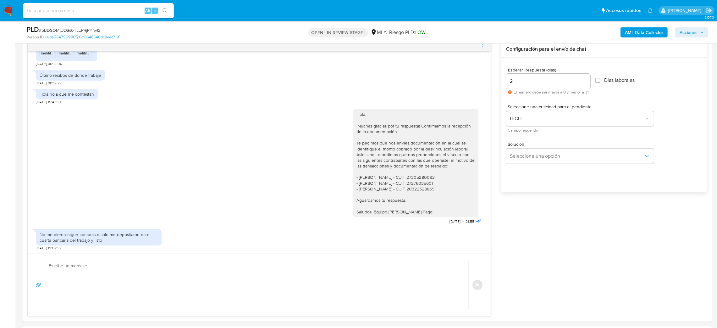
scroll to position [237, 0]
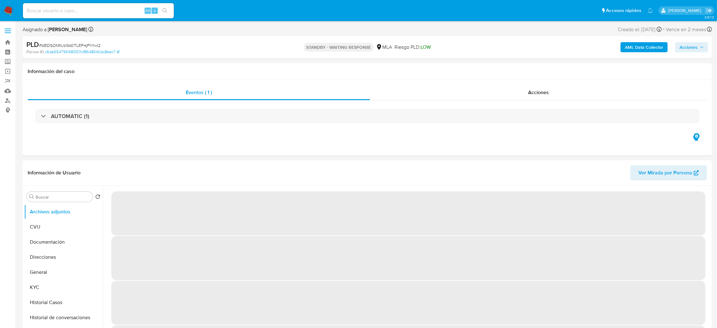
select select "10"
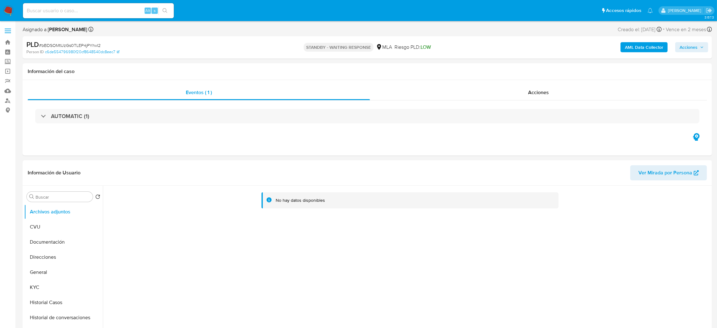
click at [66, 10] on input at bounding box center [98, 11] width 151 height 8
paste input "YQ0V2Xj1SKceUCMU9K2taFIW"
type input "YQ0V2Xj1SKceUCMU9K2taFIW"
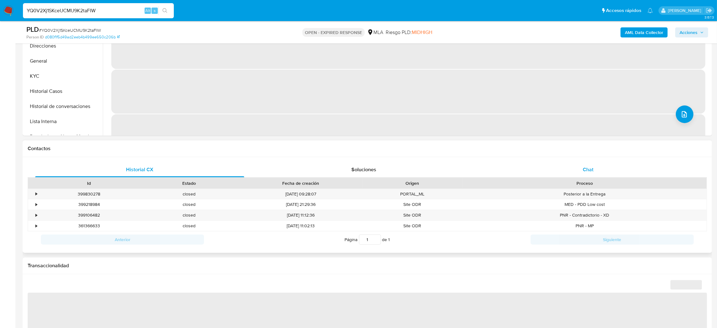
click at [582, 169] on div "Chat" at bounding box center [588, 169] width 209 height 15
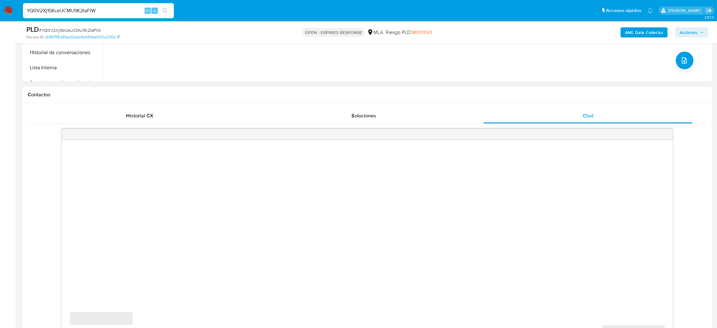
scroll to position [283, 0]
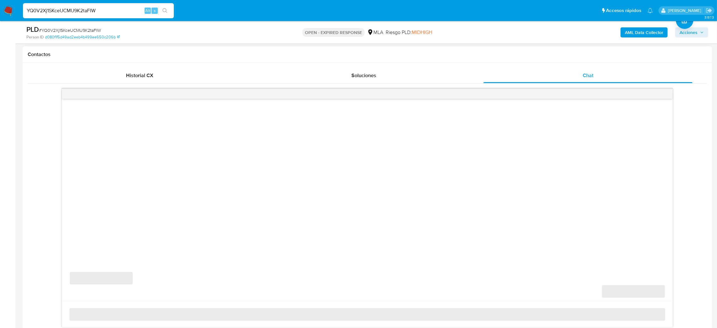
select select "10"
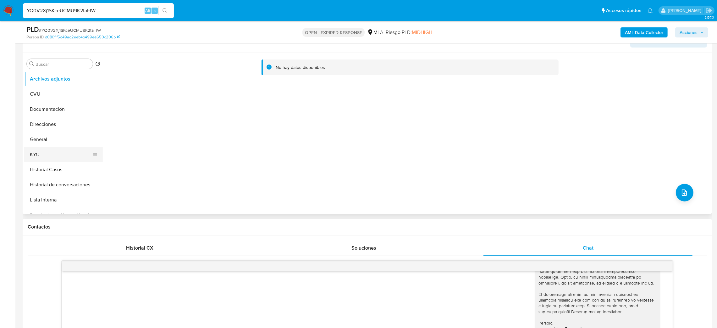
scroll to position [94, 0]
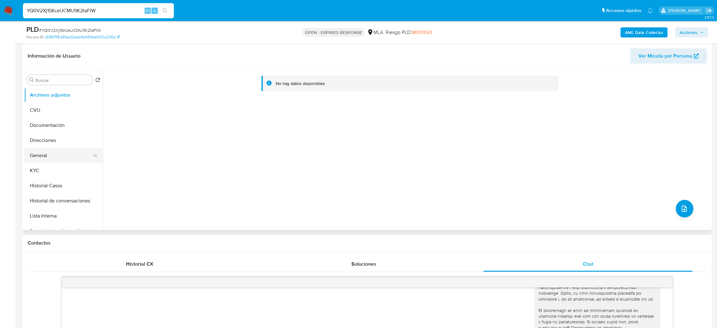
click at [50, 160] on button "General" at bounding box center [61, 155] width 74 height 15
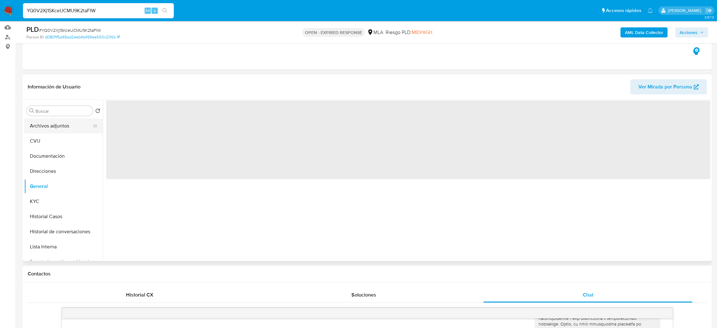
scroll to position [47, 0]
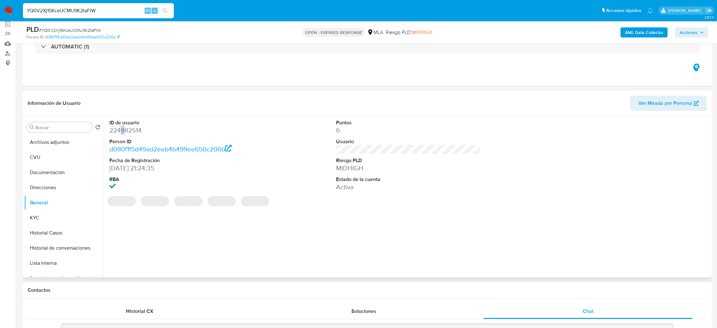
drag, startPoint x: 119, startPoint y: 123, endPoint x: 123, endPoint y: 126, distance: 5.4
click at [123, 126] on dd "224982514" at bounding box center [181, 130] width 145 height 9
click at [133, 133] on dd "224982514" at bounding box center [181, 130] width 145 height 9
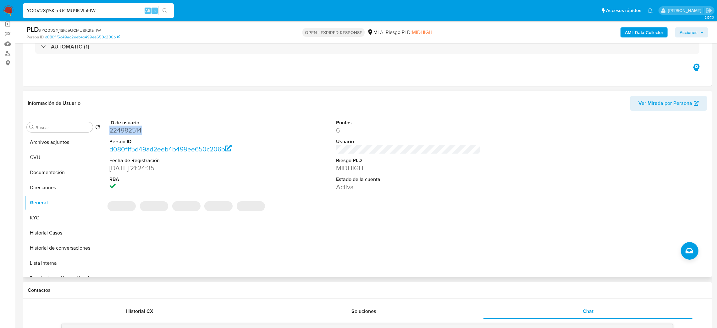
copy dd "224982514"
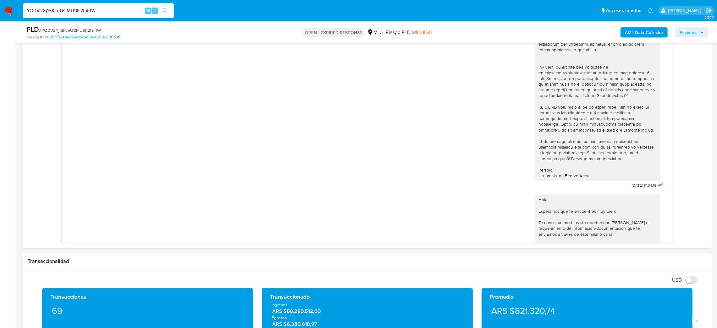
scroll to position [330, 0]
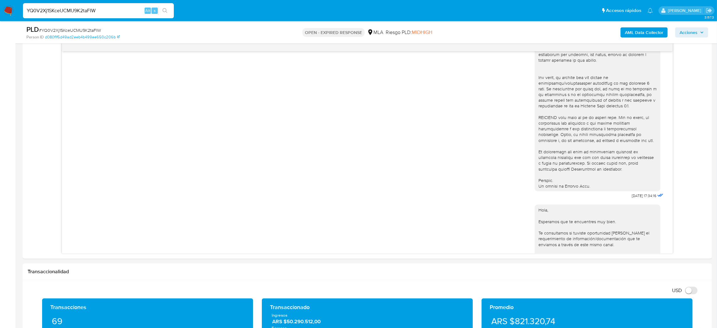
click at [81, 28] on span "# YQ0V2Xj1SKceUCMU9K2taFIW" at bounding box center [70, 30] width 62 height 6
copy span "YQ0V2Xj1SKceUCMU9K2taFIW"
click at [11, 11] on img at bounding box center [8, 10] width 11 height 11
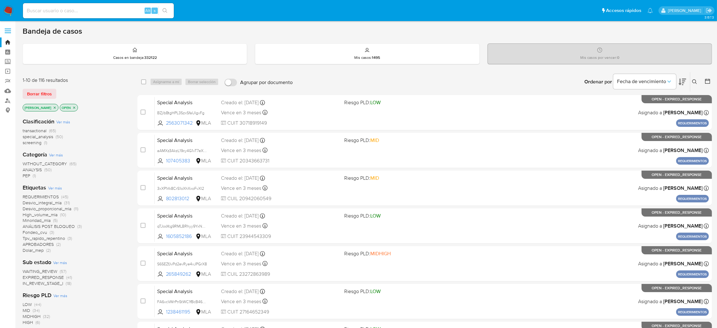
click at [697, 82] on icon at bounding box center [695, 81] width 5 height 5
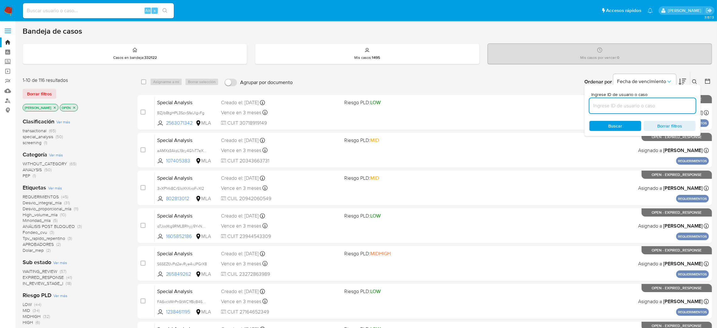
click at [643, 105] on input at bounding box center [643, 106] width 106 height 8
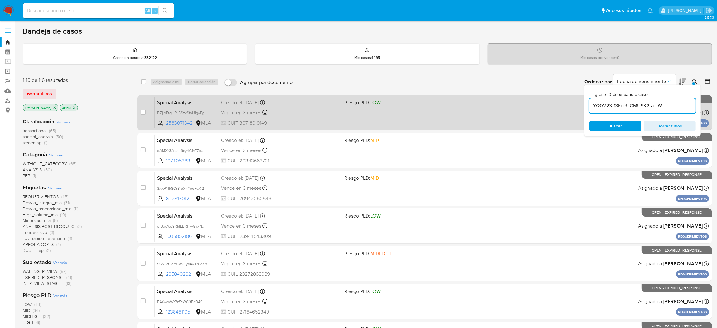
type input "YQ0V2Xj1SKceUCMU9K2taFIW"
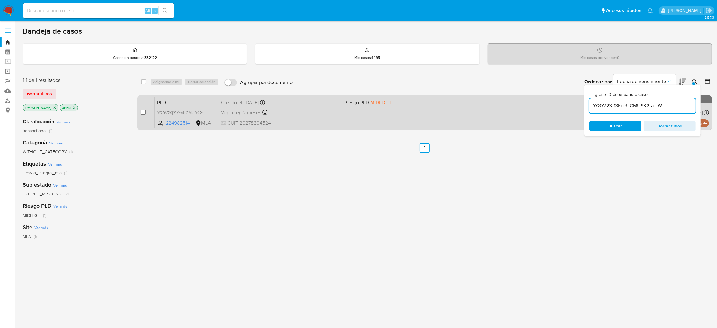
click at [143, 111] on input "checkbox" at bounding box center [143, 111] width 5 height 5
checkbox input "true"
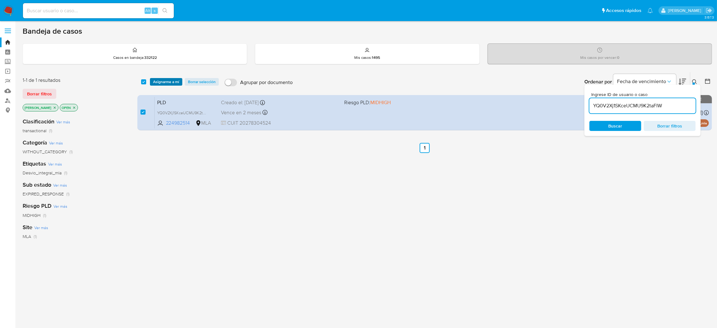
click at [171, 84] on span "Asignarme a mí" at bounding box center [166, 82] width 26 height 6
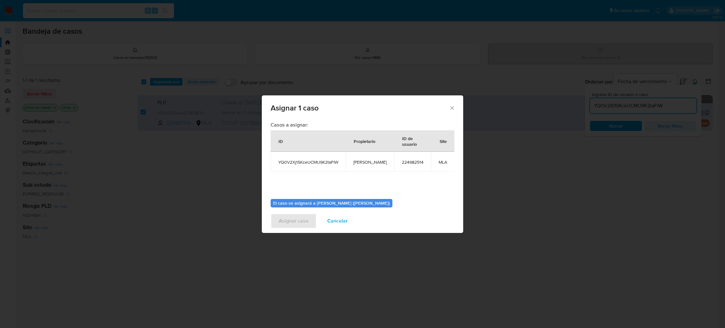
click at [371, 159] on span "[PERSON_NAME]" at bounding box center [369, 162] width 33 height 6
copy span "[PERSON_NAME]"
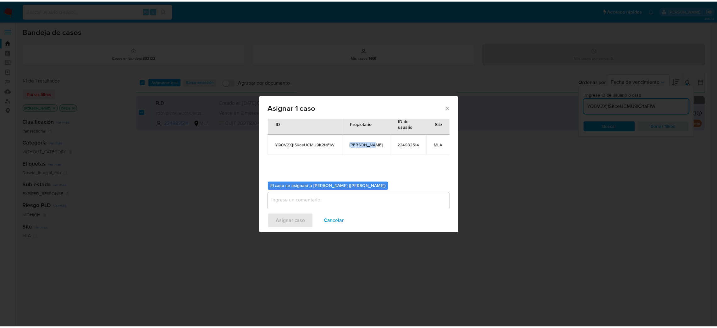
scroll to position [32, 0]
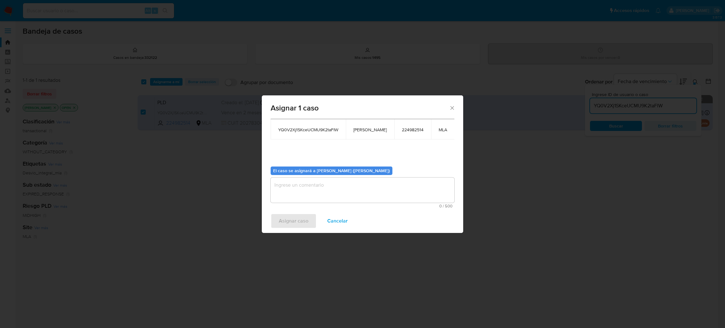
click at [316, 187] on textarea "assign-modal" at bounding box center [362, 189] width 184 height 25
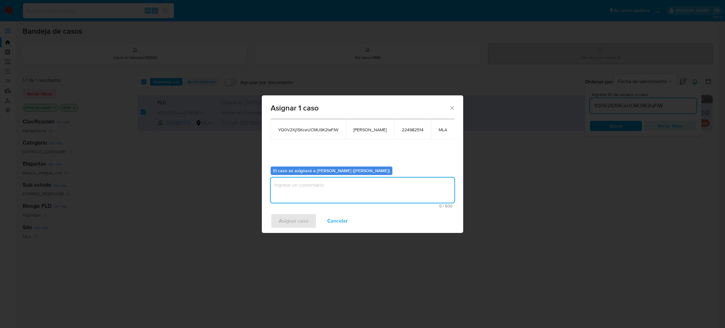
paste textarea "[PERSON_NAME]"
type textarea "[PERSON_NAME]"
click at [300, 222] on span "Asignar caso" at bounding box center [294, 221] width 30 height 14
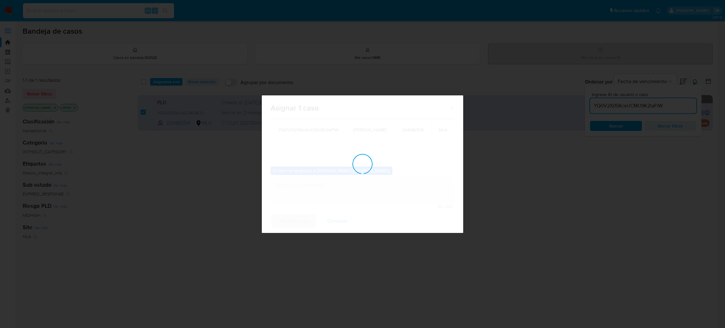
checkbox input "false"
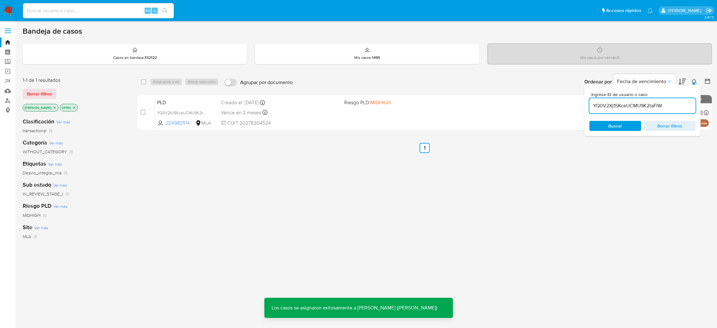
click at [199, 100] on span "PLD" at bounding box center [186, 102] width 59 height 8
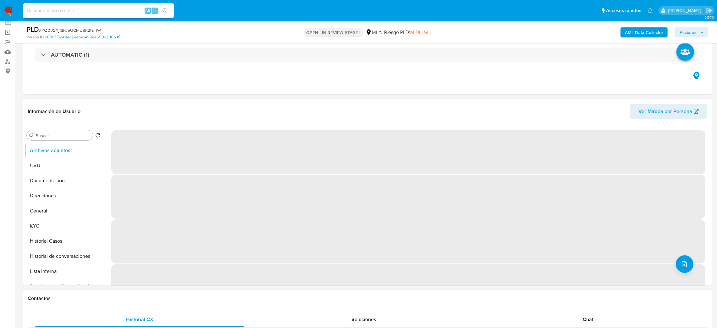
scroll to position [236, 0]
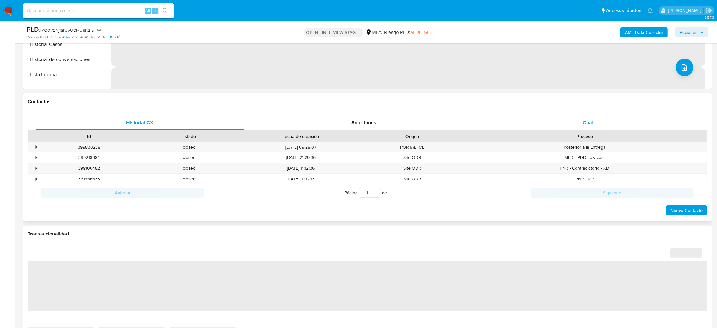
select select "10"
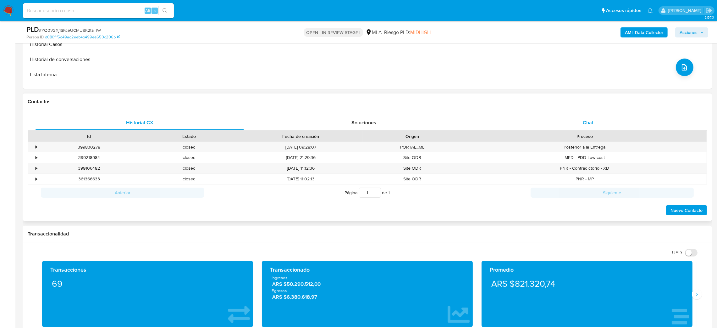
click at [607, 124] on div "Chat" at bounding box center [588, 122] width 209 height 15
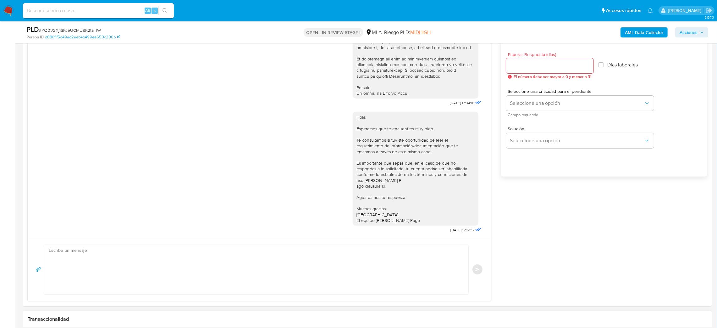
scroll to position [424, 0]
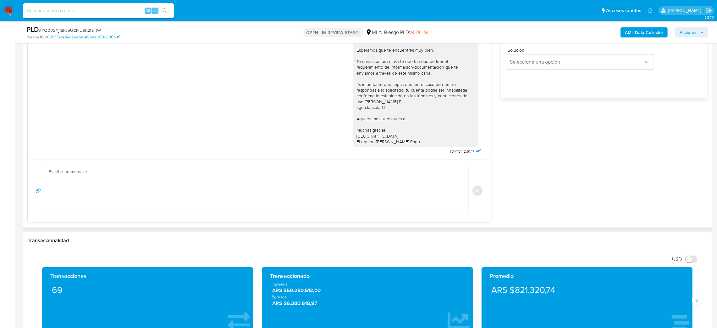
click at [106, 185] on textarea at bounding box center [255, 190] width 412 height 49
paste textarea "Hola, Esperamos que te encuentres muy bien. Te consultamos si tuviste oportunid…"
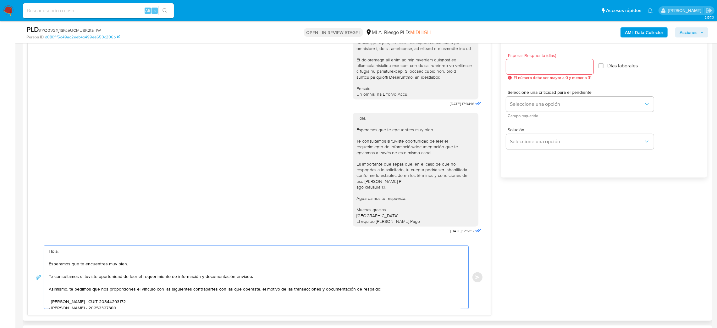
scroll to position [330, 0]
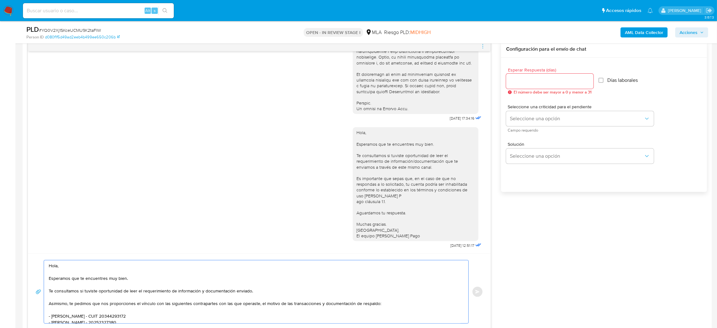
type textarea "Hola, Esperamos que te encuentres muy bien. Te consultamos si tuviste oportunid…"
click at [521, 81] on input "Esperar Respuesta (días)" at bounding box center [549, 81] width 87 height 8
type input "2"
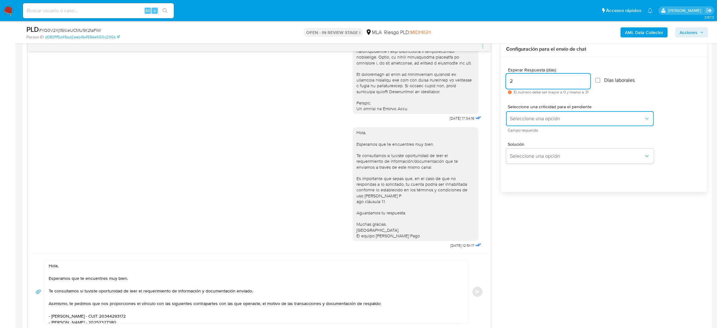
click at [518, 122] on span "Seleccione una opción" at bounding box center [577, 118] width 134 height 6
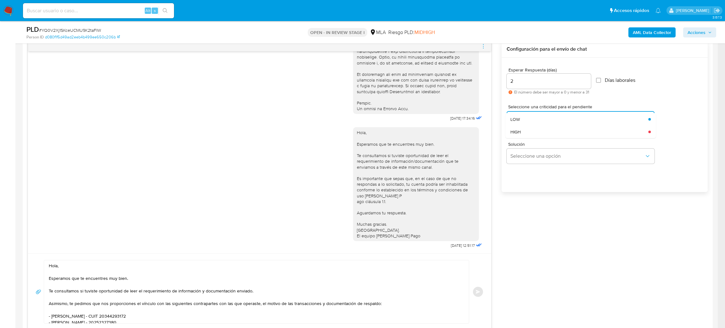
drag, startPoint x: 519, startPoint y: 119, endPoint x: 518, endPoint y: 169, distance: 50.0
click at [519, 118] on span "LOW" at bounding box center [514, 119] width 9 height 6
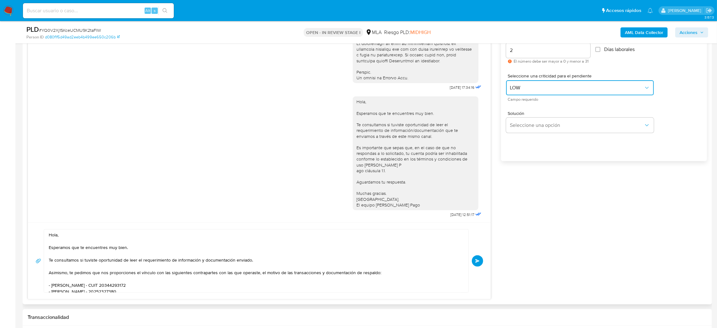
scroll to position [377, 0]
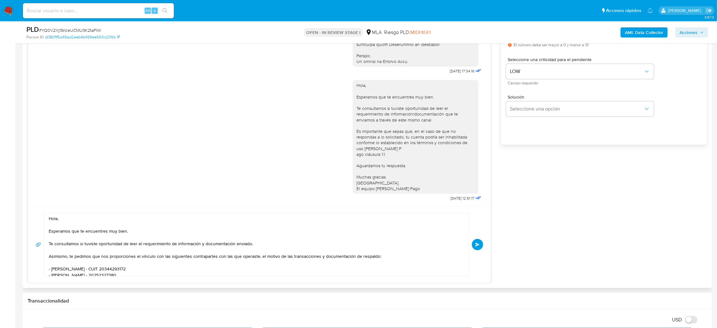
click at [476, 243] on span "Enviar" at bounding box center [478, 244] width 4 height 4
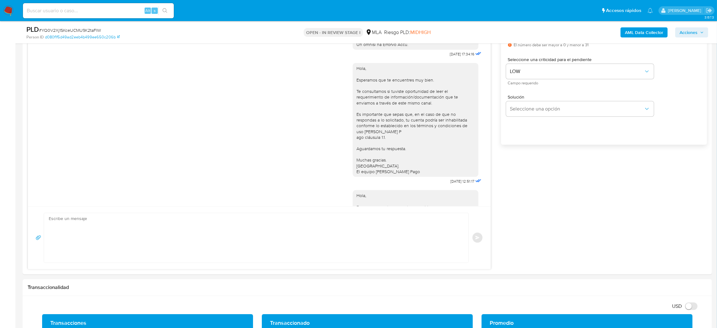
scroll to position [454, 0]
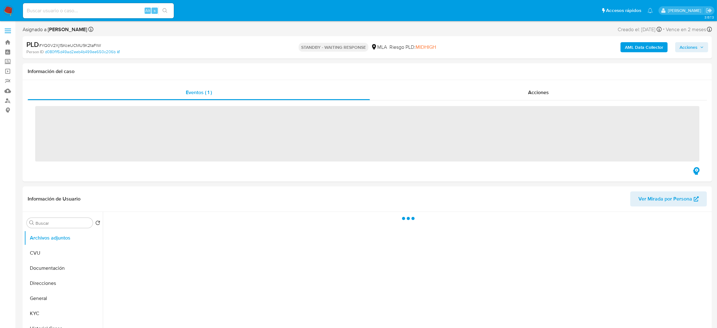
click at [93, 9] on input at bounding box center [98, 11] width 151 height 8
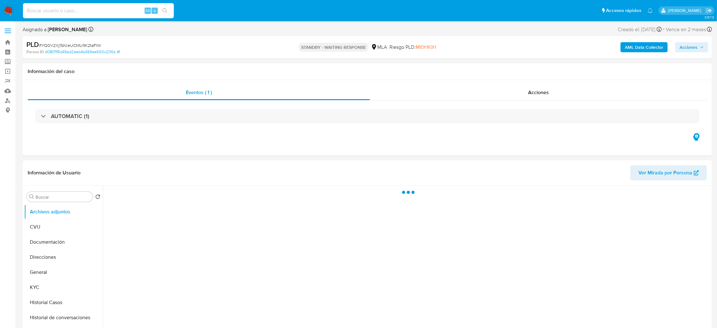
paste input "mk0Jpmr0F0W06GKWzOfQCOOm"
type input "mk0Jpmr0F0W06GKWzOfQCOOm"
select select "10"
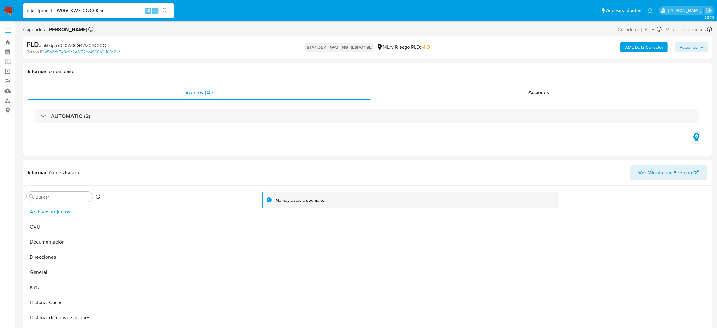
drag, startPoint x: 107, startPoint y: 9, endPoint x: 0, endPoint y: 20, distance: 107.1
click at [0, 20] on nav "Pausado Ver notificaciones mk0Jpmr0F0W06GKWzOfQCOOm Alt s Accesos rápidos Presi…" at bounding box center [358, 10] width 717 height 21
paste input "dl5p9iyoGNIhxgskGiBYyIEe"
type input "dl5p9iyoGNIhxgskGiBYyIEe"
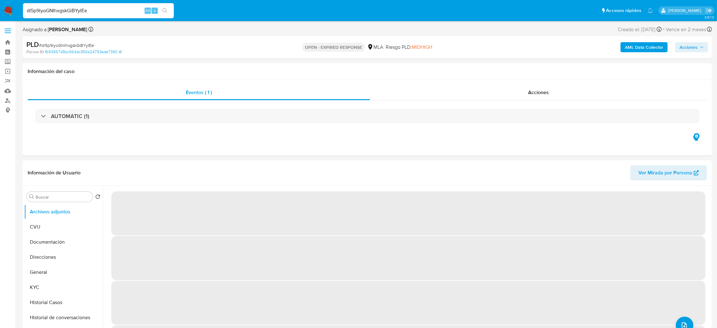
click at [80, 46] on span "# dl5p9iyoGNIhxgskGiBYyIEe" at bounding box center [66, 45] width 55 height 6
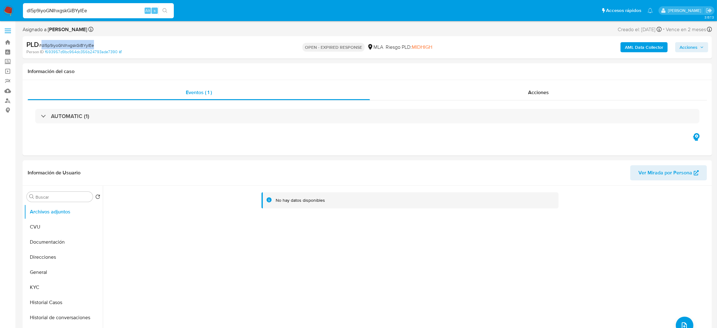
copy span "dl5p9iyoGNIhxgskGiBYyIEe"
select select "10"
click at [12, 12] on img at bounding box center [8, 10] width 11 height 11
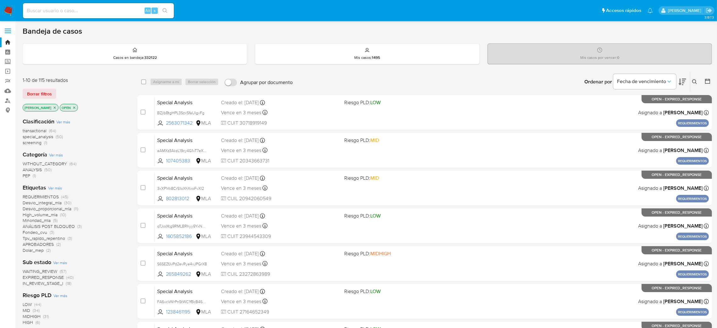
drag, startPoint x: 694, startPoint y: 82, endPoint x: 669, endPoint y: 96, distance: 29.0
click at [695, 82] on icon at bounding box center [695, 81] width 5 height 5
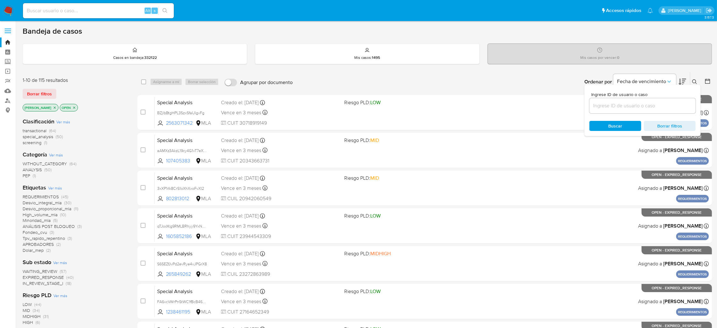
click at [647, 106] on input at bounding box center [643, 106] width 106 height 8
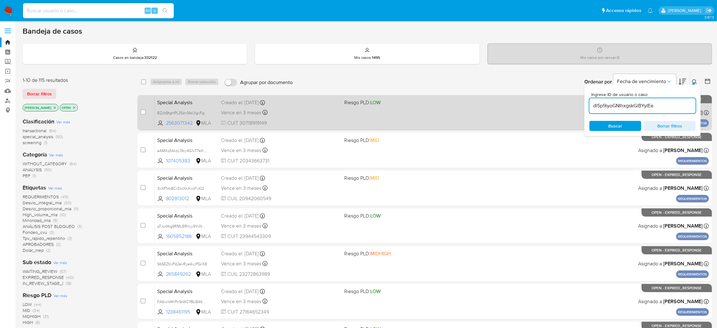
type input "dl5p9iyoGNIhxgskGiBYyIEe"
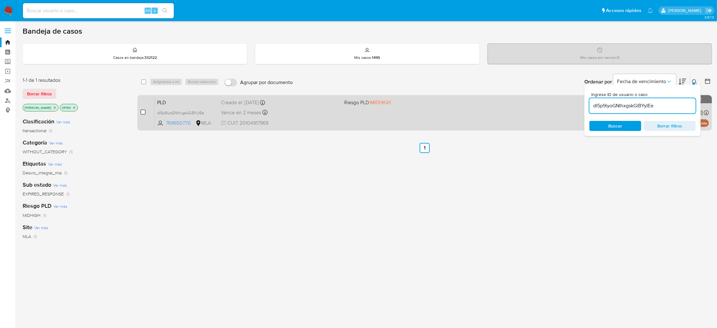
click at [142, 112] on input "checkbox" at bounding box center [143, 111] width 5 height 5
checkbox input "true"
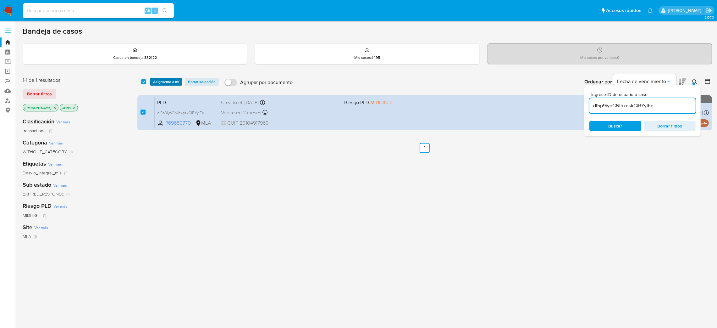
click at [168, 81] on span "Asignarme a mí" at bounding box center [166, 82] width 26 height 6
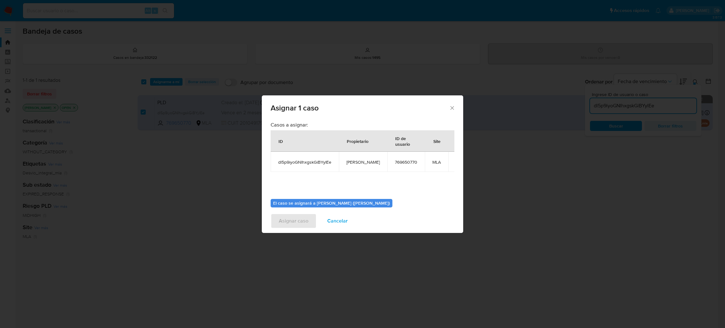
click at [357, 168] on td "[PERSON_NAME]" at bounding box center [363, 162] width 48 height 20
click at [354, 164] on span "[PERSON_NAME]" at bounding box center [362, 162] width 33 height 6
copy span "[PERSON_NAME]"
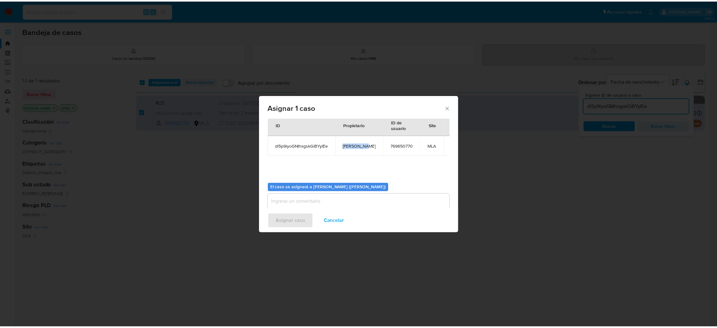
scroll to position [32, 0]
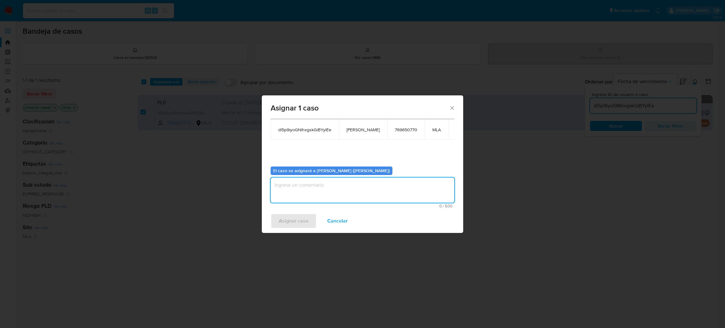
click at [320, 186] on textarea "assign-modal" at bounding box center [362, 189] width 184 height 25
paste textarea "[PERSON_NAME]"
type textarea "[PERSON_NAME]"
click at [298, 222] on span "Asignar caso" at bounding box center [294, 221] width 30 height 14
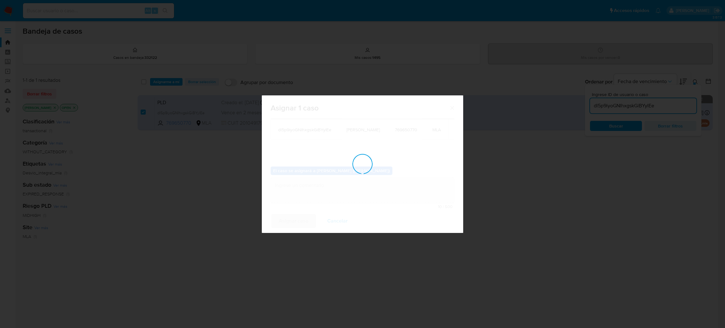
checkbox input "false"
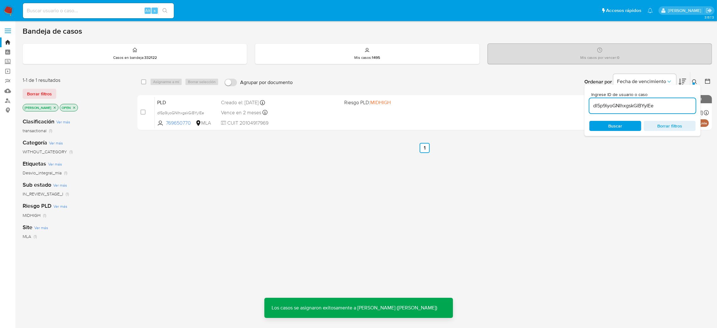
click at [220, 100] on div "PLD dl5p9iyoGNIhxgskGiBYyIEe 769650770 MLA Riesgo PLD: MIDHIGH Creado el: 12/08…" at bounding box center [432, 113] width 555 height 32
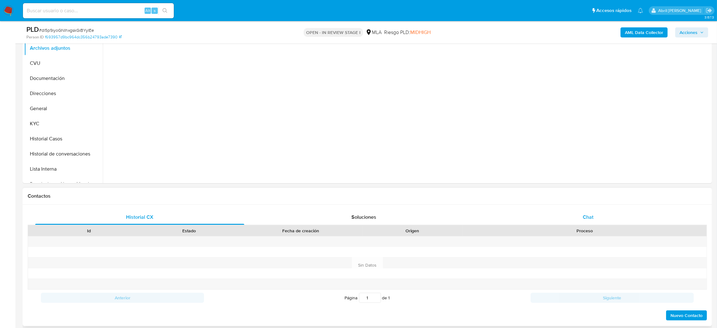
click at [589, 211] on div "Chat" at bounding box center [588, 216] width 209 height 15
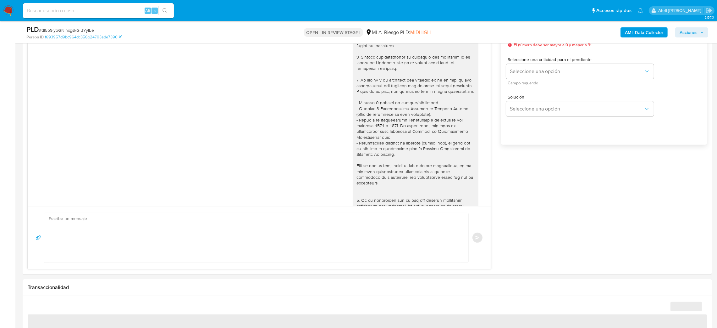
scroll to position [443, 0]
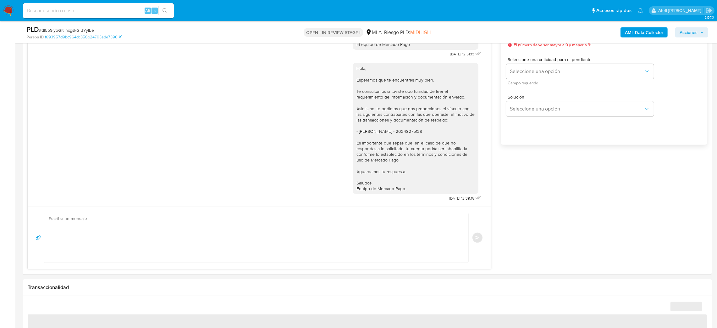
select select "10"
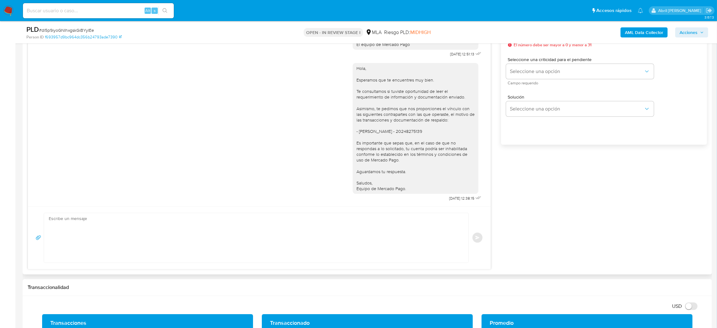
drag, startPoint x: 118, startPoint y: 226, endPoint x: 109, endPoint y: 235, distance: 12.5
click at [118, 226] on textarea at bounding box center [255, 237] width 412 height 49
paste textarea "Hola, Esperamos que te encuentres muy bien. Te consultamos si tuviste oportunid…"
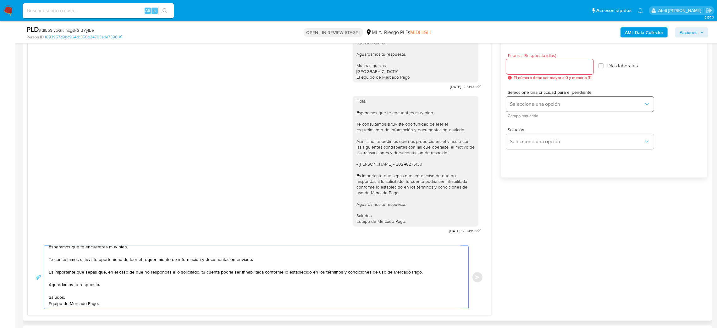
scroll to position [330, 0]
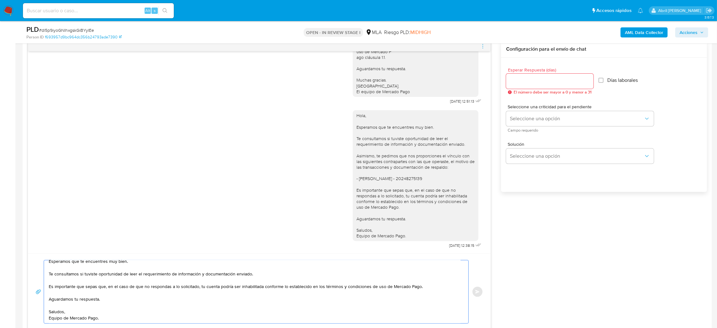
type textarea "Hola, Esperamos que te encuentres muy bien. Te consultamos si tuviste oportunid…"
click at [516, 81] on input "Esperar Respuesta (días)" at bounding box center [549, 81] width 87 height 8
type input "2"
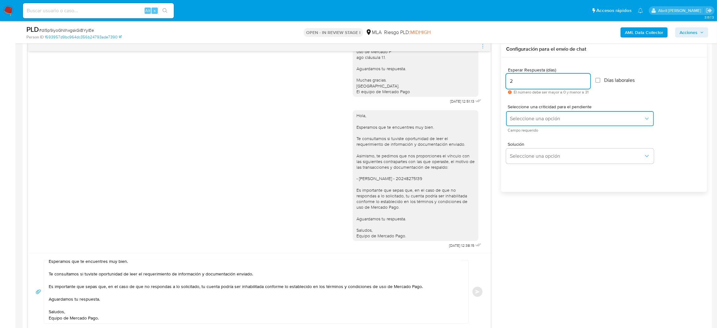
click at [513, 114] on button "Seleccione una opción" at bounding box center [580, 118] width 148 height 15
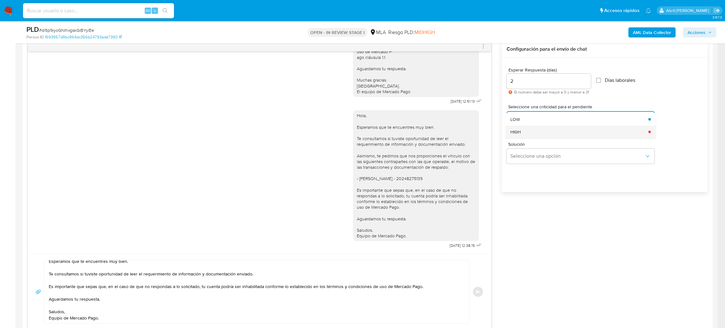
click at [517, 130] on span "HIGH" at bounding box center [515, 132] width 10 height 6
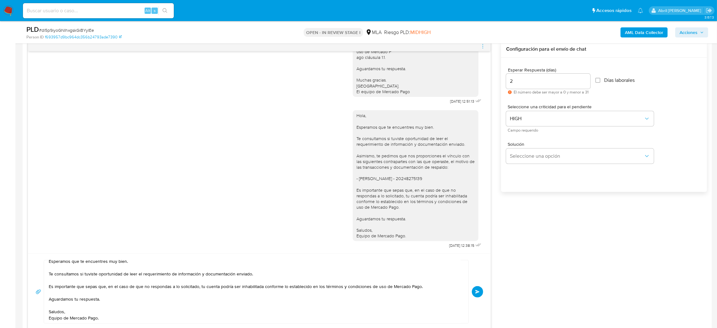
click at [479, 293] on span "Enviar" at bounding box center [478, 292] width 4 height 4
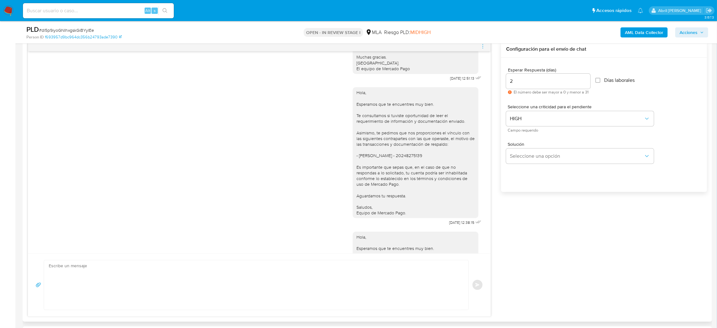
scroll to position [0, 0]
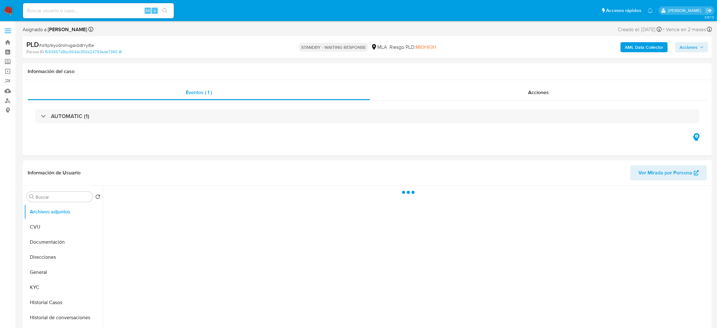
click at [7, 7] on img at bounding box center [8, 10] width 11 height 11
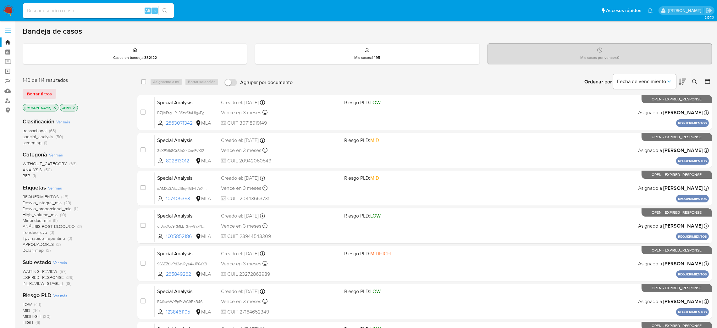
click at [116, 12] on input at bounding box center [98, 11] width 151 height 8
paste input "8UtCXOENLAlRjy3DjC34dOke"
type input "8UtCXOENLAlRjy3DjC34dOke"
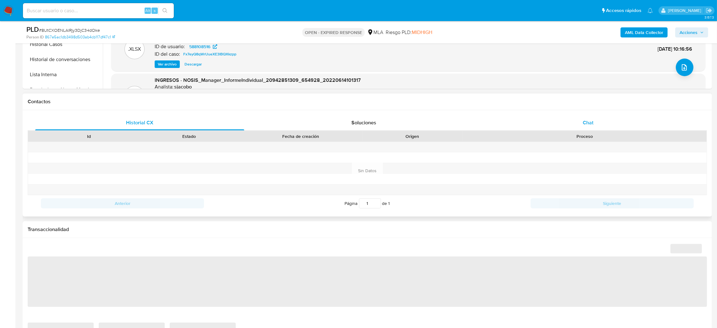
click at [586, 121] on span "Chat" at bounding box center [588, 122] width 11 height 7
select select "10"
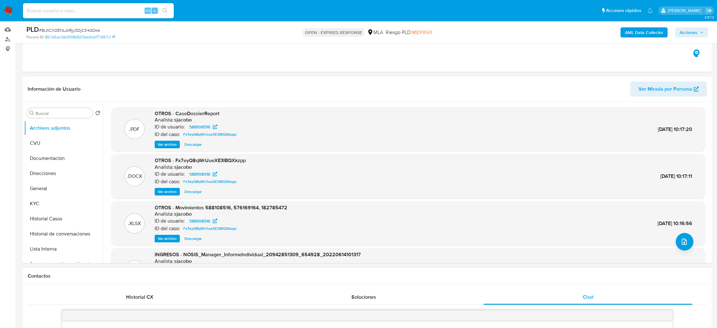
scroll to position [47, 0]
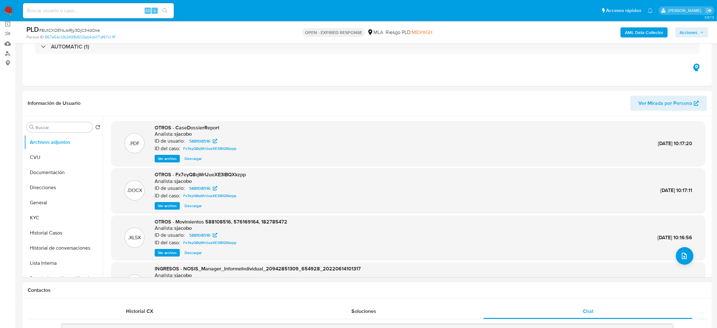
click at [85, 32] on span "# 8UtCXOENLAlRjy3DjC34dOke" at bounding box center [69, 30] width 61 height 6
copy span "8UtCXOENLAlRjy3DjC34dOke"
click at [8, 6] on img at bounding box center [8, 10] width 11 height 11
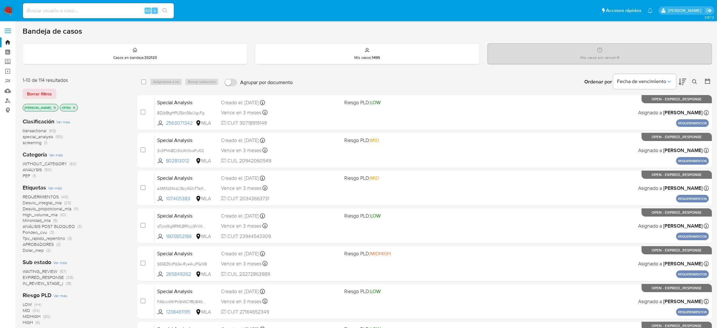
click at [698, 84] on button at bounding box center [696, 82] width 10 height 8
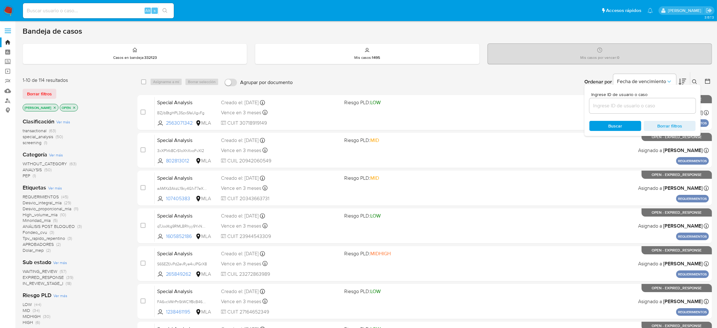
click at [658, 108] on input at bounding box center [643, 106] width 106 height 8
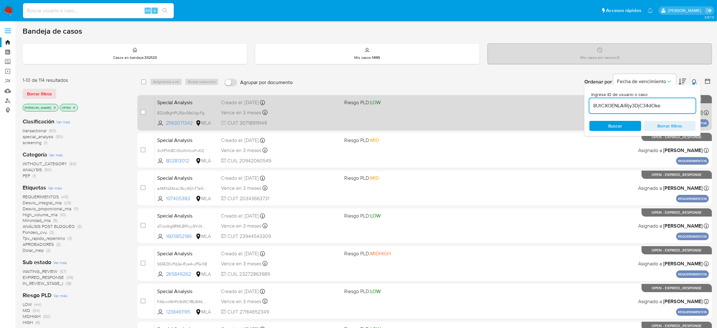
type input "8UtCXOENLAlRjy3DjC34dOke"
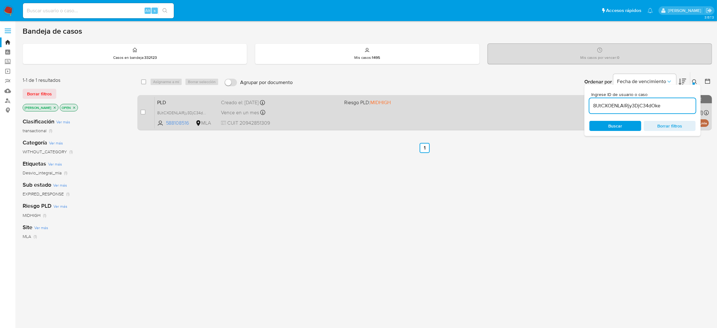
click at [143, 111] on input "checkbox" at bounding box center [143, 111] width 5 height 5
checkbox input "true"
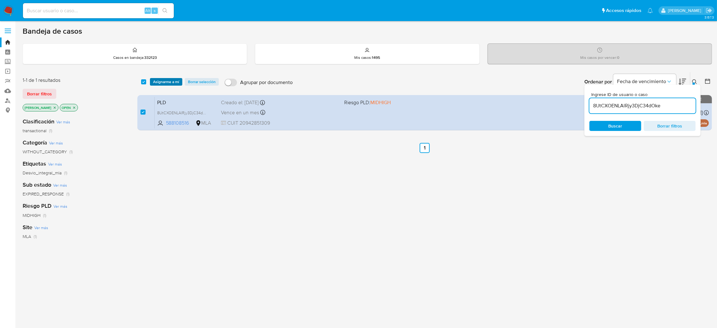
click at [161, 85] on span "Asignarme a mí" at bounding box center [166, 82] width 26 height 6
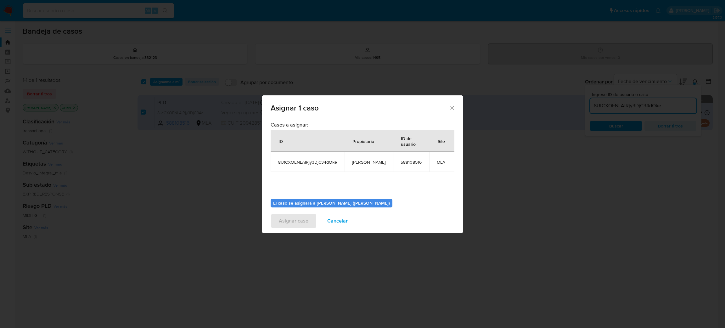
click at [357, 163] on span "[PERSON_NAME]" at bounding box center [368, 162] width 33 height 6
copy span "[PERSON_NAME]"
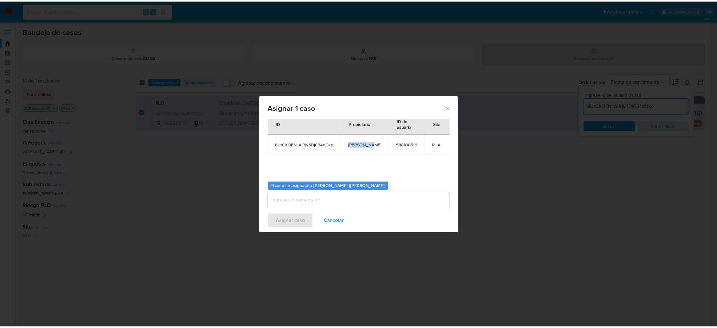
scroll to position [32, 0]
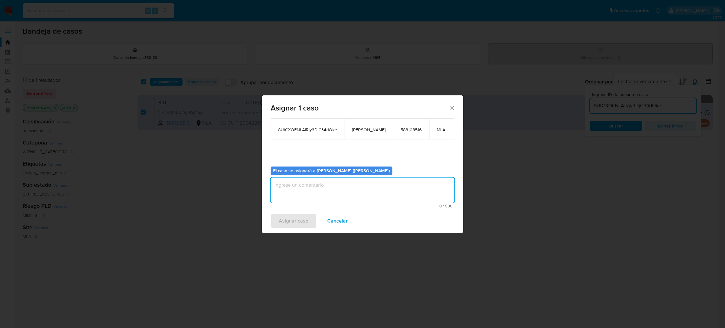
click at [332, 188] on textarea "assign-modal" at bounding box center [362, 189] width 184 height 25
paste textarea "[PERSON_NAME]"
type textarea "[PERSON_NAME]"
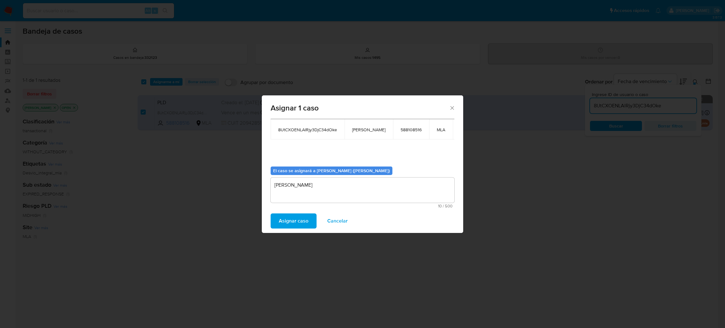
click at [290, 224] on span "Asignar caso" at bounding box center [294, 221] width 30 height 14
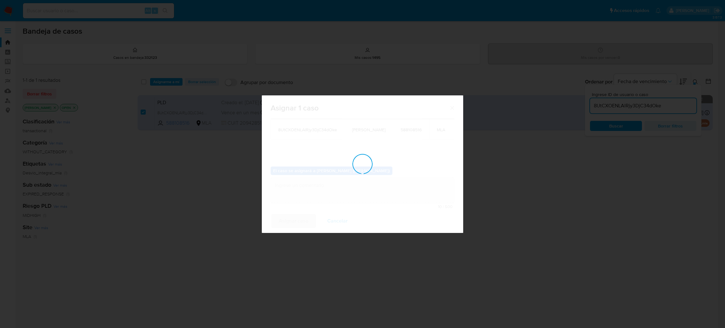
checkbox input "false"
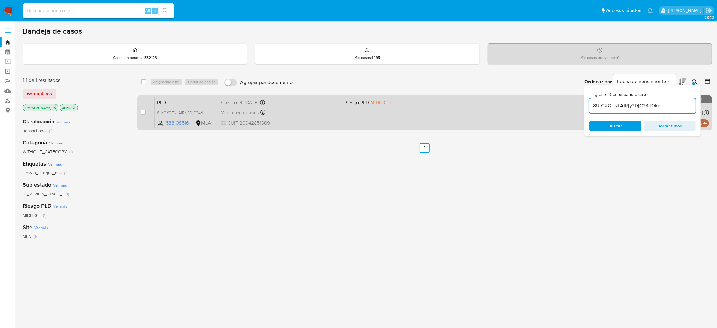
click at [311, 113] on div "Vence en un mes Vence el 10/10/2025 03:36:40" at bounding box center [280, 112] width 118 height 8
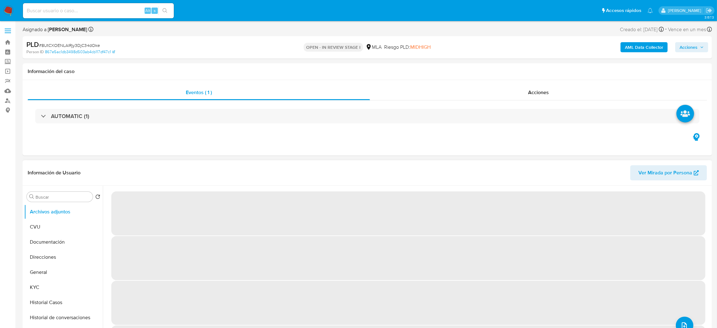
select select "10"
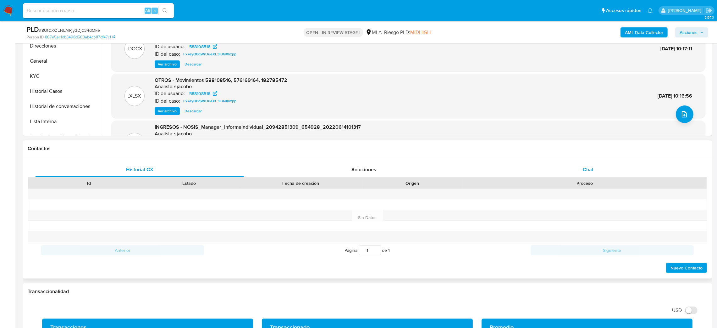
click at [616, 168] on div "Chat" at bounding box center [588, 169] width 209 height 15
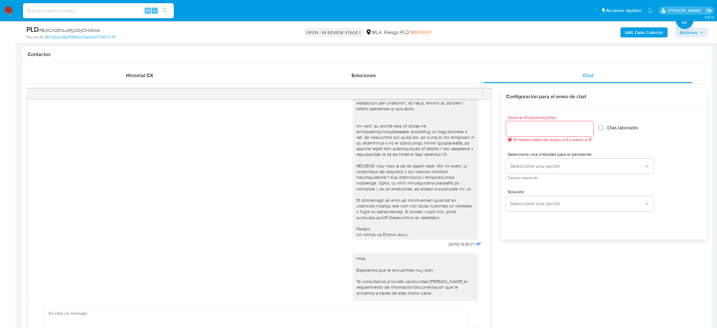
scroll to position [107, 0]
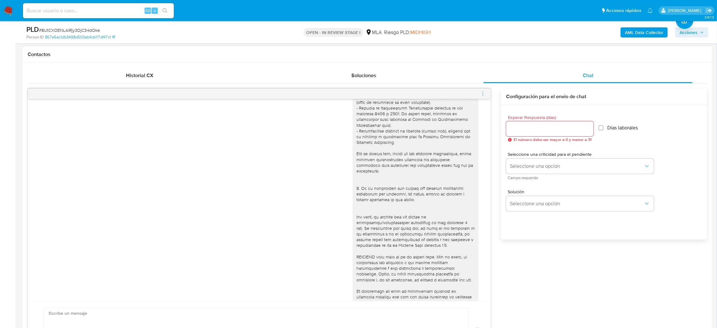
click at [482, 94] on icon "menu-action" at bounding box center [483, 94] width 6 height 6
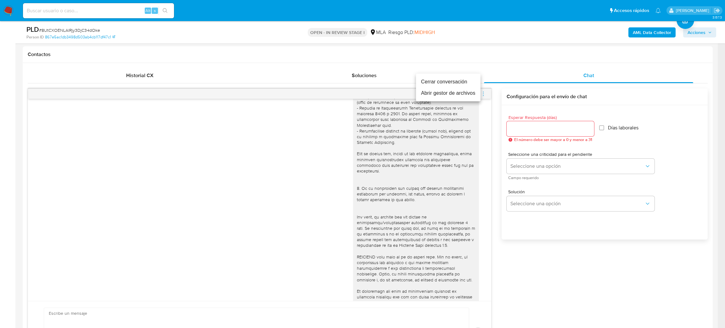
click at [447, 83] on li "Cerrar conversación" at bounding box center [448, 81] width 64 height 11
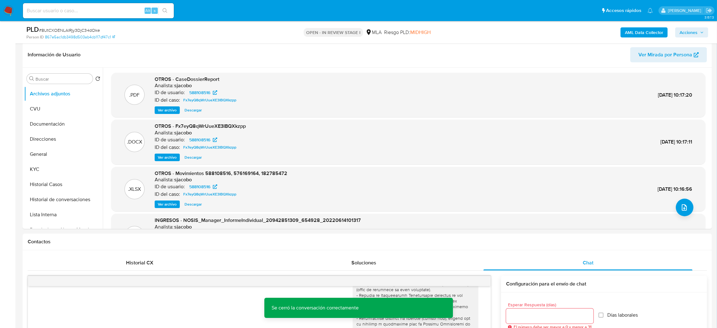
scroll to position [94, 0]
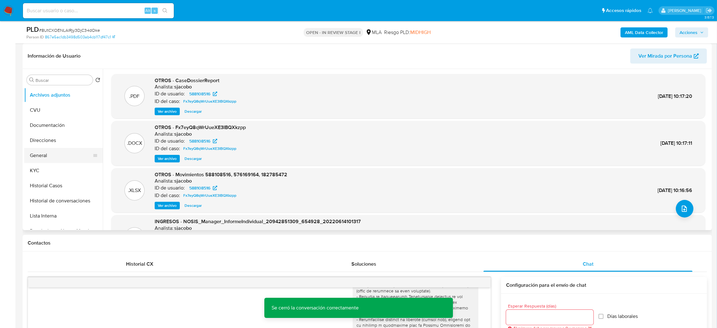
click at [57, 156] on button "General" at bounding box center [61, 155] width 74 height 15
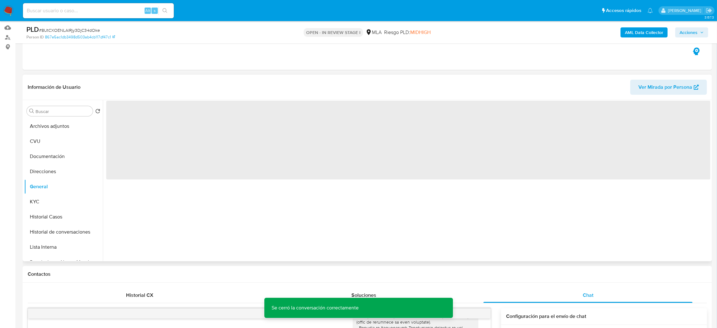
scroll to position [47, 0]
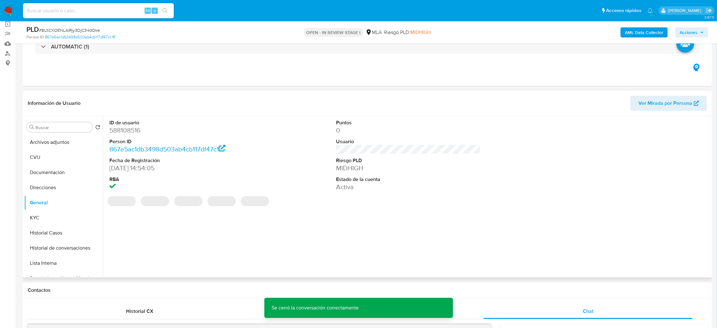
click at [123, 128] on dd "588108516" at bounding box center [181, 130] width 145 height 9
copy dd "588108516"
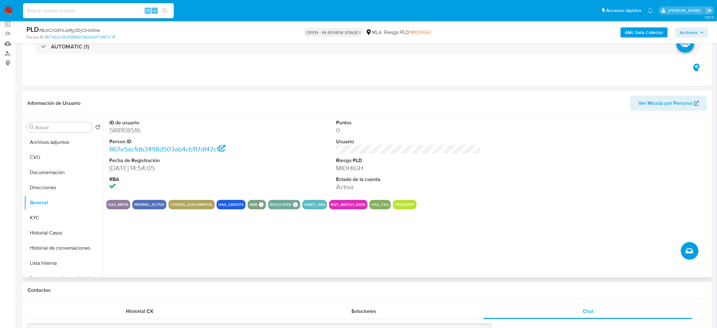
click at [115, 130] on dd "588108516" at bounding box center [181, 130] width 145 height 9
copy dd "588108516"
click at [632, 37] on div "AML Data Collector Acciones" at bounding box center [596, 32] width 226 height 15
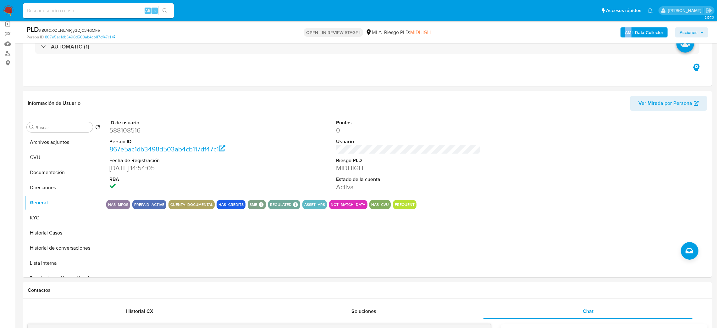
click at [630, 31] on b "AML Data Collector" at bounding box center [644, 32] width 38 height 10
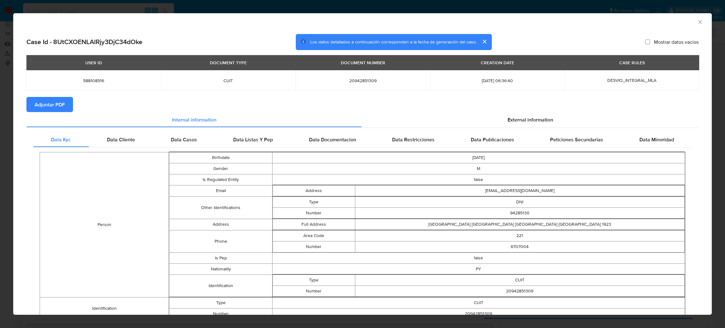
drag, startPoint x: 56, startPoint y: 102, endPoint x: 167, endPoint y: 105, distance: 111.7
click at [56, 101] on span "Adjuntar PDF" at bounding box center [50, 105] width 30 height 14
click at [697, 19] on icon "Cerrar ventana" at bounding box center [700, 22] width 6 height 6
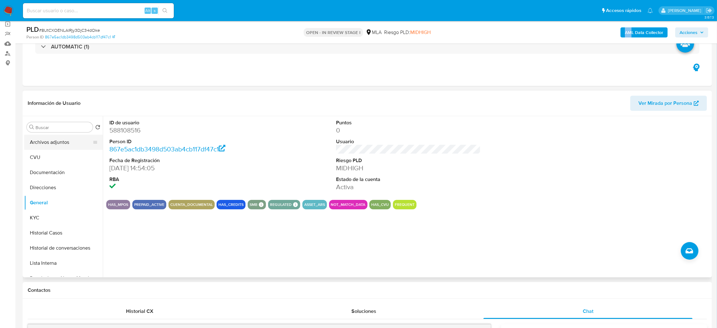
click at [42, 141] on button "Archivos adjuntos" at bounding box center [61, 142] width 74 height 15
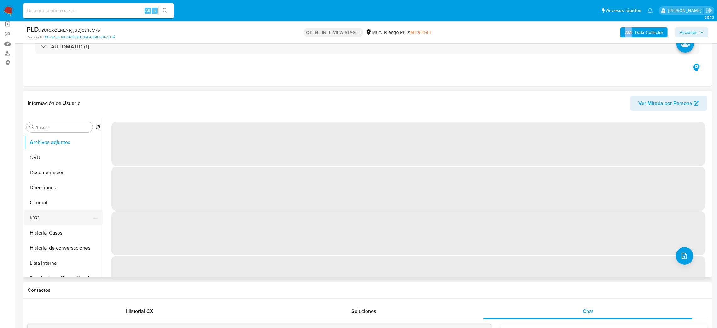
click at [57, 215] on button "KYC" at bounding box center [61, 217] width 74 height 15
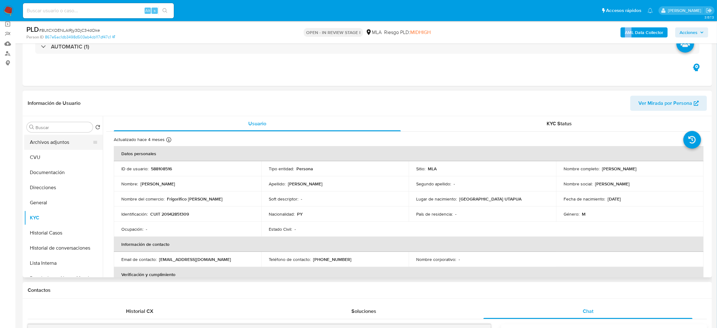
click at [50, 142] on button "Archivos adjuntos" at bounding box center [61, 142] width 74 height 15
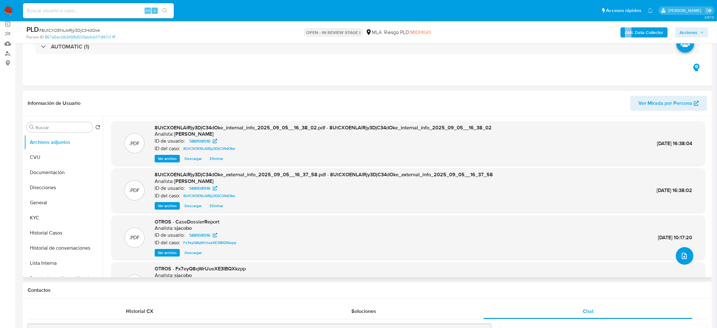
click at [685, 257] on icon "upload-file" at bounding box center [685, 256] width 8 height 8
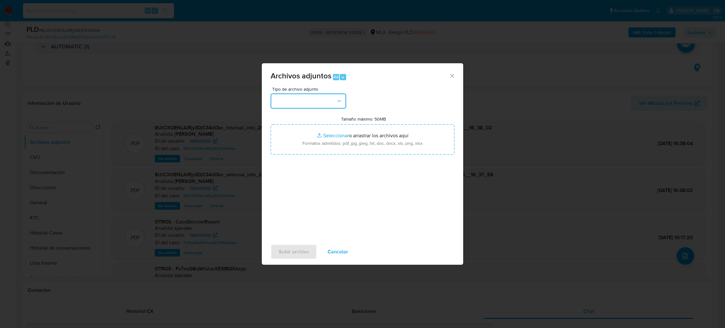
click at [278, 94] on button "button" at bounding box center [307, 100] width 75 height 15
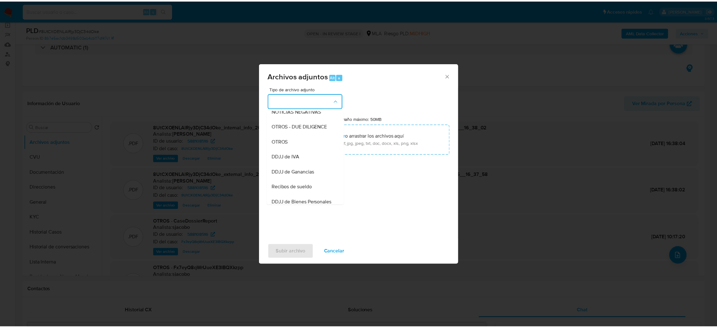
scroll to position [95, 0]
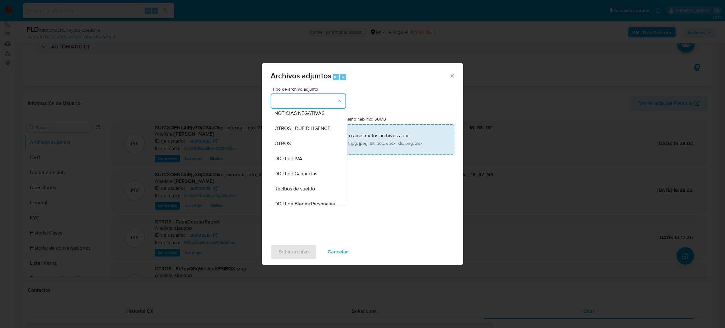
drag, startPoint x: 297, startPoint y: 148, endPoint x: 341, endPoint y: 145, distance: 44.4
click at [299, 148] on div "OTROS" at bounding box center [306, 143] width 64 height 15
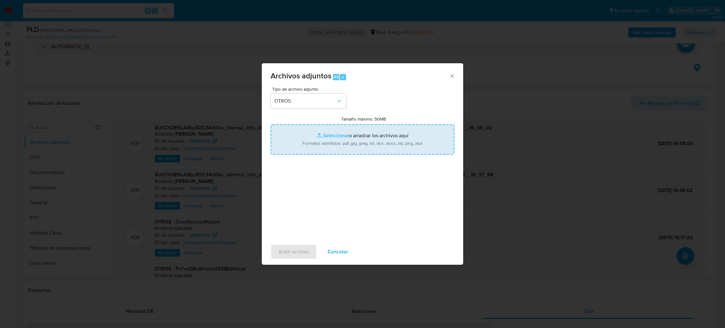
click at [347, 144] on input "Tamaño máximo: 50MB Seleccionar archivos" at bounding box center [362, 139] width 184 height 30
type input "C:\fakepath\Caselog 8UtCXOENLAlRjy3DjC34dOke_2025_07_17_23_28_57.docx"
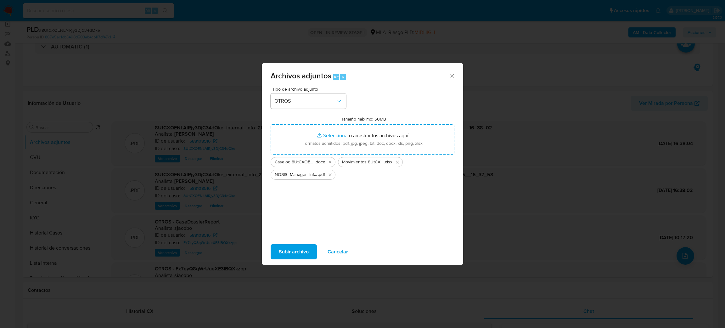
click at [305, 248] on span "Subir archivo" at bounding box center [294, 252] width 30 height 14
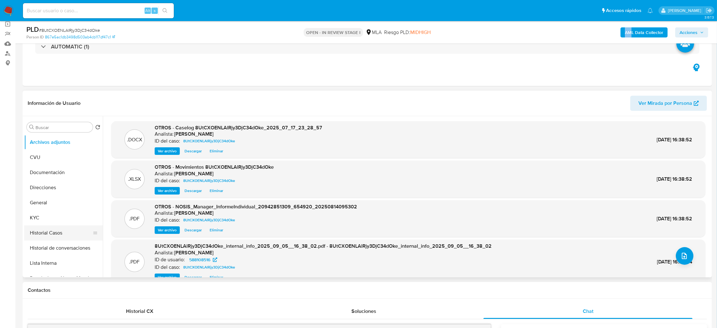
click at [54, 232] on button "Historial Casos" at bounding box center [61, 232] width 74 height 15
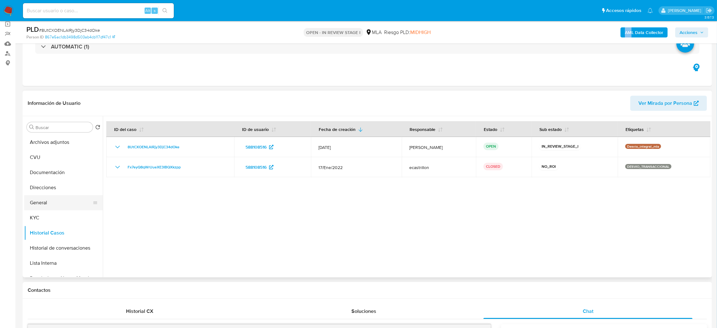
click at [56, 200] on button "General" at bounding box center [61, 202] width 74 height 15
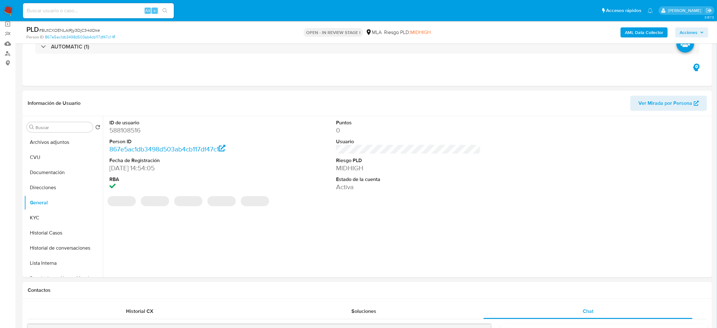
click at [122, 131] on dd "588108516" at bounding box center [181, 130] width 145 height 9
copy dd "588108516"
drag, startPoint x: 699, startPoint y: 31, endPoint x: 656, endPoint y: 35, distance: 42.9
click at [699, 31] on span "Acciones" at bounding box center [692, 32] width 24 height 9
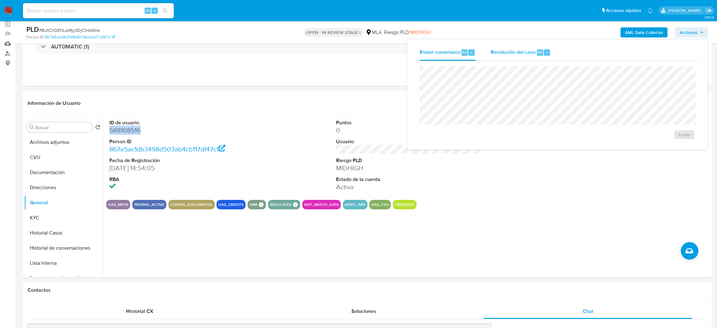
click at [512, 51] on span "Resolución del caso" at bounding box center [513, 51] width 45 height 7
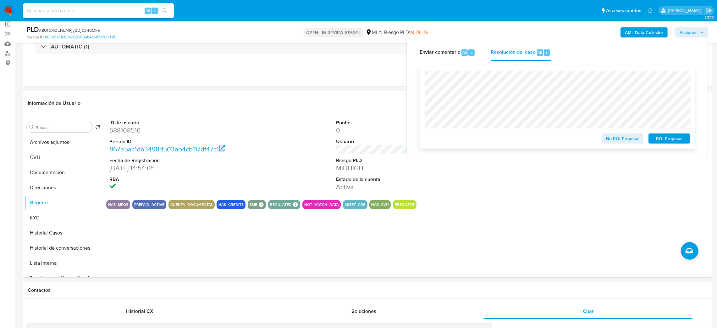
click at [605, 137] on button "No ROI Proposal" at bounding box center [624, 138] width 42 height 10
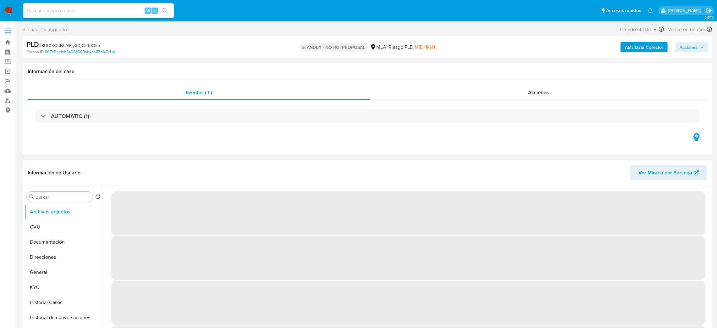
select select "10"
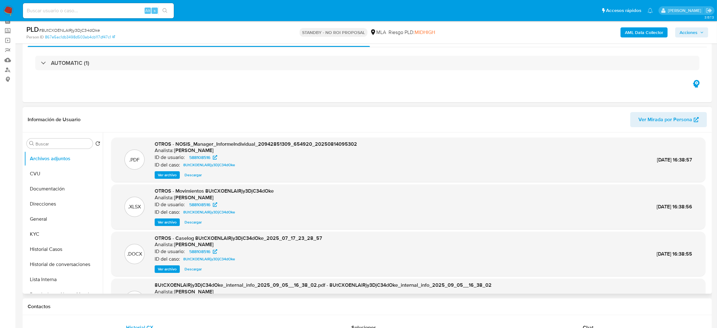
scroll to position [47, 0]
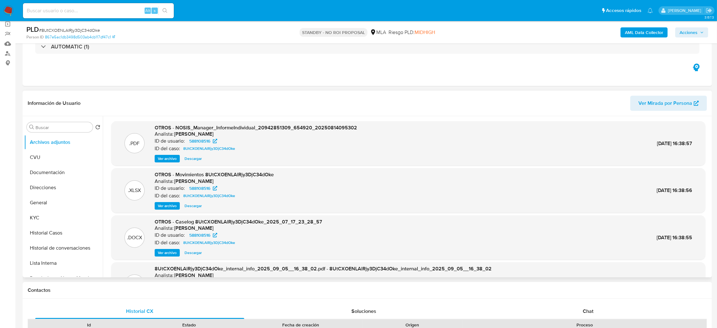
click at [161, 251] on span "Ver archivo" at bounding box center [167, 252] width 19 height 6
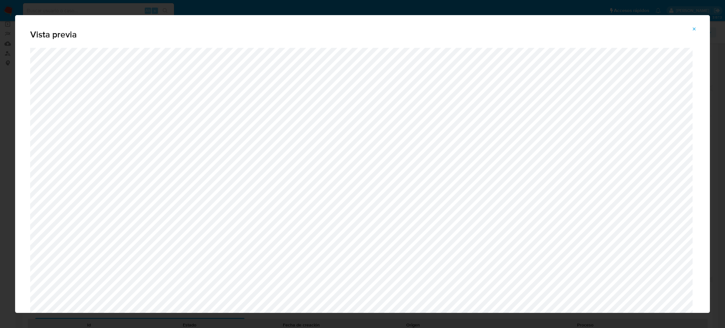
click at [692, 31] on span "Attachment preview" at bounding box center [693, 29] width 5 height 9
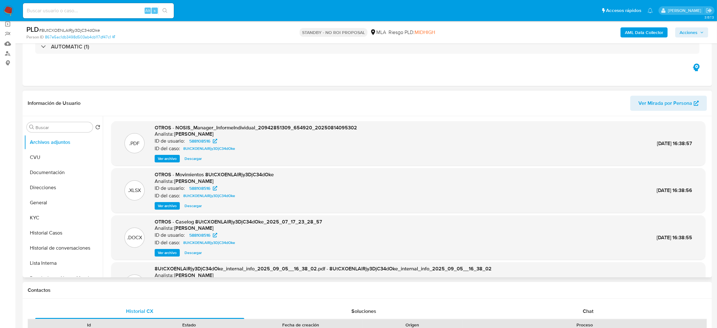
drag, startPoint x: 6, startPoint y: 12, endPoint x: 12, endPoint y: 3, distance: 10.7
click at [6, 11] on img at bounding box center [8, 10] width 11 height 11
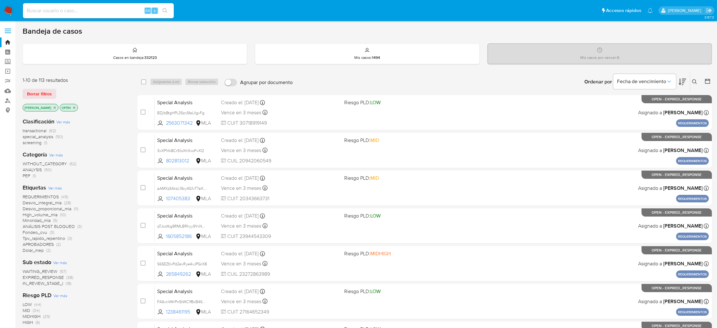
click at [55, 226] on span "ANÁLISIS POST BLOQUEO" at bounding box center [49, 226] width 52 height 6
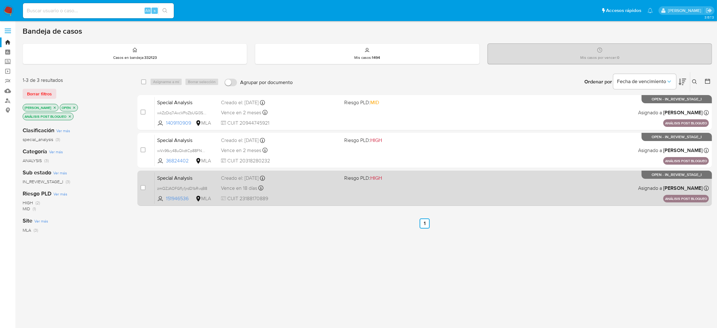
click at [302, 202] on div "Special Analysis zmQZJAOFGf1y1jrdD1bRvqB8 151946536 MLA Riesgo PLD: HIGH Creado…" at bounding box center [432, 188] width 555 height 32
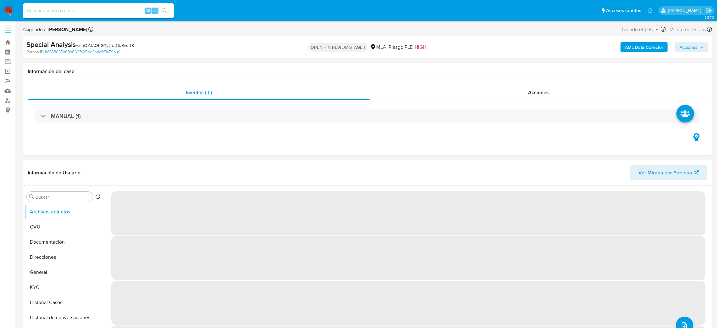
select select "10"
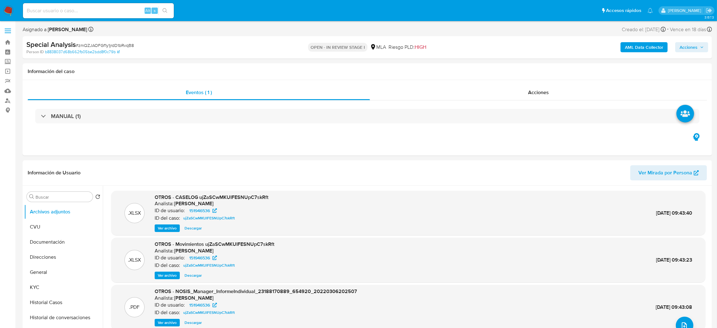
click at [105, 45] on span "# zmQZJAOFGf1y1jrdD1bRvqB8" at bounding box center [105, 45] width 58 height 6
copy span "zmQZJAOFGf1y1jrdD1bRvqB8"
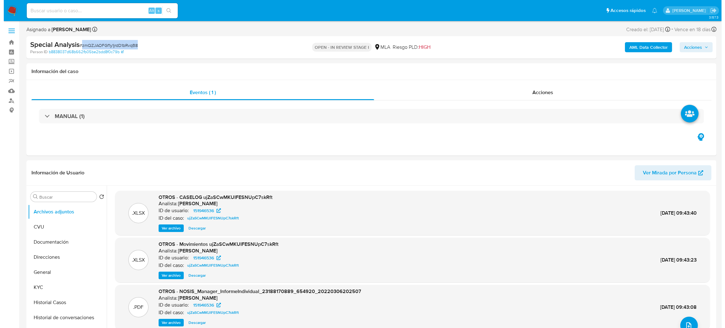
scroll to position [47, 0]
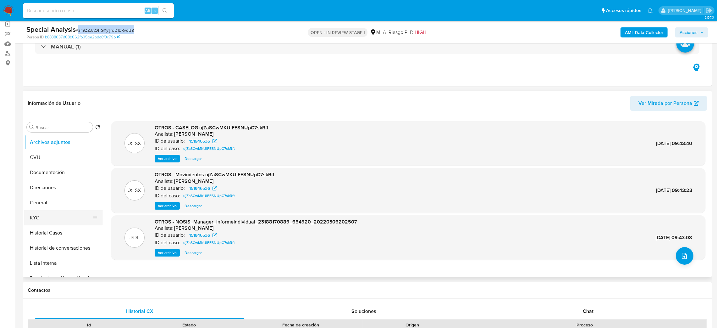
click at [36, 222] on button "KYC" at bounding box center [61, 217] width 74 height 15
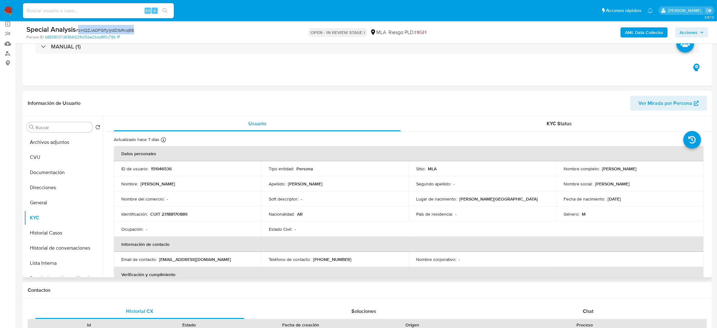
drag, startPoint x: 601, startPoint y: 169, endPoint x: 641, endPoint y: 168, distance: 40.3
click at [641, 168] on div "Nombre completo : Marco Pallotta" at bounding box center [630, 169] width 132 height 6
copy p "[PERSON_NAME]"
click at [177, 215] on p "CUIT 23188170889" at bounding box center [168, 214] width 37 height 6
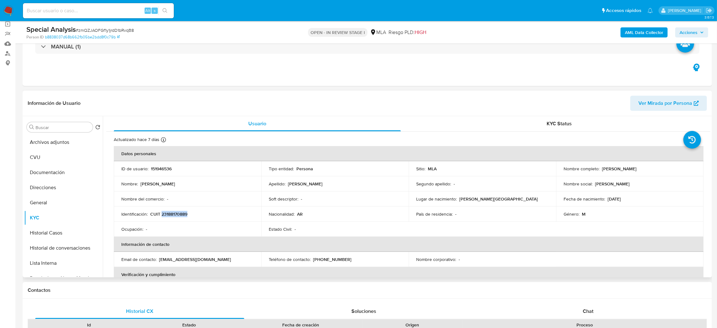
copy p "23188170889"
click at [46, 141] on button "Archivos adjuntos" at bounding box center [61, 142] width 74 height 15
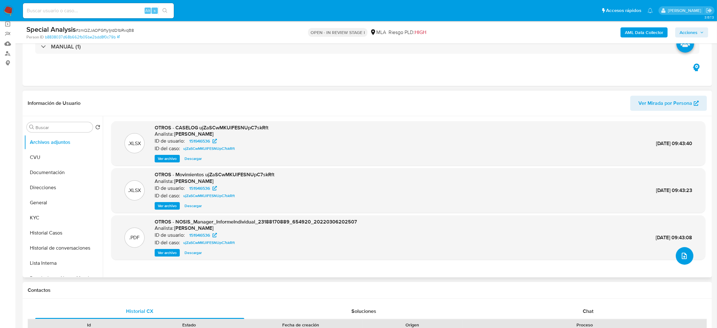
click at [684, 257] on icon "upload-file" at bounding box center [685, 256] width 8 height 8
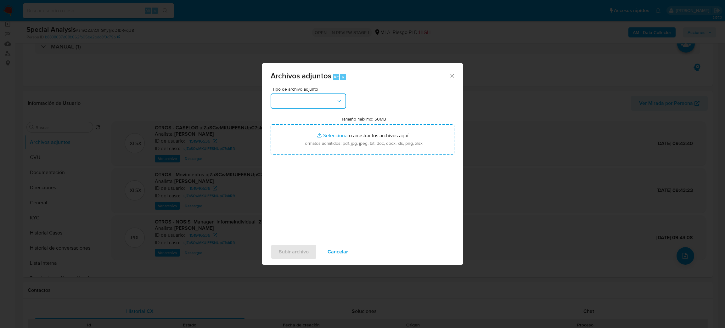
click at [312, 96] on button "button" at bounding box center [307, 100] width 75 height 15
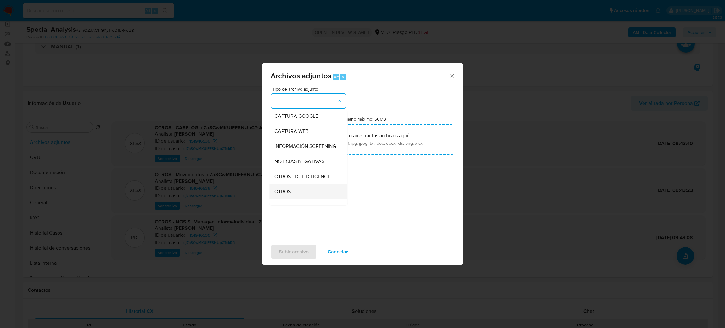
click at [307, 197] on div "OTROS" at bounding box center [306, 191] width 64 height 15
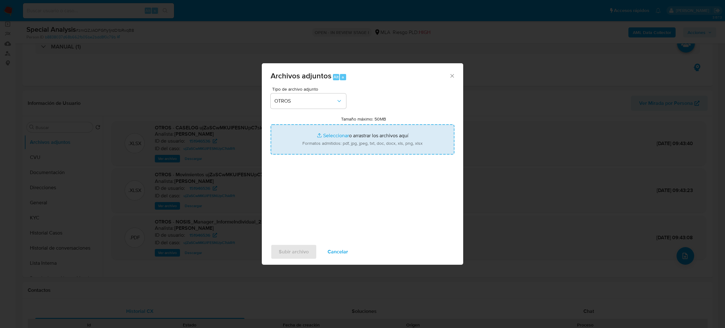
click at [339, 148] on input "Tamaño máximo: 50MB Seleccionar archivos" at bounding box center [362, 139] width 184 height 30
type input "C:\fakepath\Recibos de sueldo.pdf"
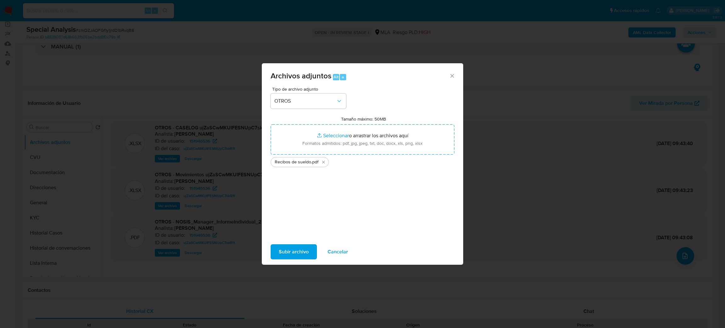
click at [285, 248] on span "Subir archivo" at bounding box center [294, 252] width 30 height 14
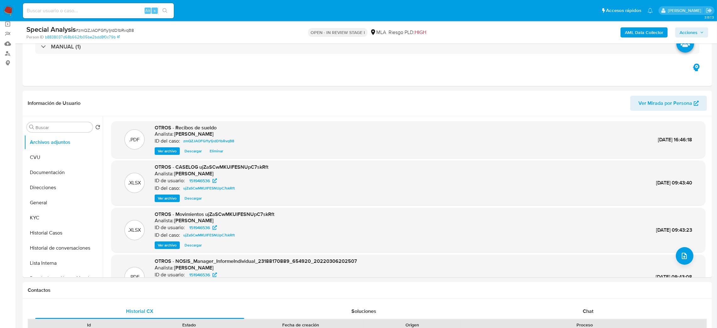
drag, startPoint x: 701, startPoint y: 33, endPoint x: 684, endPoint y: 36, distance: 17.3
click at [701, 32] on icon "button" at bounding box center [702, 33] width 4 height 4
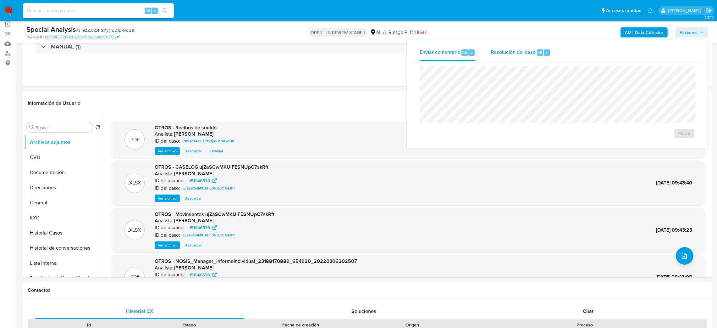
click at [521, 53] on span "Resolución del caso" at bounding box center [513, 51] width 45 height 7
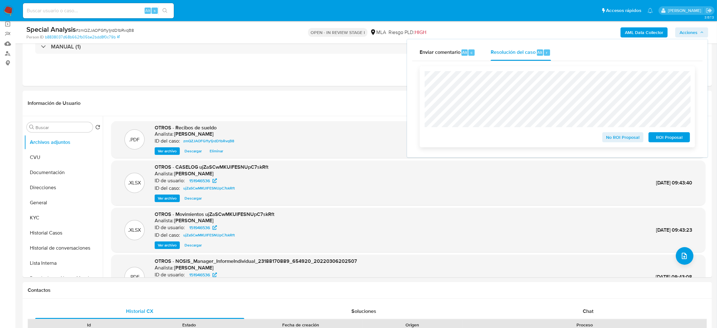
click at [609, 138] on span "No ROI Proposal" at bounding box center [623, 137] width 33 height 9
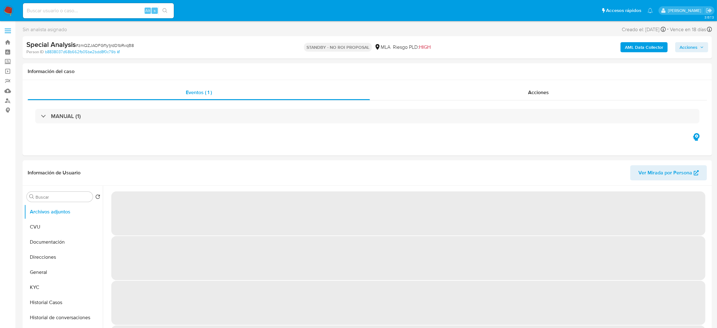
click at [8, 9] on img at bounding box center [8, 10] width 11 height 11
select select "10"
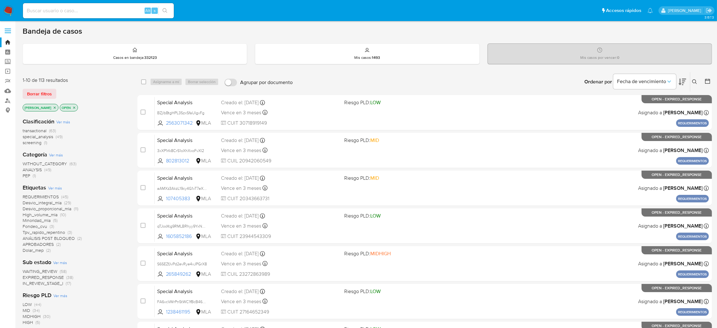
click at [63, 238] on span "ANÁLISIS POST BLOQUEO" at bounding box center [49, 238] width 52 height 6
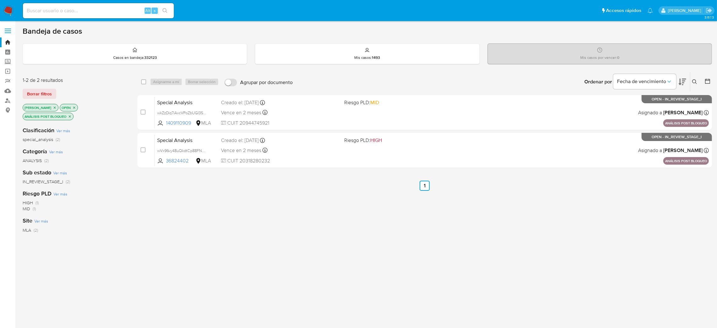
click at [11, 14] on img at bounding box center [8, 10] width 11 height 11
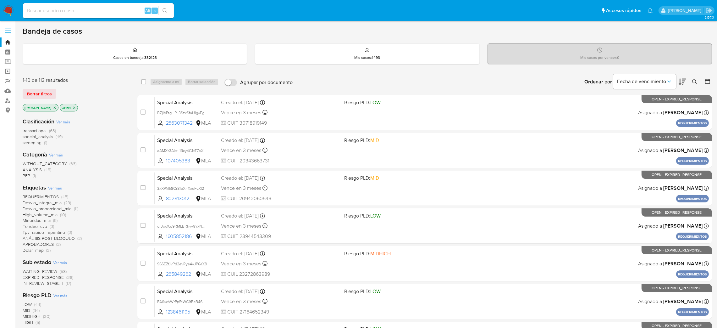
click at [8, 8] on img at bounding box center [8, 10] width 11 height 11
